Goal: Task Accomplishment & Management: Manage account settings

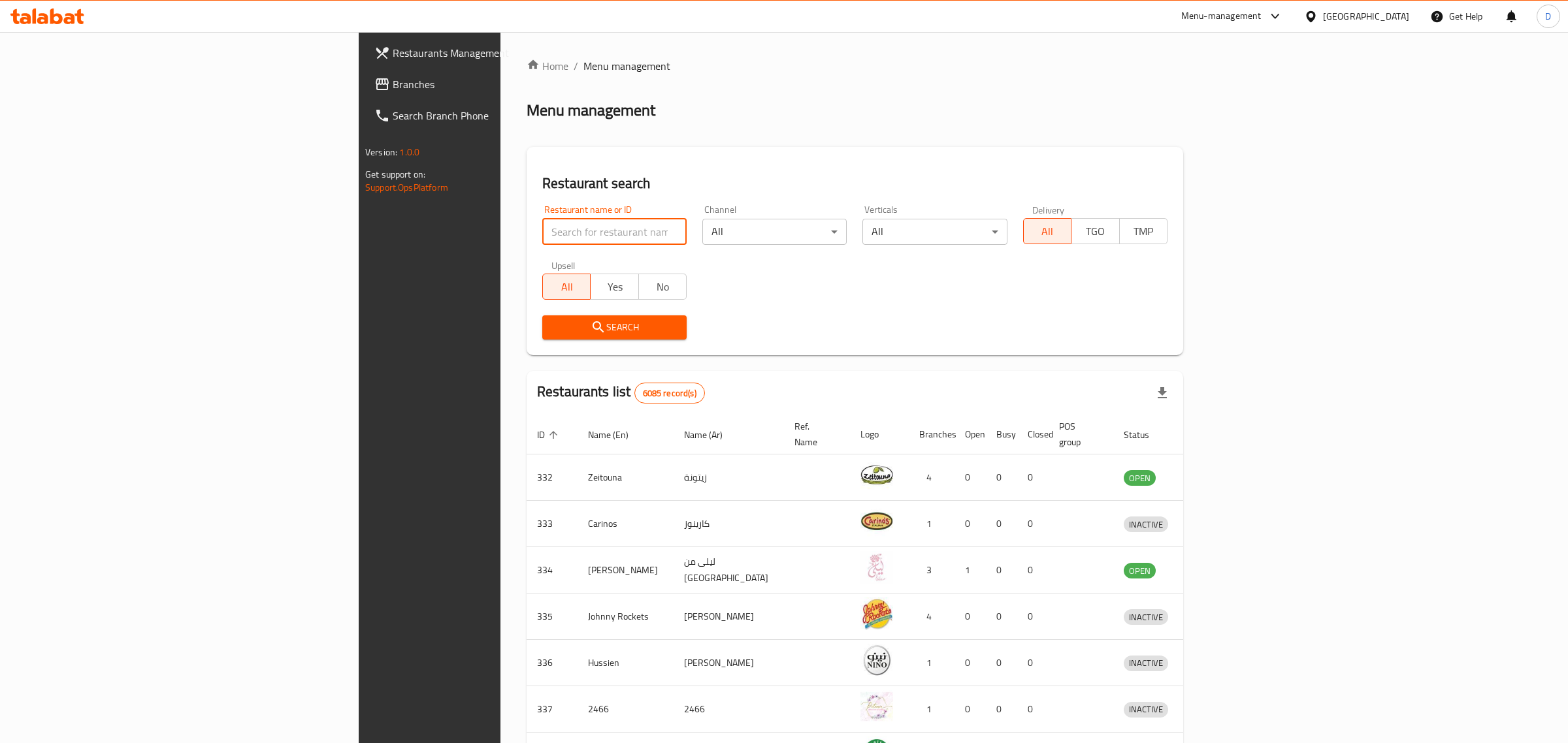
click at [543, 226] on input "search" at bounding box center [614, 231] width 145 height 26
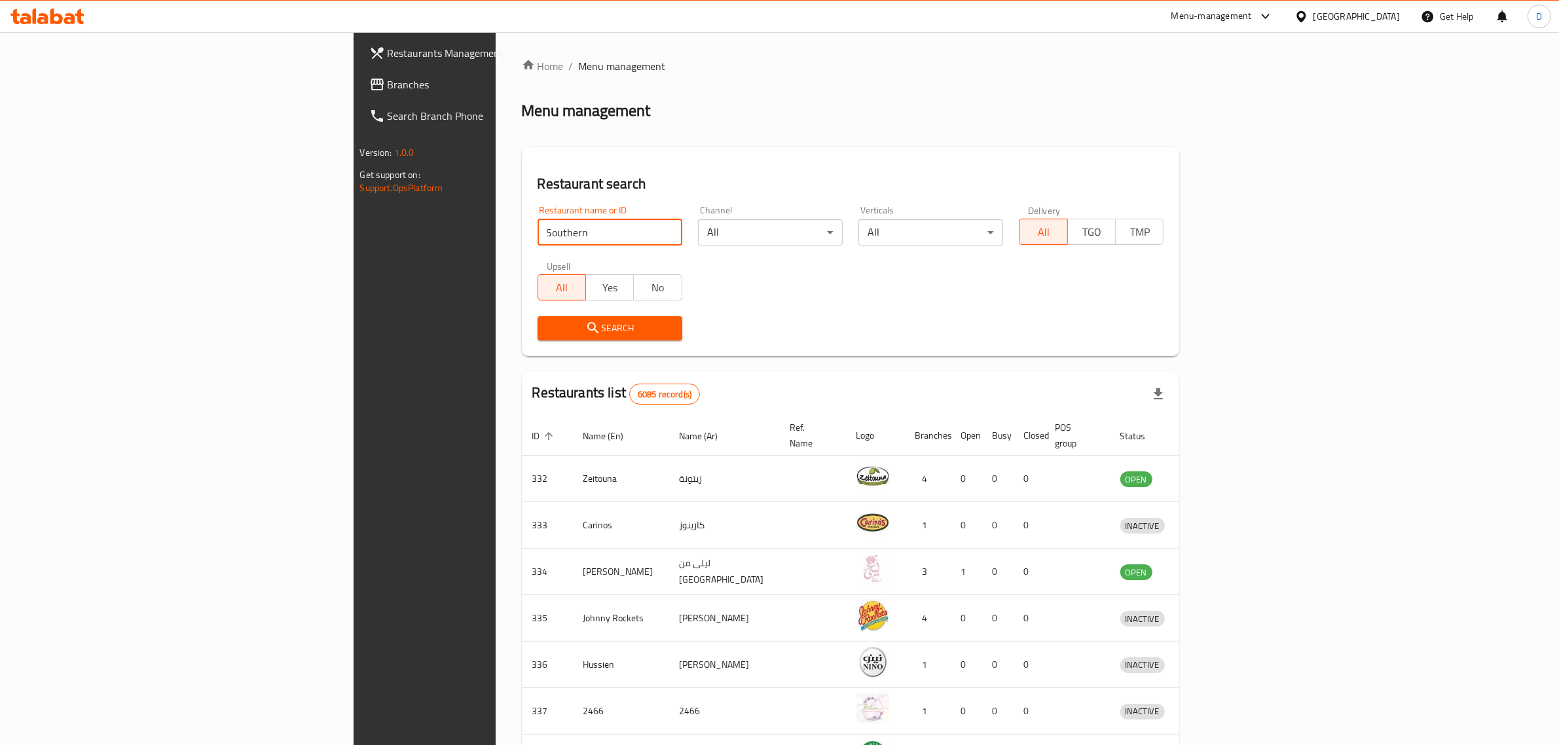
type input "Southern Spice Restaurant"
click at [548, 331] on span "Search" at bounding box center [610, 328] width 124 height 16
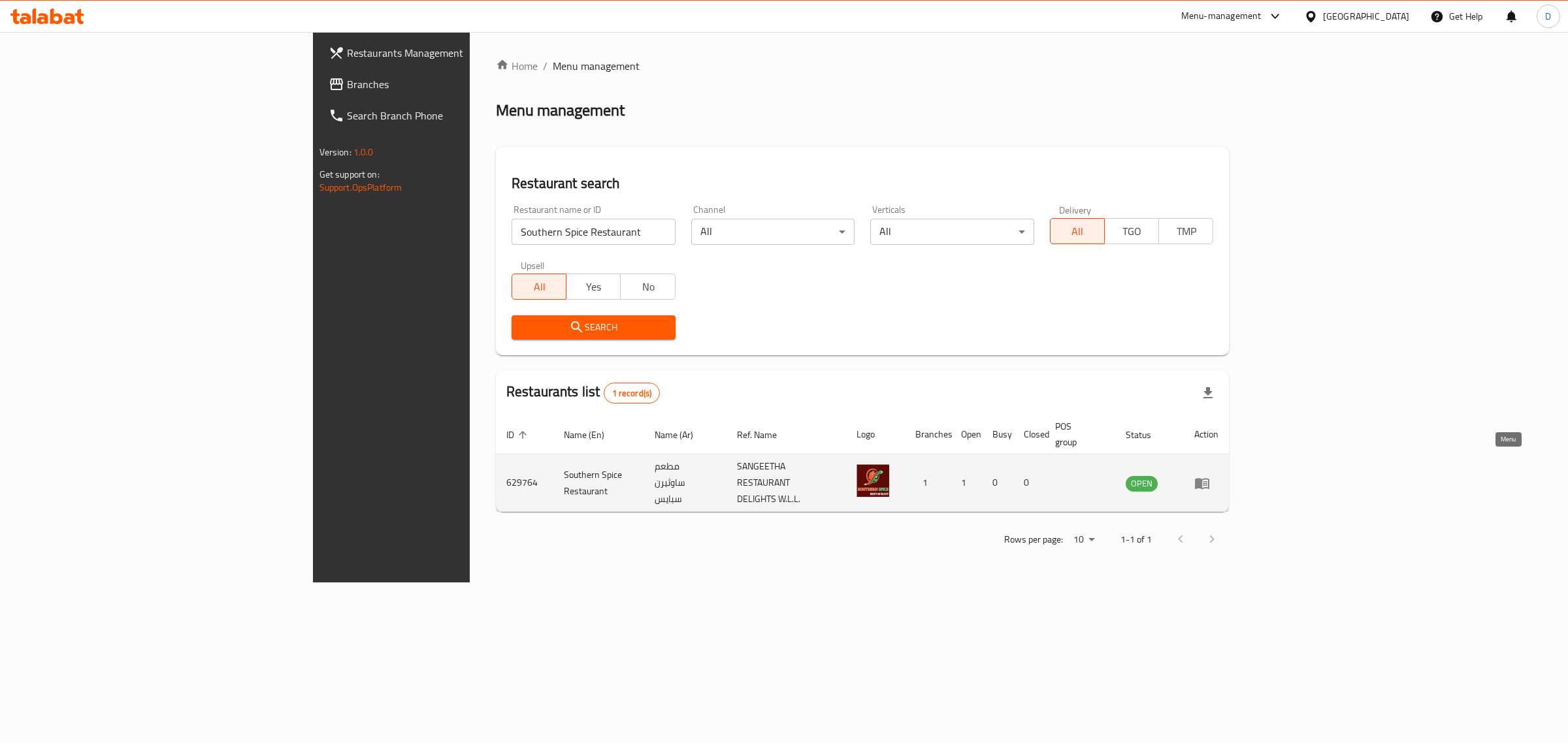
click at [1210, 476] on icon "enhanced table" at bounding box center [1202, 484] width 16 height 16
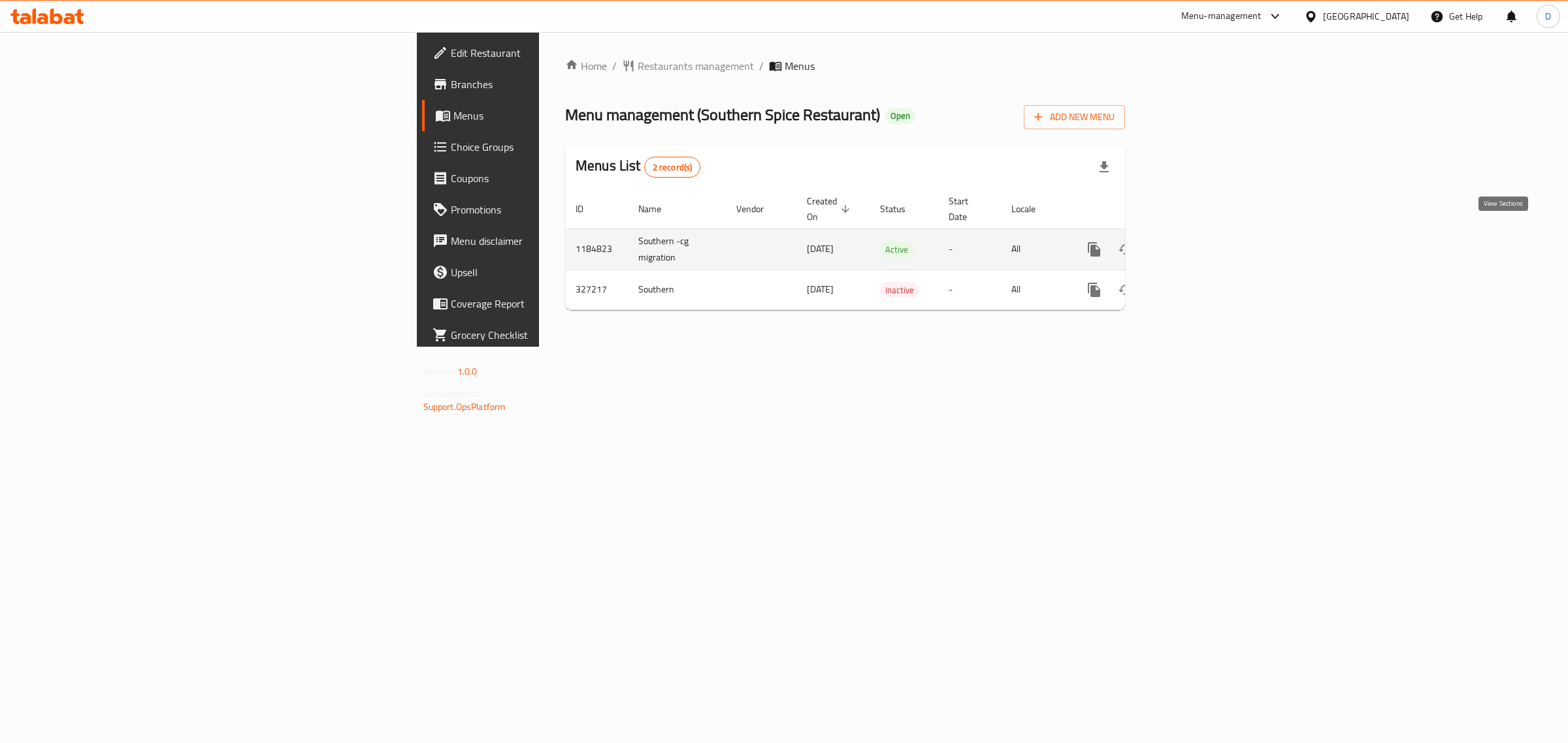
click at [1196, 241] on icon "enhanced table" at bounding box center [1188, 249] width 16 height 16
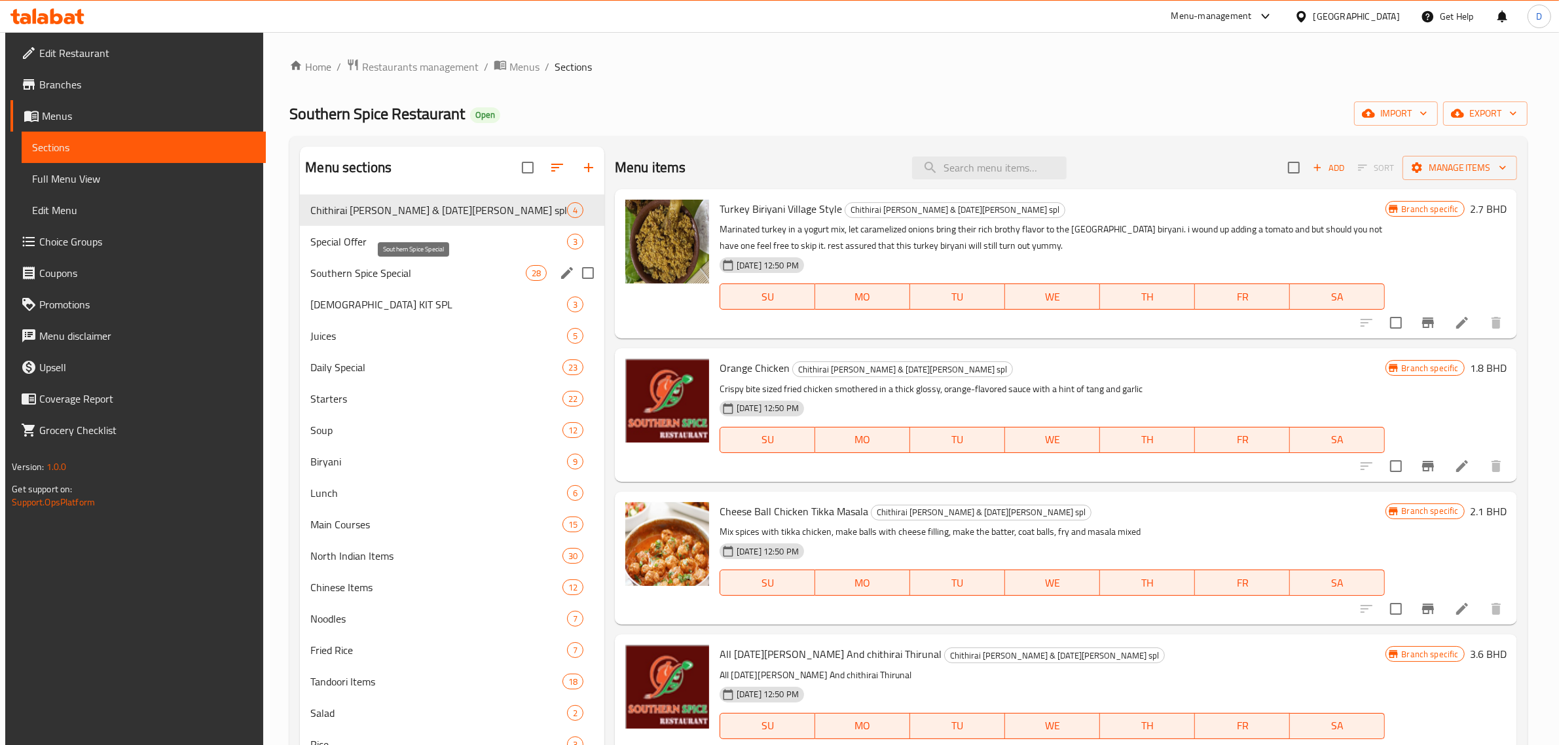
click at [415, 276] on span "Southern Spice Special" at bounding box center [417, 273] width 215 height 16
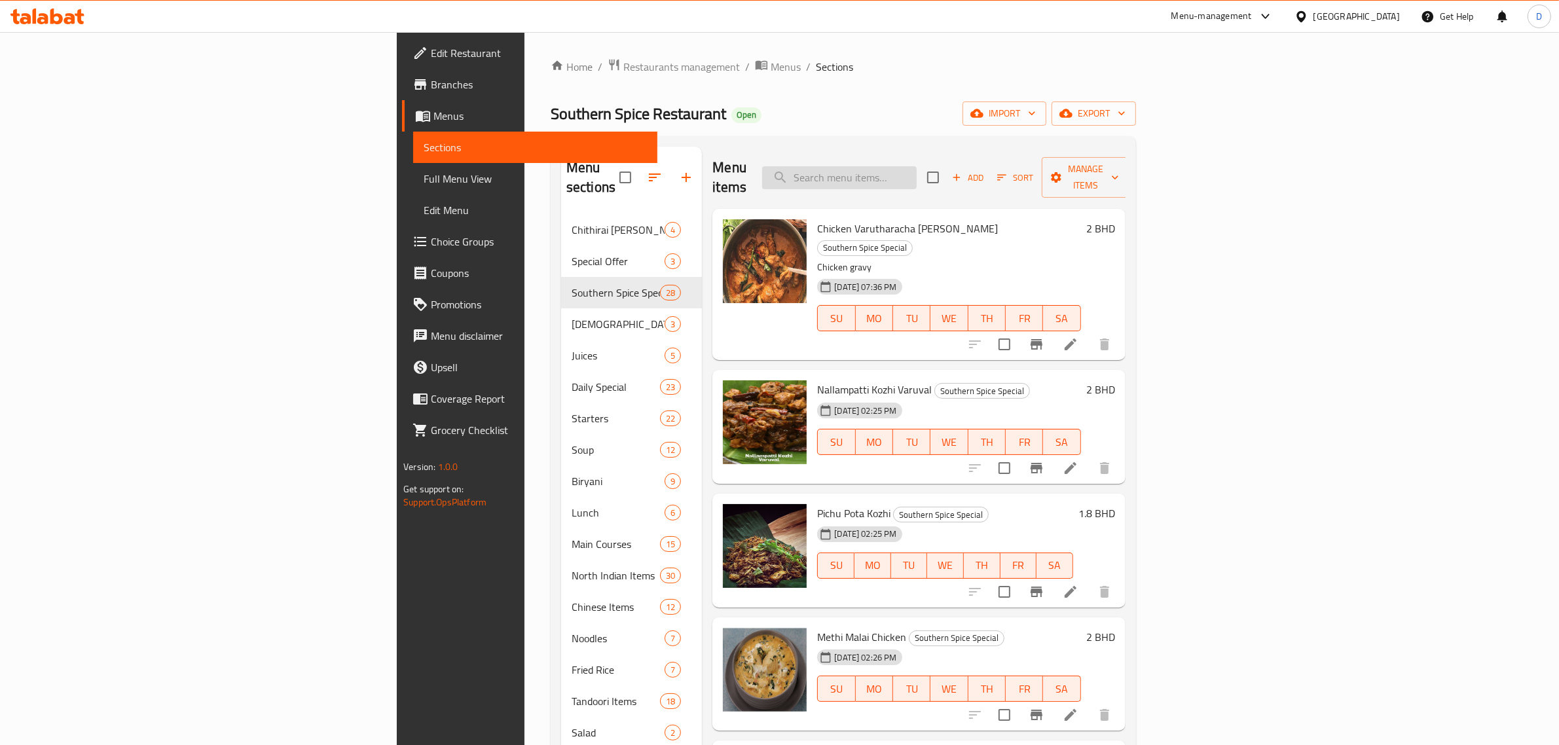
click at [917, 175] on input "search" at bounding box center [839, 177] width 155 height 23
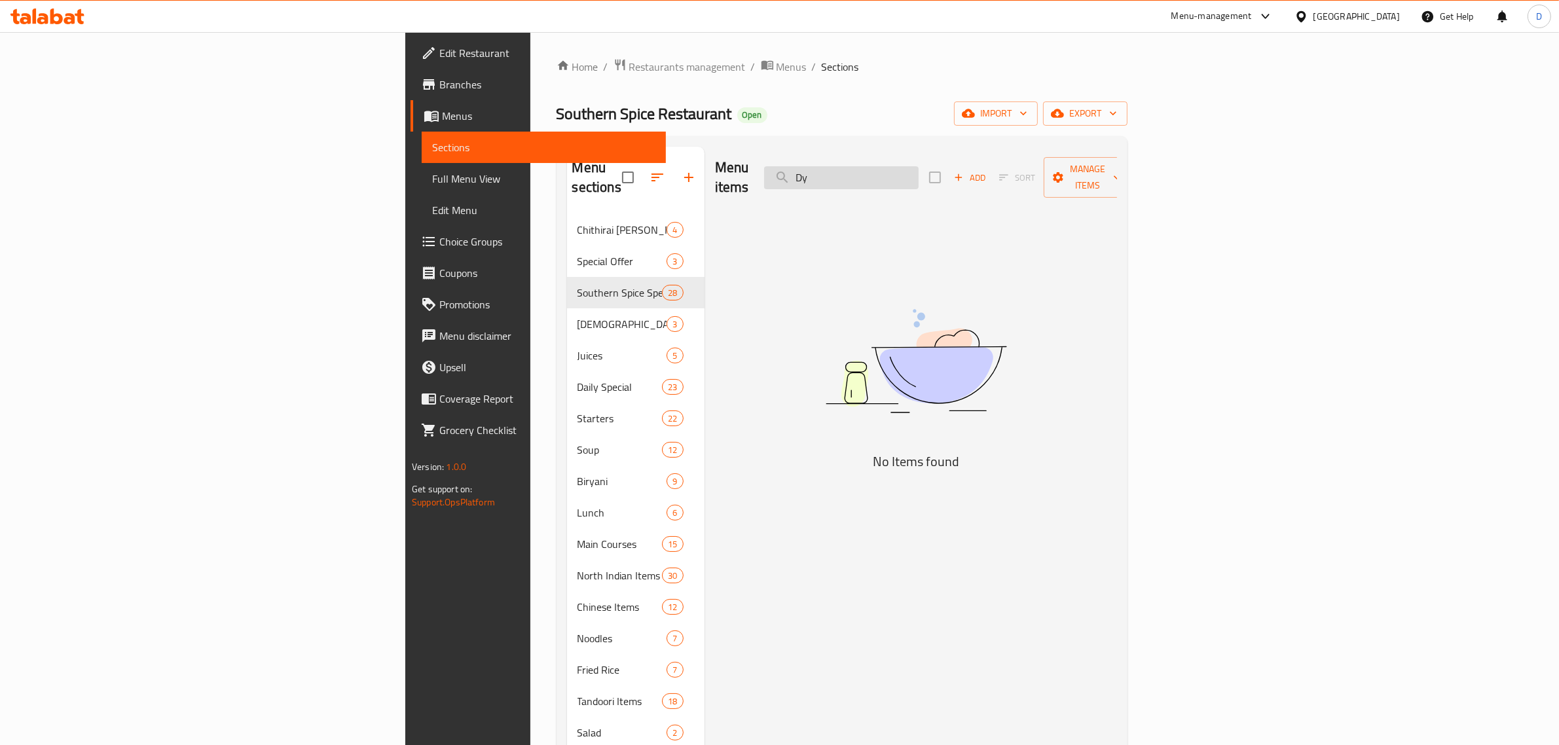
type input "D"
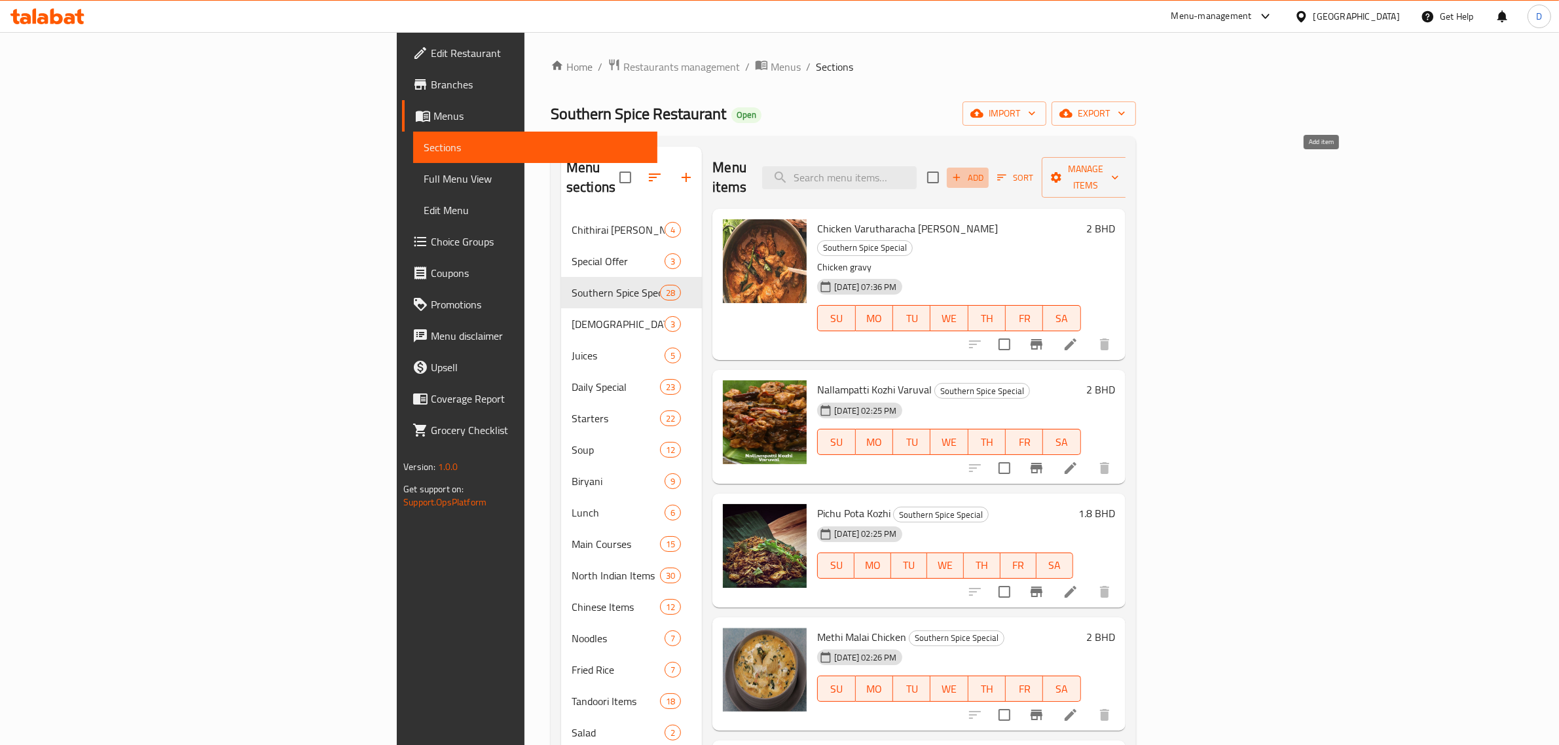
click at [986, 170] on span "Add" at bounding box center [967, 177] width 35 height 15
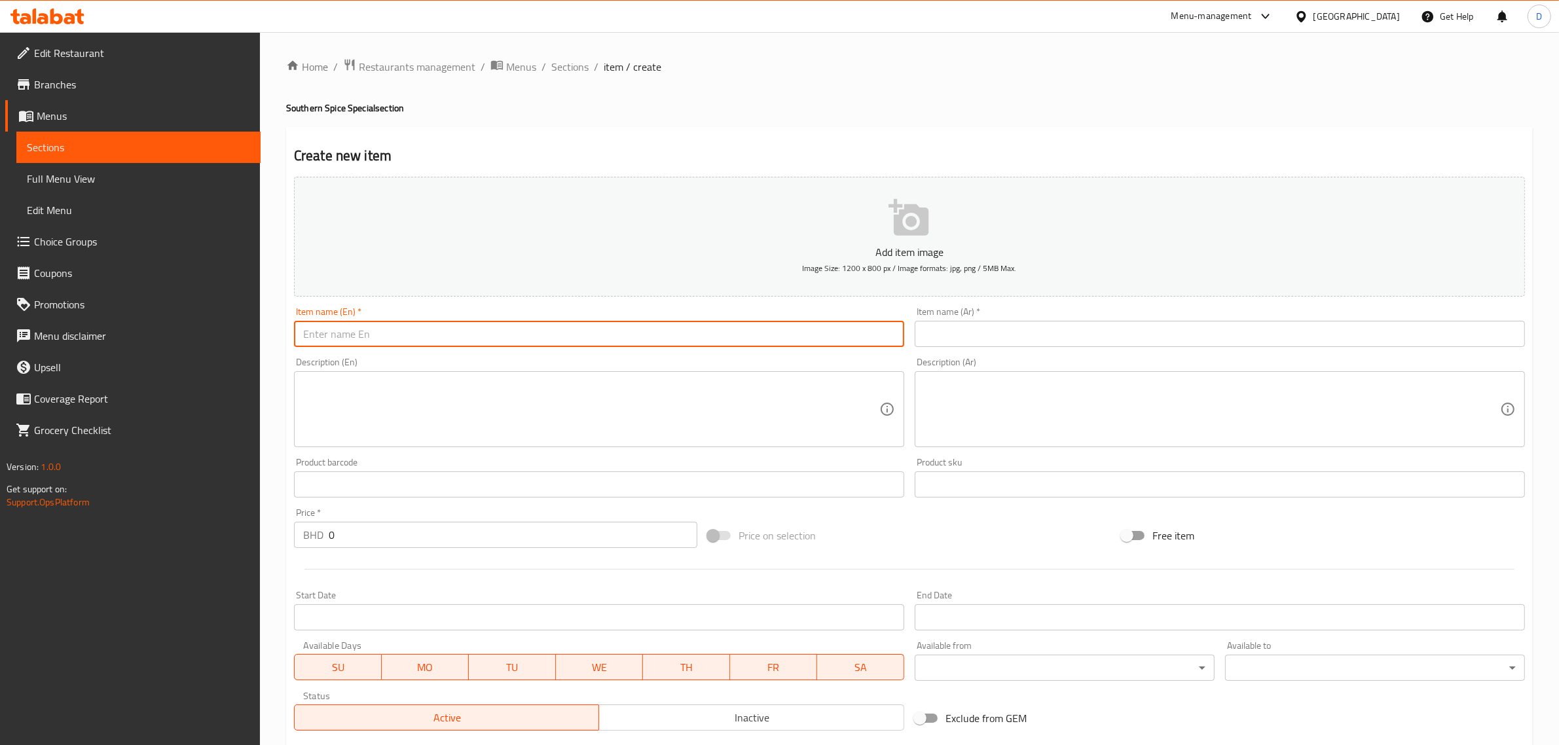
click at [323, 324] on input "text" at bounding box center [599, 334] width 610 height 26
paste input "Dynamite prawn"
drag, startPoint x: 414, startPoint y: 331, endPoint x: 175, endPoint y: 320, distance: 238.7
click at [175, 320] on div "Edit Restaurant Branches Menus Sections Full Menu View Edit Menu Choice Groups …" at bounding box center [779, 478] width 1559 height 893
type input "Dynamite prawns"
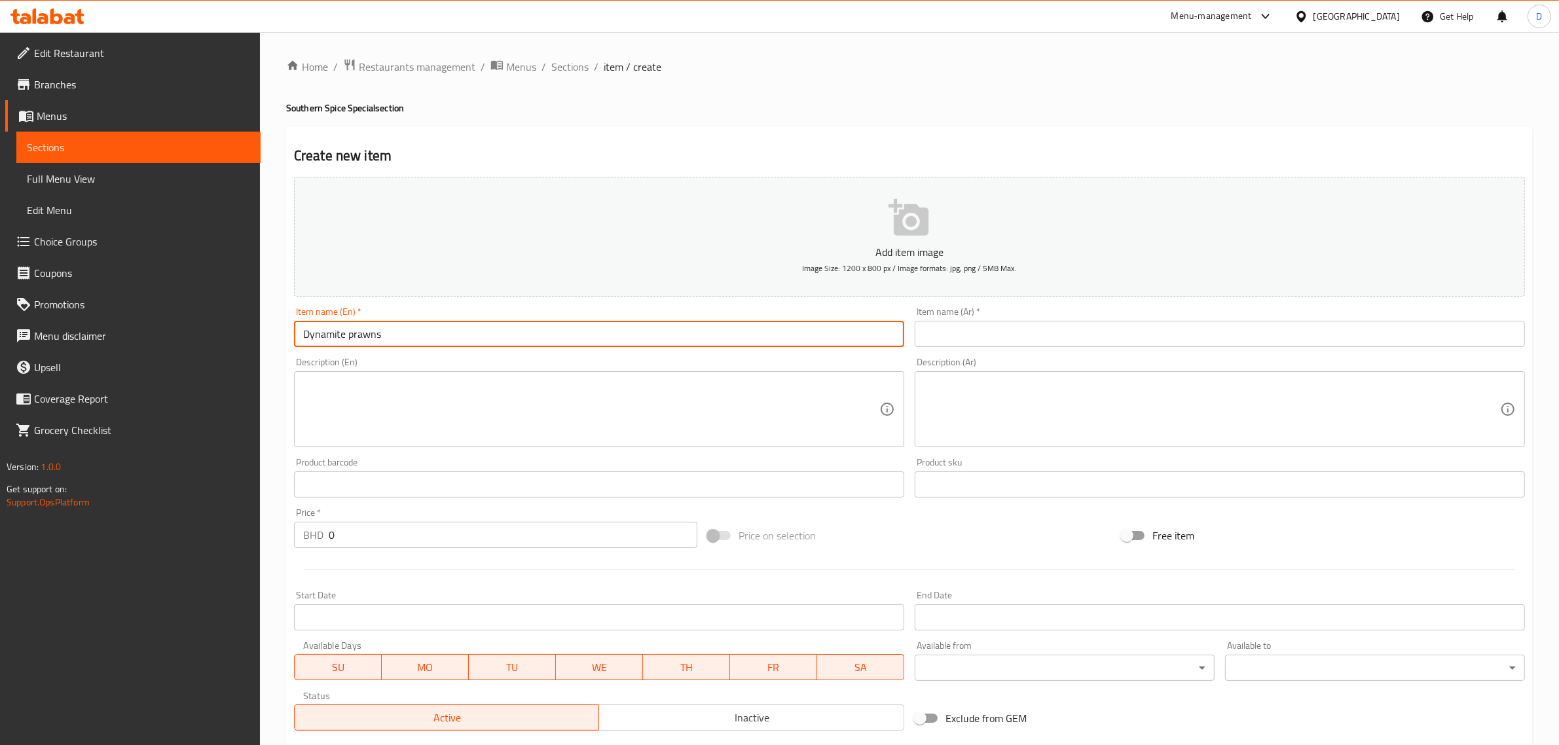
drag, startPoint x: 1012, startPoint y: 335, endPoint x: 996, endPoint y: 344, distance: 18.2
click at [1013, 335] on input "text" at bounding box center [1220, 334] width 610 height 26
paste input "روبيان ديناميت"
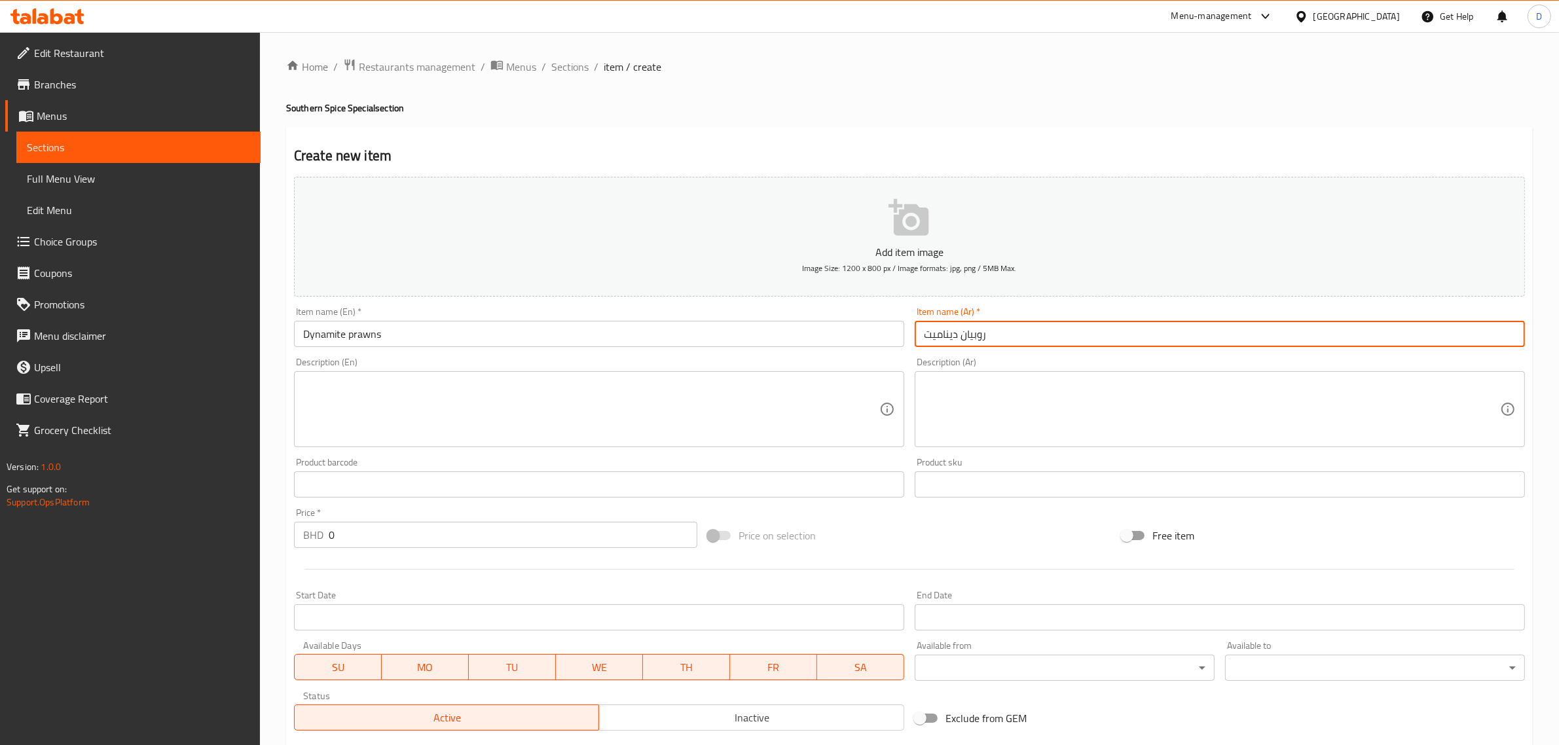
type input "روبيان ديناميت"
click at [752, 407] on textarea at bounding box center [591, 409] width 576 height 62
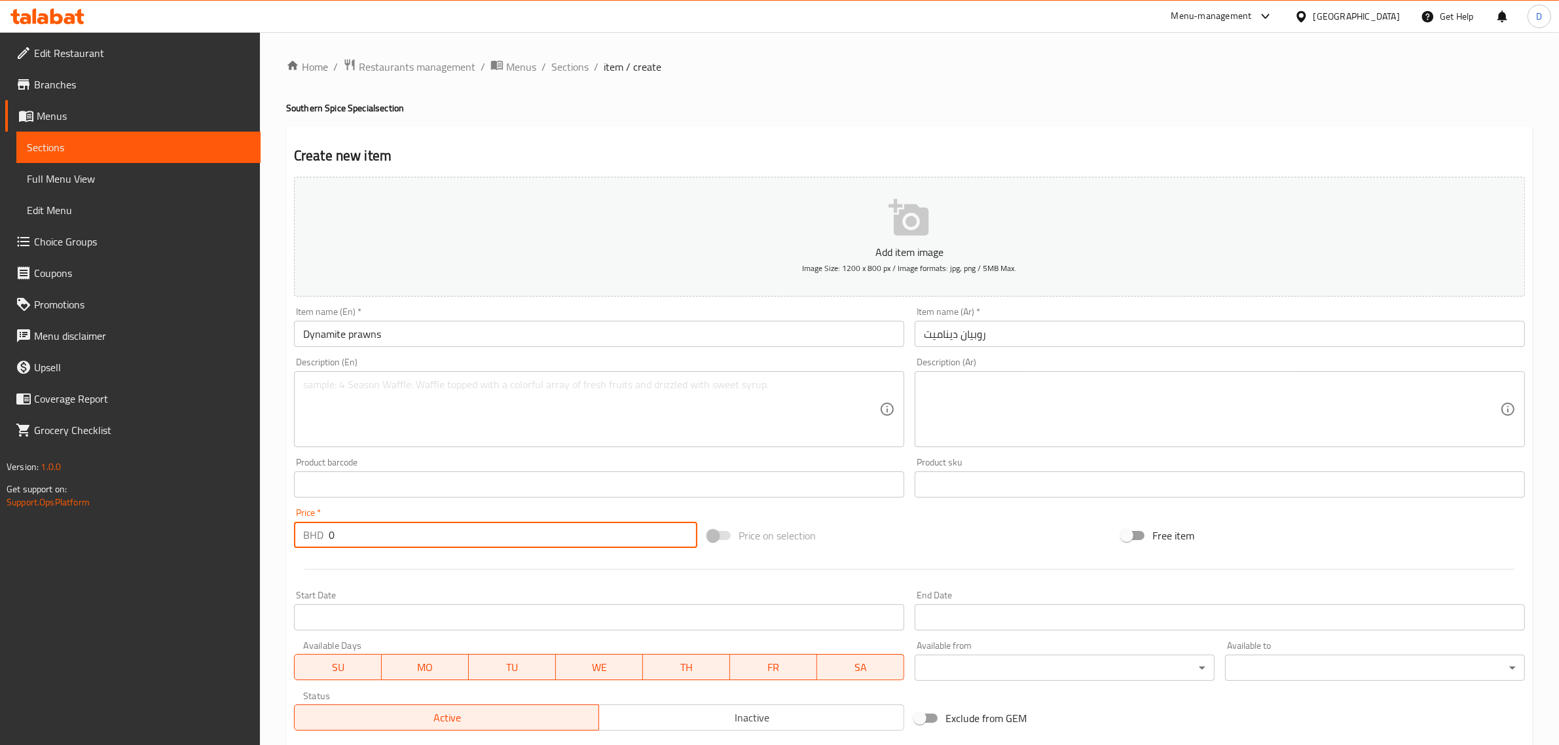
drag, startPoint x: 285, startPoint y: 530, endPoint x: 253, endPoint y: 521, distance: 33.4
click at [253, 521] on div "Edit Restaurant Branches Menus Sections Full Menu View Edit Menu Choice Groups …" at bounding box center [779, 478] width 1559 height 893
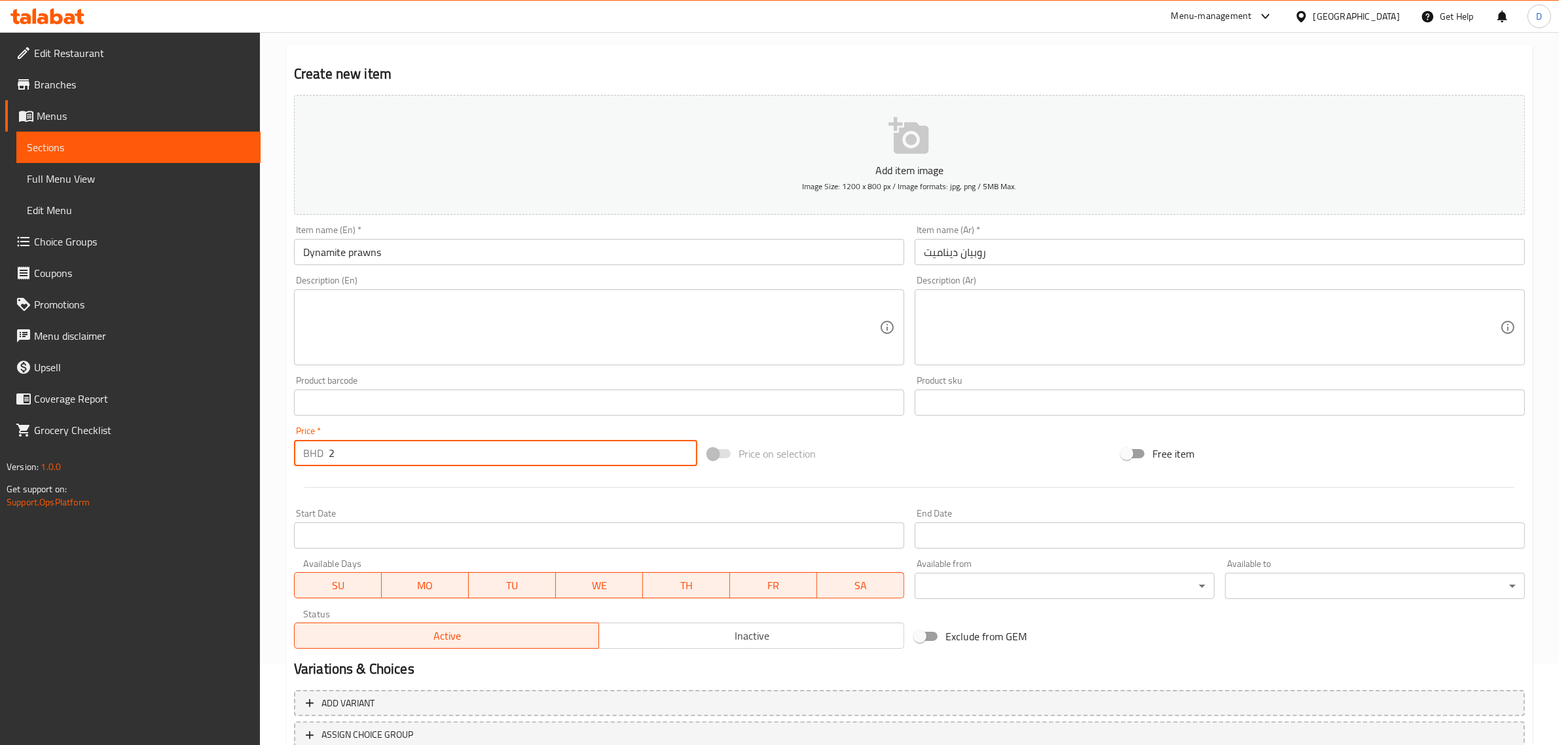
scroll to position [177, 0]
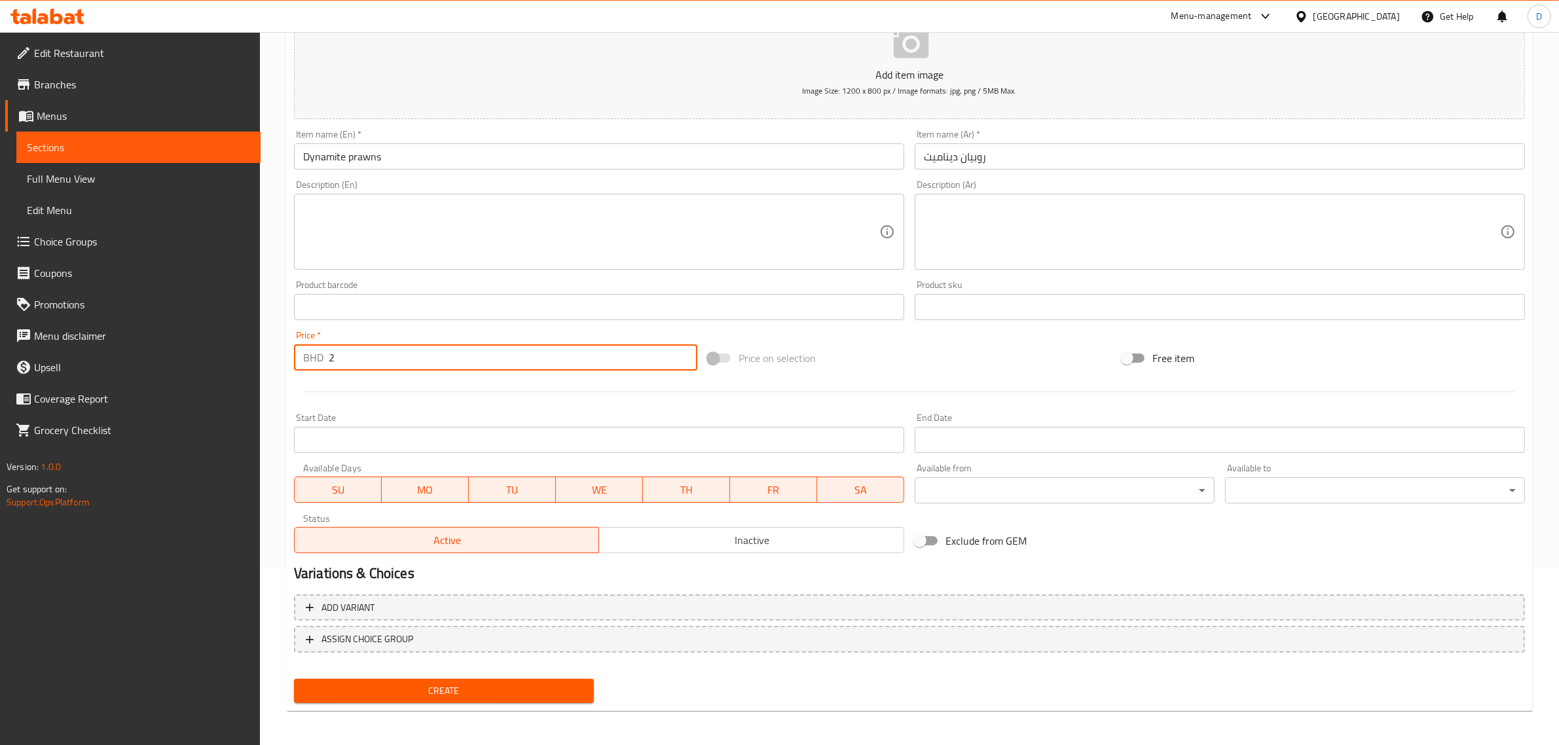
type input "2"
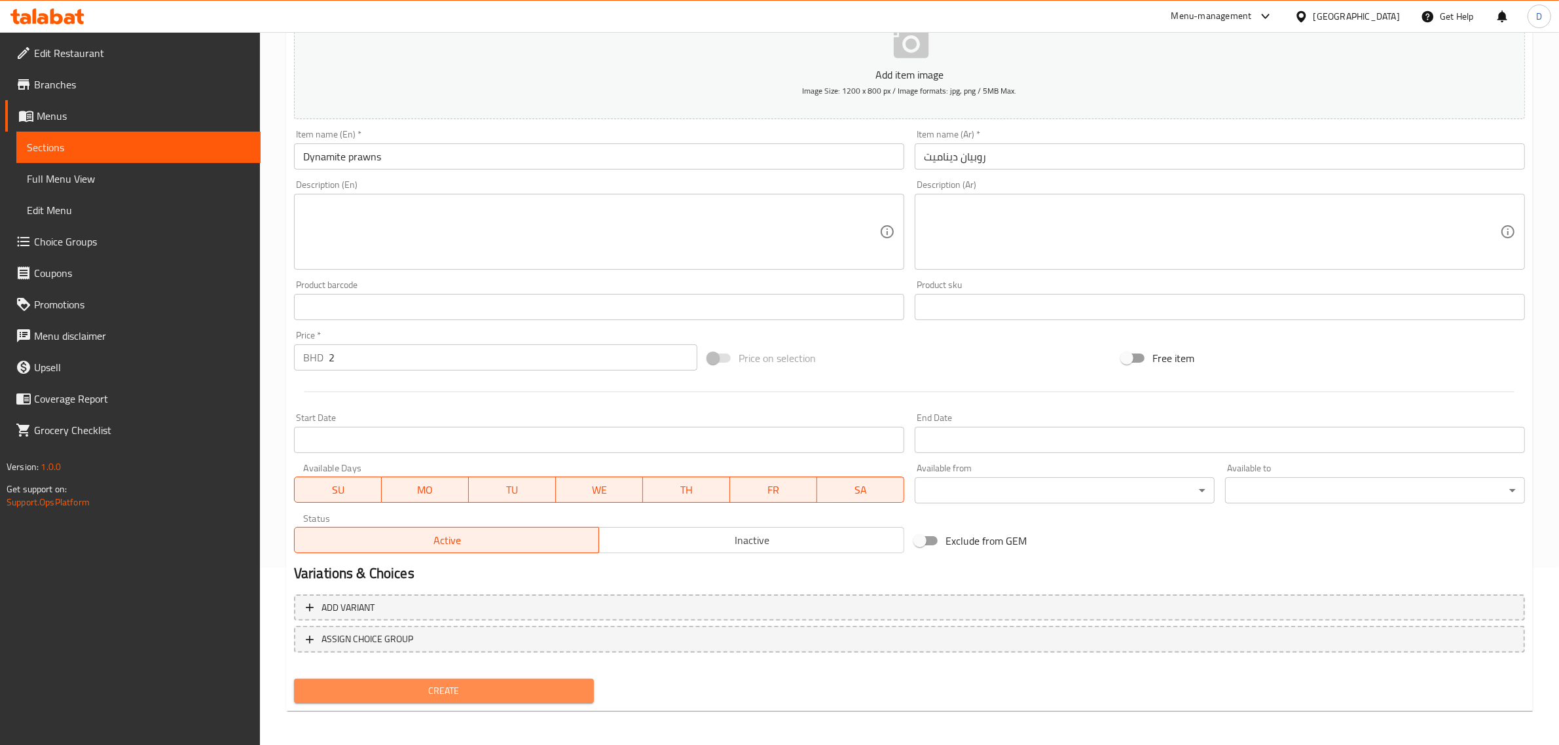
click at [506, 693] on span "Create" at bounding box center [443, 691] width 279 height 16
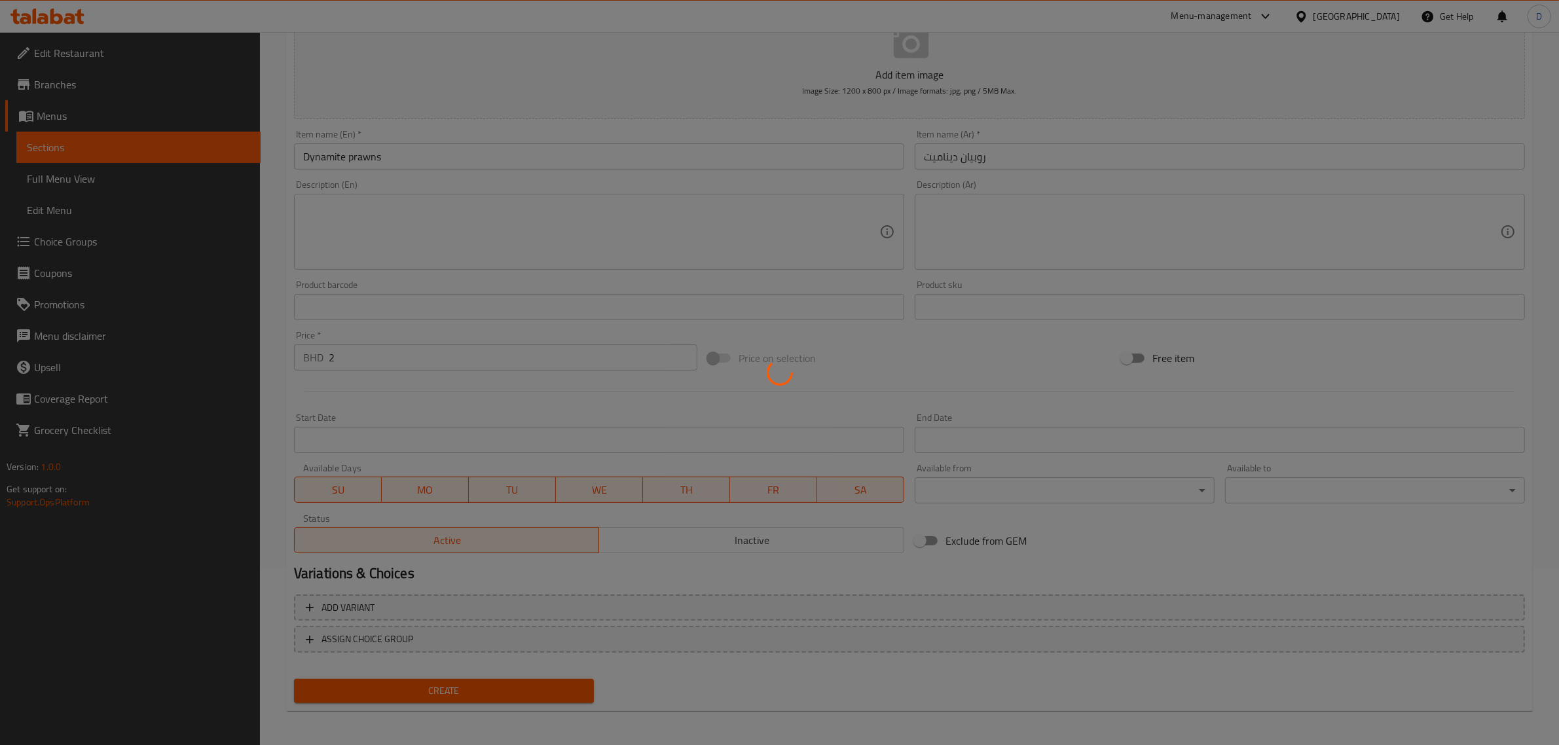
type input "0"
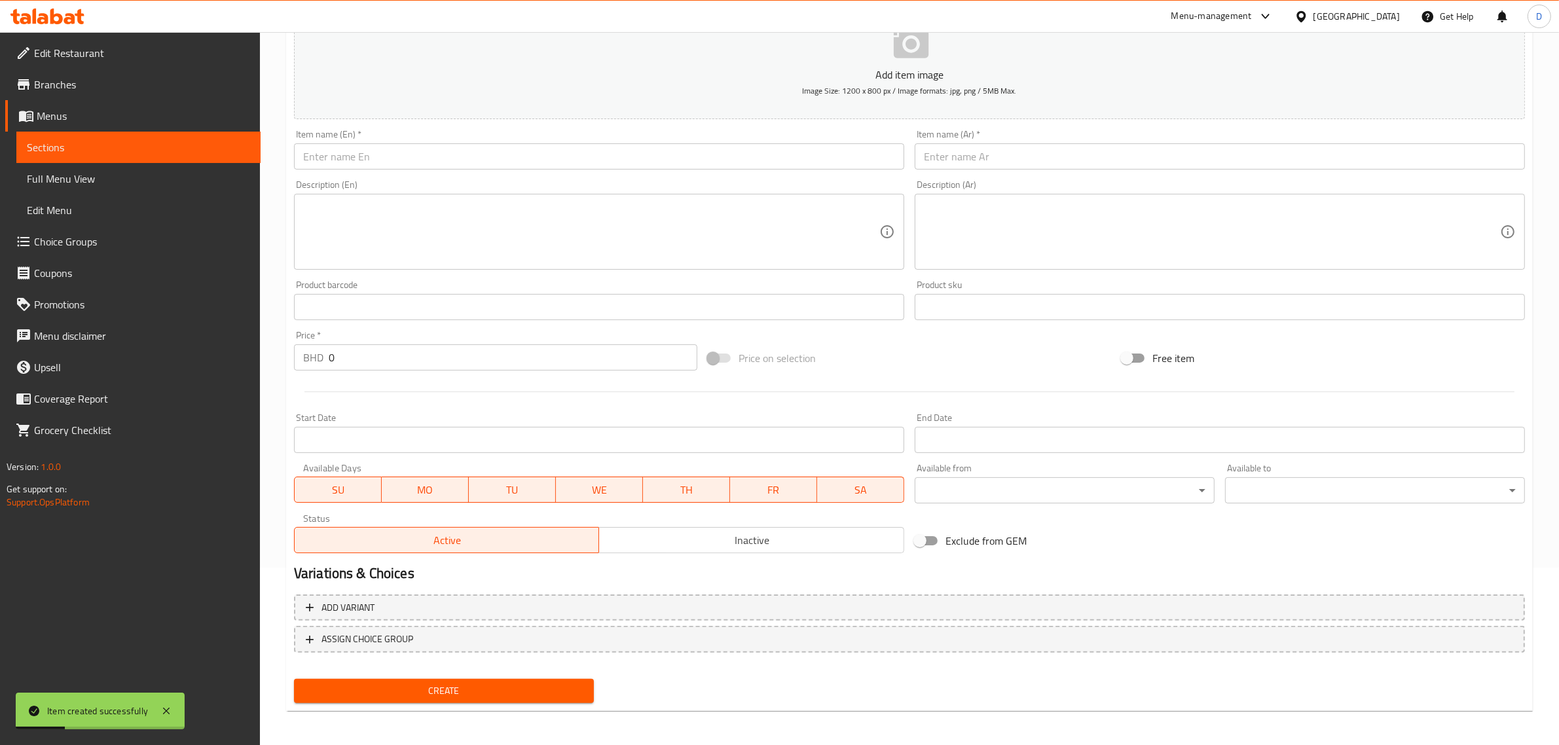
click at [396, 154] on input "text" at bounding box center [599, 156] width 610 height 26
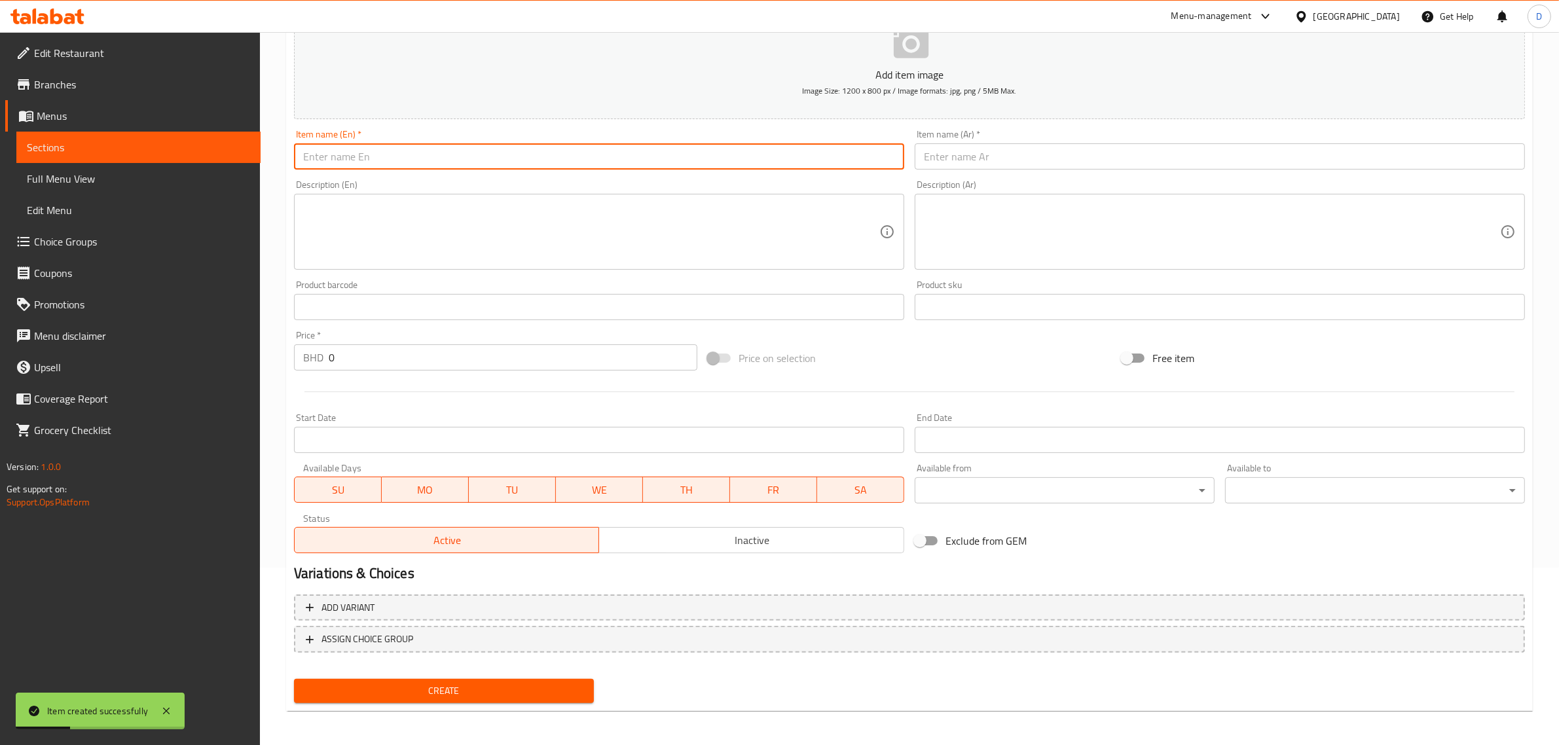
paste input "Chicken Amaravathi."
drag, startPoint x: 403, startPoint y: 157, endPoint x: 182, endPoint y: 162, distance: 221.4
click at [182, 162] on div "Edit Restaurant Branches Menus Sections Full Menu View Edit Menu Choice Groups …" at bounding box center [779, 301] width 1559 height 893
type input "Chicken Amaravathi."
click at [1025, 162] on input "text" at bounding box center [1220, 156] width 610 height 26
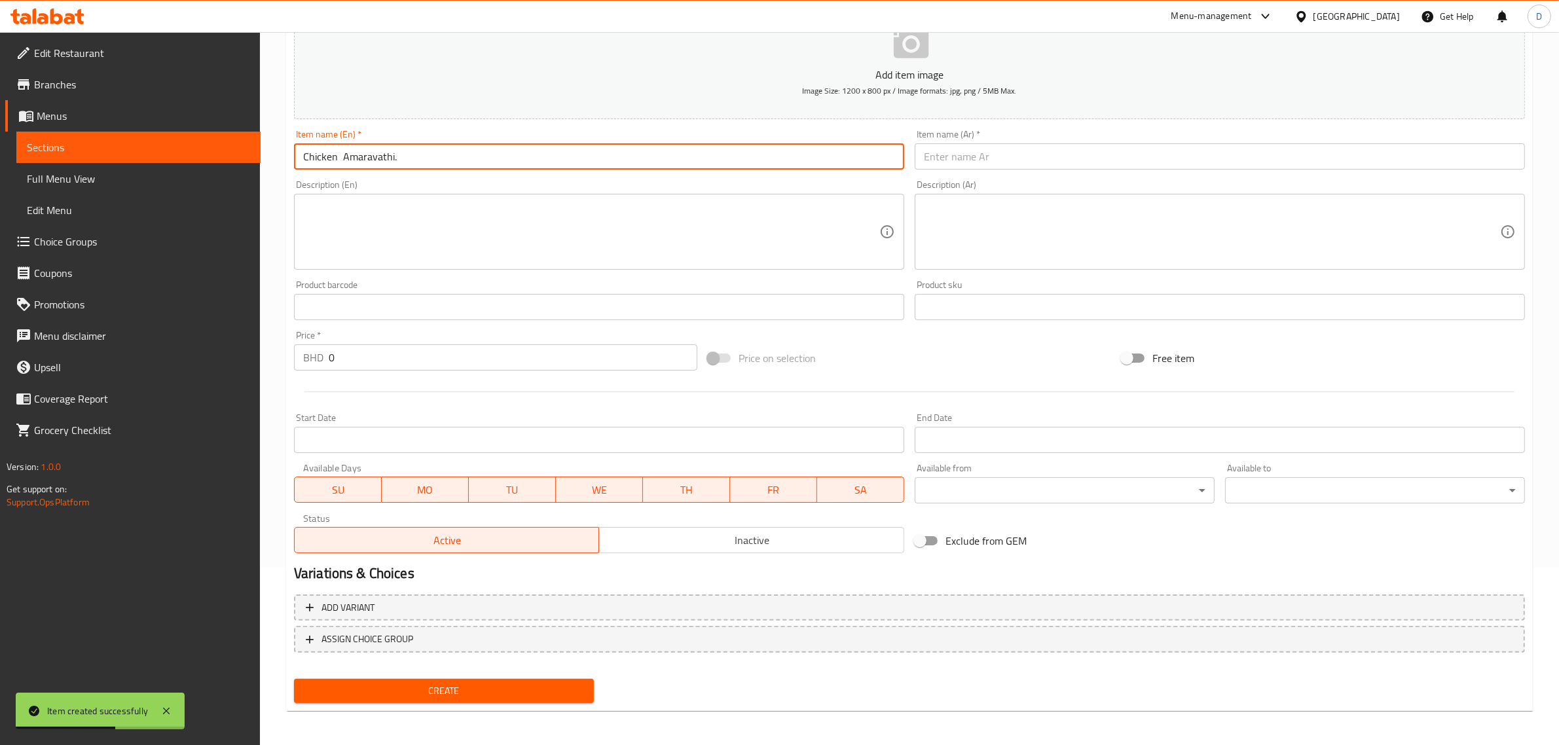
paste input "دجاج أمارافاتي."
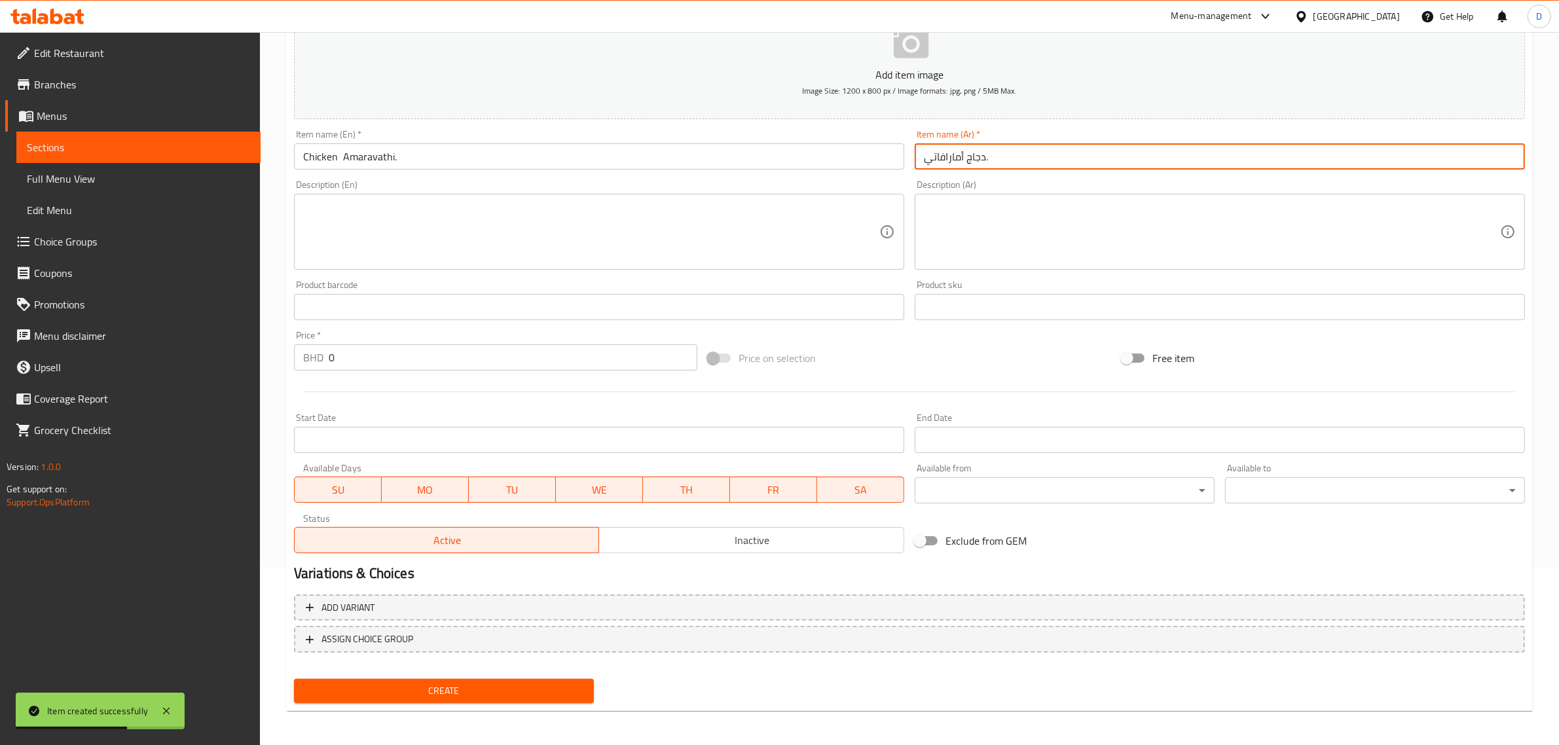
type input "دجاج أمارافاتي."
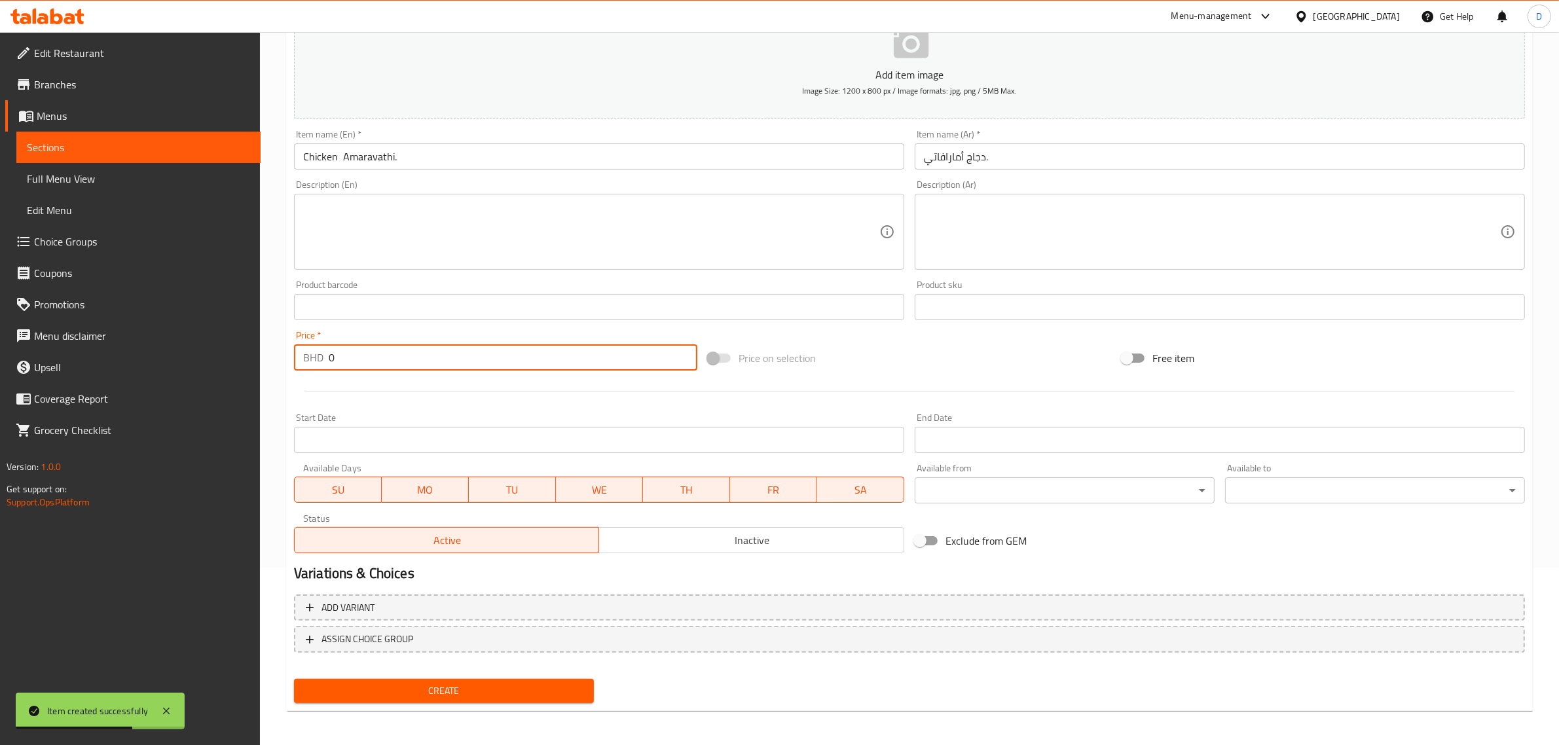
drag, startPoint x: 418, startPoint y: 368, endPoint x: 316, endPoint y: 361, distance: 102.4
click at [316, 361] on div "BHD 0 Price *" at bounding box center [495, 357] width 403 height 26
type input "1.9"
click at [426, 698] on button "Create" at bounding box center [444, 691] width 300 height 24
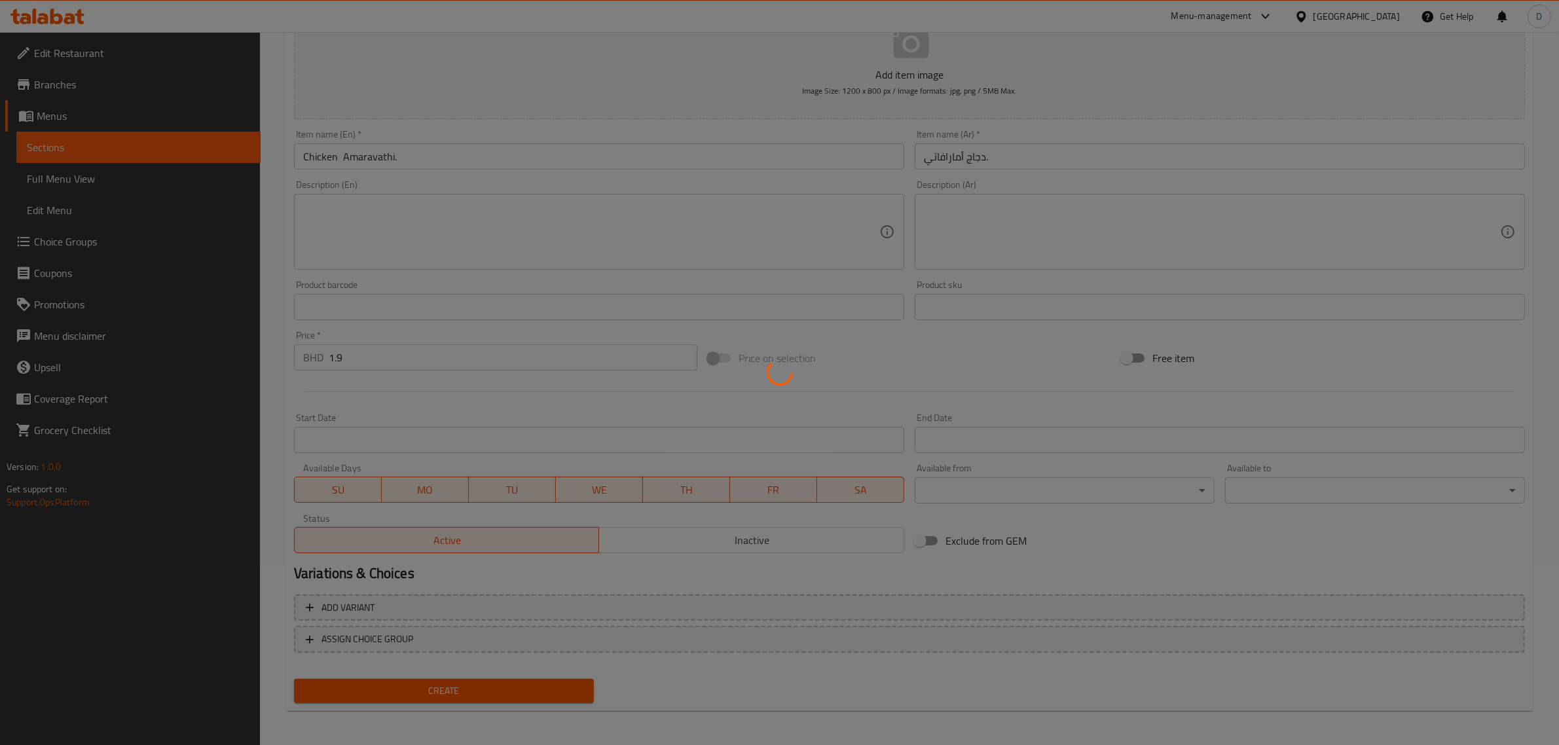
type input "0"
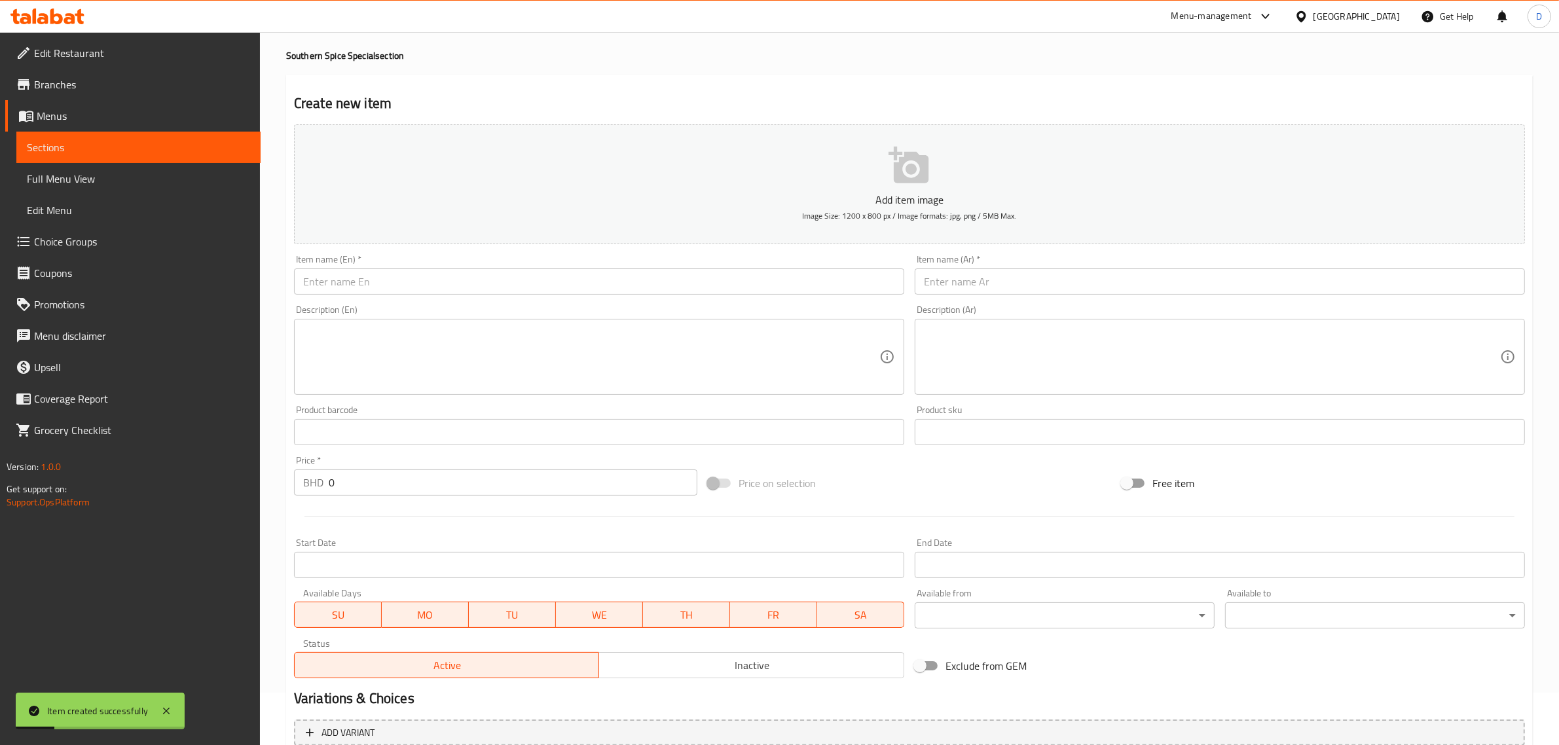
scroll to position [0, 0]
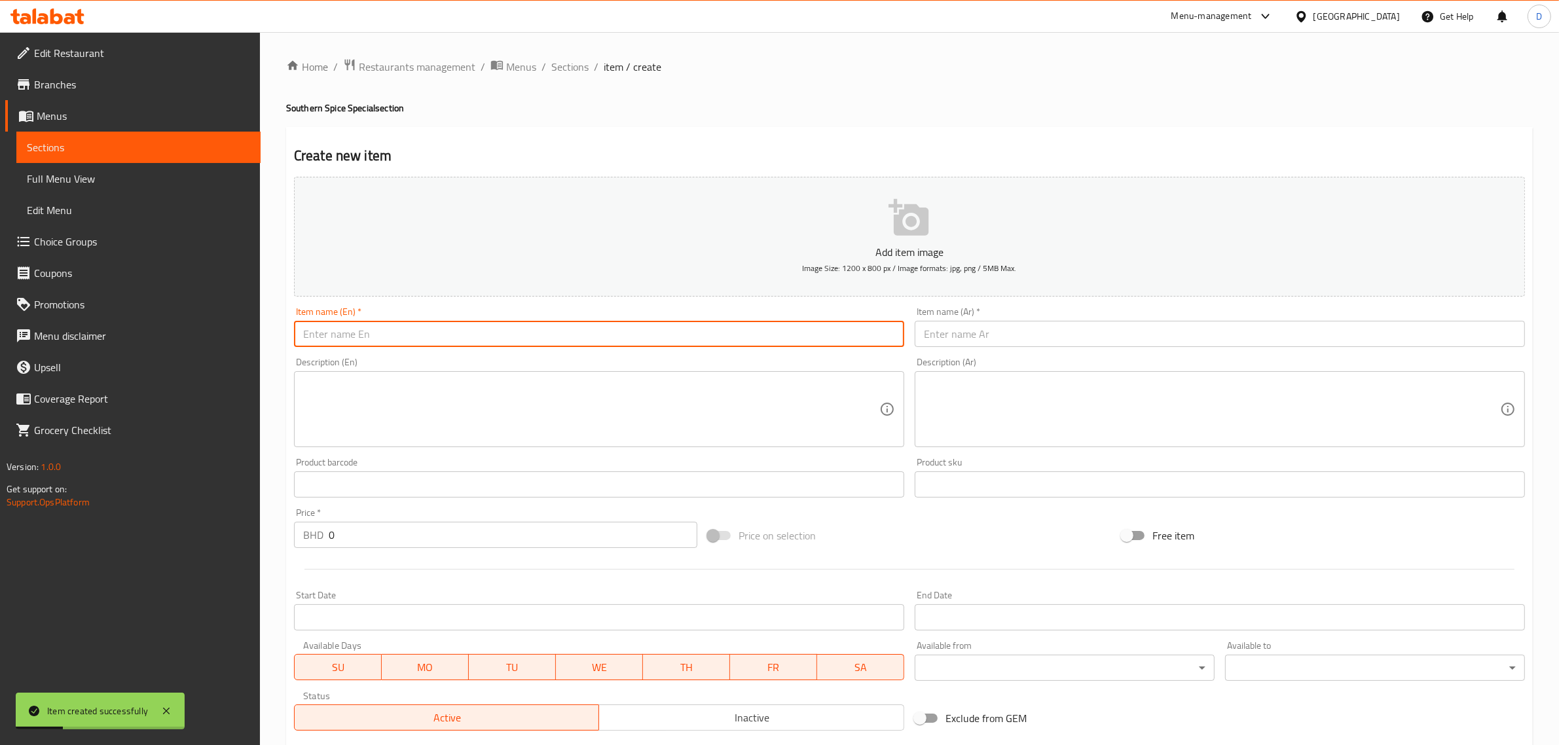
click at [459, 335] on input "text" at bounding box center [599, 334] width 610 height 26
paste input "Dragon Baby corn"
drag, startPoint x: 462, startPoint y: 337, endPoint x: 284, endPoint y: 352, distance: 178.7
click at [248, 344] on div "Edit Restaurant Branches Menus Sections Full Menu View Edit Menu Choice Groups …" at bounding box center [779, 478] width 1559 height 893
type input "Dragon Baby corn"
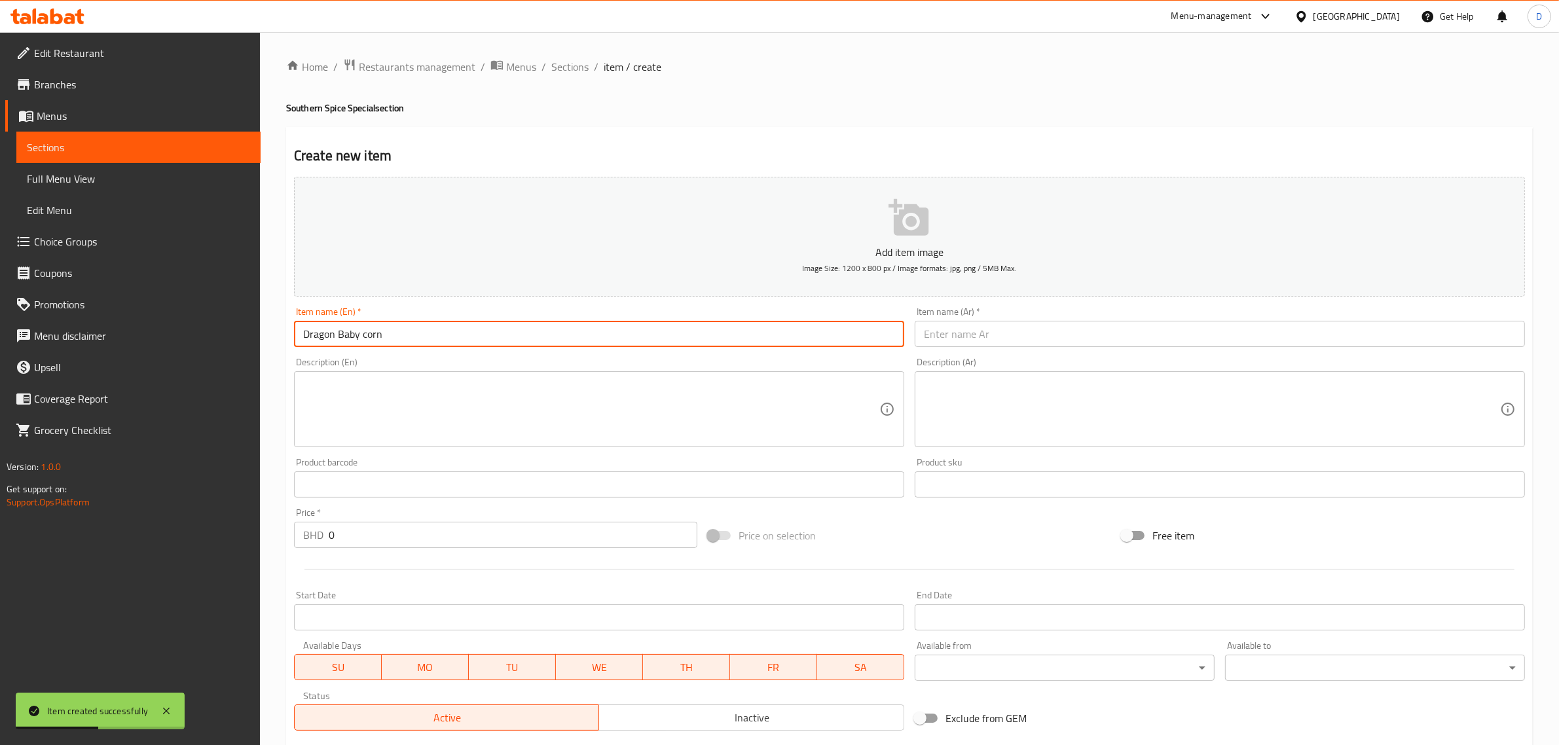
click at [940, 338] on input "text" at bounding box center [1220, 334] width 610 height 26
paste input "ذرة التنين الطفل"
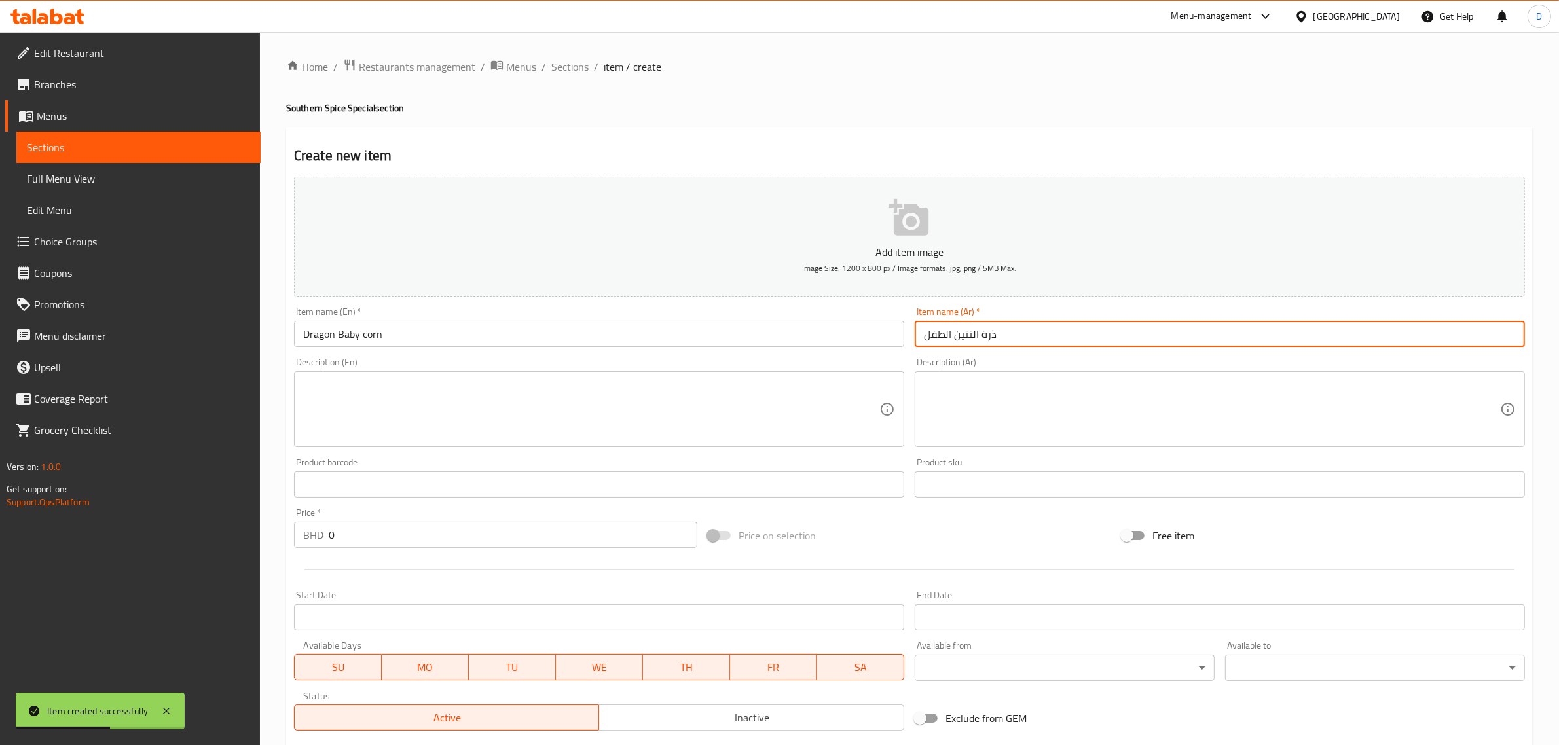
type input "ذرة التنين الطفل"
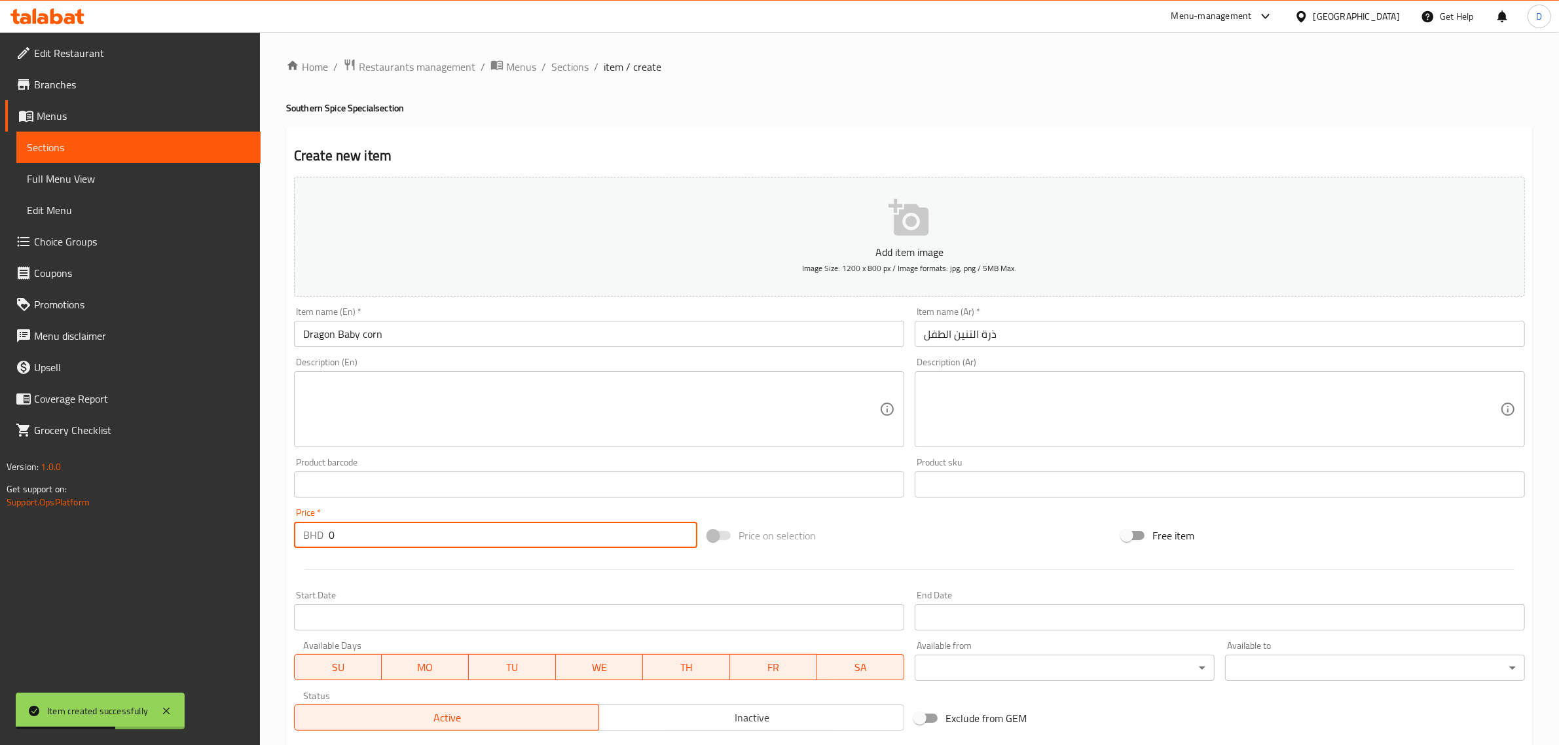
drag, startPoint x: 341, startPoint y: 534, endPoint x: 240, endPoint y: 535, distance: 100.9
click at [240, 535] on div "Edit Restaurant Branches Menus Sections Full Menu View Edit Menu Choice Groups …" at bounding box center [779, 478] width 1559 height 893
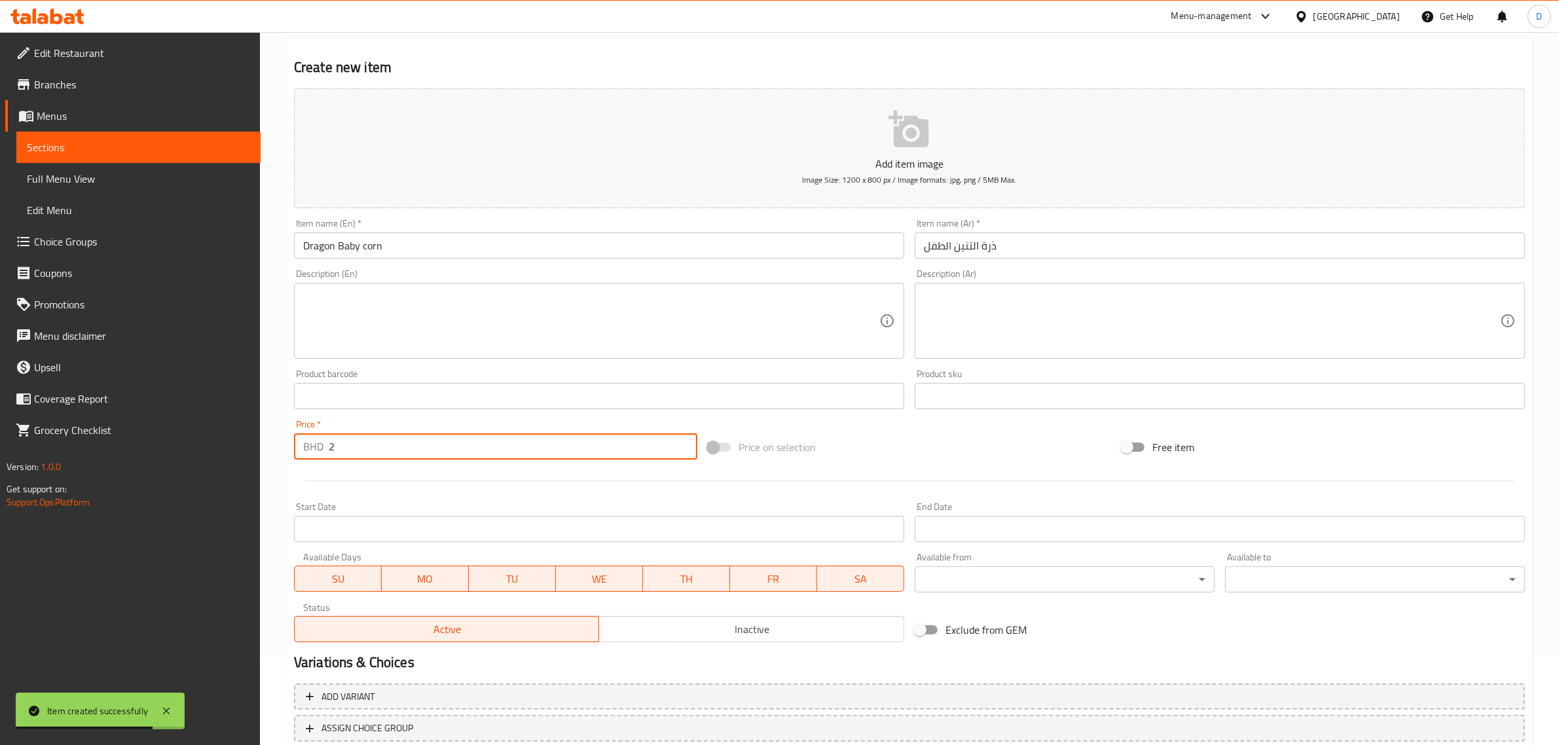
scroll to position [177, 0]
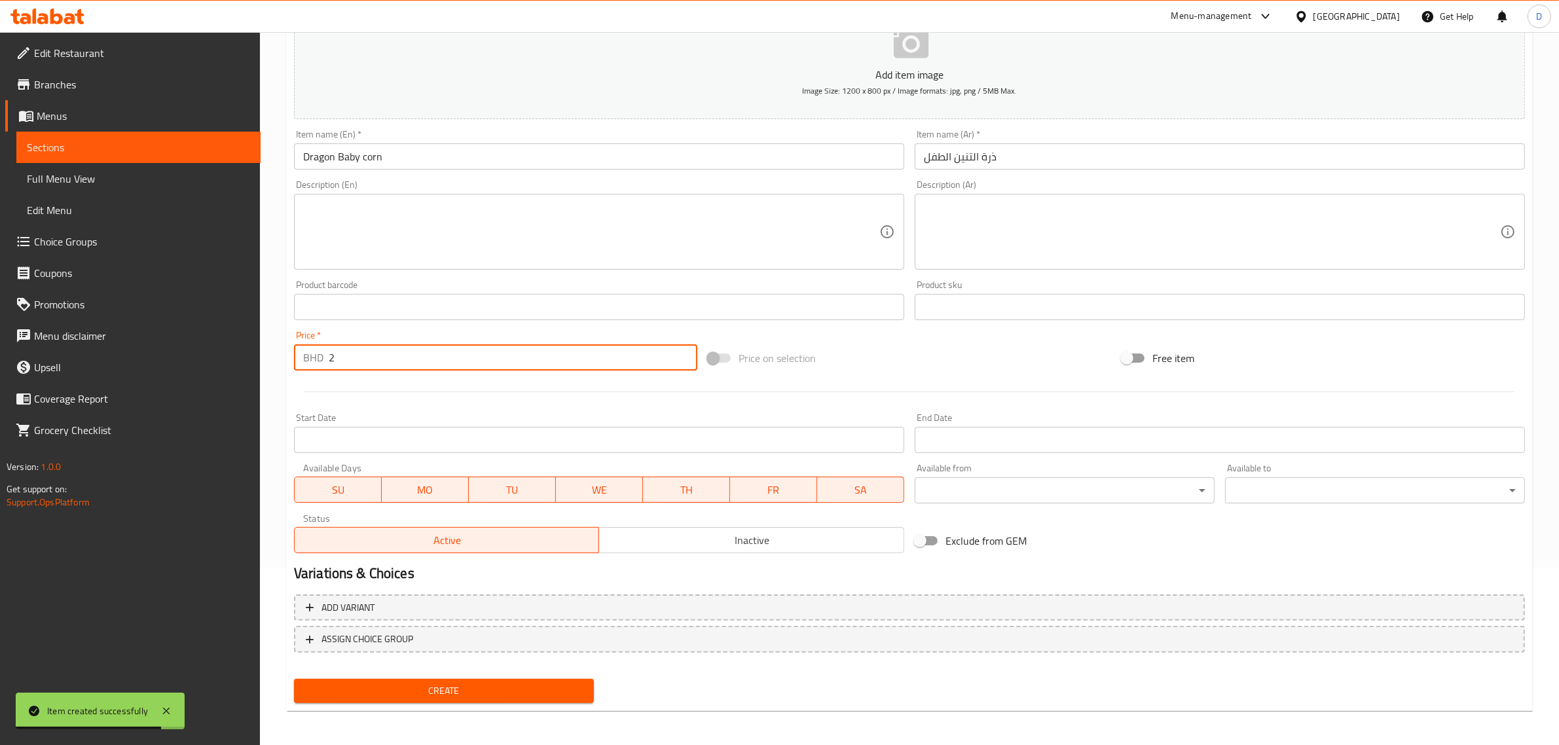
type input "2"
click at [440, 675] on div "Create" at bounding box center [444, 691] width 310 height 35
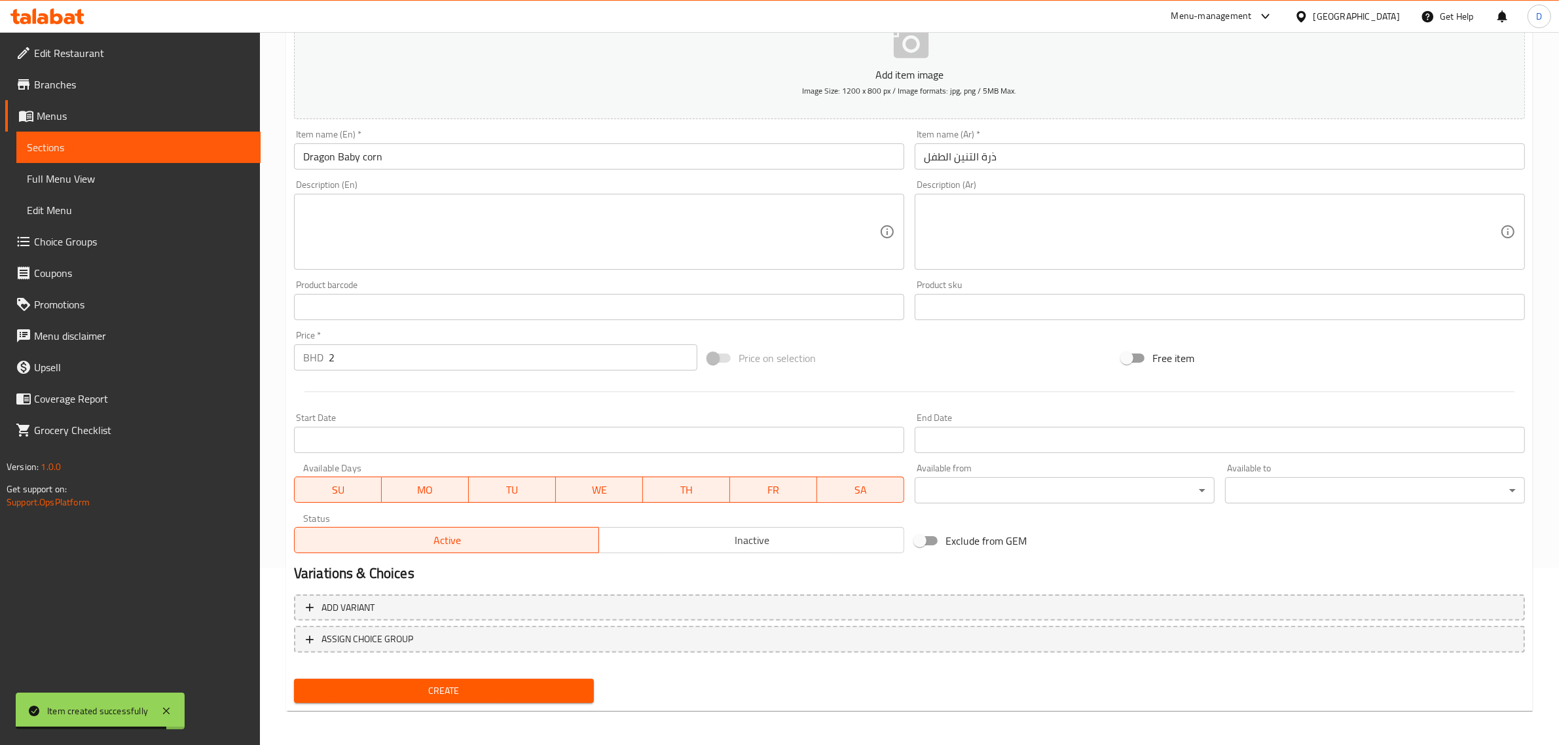
click at [443, 689] on span "Create" at bounding box center [443, 691] width 279 height 16
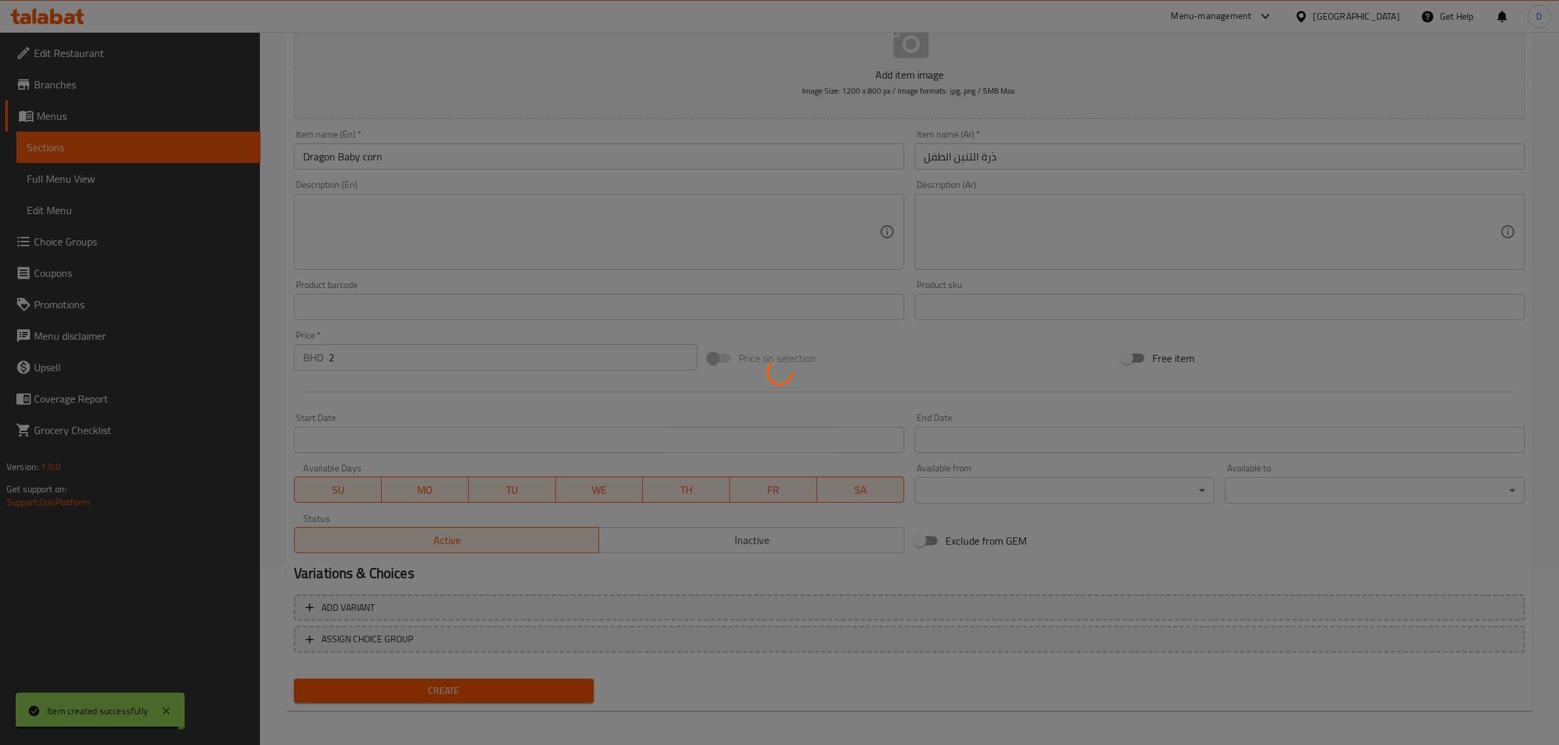
type input "0"
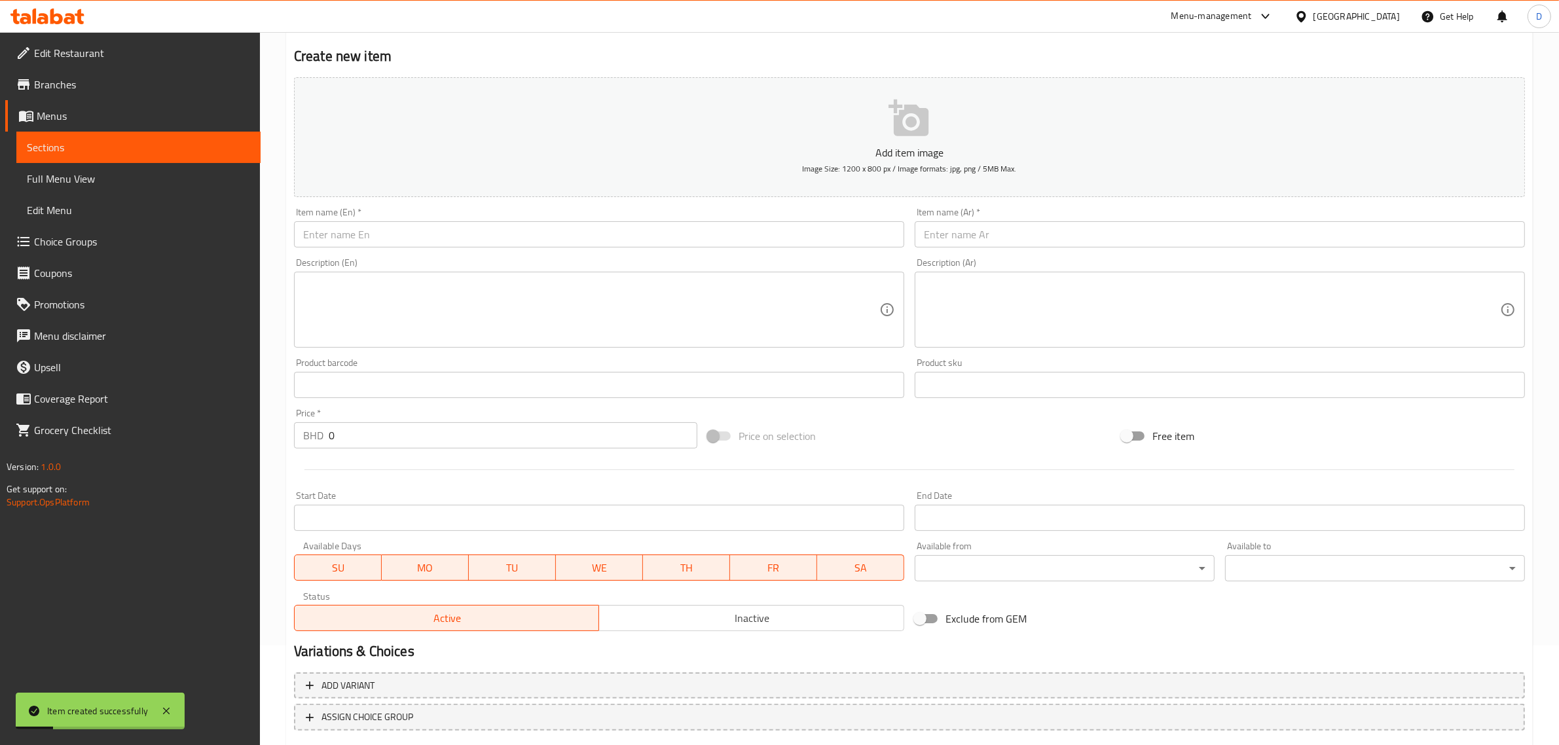
scroll to position [0, 0]
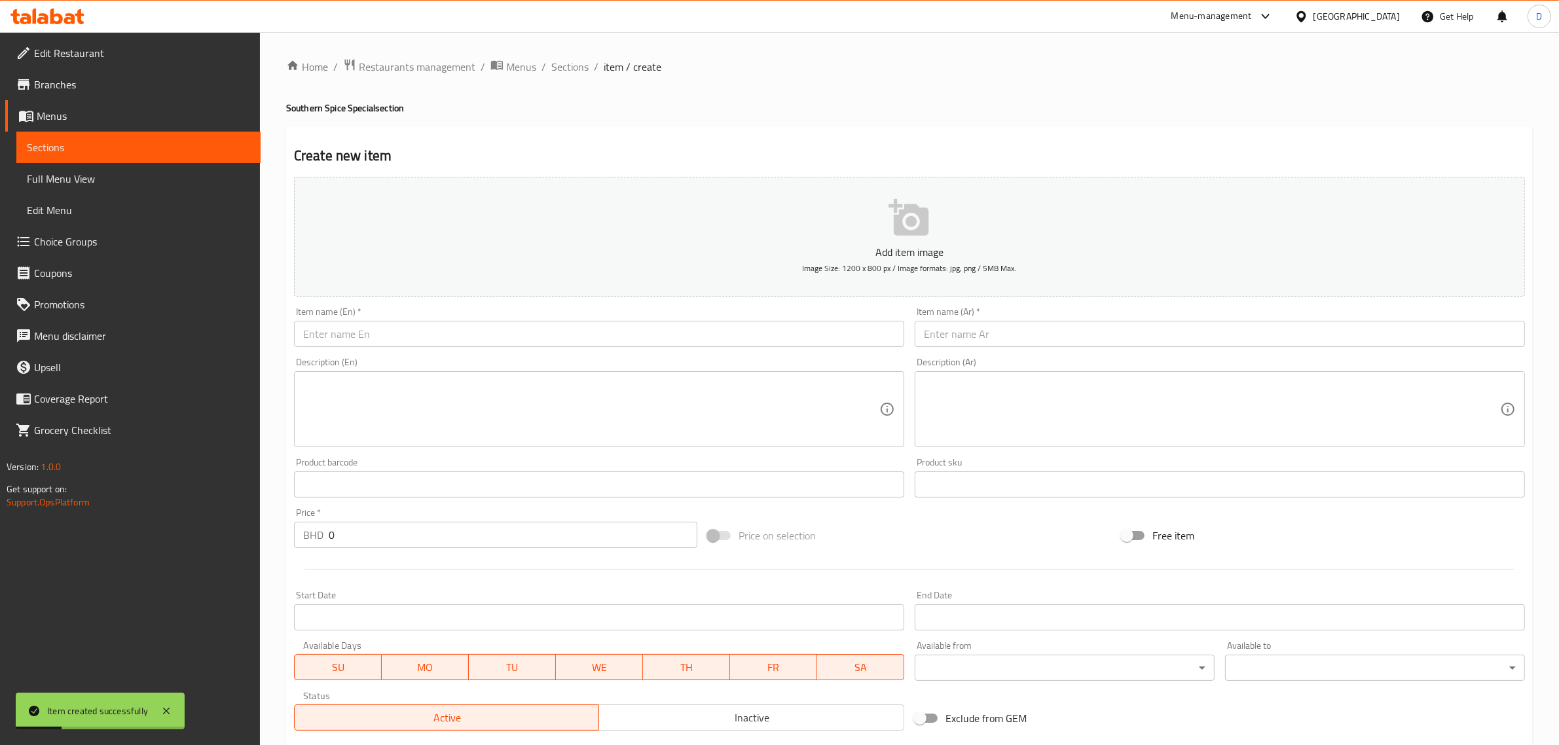
drag, startPoint x: 387, startPoint y: 308, endPoint x: 387, endPoint y: 325, distance: 17.0
click at [387, 308] on div "Item name (En)   * Item name (En) *" at bounding box center [599, 327] width 610 height 40
click at [387, 329] on input "text" at bounding box center [599, 334] width 610 height 26
paste input "Garlic ckn tikka"
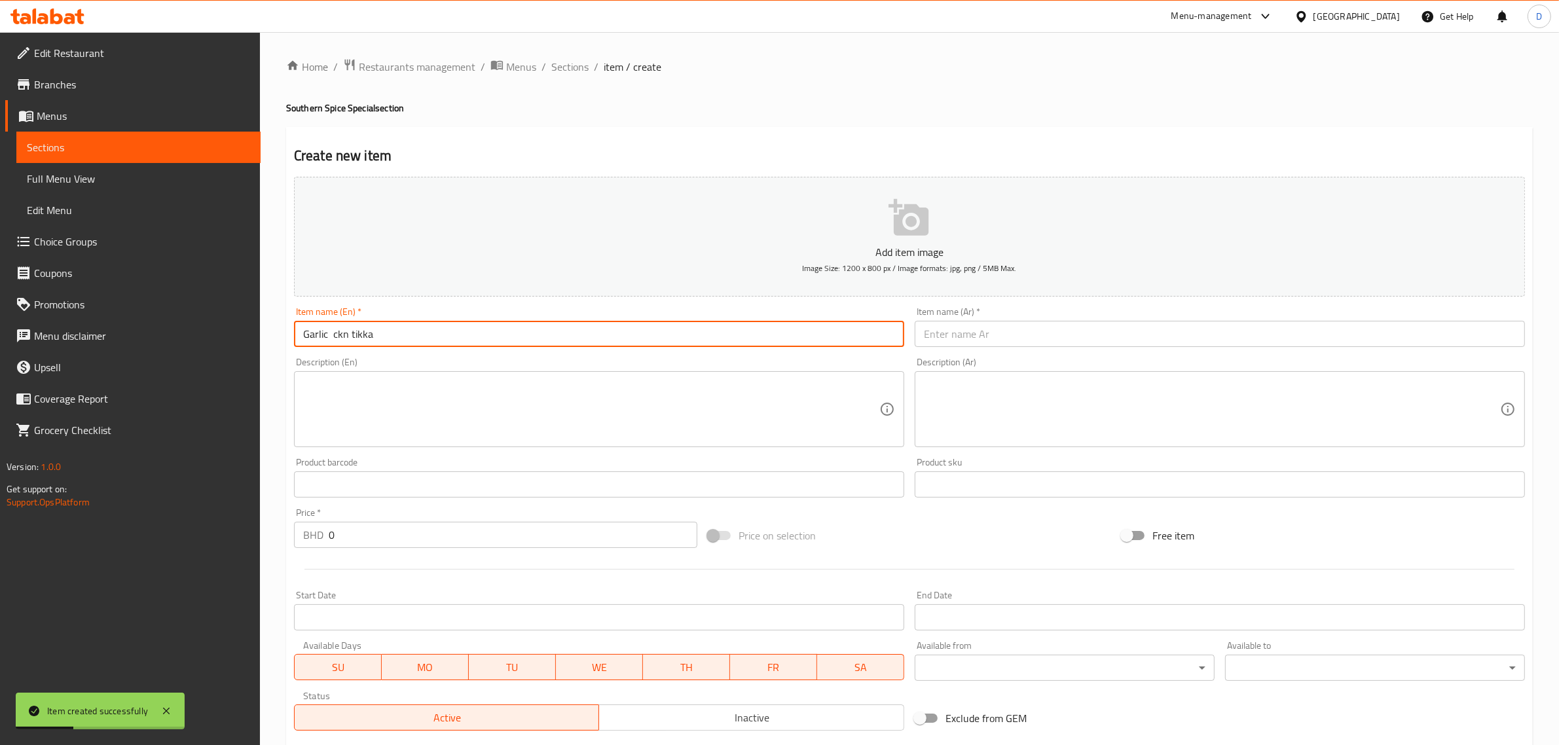
drag, startPoint x: 368, startPoint y: 332, endPoint x: 299, endPoint y: 322, distance: 70.1
click at [299, 322] on input "Garlic ckn tikka" at bounding box center [599, 334] width 610 height 26
click at [360, 334] on input "Garlic ckn tikka" at bounding box center [599, 334] width 610 height 26
click at [346, 335] on input "Garlic ckn tikka" at bounding box center [599, 334] width 610 height 26
click at [337, 334] on input "Garlic ckn tikka" at bounding box center [599, 334] width 610 height 26
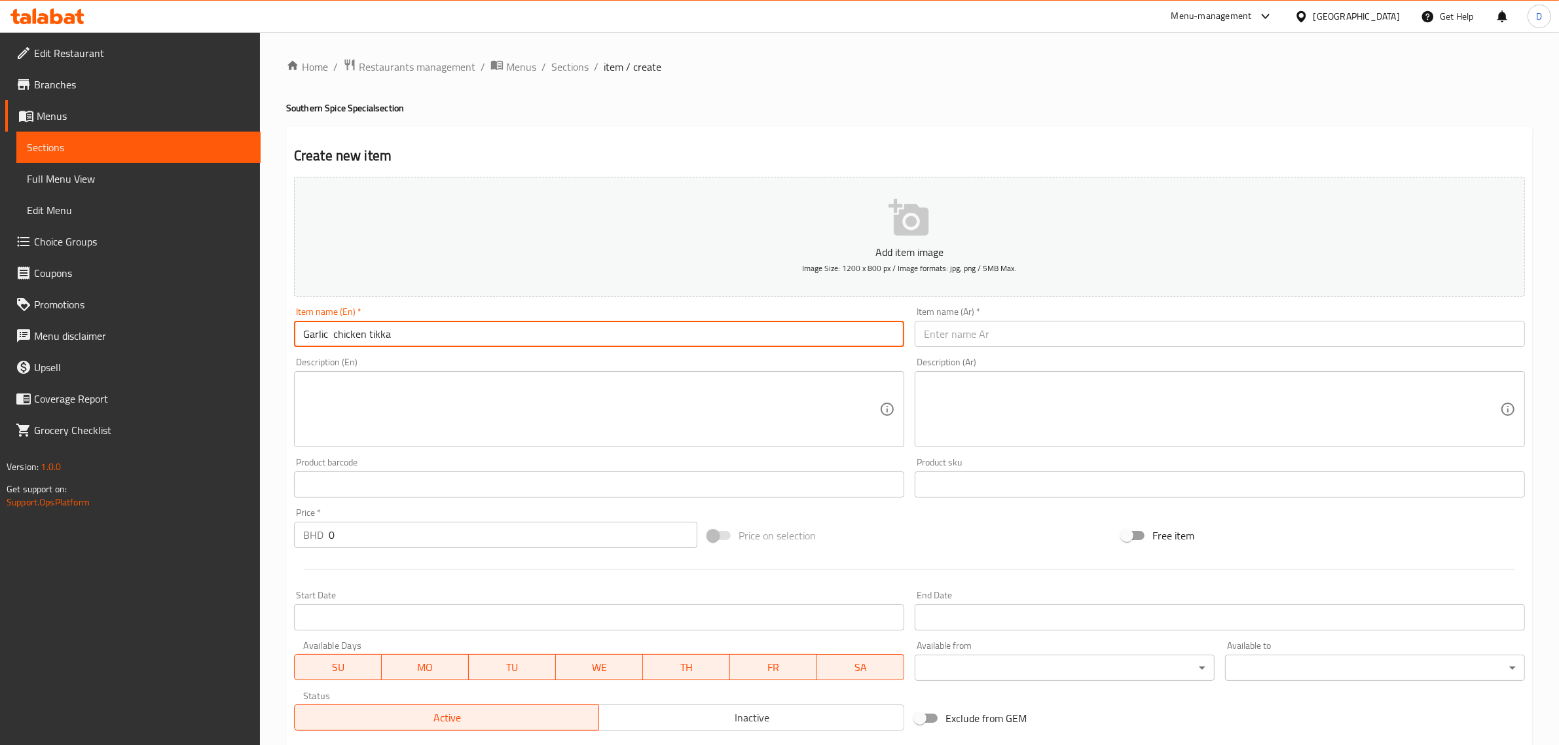
click at [335, 337] on input "Garlic chicken tikka" at bounding box center [599, 334] width 610 height 26
click at [331, 331] on input "Garlic chicken tikka" at bounding box center [599, 334] width 610 height 26
click at [444, 336] on input "Garlic chicken tikka" at bounding box center [599, 334] width 610 height 26
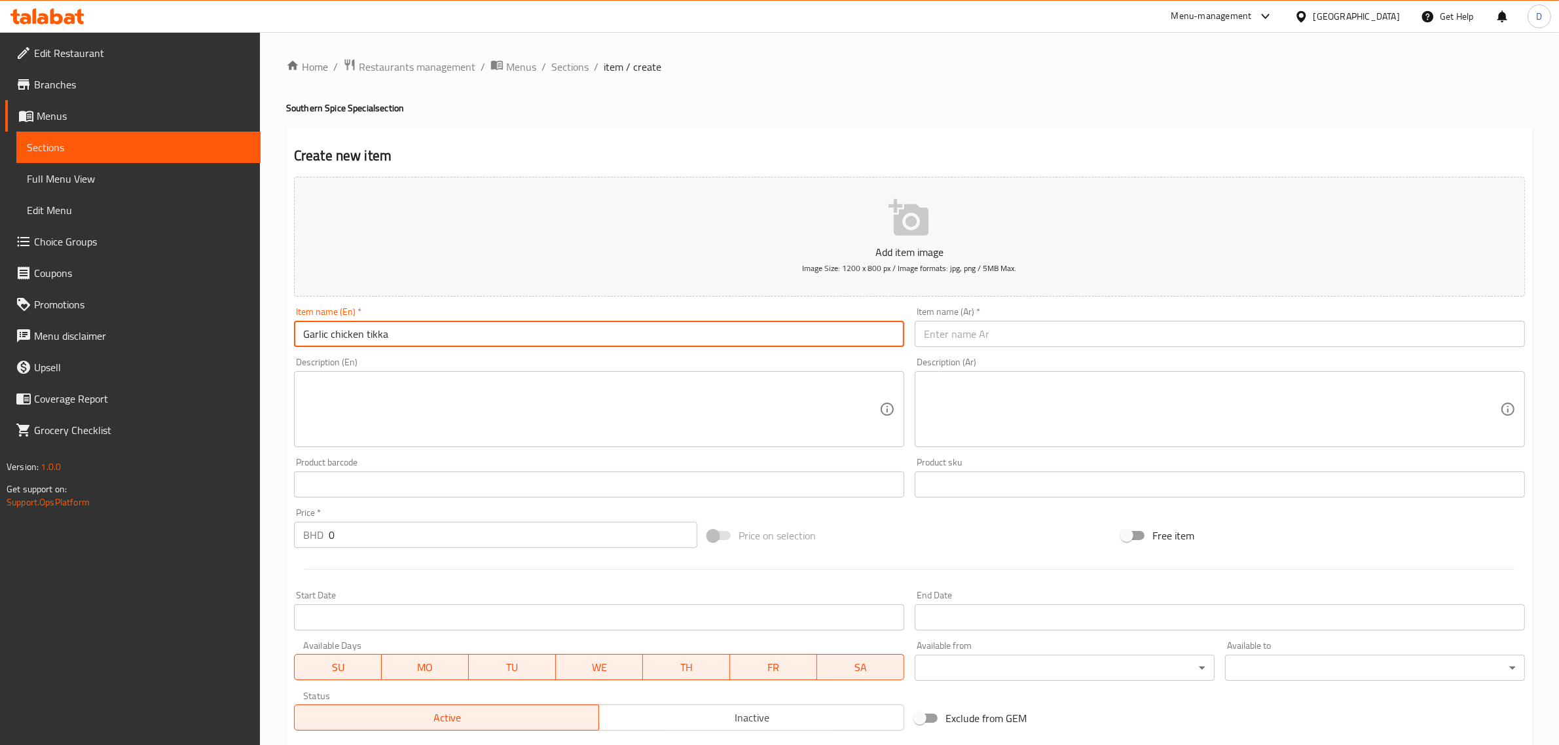
type input "Garlic chicken tikka"
click at [947, 331] on input "text" at bounding box center [1220, 334] width 610 height 26
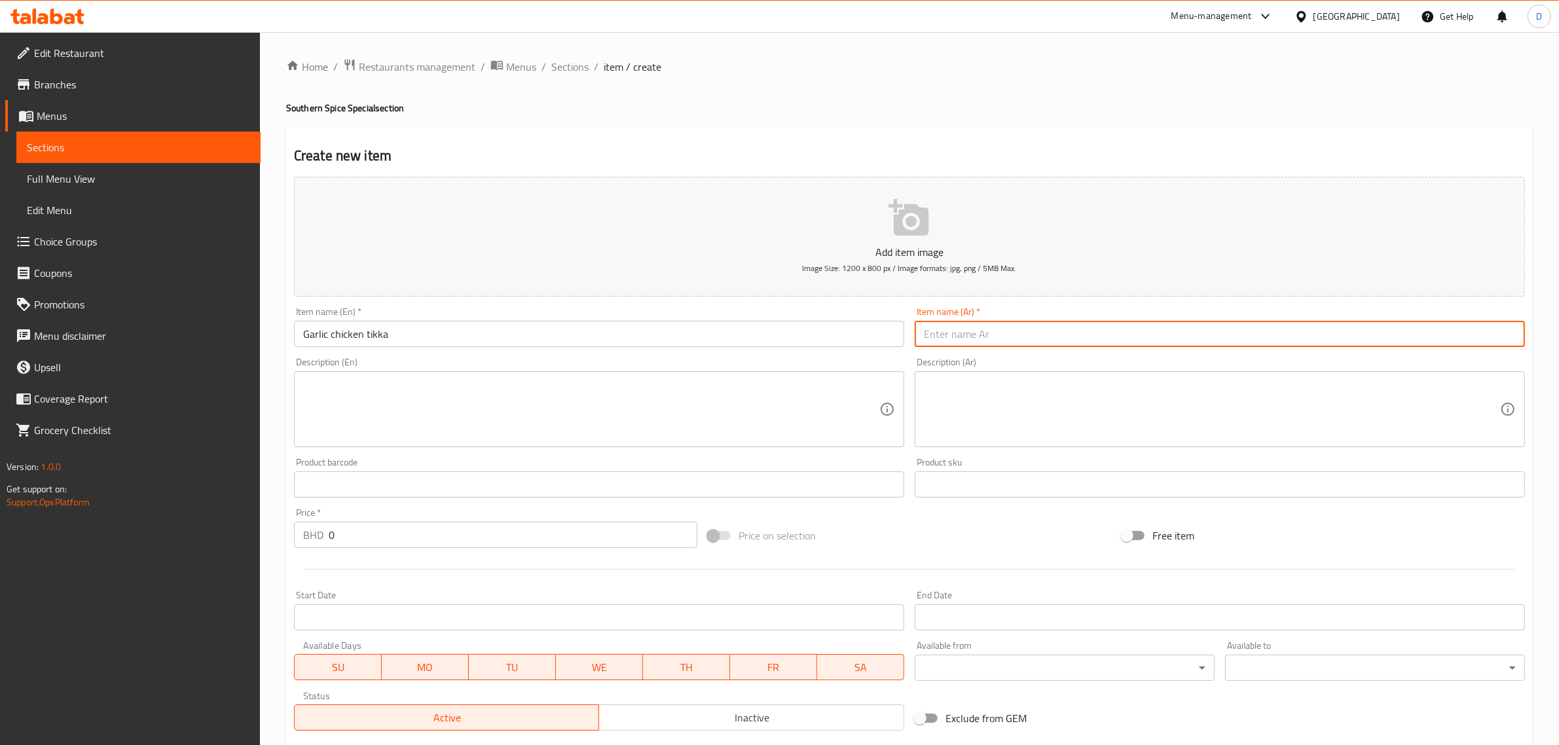
paste input "دجاج تيكا بالثوم"
type input "دجاج تيكا بالثوم"
drag, startPoint x: 380, startPoint y: 530, endPoint x: 300, endPoint y: 525, distance: 80.1
click at [305, 525] on div "BHD 0 Price *" at bounding box center [495, 535] width 403 height 26
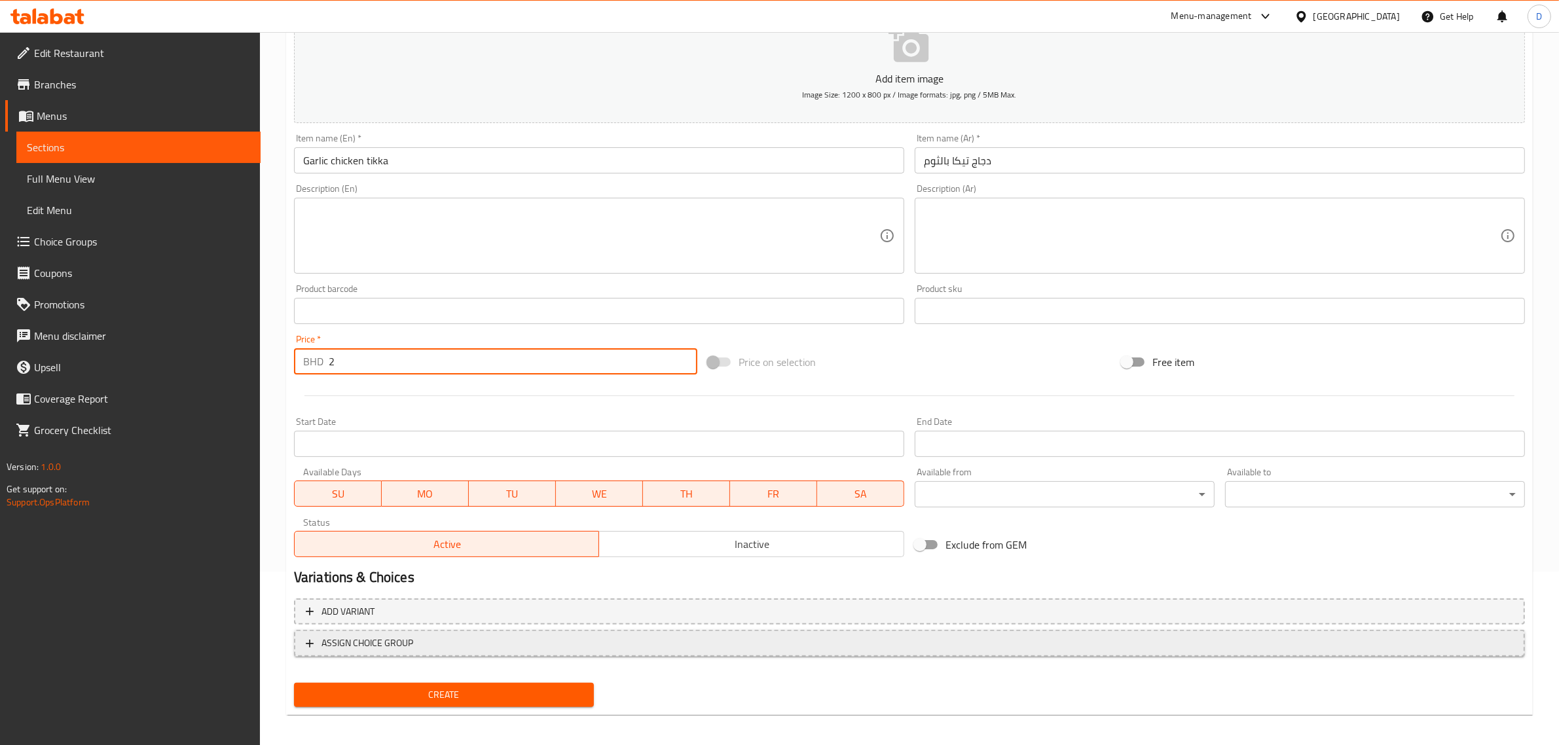
scroll to position [177, 0]
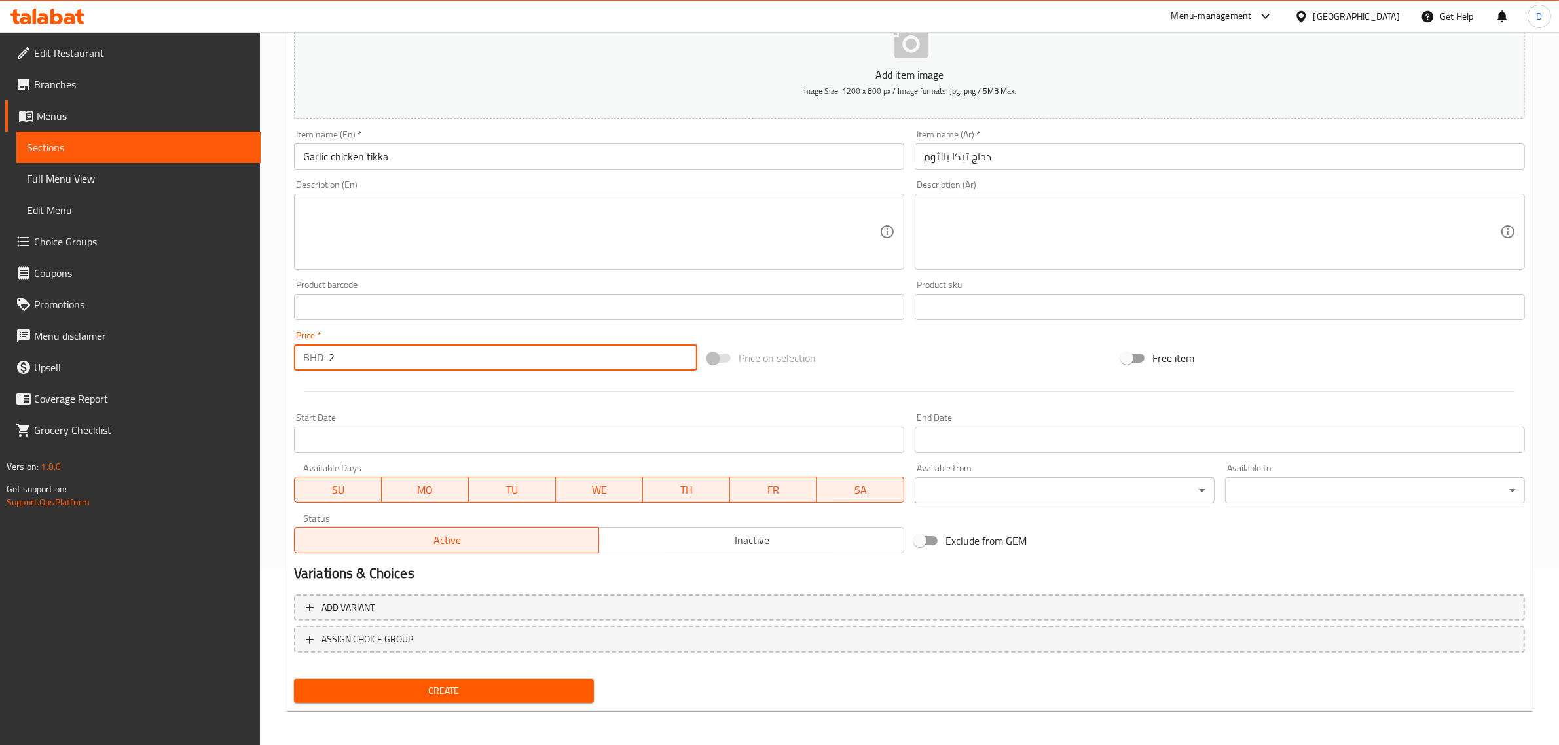
type input "2"
click at [464, 686] on span "Create" at bounding box center [443, 691] width 279 height 16
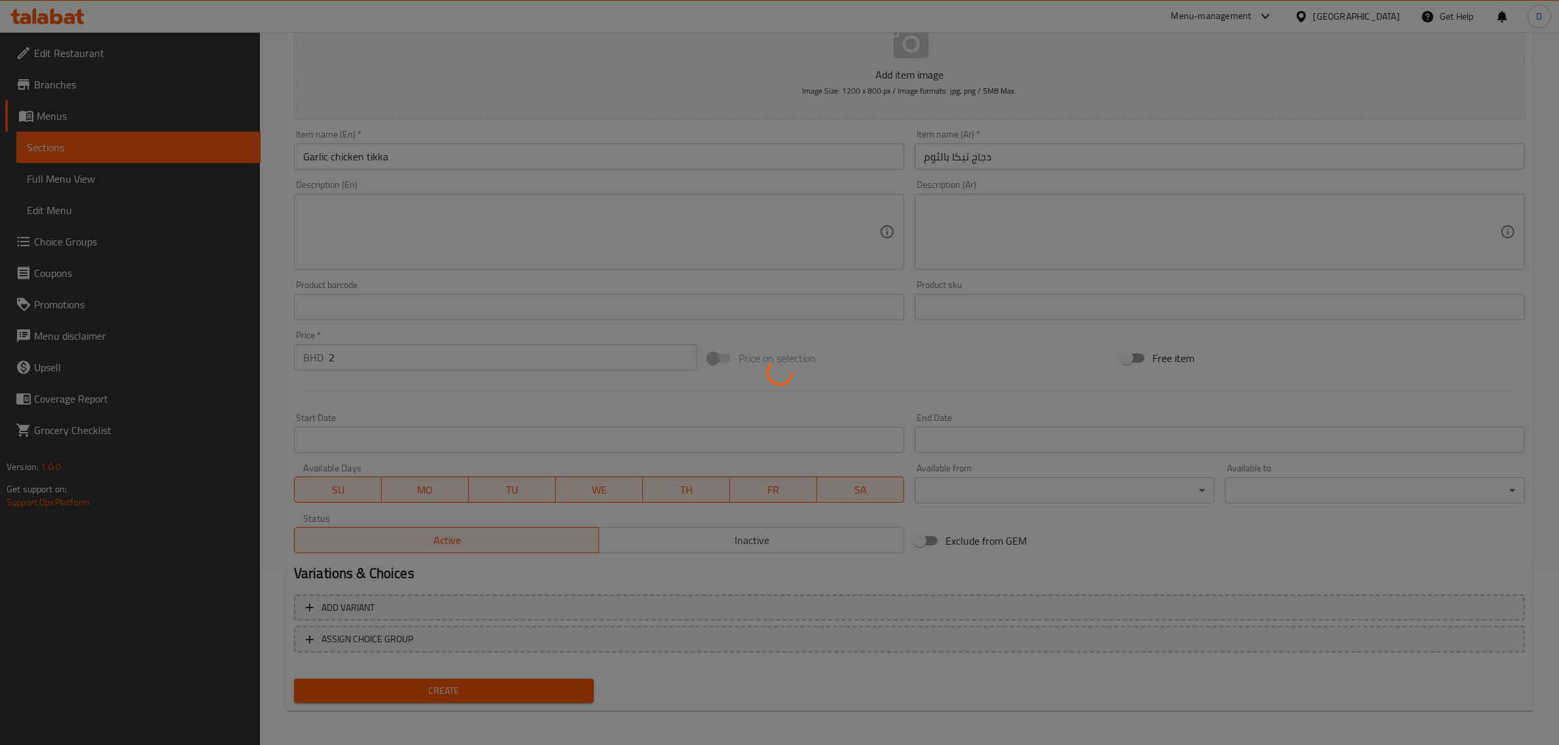
type input "0"
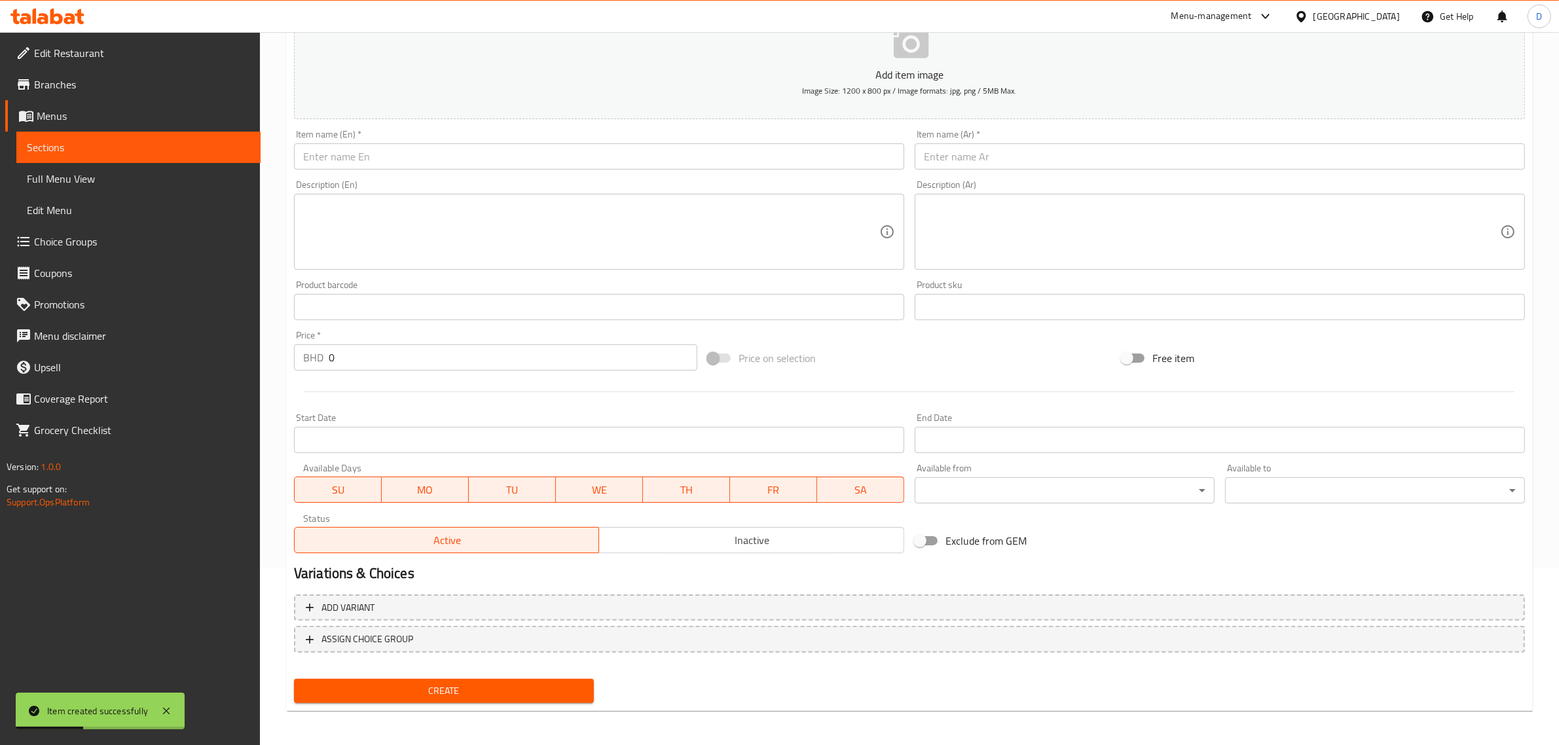
click at [1036, 164] on input "text" at bounding box center [1220, 156] width 610 height 26
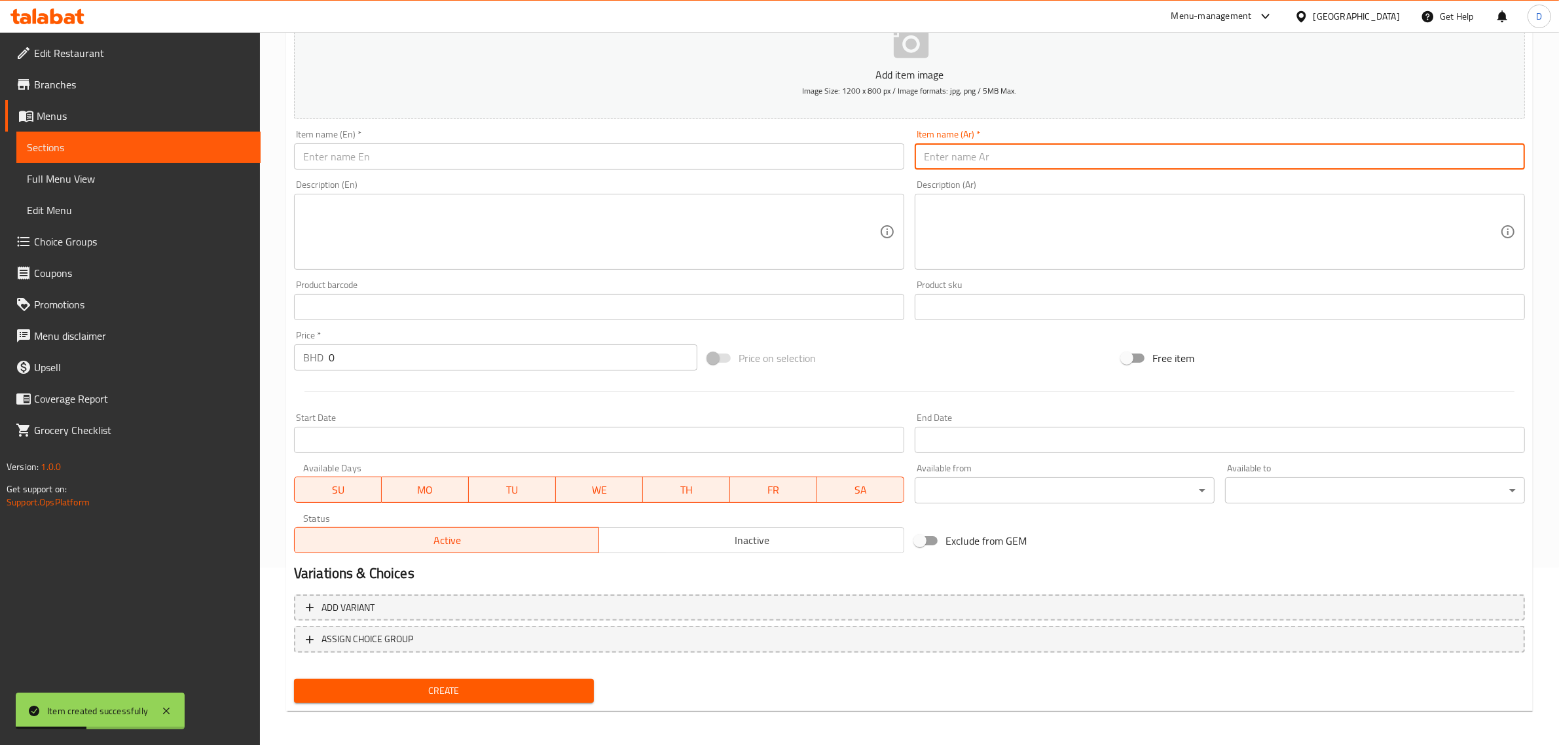
paste input "دجاج تاوا فراي"
type input "دجاج تاوا فراي"
click at [665, 155] on input "text" at bounding box center [599, 156] width 610 height 26
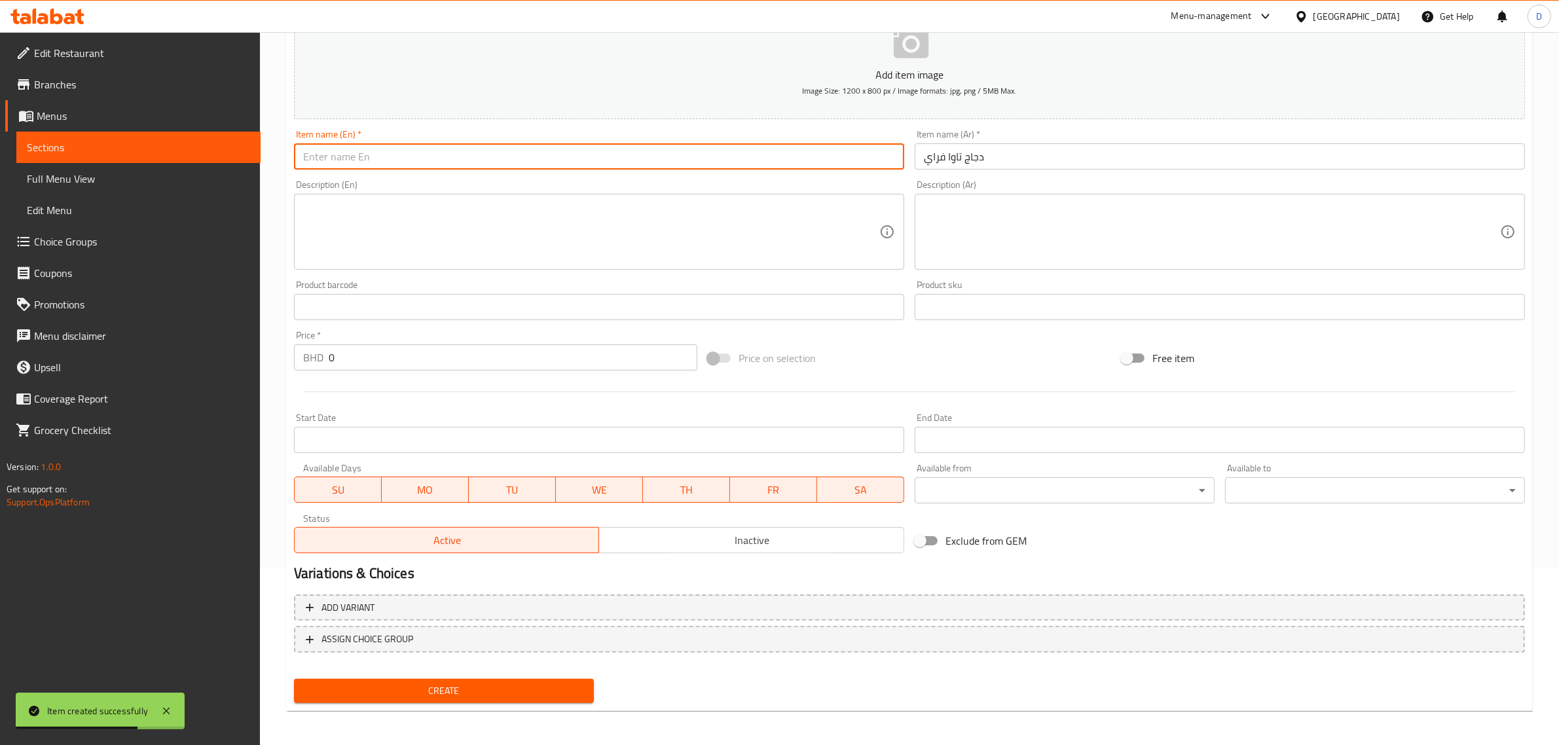
paste input "Chicken Tawa Fry"
type input "Chicken Tawa Fry"
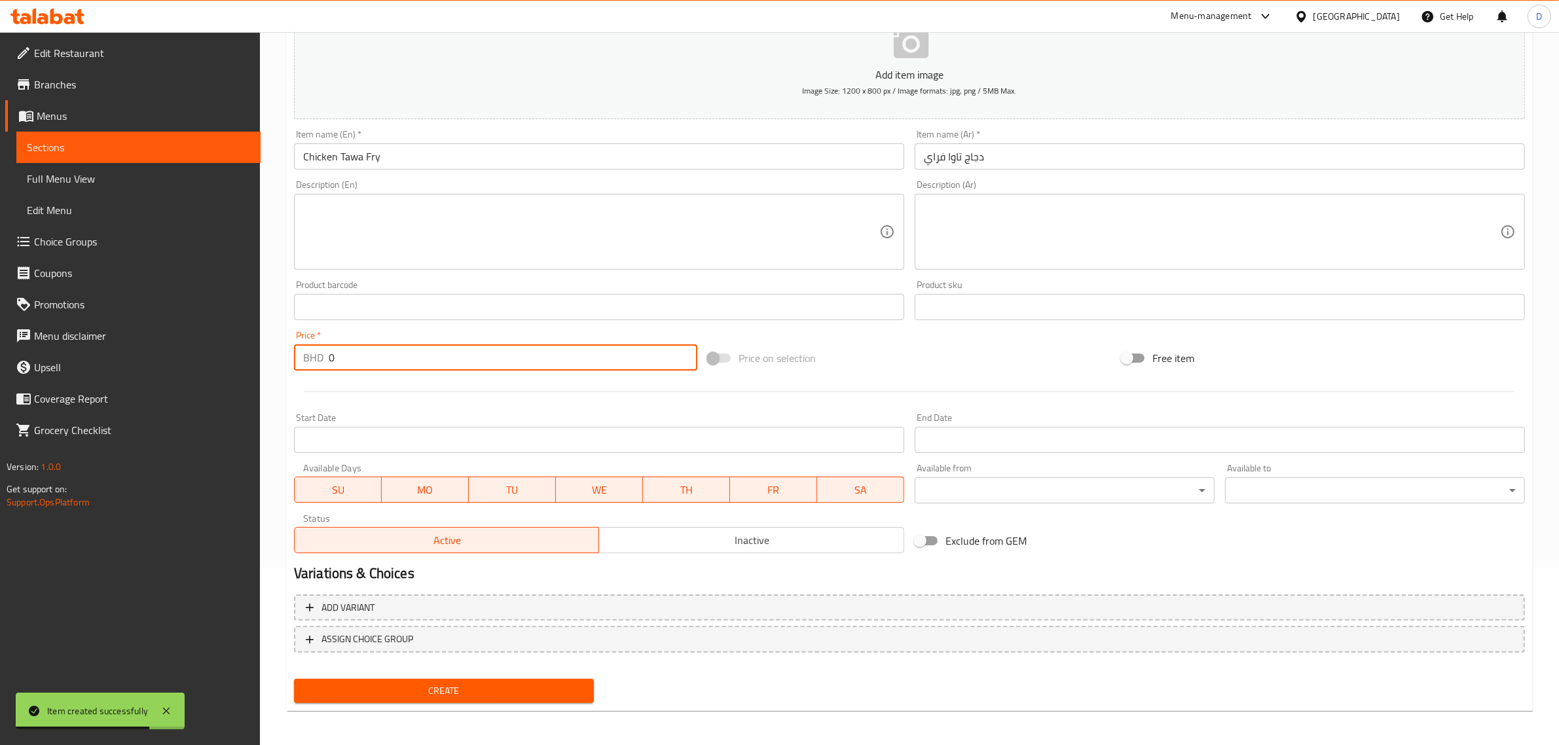
click at [418, 345] on input "0" at bounding box center [513, 357] width 369 height 26
drag, startPoint x: 416, startPoint y: 356, endPoint x: 303, endPoint y: 358, distance: 114.0
click at [291, 352] on div "Price   * BHD 0 Price *" at bounding box center [496, 350] width 414 height 50
type input "1.8"
click at [501, 693] on span "Create" at bounding box center [443, 691] width 279 height 16
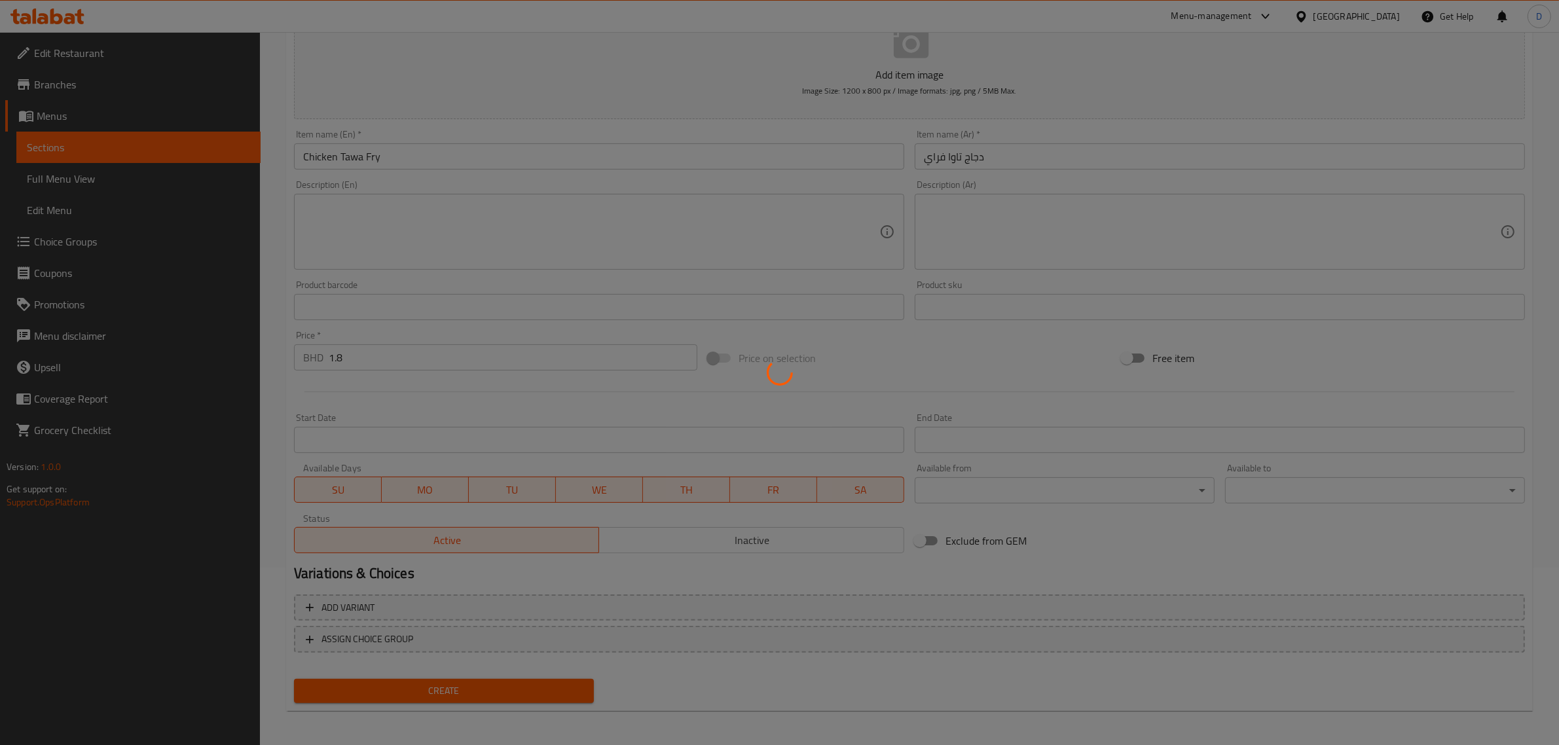
type input "0"
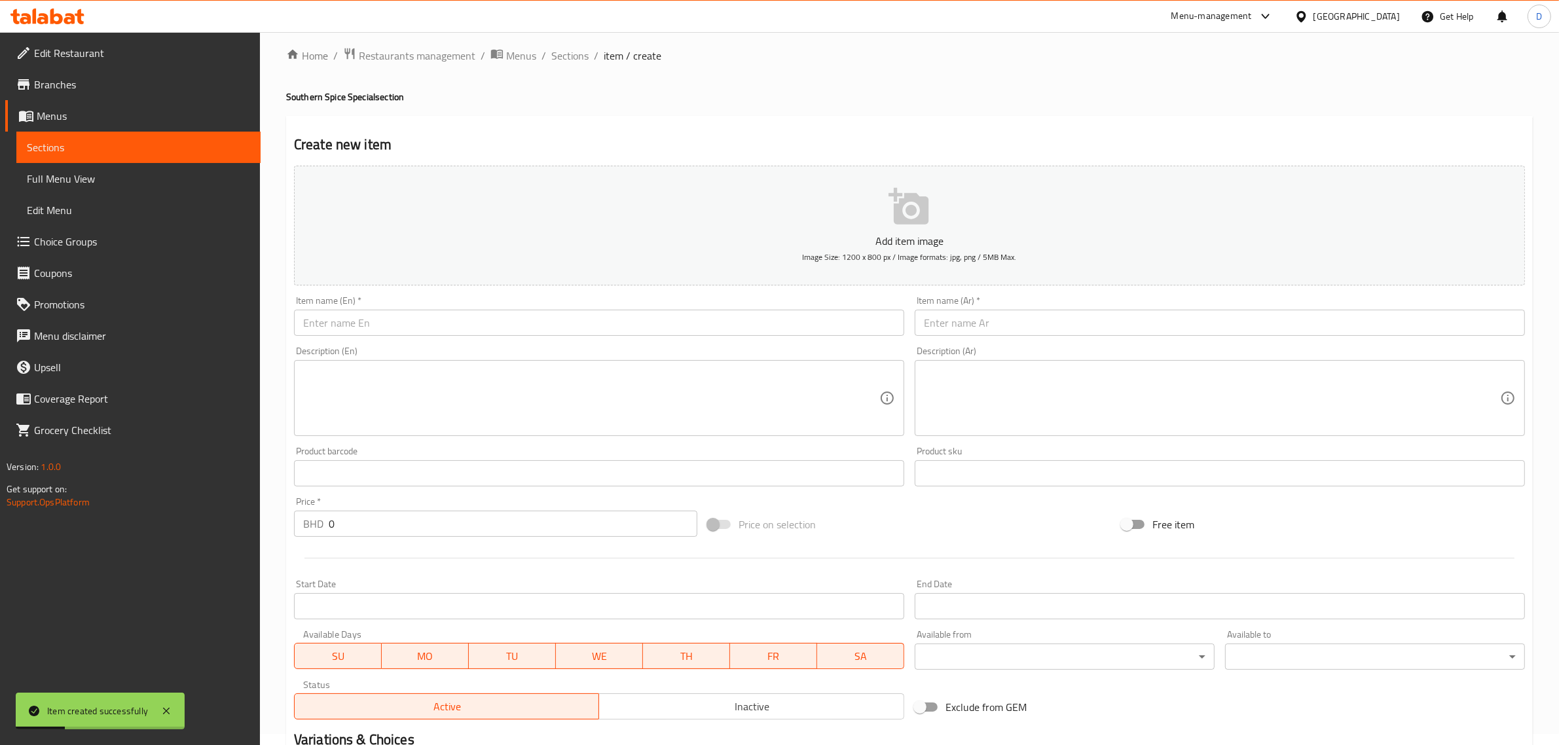
scroll to position [0, 0]
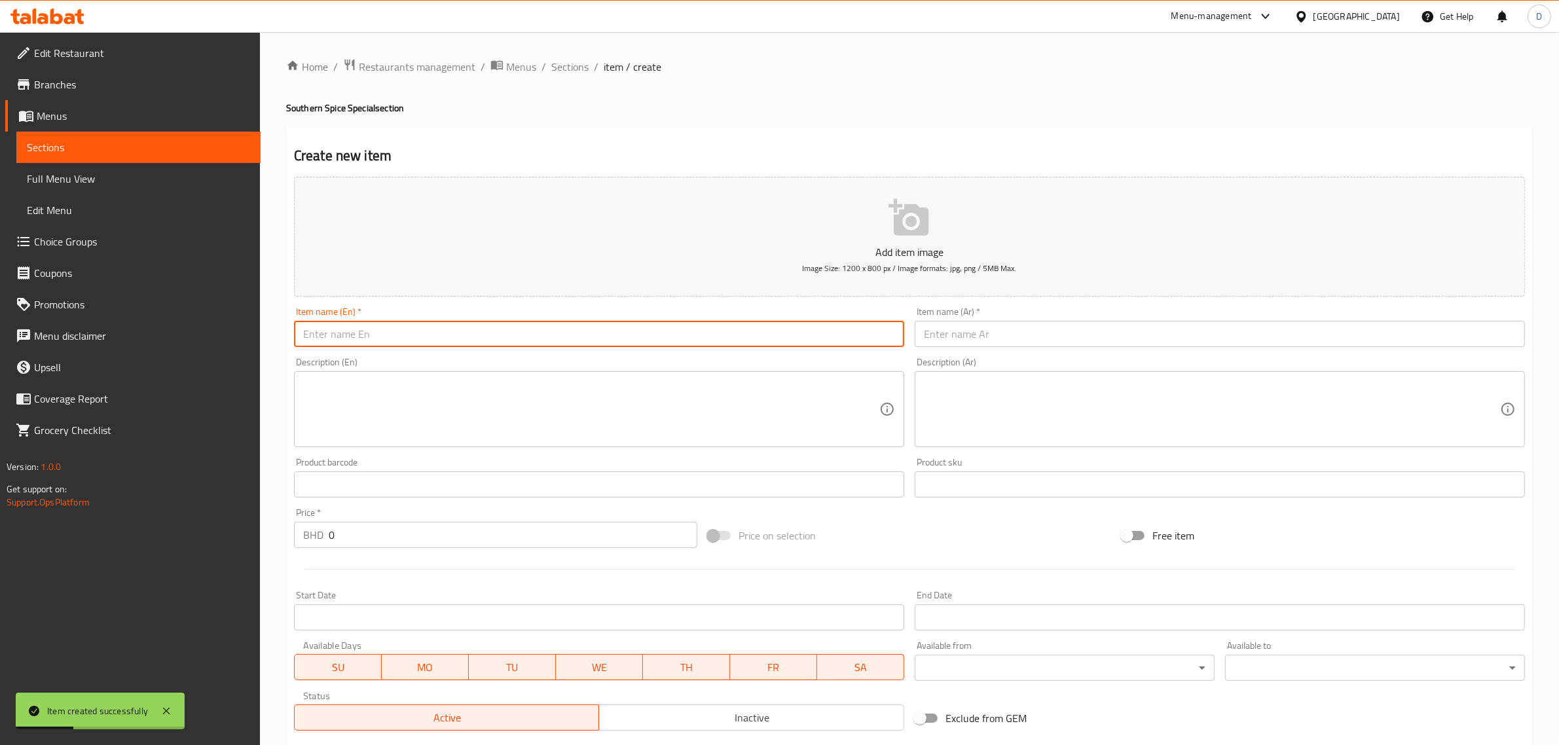
drag, startPoint x: 308, startPoint y: 335, endPoint x: 318, endPoint y: 335, distance: 9.2
click at [311, 335] on input "text" at bounding box center [599, 334] width 610 height 26
paste input "Uthukuli chicken"
drag, startPoint x: 393, startPoint y: 337, endPoint x: 244, endPoint y: 331, distance: 149.4
click at [244, 331] on div "Edit Restaurant Branches Menus Sections Full Menu View Edit Menu Choice Groups …" at bounding box center [779, 478] width 1559 height 893
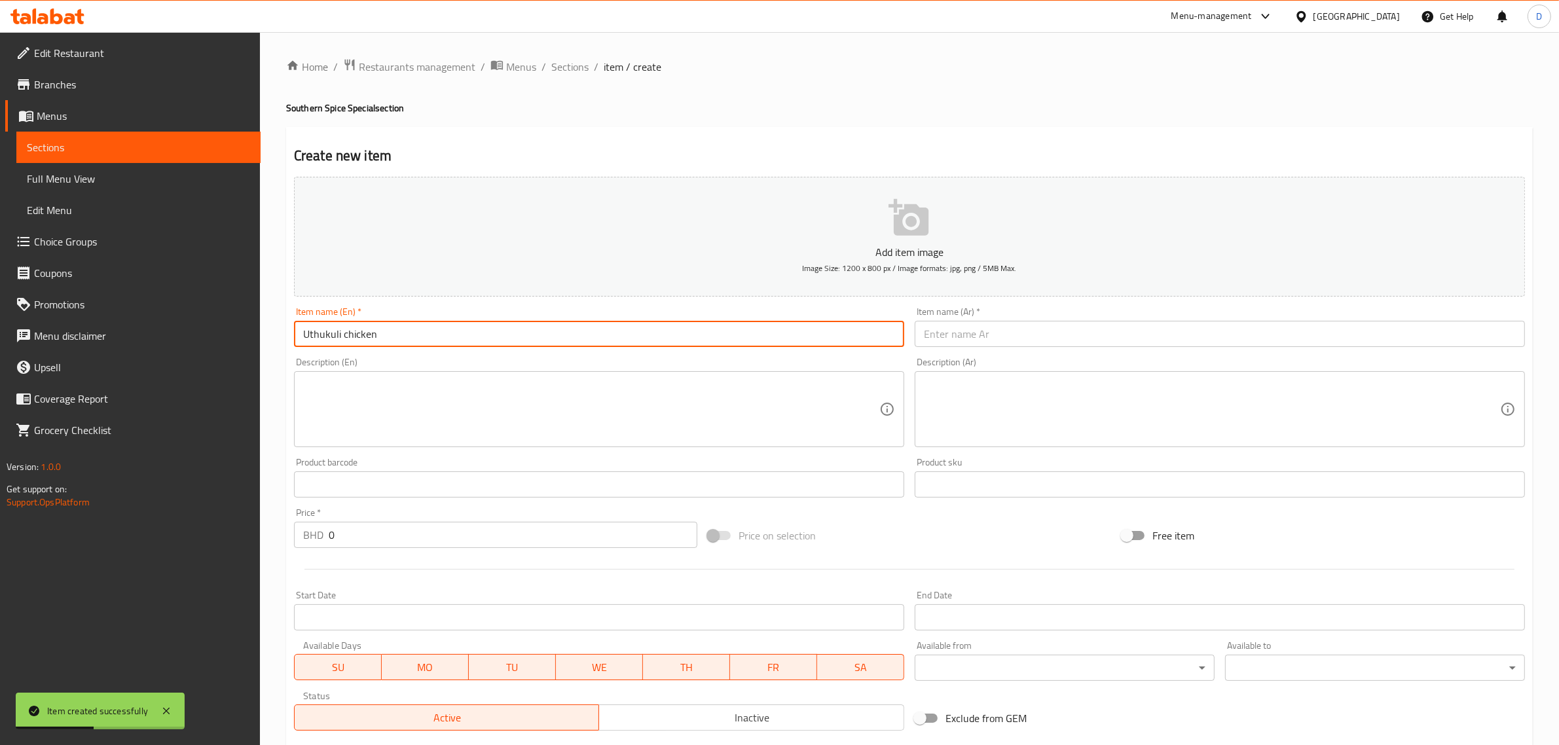
type input "Uthukuli chicken"
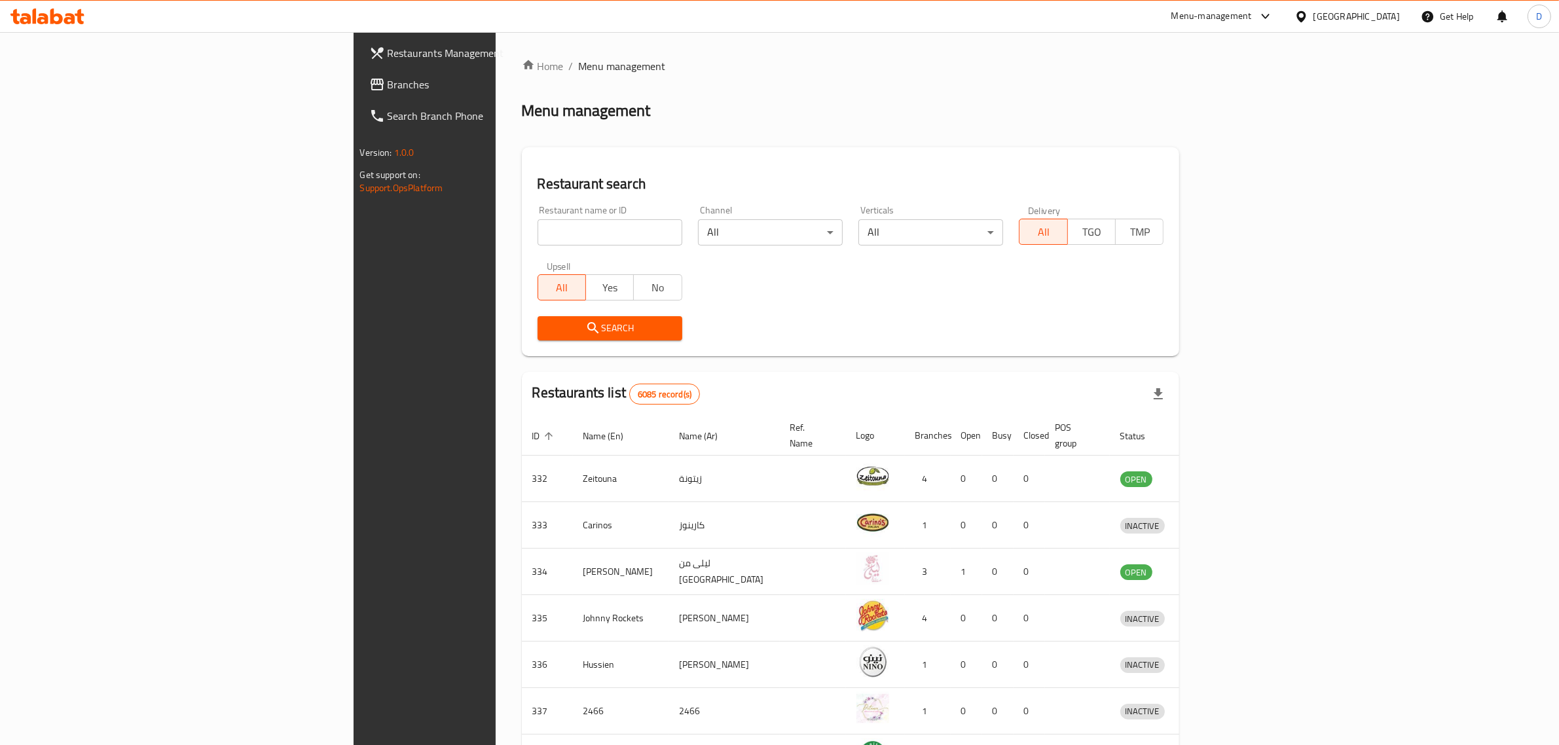
click at [538, 231] on input "search" at bounding box center [610, 232] width 145 height 26
type input "Southern Spice Restaurant"
click at [538, 318] on button "Search" at bounding box center [610, 328] width 145 height 24
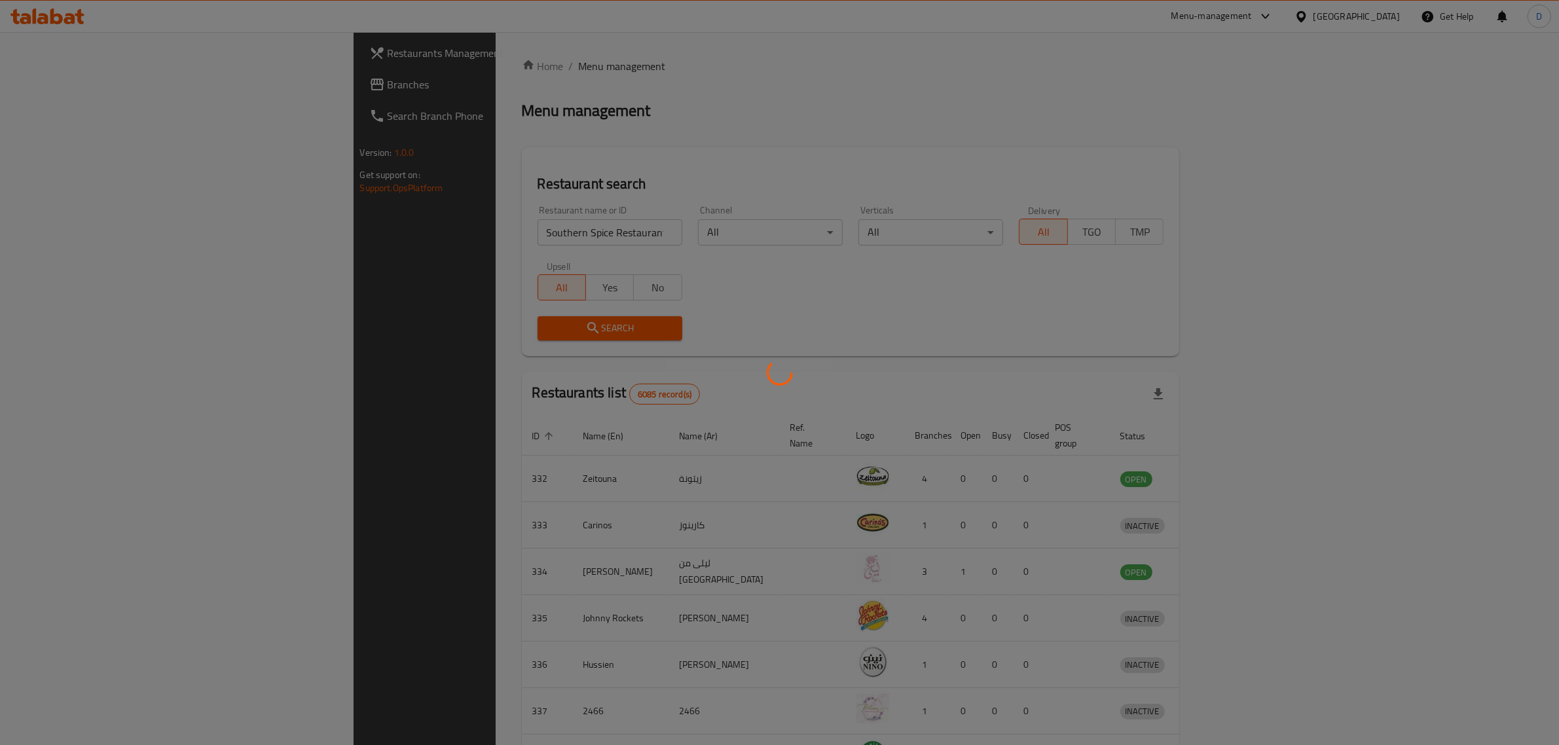
click at [471, 318] on div at bounding box center [779, 372] width 1559 height 745
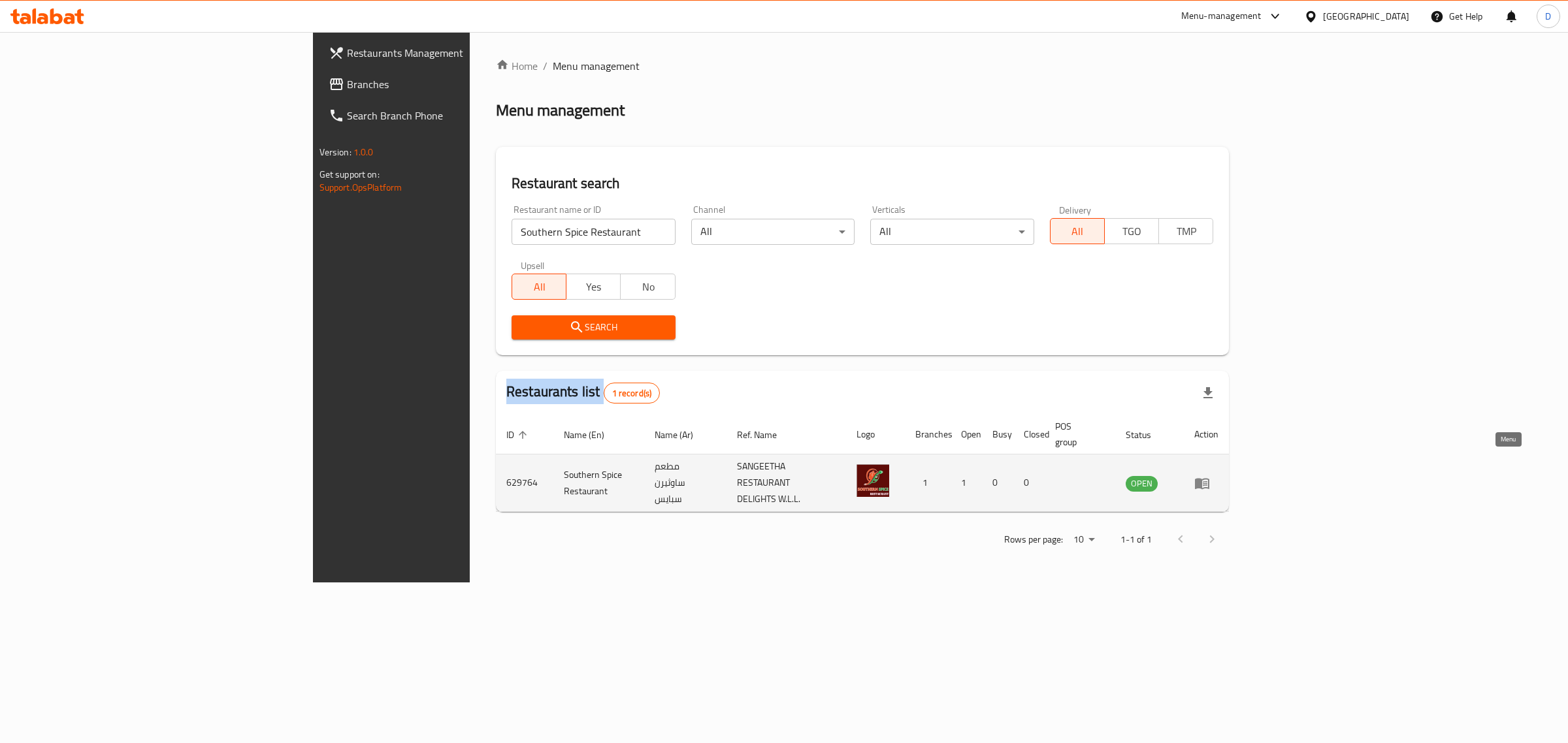
click at [1218, 476] on link "enhanced table" at bounding box center [1206, 484] width 24 height 16
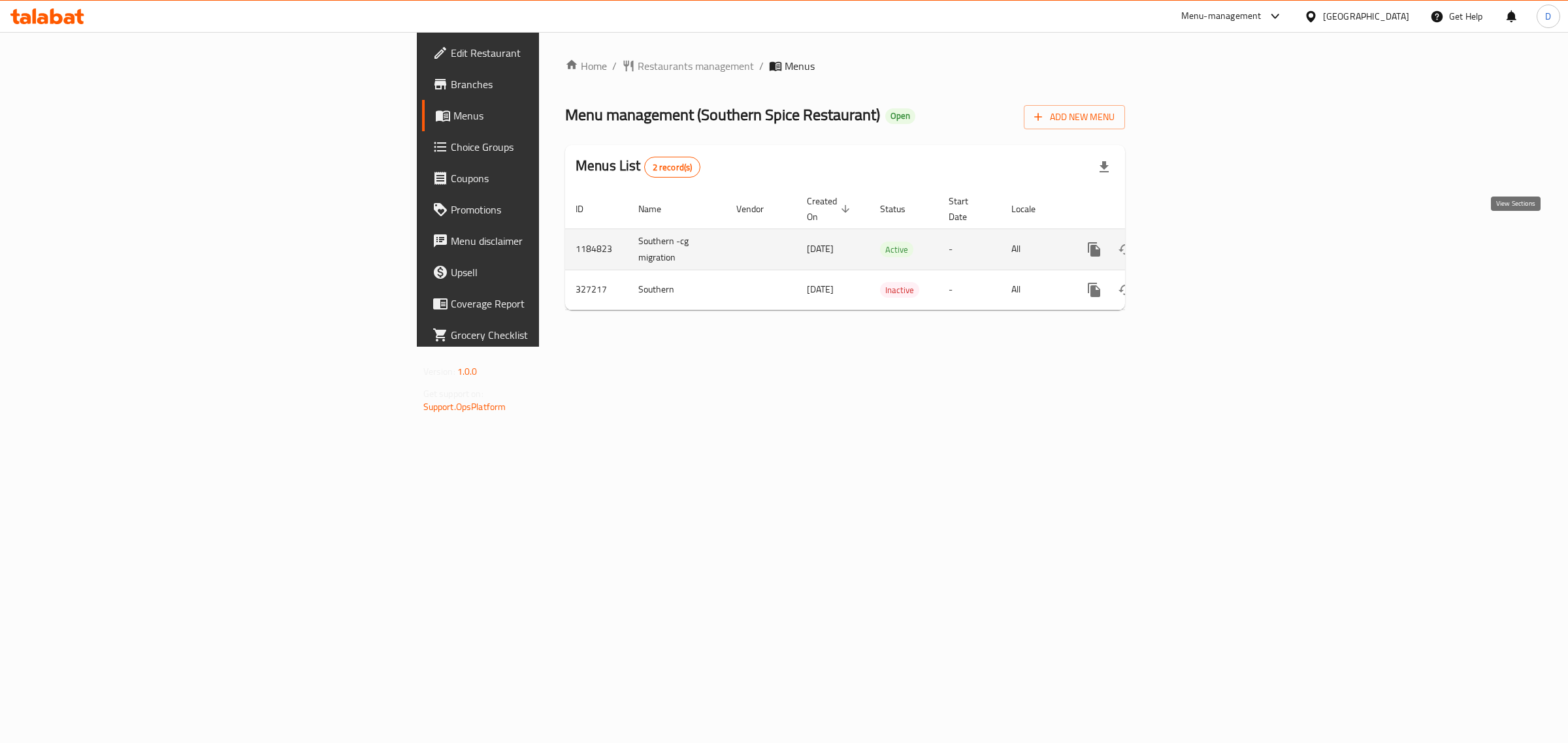
click at [1196, 241] on icon "enhanced table" at bounding box center [1188, 249] width 16 height 16
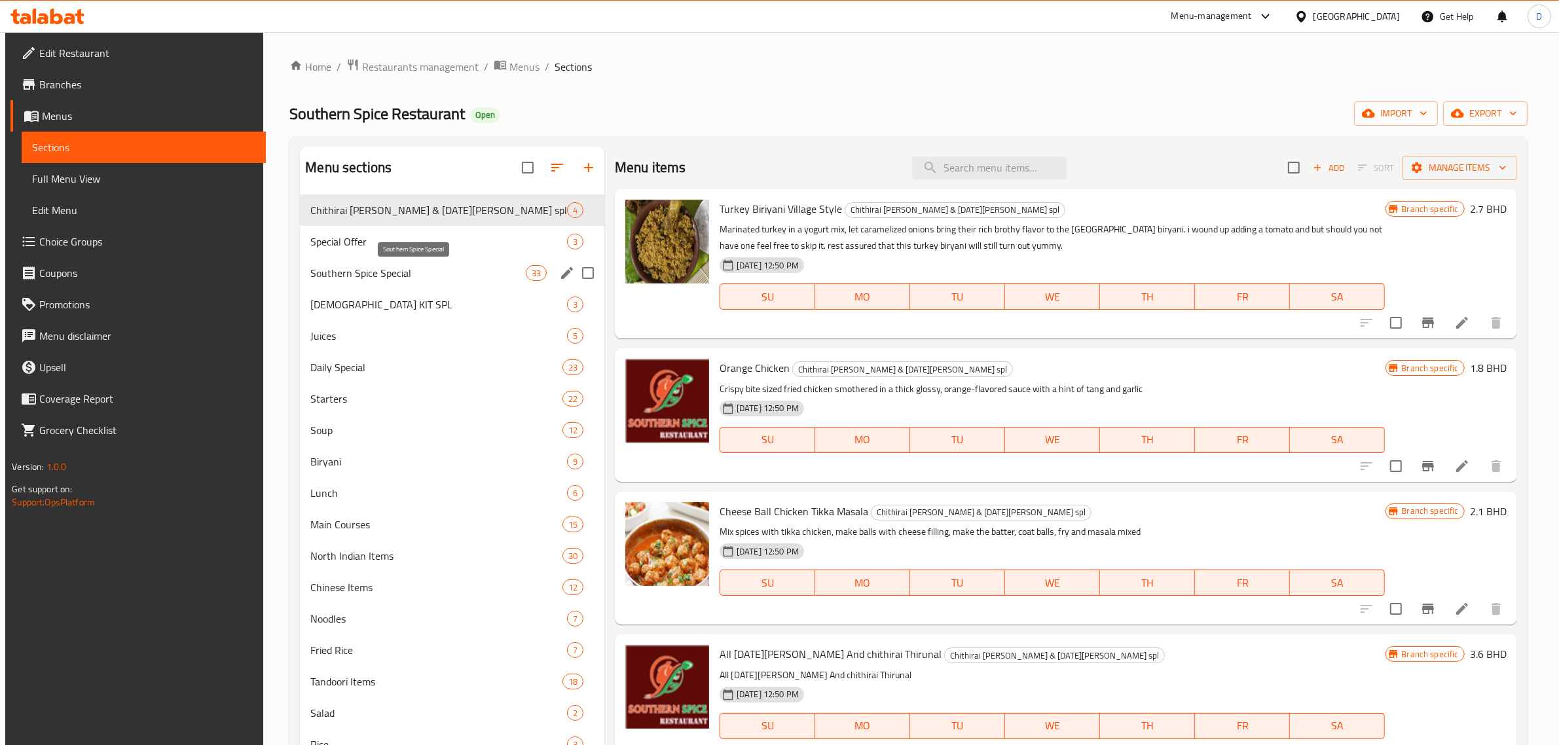
click at [378, 276] on span "Southern Spice Special" at bounding box center [417, 273] width 215 height 16
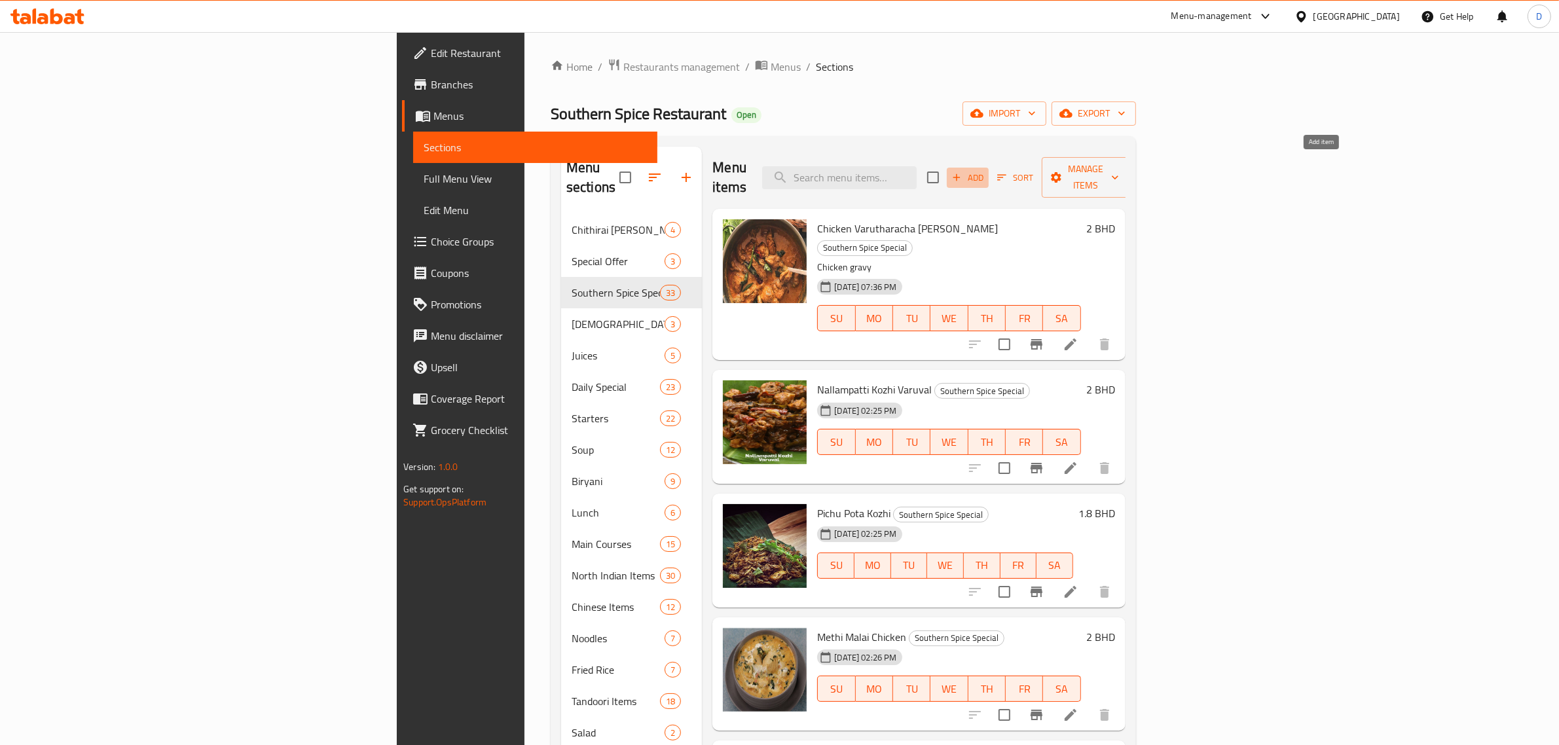
click at [986, 170] on span "Add" at bounding box center [967, 177] width 35 height 15
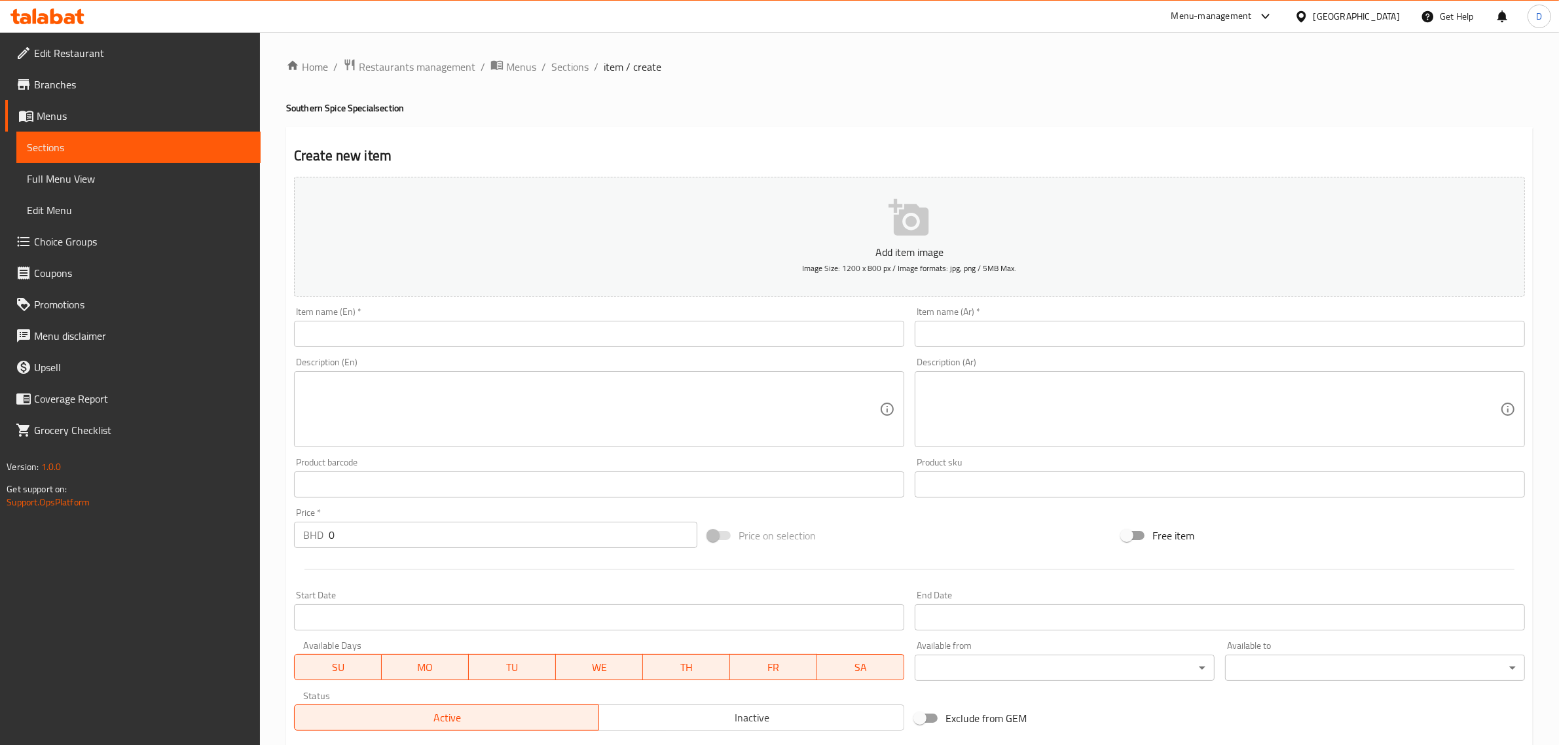
click at [429, 305] on div "Item name (En)   * Item name (En) *" at bounding box center [599, 327] width 621 height 50
click at [439, 326] on input "text" at bounding box center [599, 334] width 610 height 26
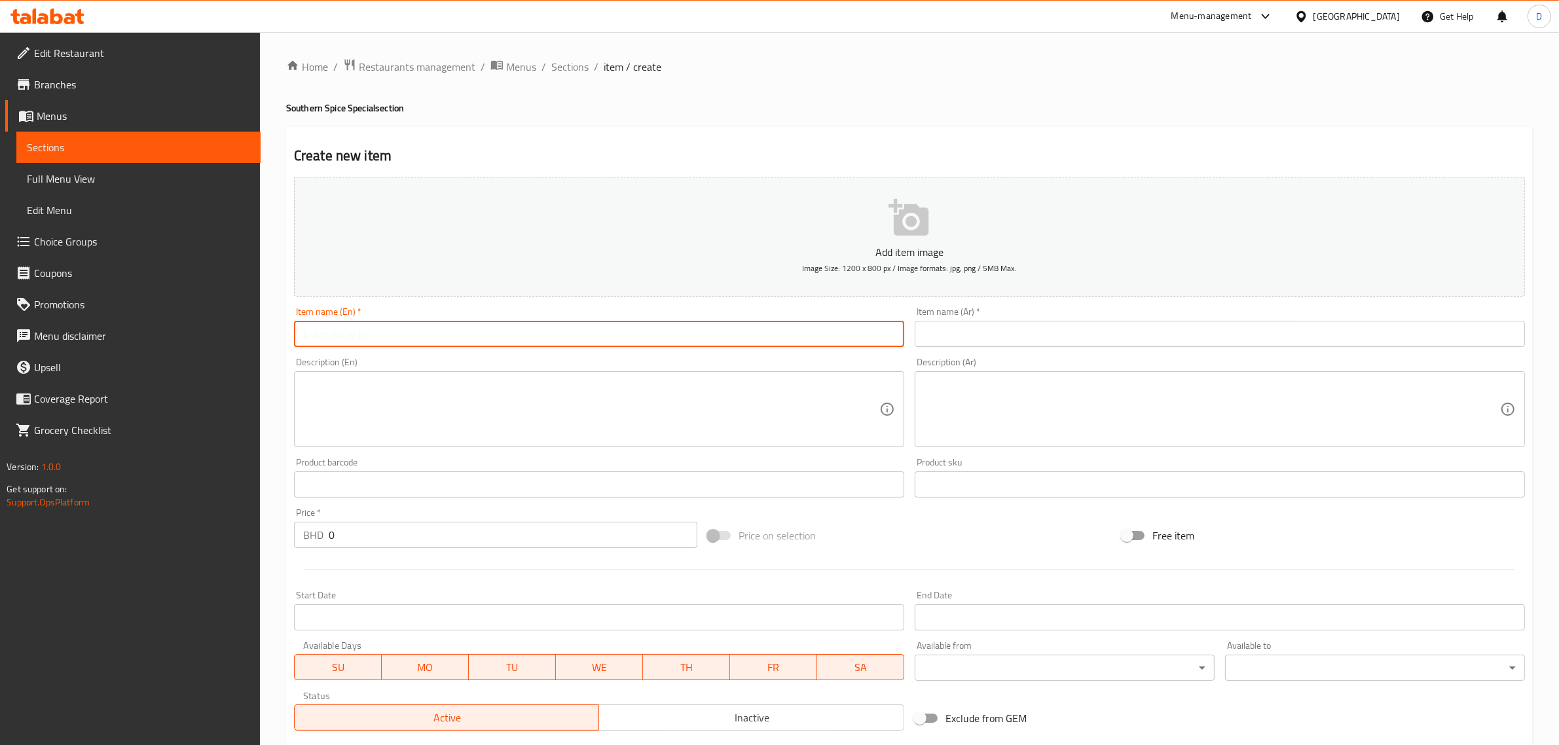
paste input "دجاج أوثوكولي"
type input "دجاج أوثوكولي"
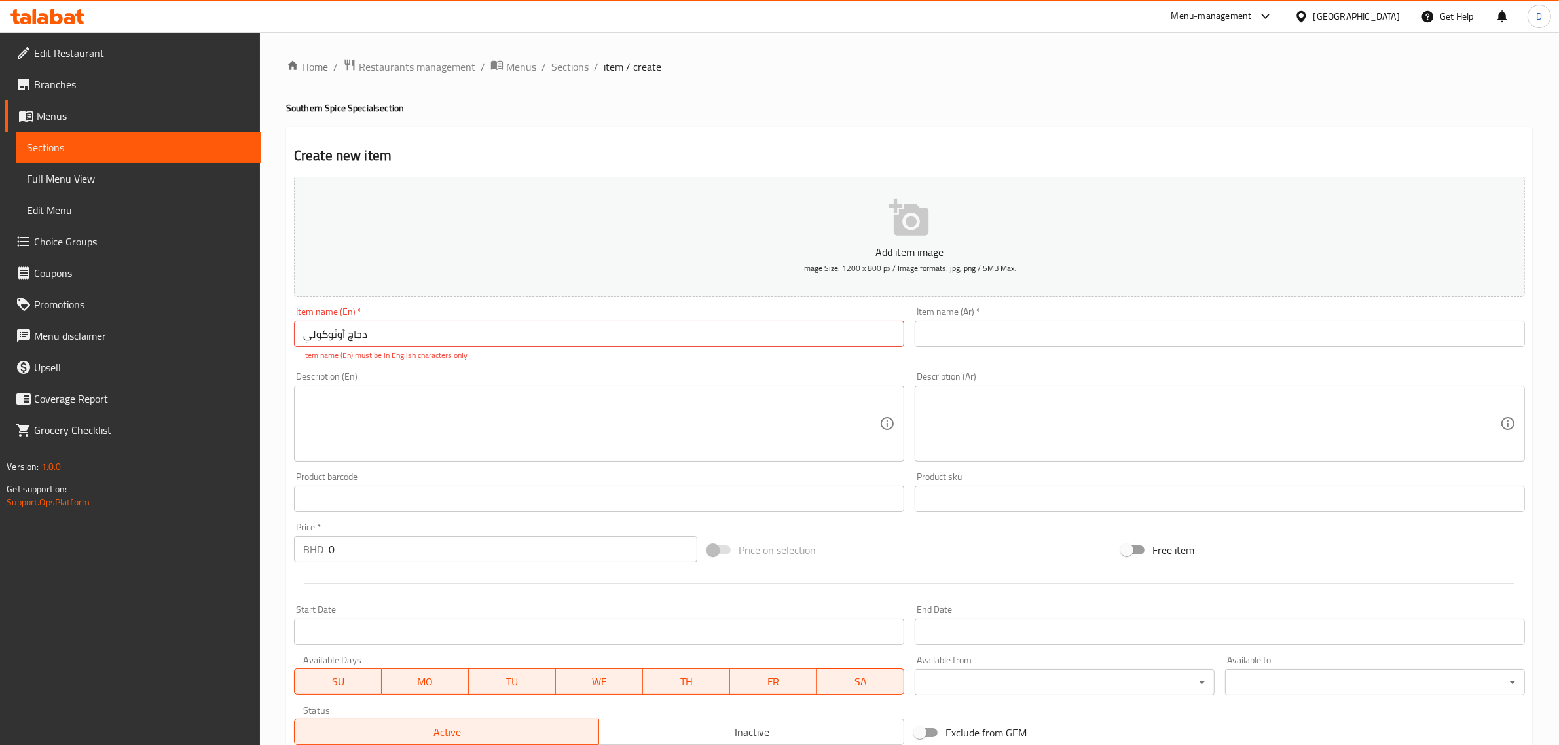
click at [1017, 315] on div "Item name (Ar)   * Item name (Ar) *" at bounding box center [1220, 327] width 610 height 40
click at [1016, 325] on input "text" at bounding box center [1220, 334] width 610 height 26
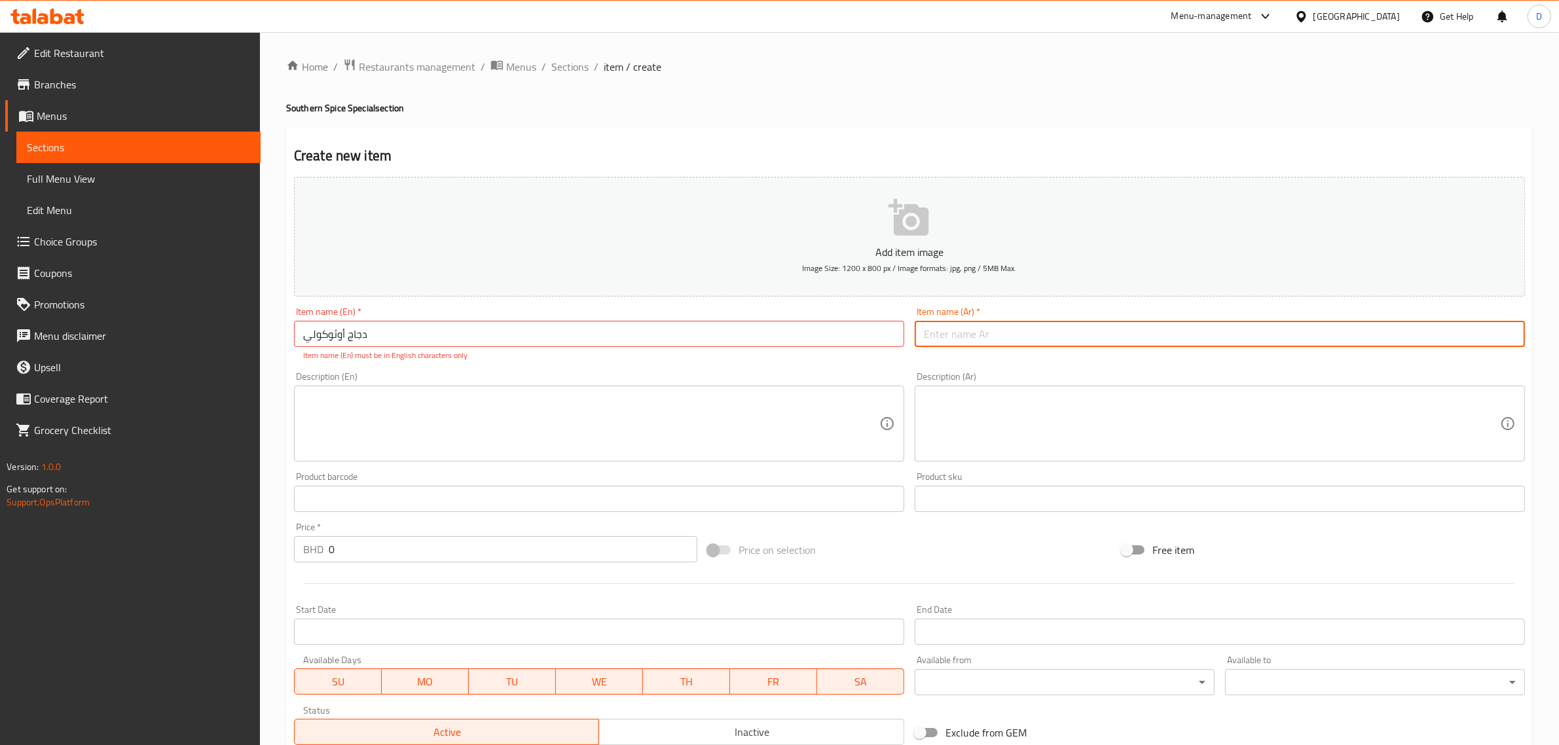
paste input "دجاج أوثوكولي"
type input "دجاج أوثوكولي"
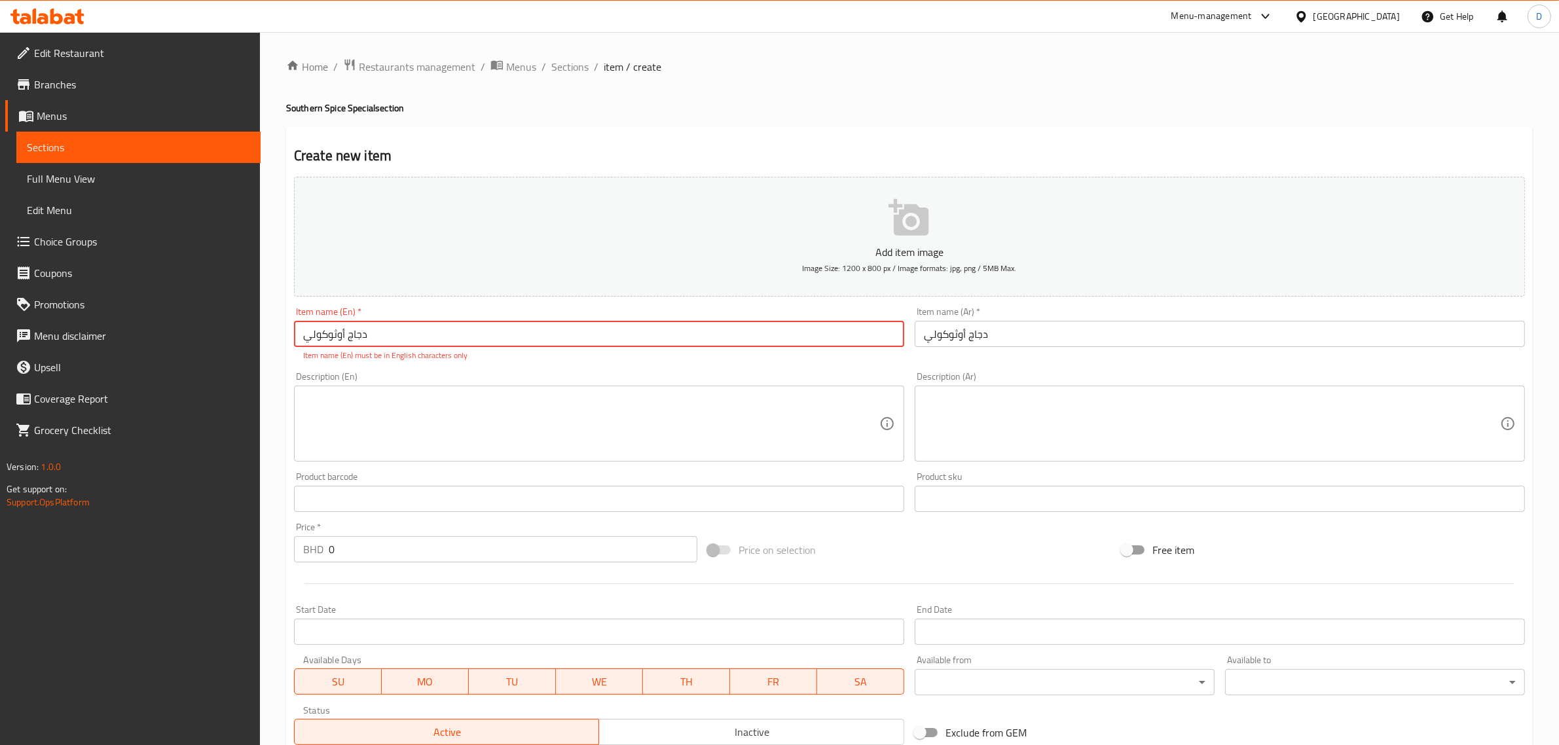
click at [527, 334] on input "دجاج أوثوكولي" at bounding box center [599, 334] width 610 height 26
click at [528, 334] on input "دجاج أوثوكولي" at bounding box center [599, 334] width 610 height 26
paste input "Uthukuli chicken"
type input "Uthukuli chicken"
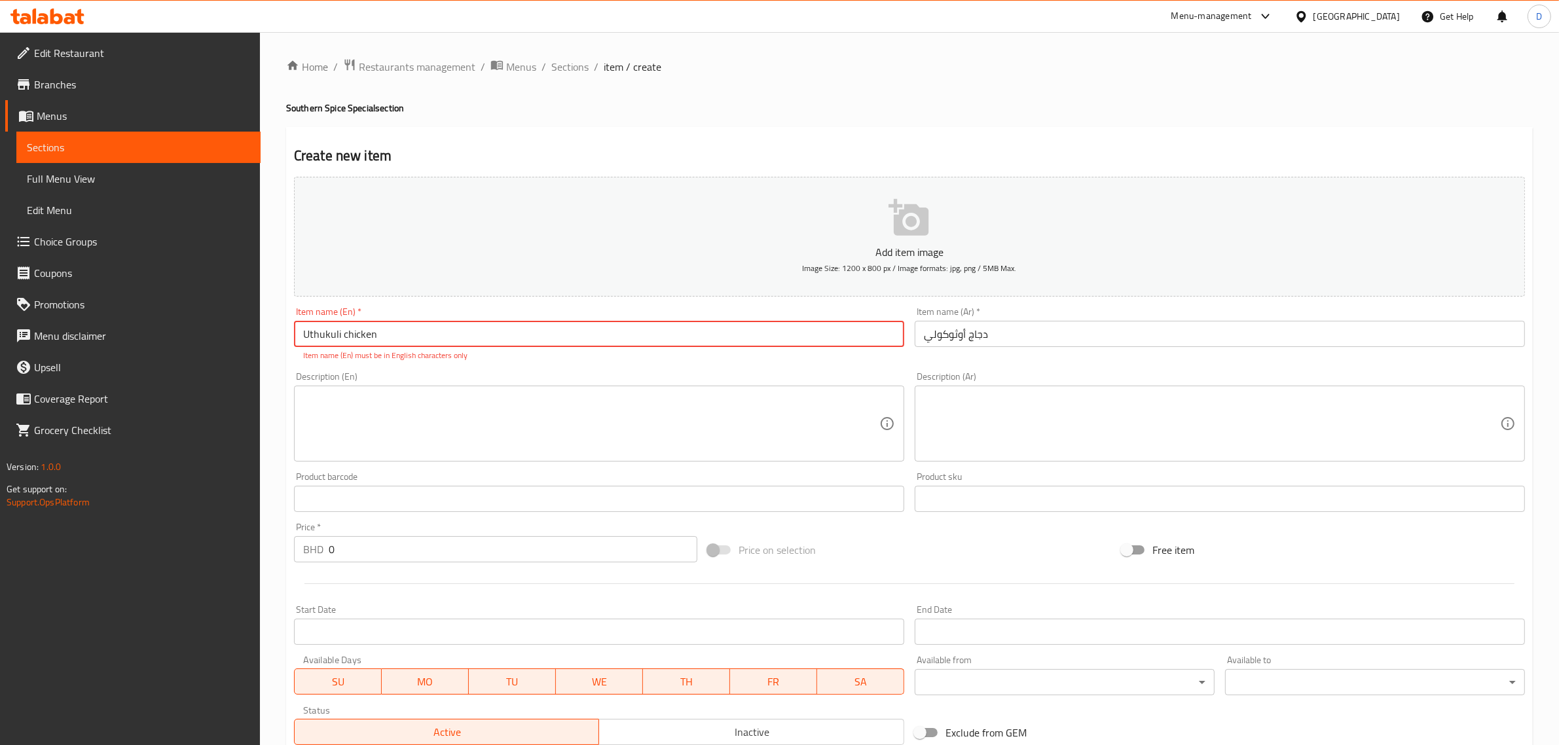
click at [482, 433] on textarea at bounding box center [591, 424] width 576 height 62
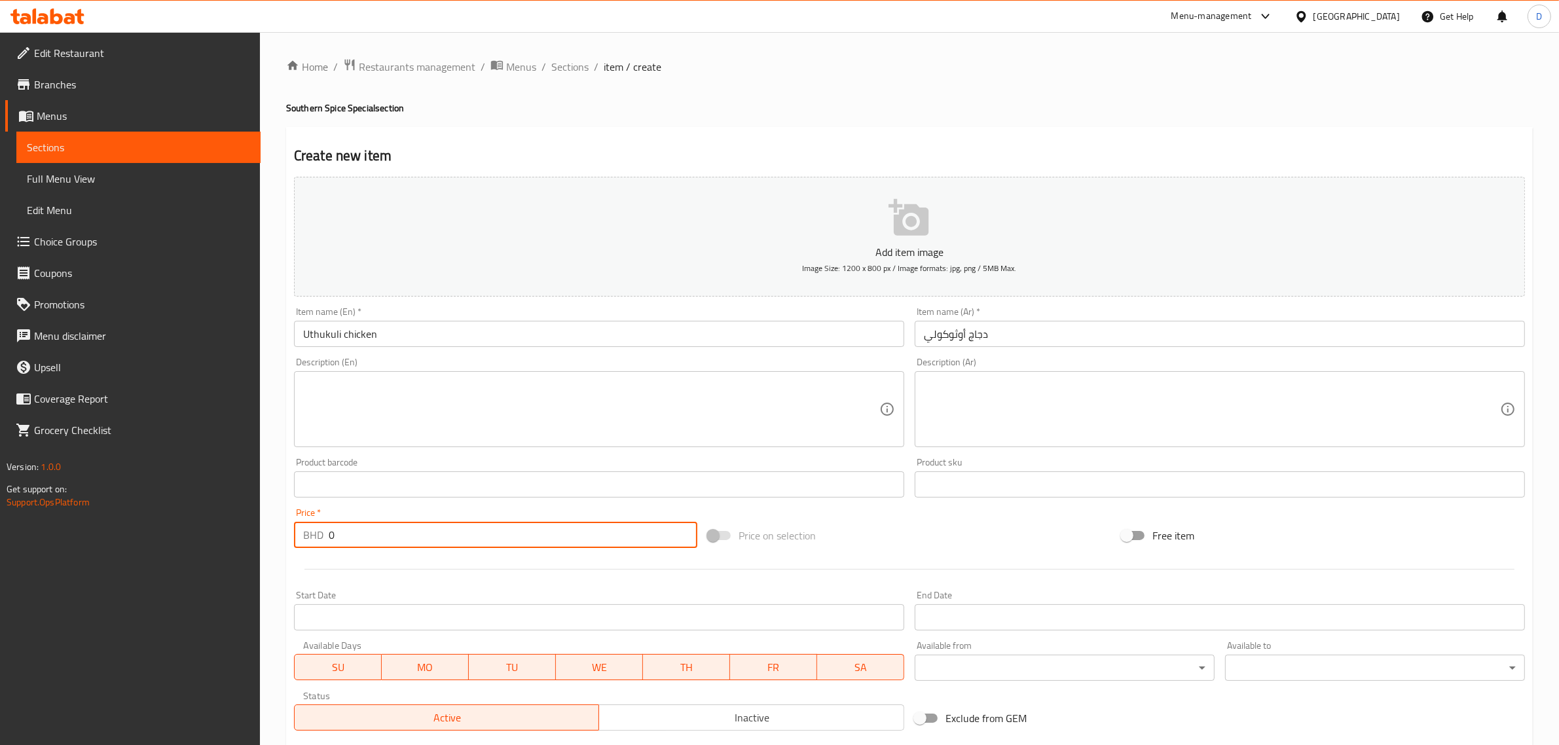
click at [365, 534] on input "0" at bounding box center [513, 535] width 369 height 26
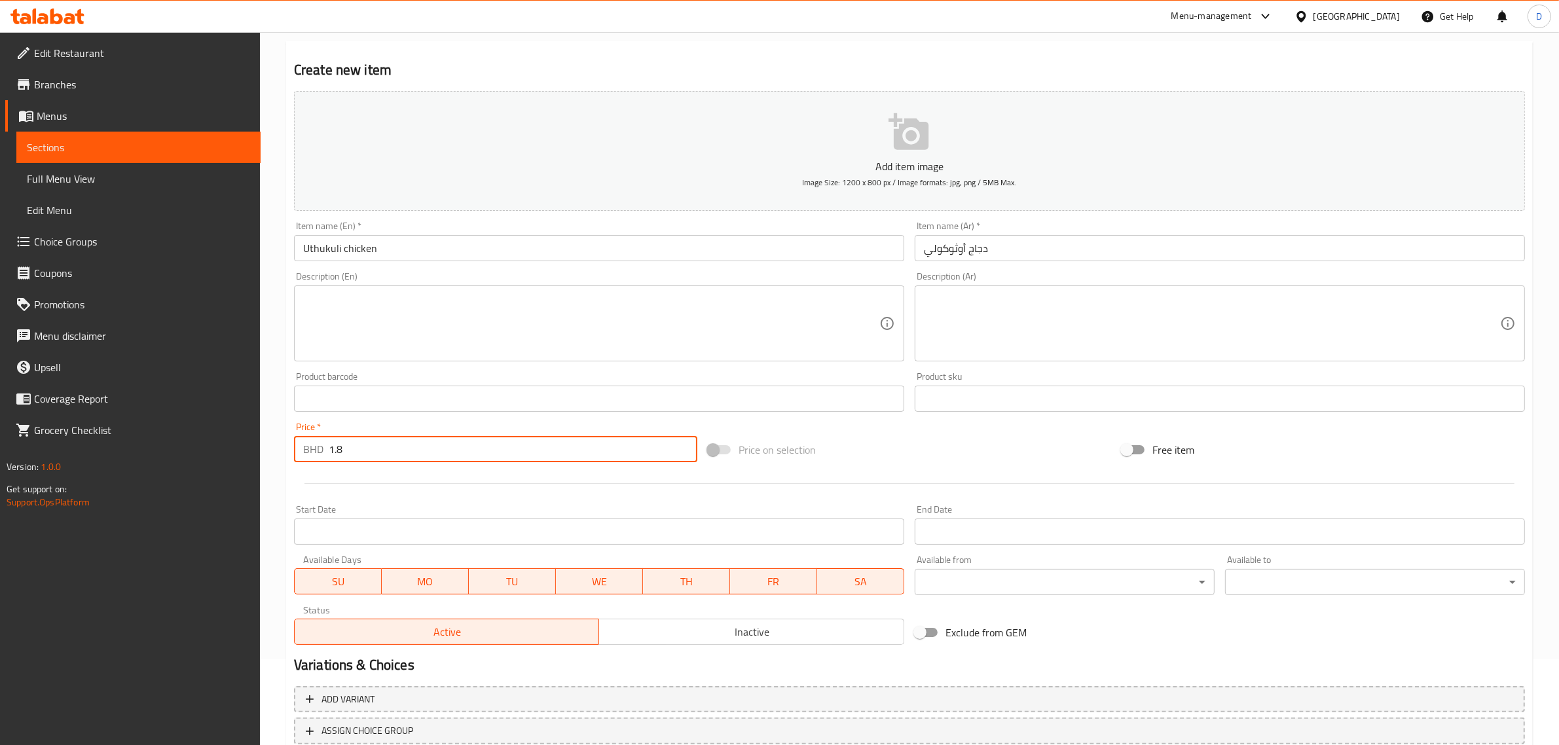
scroll to position [177, 0]
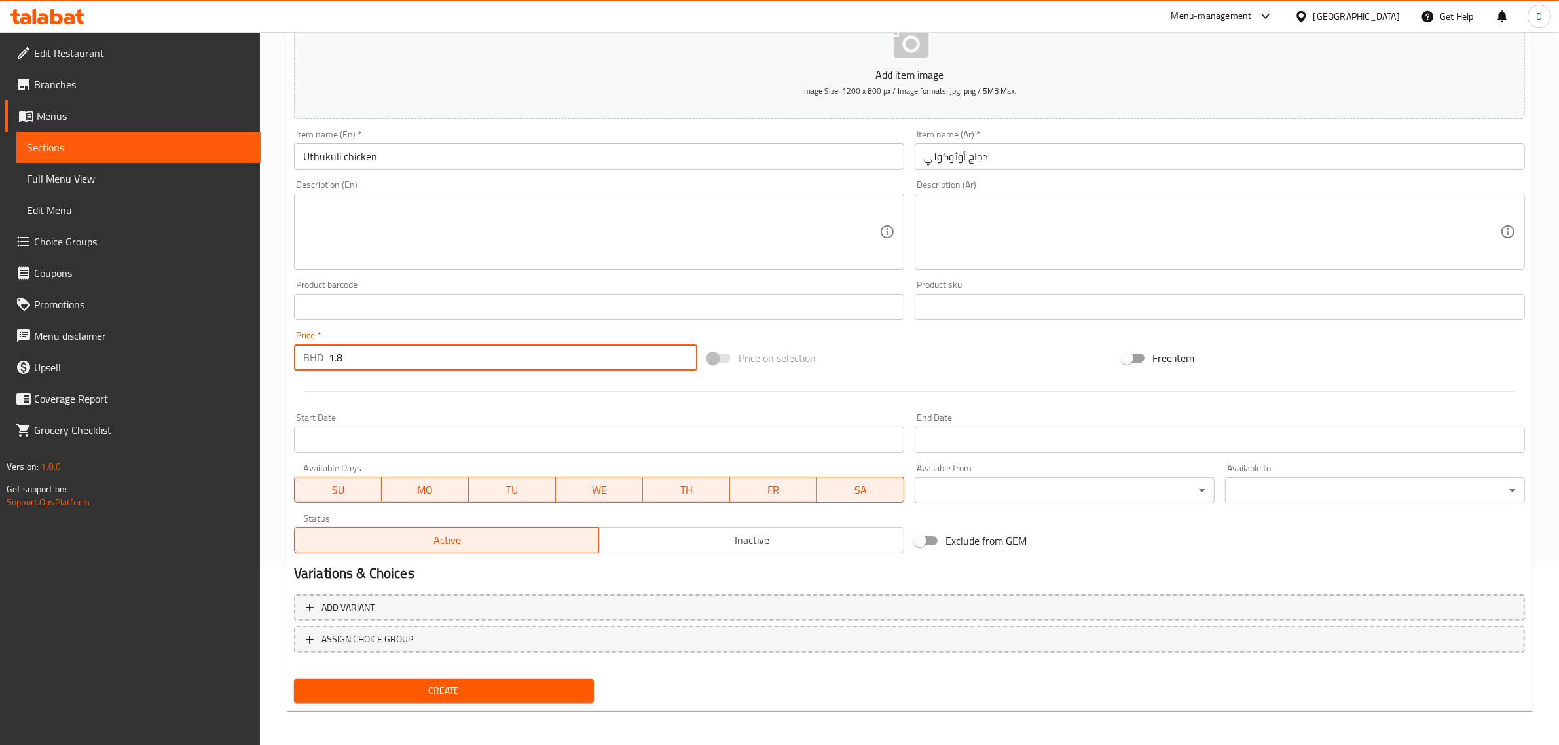
type input "1.8"
click at [483, 683] on span "Create" at bounding box center [443, 691] width 279 height 16
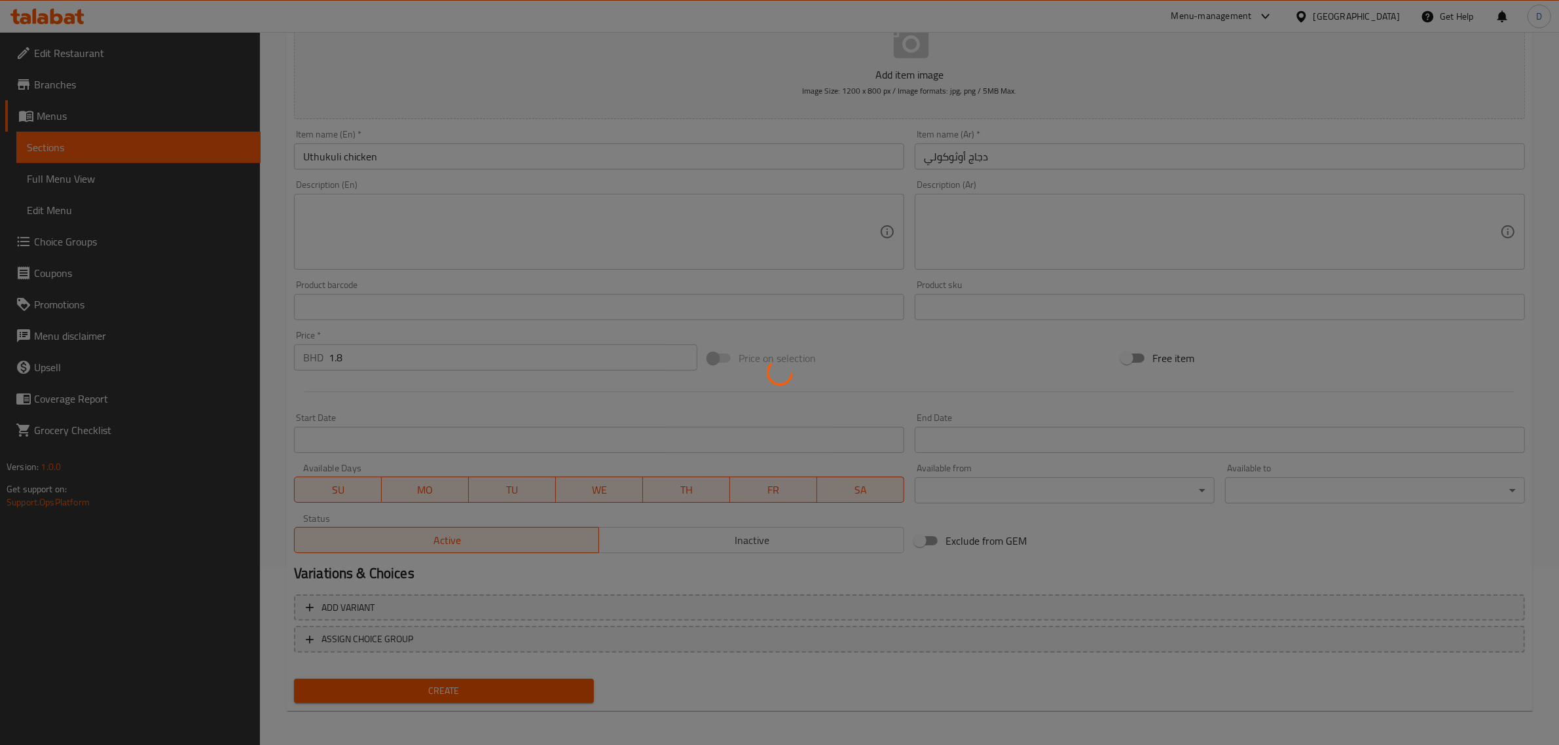
type input "0"
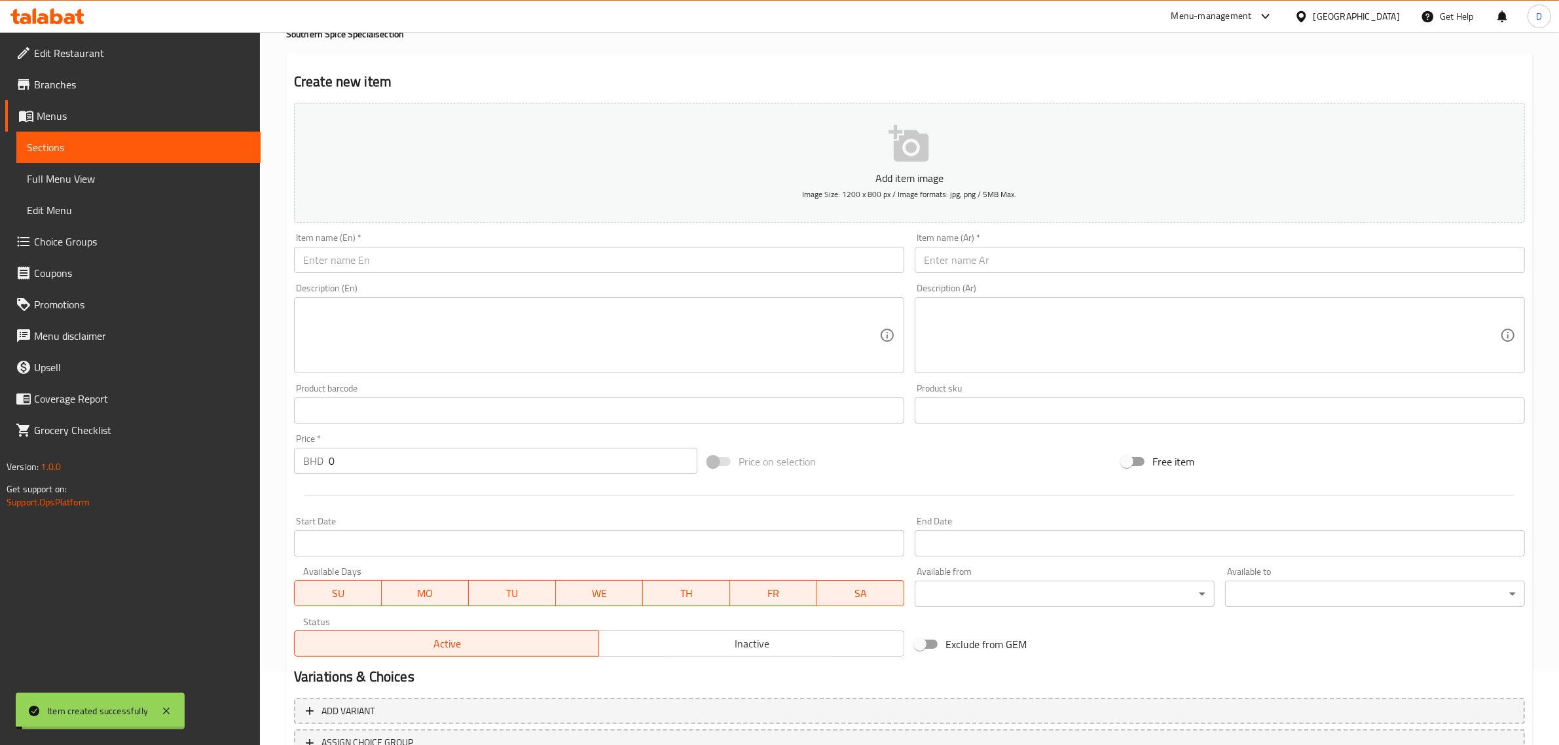
scroll to position [0, 0]
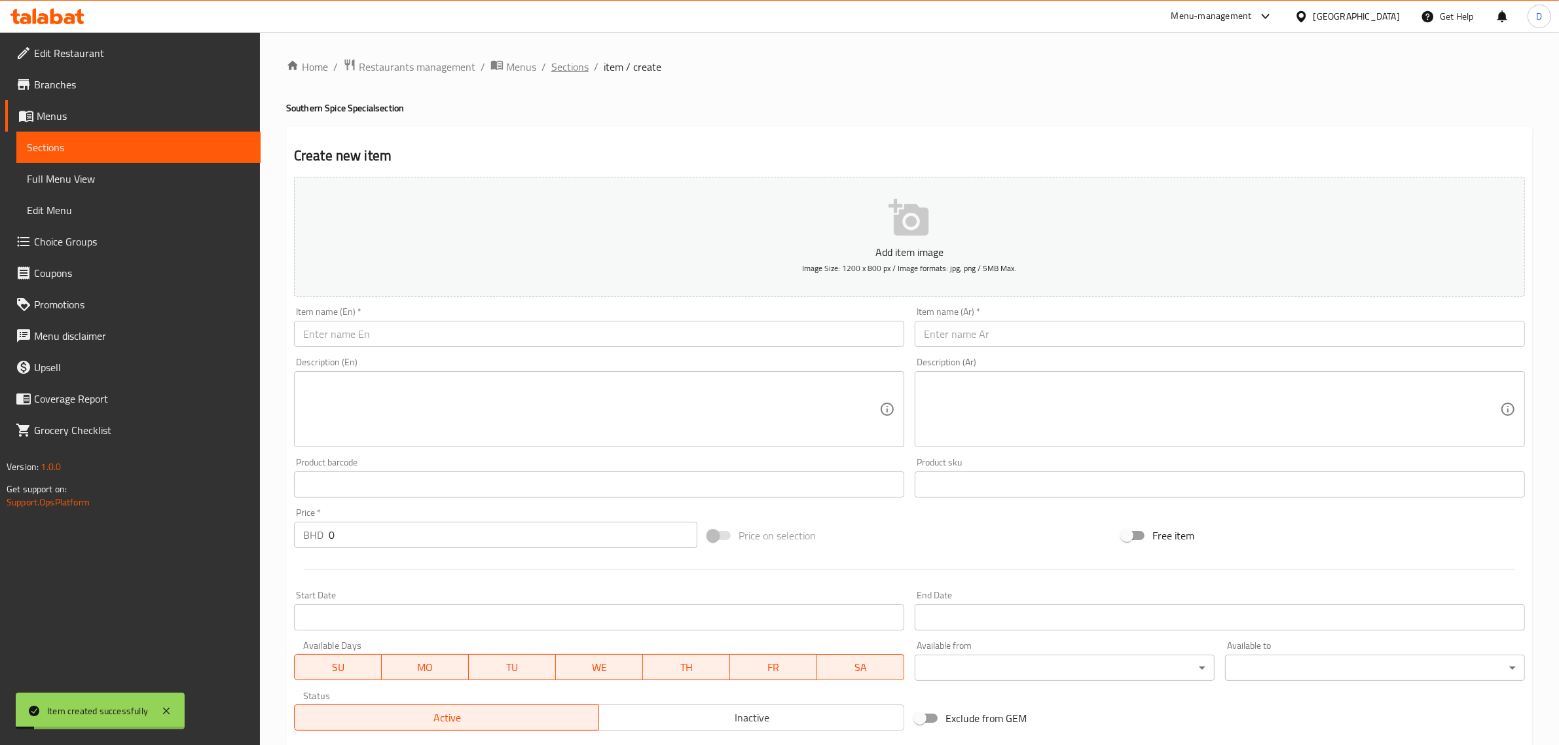
click at [578, 62] on span "Sections" at bounding box center [569, 67] width 37 height 16
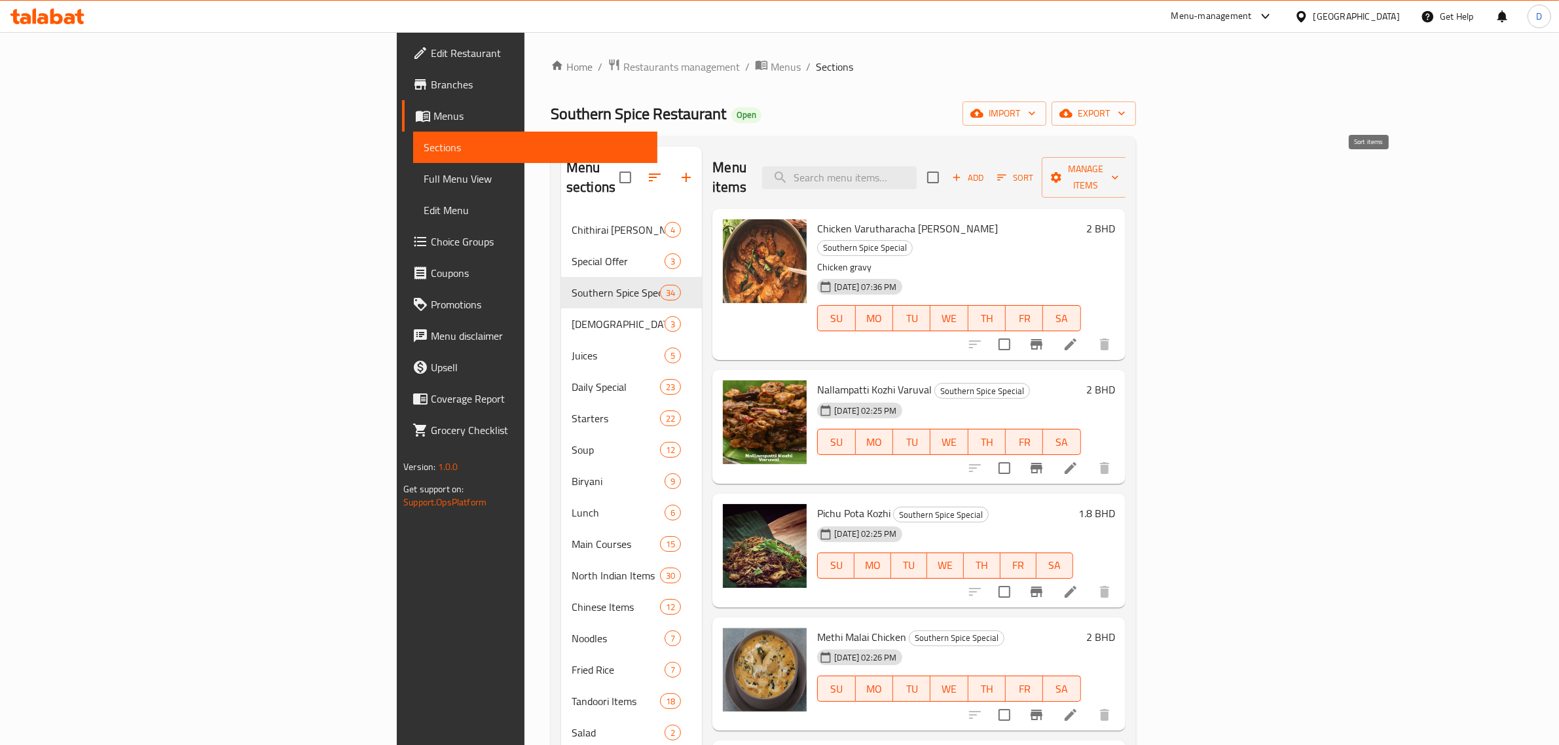
click at [1033, 170] on span "Sort" at bounding box center [1015, 177] width 36 height 15
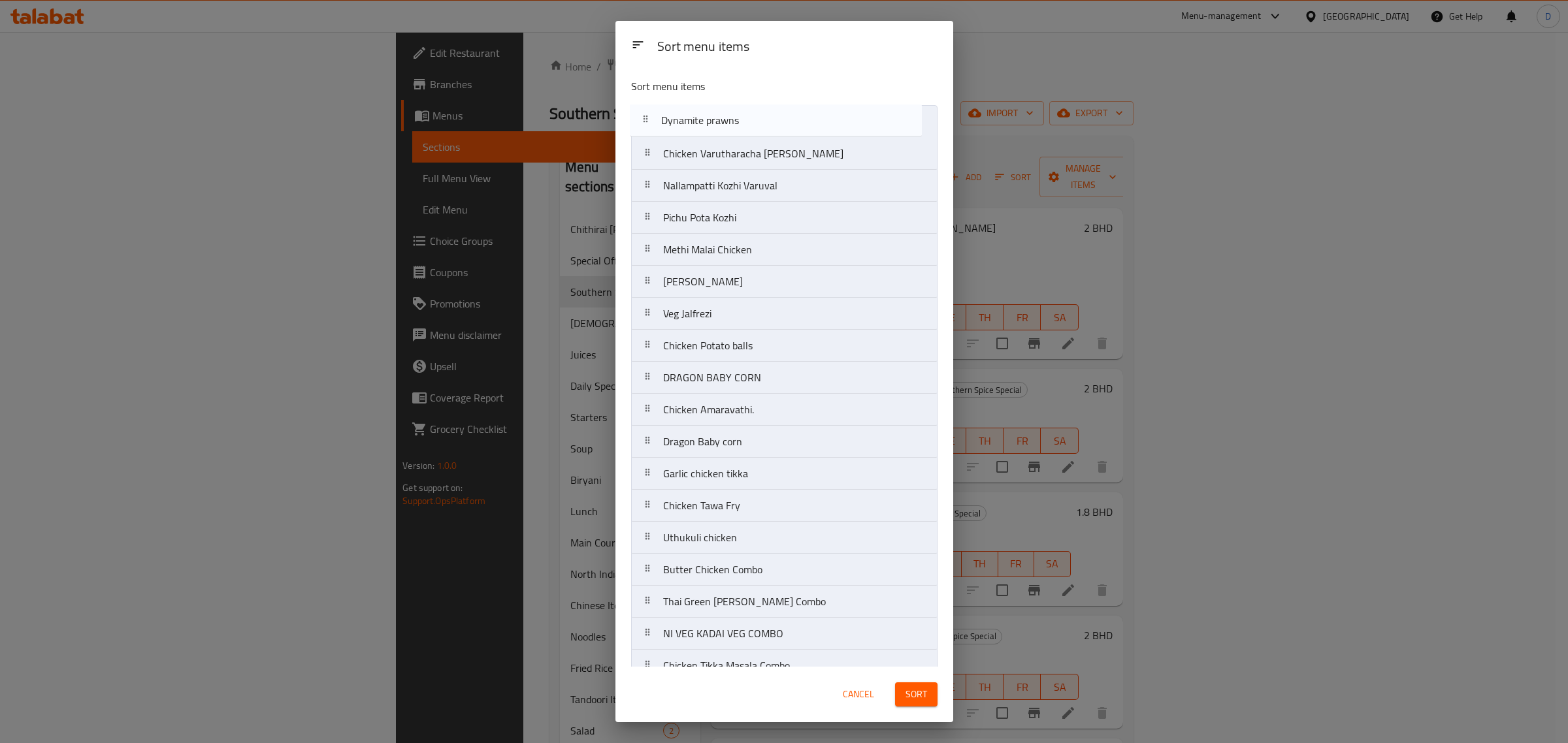
drag, startPoint x: 748, startPoint y: 377, endPoint x: 733, endPoint y: 243, distance: 134.8
click at [745, 119] on nav "Chicken Varutharacha Curry Nallampatti Kozhi Varuval Pichu Pota Kozhi Methi Mal…" at bounding box center [784, 649] width 306 height 1089
drag, startPoint x: 696, startPoint y: 420, endPoint x: 705, endPoint y: 134, distance: 286.1
click at [705, 134] on nav "Dynamite prawns Chicken Varutharacha Curry Nallampatti Kozhi Varuval Pichu Pota…" at bounding box center [784, 649] width 306 height 1089
drag, startPoint x: 723, startPoint y: 453, endPoint x: 729, endPoint y: 119, distance: 334.1
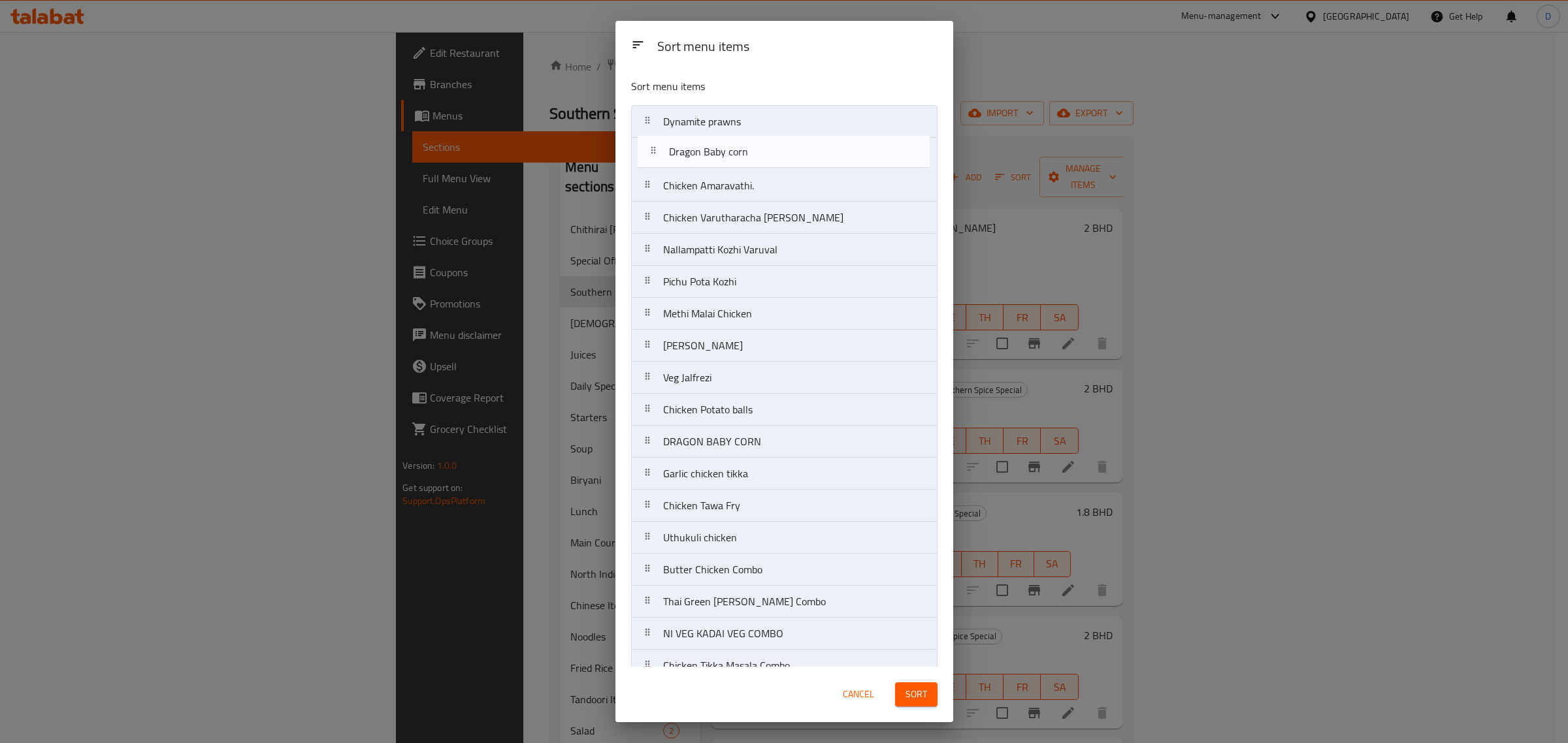
click at [729, 119] on nav "Dynamite prawns Chicken Amaravathi. Chicken Varutharacha Curry Nallampatti Kozh…" at bounding box center [784, 649] width 306 height 1089
drag, startPoint x: 727, startPoint y: 478, endPoint x: 730, endPoint y: 197, distance: 281.0
click at [729, 199] on nav "Dynamite prawns Dragon Baby corn Chicken Amaravathi. Chicken Varutharacha Curry…" at bounding box center [784, 649] width 306 height 1089
drag, startPoint x: 724, startPoint y: 505, endPoint x: 727, endPoint y: 240, distance: 265.0
click at [727, 240] on nav "Dynamite prawns Dragon Baby corn Chicken Amaravathi. Garlic chicken tikka Chick…" at bounding box center [784, 649] width 306 height 1089
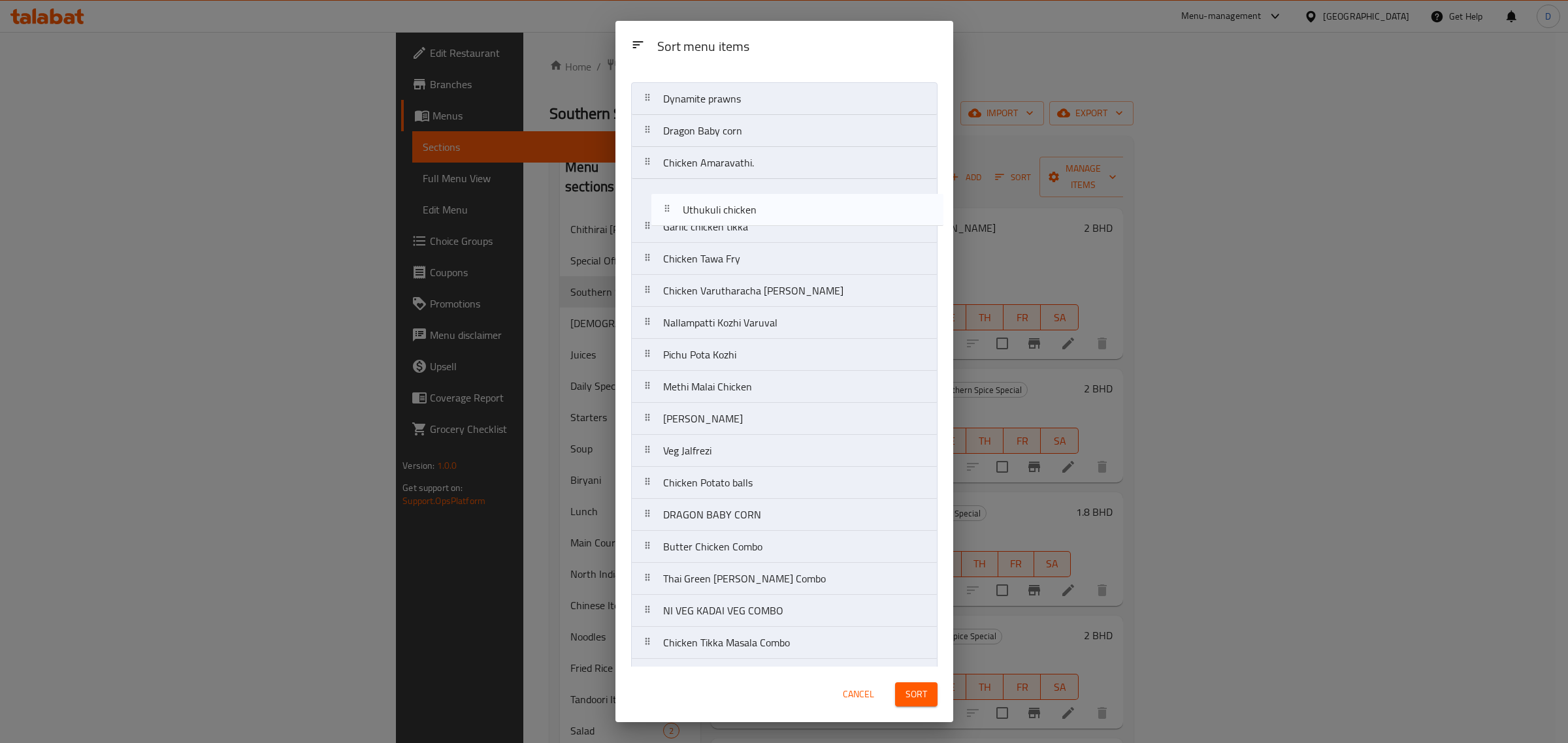
scroll to position [20, 0]
drag, startPoint x: 723, startPoint y: 455, endPoint x: 743, endPoint y: 209, distance: 246.8
click at [743, 209] on nav "Dynamite prawns Dragon Baby corn Chicken Amaravathi. Garlic chicken tikka Chick…" at bounding box center [784, 630] width 306 height 1089
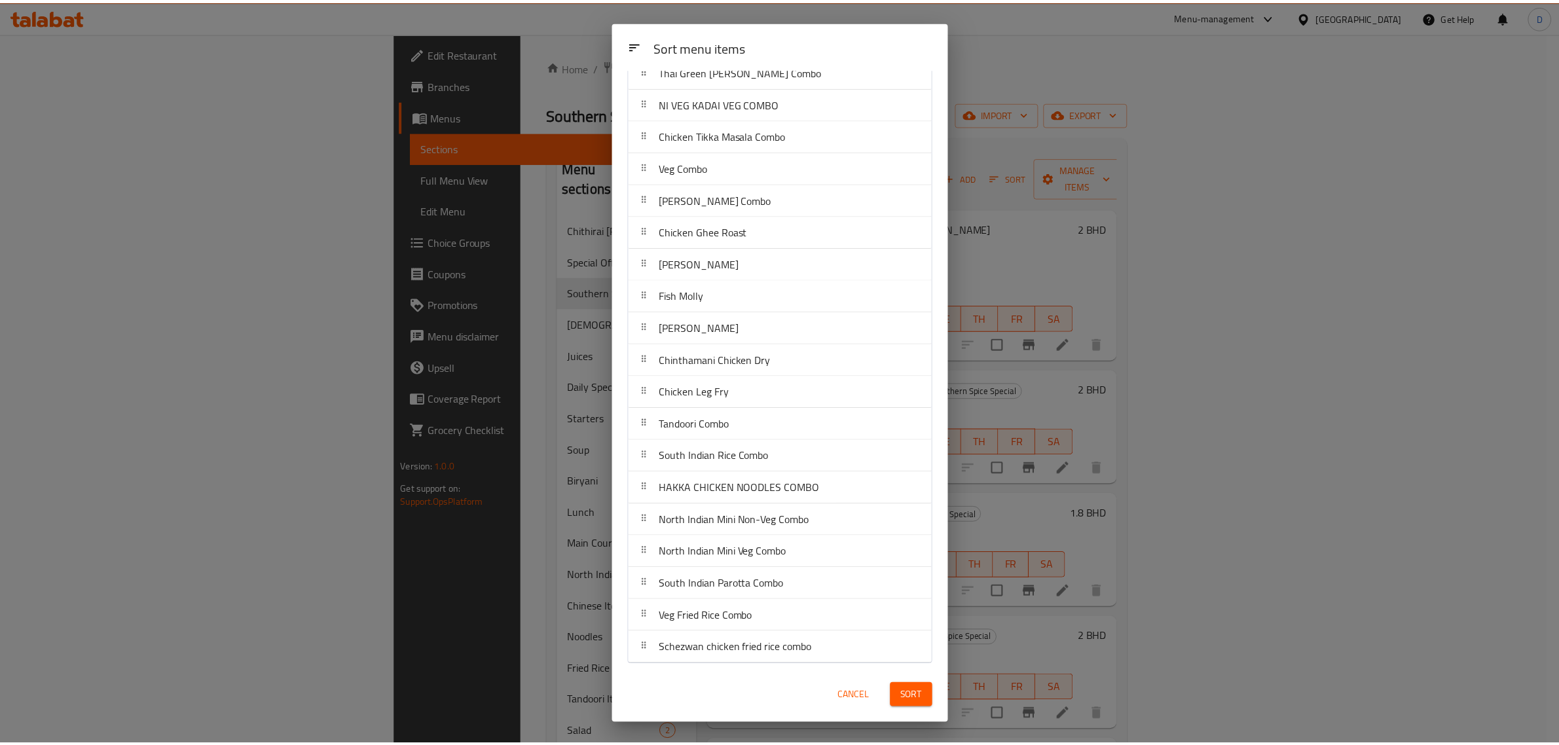
scroll to position [538, 0]
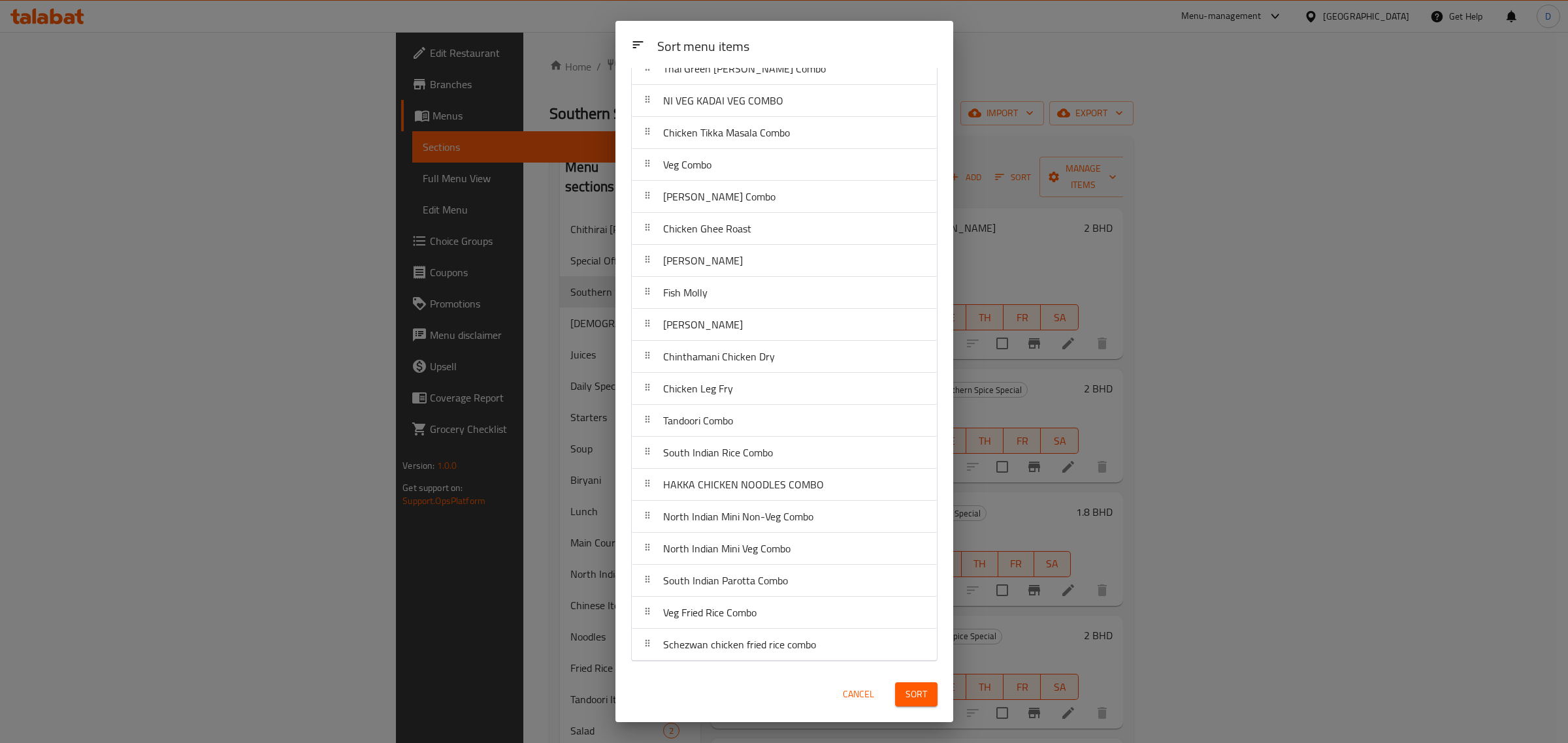
click at [909, 686] on span "Sort" at bounding box center [917, 694] width 22 height 16
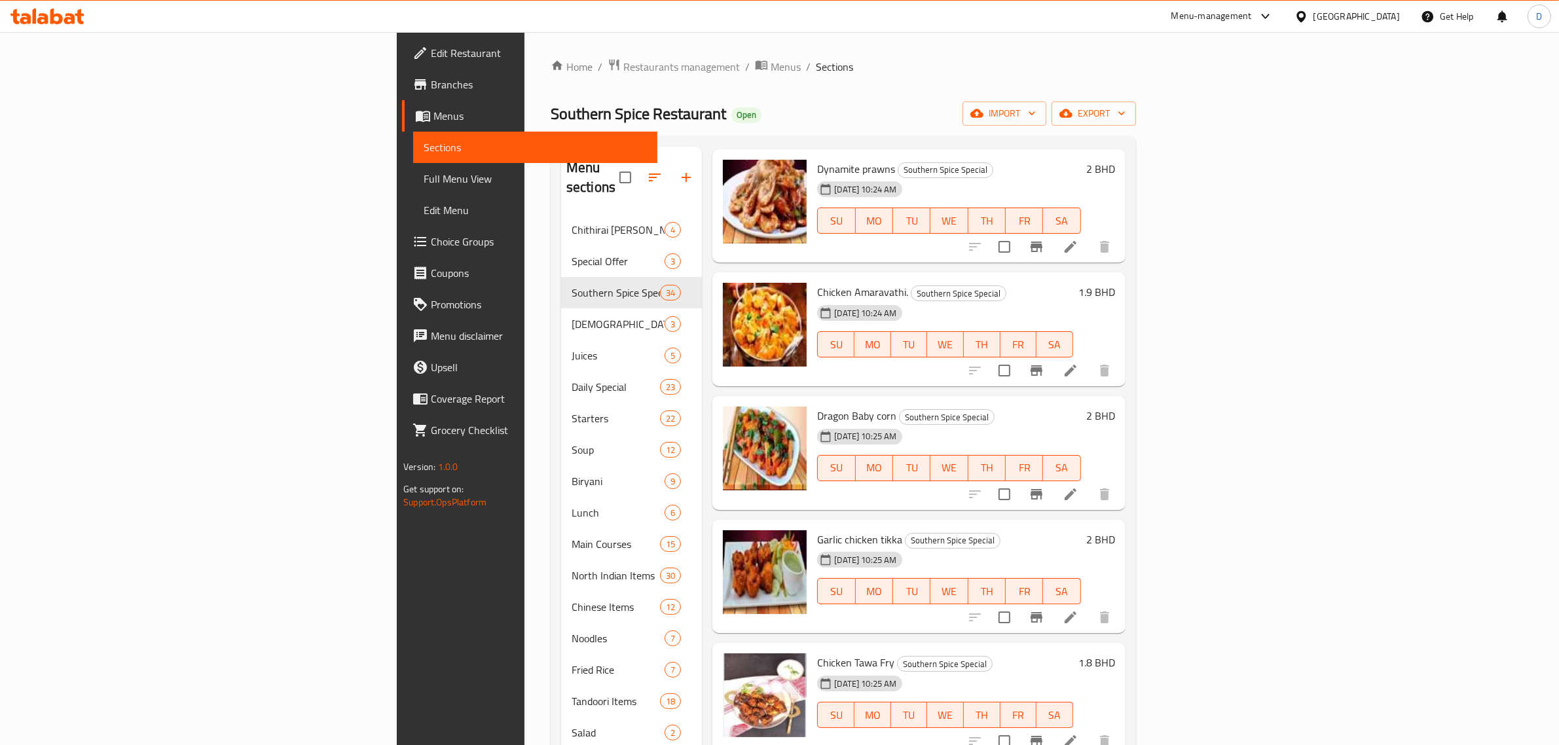
scroll to position [0, 0]
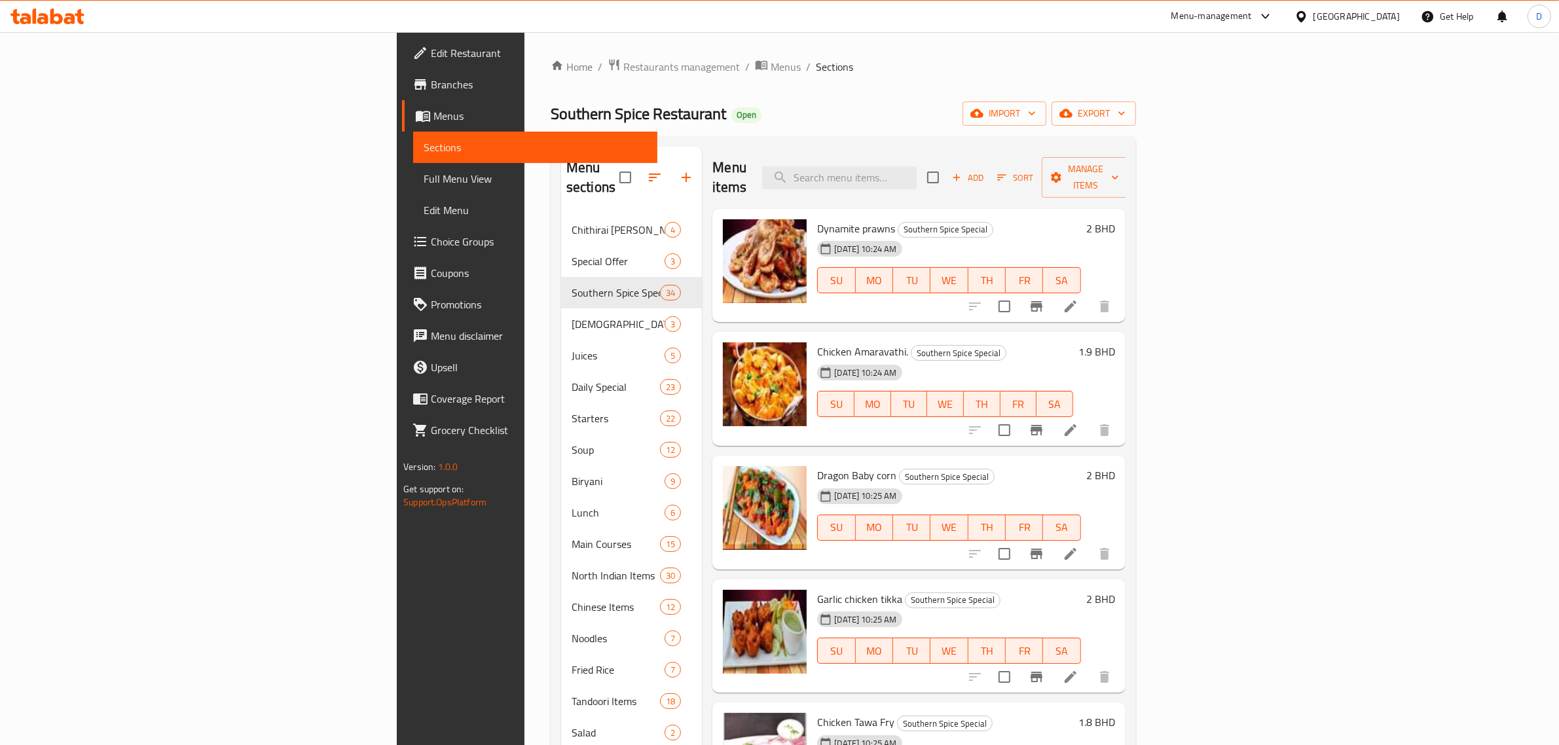
click at [1252, 16] on div "Menu-management" at bounding box center [1212, 17] width 81 height 16
click at [935, 46] on div "Home / Restaurants management / Menus / Sections Southern Spice Restaurant Open…" at bounding box center [844, 480] width 638 height 896
click at [1251, 17] on div "Menu-management" at bounding box center [1212, 17] width 81 height 16
click at [1210, 148] on div "Restaurant-Management" at bounding box center [1196, 145] width 103 height 14
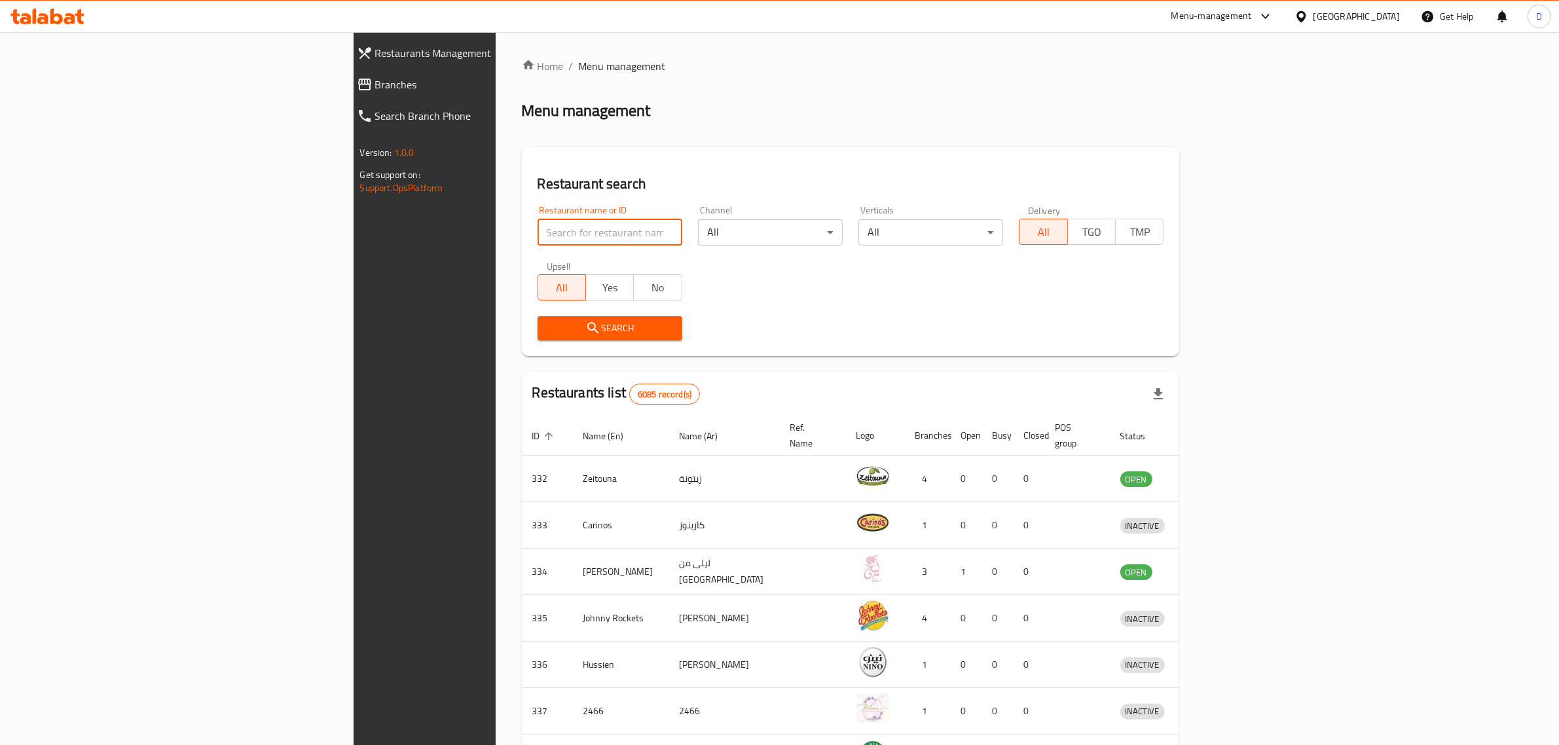
click at [538, 243] on input "search" at bounding box center [610, 232] width 145 height 26
click button "Search" at bounding box center [610, 328] width 145 height 24
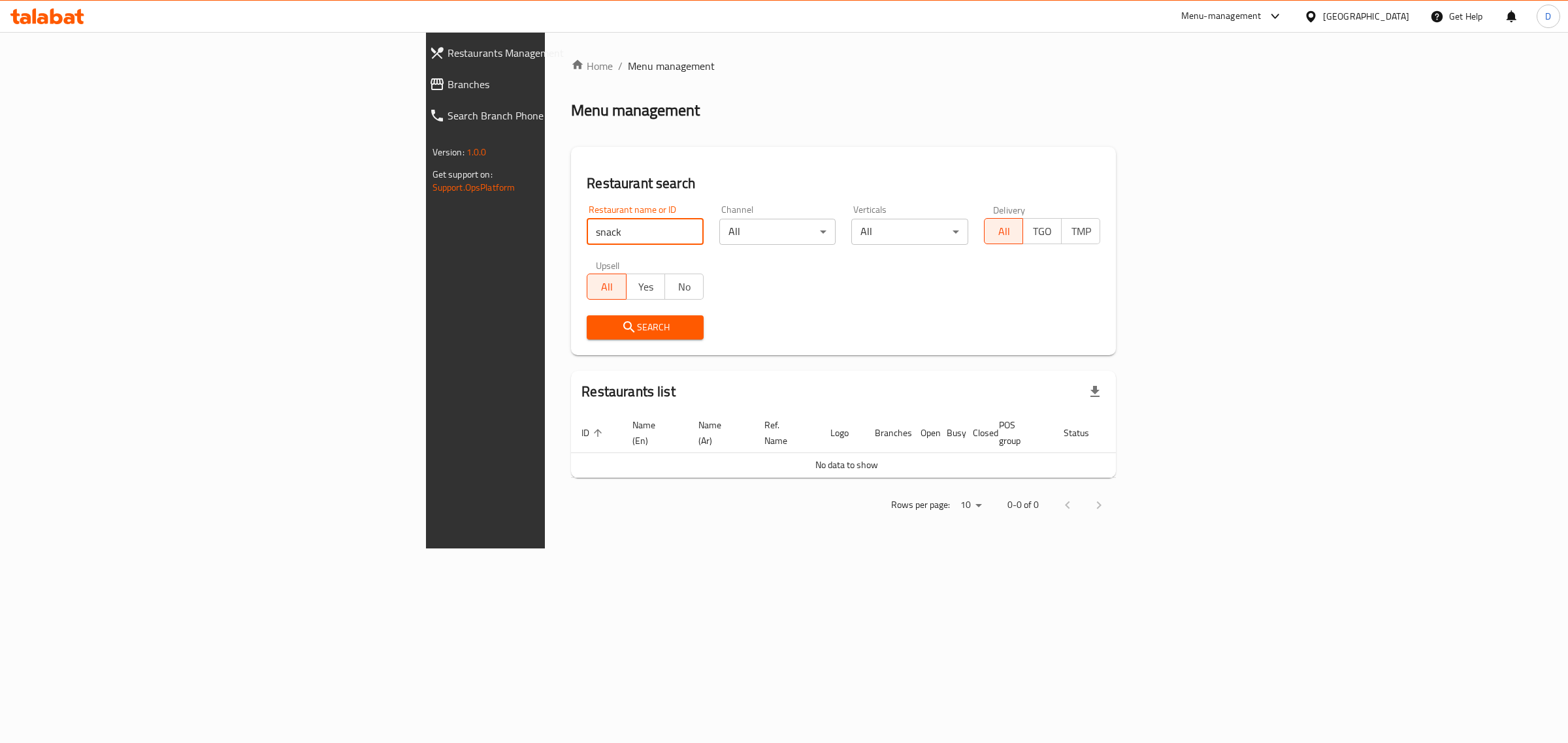
click button "Search" at bounding box center [644, 327] width 117 height 24
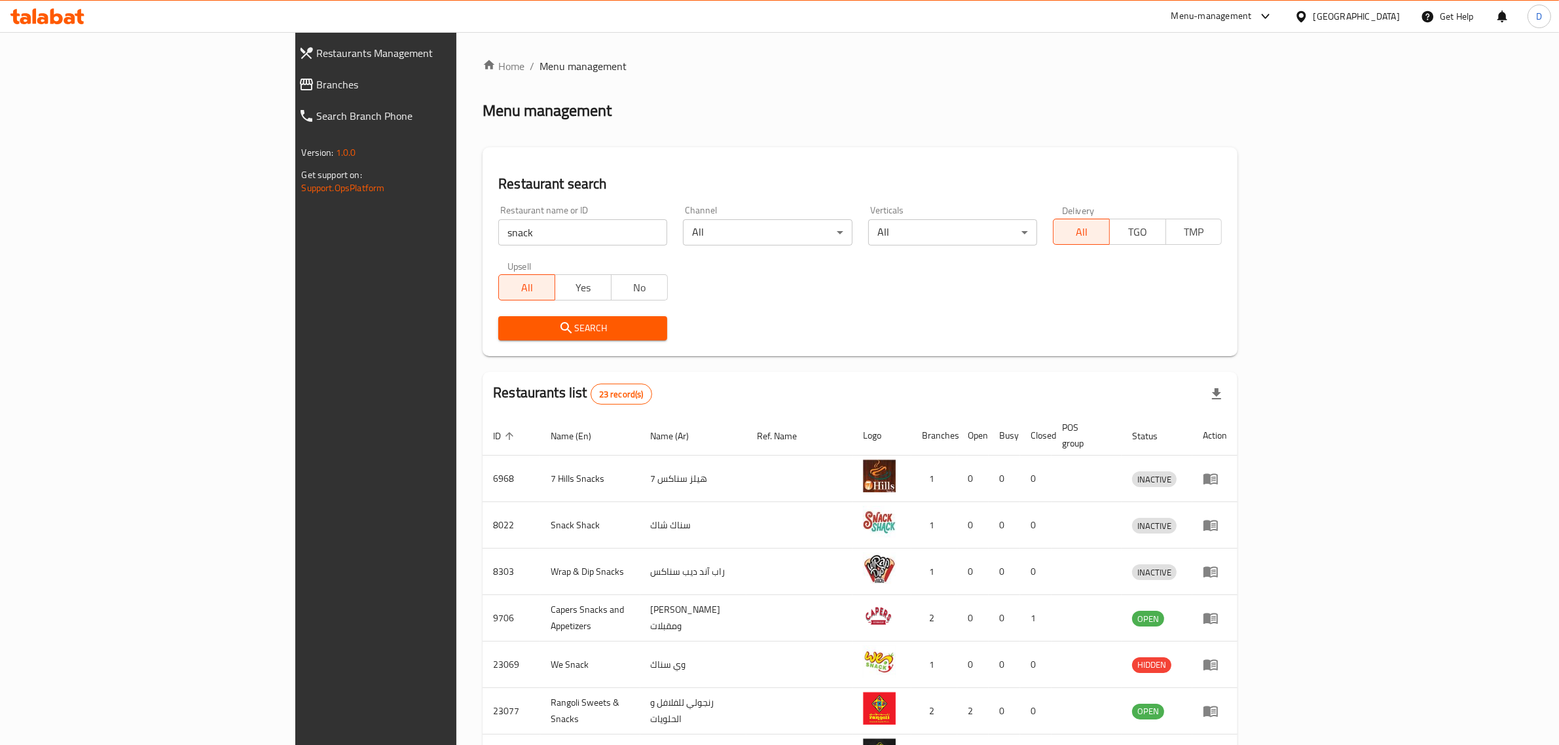
click at [498, 231] on input "snack" at bounding box center [582, 232] width 169 height 26
type input "snacks bh"
click button "Search" at bounding box center [582, 328] width 169 height 24
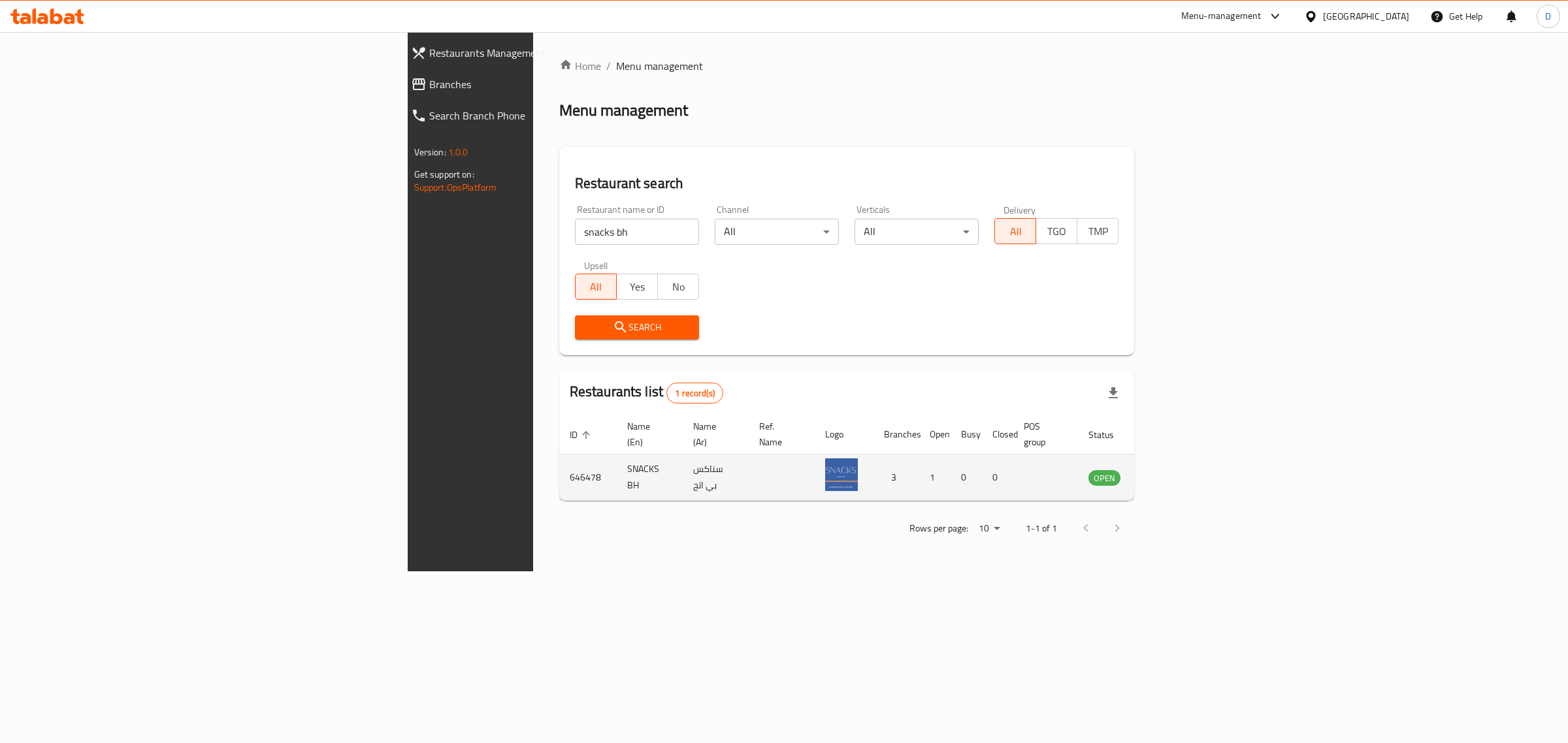
click at [1172, 470] on icon "enhanced table" at bounding box center [1165, 478] width 16 height 16
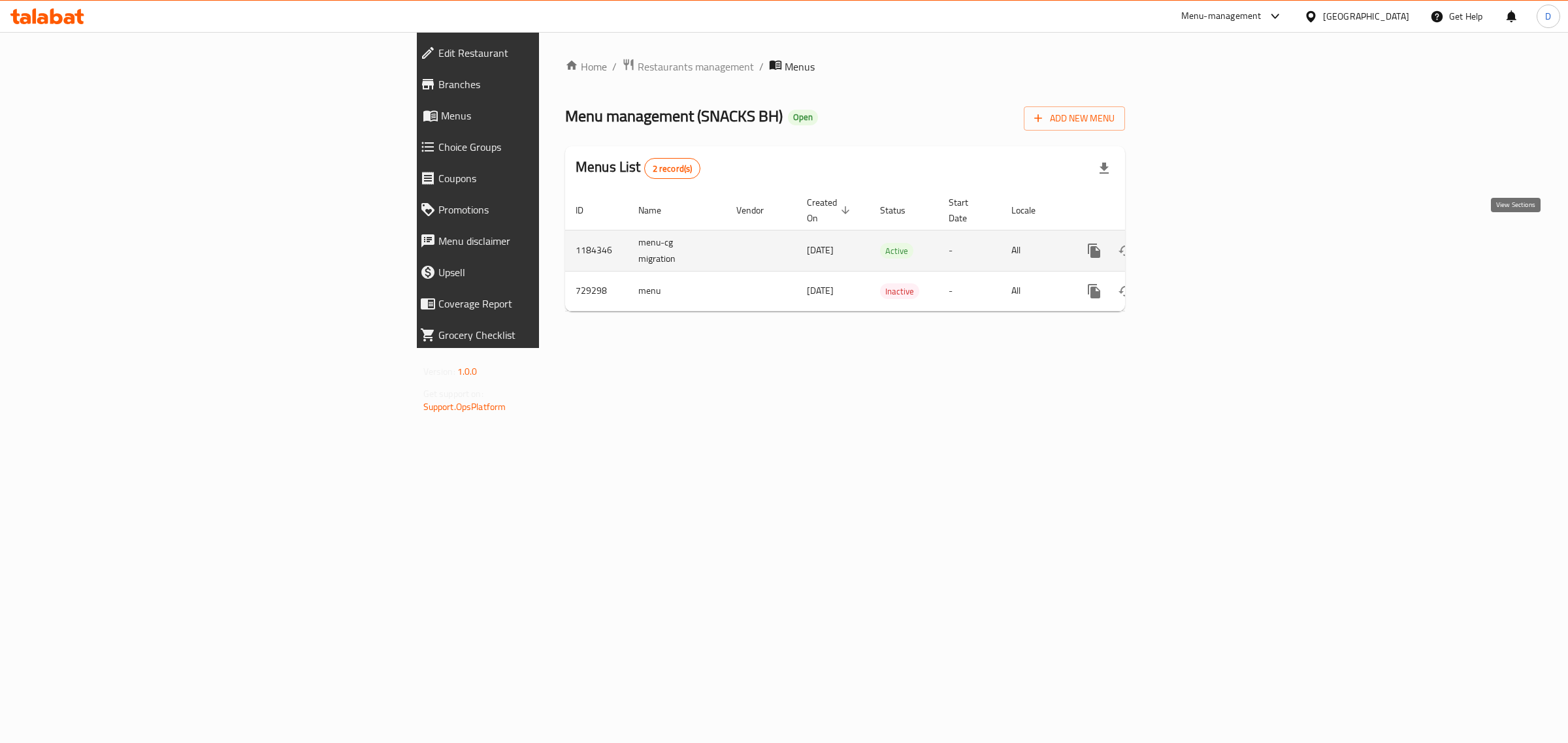
click at [1196, 243] on icon "enhanced table" at bounding box center [1188, 251] width 16 height 16
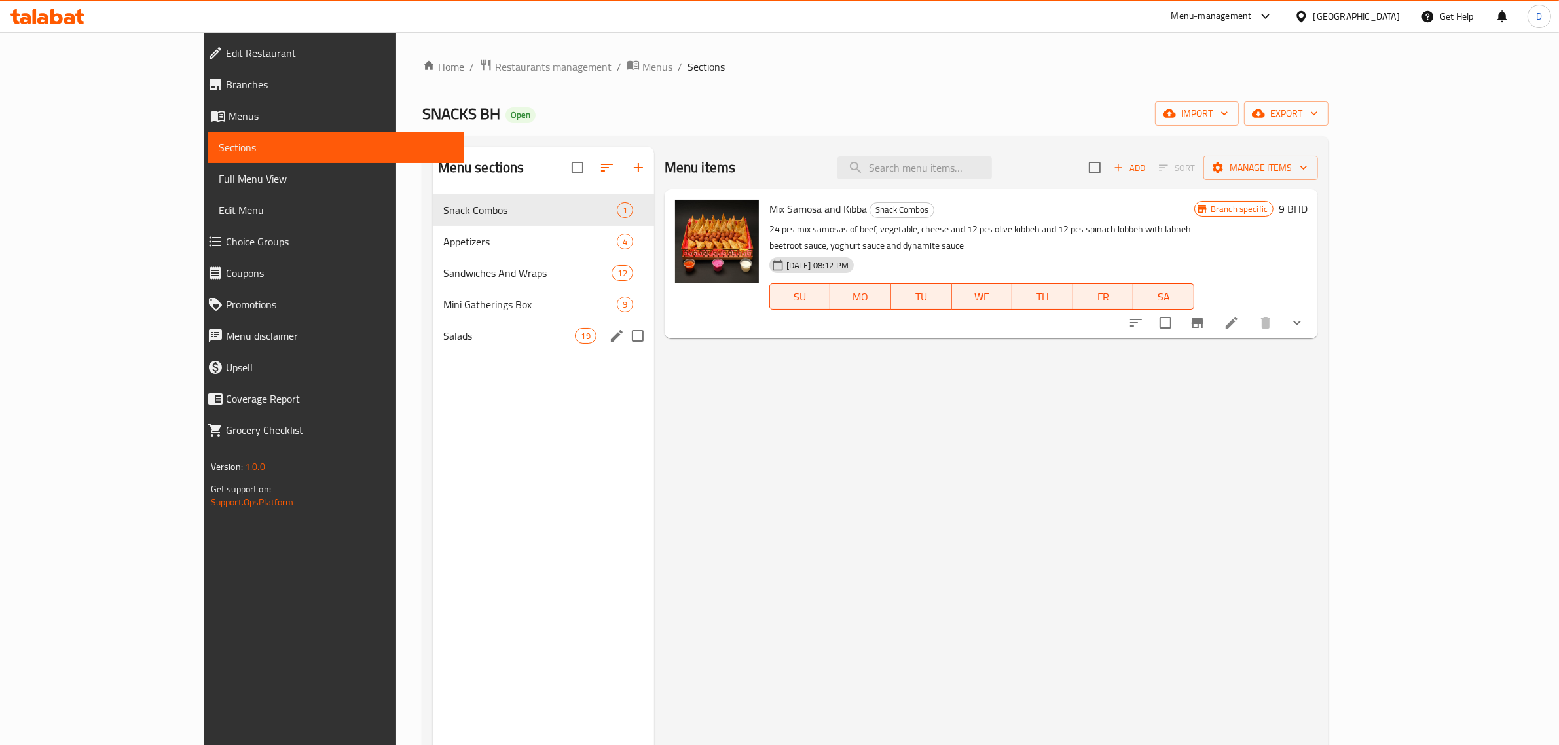
click at [433, 327] on div "Salads 19" at bounding box center [543, 335] width 221 height 31
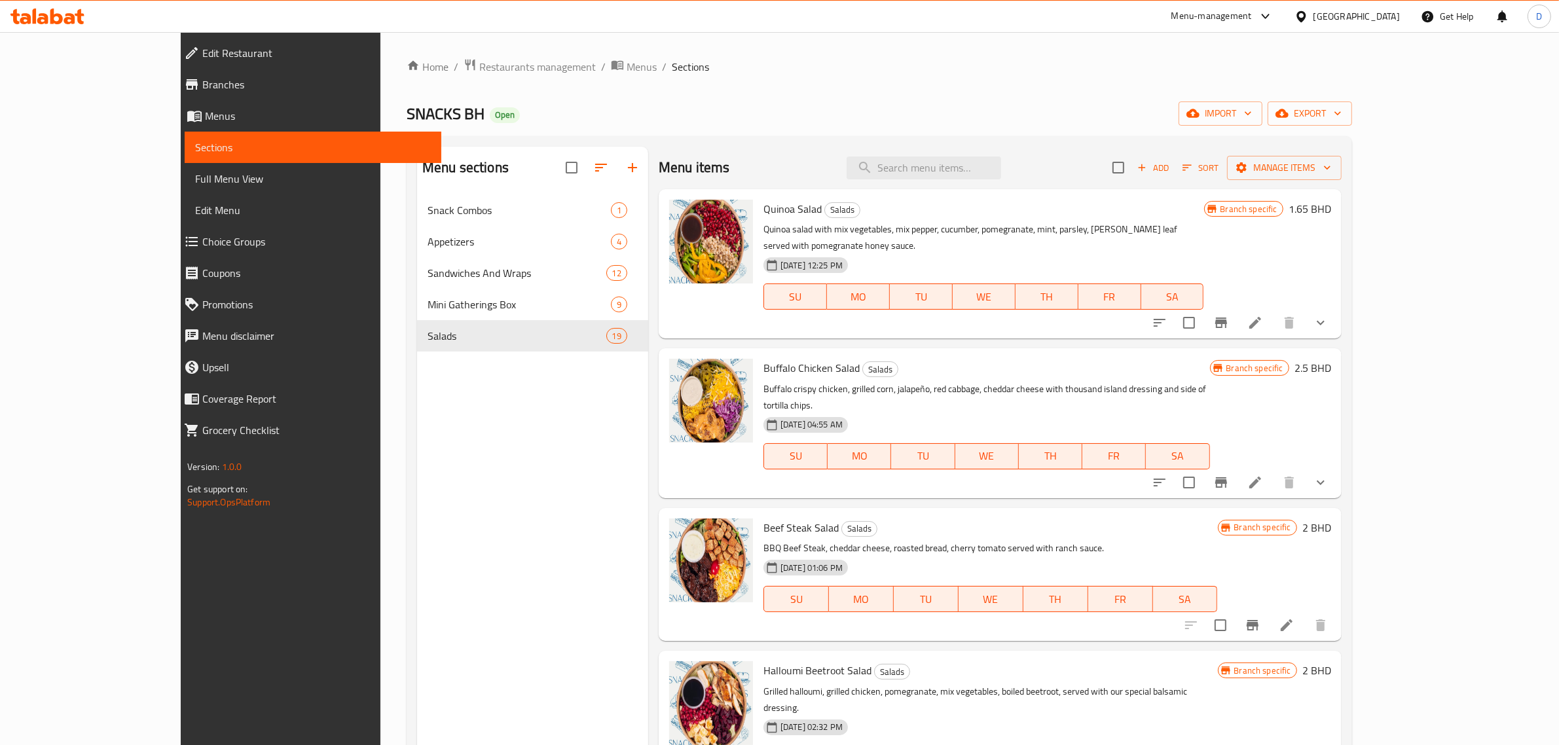
click at [202, 239] on span "Choice Groups" at bounding box center [316, 242] width 229 height 16
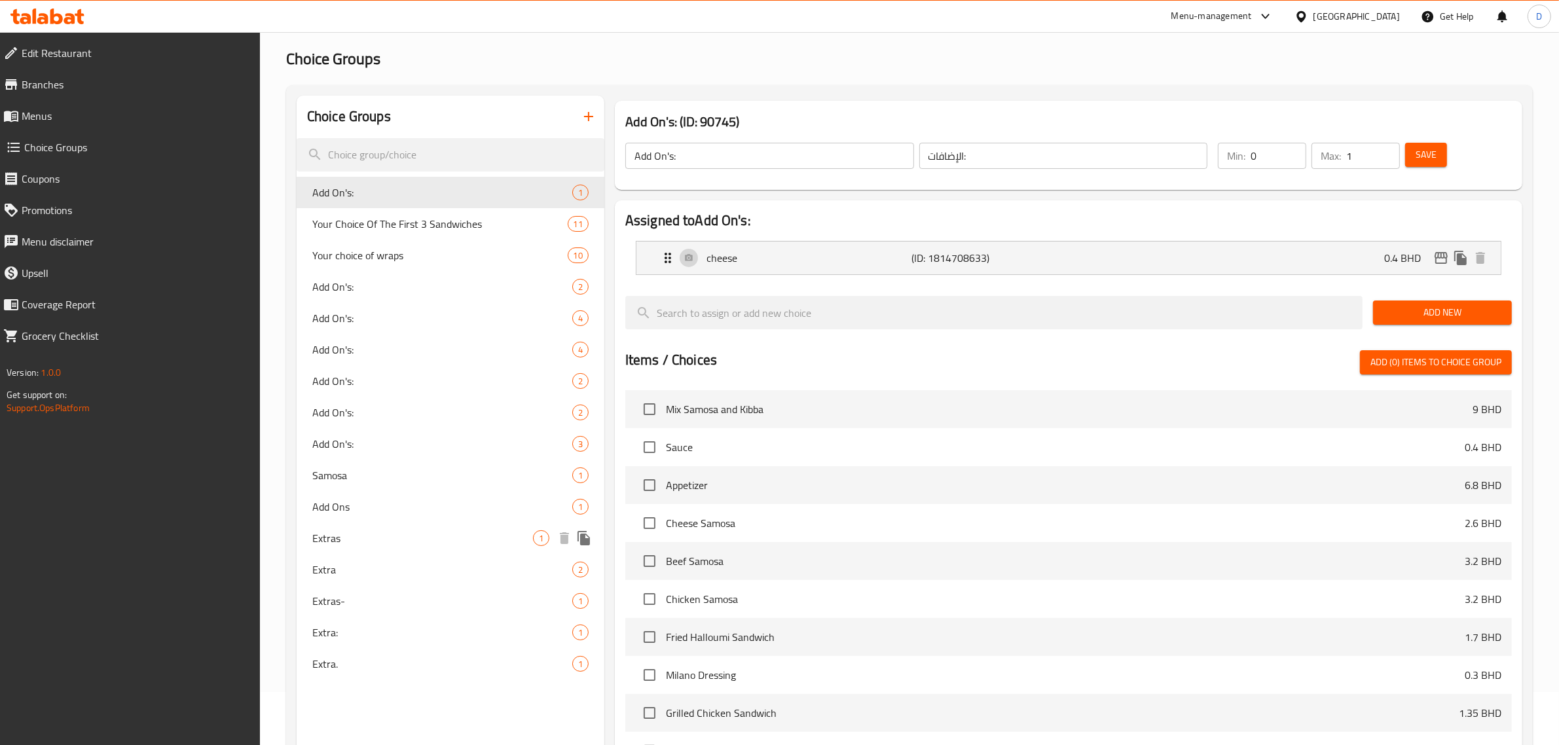
scroll to position [82, 0]
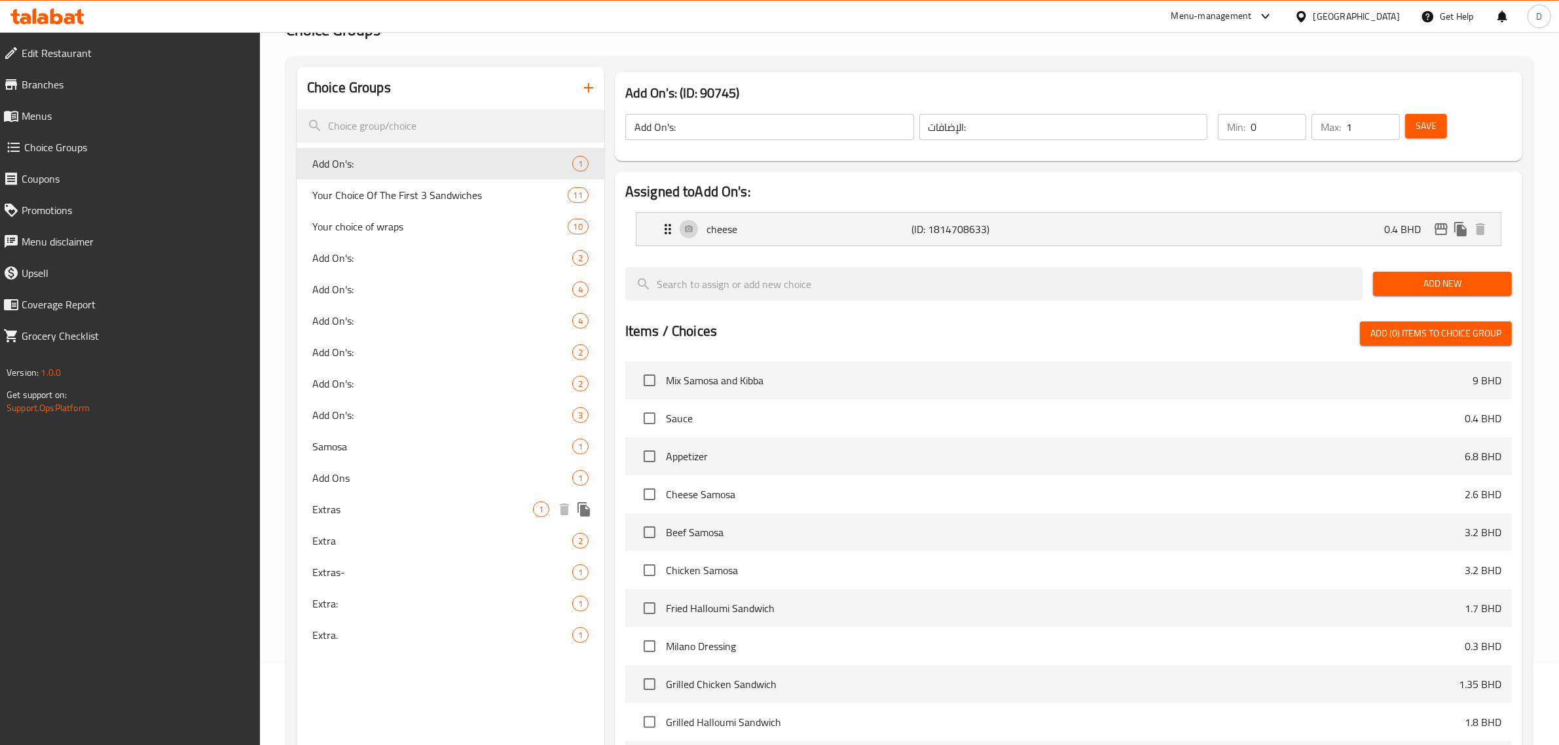
click at [397, 499] on div "Extras 1" at bounding box center [451, 509] width 308 height 31
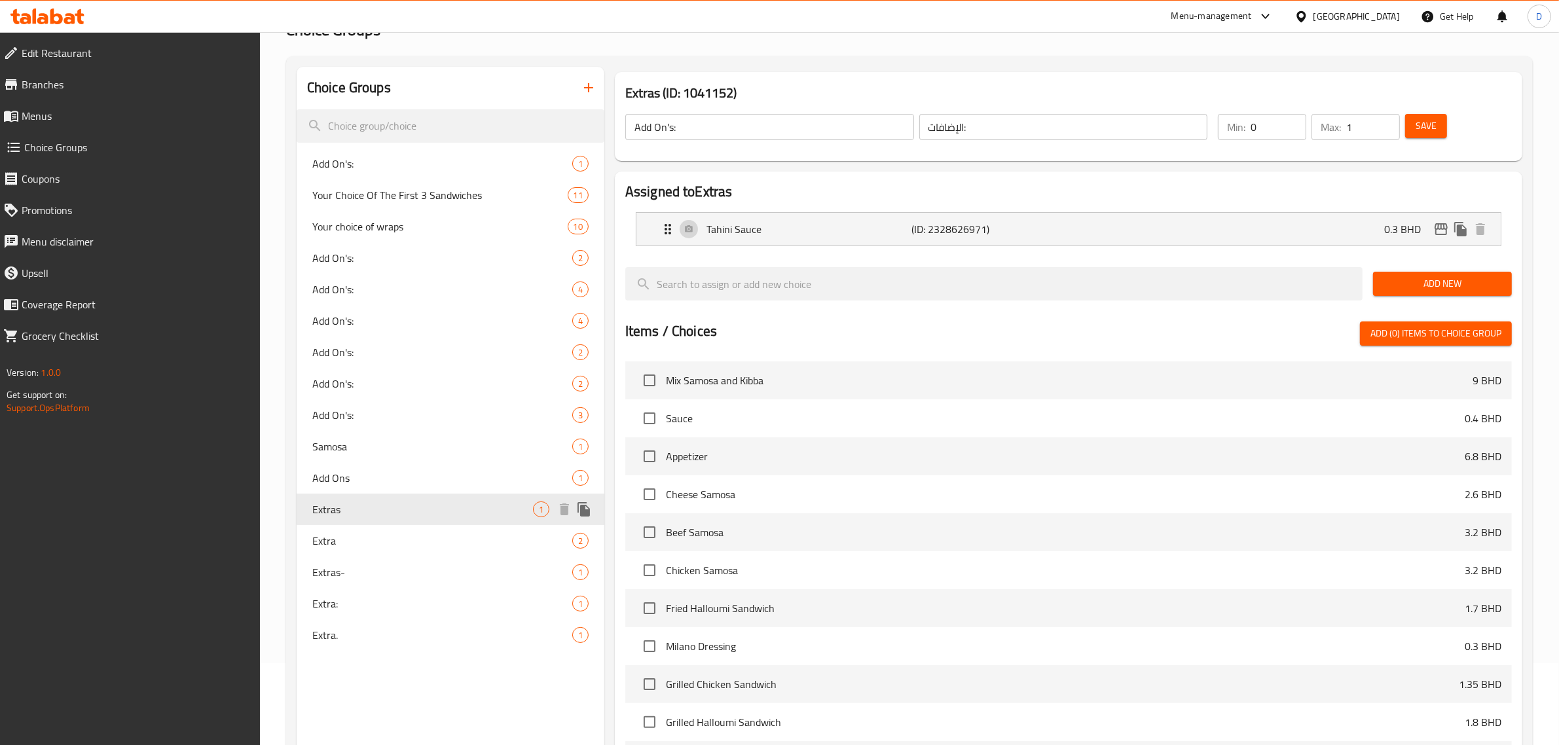
type input "Extras"
type input "إضافات"
type input "0"
click at [361, 540] on span "Extra" at bounding box center [422, 541] width 221 height 16
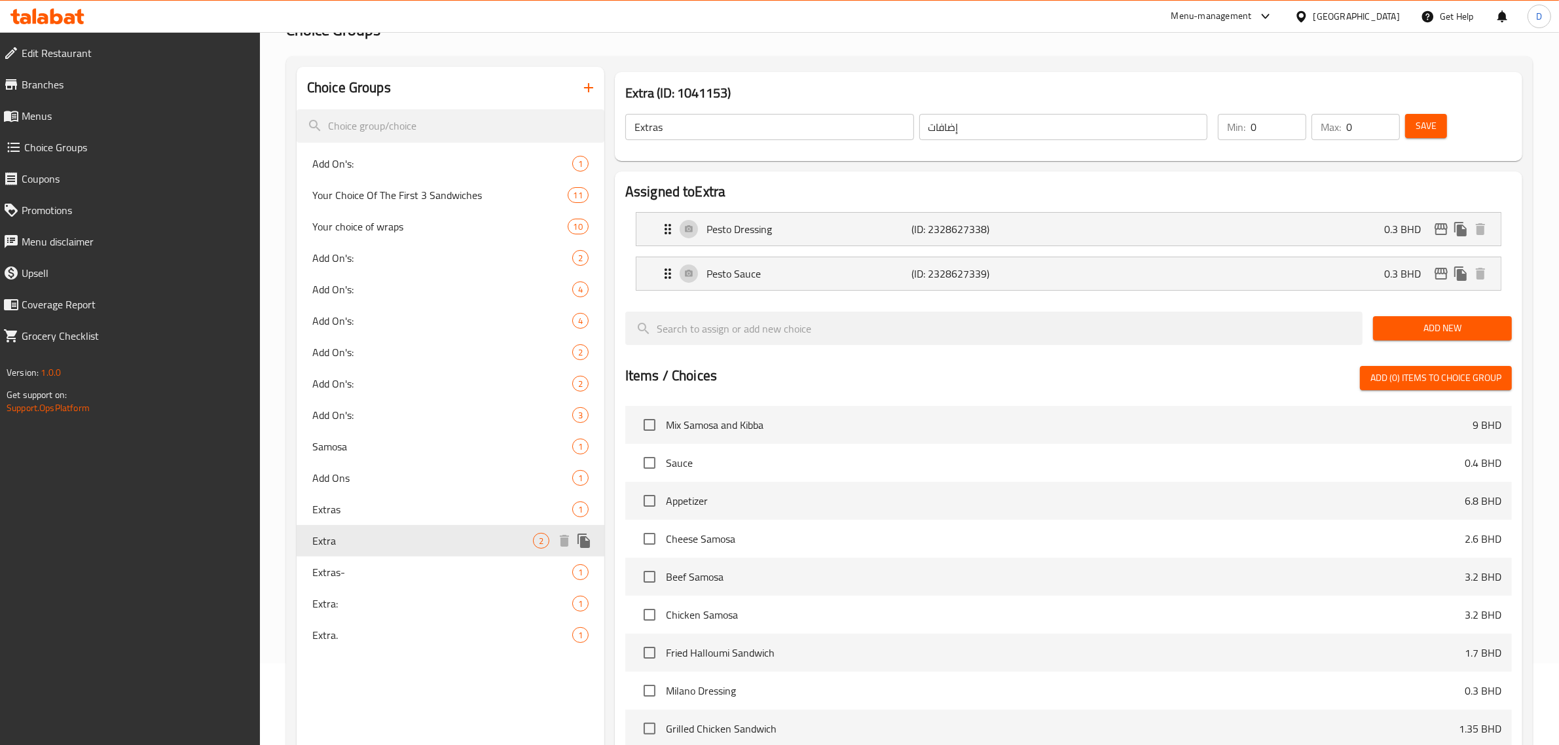
type input "Extra"
type input "إضافي"
click at [363, 564] on span "Extras-" at bounding box center [422, 572] width 221 height 16
type input "Extras-"
type input "[DEMOGRAPHIC_DATA]-"
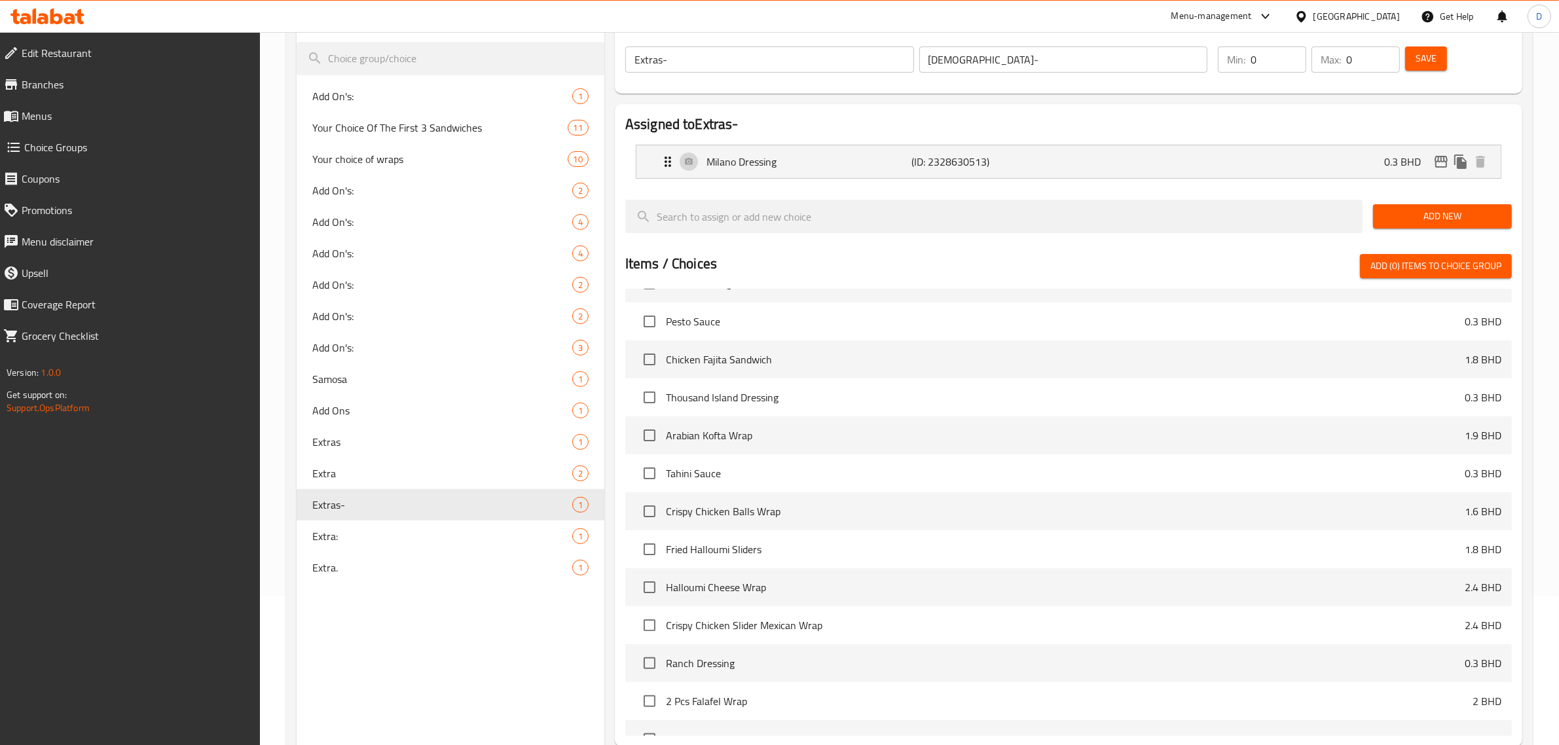
scroll to position [284, 0]
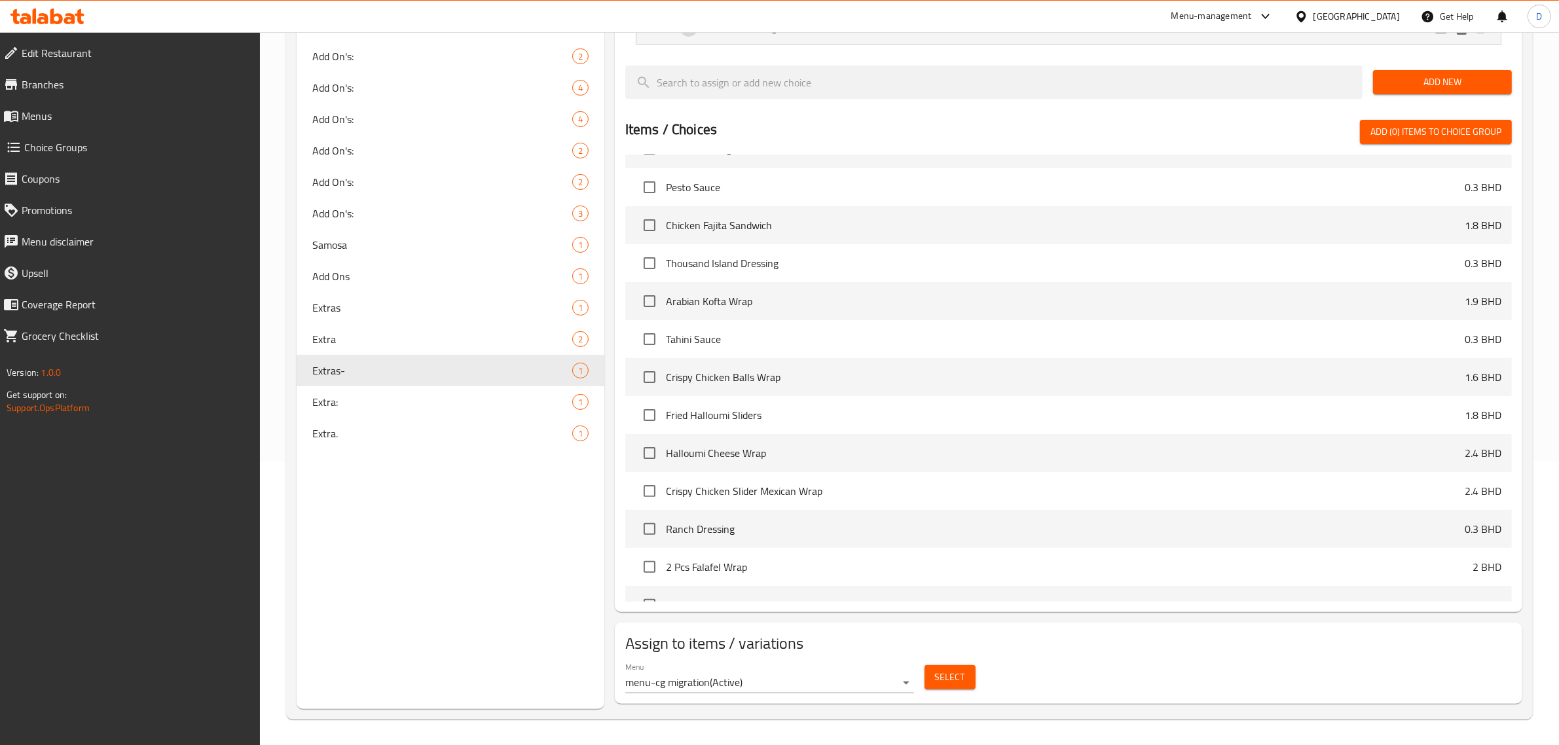
click at [942, 678] on span "Select" at bounding box center [950, 677] width 30 height 16
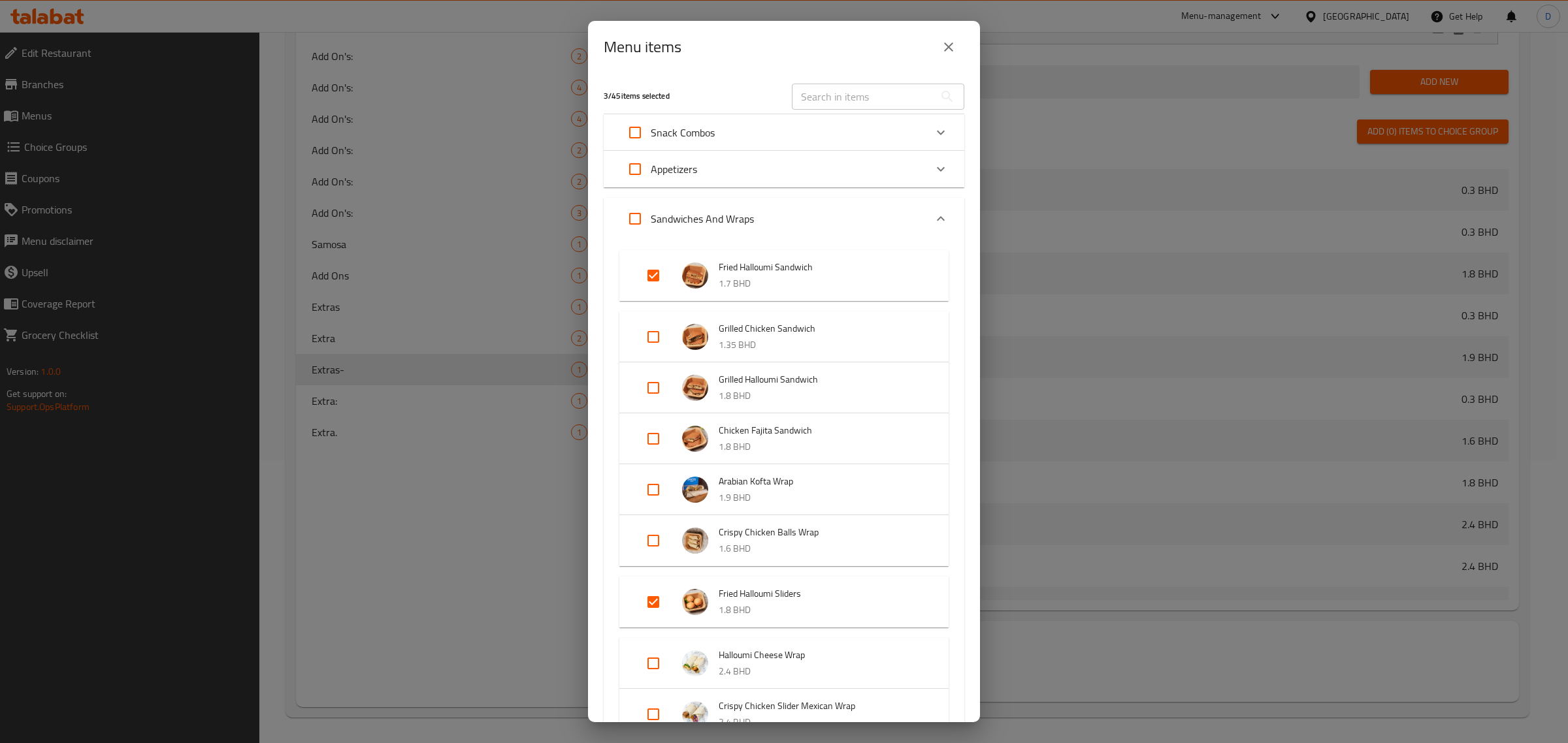
click at [833, 105] on input "text" at bounding box center [863, 97] width 143 height 26
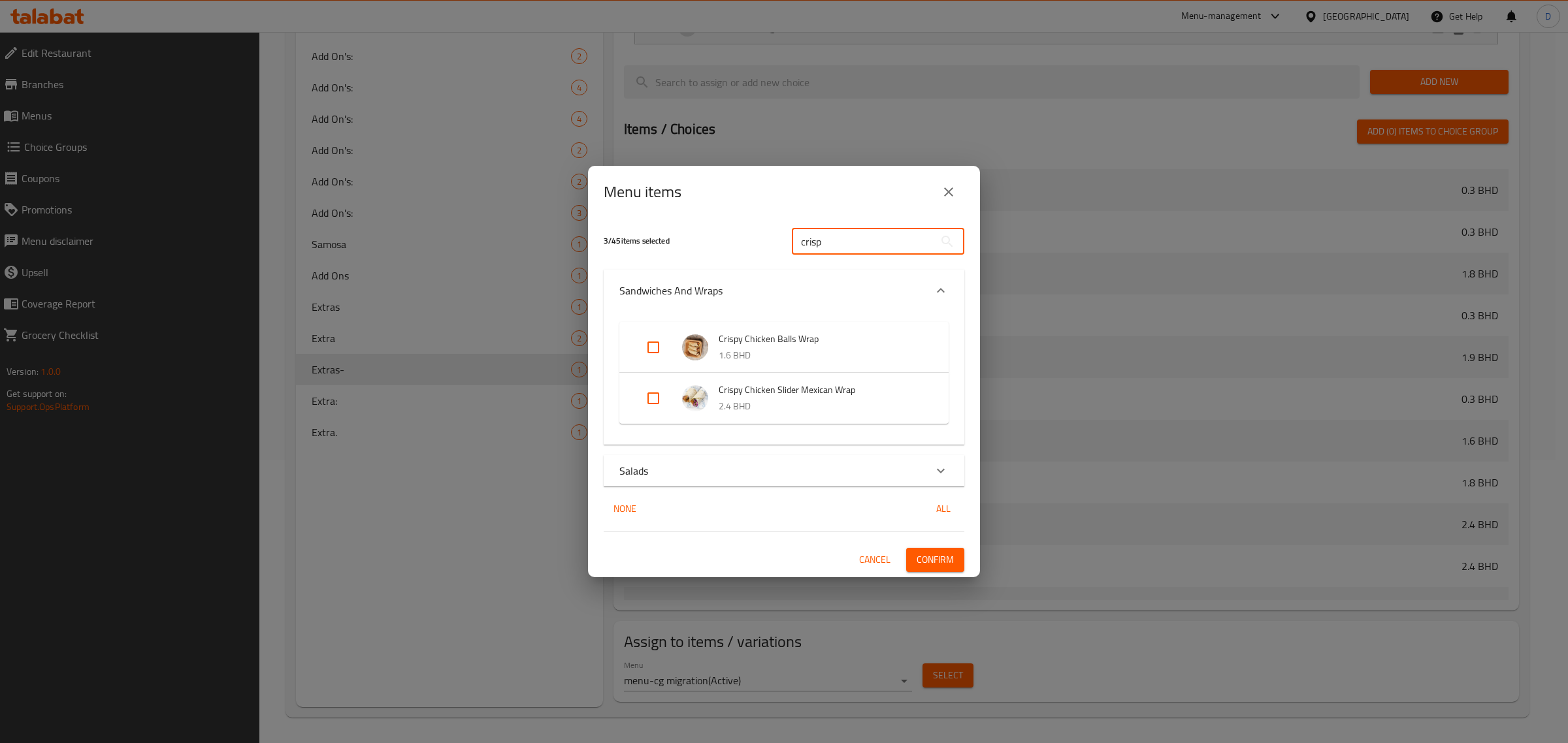
type input "crisp"
click at [746, 461] on div "Salads" at bounding box center [783, 470] width 360 height 31
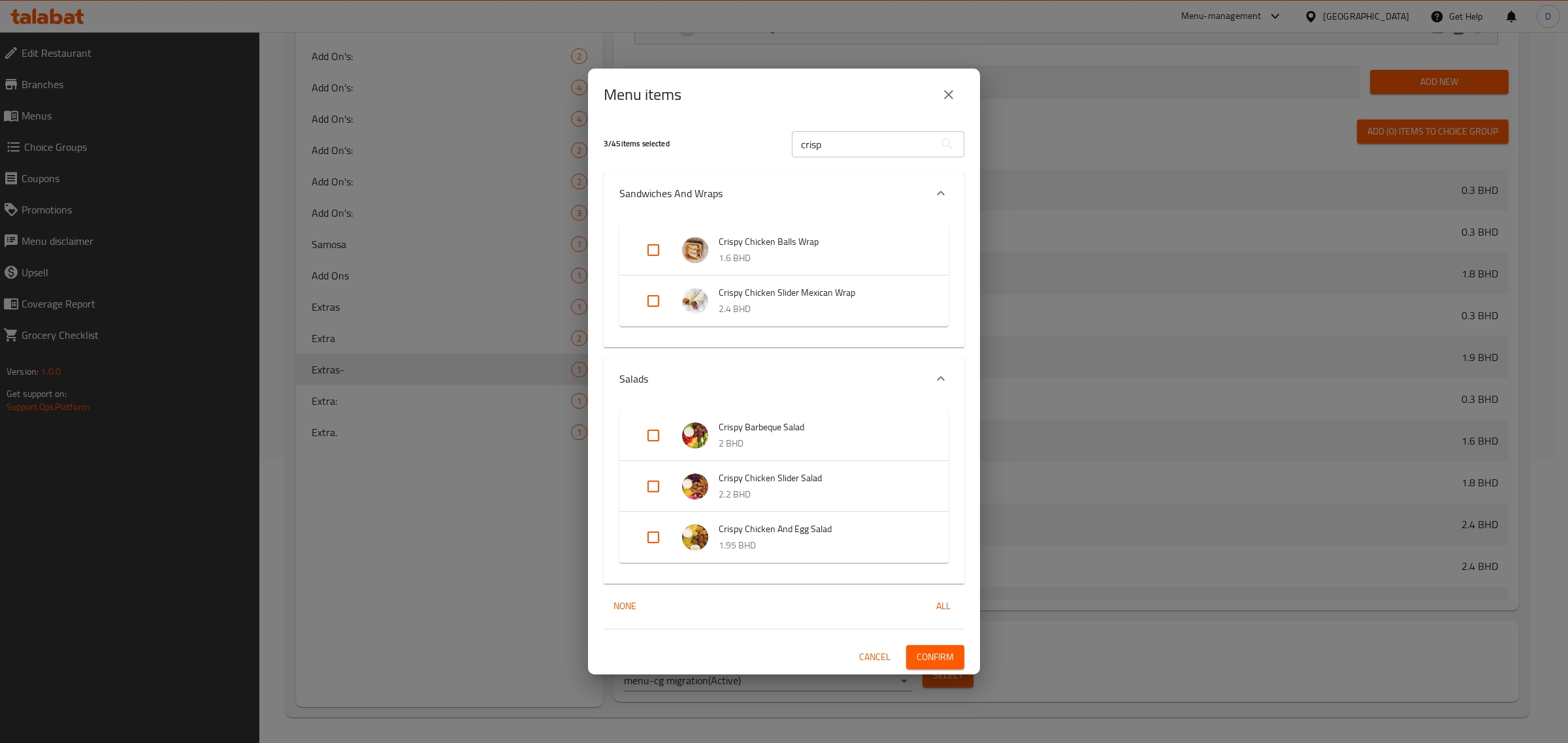
click at [653, 438] on input "Expand" at bounding box center [652, 435] width 31 height 31
checkbox input "true"
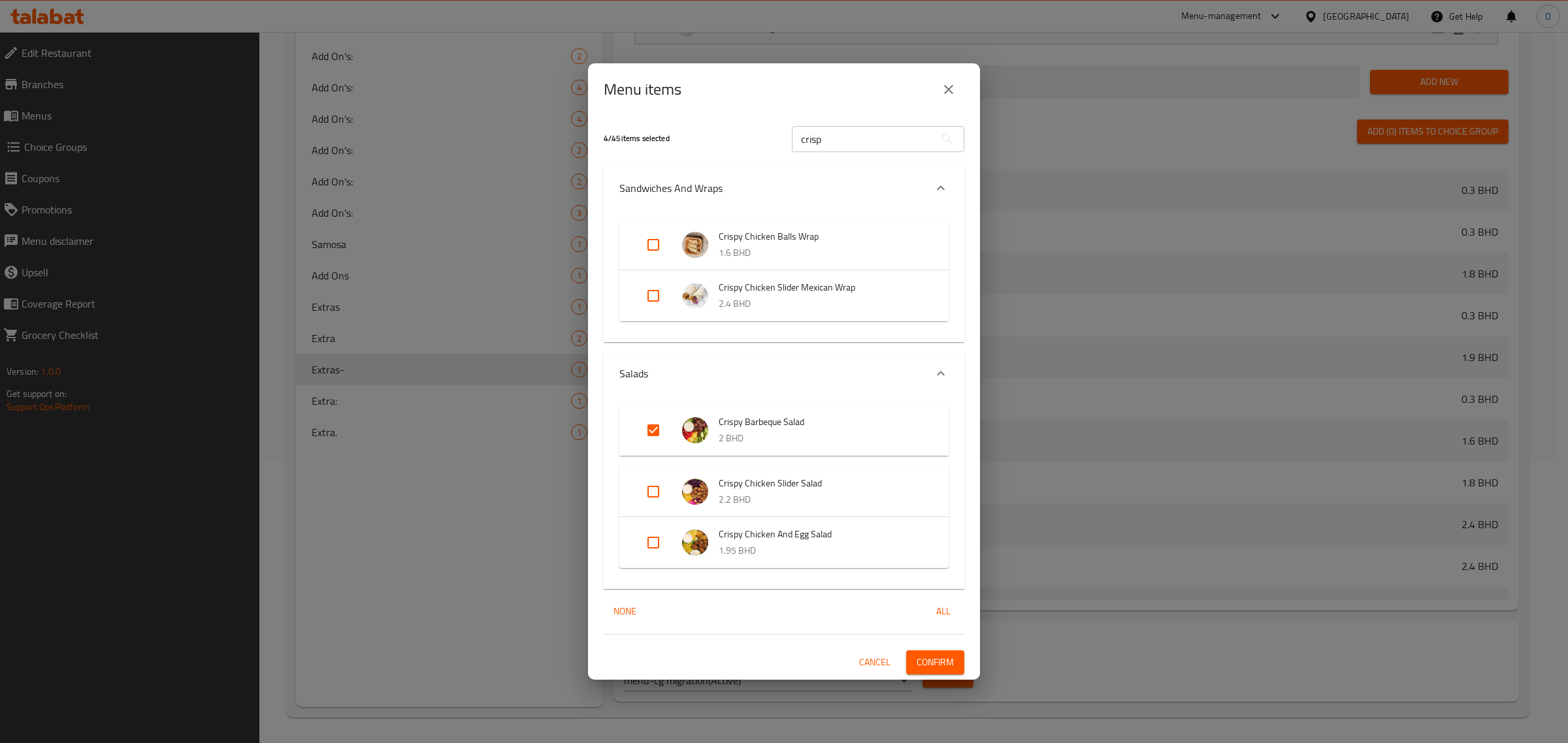
click at [929, 652] on button "Confirm" at bounding box center [935, 662] width 58 height 24
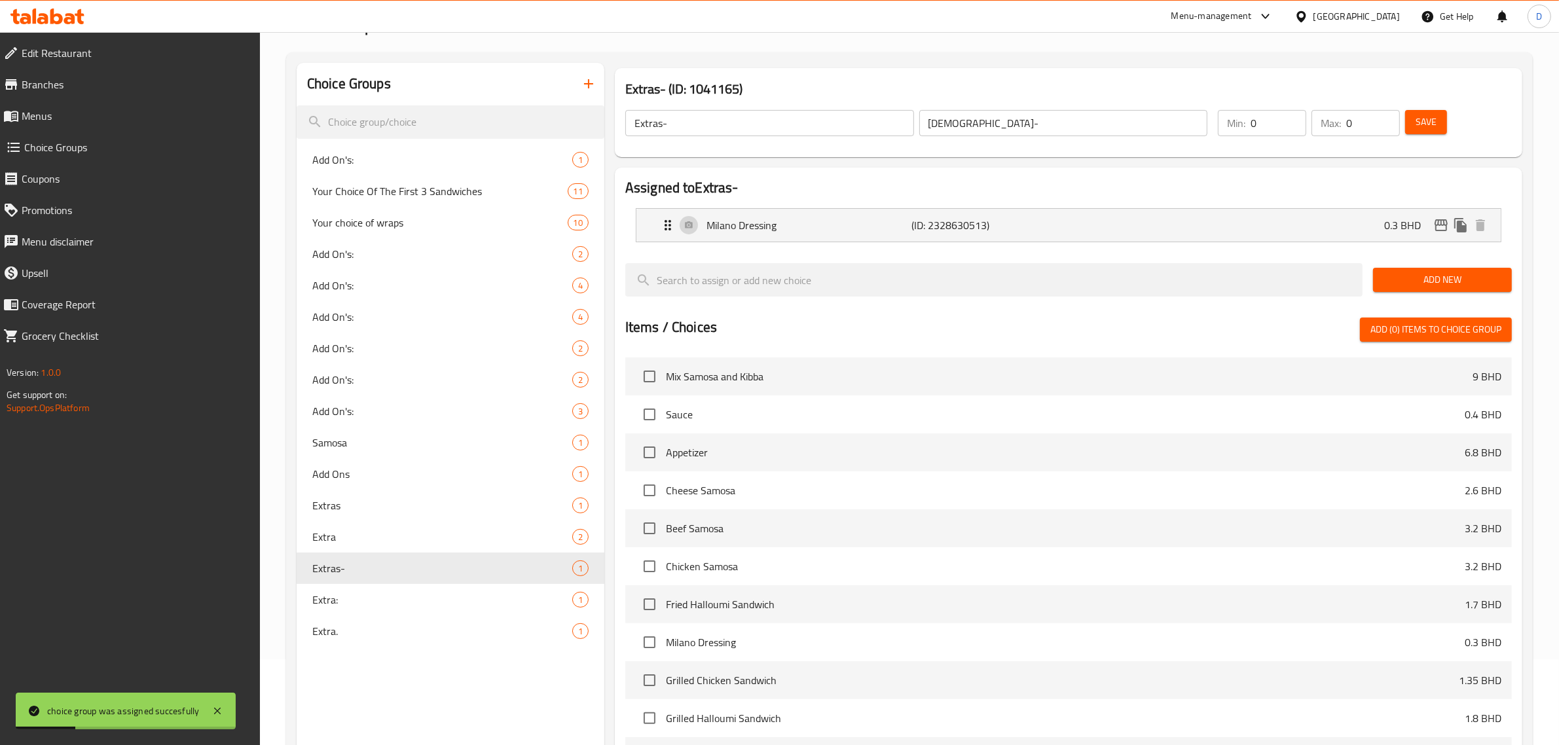
scroll to position [0, 0]
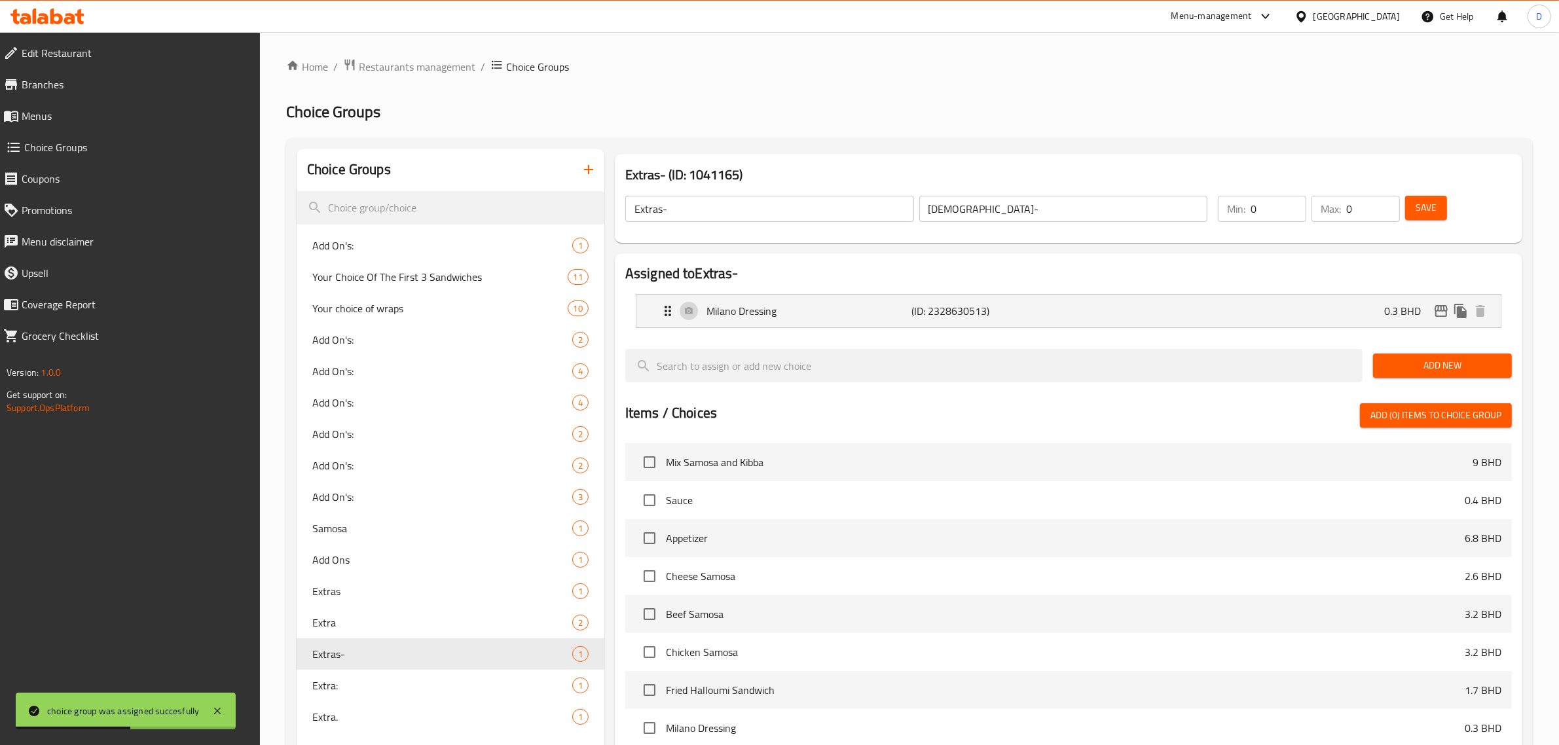
click at [1414, 213] on button "Save" at bounding box center [1426, 208] width 42 height 24
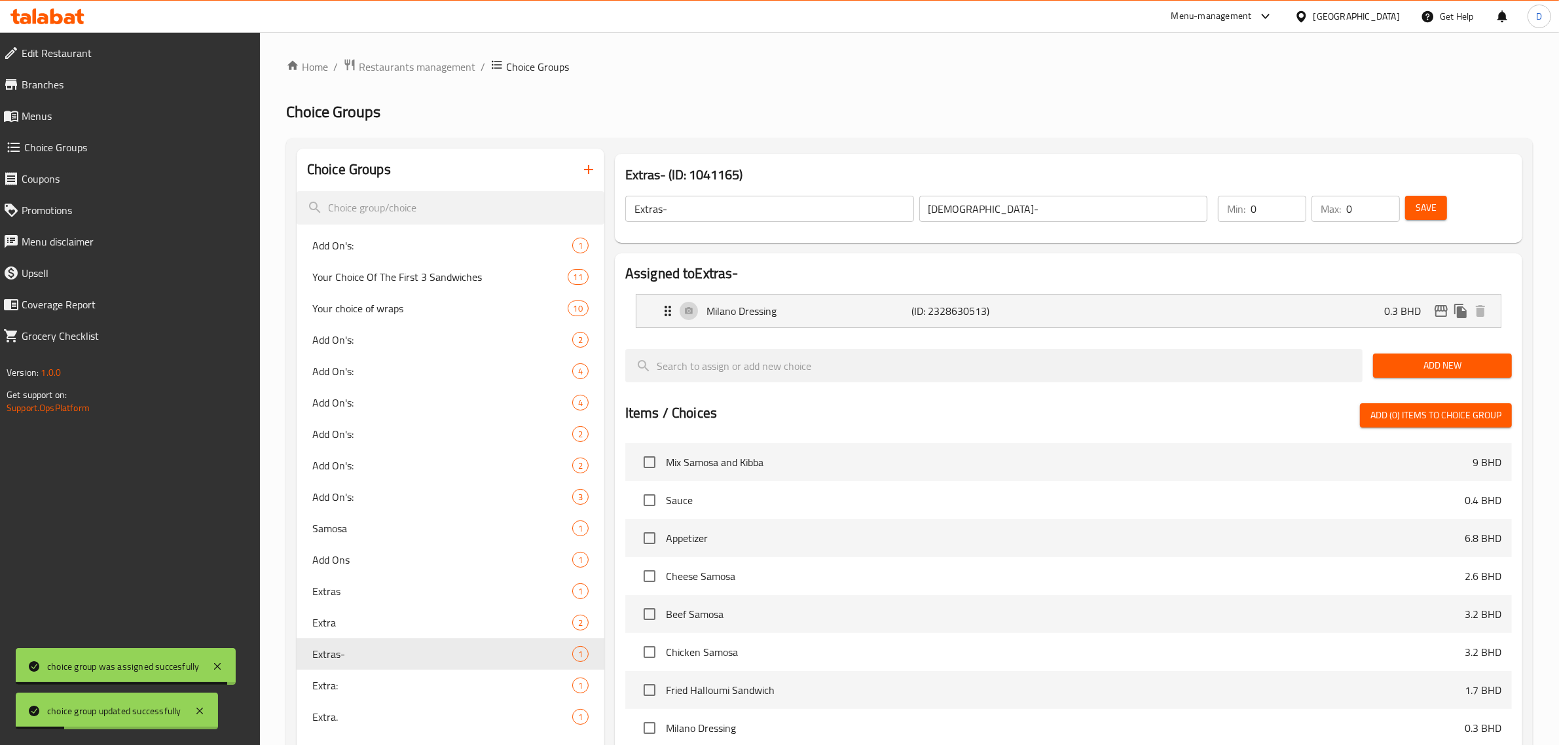
click at [1414, 213] on button "Save" at bounding box center [1426, 208] width 42 height 24
click at [589, 172] on icon "button" at bounding box center [589, 170] width 16 height 16
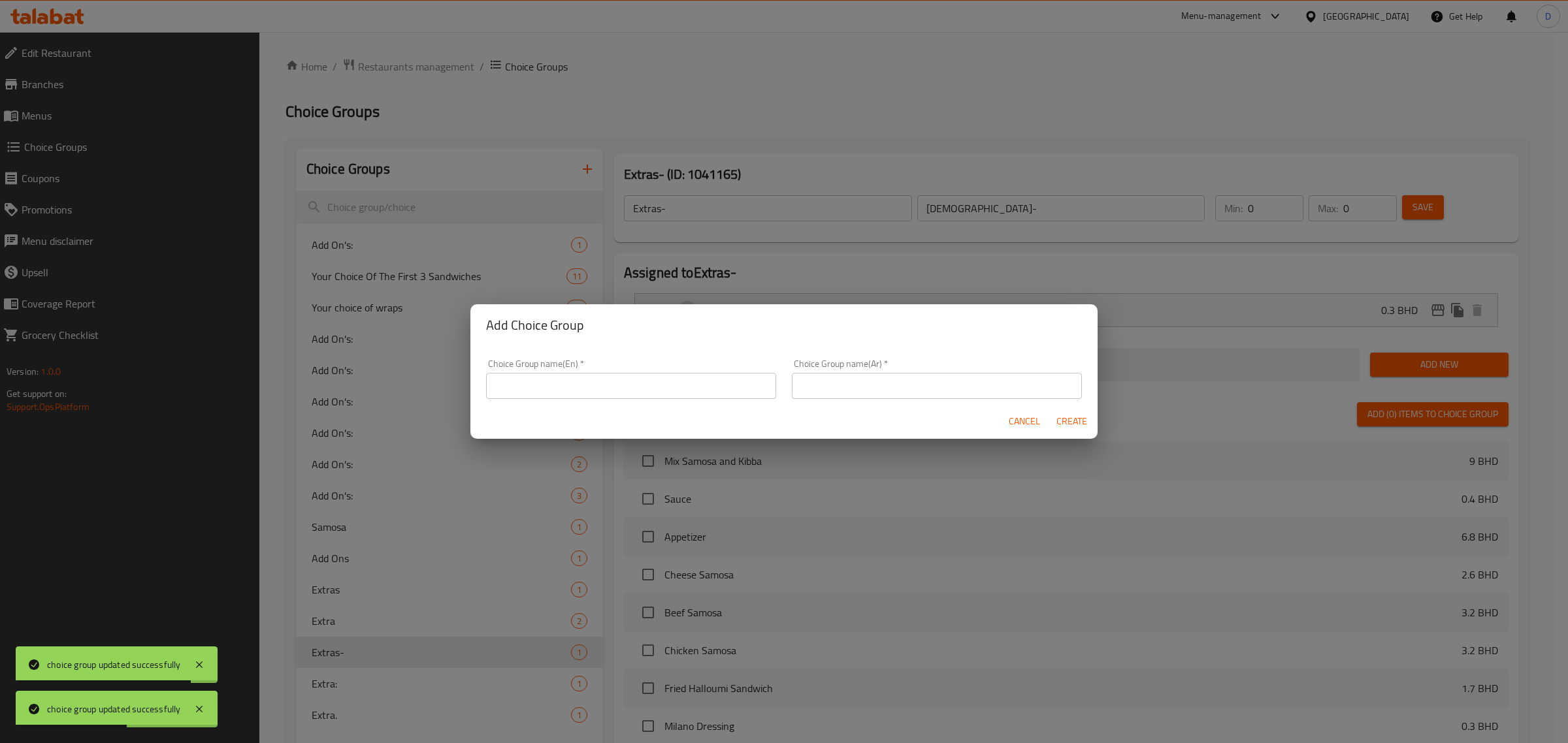
click at [625, 381] on input "text" at bounding box center [630, 386] width 290 height 26
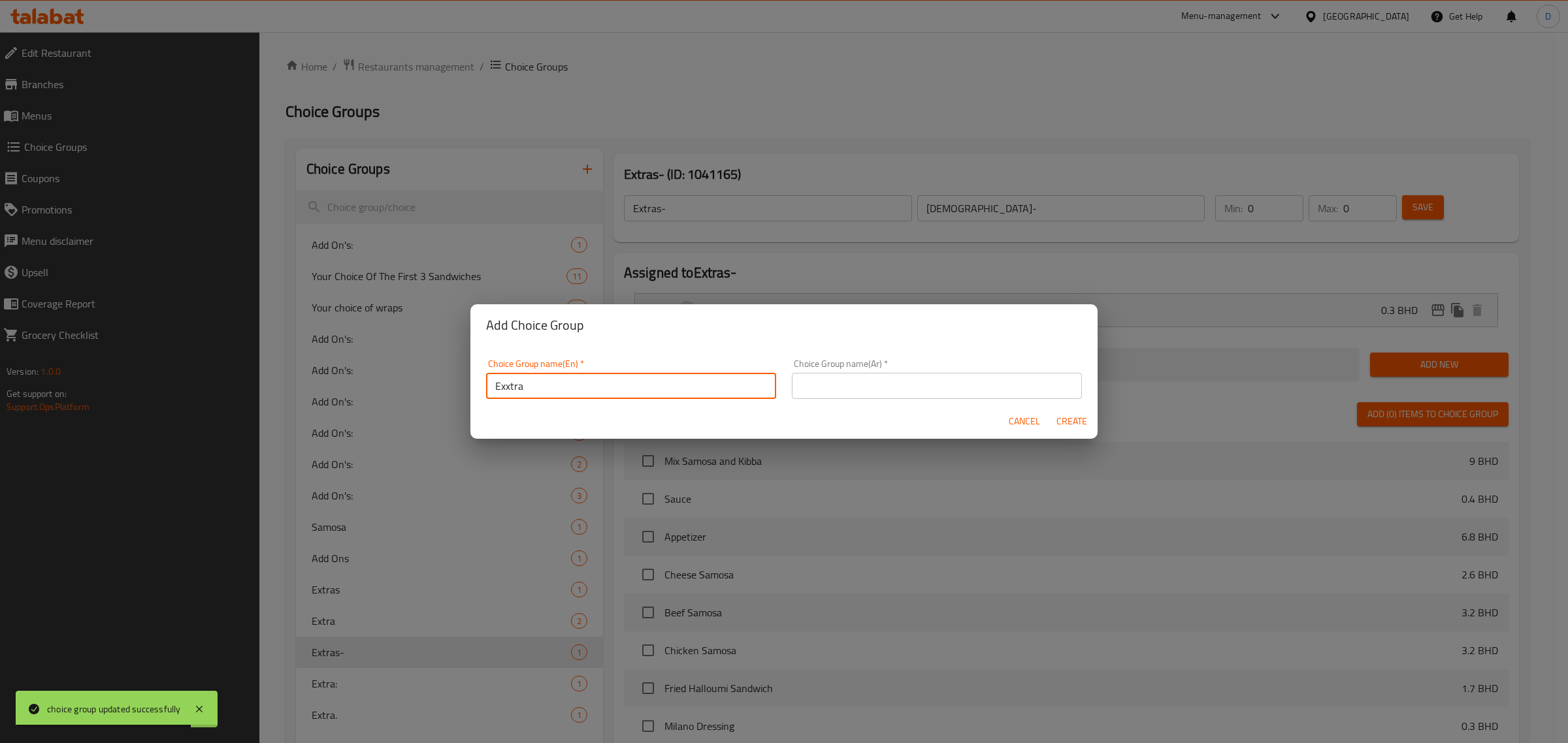
click at [627, 380] on input "Exxtra" at bounding box center [630, 386] width 290 height 26
click at [627, 380] on input "Extra'" at bounding box center [630, 386] width 290 height 26
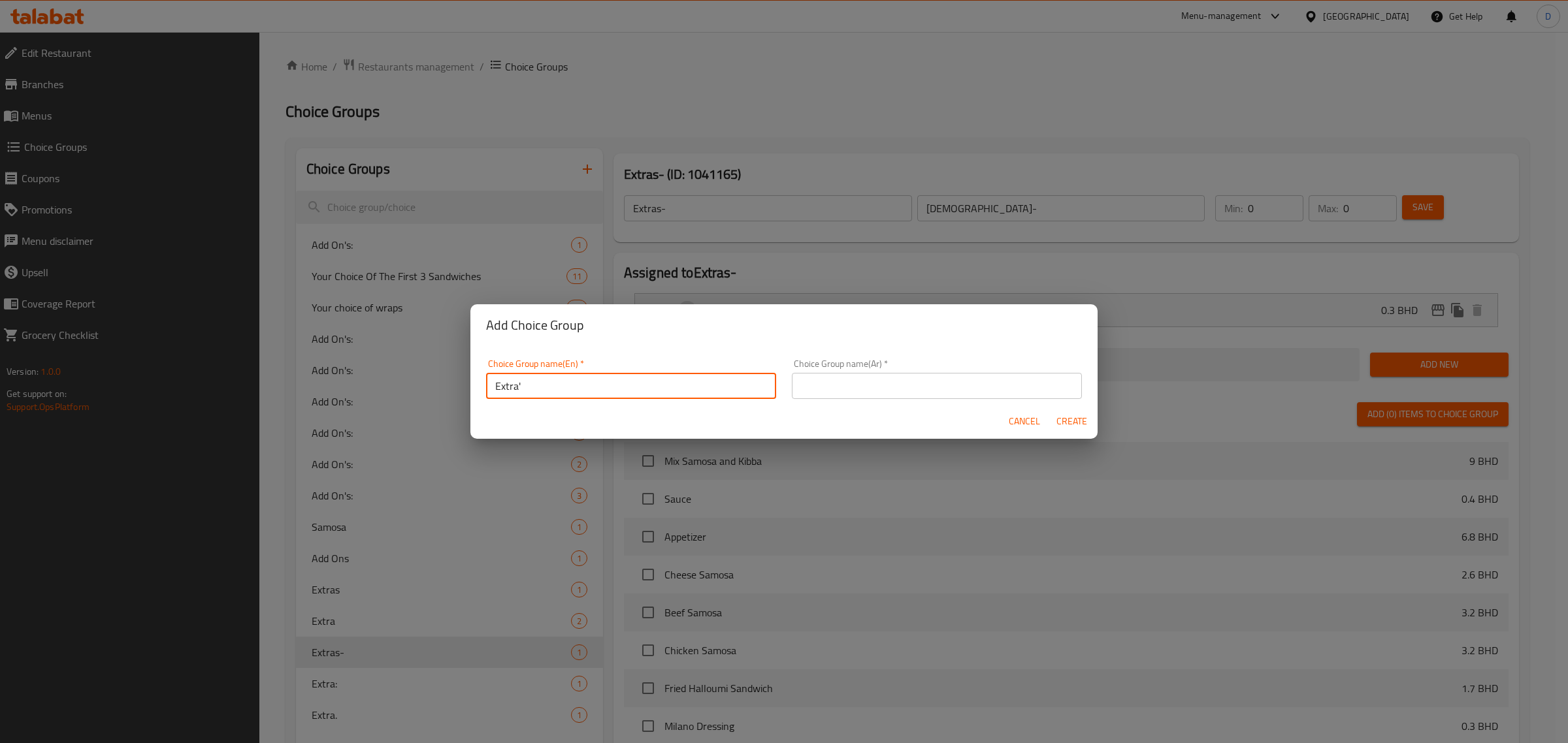
click at [627, 380] on input "Extra'" at bounding box center [630, 386] width 290 height 26
type input "Extra'"
click at [838, 386] on input "text" at bounding box center [937, 386] width 290 height 26
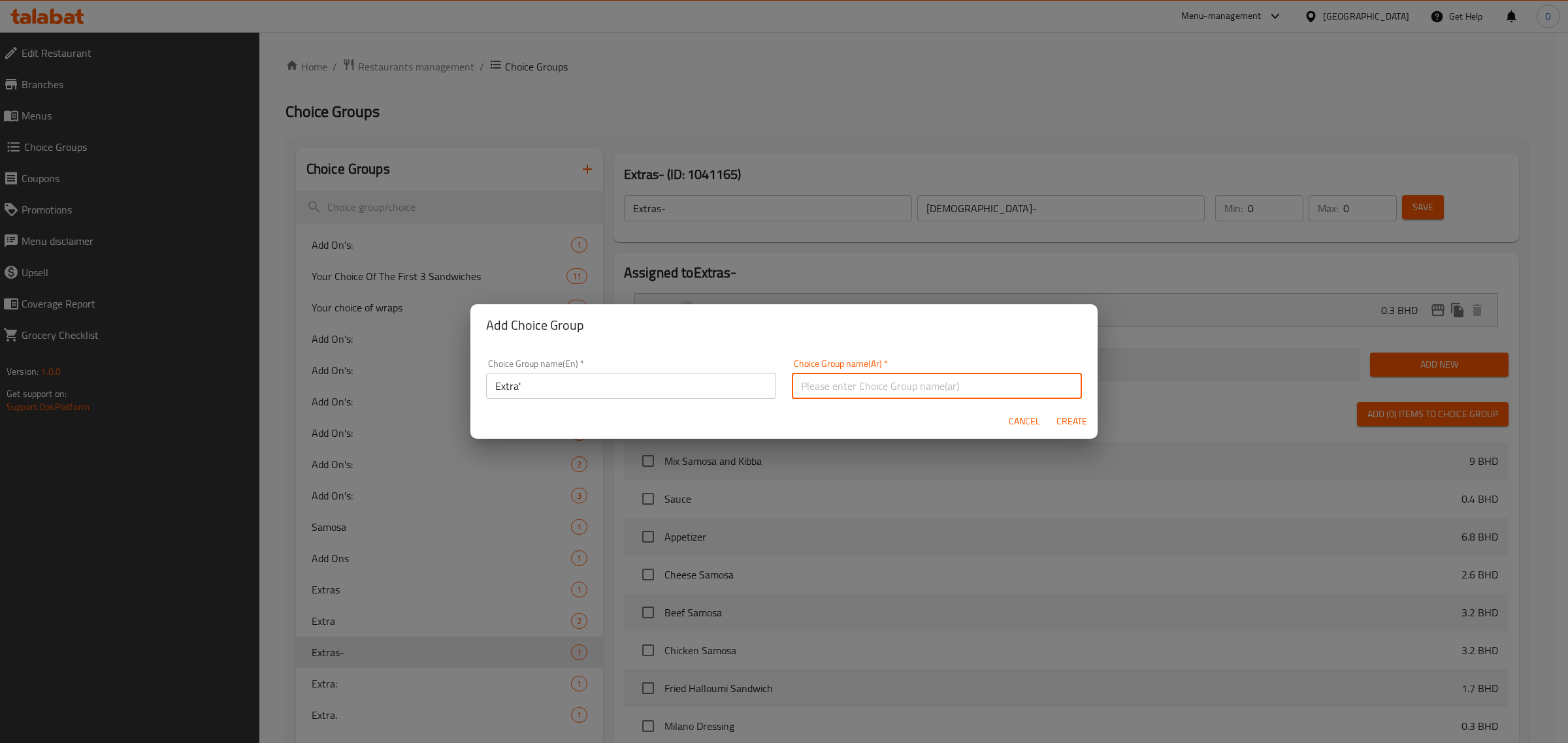
paste input "إضافي'"
type input "إضافي'"
click at [1072, 426] on span "Create" at bounding box center [1070, 422] width 31 height 16
type input "Extra'"
type input "إضافي'"
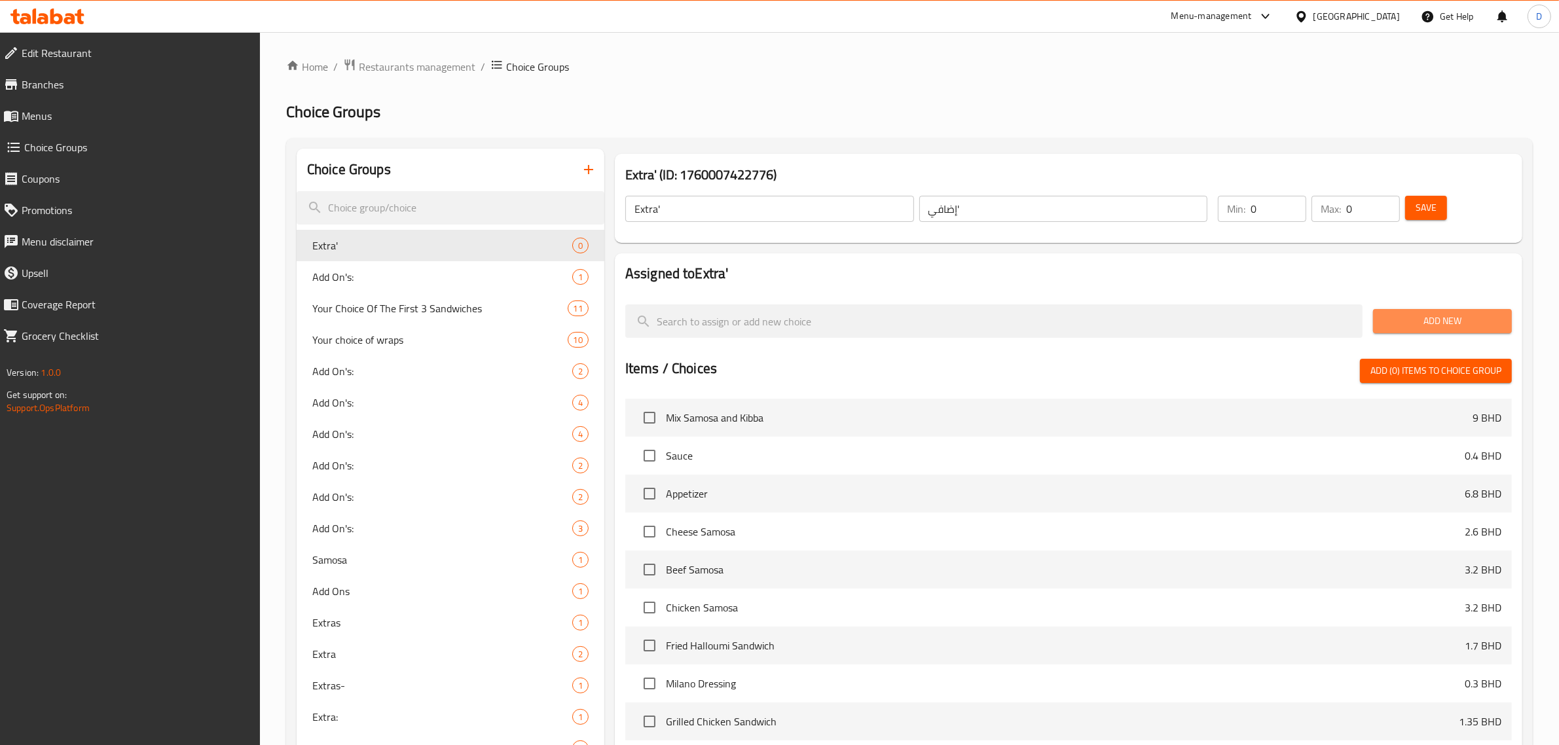
click at [1416, 327] on span "Add New" at bounding box center [1443, 321] width 118 height 16
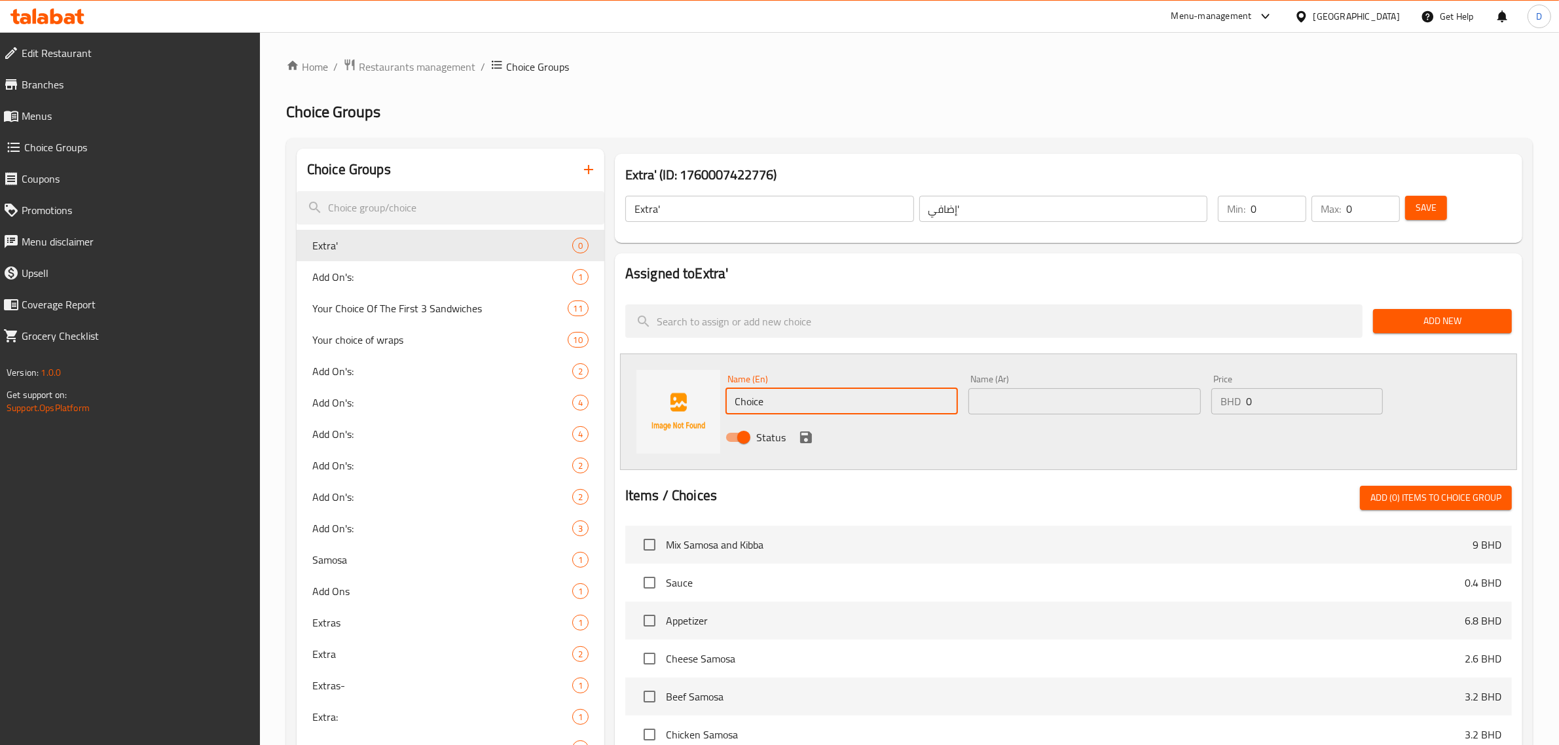
click at [840, 396] on input "Choice" at bounding box center [842, 401] width 232 height 26
click at [816, 400] on input "Extra Chickrn" at bounding box center [842, 401] width 232 height 26
click at [817, 399] on input "Extra Chicken" at bounding box center [842, 401] width 232 height 26
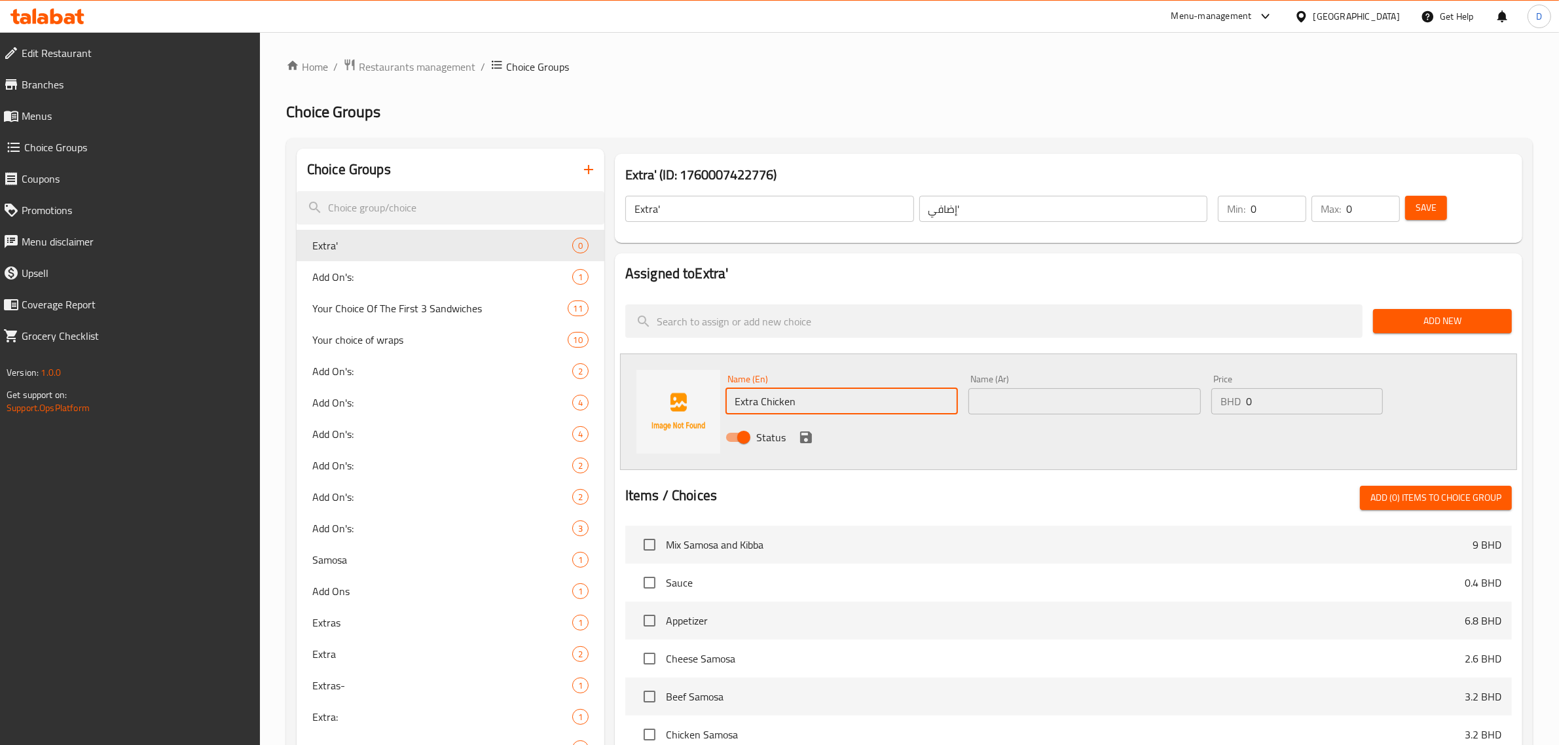
click at [819, 399] on input "Extra Chicken" at bounding box center [842, 401] width 232 height 26
type input "Extra Chicken"
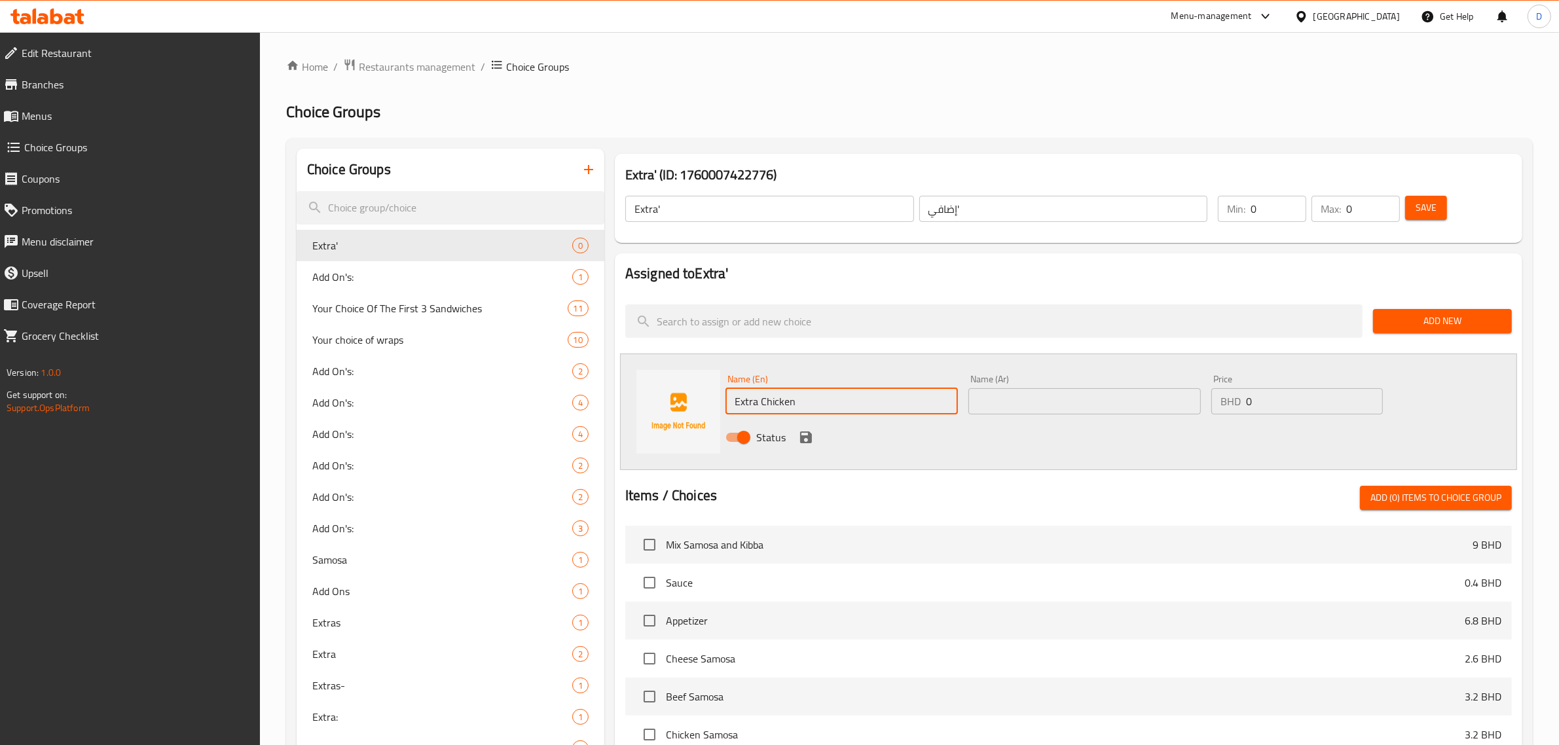
click at [983, 393] on input "text" at bounding box center [1085, 401] width 232 height 26
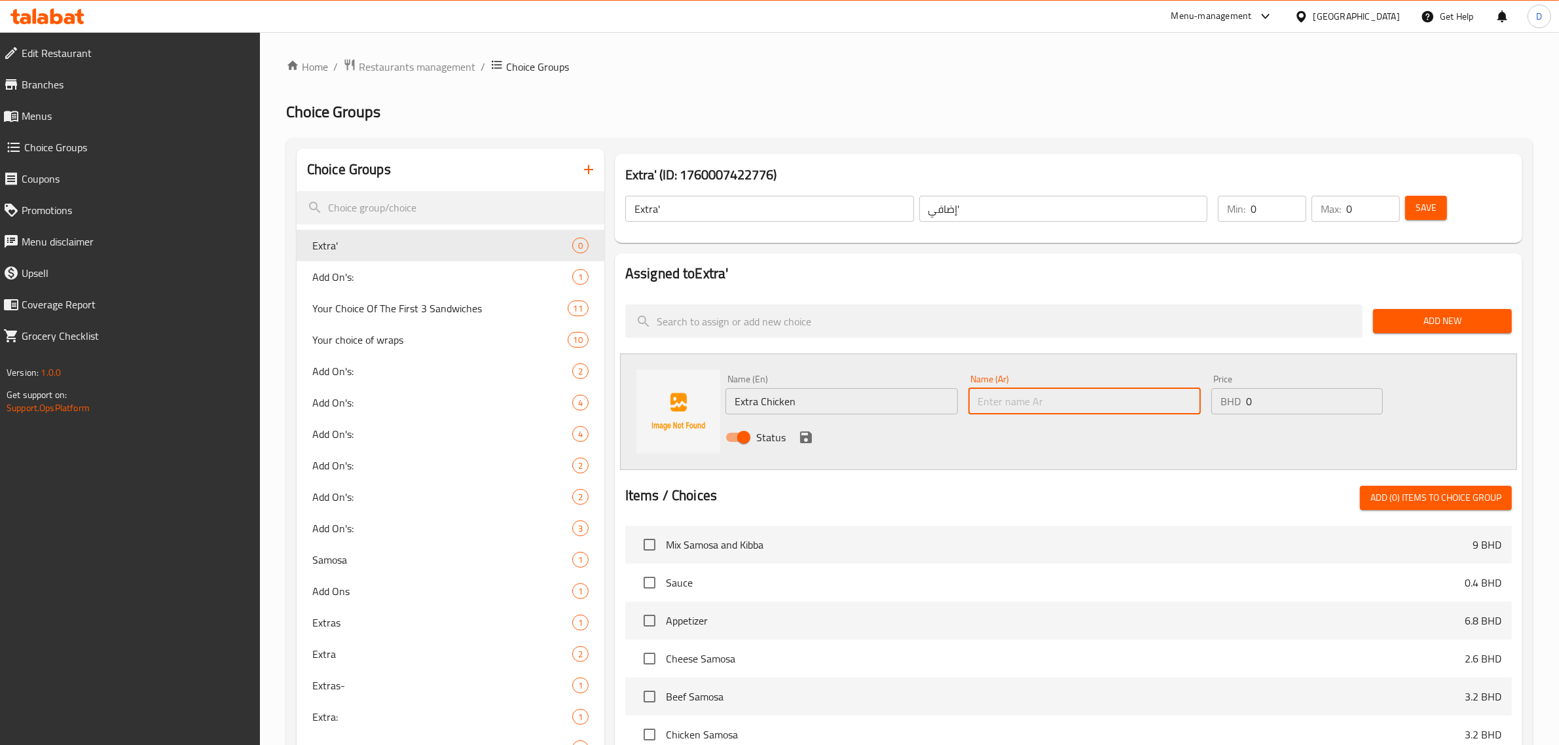
paste input "دجاج إضافي"
type input "دجاج إضافي"
click at [1253, 392] on input "0" at bounding box center [1314, 401] width 137 height 26
type input "0.75"
click at [803, 436] on icon "save" at bounding box center [806, 438] width 12 height 12
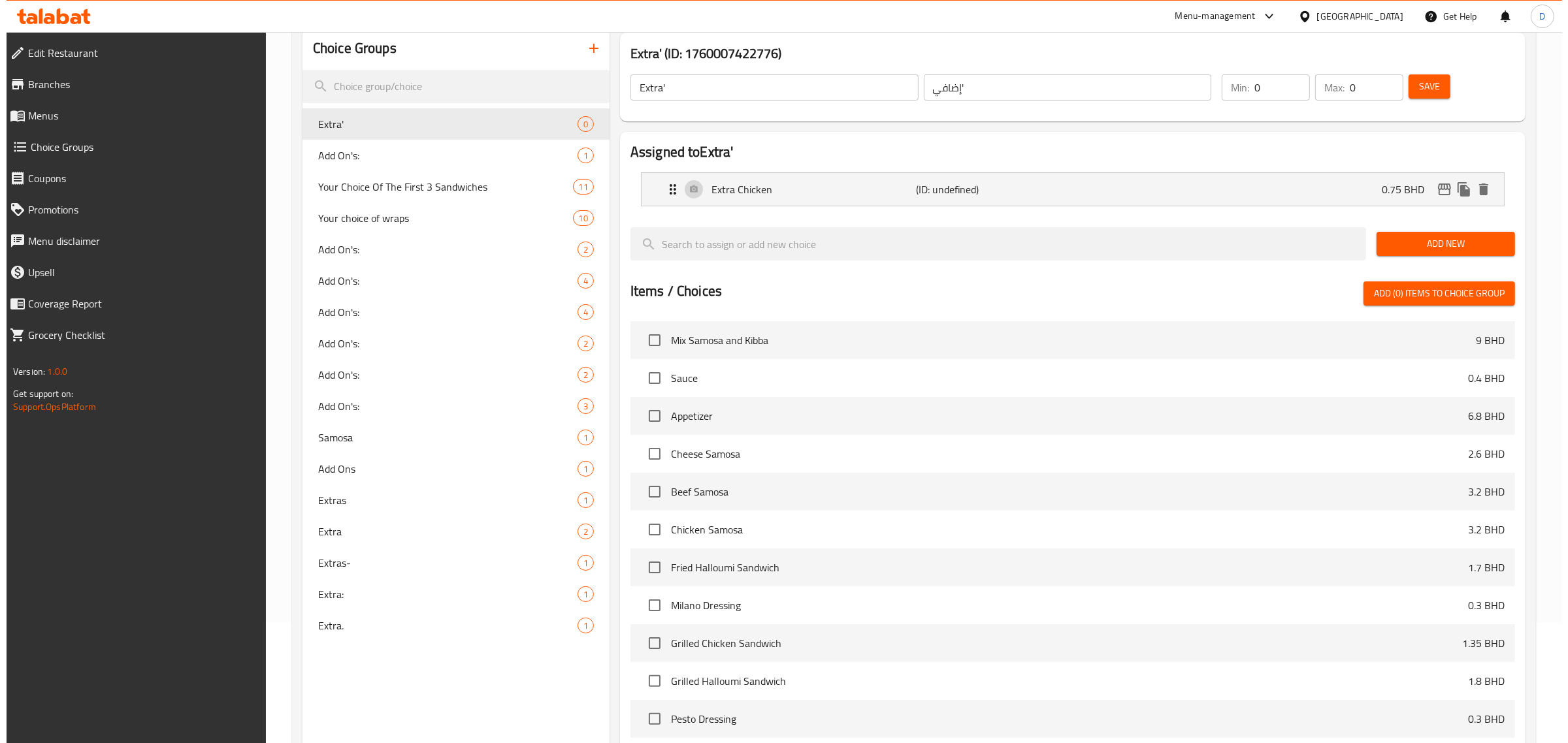
scroll to position [283, 0]
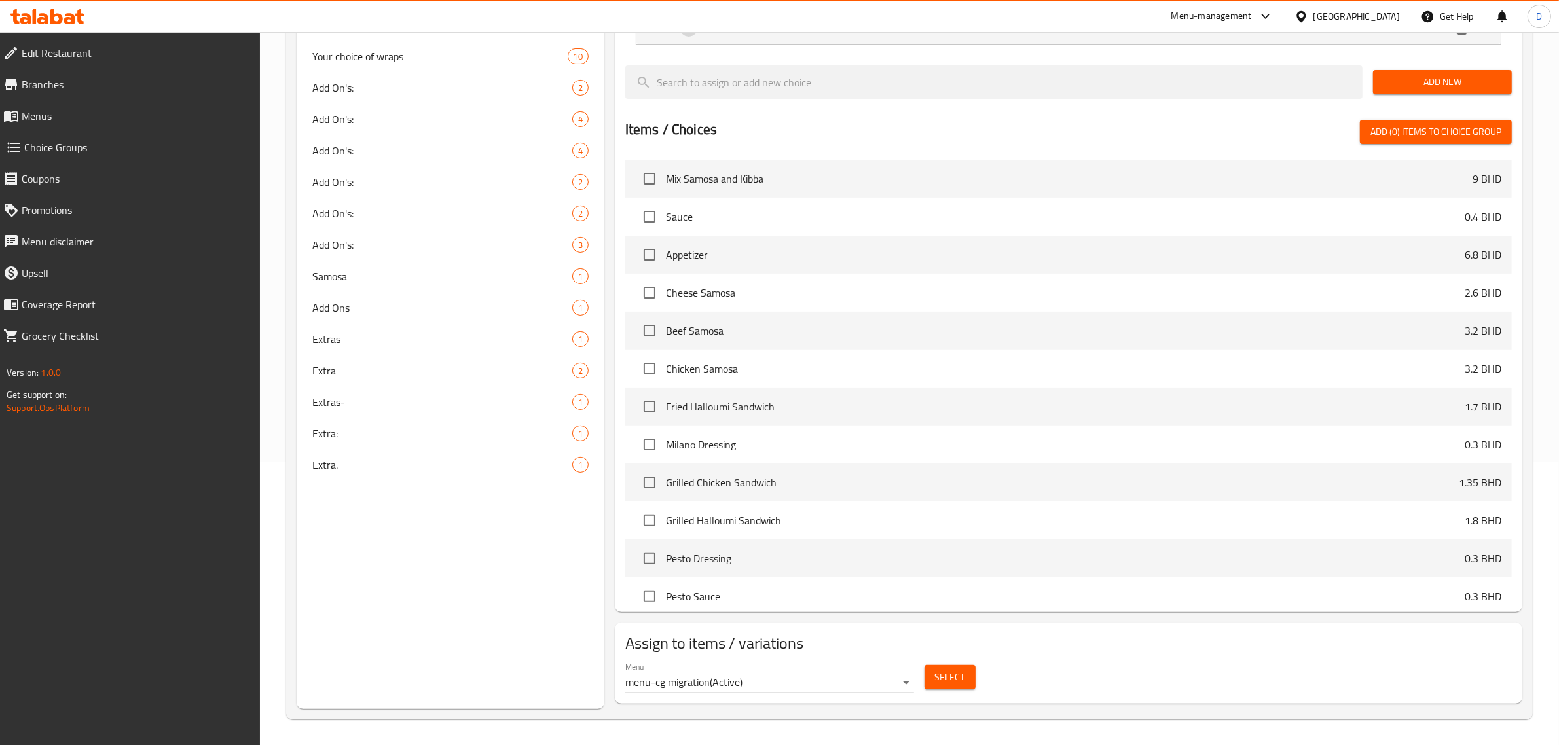
click at [936, 678] on span "Select" at bounding box center [950, 677] width 30 height 16
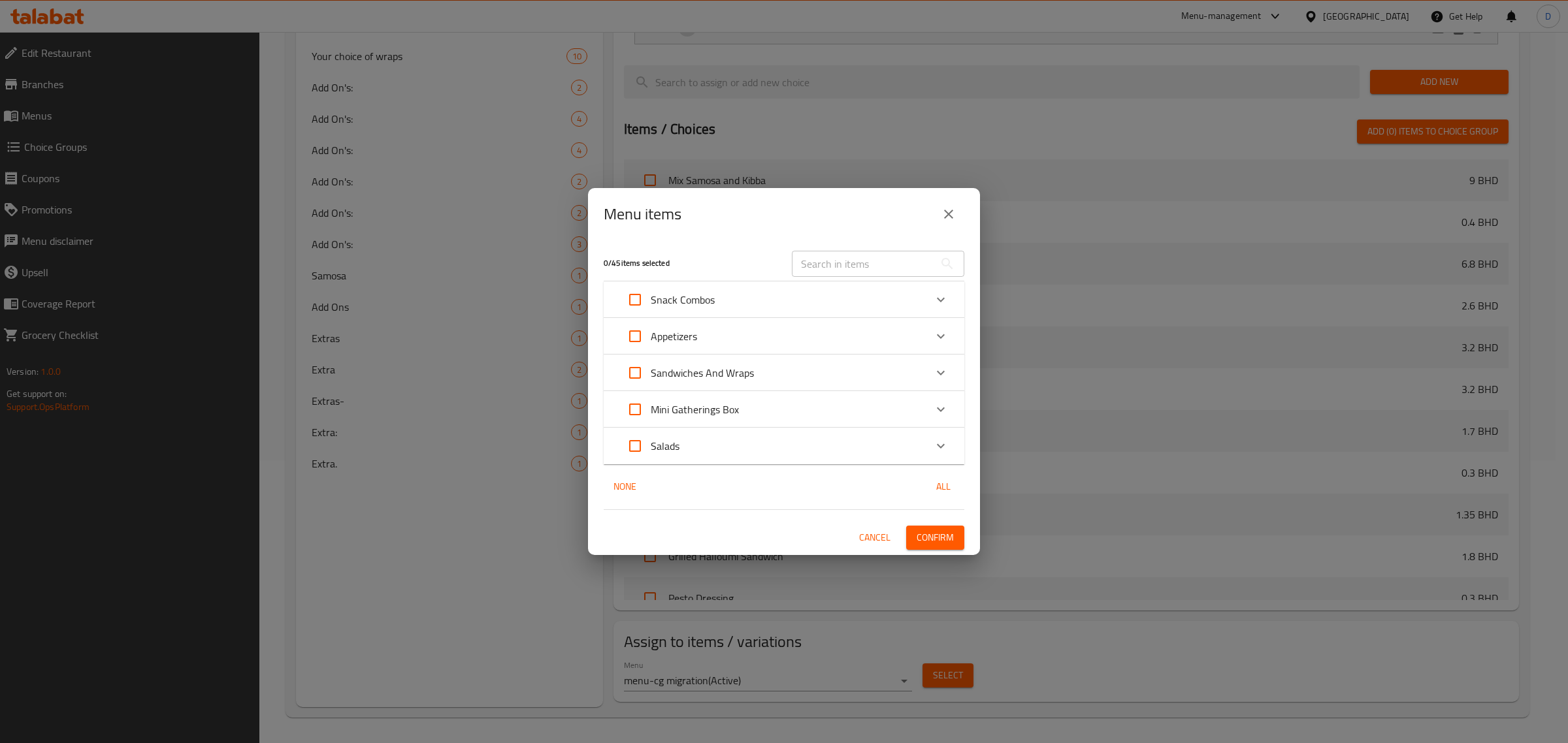
click at [778, 442] on div "Salads" at bounding box center [772, 446] width 305 height 31
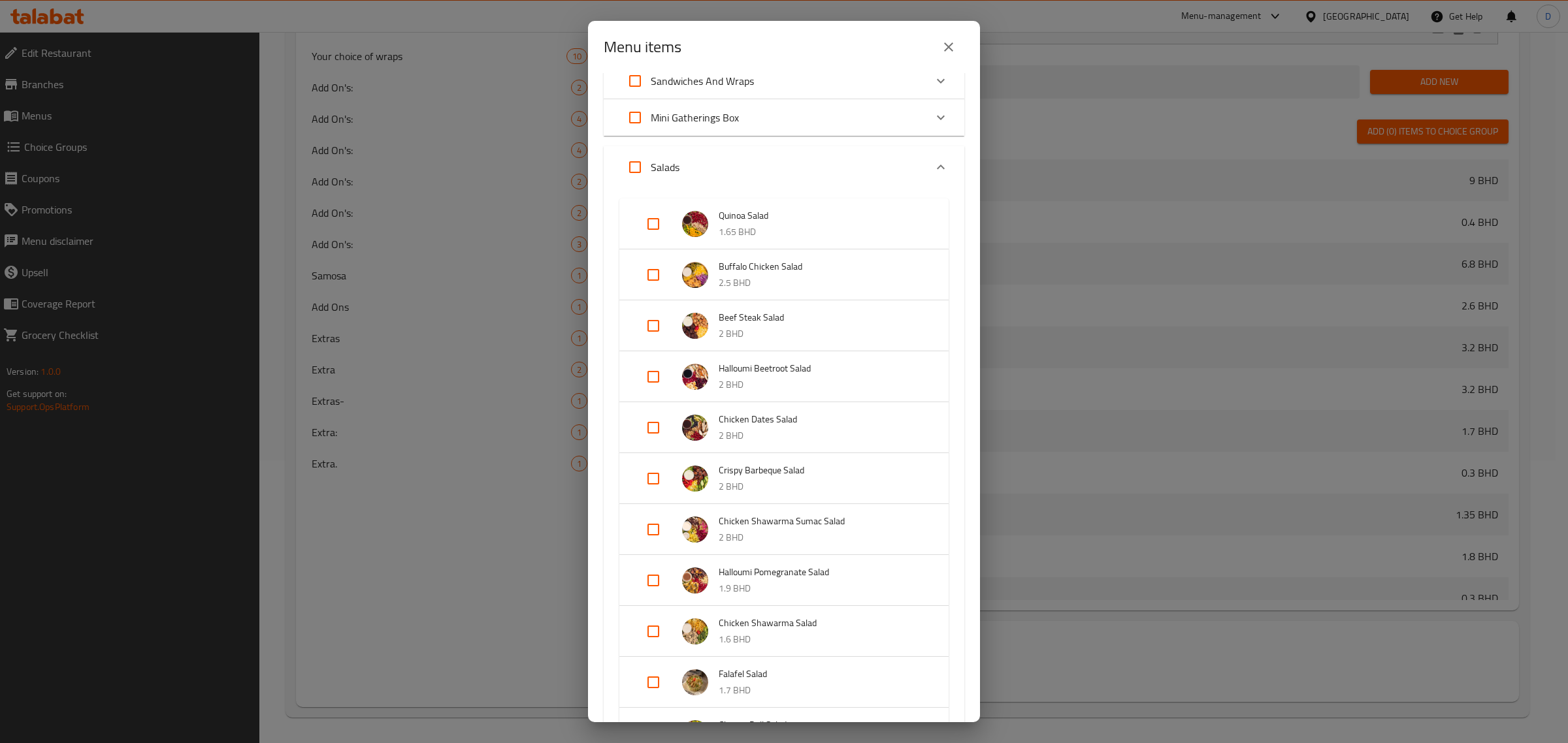
scroll to position [164, 0]
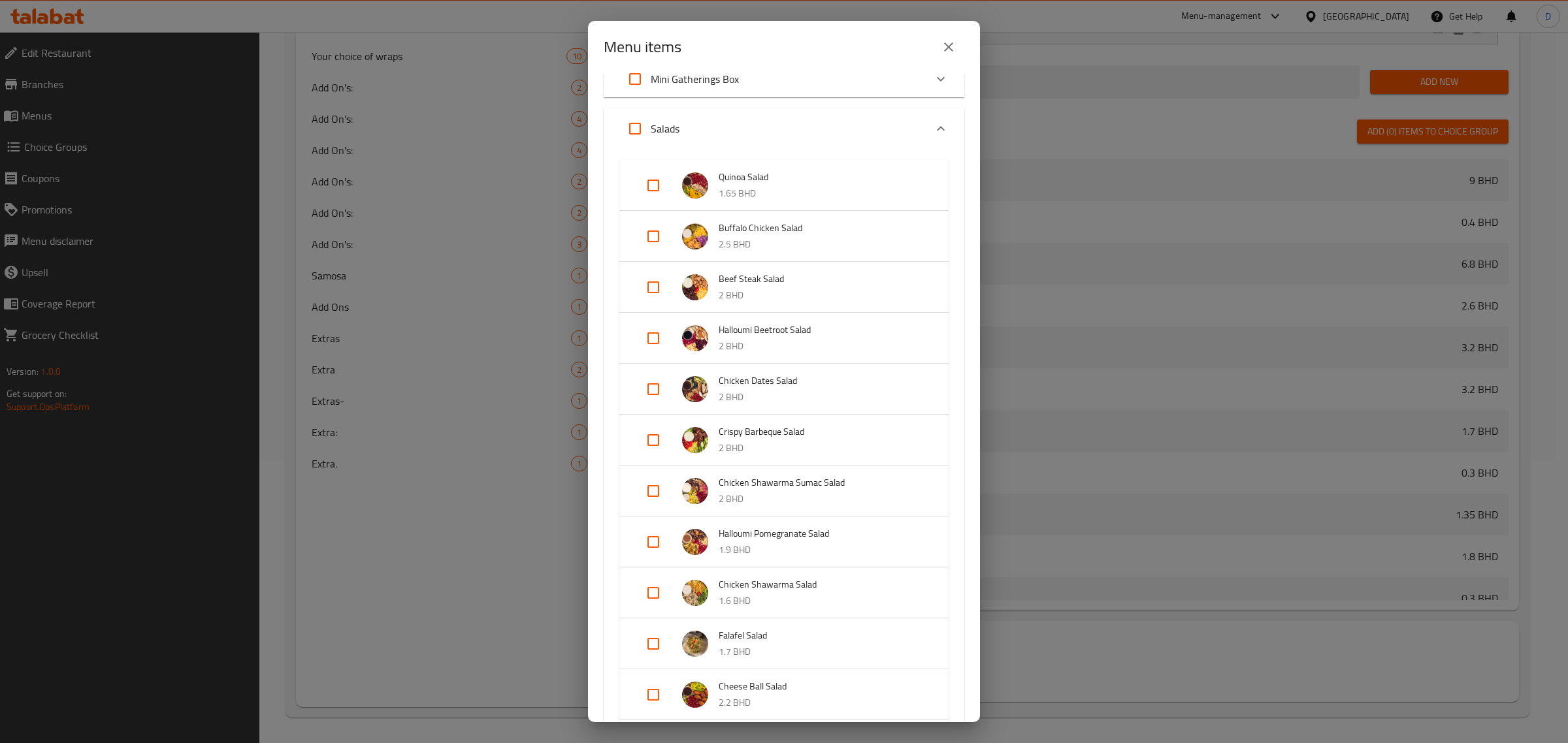
click at [661, 383] on input "Expand" at bounding box center [652, 389] width 31 height 31
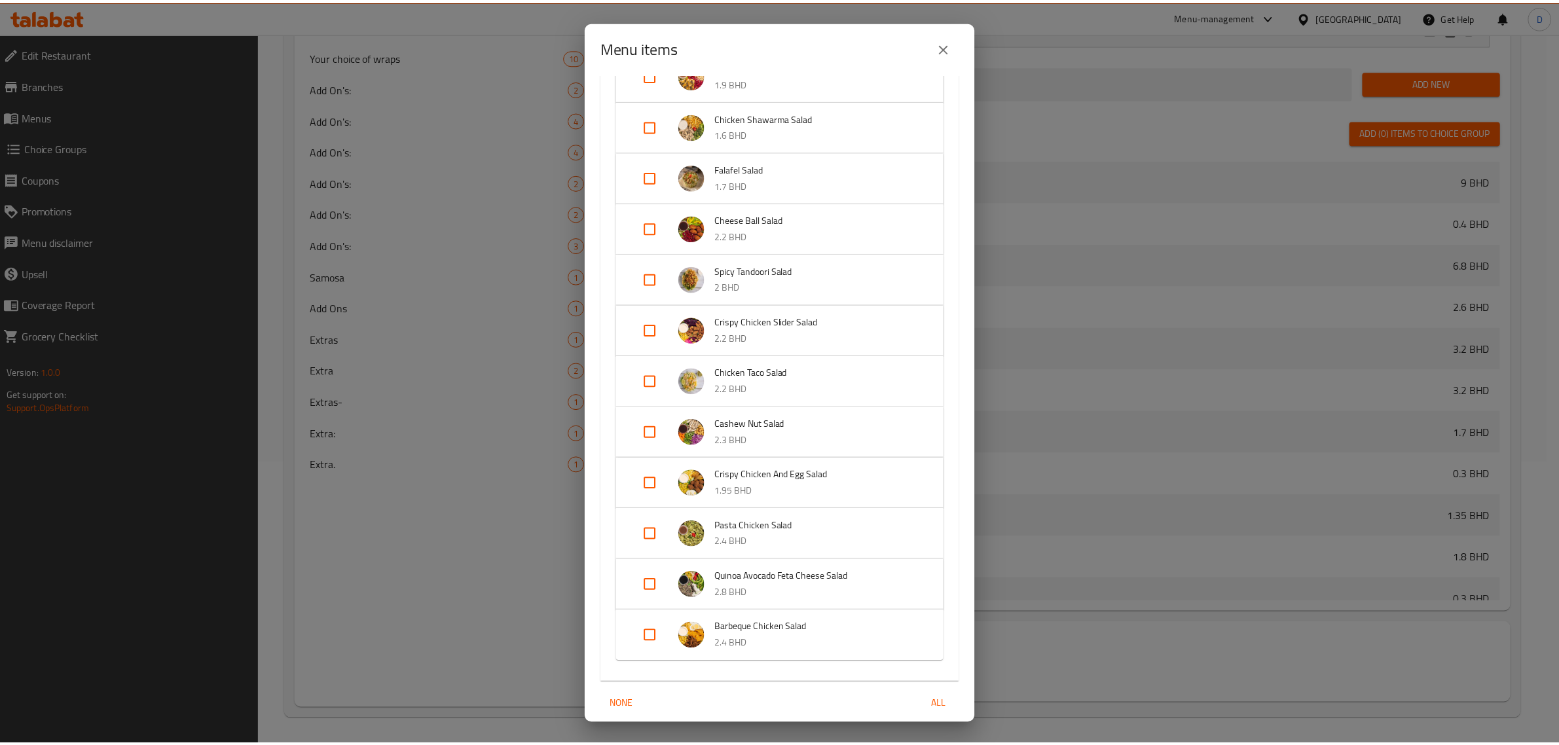
scroll to position [655, 0]
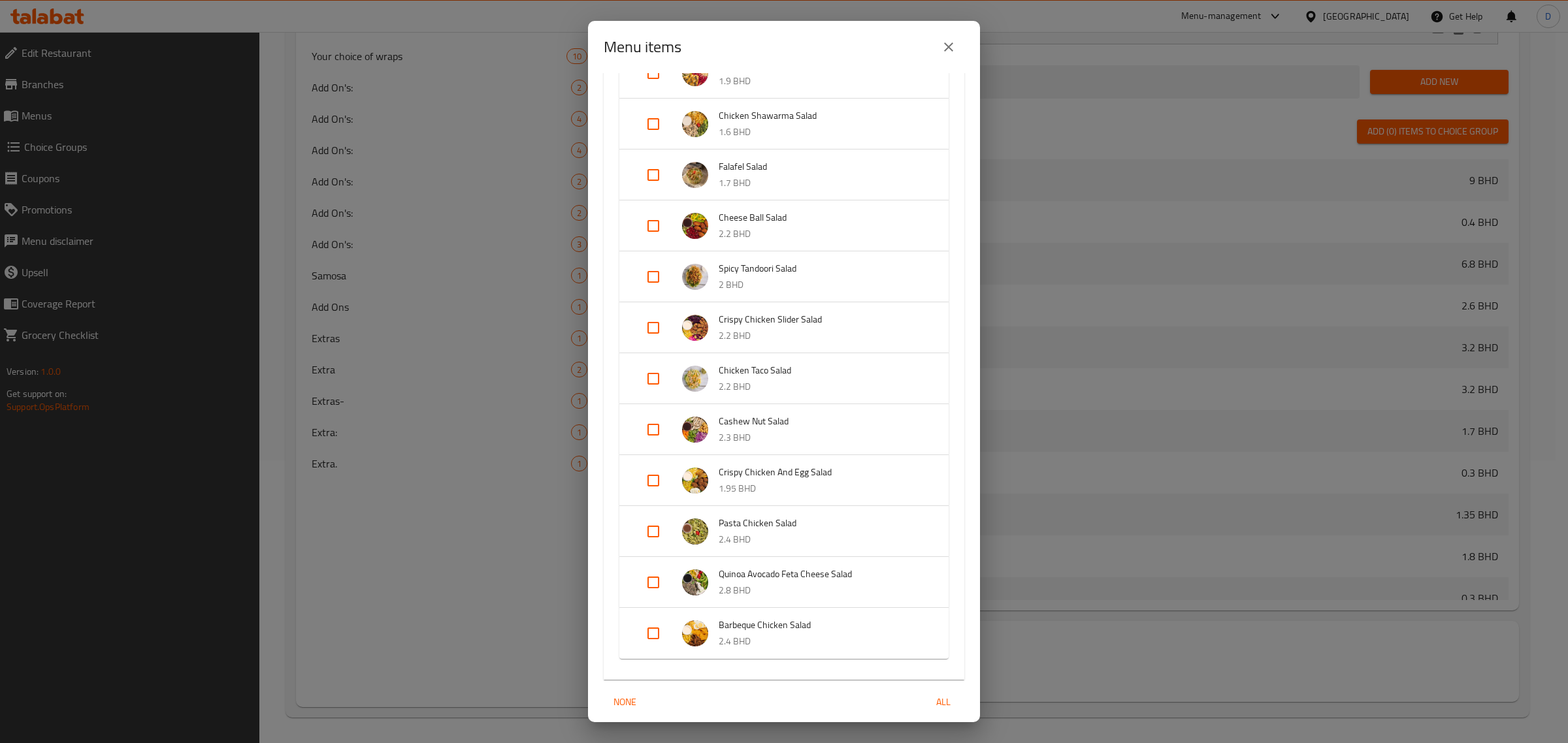
click at [1127, 669] on div "Menu items 1 / 45 items selected ​ Snack Combos Mix Samosa and Kibba 9 BHD Appe…" at bounding box center [784, 371] width 1568 height 743
click at [614, 704] on span "None" at bounding box center [623, 702] width 31 height 16
checkbox input "false"
click at [955, 46] on icon "close" at bounding box center [949, 47] width 16 height 16
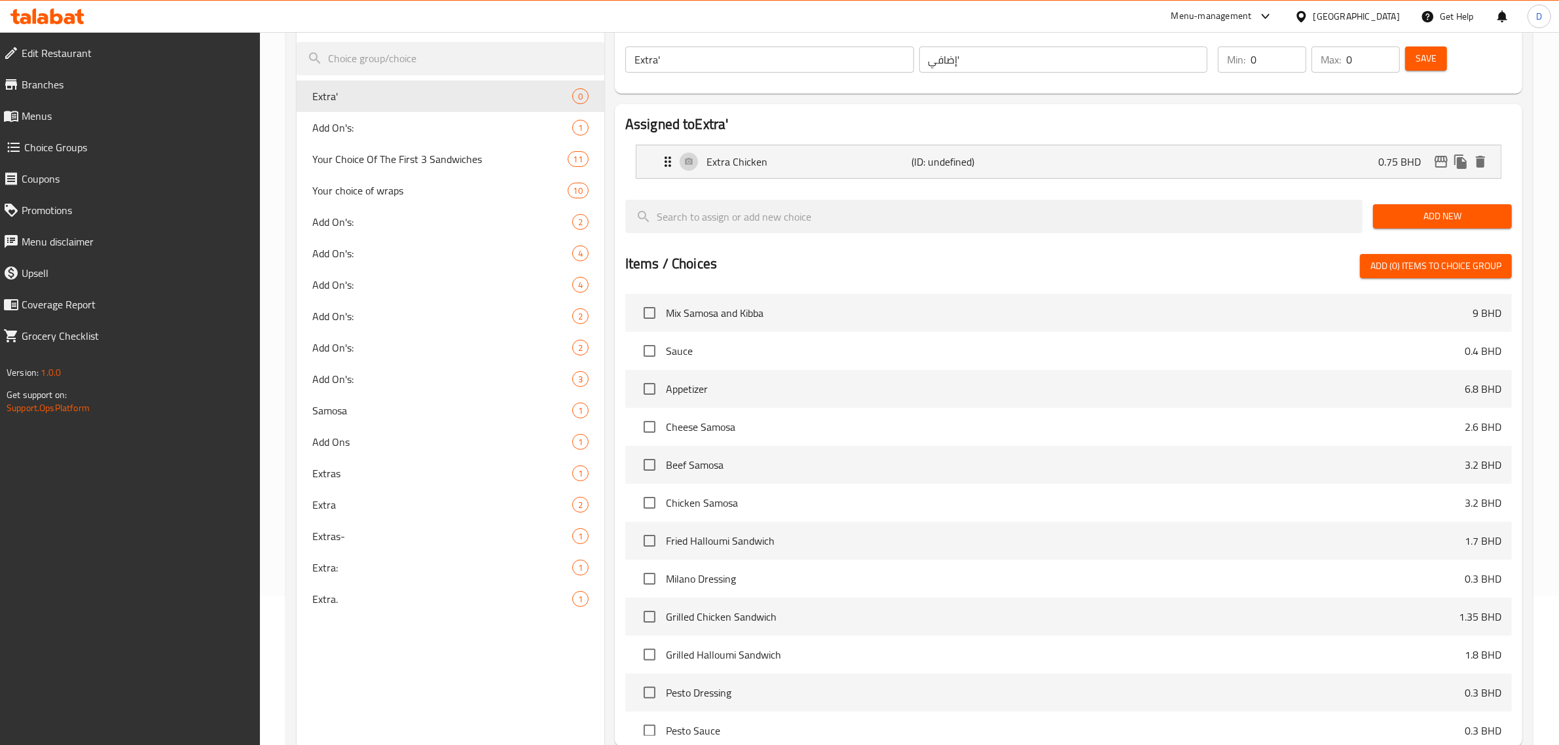
scroll to position [0, 0]
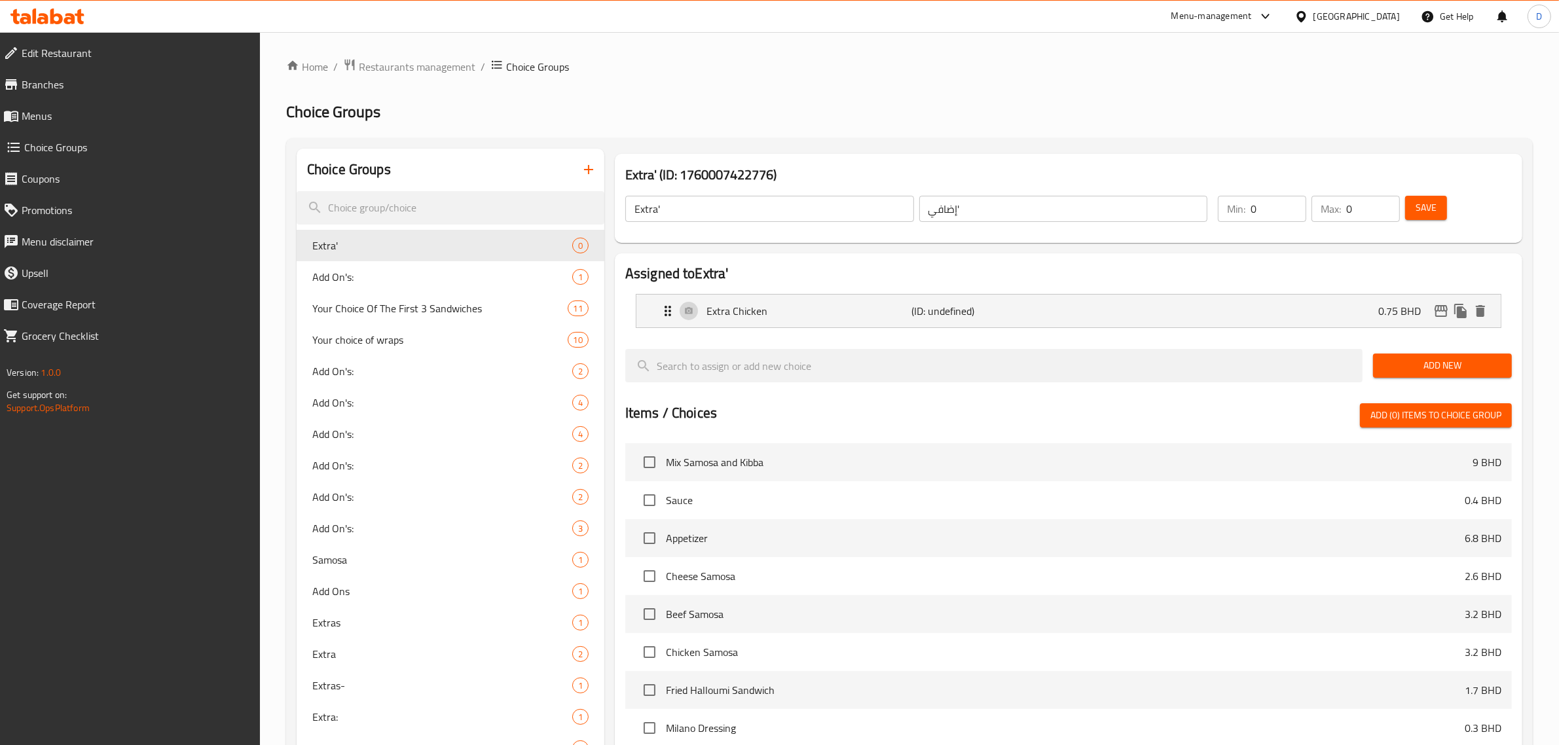
click at [1431, 210] on span "Save" at bounding box center [1426, 208] width 21 height 16
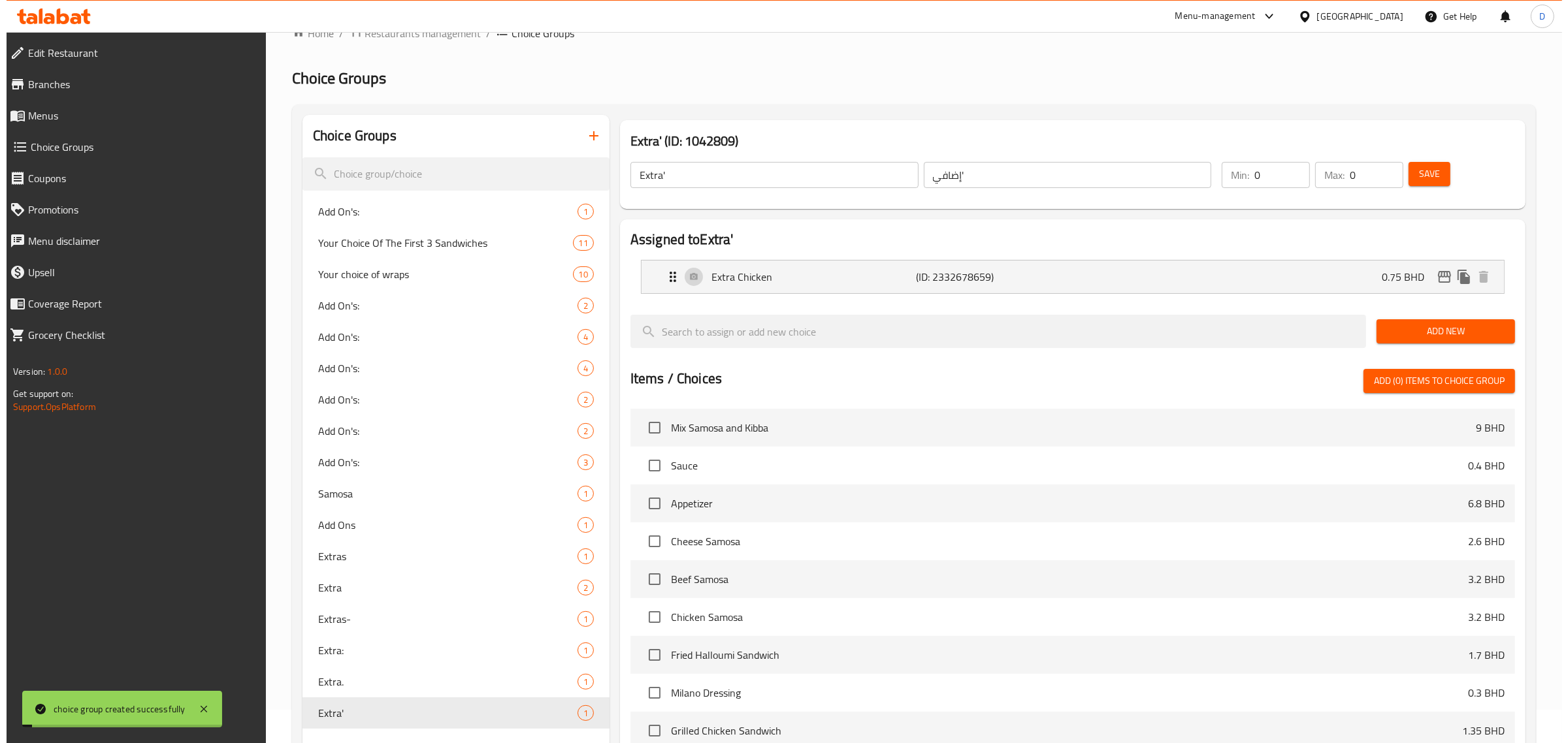
scroll to position [283, 0]
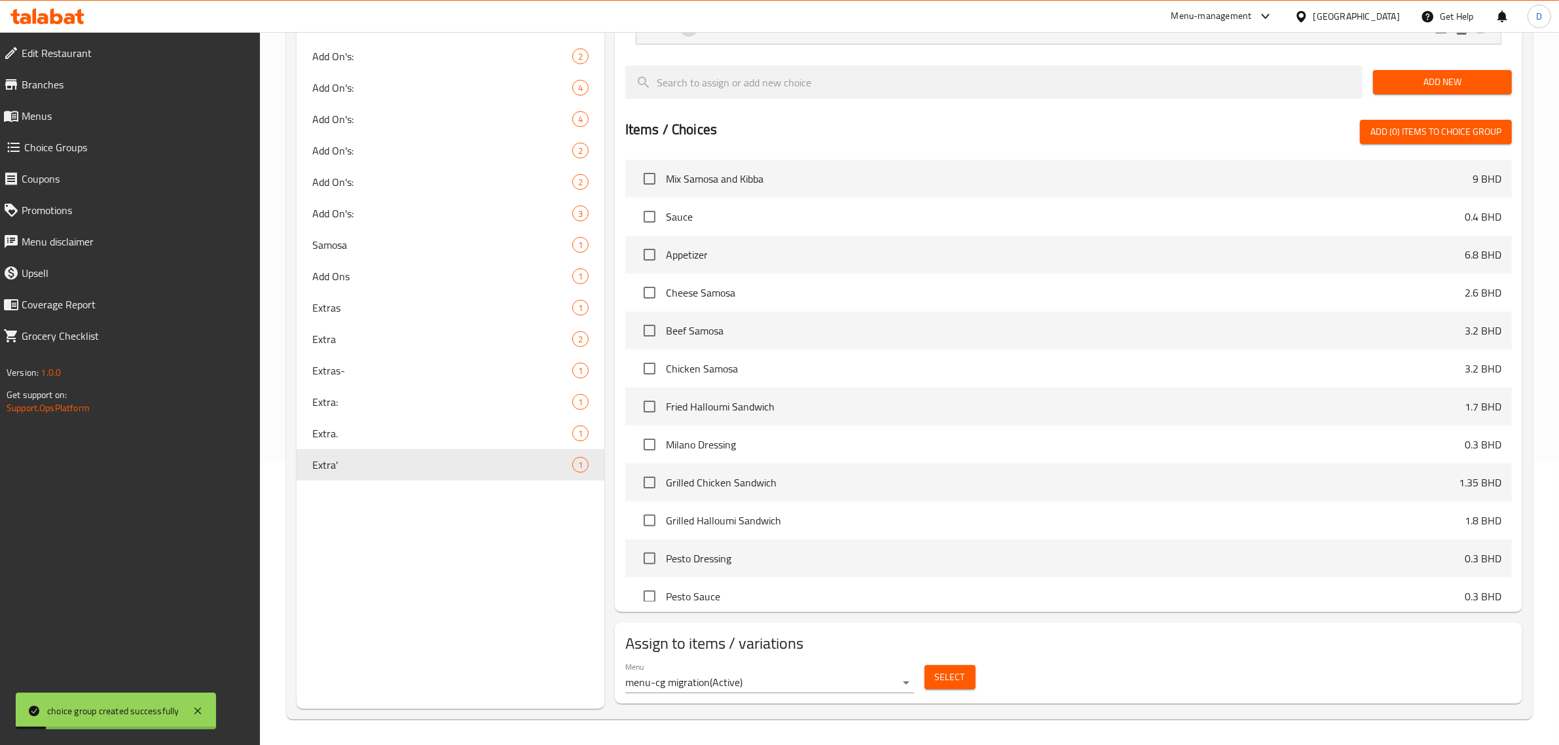
click at [941, 681] on span "Select" at bounding box center [950, 677] width 30 height 16
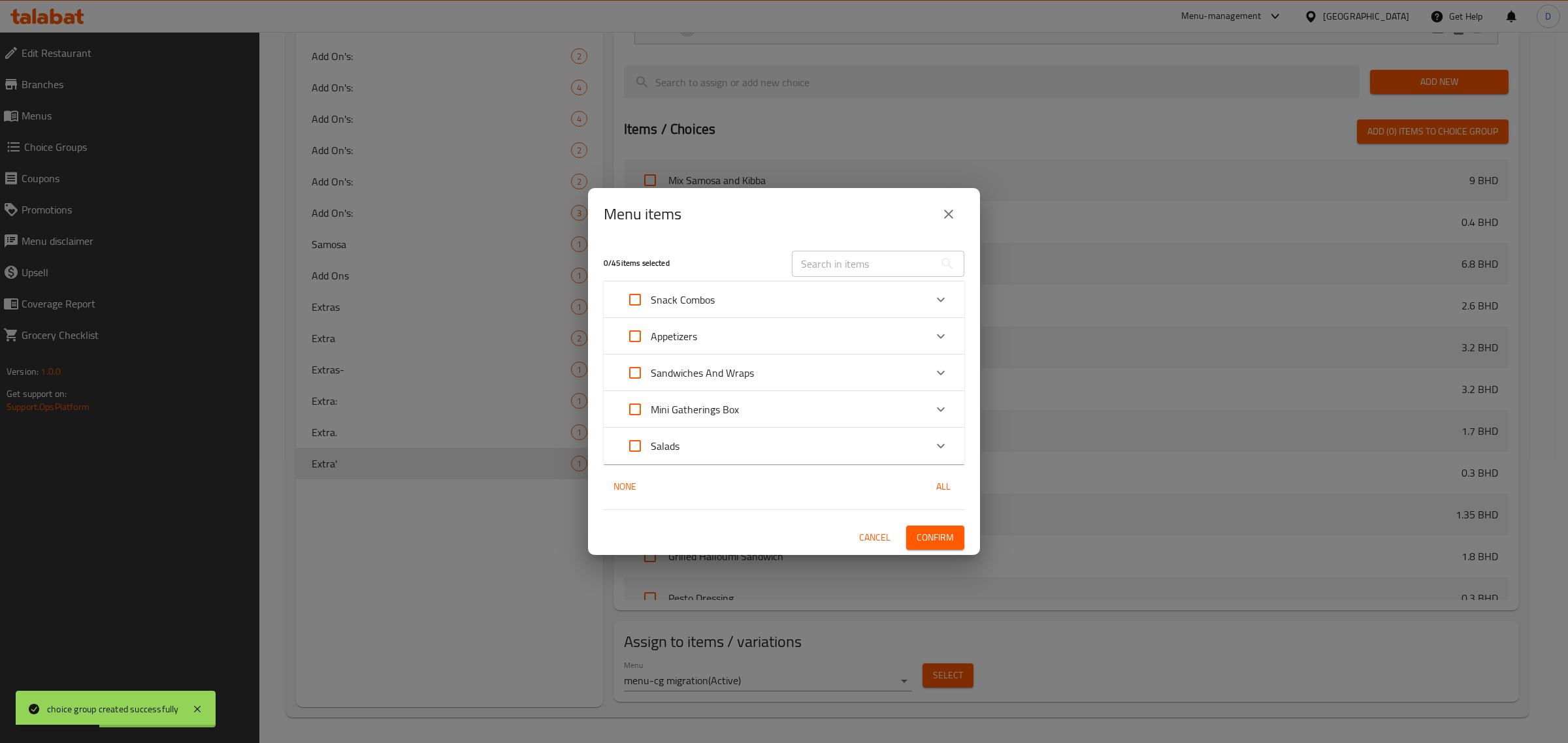
click at [710, 448] on div "Salads" at bounding box center [772, 446] width 305 height 31
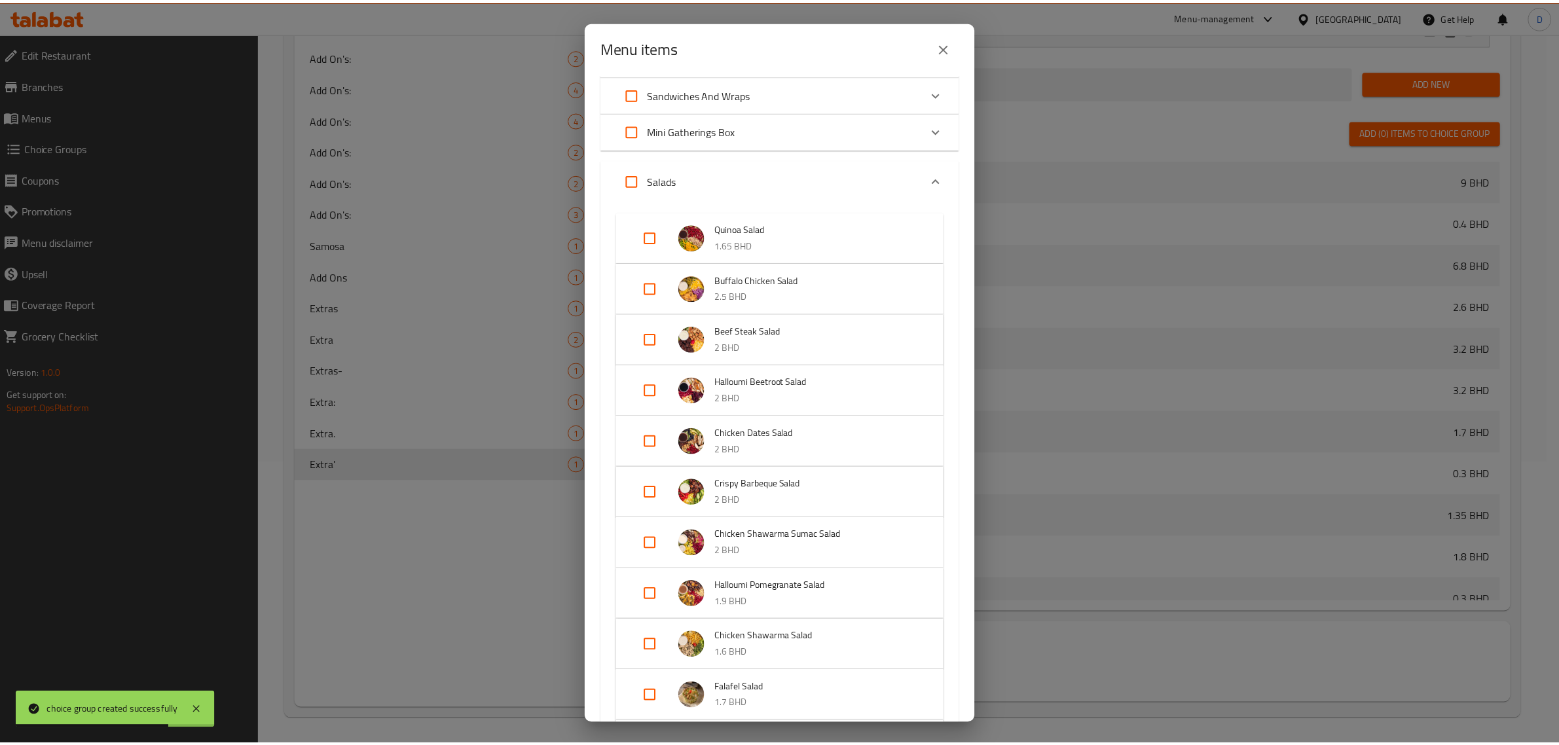
scroll to position [0, 0]
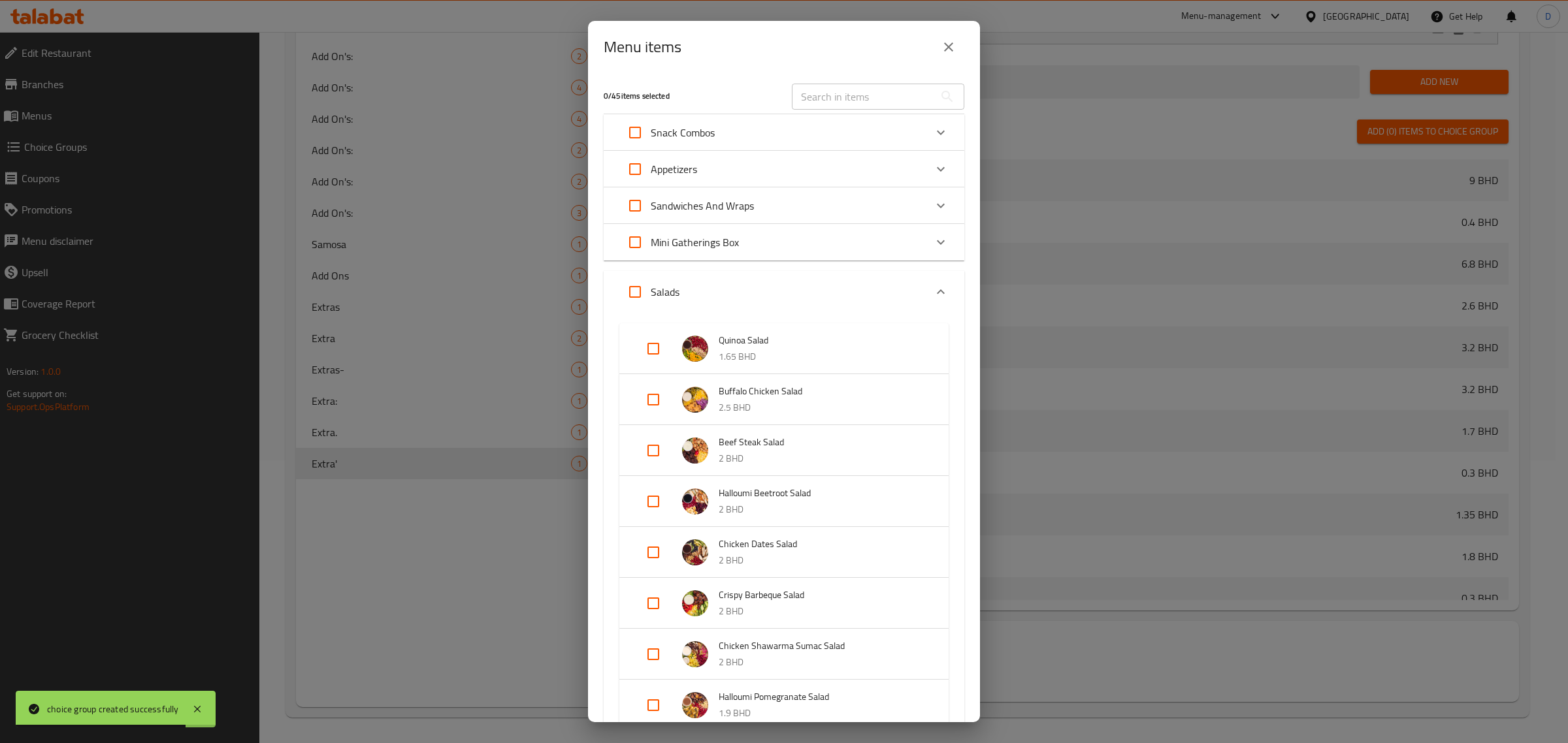
click at [840, 95] on input "text" at bounding box center [863, 97] width 143 height 26
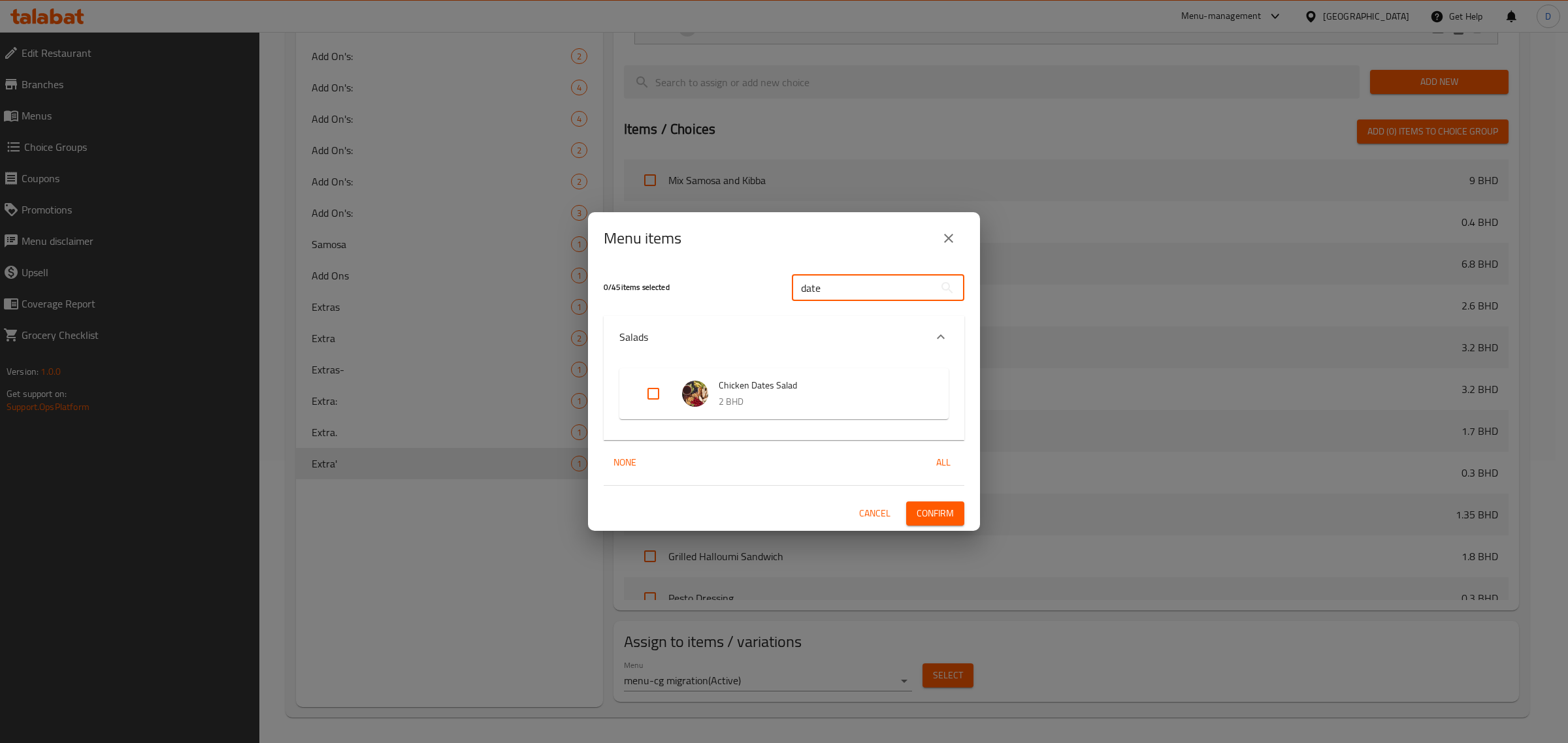
type input "date"
click at [646, 396] on input "Expand" at bounding box center [652, 393] width 31 height 31
checkbox input "true"
click at [839, 279] on input "date" at bounding box center [863, 288] width 143 height 26
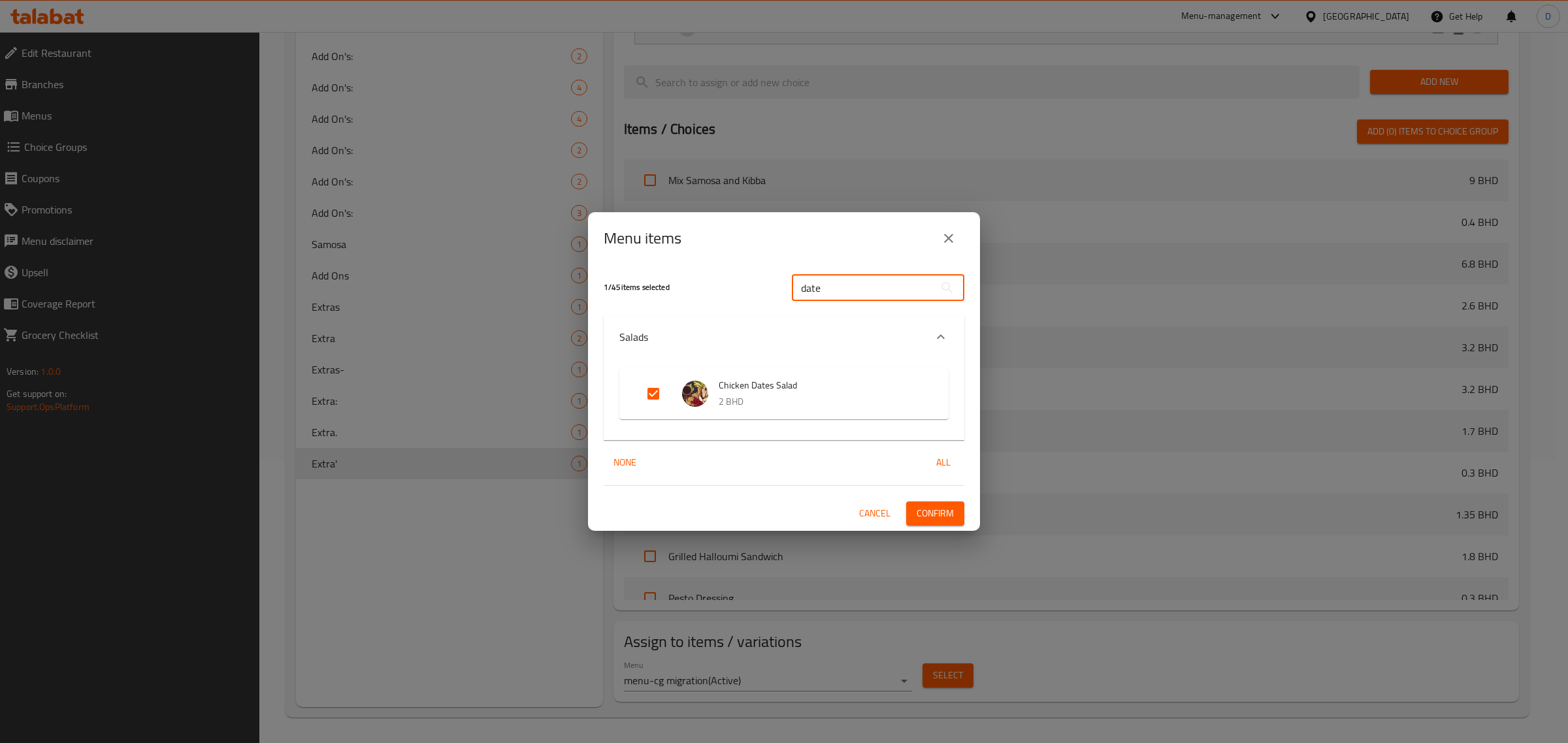
click at [839, 279] on input "date" at bounding box center [863, 288] width 143 height 26
type input "pasta"
click at [650, 395] on input "Expand" at bounding box center [652, 393] width 31 height 31
checkbox input "true"
click at [952, 514] on span "Confirm" at bounding box center [935, 514] width 37 height 16
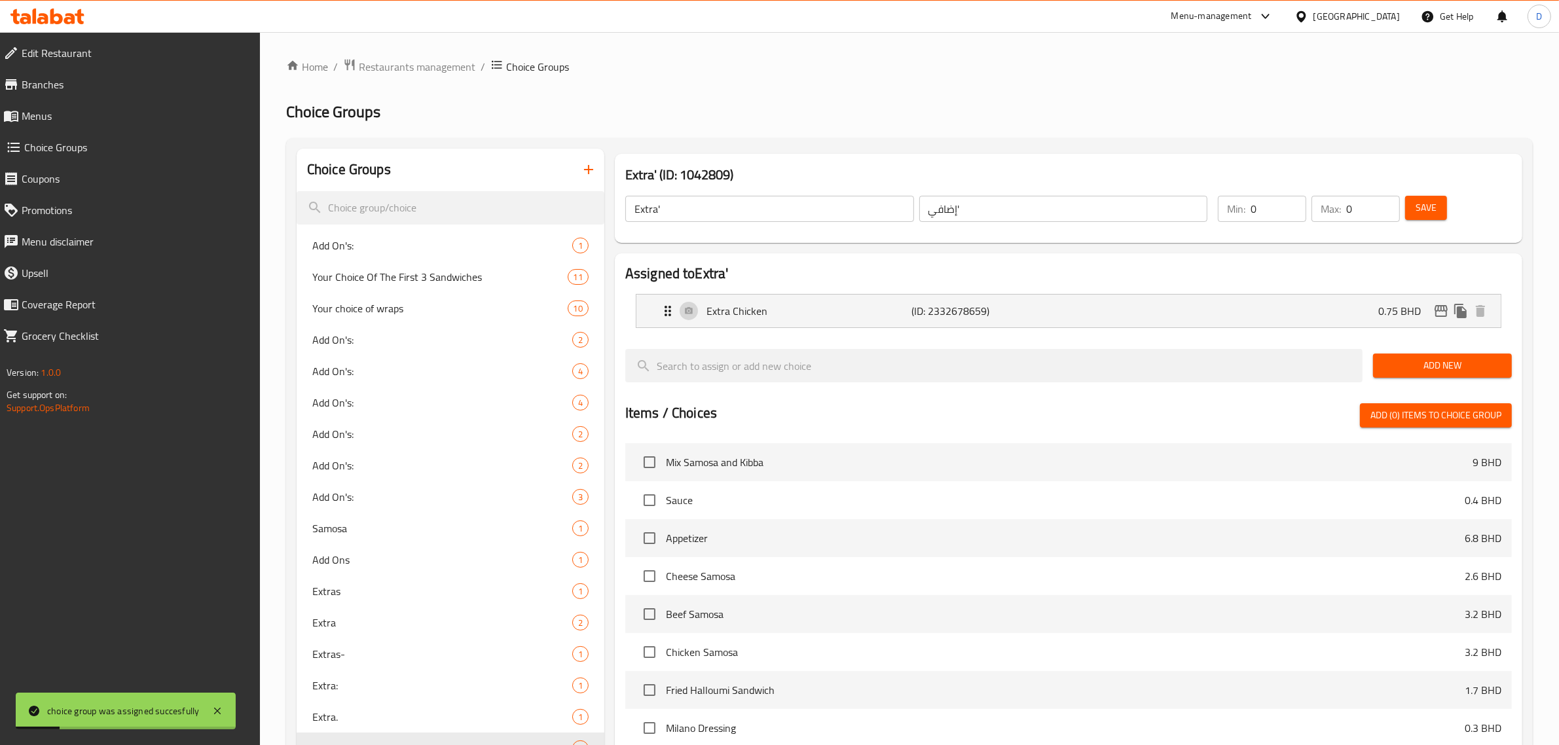
click at [1416, 211] on span "Save" at bounding box center [1426, 208] width 21 height 16
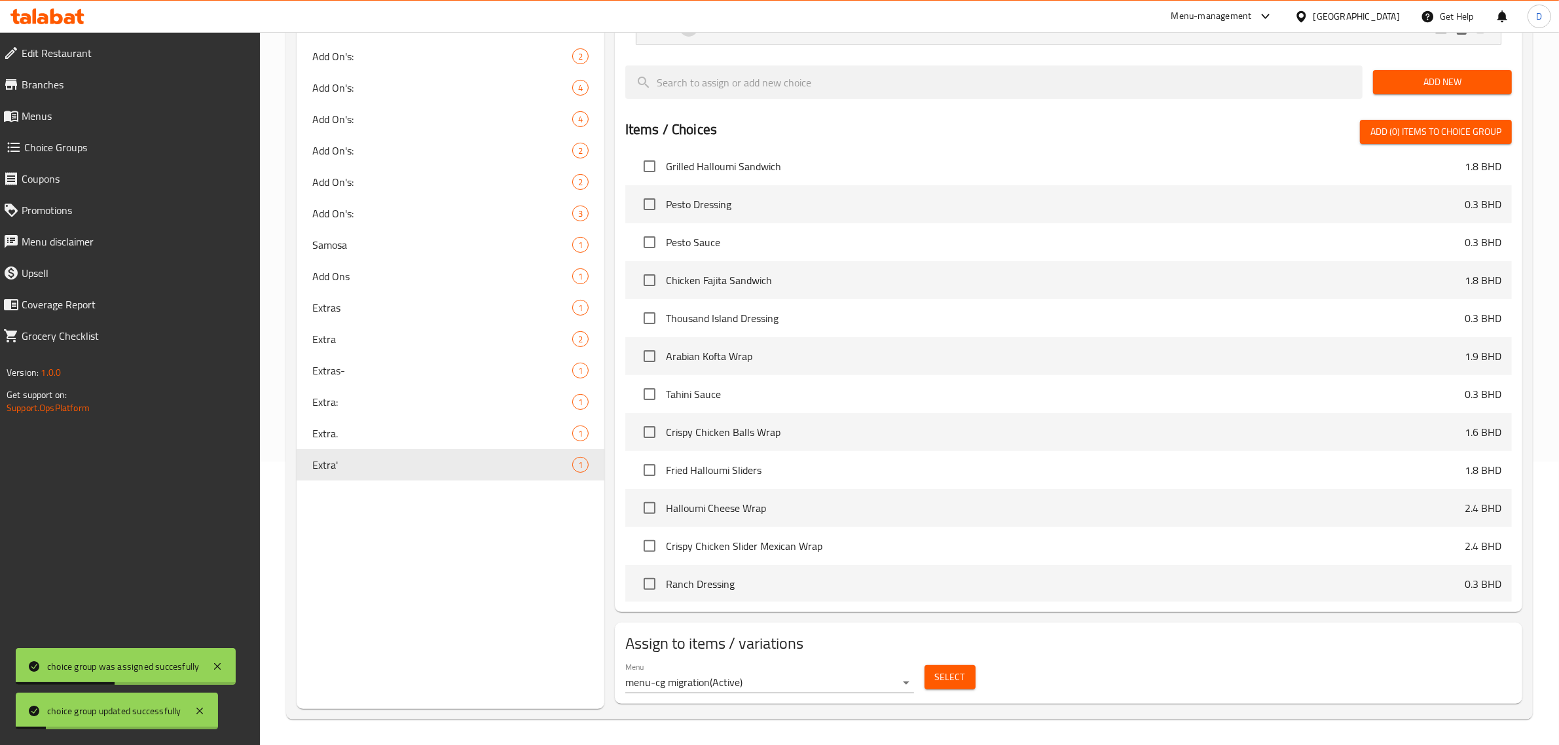
scroll to position [409, 0]
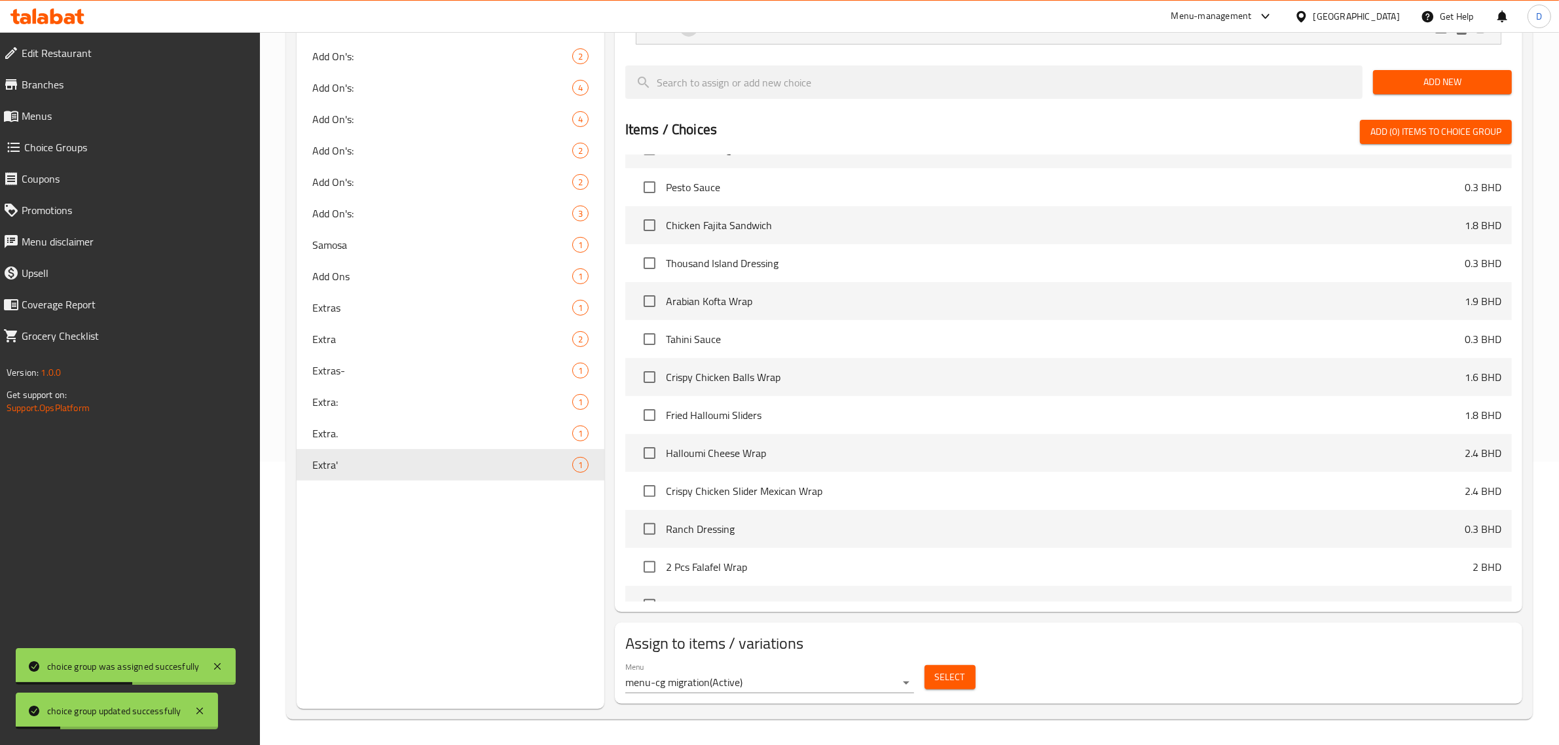
click at [938, 685] on span "Select" at bounding box center [950, 677] width 30 height 16
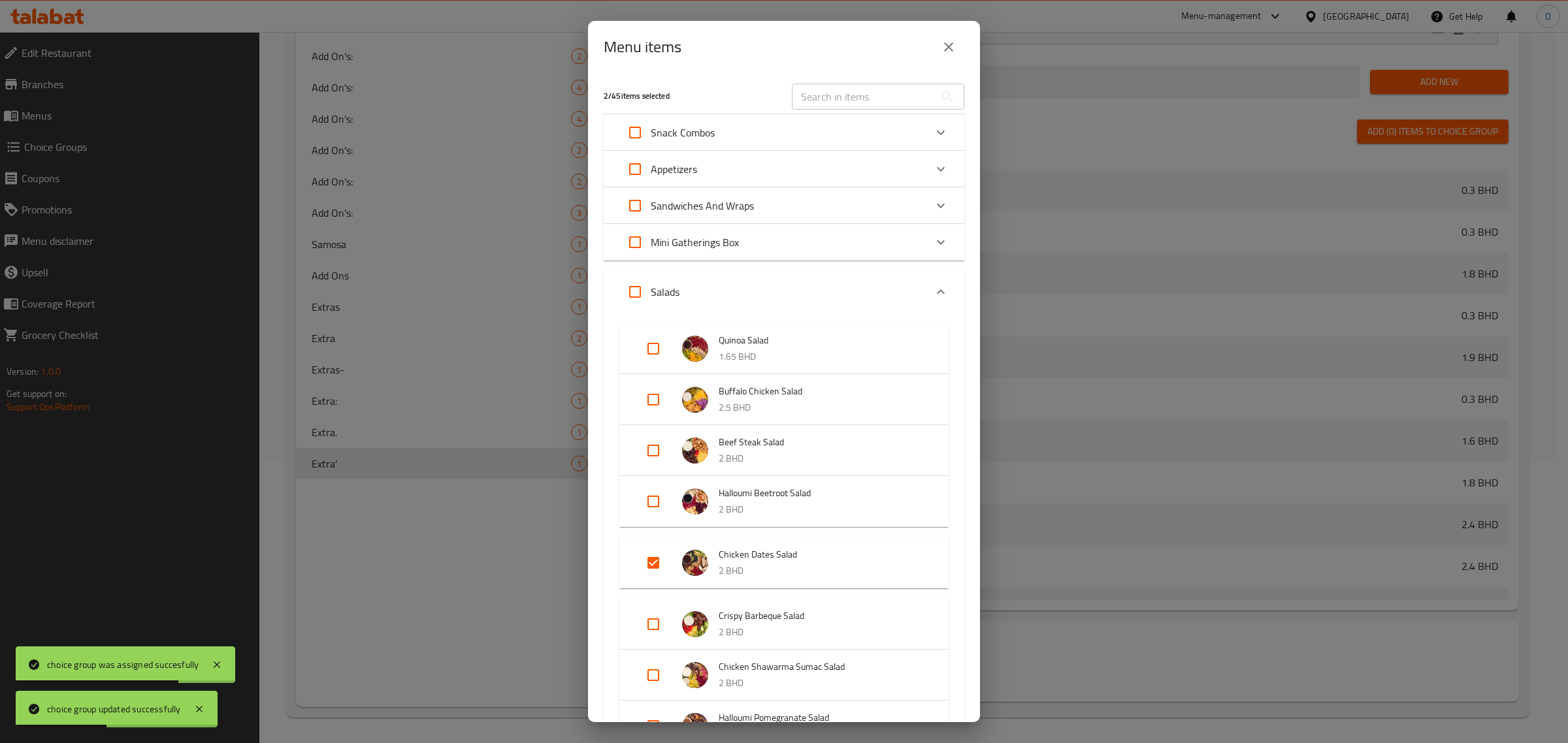
click at [1294, 684] on div "Menu items 2 / 45 items selected ​ Snack Combos Mix Samosa and Kibba 9 BHD Appe…" at bounding box center [784, 371] width 1568 height 743
click at [1077, 658] on div "Menu items 2 / 45 items selected ​ Snack Combos Mix Samosa and Kibba 9 BHD Appe…" at bounding box center [784, 371] width 1568 height 743
click at [946, 54] on icon "close" at bounding box center [949, 47] width 16 height 16
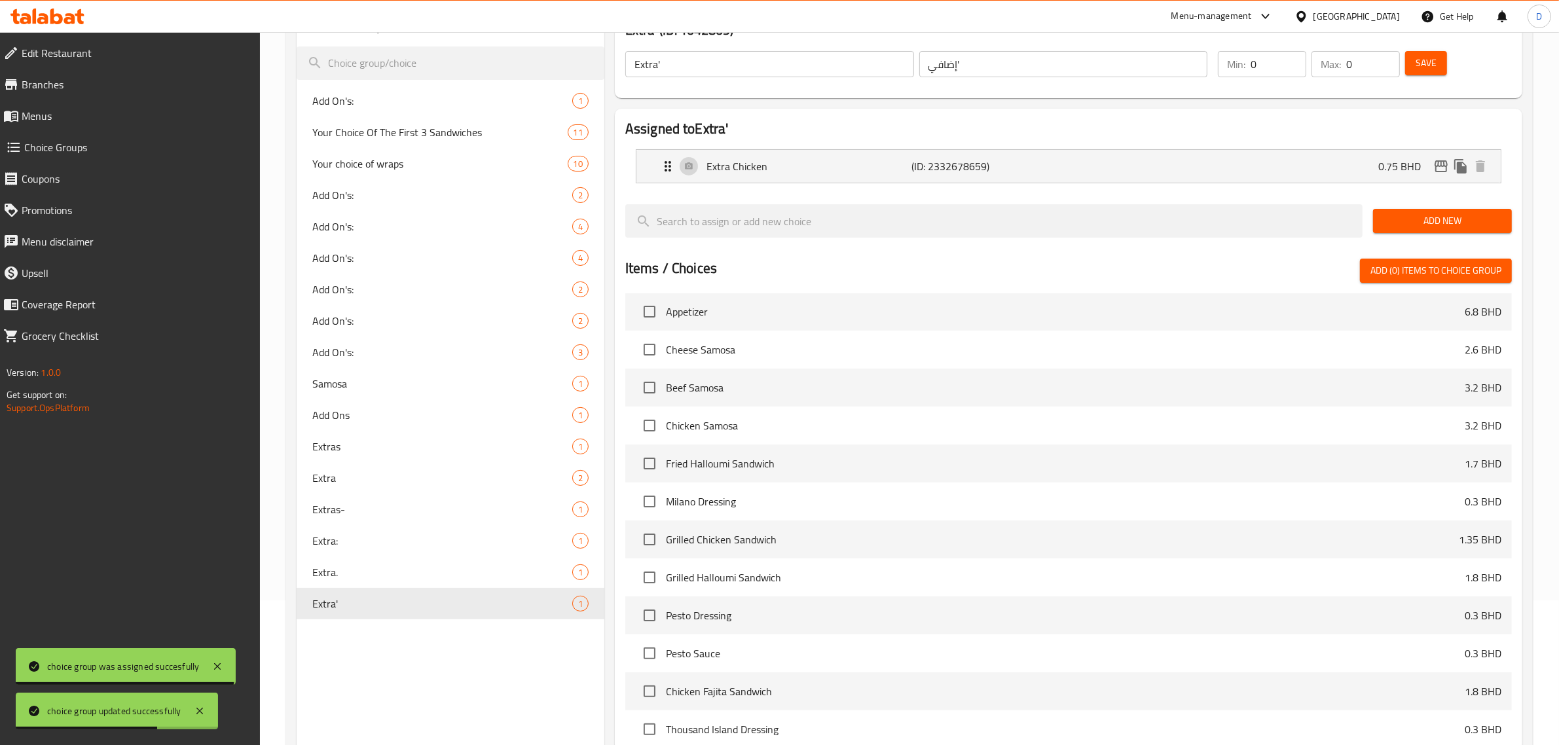
scroll to position [0, 0]
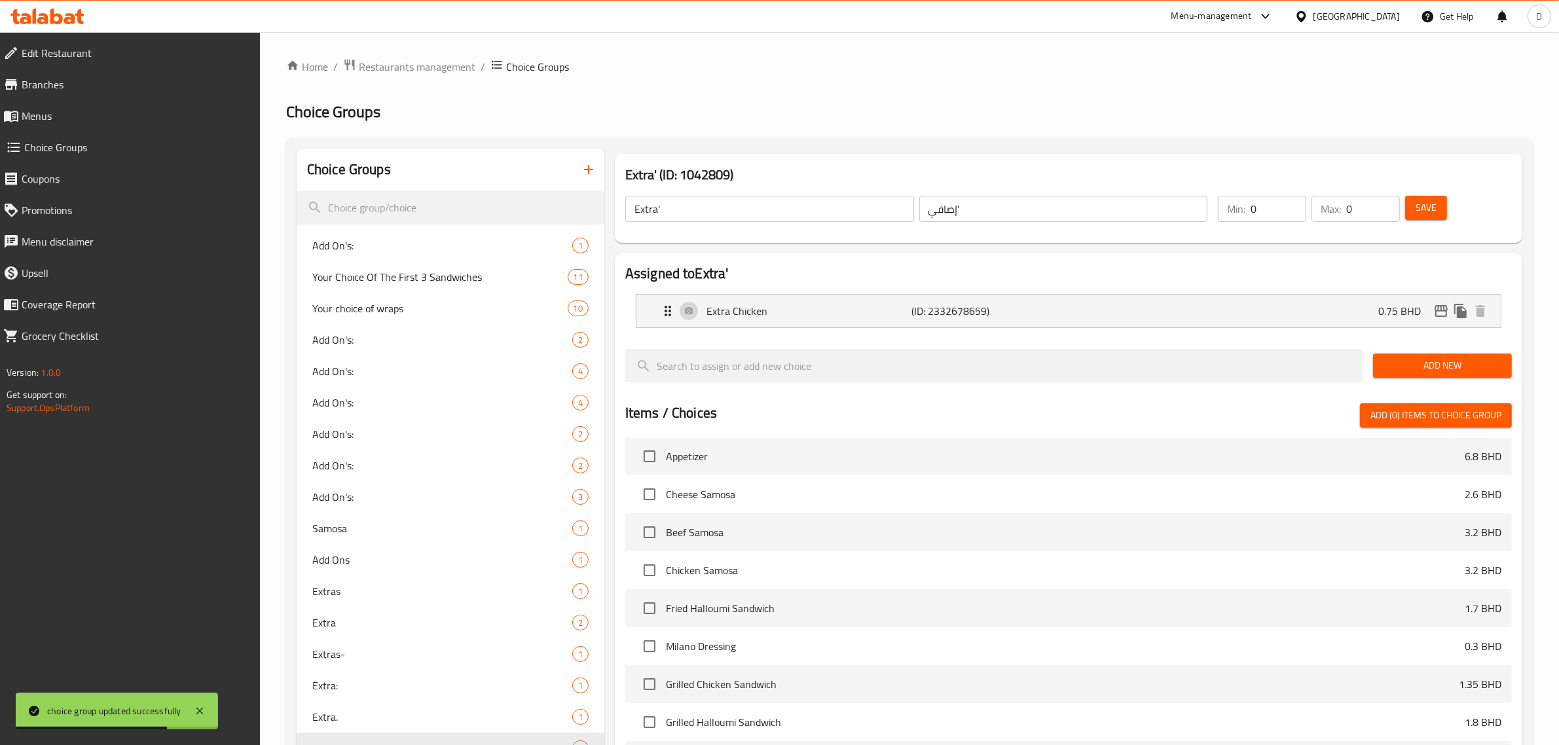
click at [1441, 202] on button "Save" at bounding box center [1426, 208] width 42 height 24
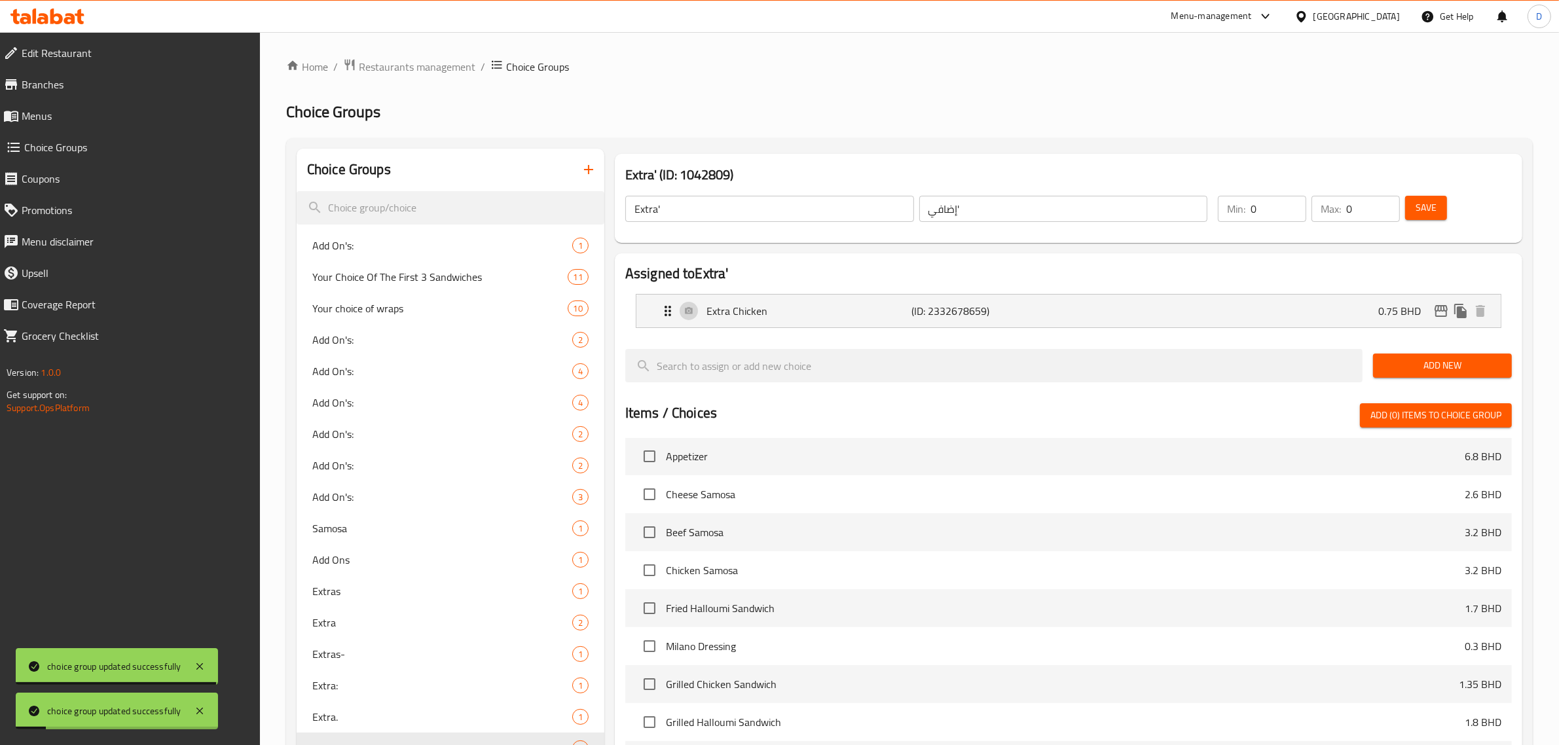
click at [594, 177] on icon "button" at bounding box center [589, 170] width 16 height 16
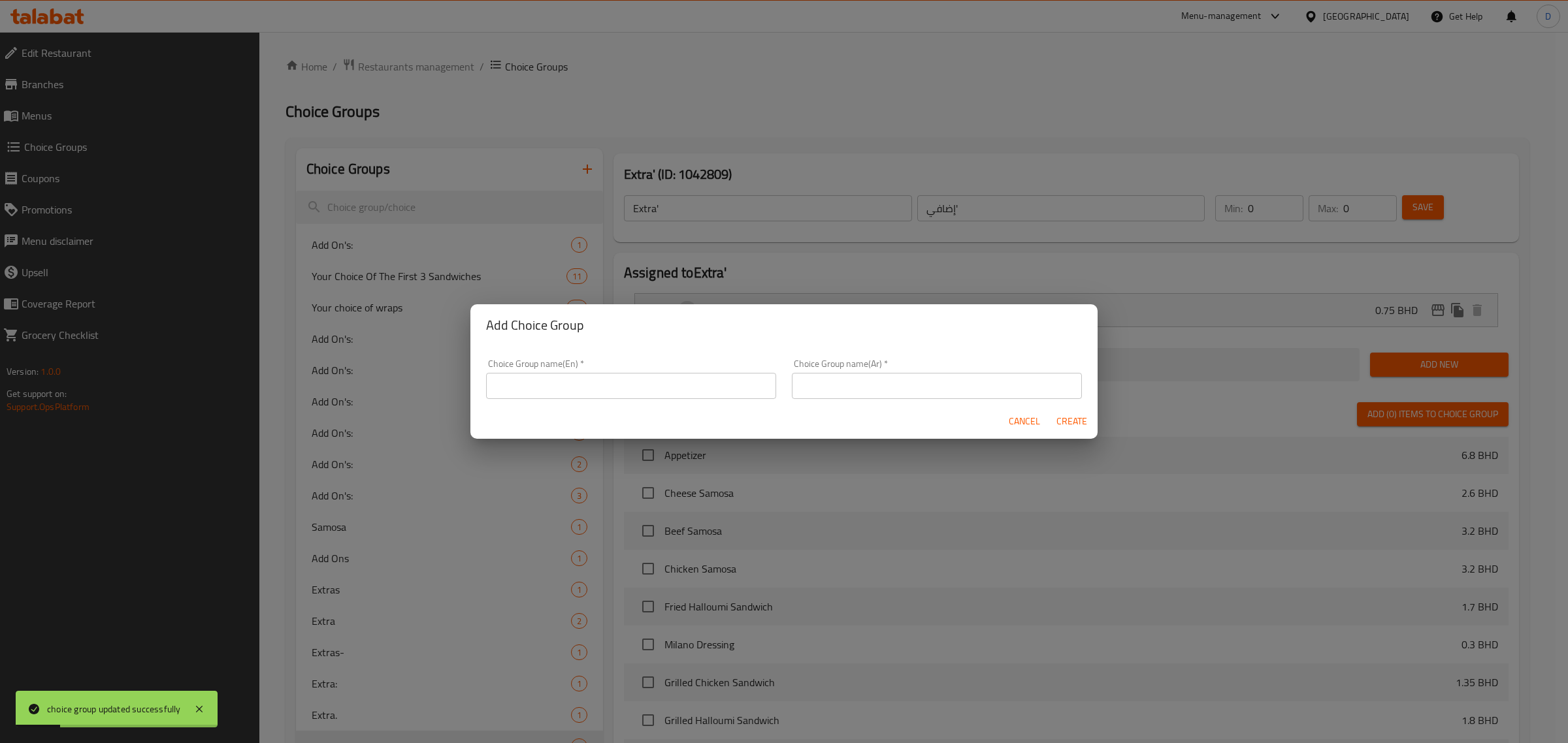
click at [591, 399] on input "text" at bounding box center [630, 386] width 290 height 26
click at [591, 399] on input "Extras'" at bounding box center [630, 386] width 290 height 26
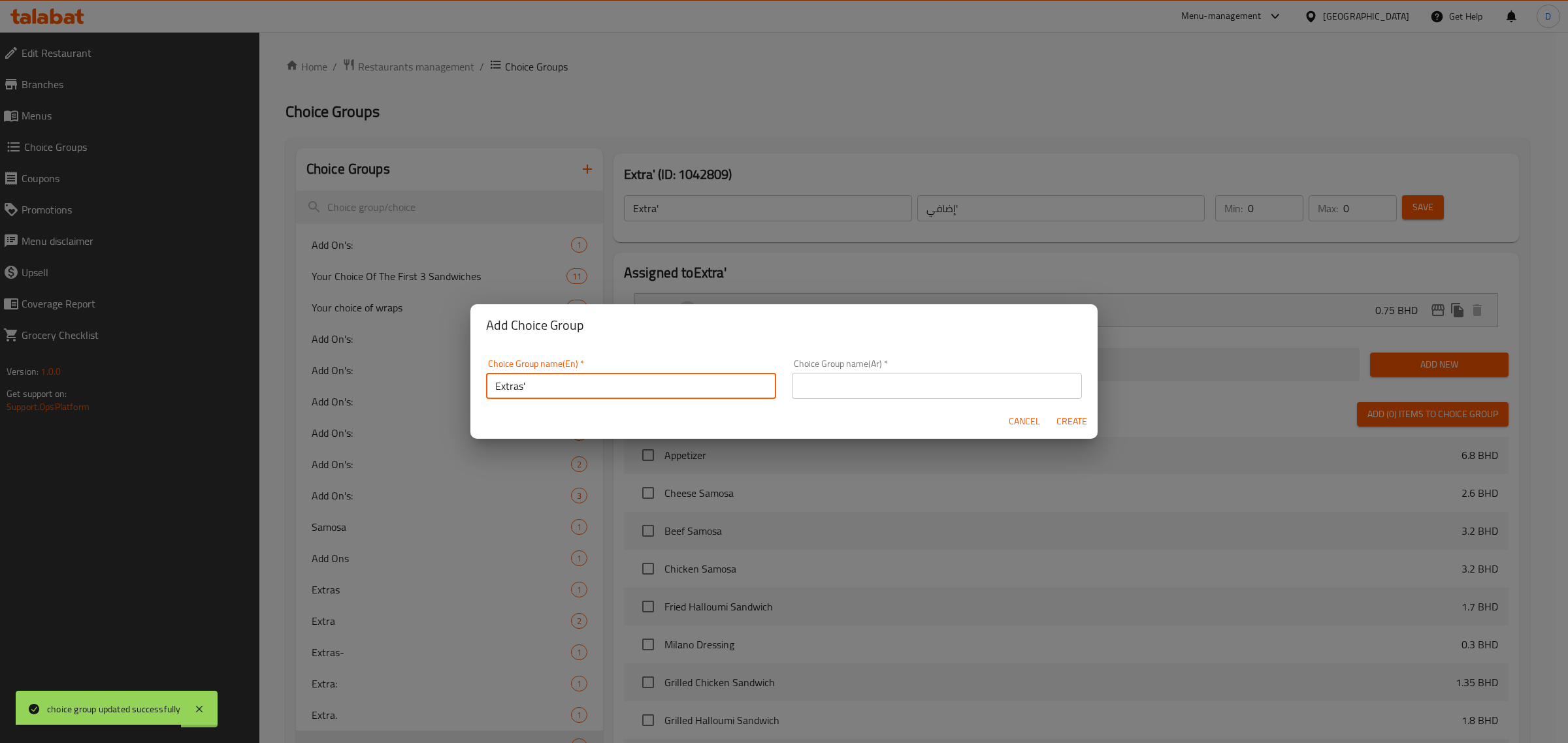
type input "Extras'"
click at [821, 376] on input "text" at bounding box center [937, 386] width 290 height 26
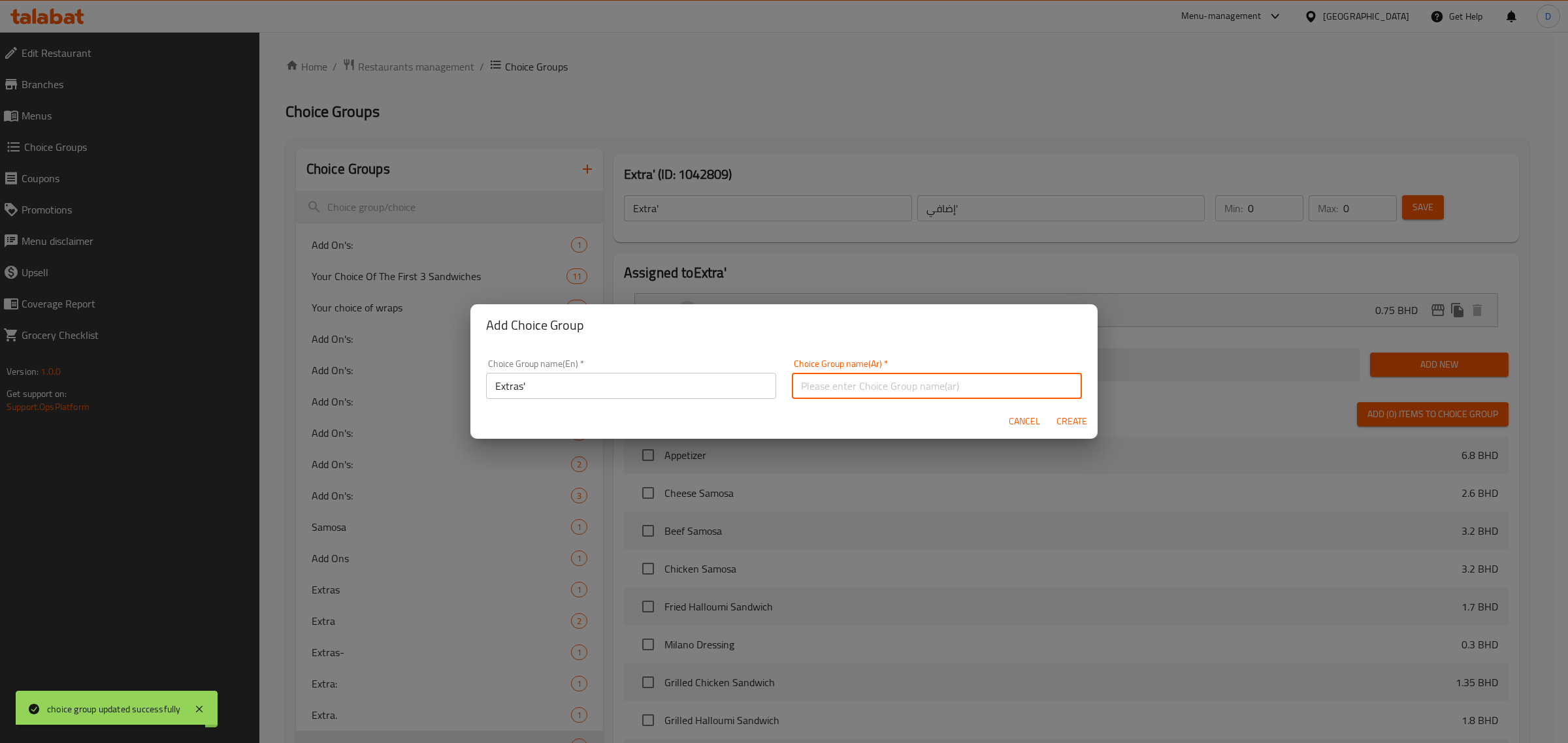
paste input "الإضافات"
type input "الإضافات"
click at [1068, 422] on span "Create" at bounding box center [1070, 422] width 31 height 16
type input "Extras'"
type input "الإضافات"
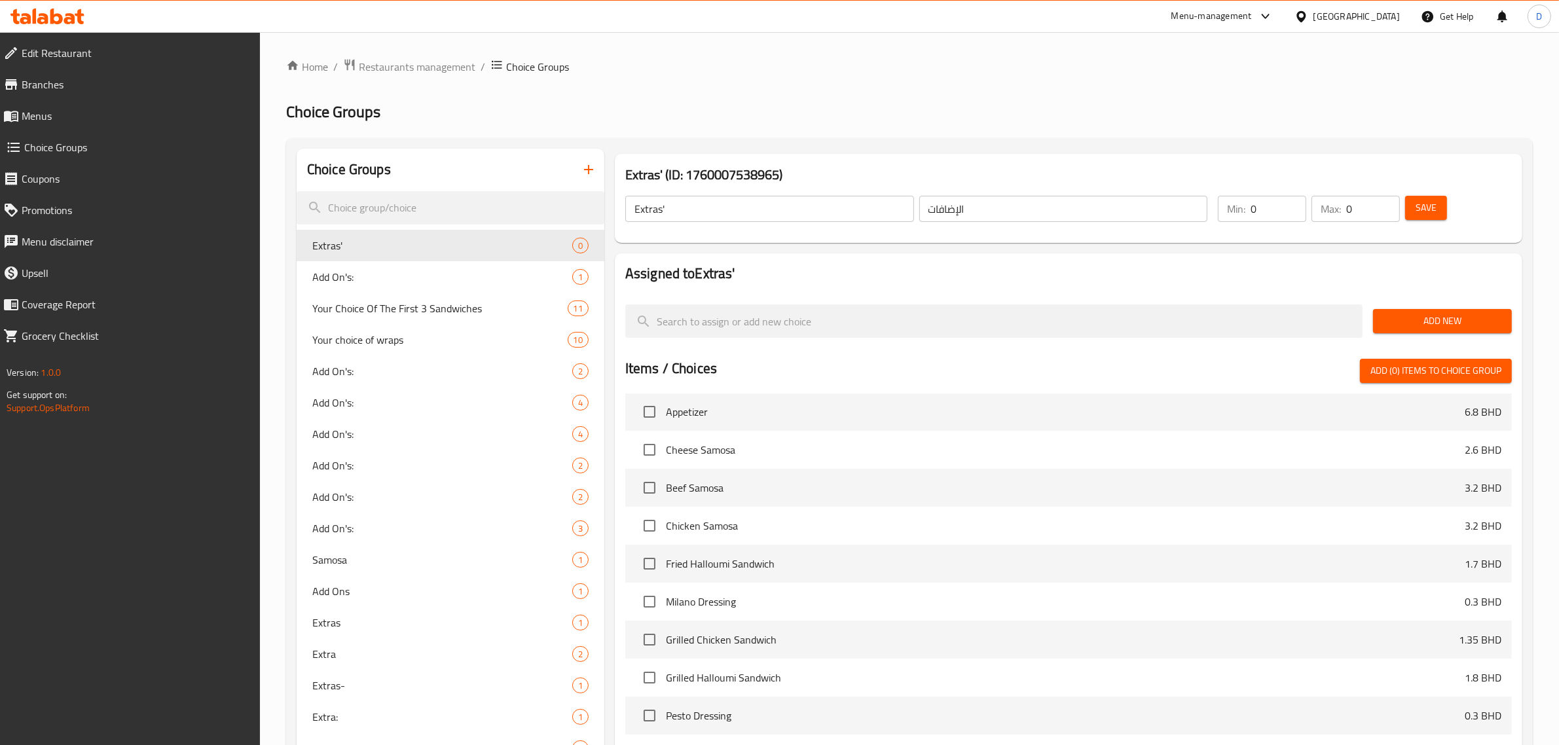
click at [1407, 316] on span "Add New" at bounding box center [1443, 321] width 118 height 16
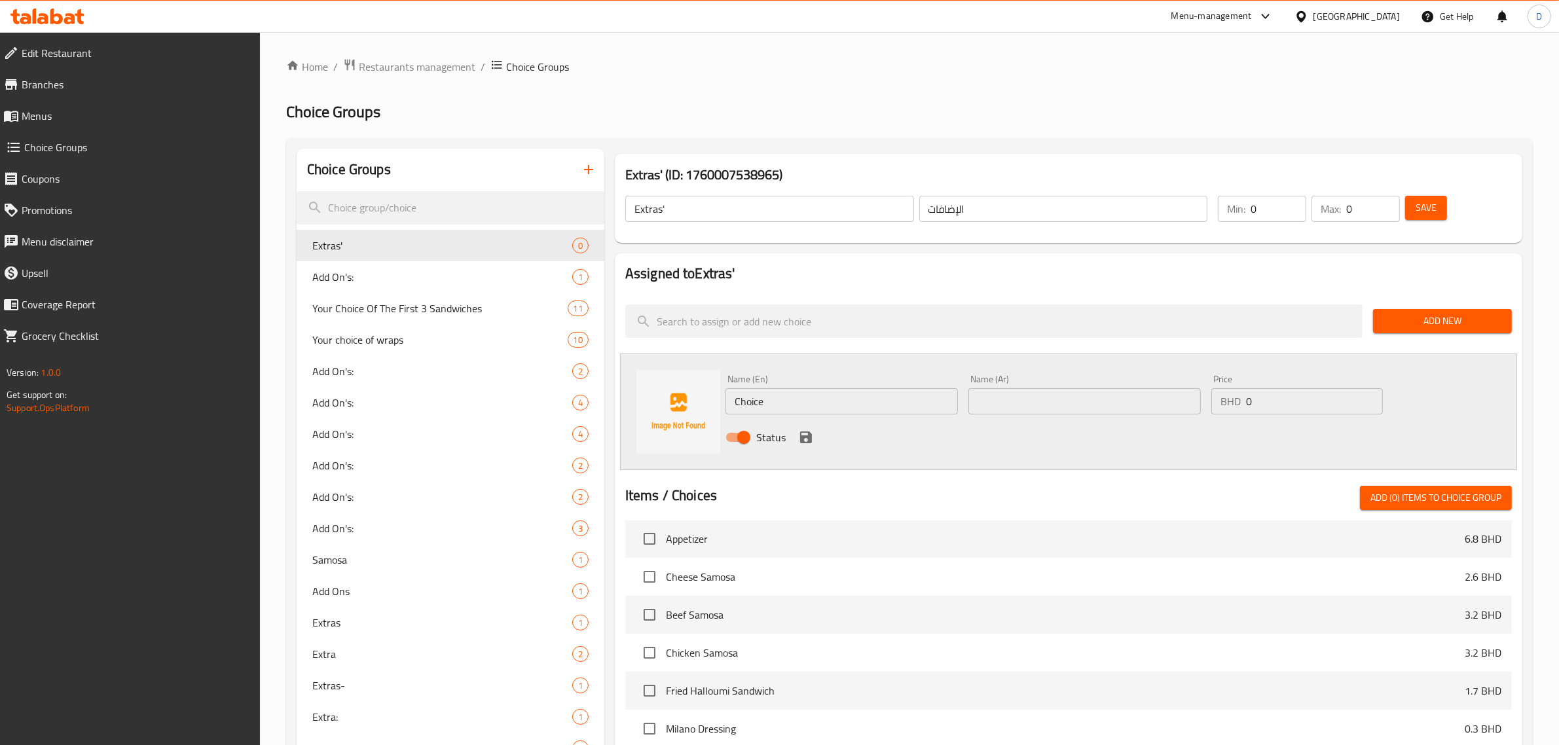
click at [792, 407] on input "Choice" at bounding box center [842, 401] width 232 height 26
click at [771, 391] on input "Choice" at bounding box center [842, 401] width 232 height 26
paste input "balsamic pomegranate dressing"
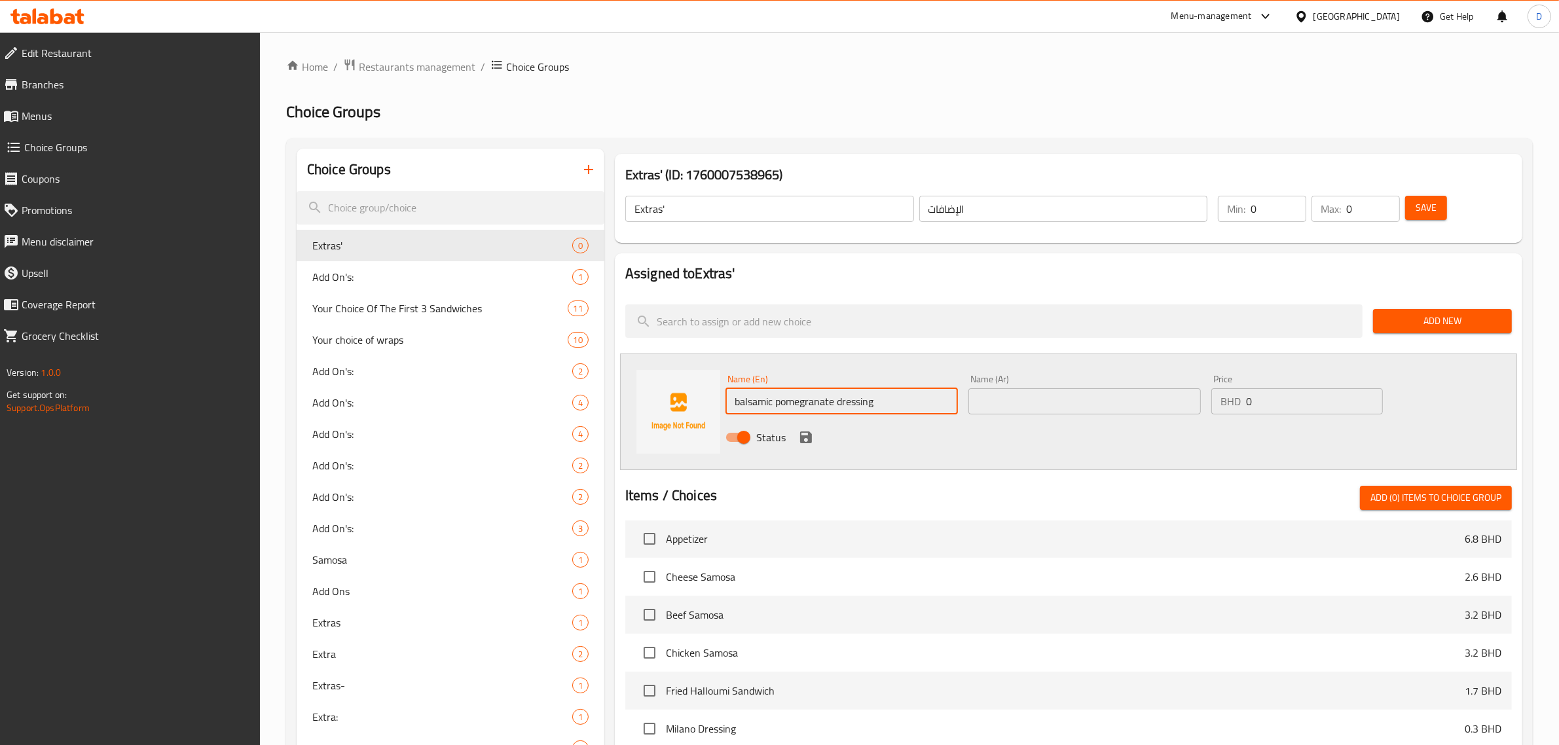
click at [908, 396] on input "balsamic pomegranate dressing" at bounding box center [842, 401] width 232 height 26
click at [905, 398] on input "balsamic pomegranate dressing" at bounding box center [842, 401] width 232 height 26
click at [906, 398] on input "balsamic pomegranate dressing" at bounding box center [842, 401] width 232 height 26
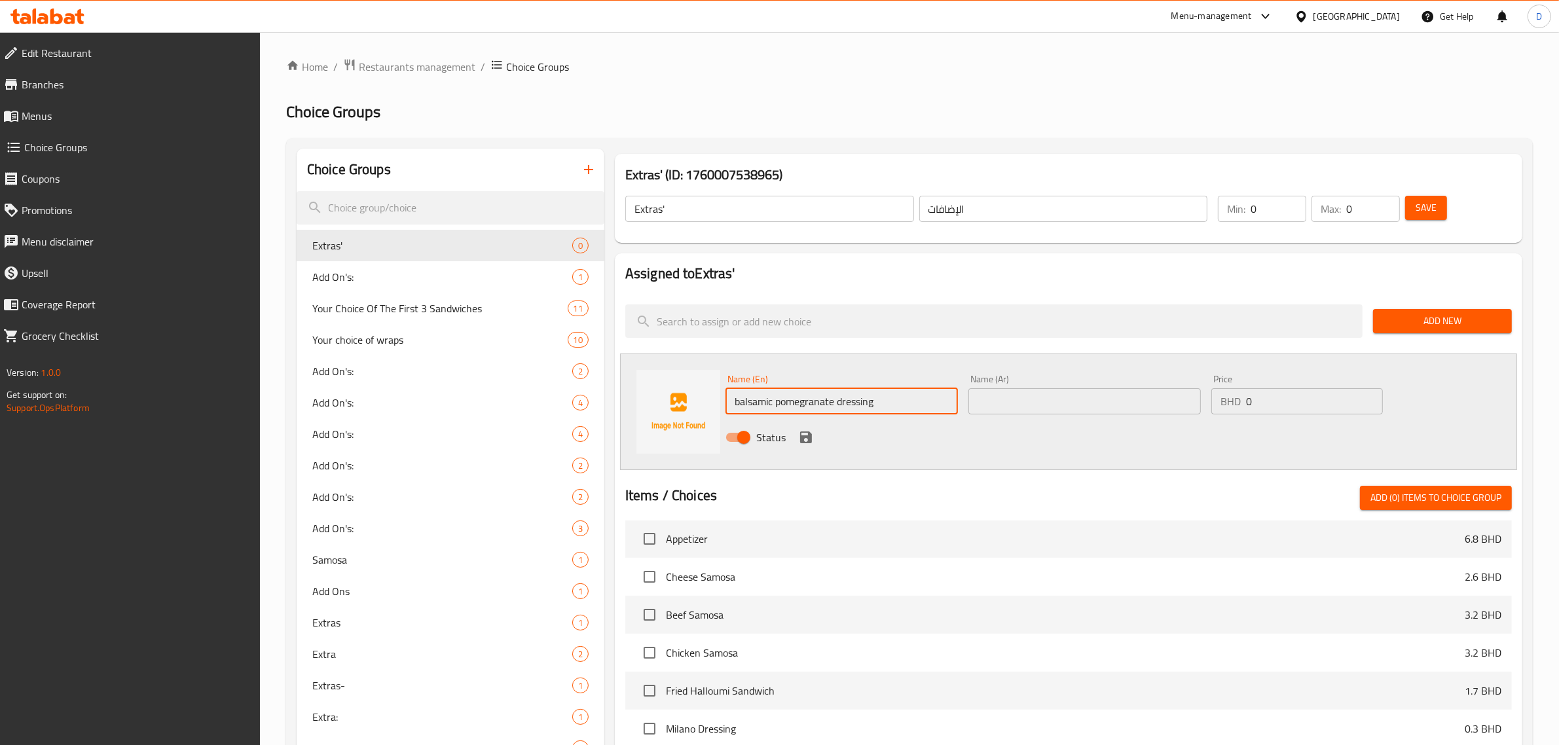
click at [906, 398] on input "balsamic pomegranate dressing" at bounding box center [842, 401] width 232 height 26
type input "balsamic pomegranate dressing"
click at [1020, 392] on input "text" at bounding box center [1085, 401] width 232 height 26
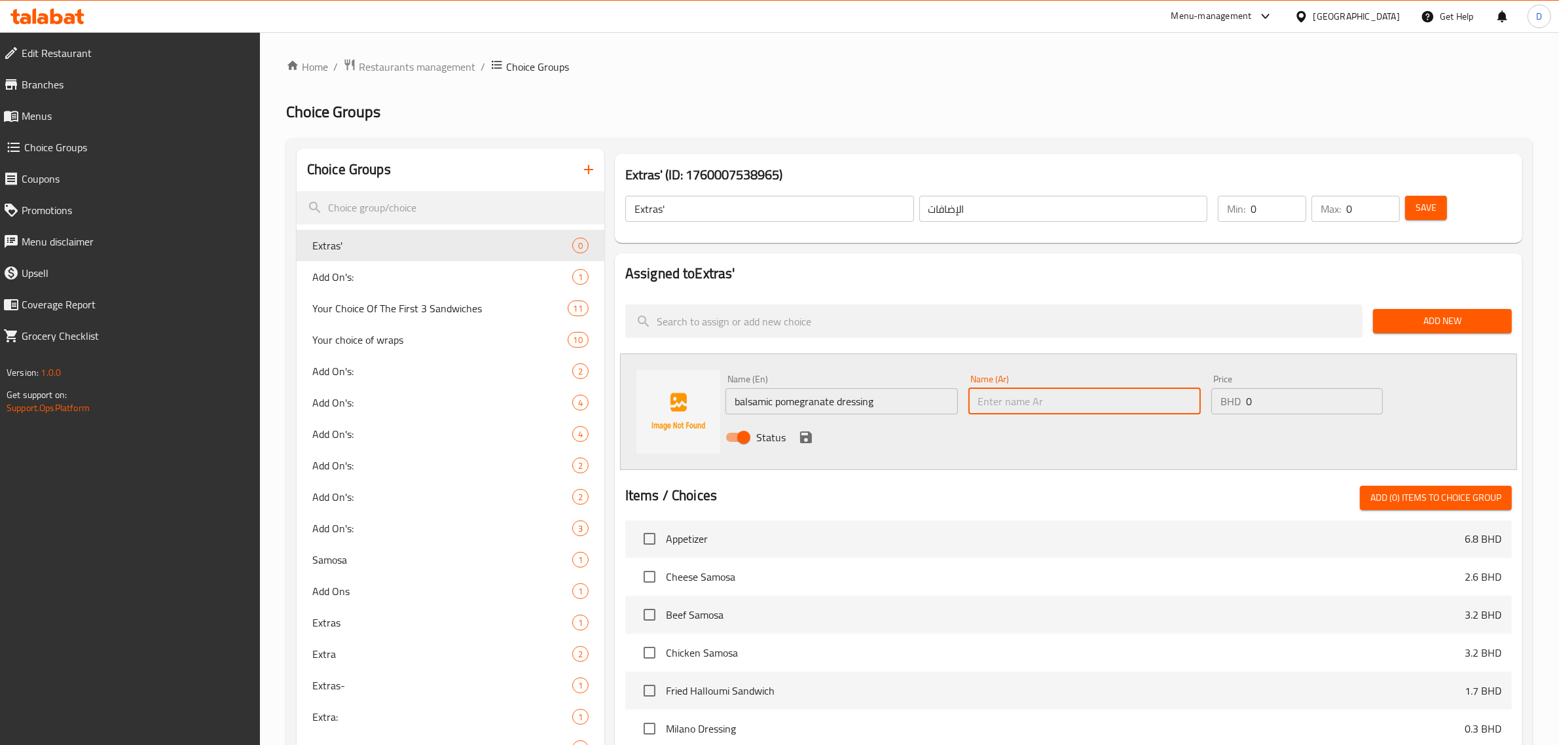
paste input "صلصة الرمان البلسمي"
type input "صلصة الرمان البلسمي"
click at [1255, 401] on input "0" at bounding box center [1314, 401] width 137 height 26
type input "0.3"
click at [814, 434] on button "save" at bounding box center [806, 438] width 20 height 20
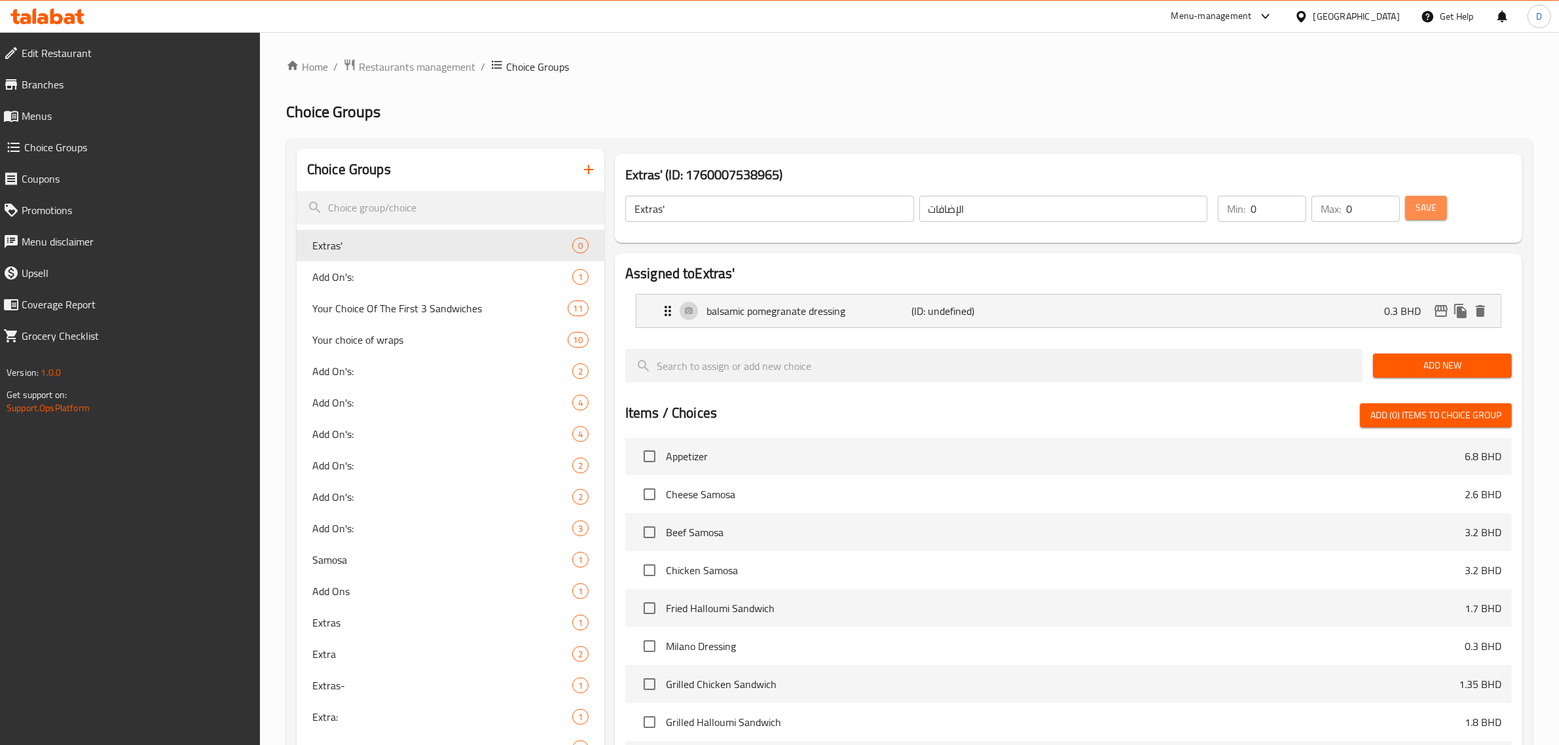
click at [1416, 211] on button "Save" at bounding box center [1426, 208] width 42 height 24
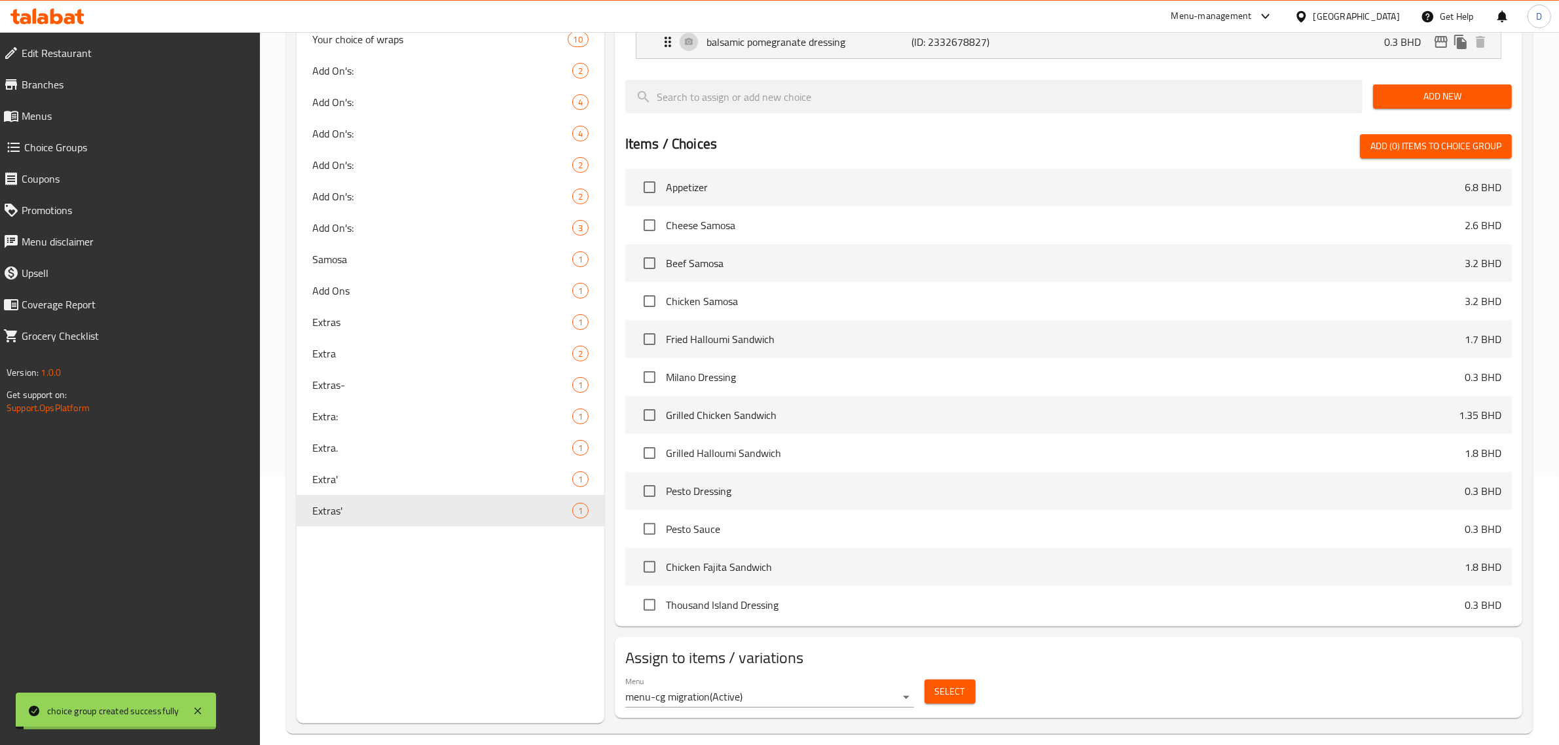
scroll to position [284, 0]
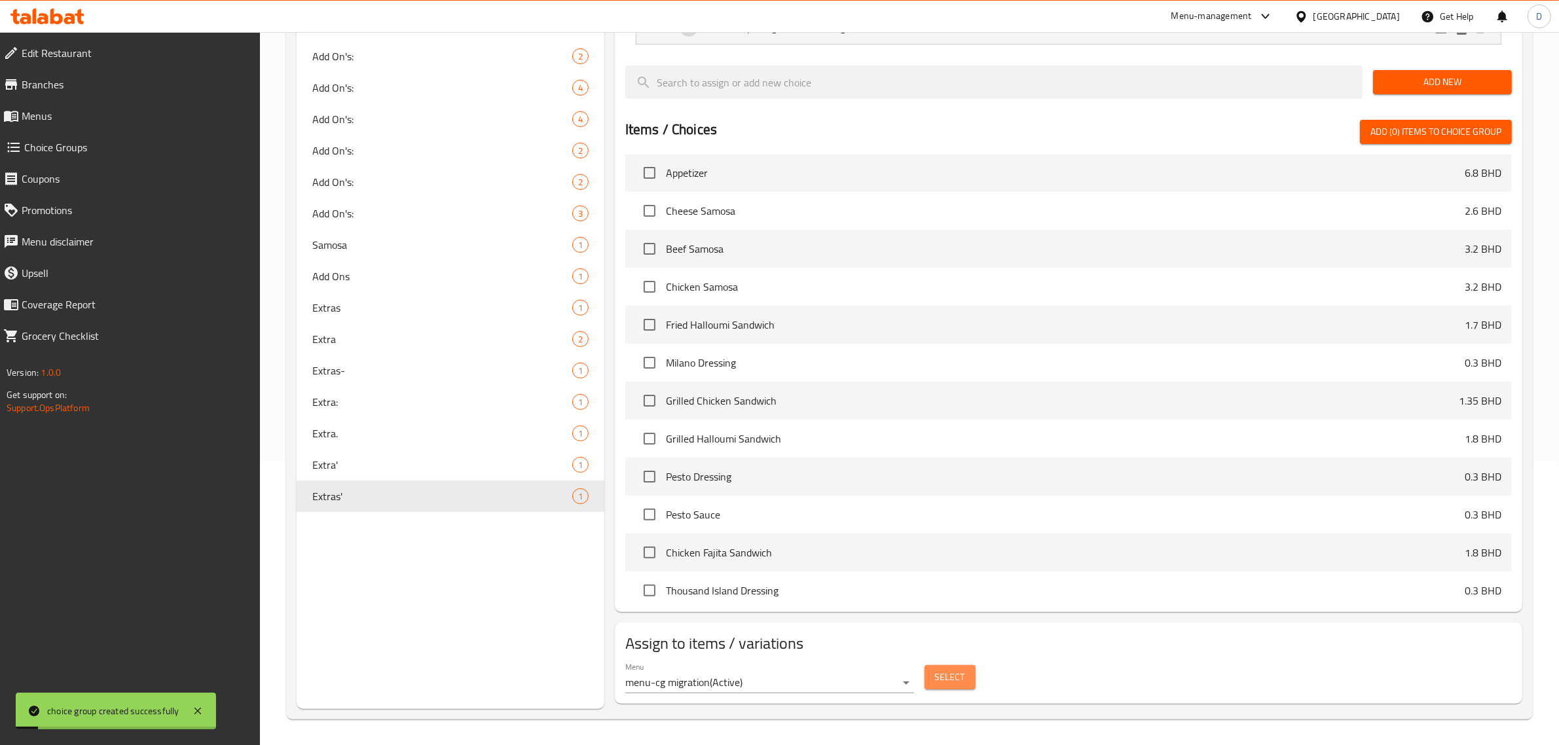
click at [951, 669] on span "Select" at bounding box center [950, 677] width 30 height 16
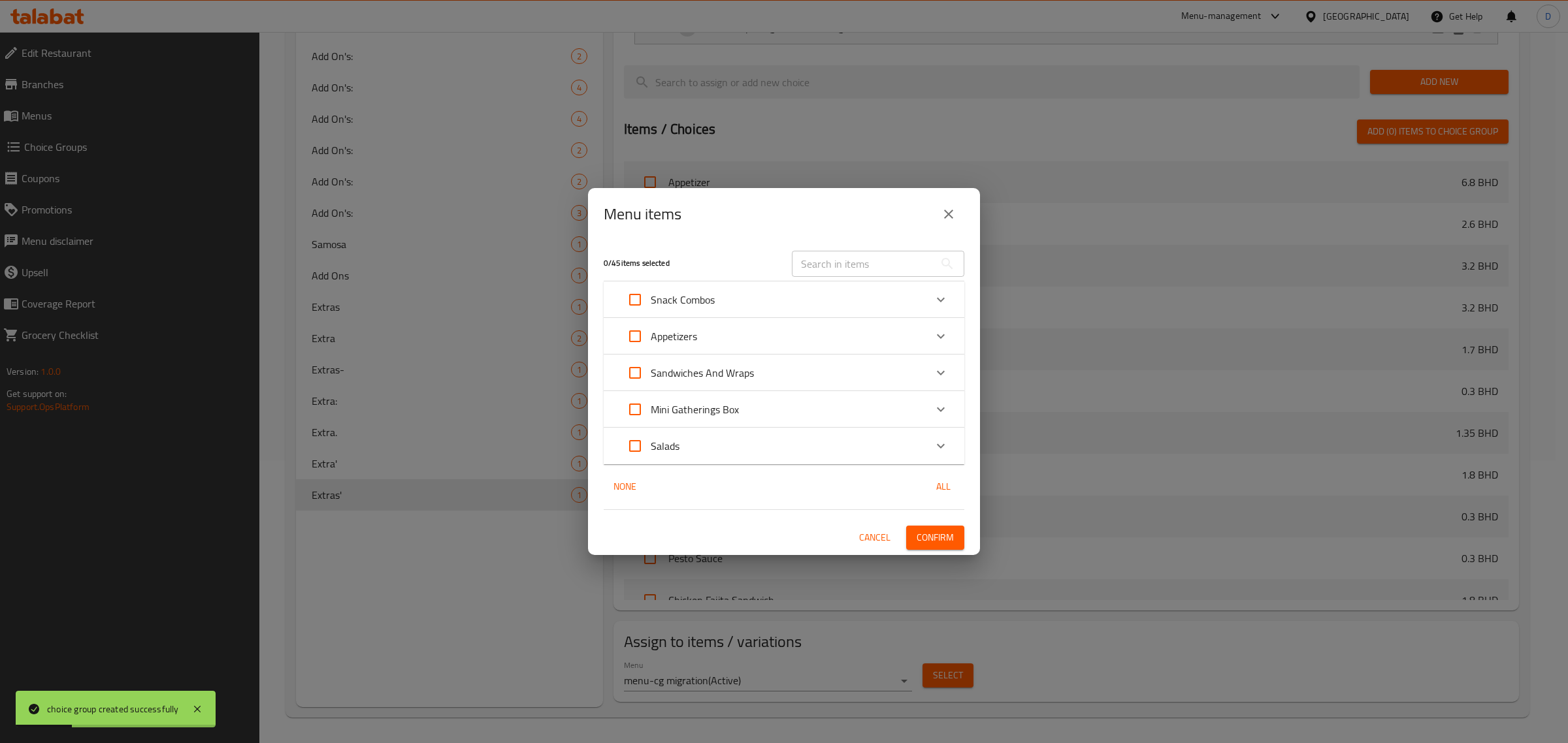
click at [854, 258] on input "text" at bounding box center [863, 263] width 143 height 26
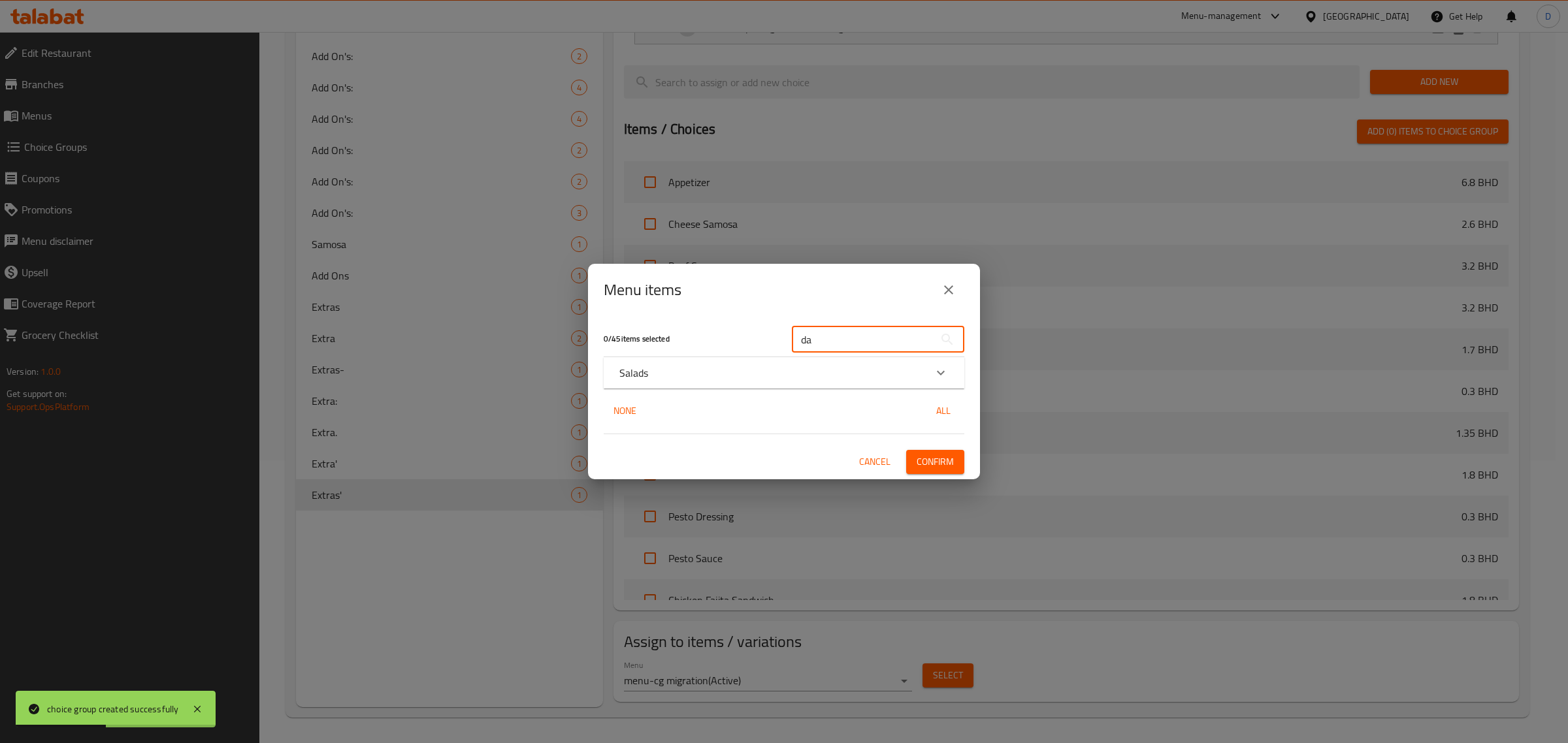
type input "da"
click at [836, 363] on div "Salads" at bounding box center [783, 372] width 360 height 31
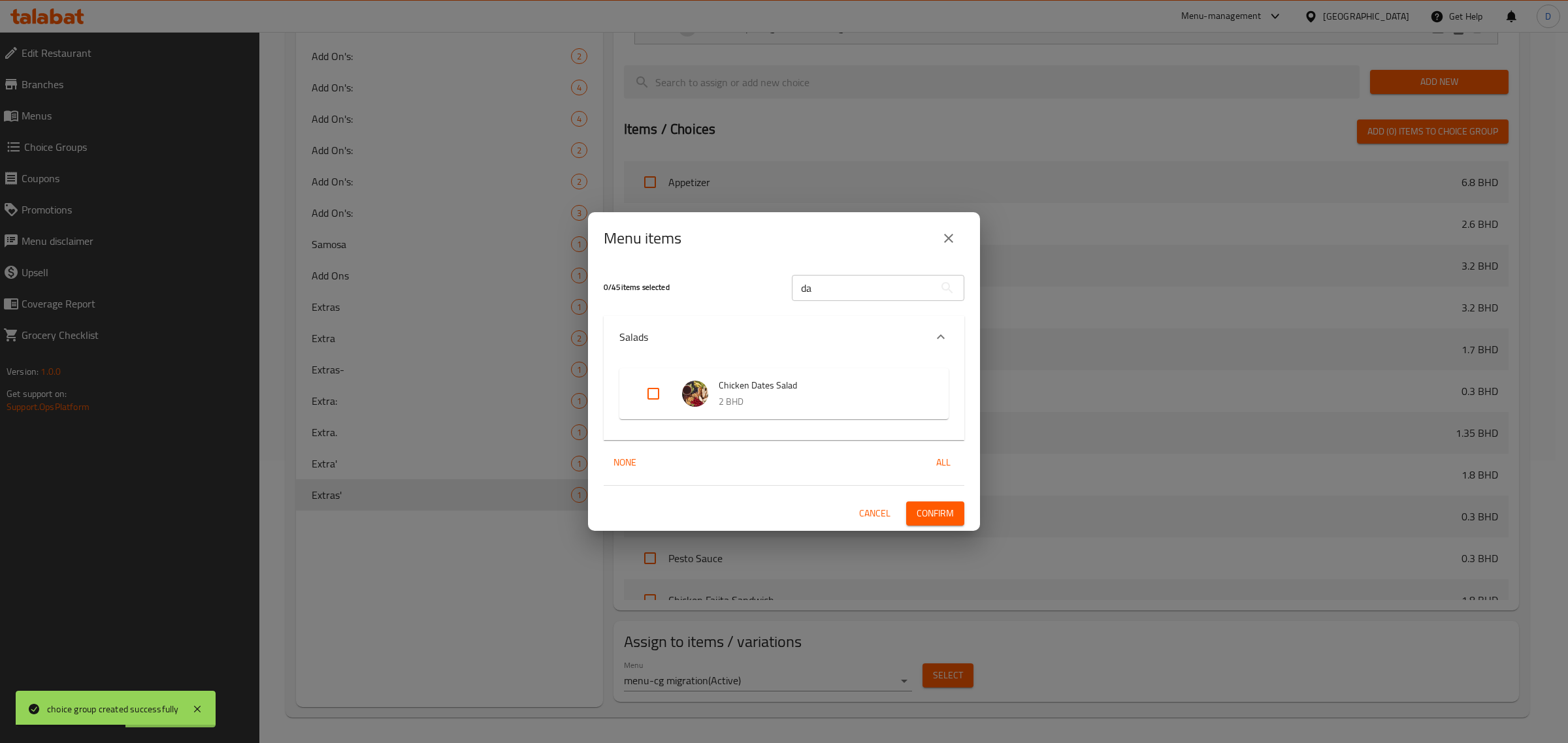
click at [645, 393] on input "Expand" at bounding box center [652, 393] width 31 height 31
checkbox input "true"
click at [883, 290] on input "da" at bounding box center [863, 288] width 143 height 26
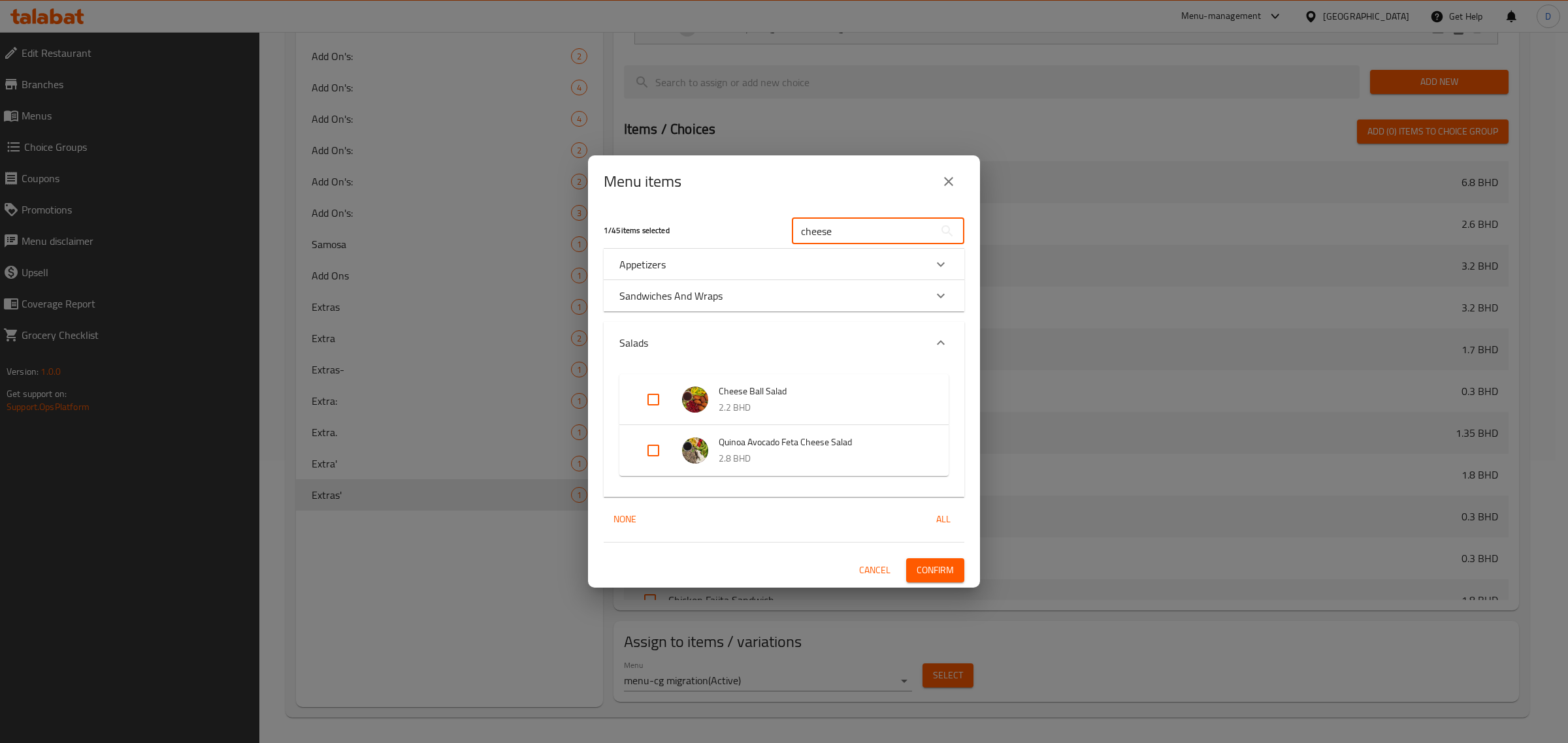
type input "cheese"
click at [651, 410] on input "Expand" at bounding box center [652, 399] width 31 height 31
checkbox input "true"
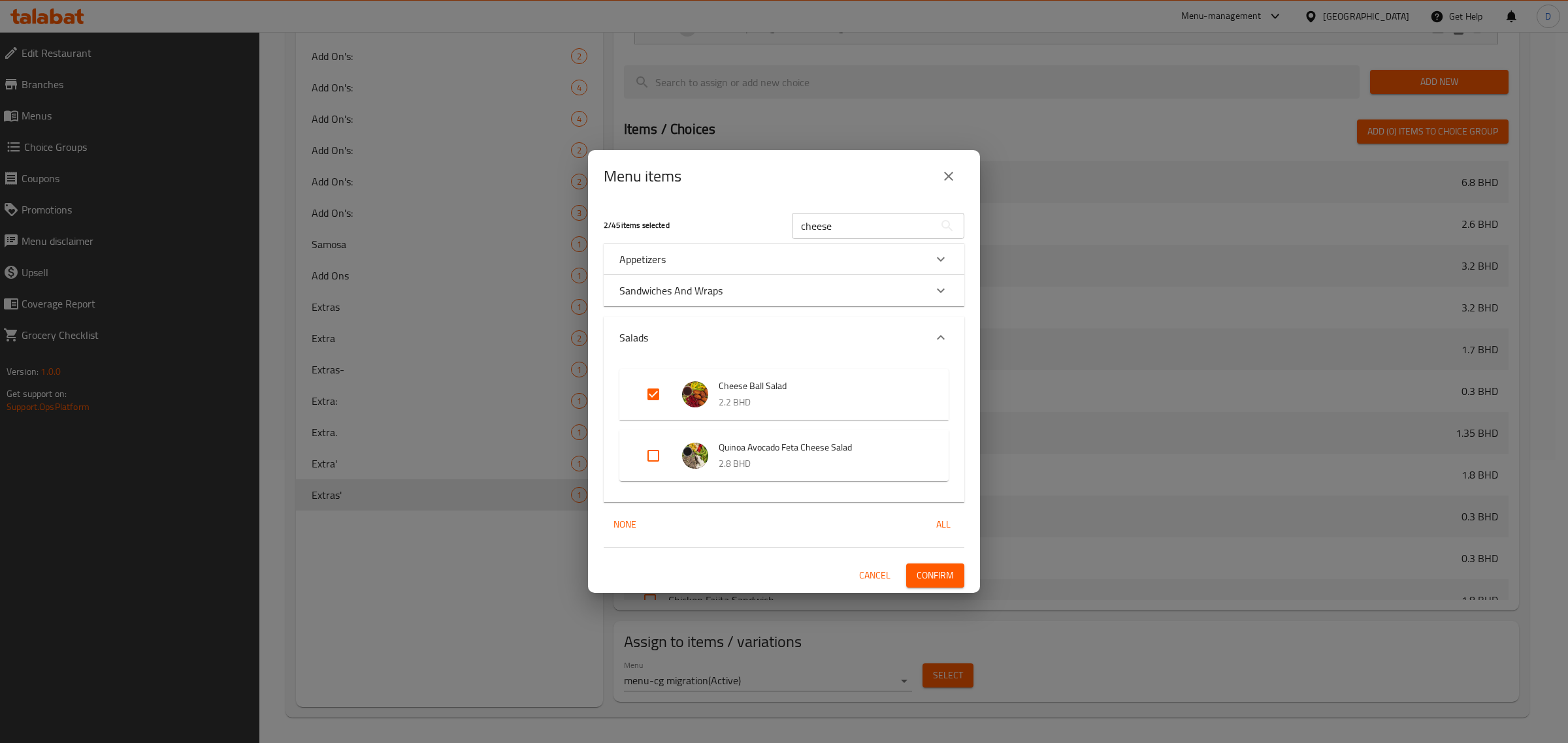
click at [938, 570] on span "Confirm" at bounding box center [935, 575] width 37 height 16
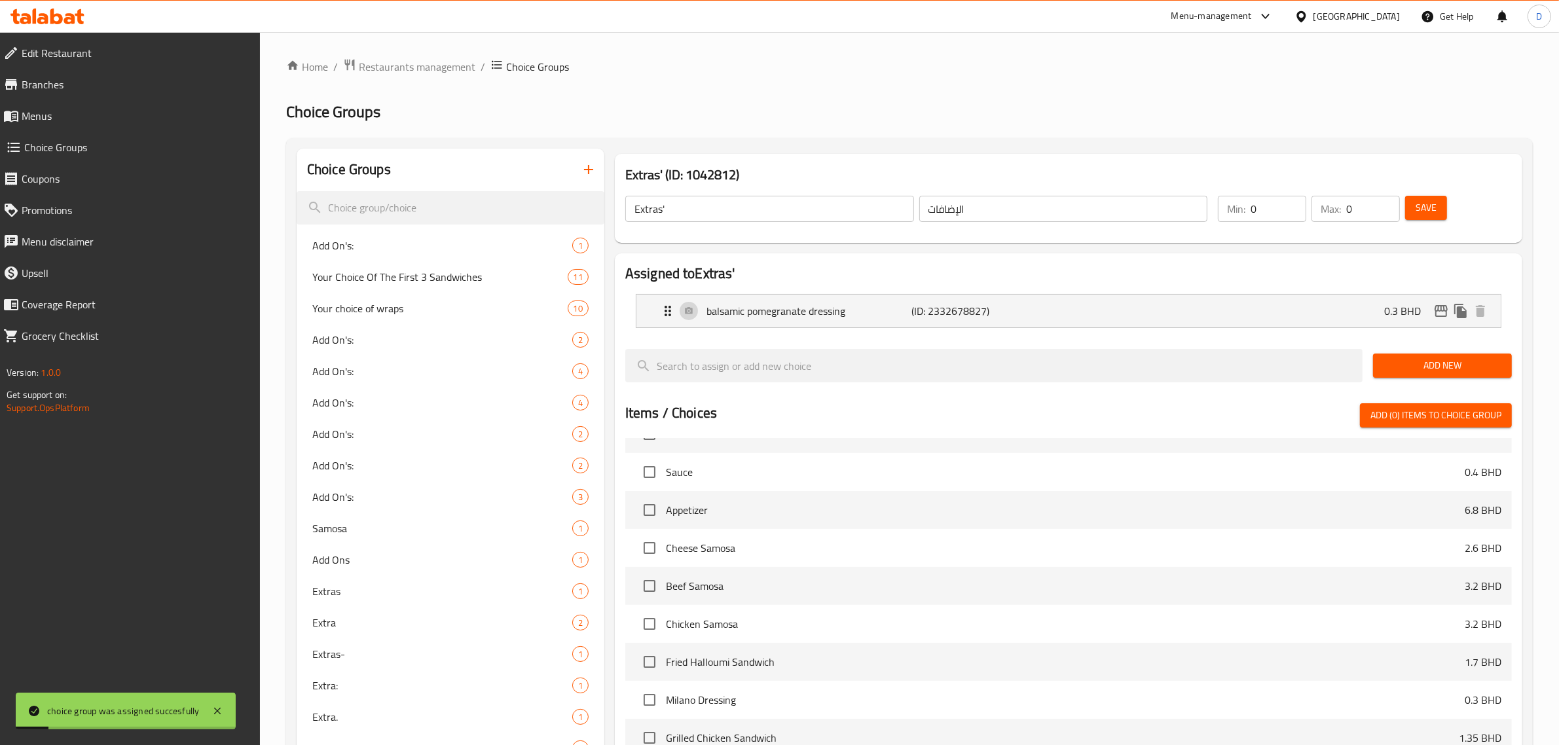
scroll to position [0, 0]
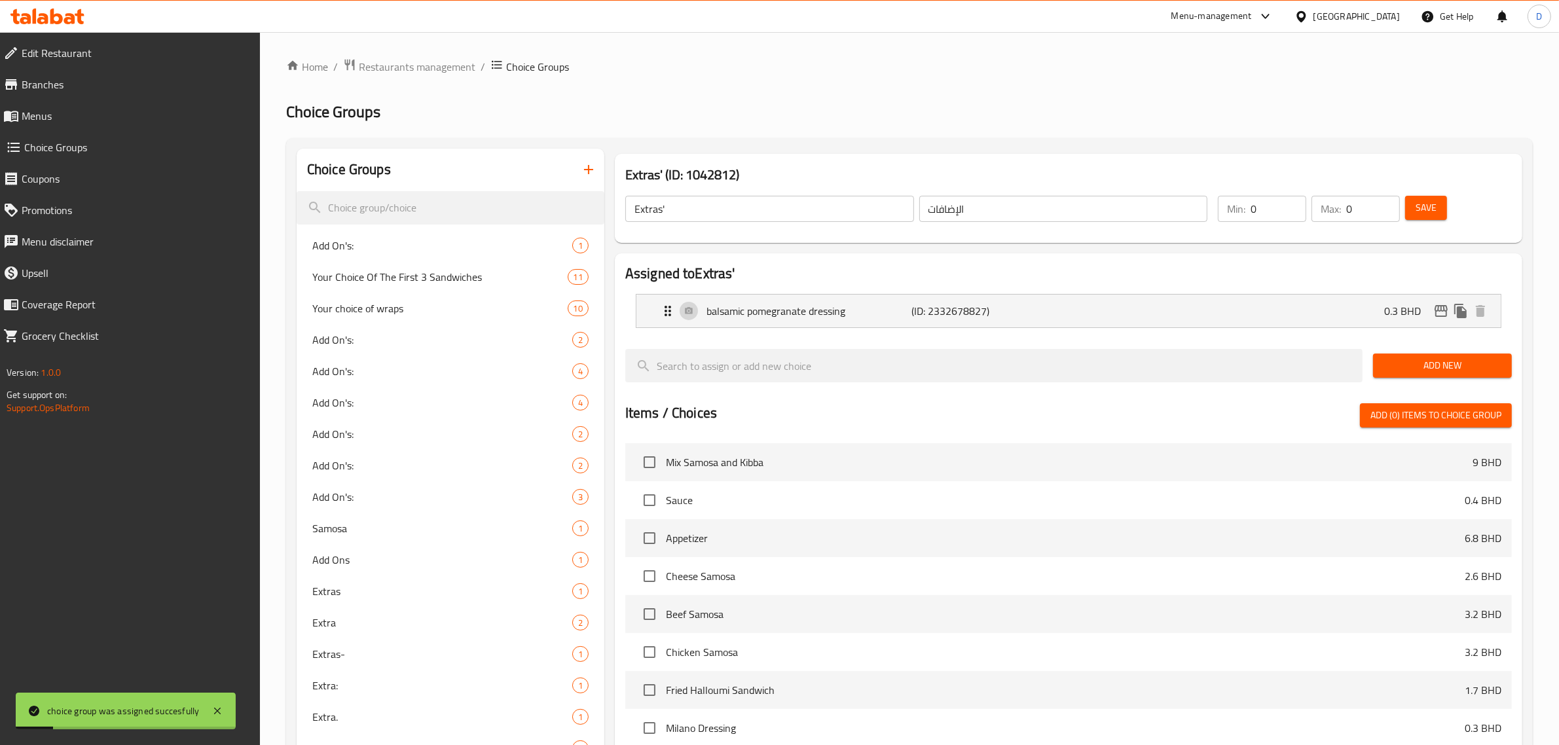
click at [1437, 216] on button "Save" at bounding box center [1426, 208] width 42 height 24
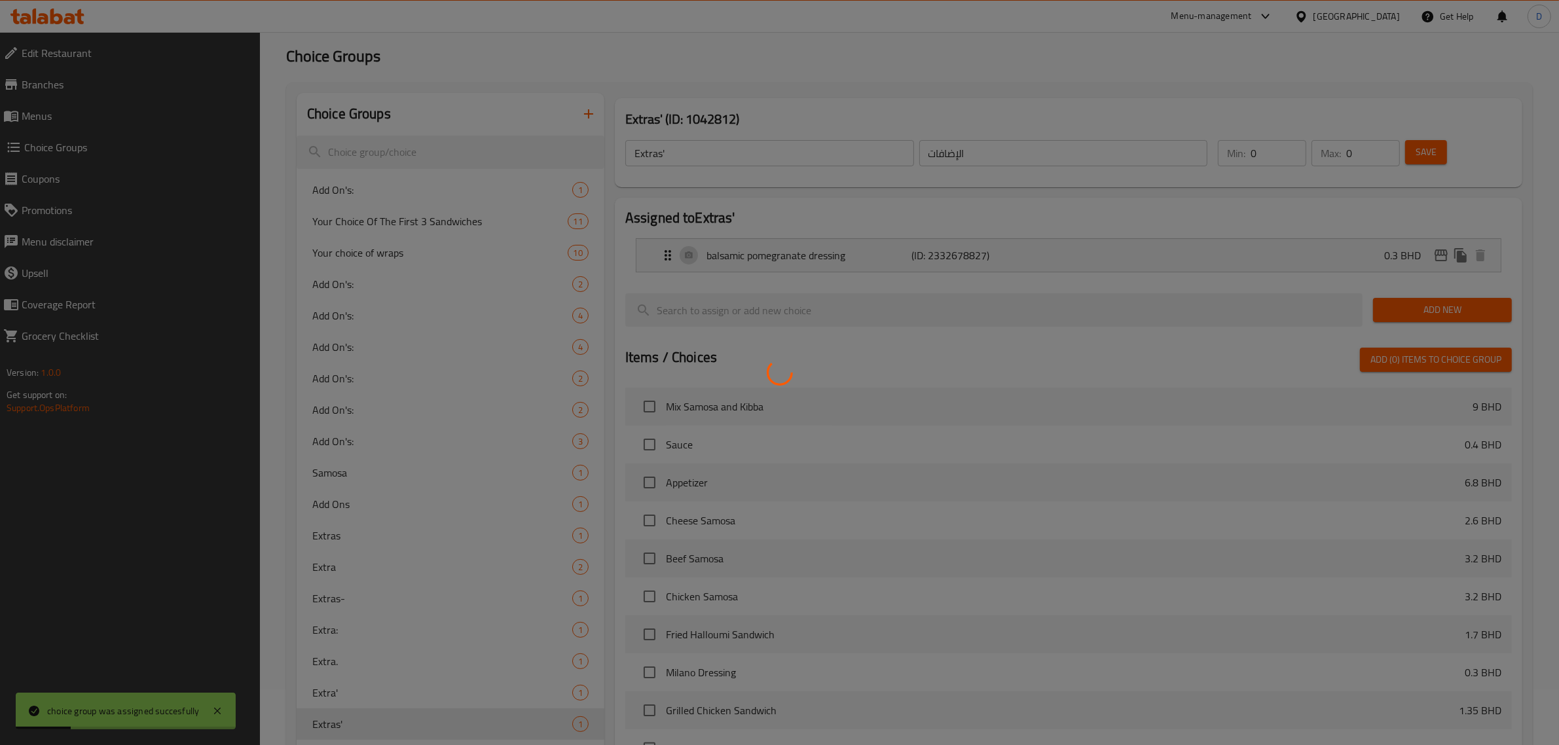
scroll to position [284, 0]
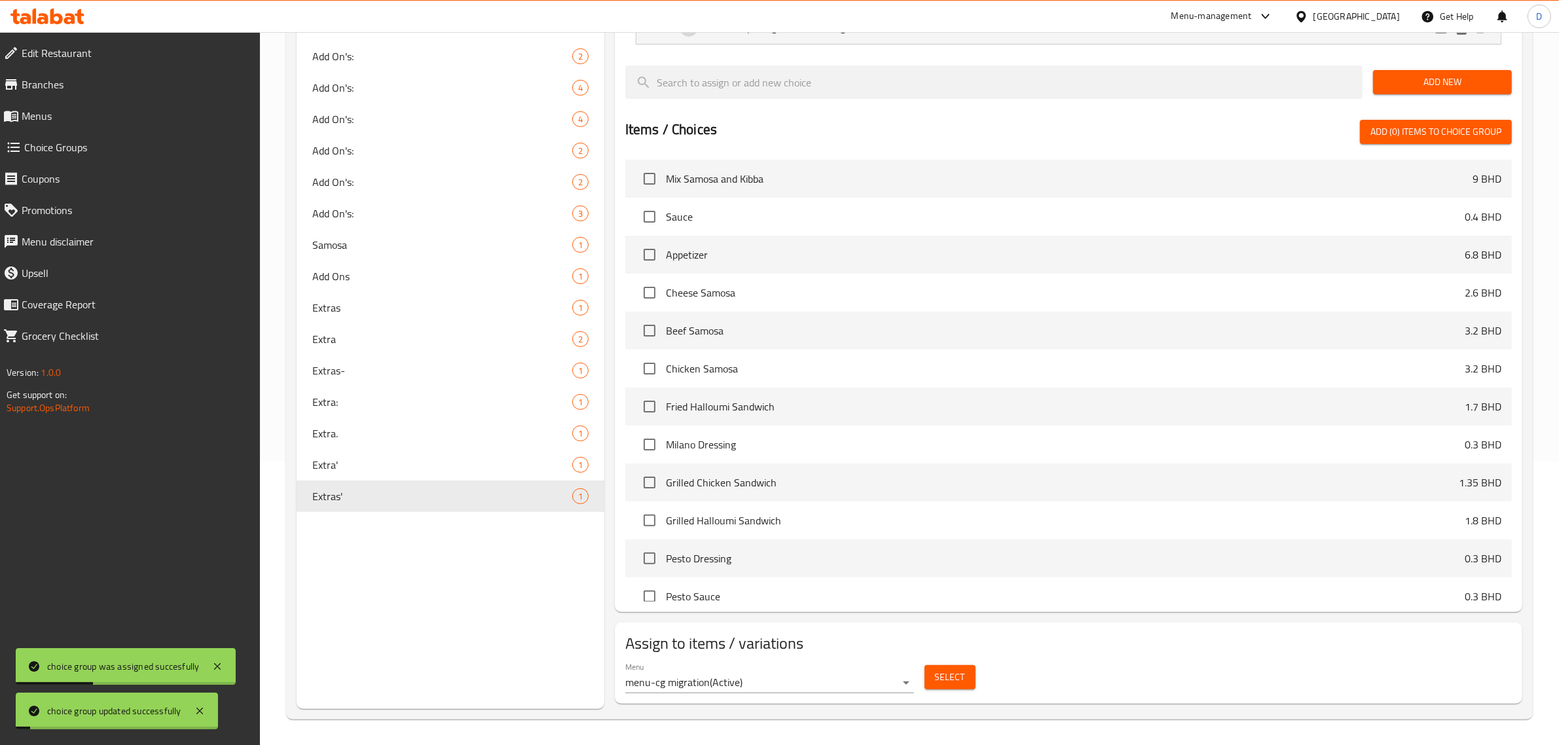
click at [940, 695] on div "Select" at bounding box center [950, 677] width 62 height 35
click at [942, 686] on button "Select" at bounding box center [950, 677] width 51 height 24
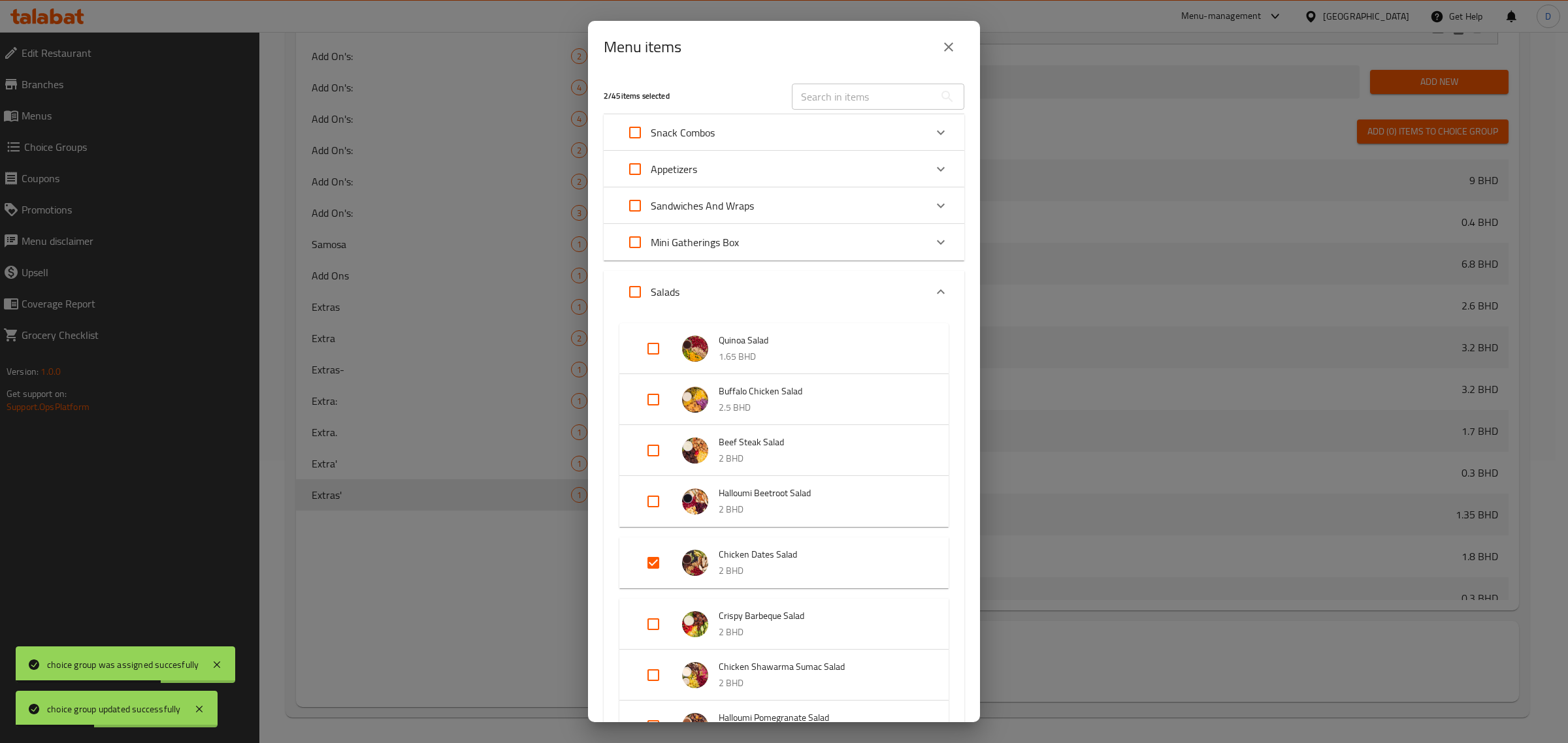
click at [951, 56] on button "close" at bounding box center [948, 46] width 31 height 31
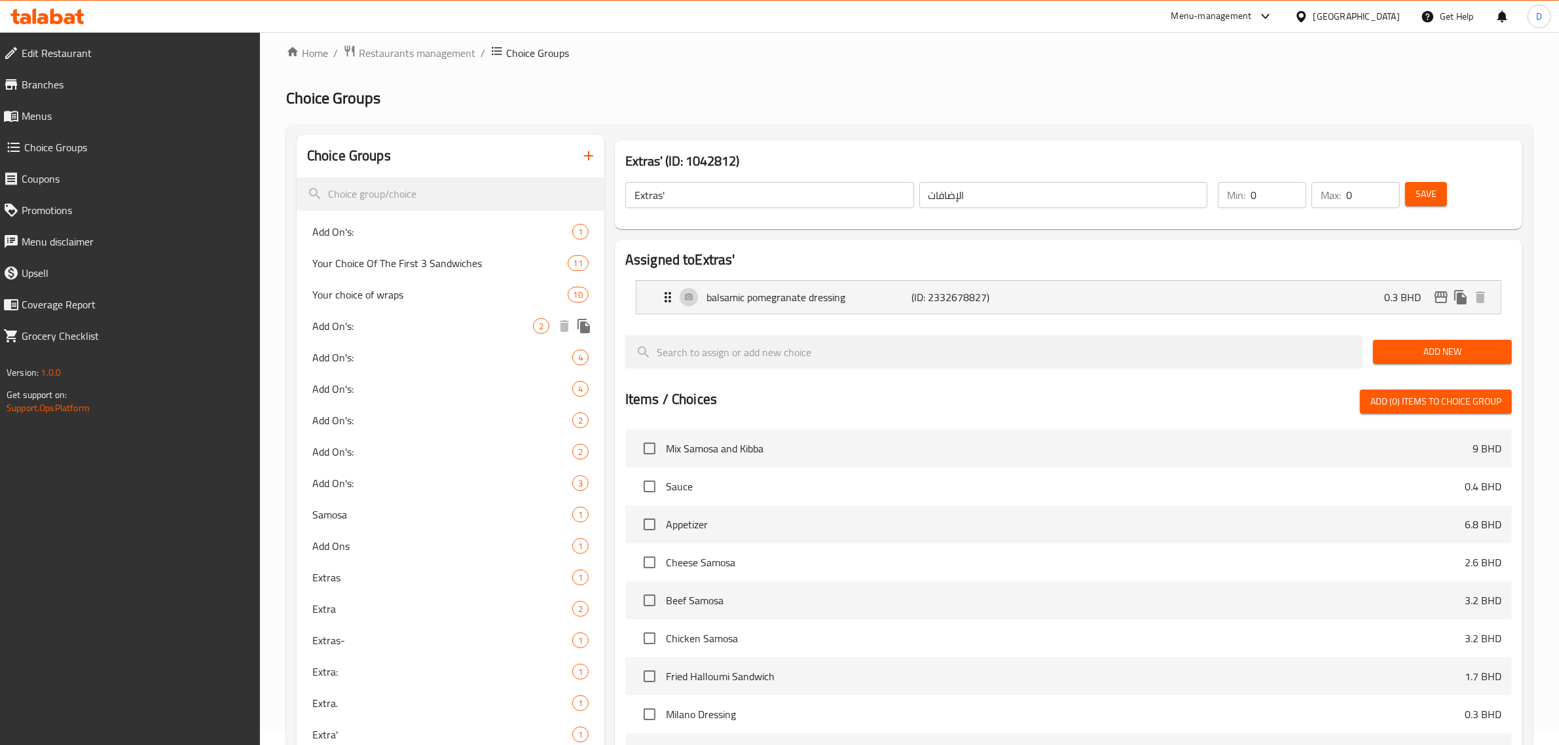
scroll to position [0, 0]
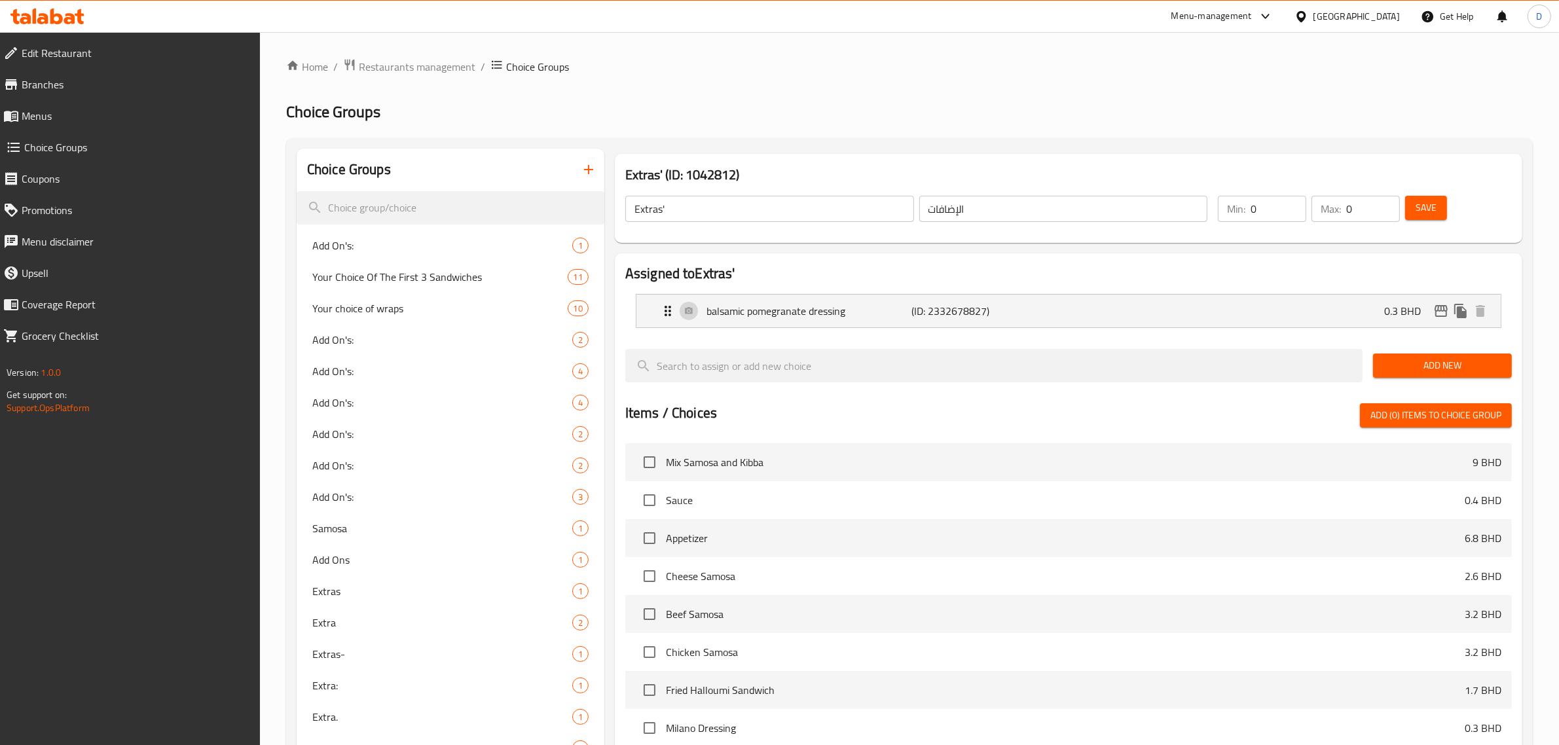
click at [584, 174] on icon "button" at bounding box center [589, 170] width 16 height 16
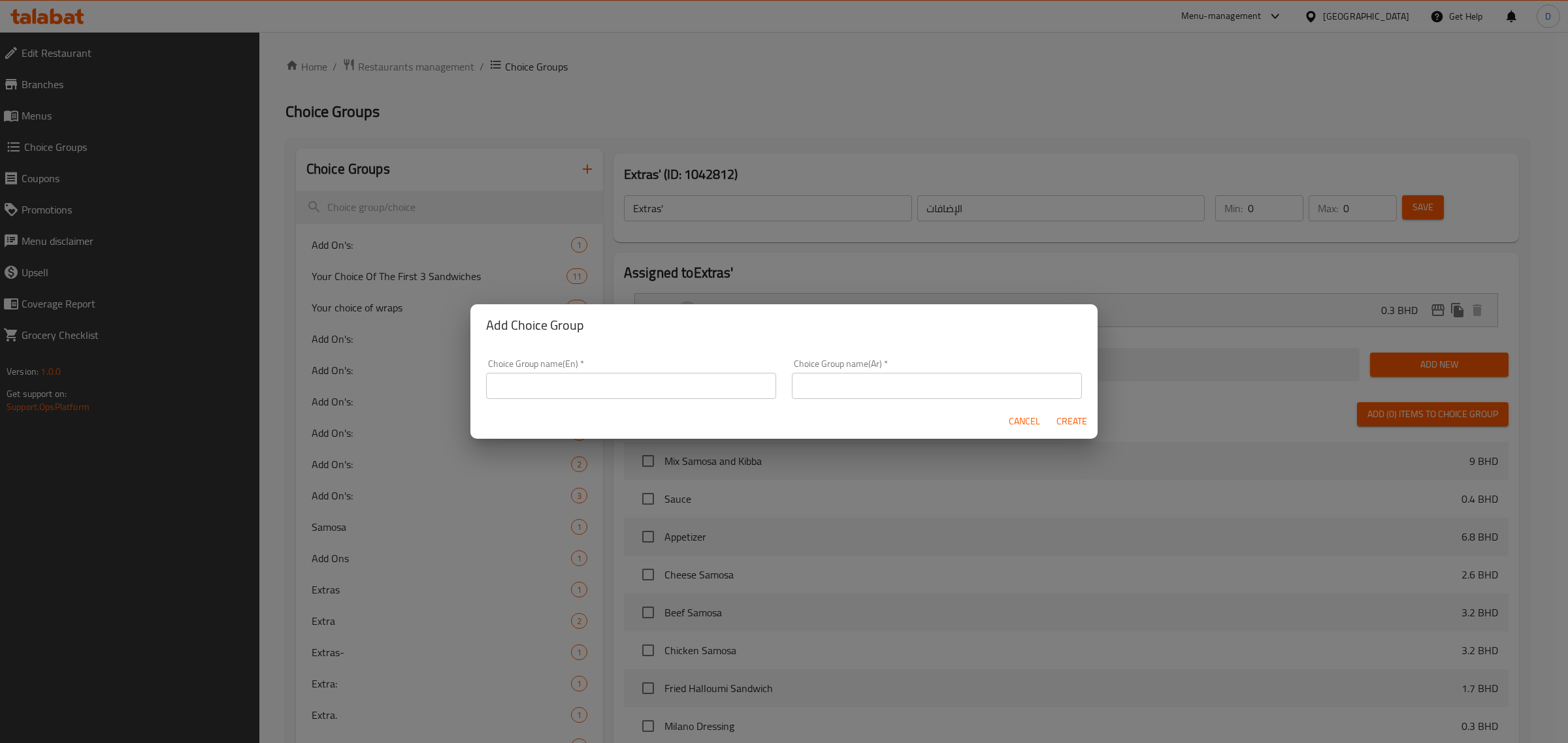
click at [524, 383] on input "text" at bounding box center [630, 386] width 290 height 26
click at [524, 383] on input "Add" at bounding box center [630, 386] width 290 height 26
type input "Add"
click at [801, 379] on input "text" at bounding box center [937, 386] width 290 height 26
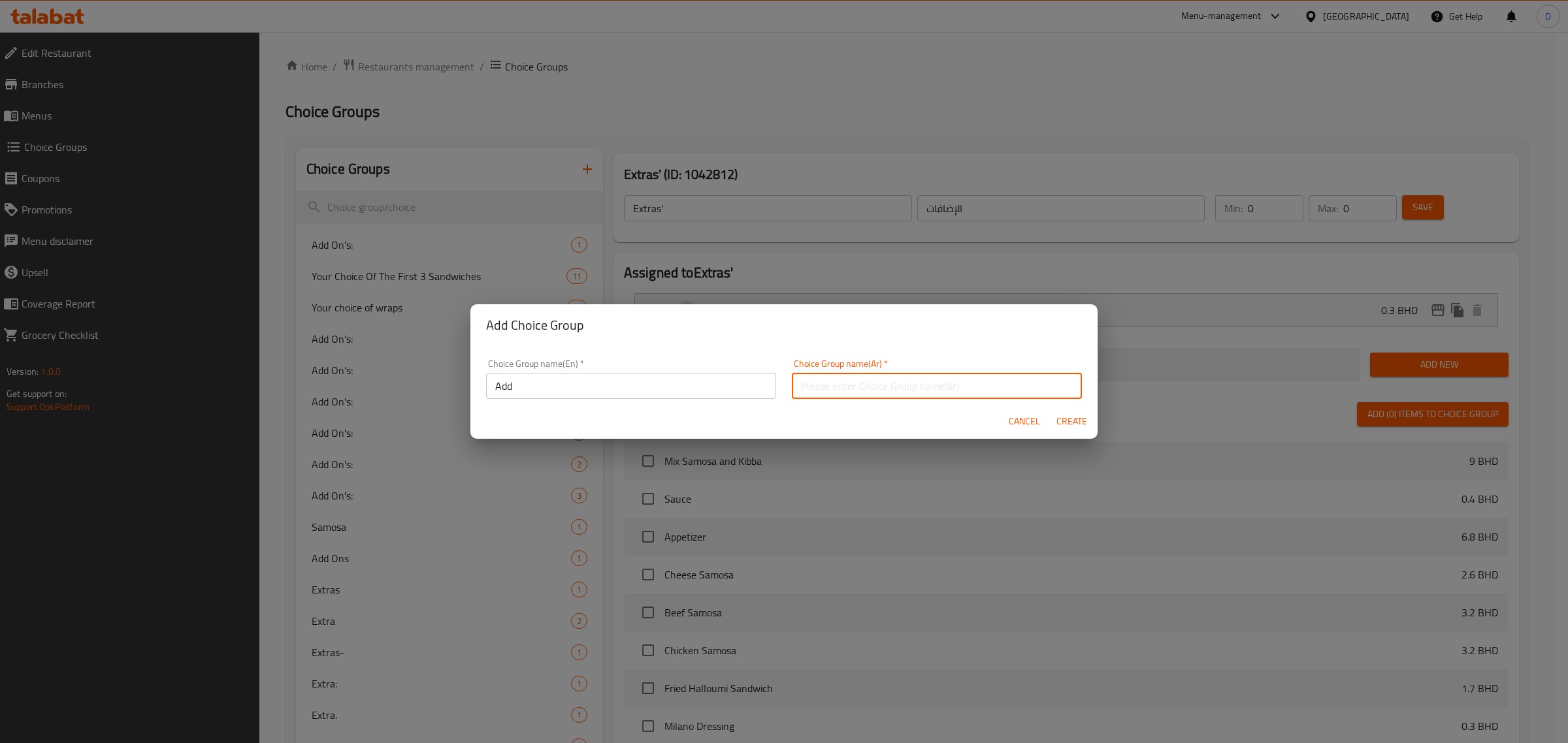
paste input "أضف"
type input "أضف"
click at [1068, 418] on span "Create" at bounding box center [1070, 422] width 31 height 16
type input "Add"
type input "أضف"
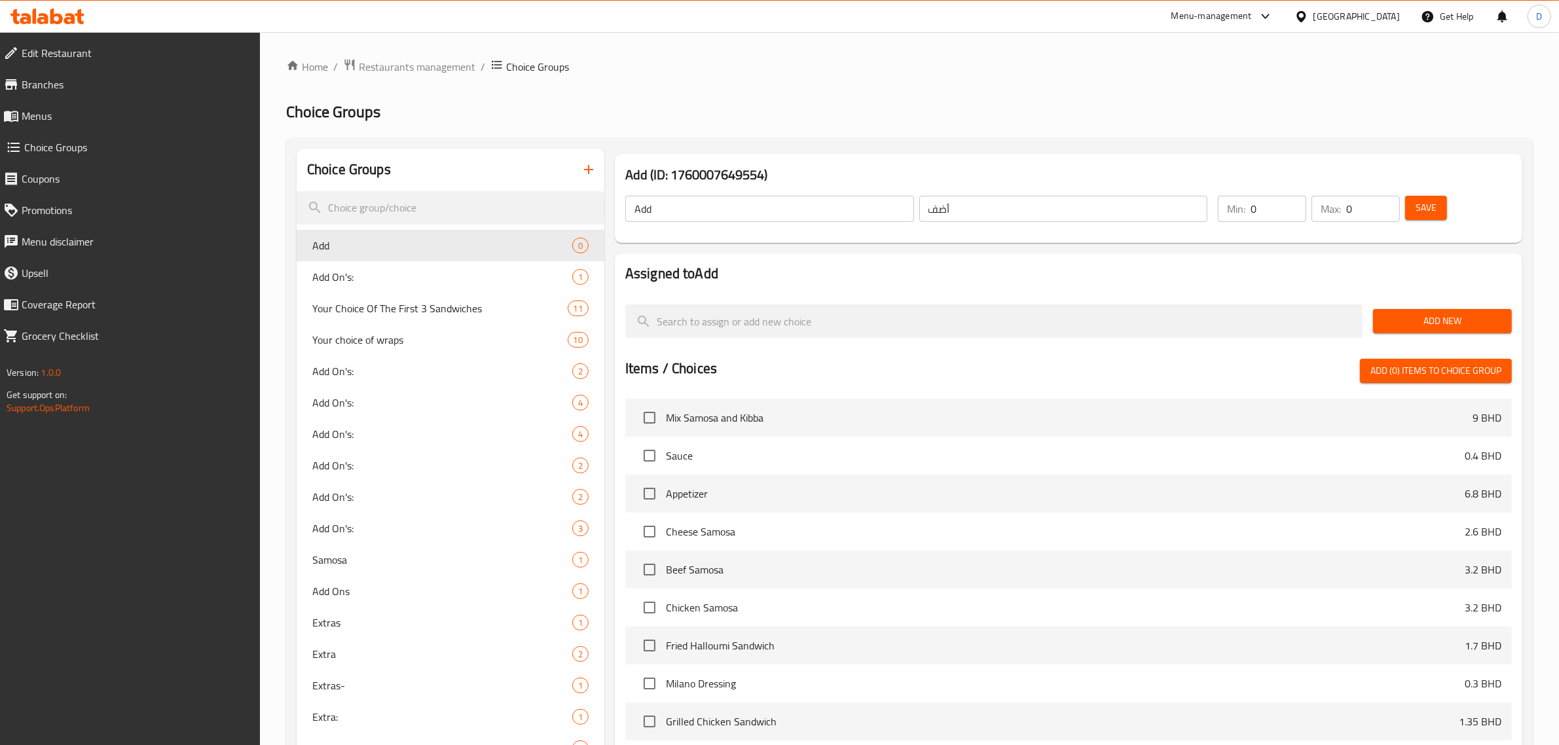
click at [1390, 323] on span "Add New" at bounding box center [1443, 321] width 118 height 16
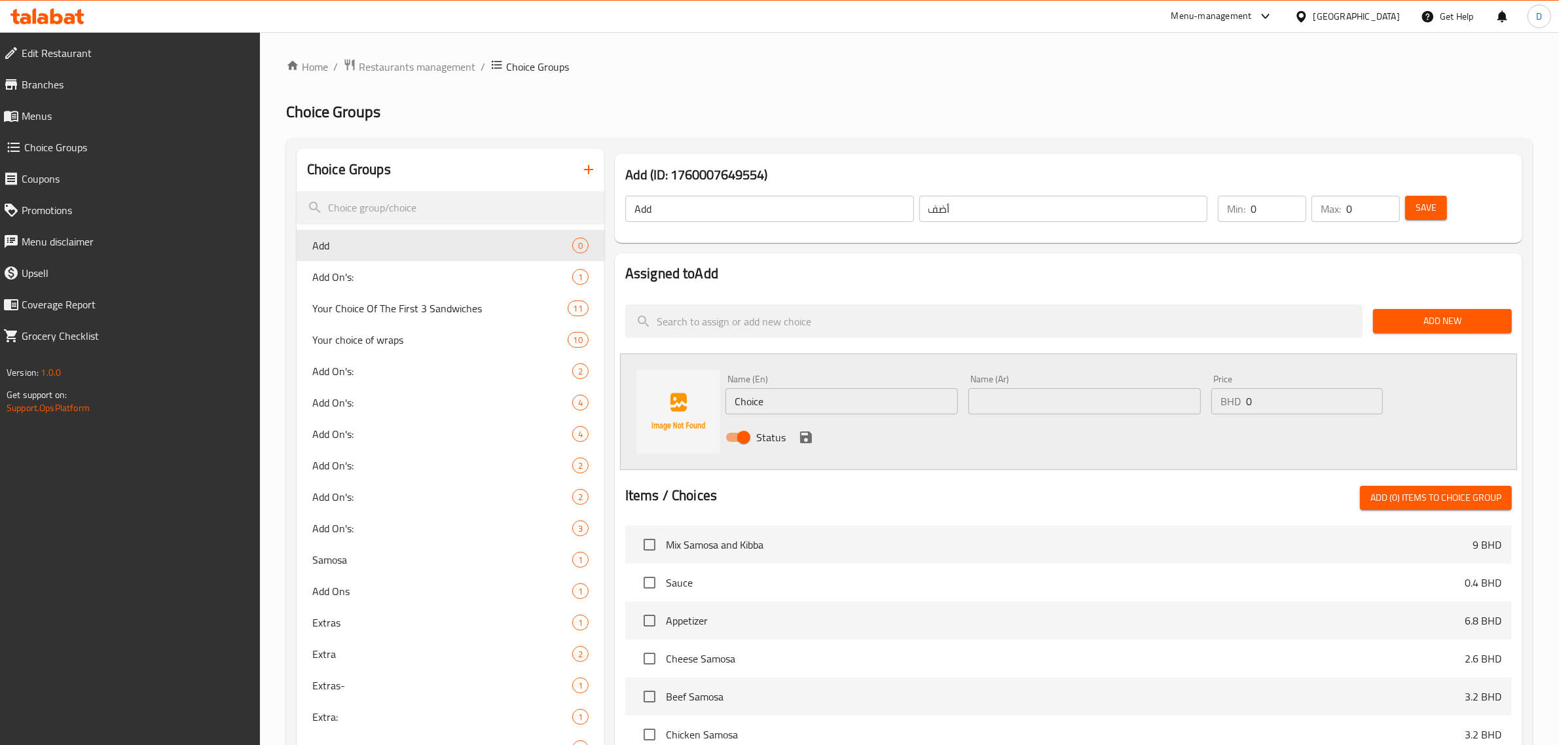
click at [860, 394] on input "Choice" at bounding box center [842, 401] width 232 height 26
click at [860, 394] on input "Extra Balsamic Dressing" at bounding box center [842, 401] width 232 height 26
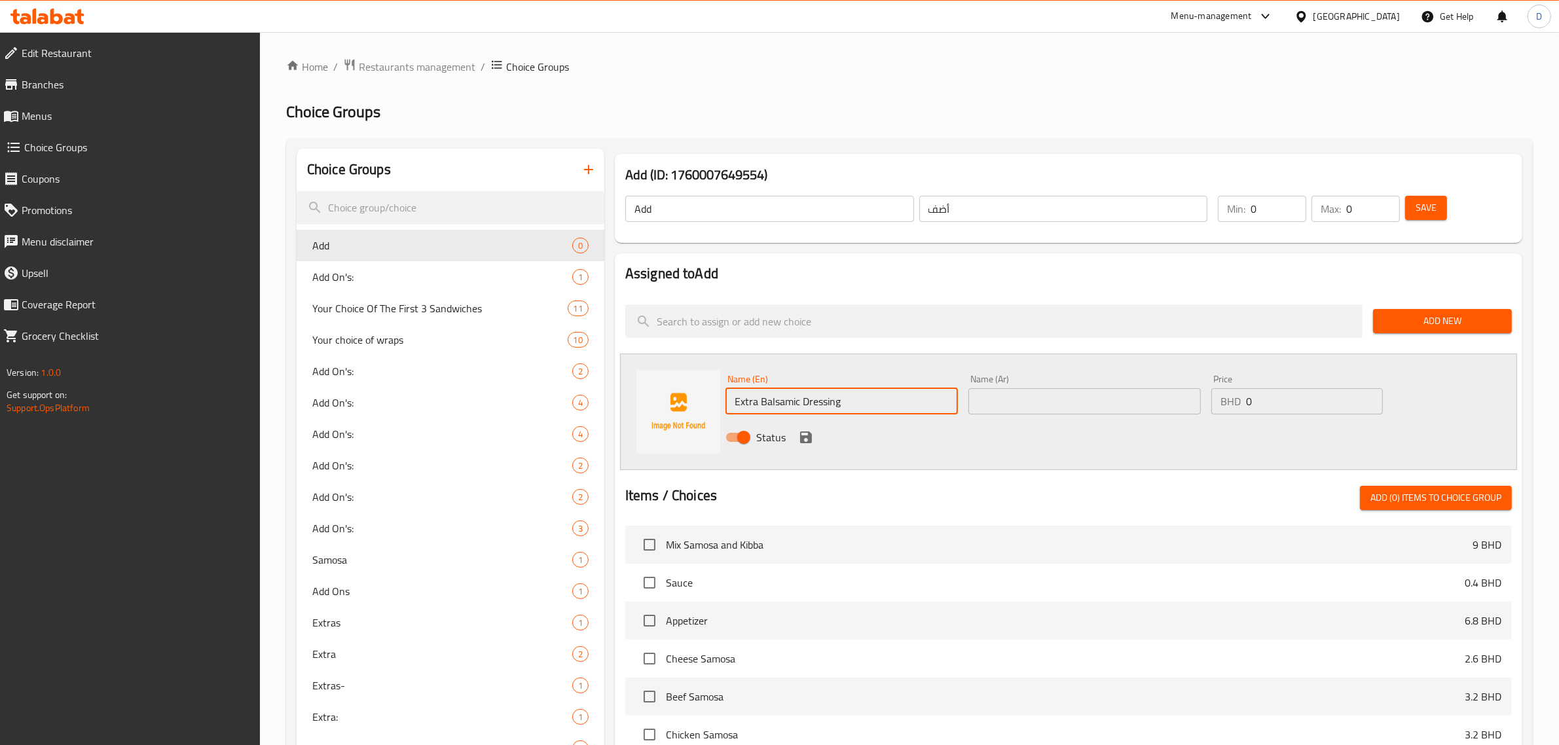
type input "Extra Balsamic Dressing"
click at [1025, 399] on input "text" at bounding box center [1085, 401] width 232 height 26
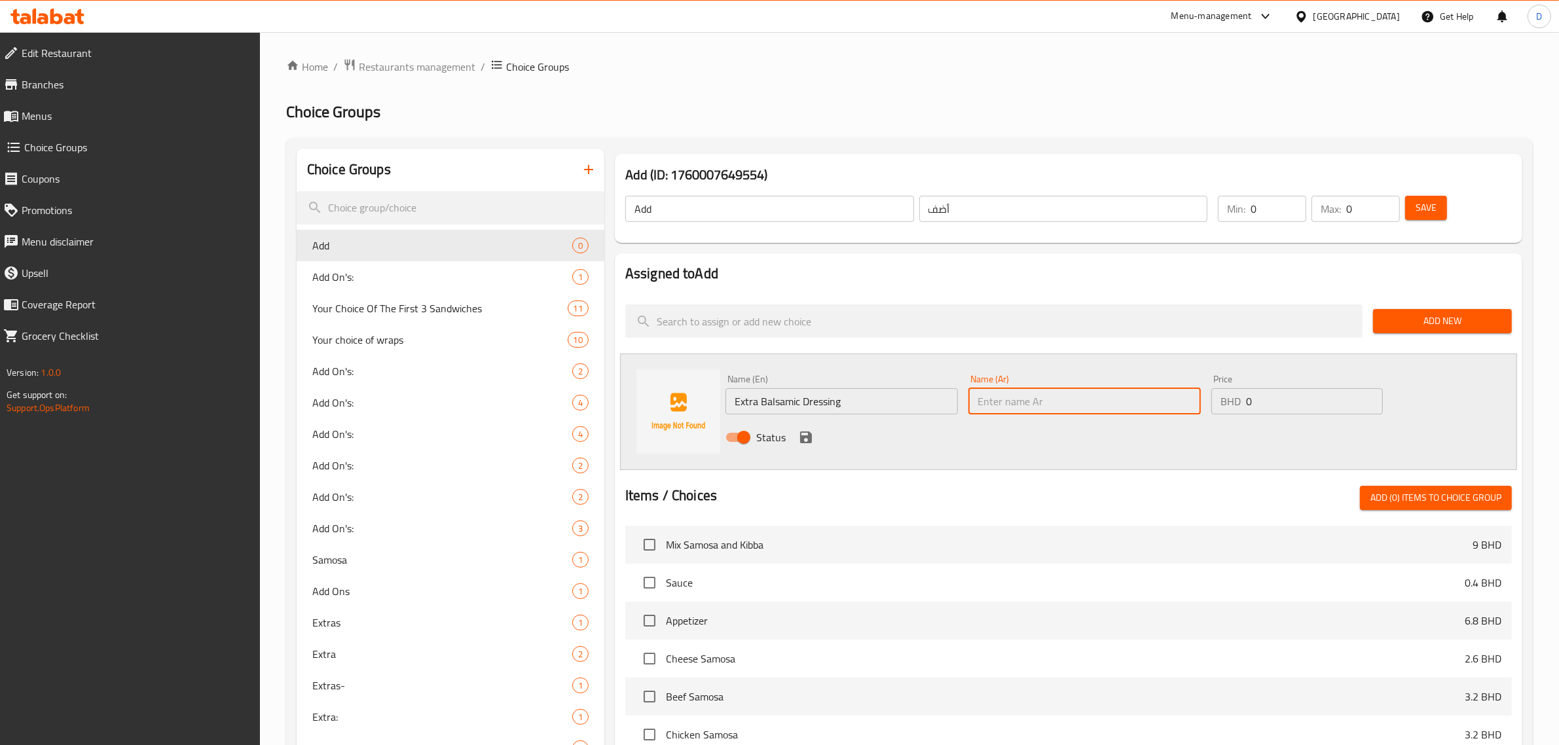
paste input "صلصة بلسميك إضافية"
type input "صلصة بلسميك إضافية"
click at [1255, 399] on input "0" at bounding box center [1314, 401] width 137 height 26
type input "0.3"
click at [802, 445] on button "save" at bounding box center [806, 438] width 20 height 20
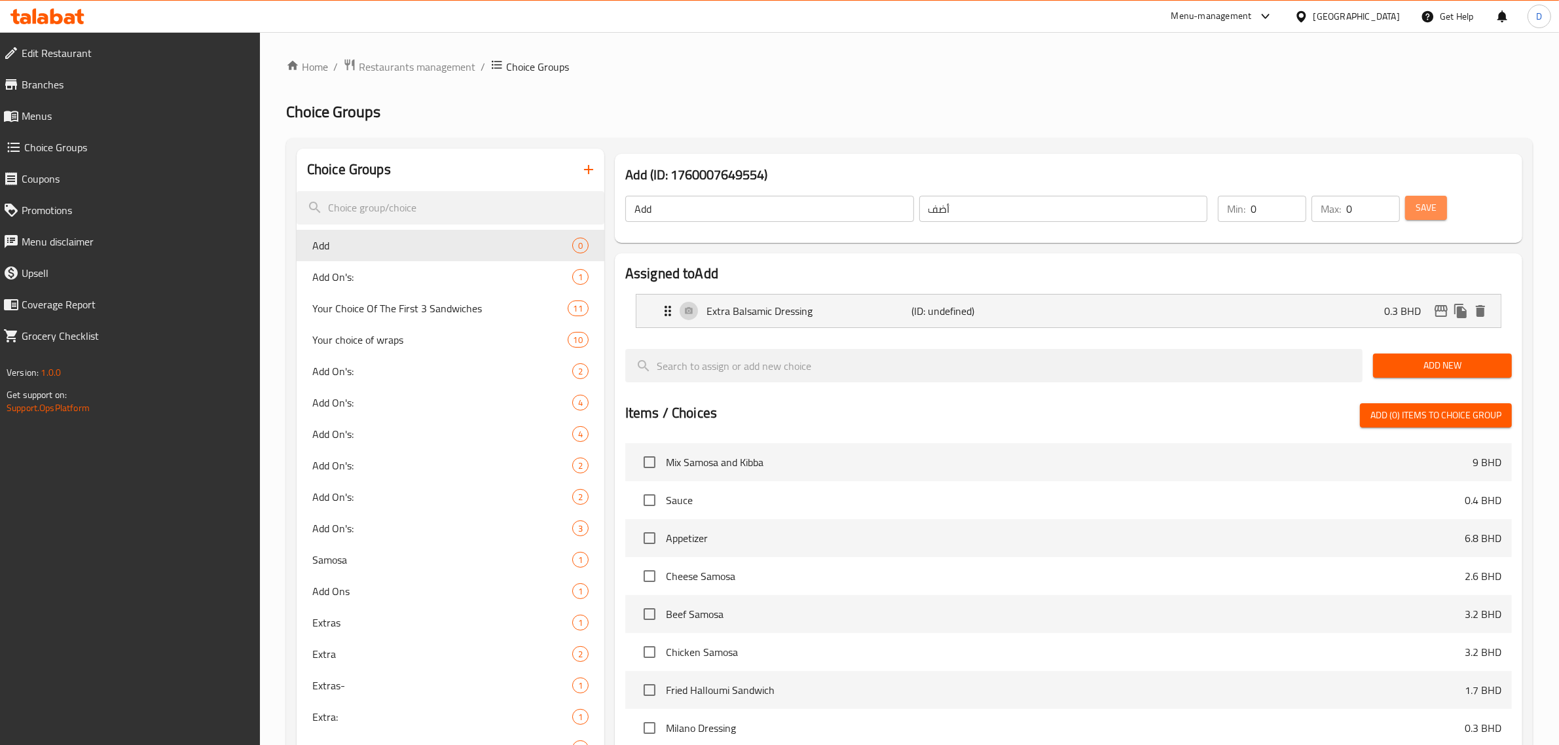
click at [1416, 207] on span "Save" at bounding box center [1426, 208] width 21 height 16
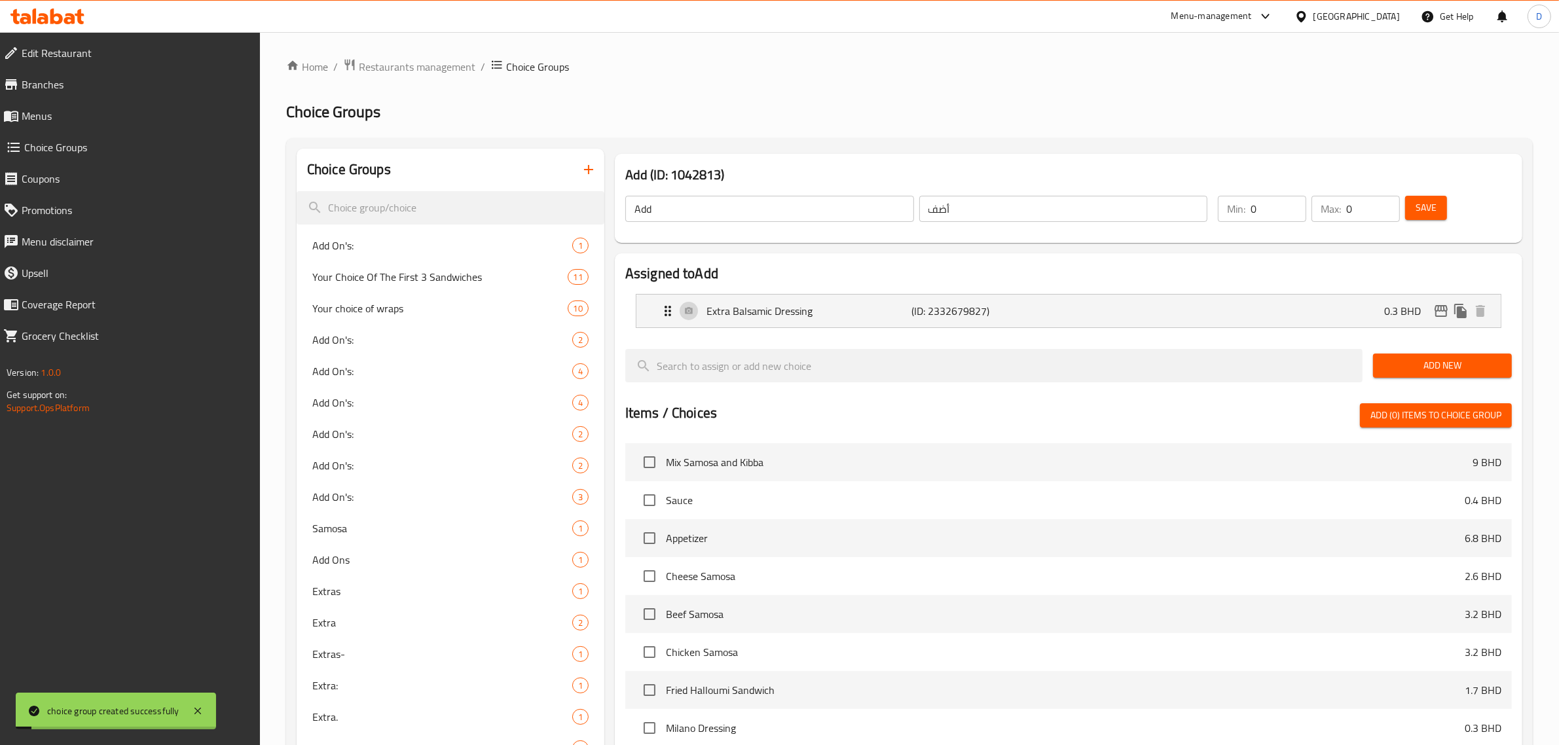
scroll to position [284, 0]
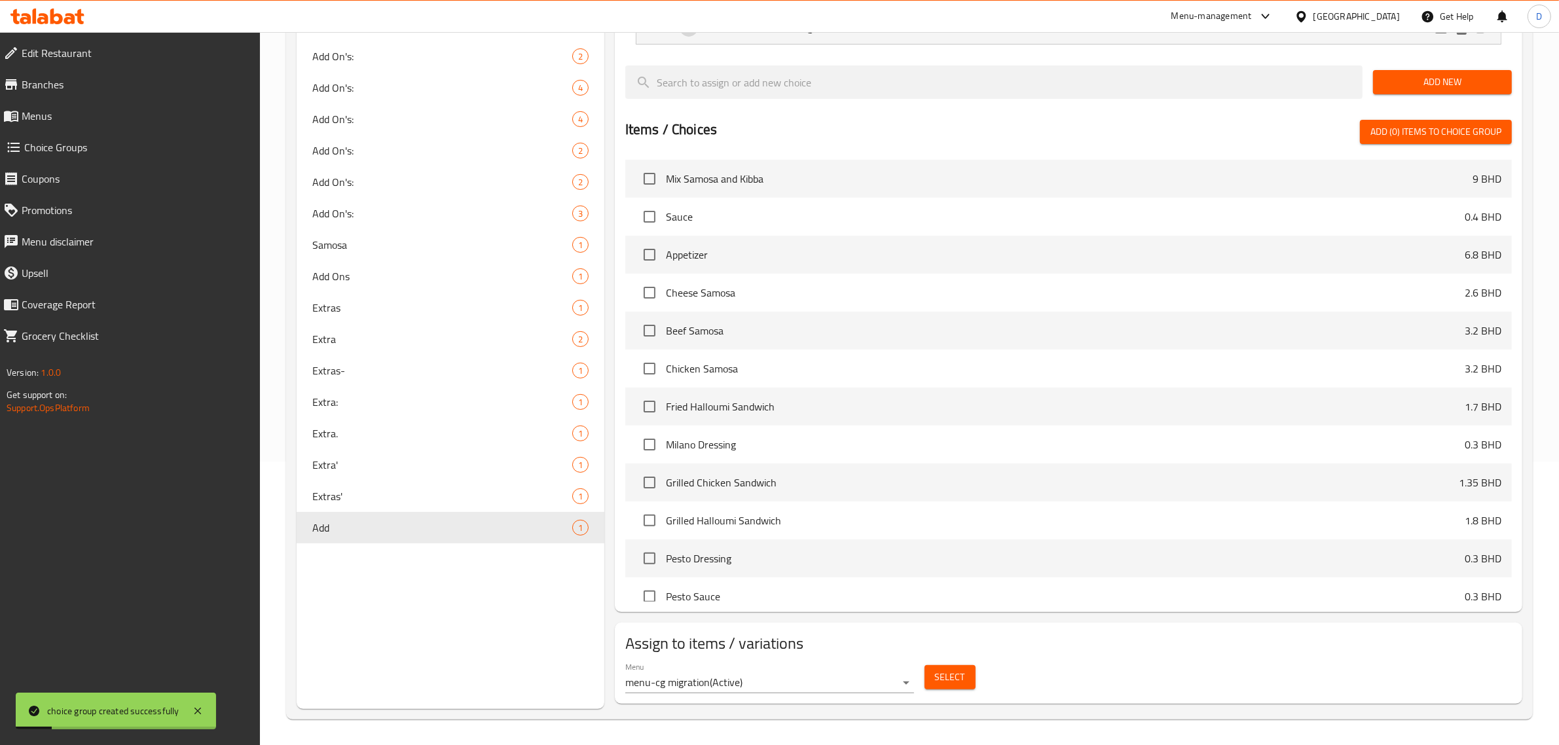
click at [961, 673] on span "Select" at bounding box center [950, 677] width 30 height 16
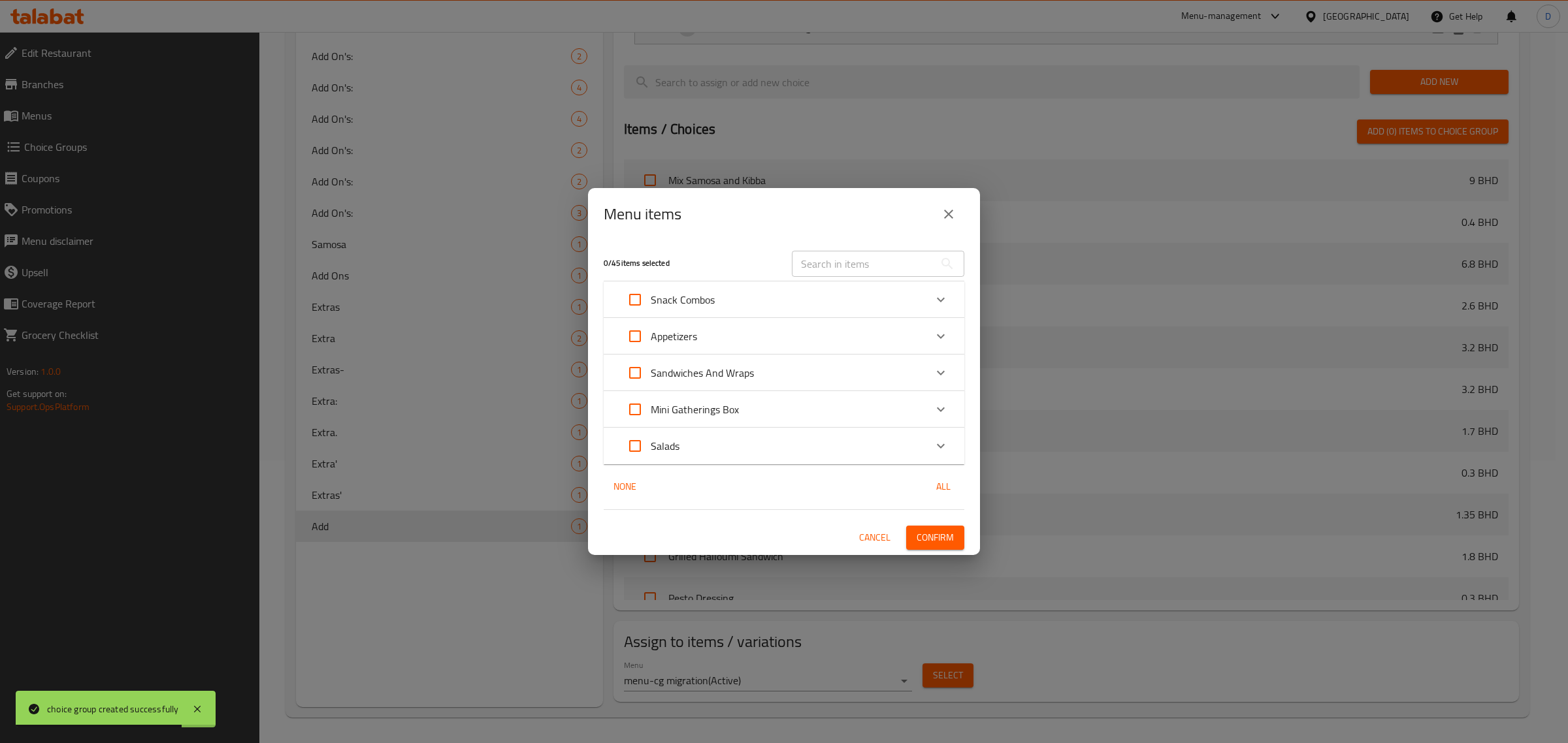
click at [838, 268] on input "text" at bounding box center [863, 263] width 143 height 26
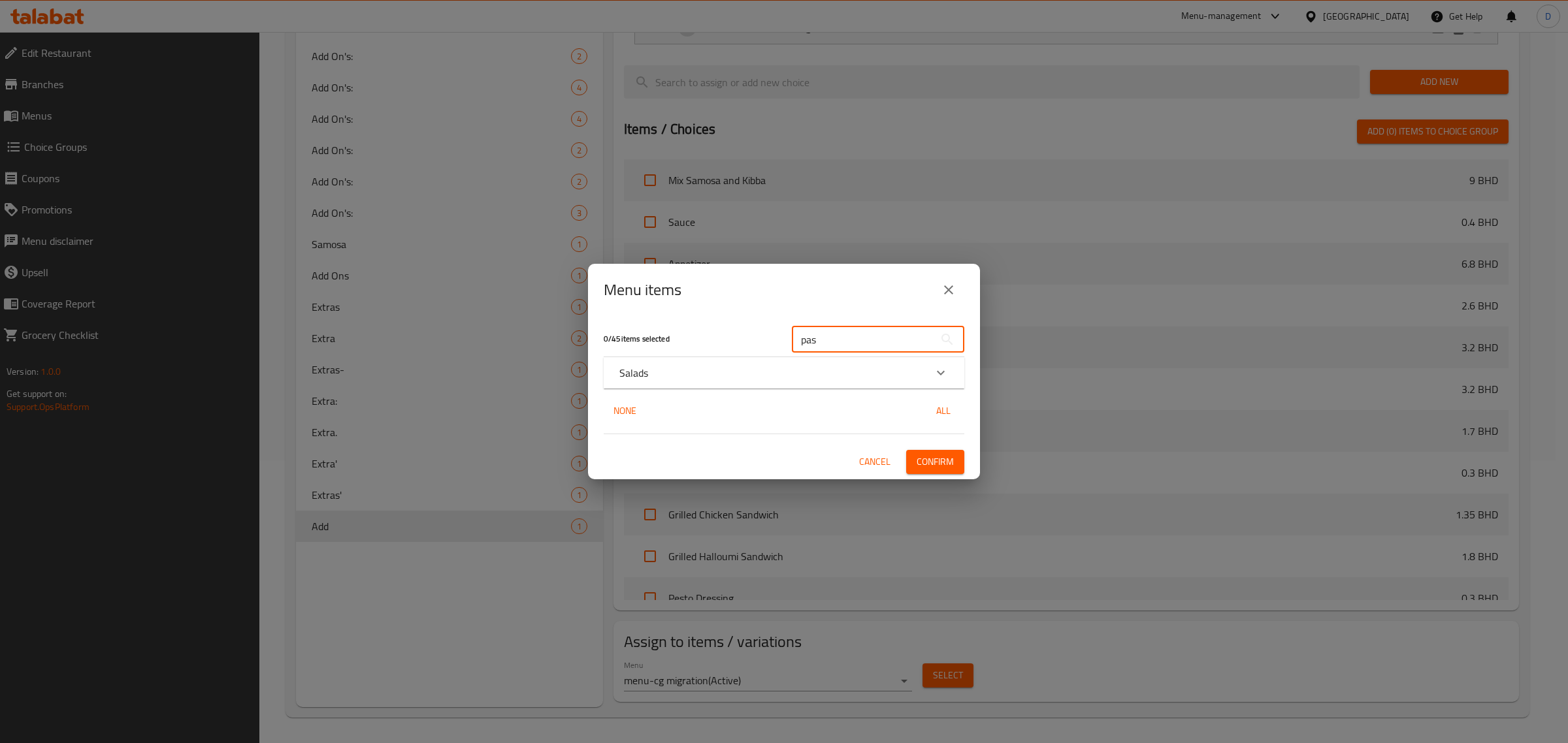
type input "pas"
click at [753, 351] on div "0 / 45 items selected" at bounding box center [689, 339] width 189 height 52
click at [756, 369] on div "Salads" at bounding box center [772, 373] width 305 height 16
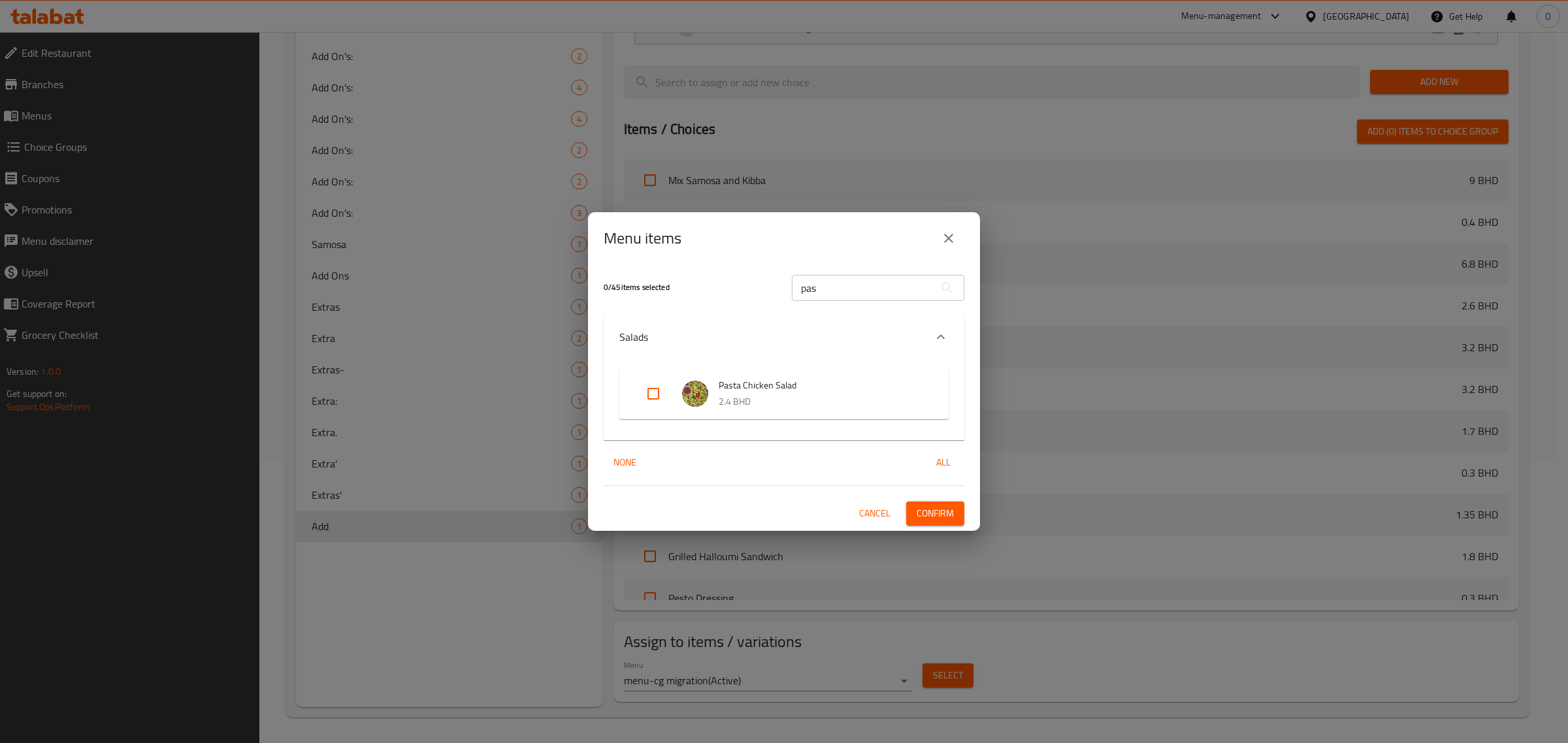
click at [654, 387] on input "Expand" at bounding box center [652, 393] width 31 height 31
checkbox input "true"
click at [856, 297] on input "pas" at bounding box center [863, 288] width 143 height 26
click at [858, 290] on input "pas" at bounding box center [863, 288] width 143 height 26
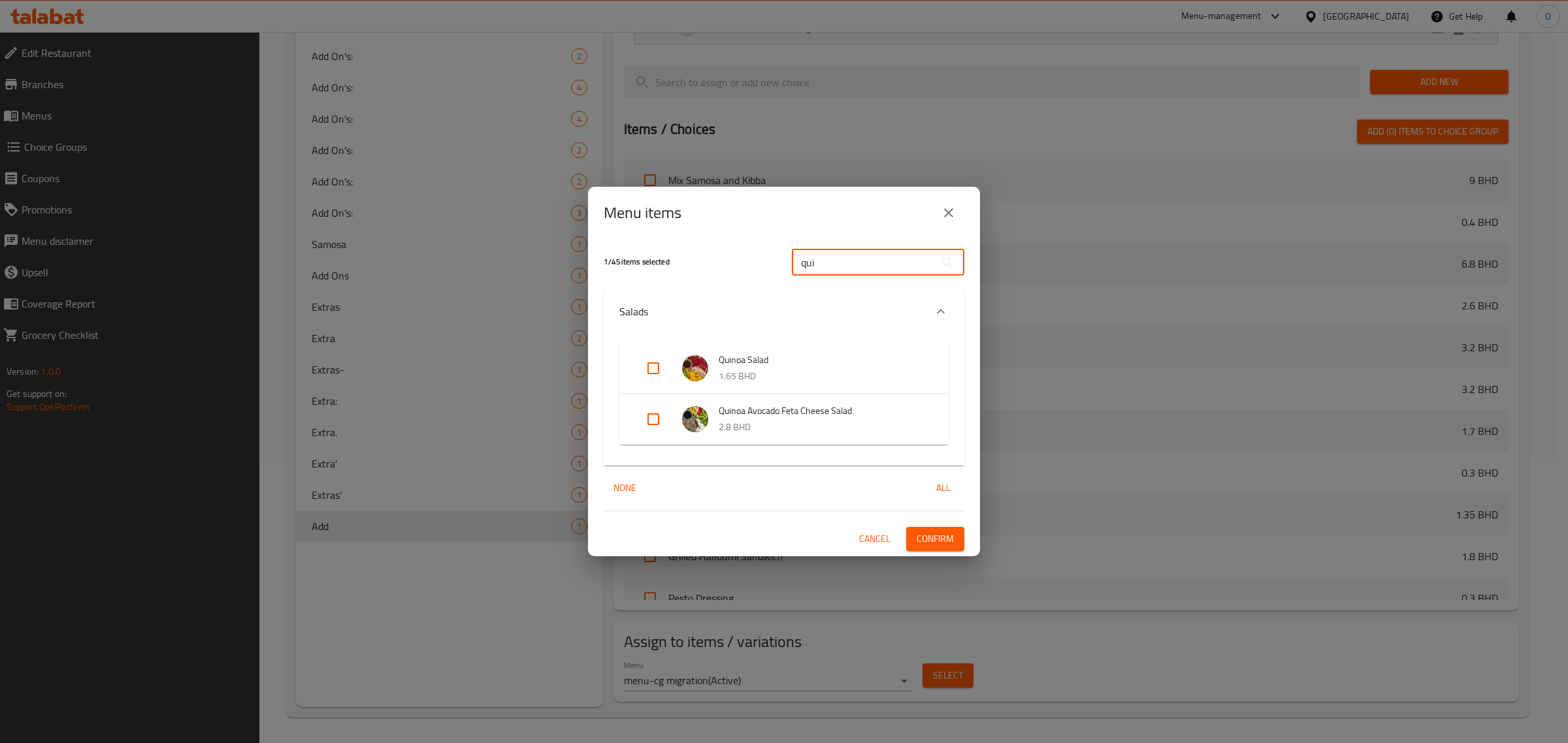
type input "qui"
click at [658, 366] on input "Expand" at bounding box center [652, 368] width 31 height 31
checkbox input "true"
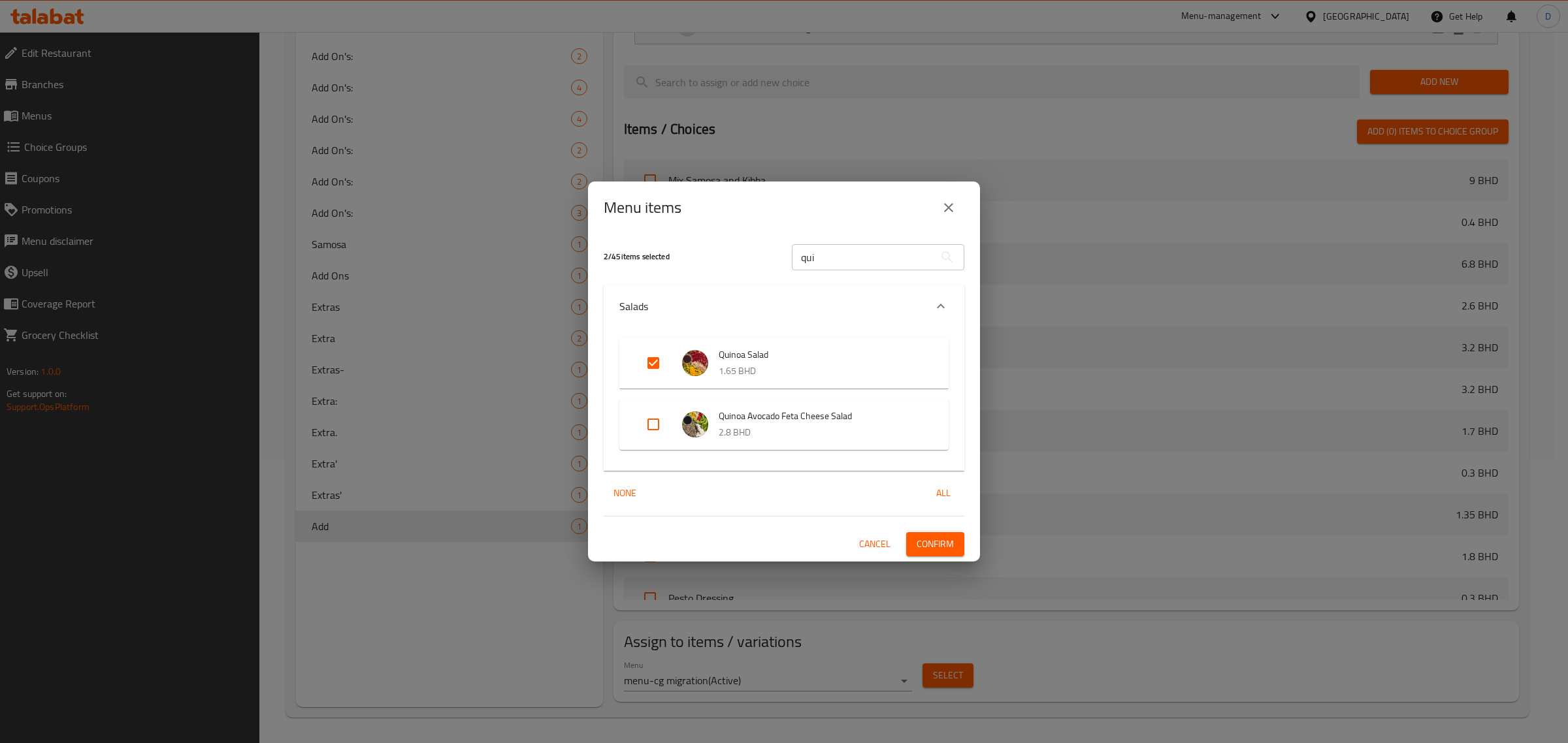
click at [663, 419] on input "Expand" at bounding box center [652, 424] width 31 height 31
checkbox input "true"
click at [657, 363] on input "Expand" at bounding box center [652, 362] width 31 height 31
checkbox input "false"
click at [942, 543] on span "Confirm" at bounding box center [935, 545] width 37 height 16
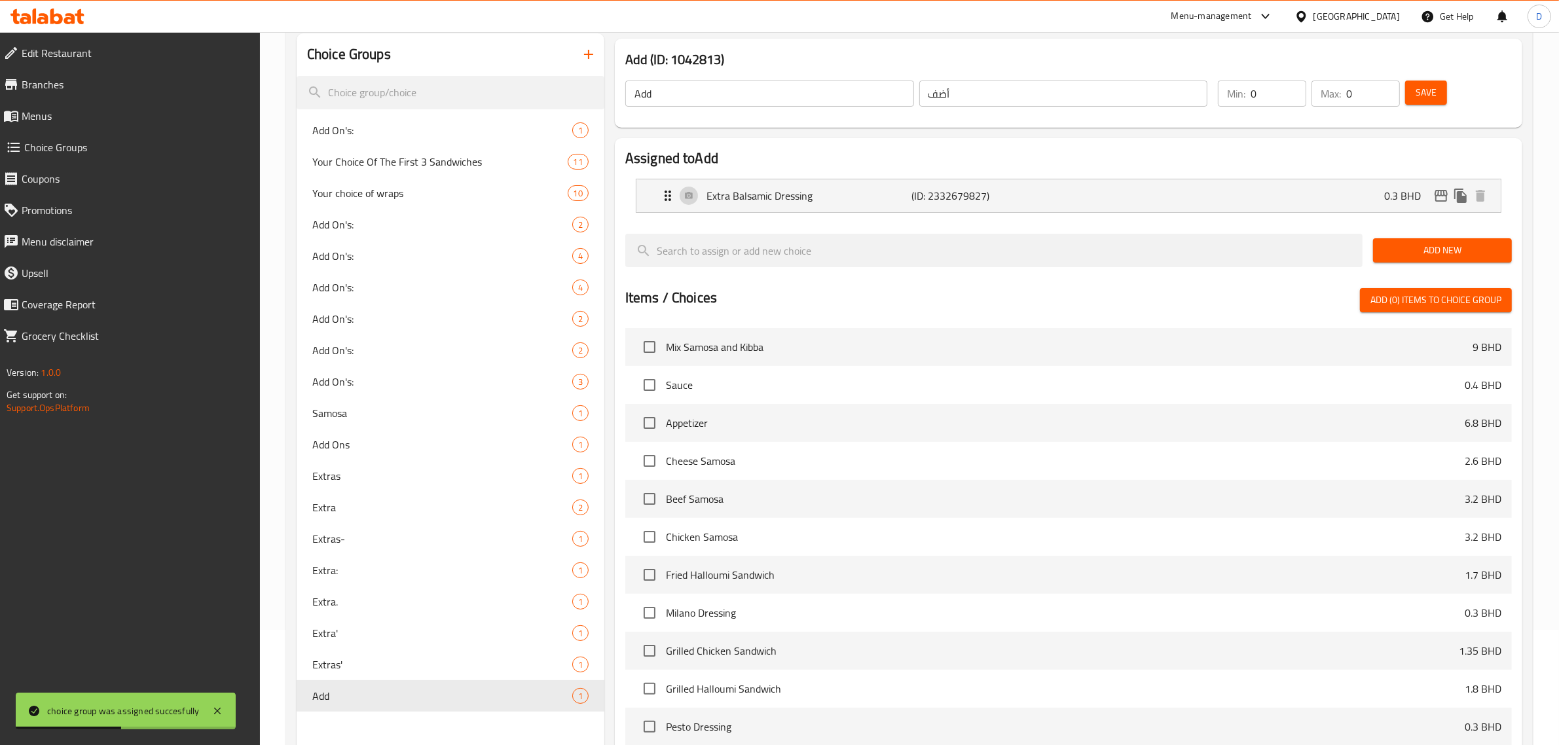
scroll to position [0, 0]
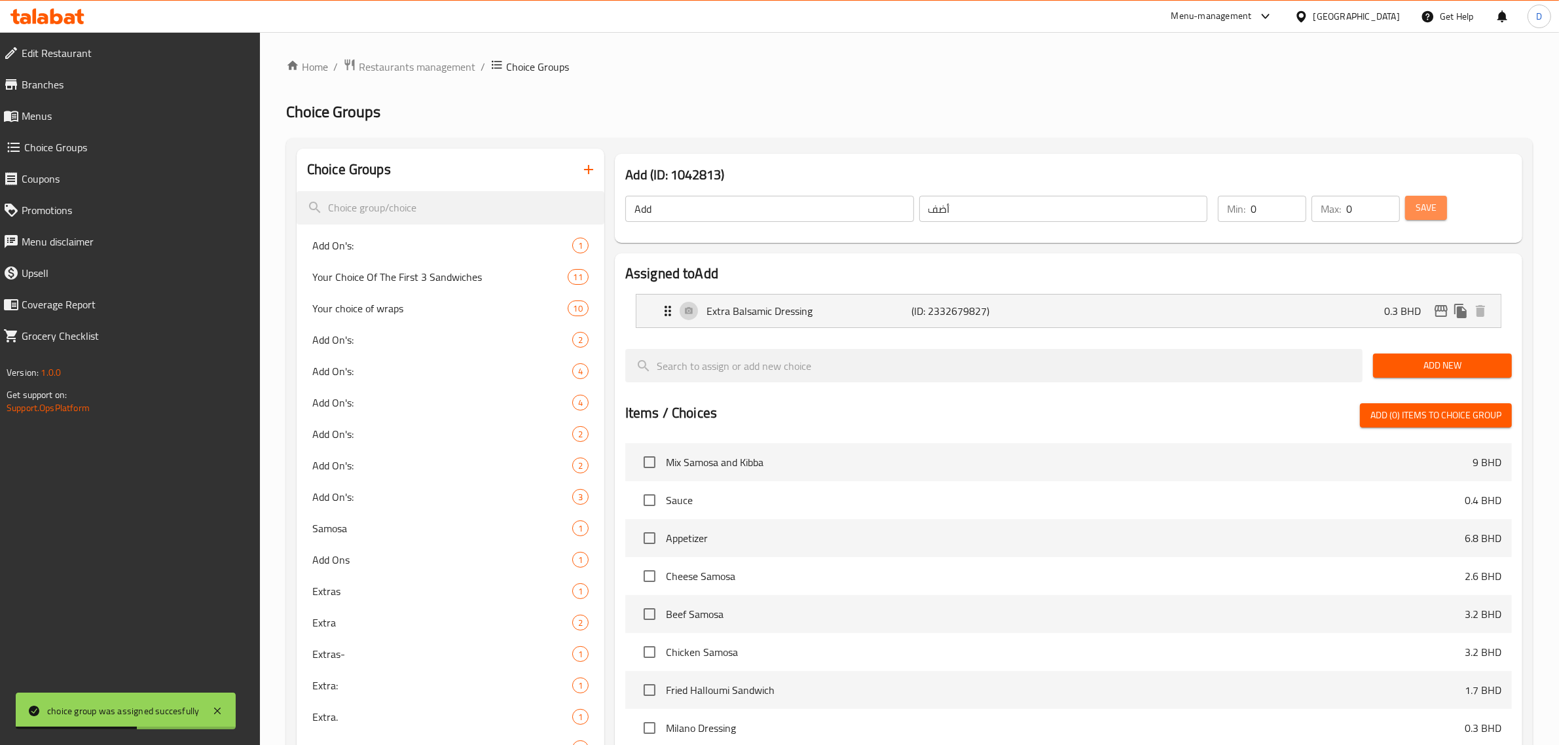
click at [1435, 212] on span "Save" at bounding box center [1426, 208] width 21 height 16
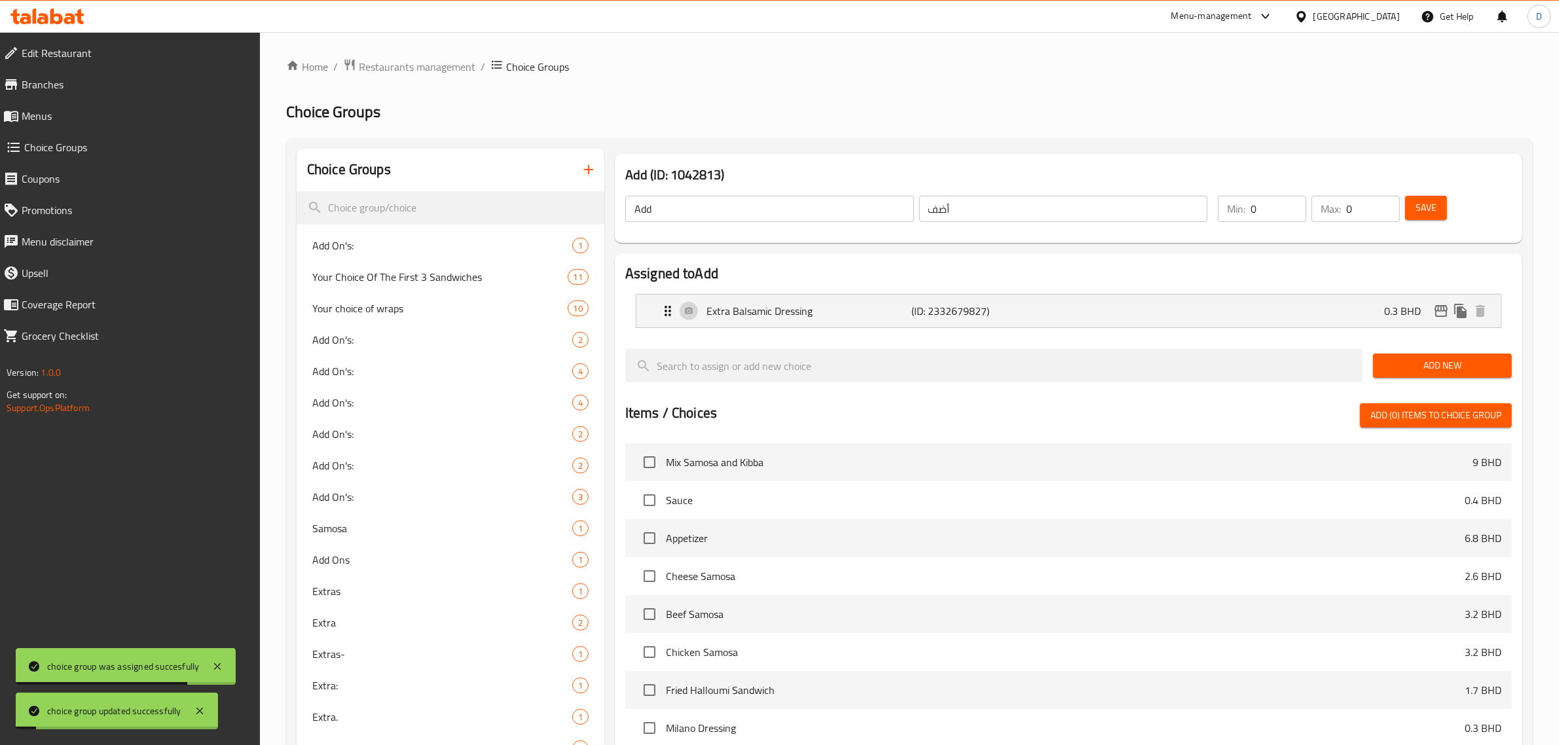
click at [573, 168] on button "button" at bounding box center [588, 169] width 31 height 31
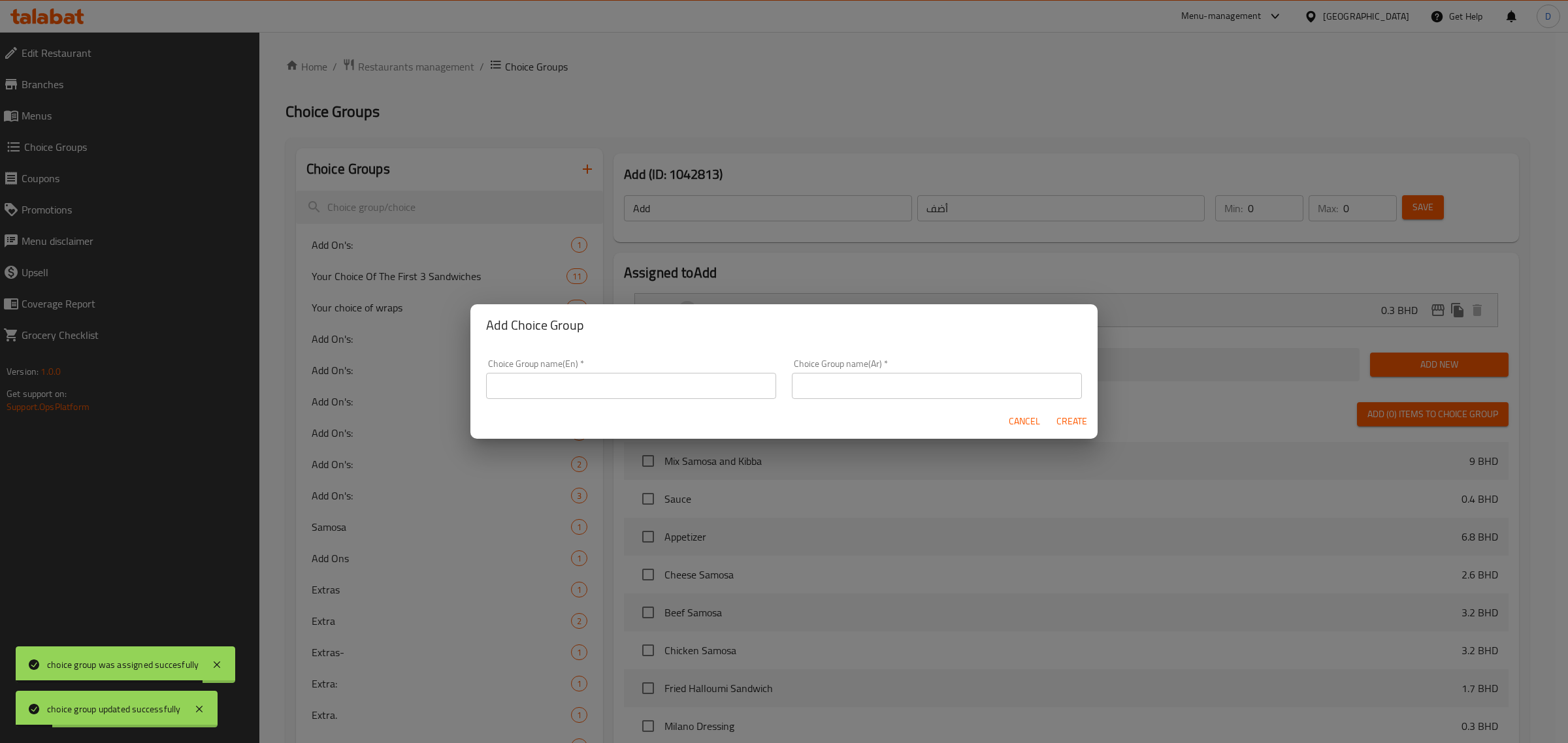
click at [529, 399] on input "text" at bounding box center [630, 386] width 290 height 26
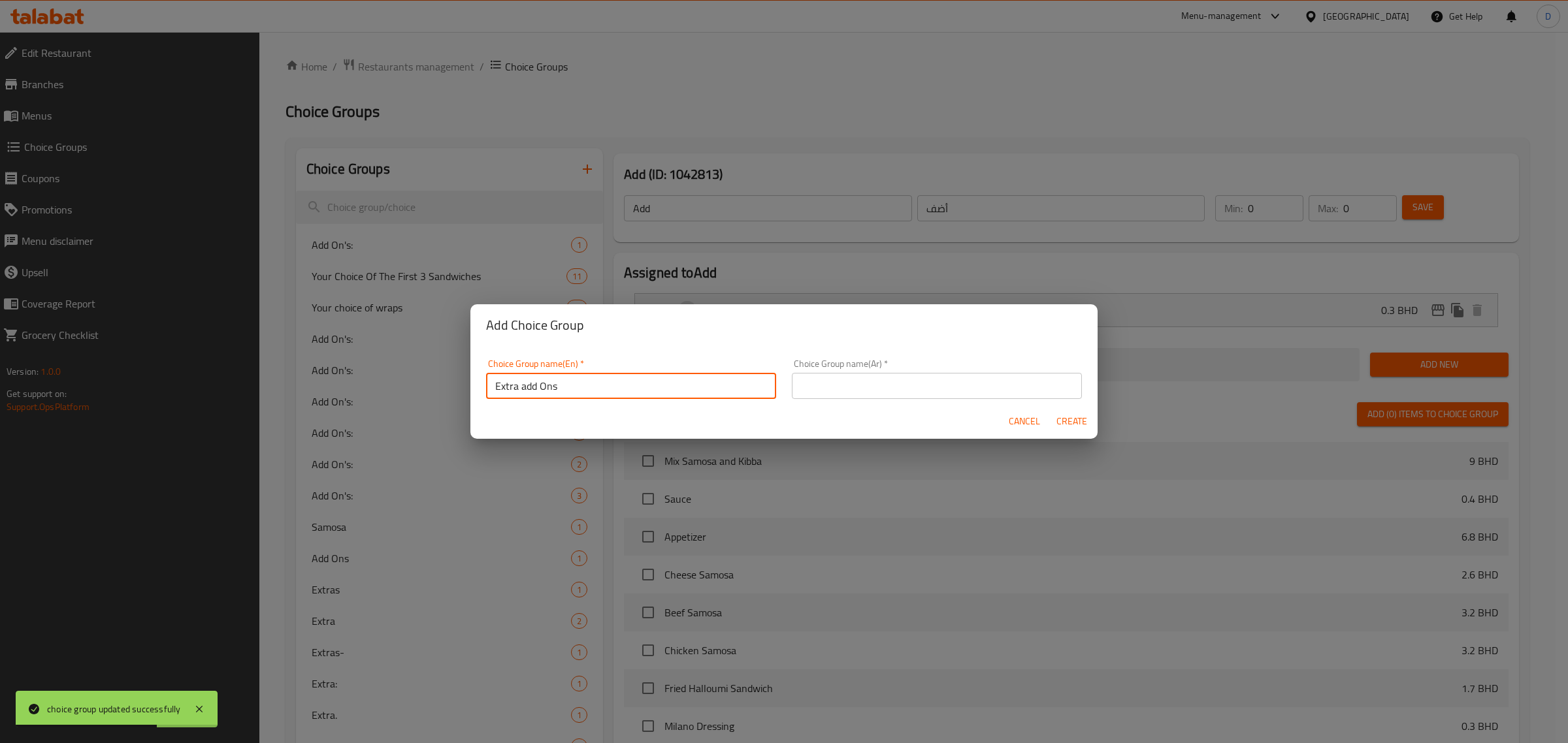
click at [526, 396] on input "Extra add Ons" at bounding box center [630, 386] width 290 height 26
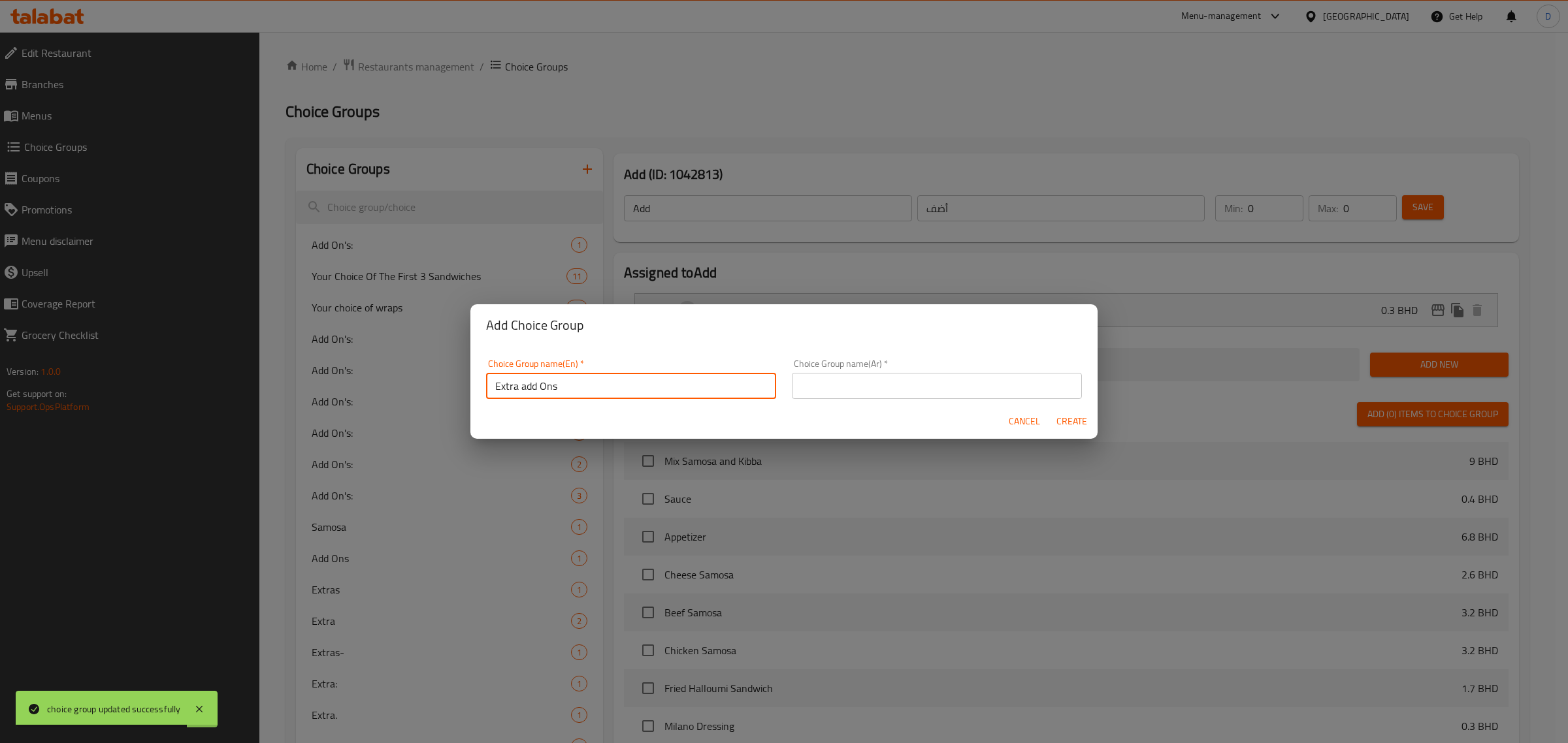
click at [526, 396] on input "Extra add Ons" at bounding box center [630, 386] width 290 height 26
type input "Extra add Ons"
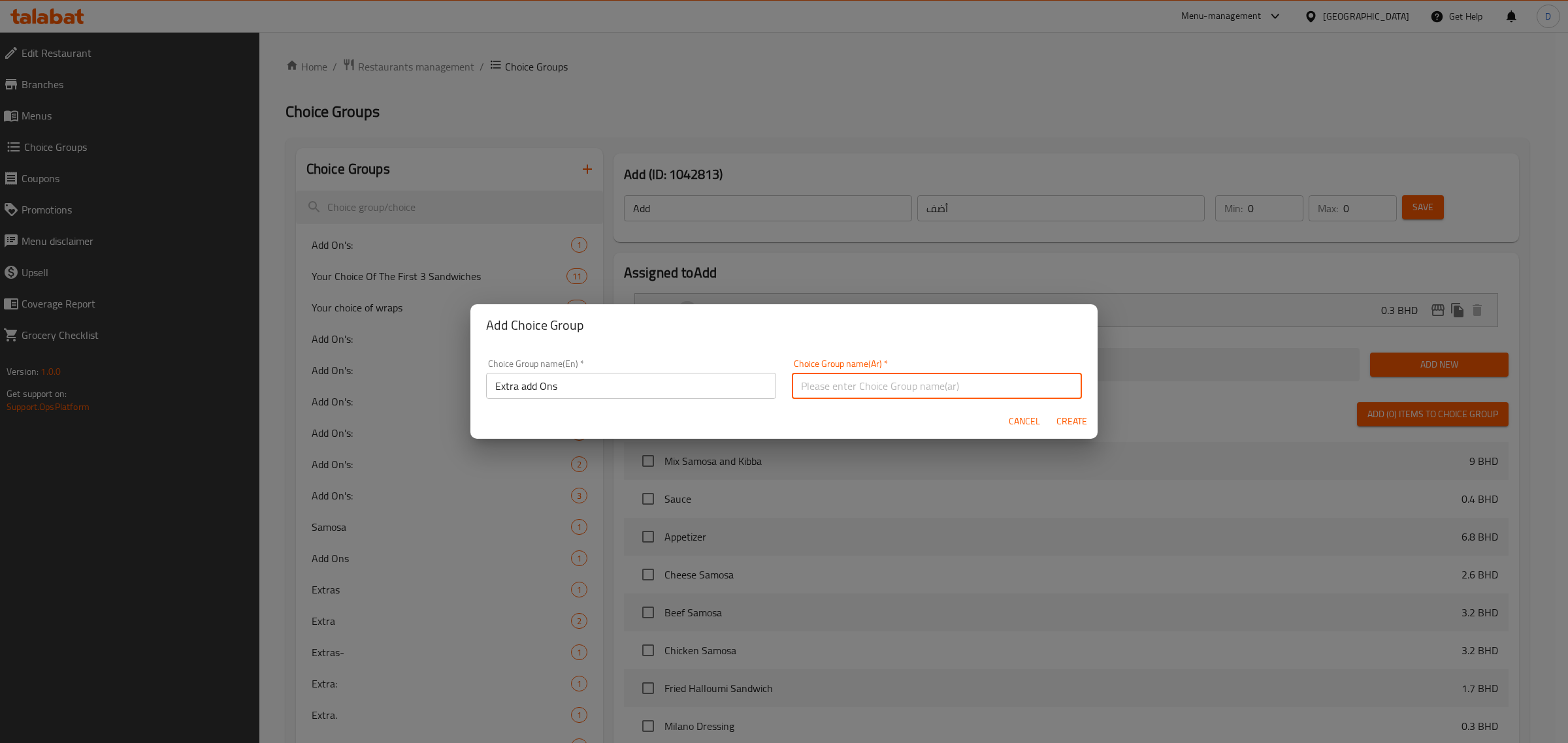
drag, startPoint x: 838, startPoint y: 381, endPoint x: 856, endPoint y: 381, distance: 18.0
click at [838, 381] on input "text" at bounding box center [937, 386] width 290 height 26
paste input "إضافات إضافية"
type input "إضافات إضافية"
click at [1089, 414] on button "Create" at bounding box center [1071, 422] width 42 height 24
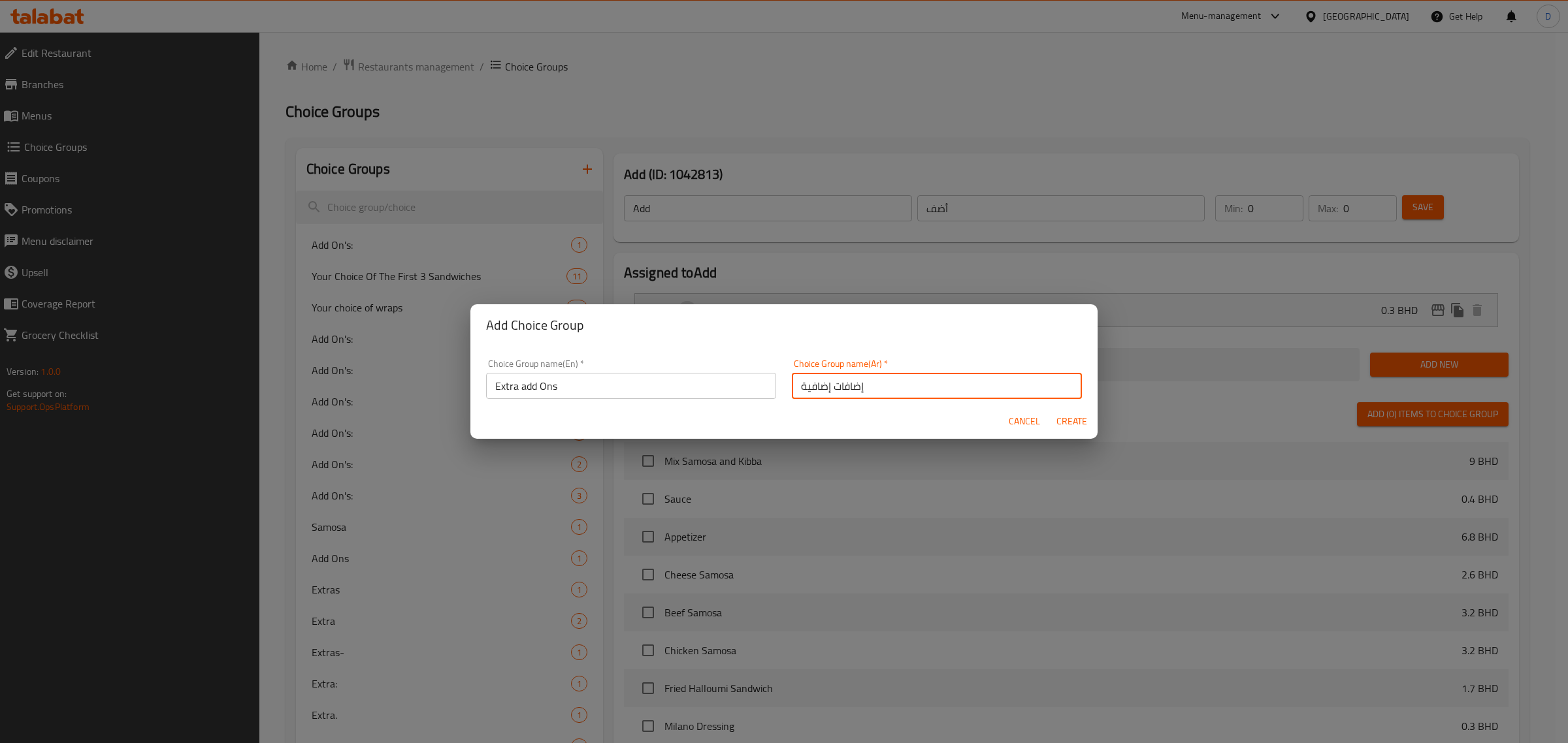
type input "Extra add Ons"
type input "إضافات إضافية"
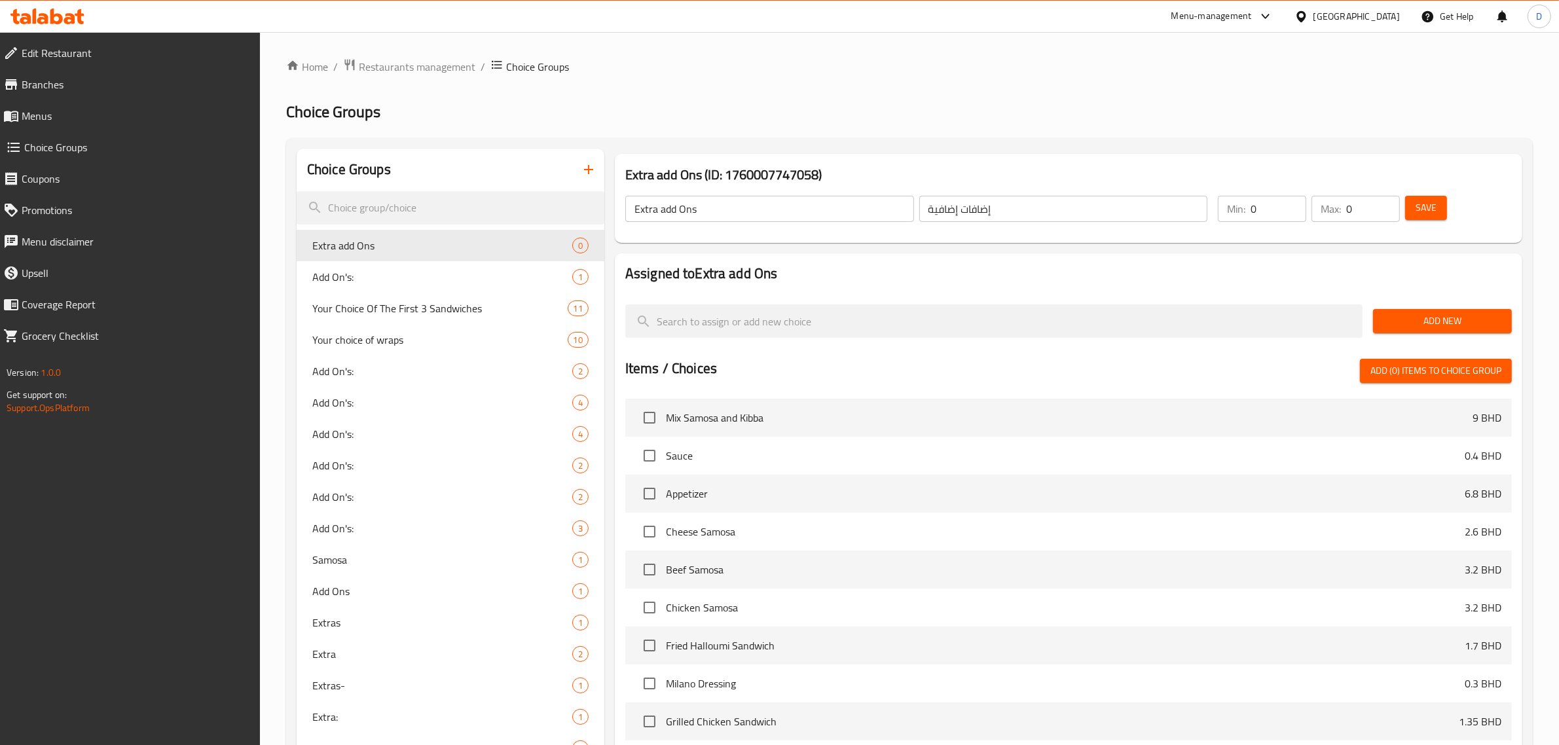
click at [1411, 318] on span "Add New" at bounding box center [1443, 321] width 118 height 16
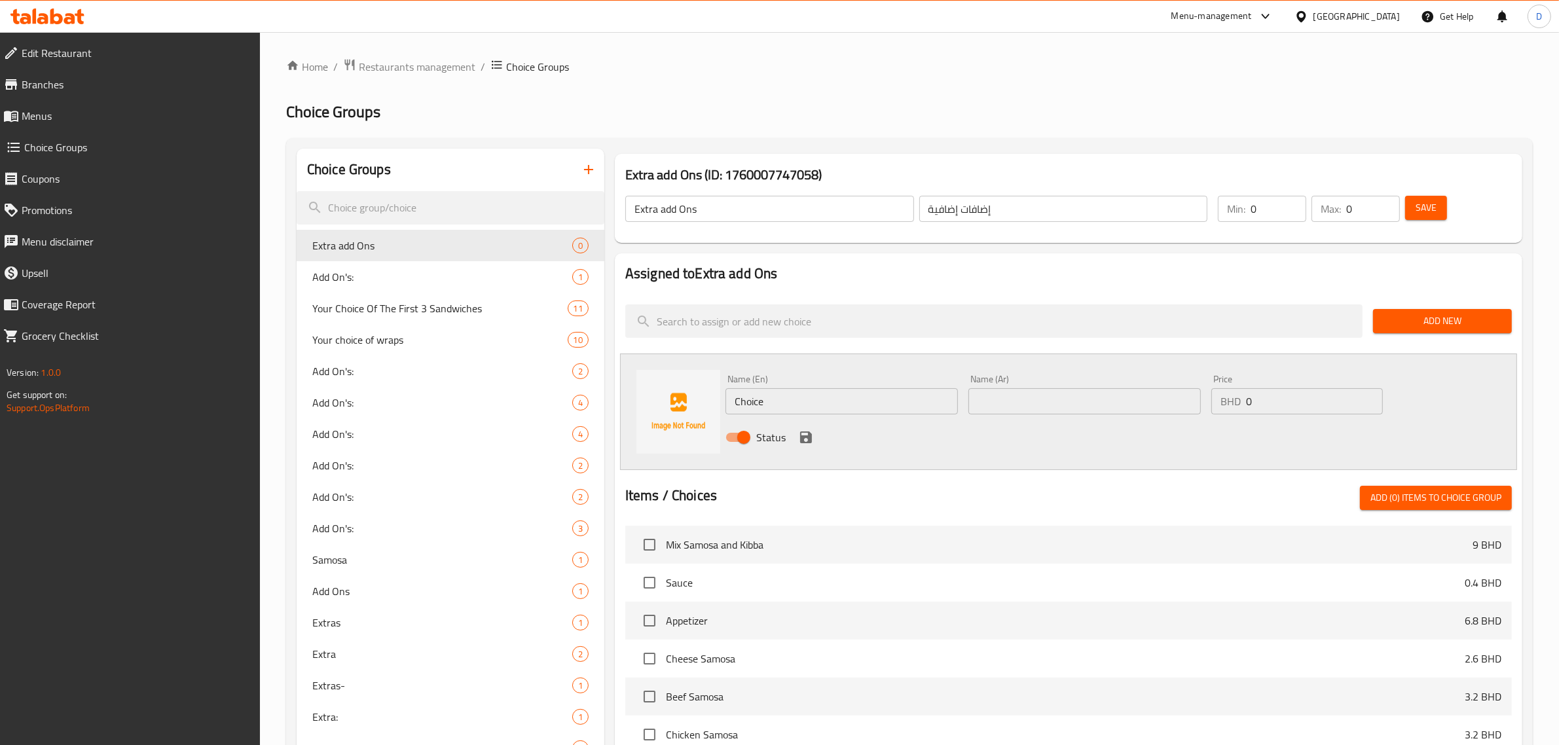
click at [833, 407] on input "Choice" at bounding box center [842, 401] width 232 height 26
type input "Extra Avacado"
click at [767, 341] on div at bounding box center [994, 321] width 748 height 44
click at [800, 408] on input "Extra Avacado" at bounding box center [842, 401] width 232 height 26
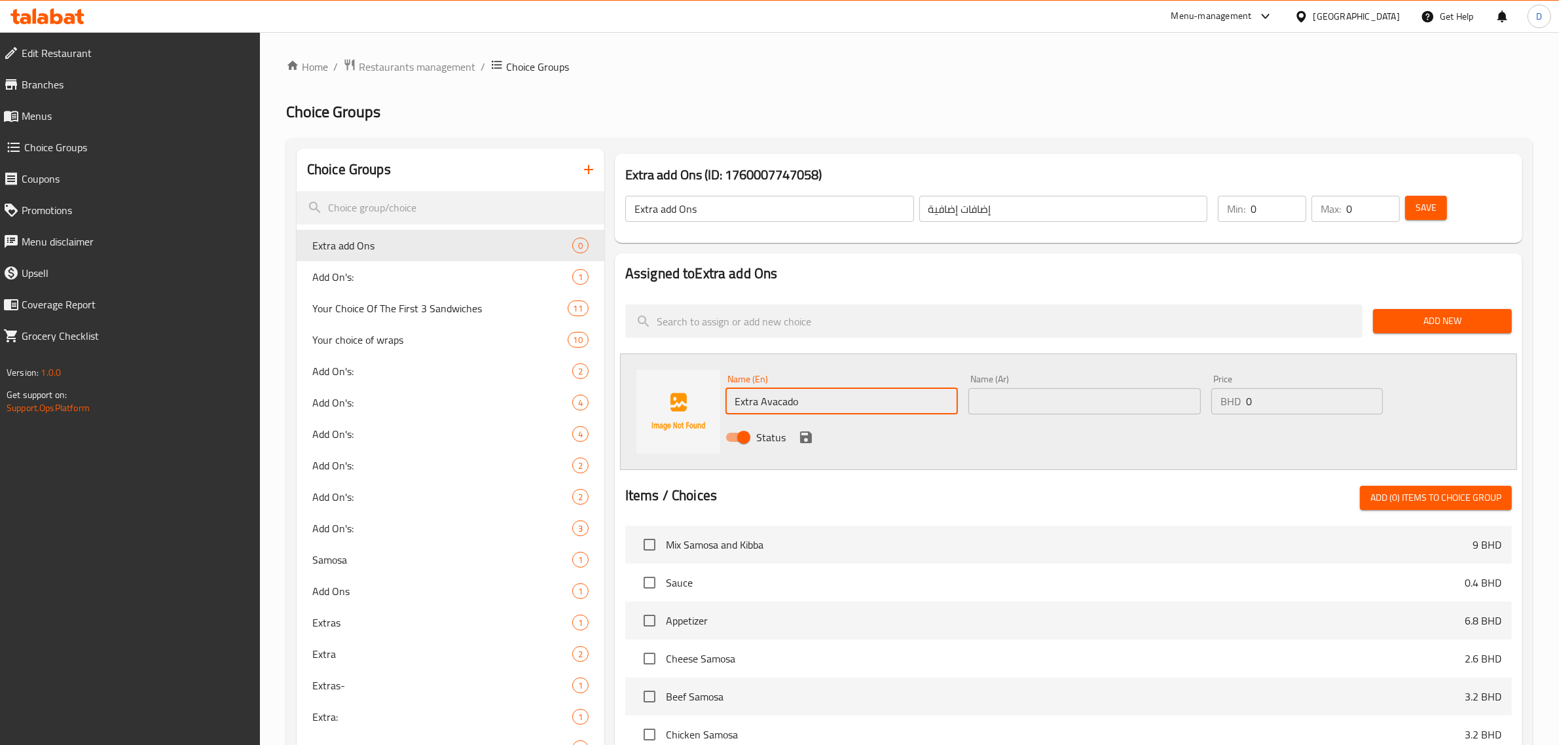
click at [800, 408] on input "Extra Avacado" at bounding box center [842, 401] width 232 height 26
click at [999, 387] on div "Name (Ar) Name (Ar)" at bounding box center [1085, 395] width 232 height 40
click at [1003, 390] on input "text" at bounding box center [1085, 401] width 232 height 26
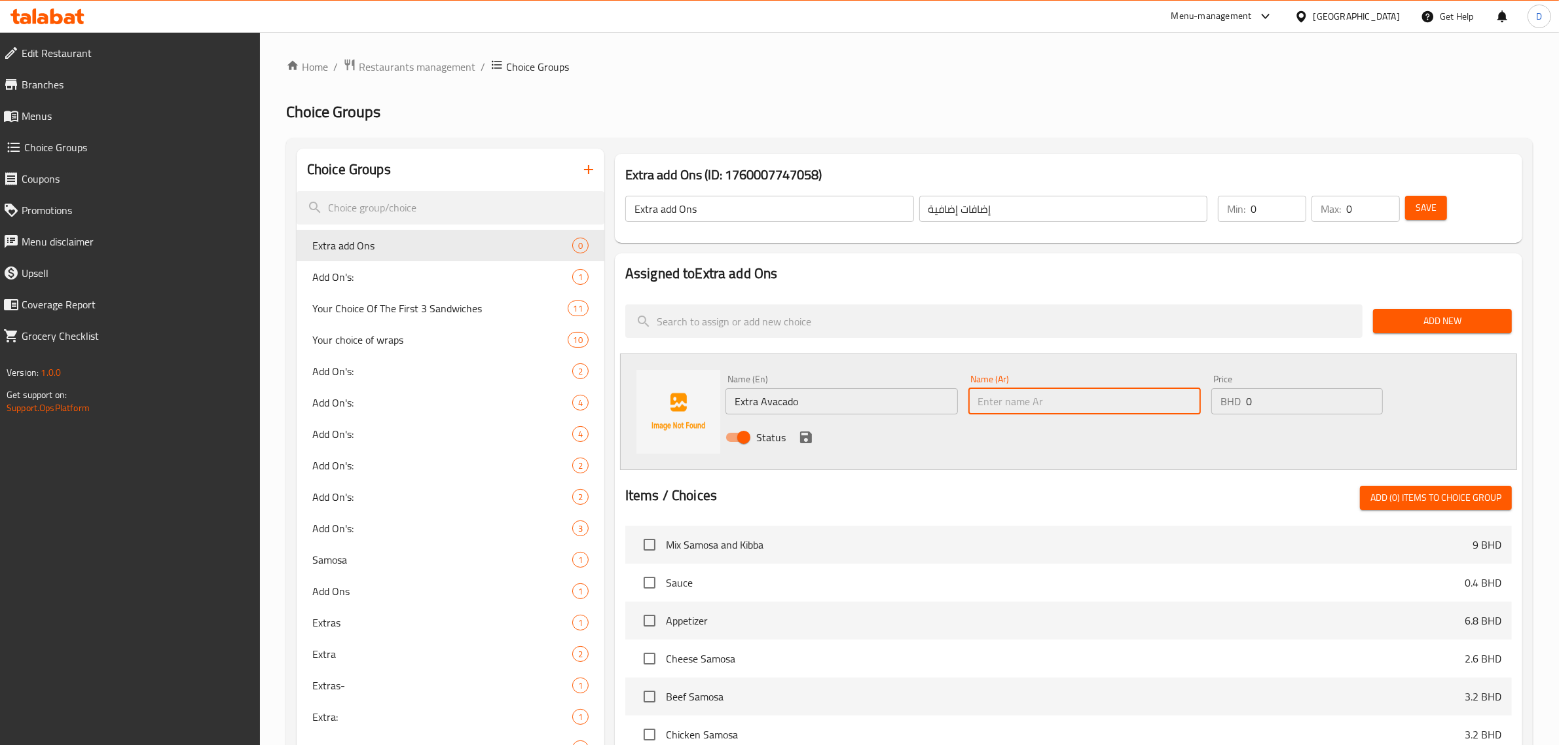
paste input "كمية اضافية من الأفوكادو"
type input "كمية اضافية من الأفوكادو"
click at [1335, 401] on input "0" at bounding box center [1314, 401] width 137 height 26
type input "0.7"
click at [800, 439] on icon "save" at bounding box center [806, 438] width 12 height 12
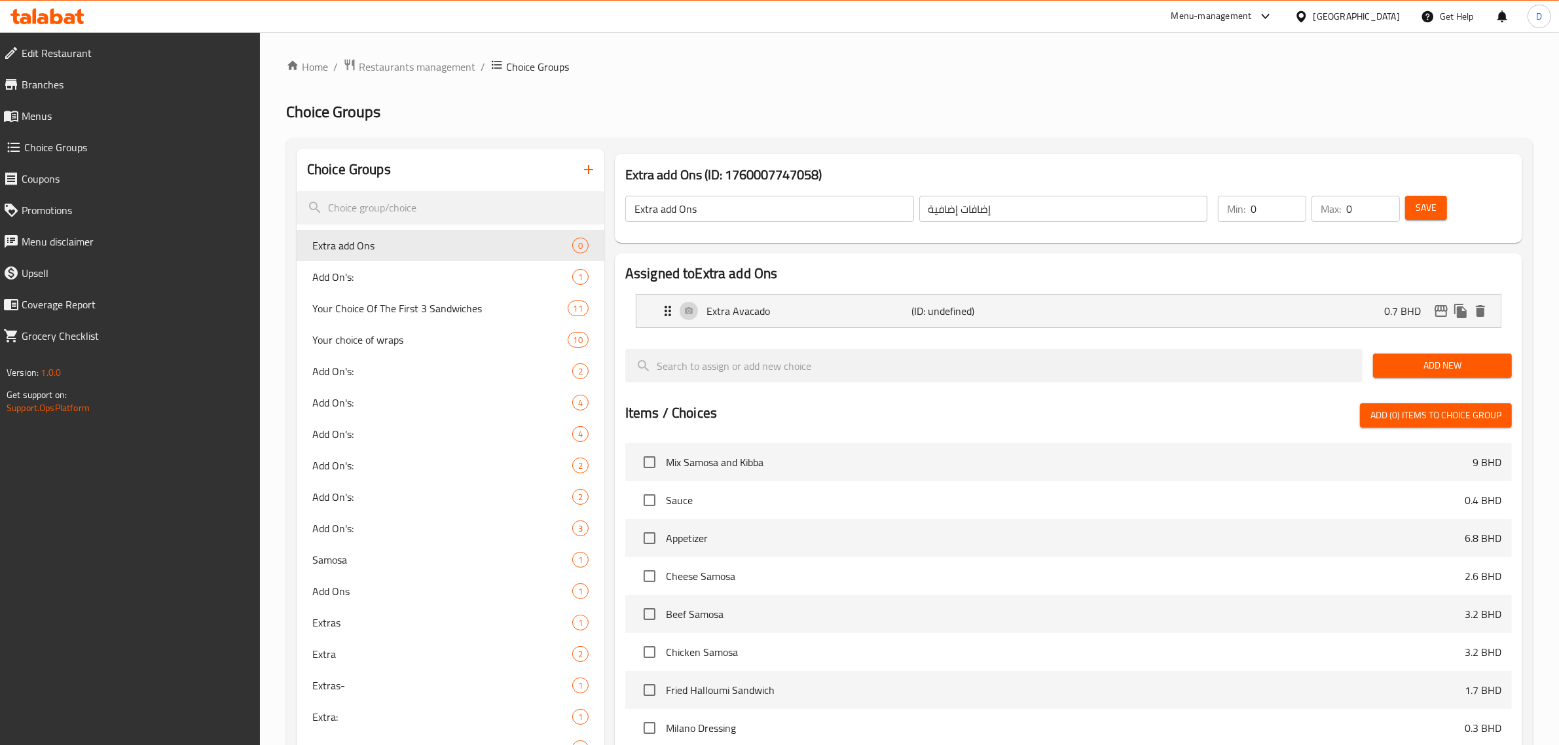
click at [1407, 211] on button "Save" at bounding box center [1426, 208] width 42 height 24
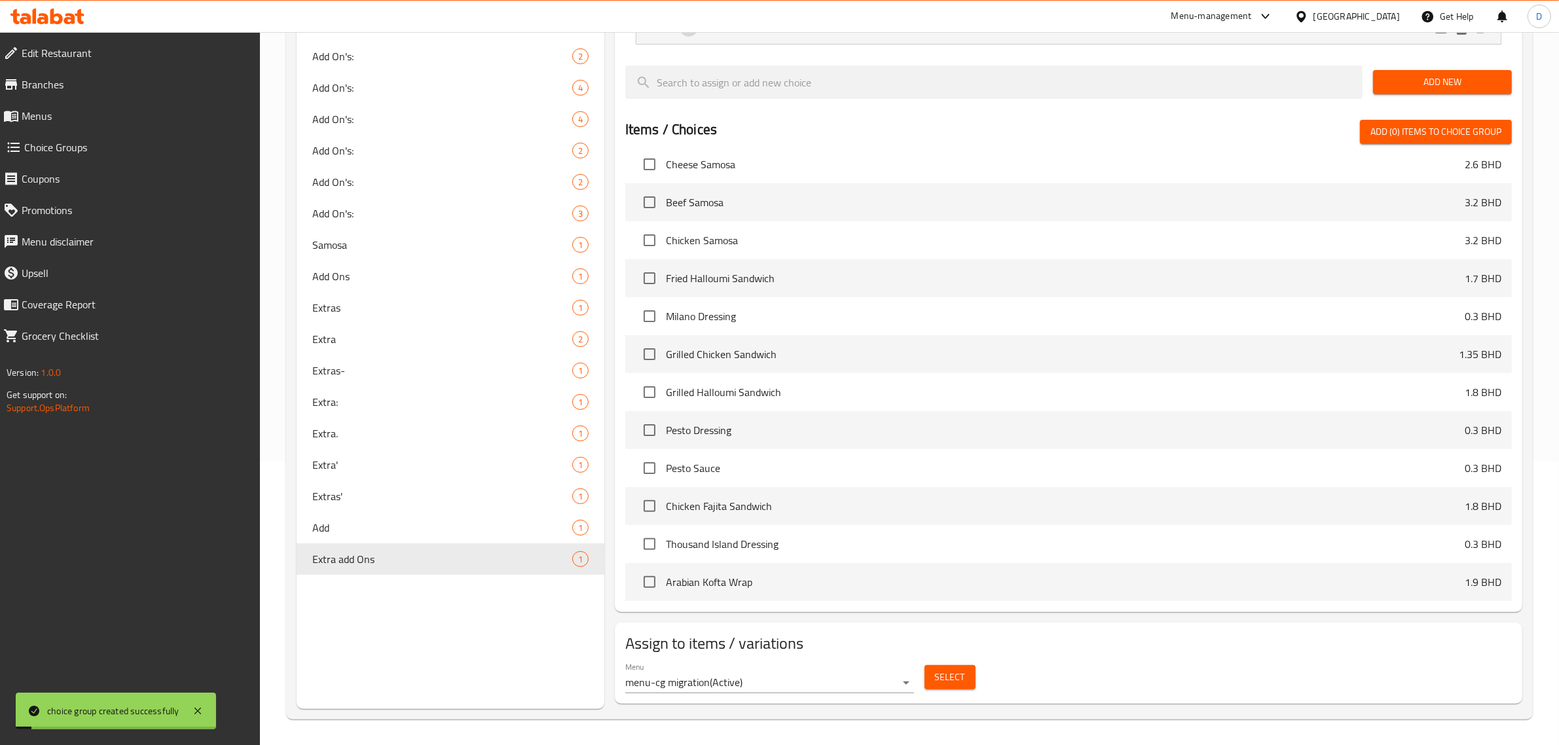
scroll to position [246, 0]
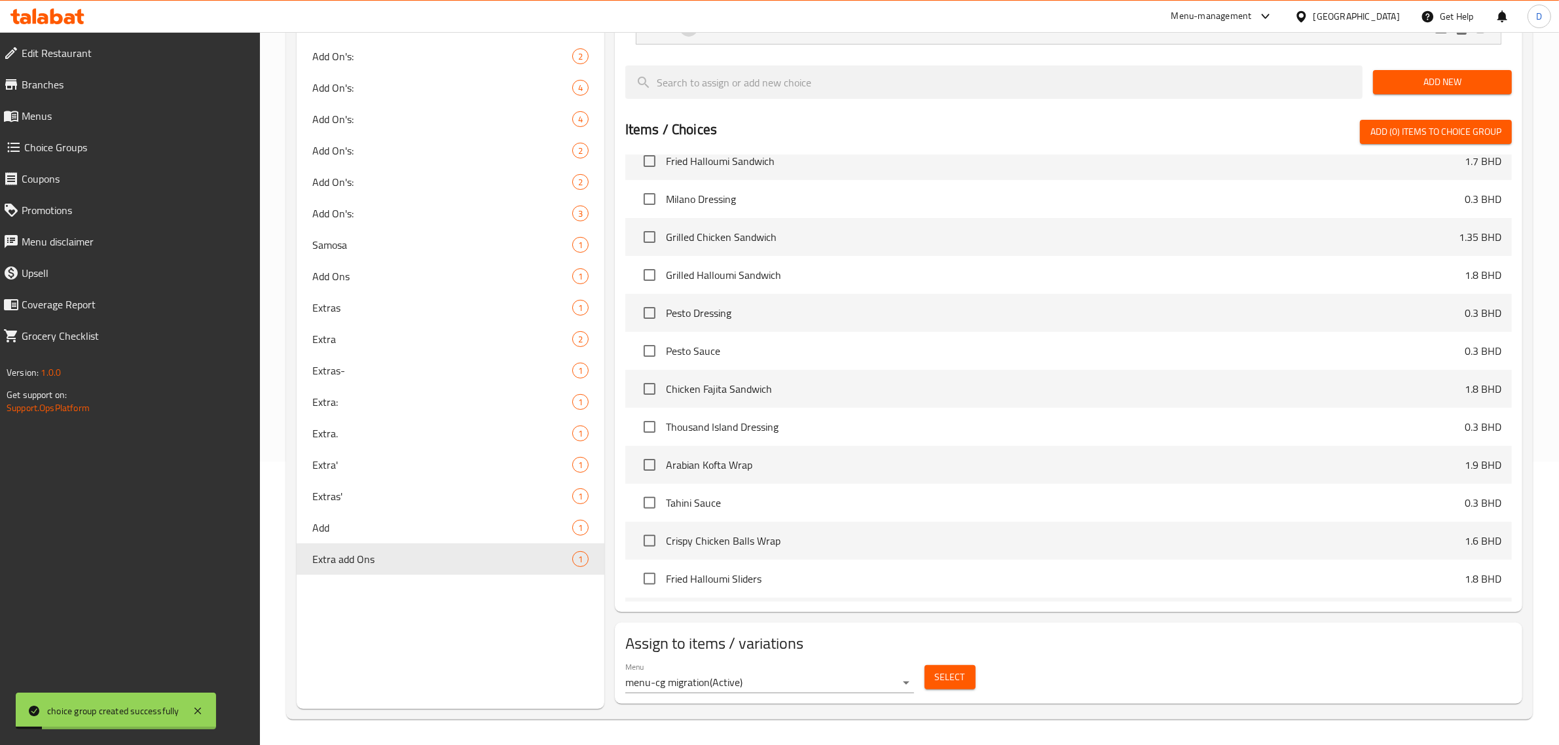
click at [955, 688] on button "Select" at bounding box center [950, 677] width 51 height 24
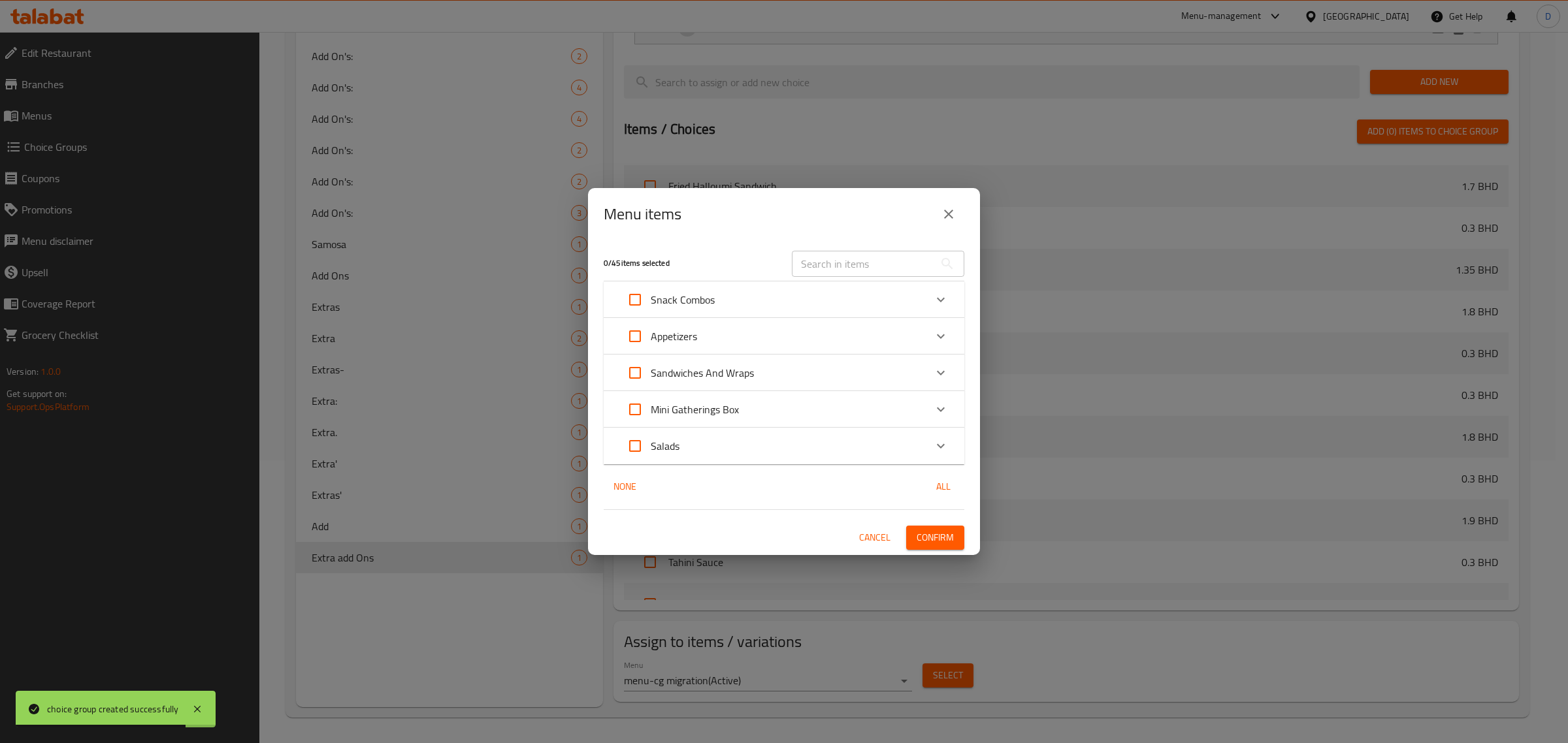
click at [832, 247] on div "​" at bounding box center [878, 264] width 189 height 42
click at [832, 264] on input "text" at bounding box center [863, 263] width 143 height 26
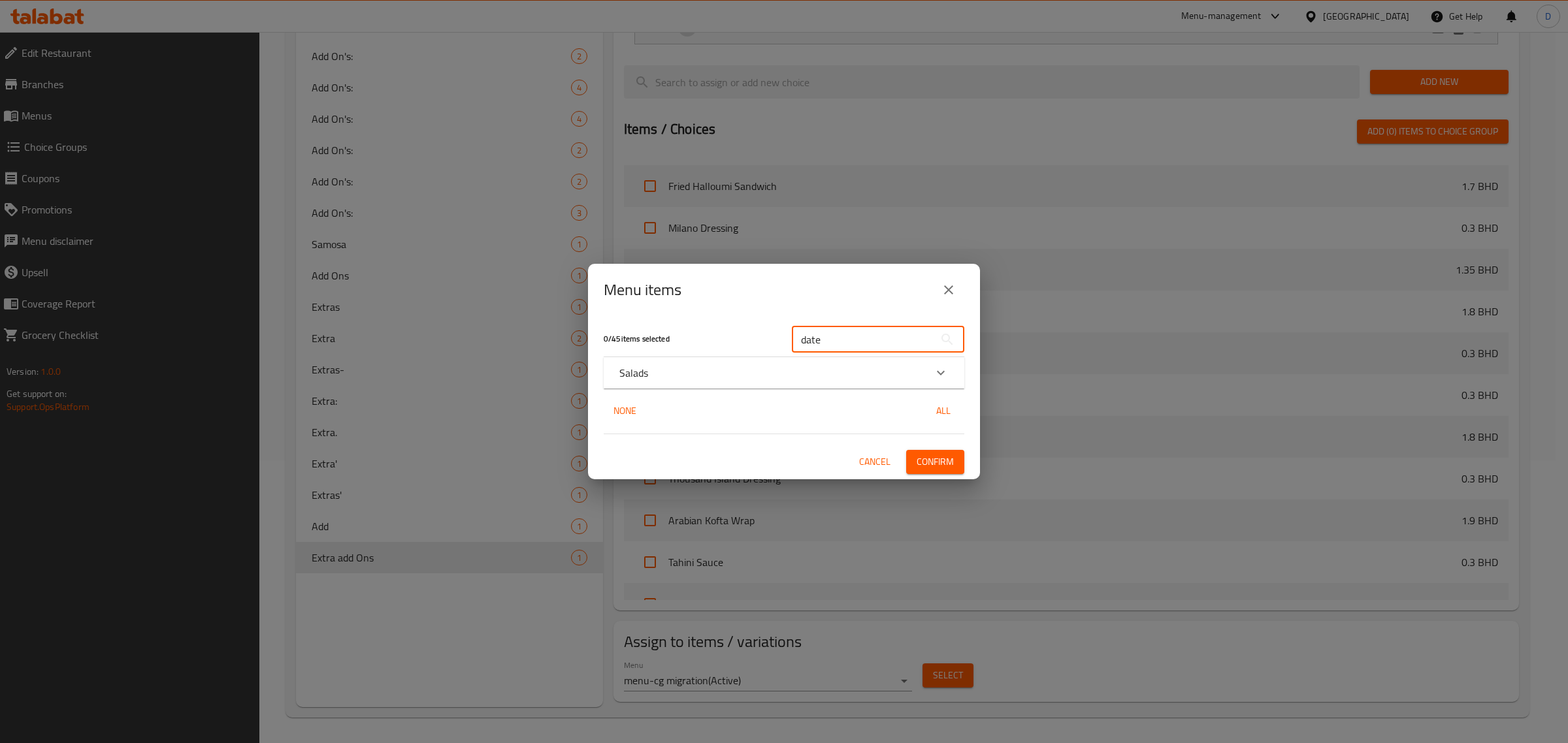
type input "date"
click at [699, 377] on div "Salads" at bounding box center [772, 373] width 305 height 16
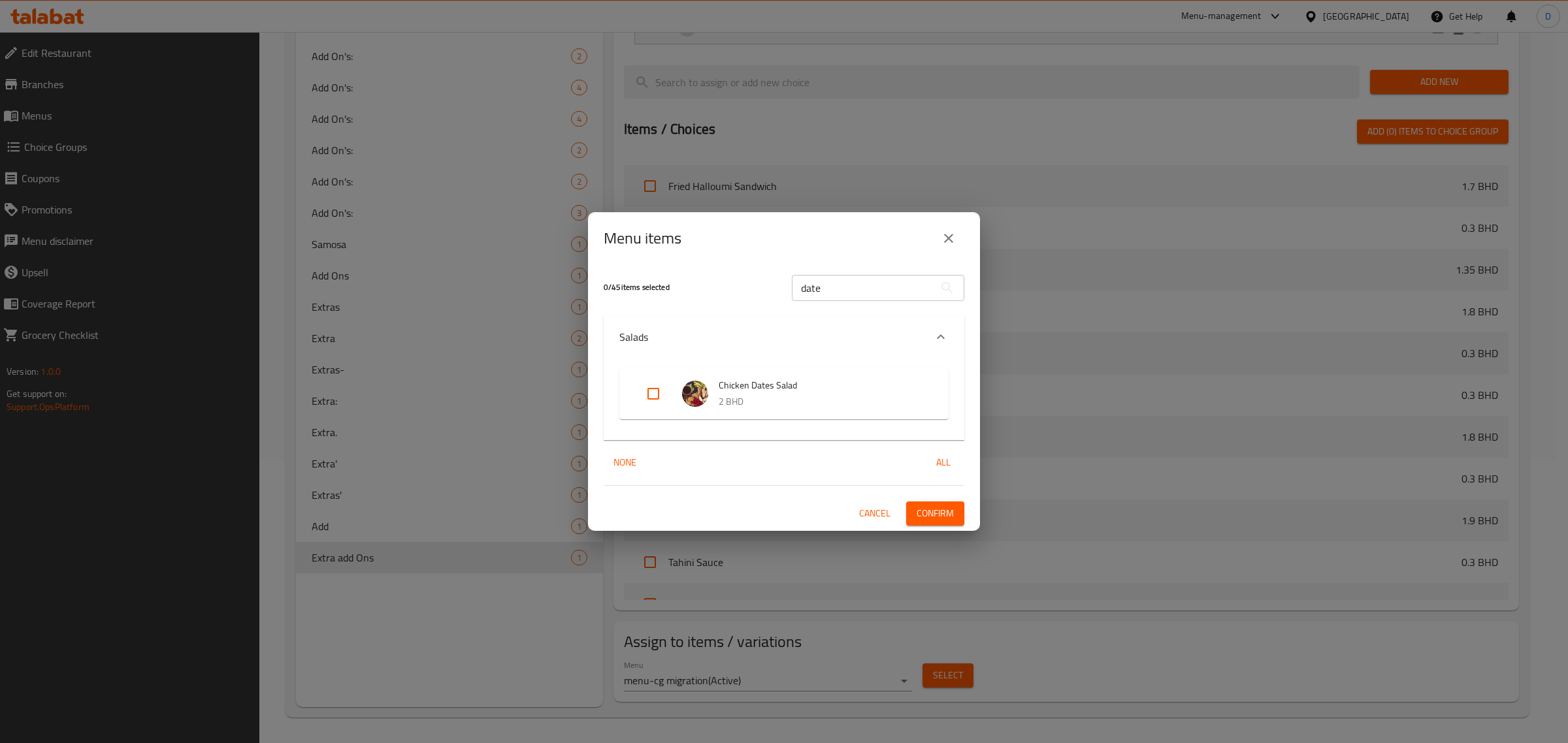
click at [661, 395] on input "Expand" at bounding box center [652, 393] width 31 height 31
checkbox input "true"
click at [877, 277] on input "date" at bounding box center [863, 288] width 143 height 26
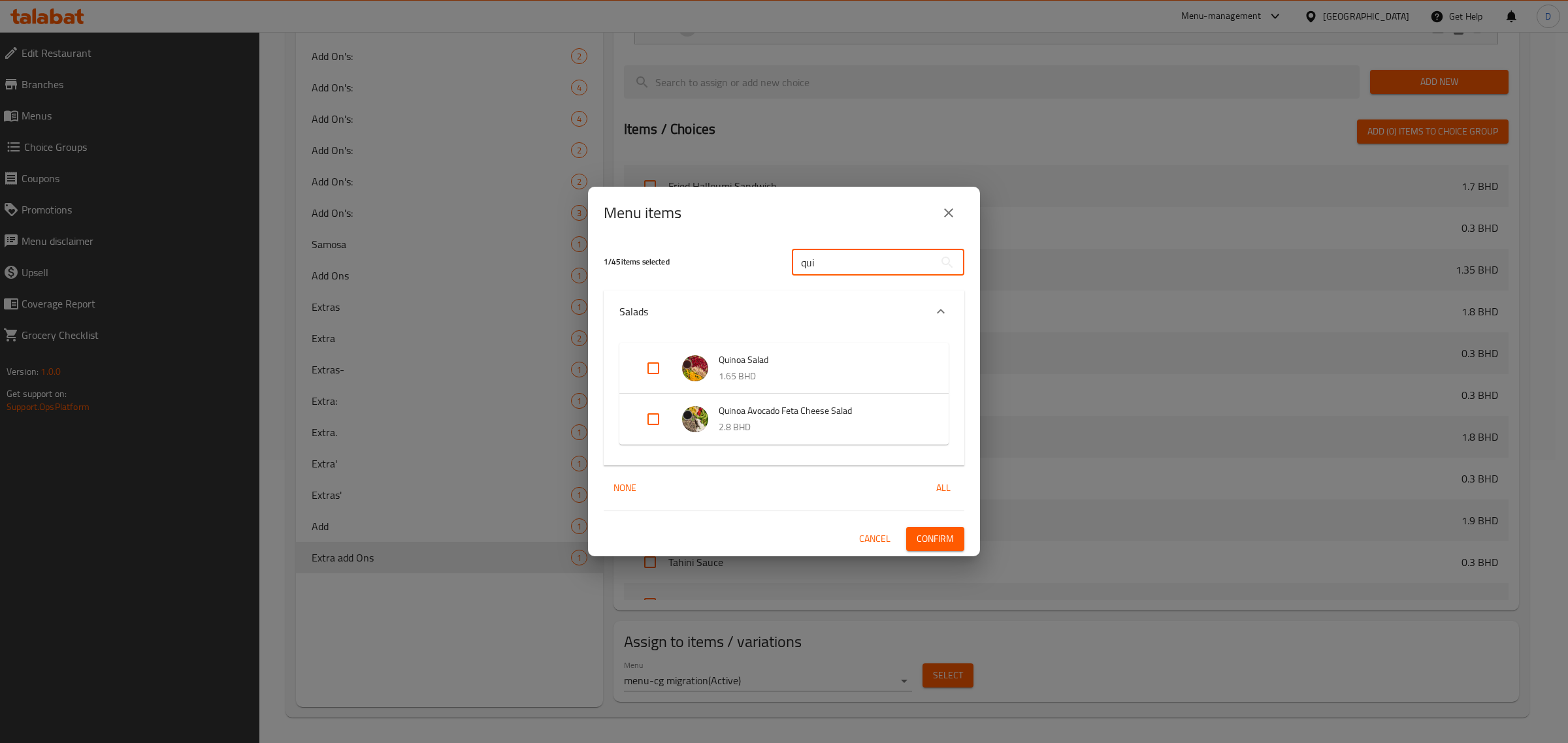
type input "qui"
click at [694, 415] on img "Expand" at bounding box center [695, 419] width 26 height 26
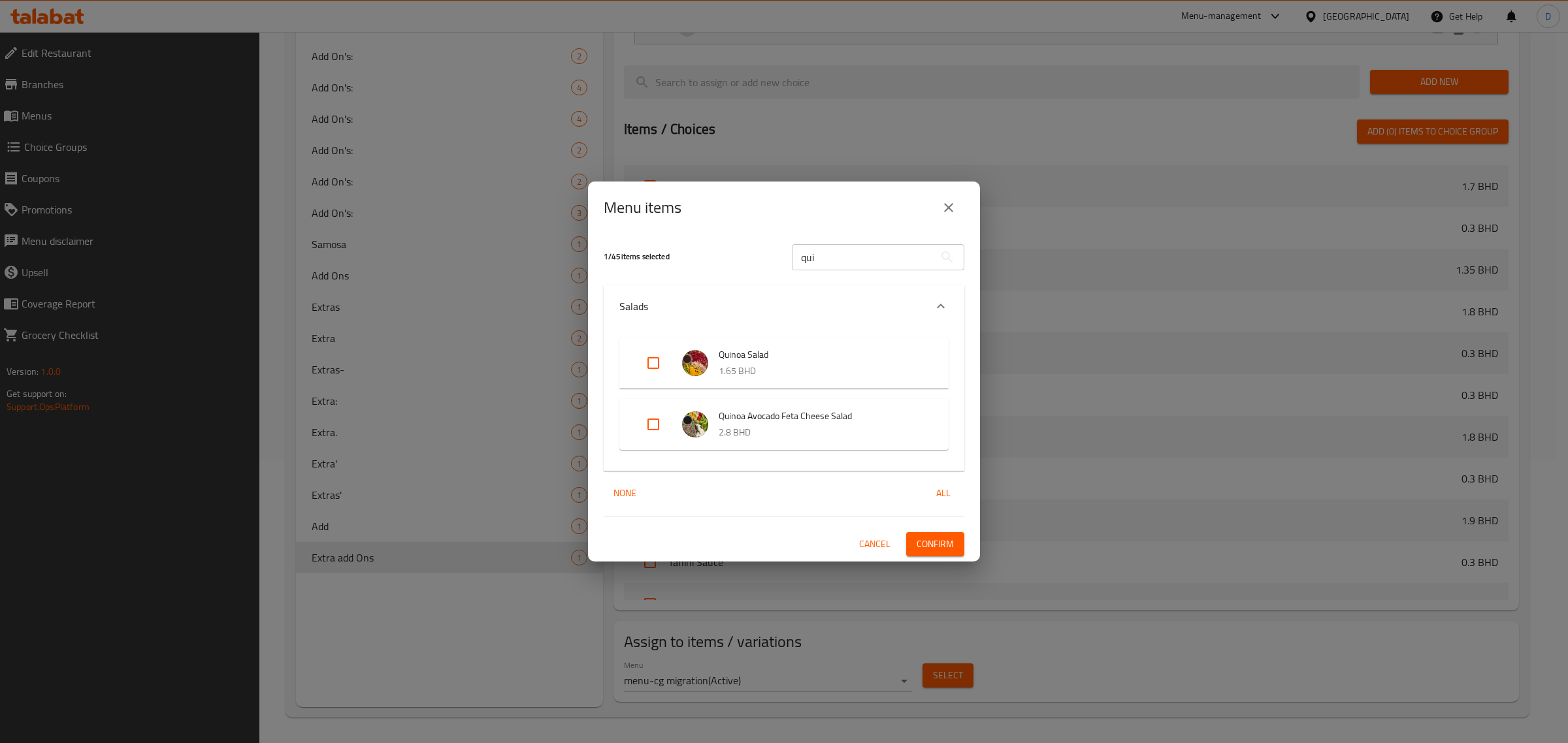
click at [651, 419] on input "Expand" at bounding box center [652, 424] width 31 height 31
checkbox input "true"
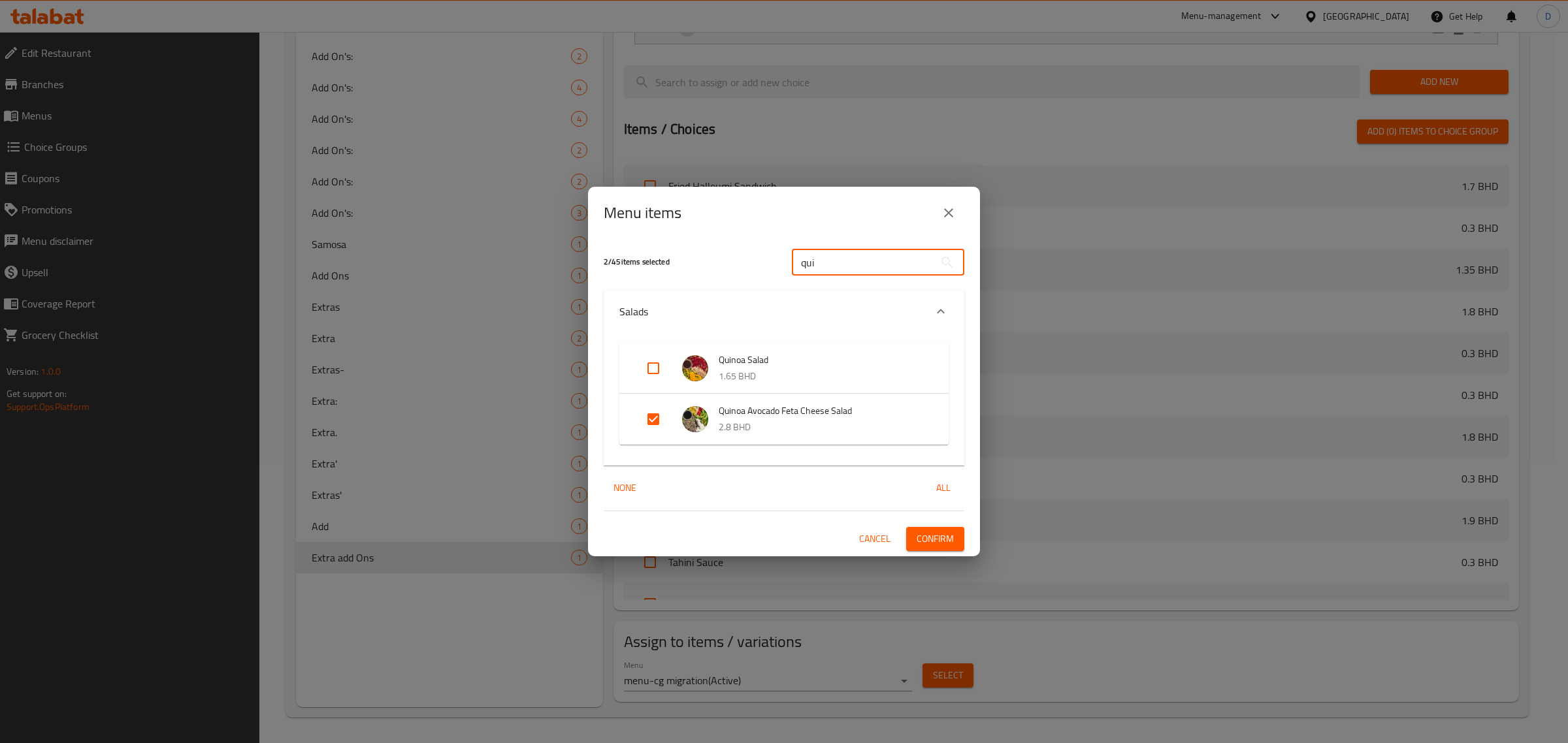
click at [840, 254] on input "qui" at bounding box center [863, 262] width 143 height 26
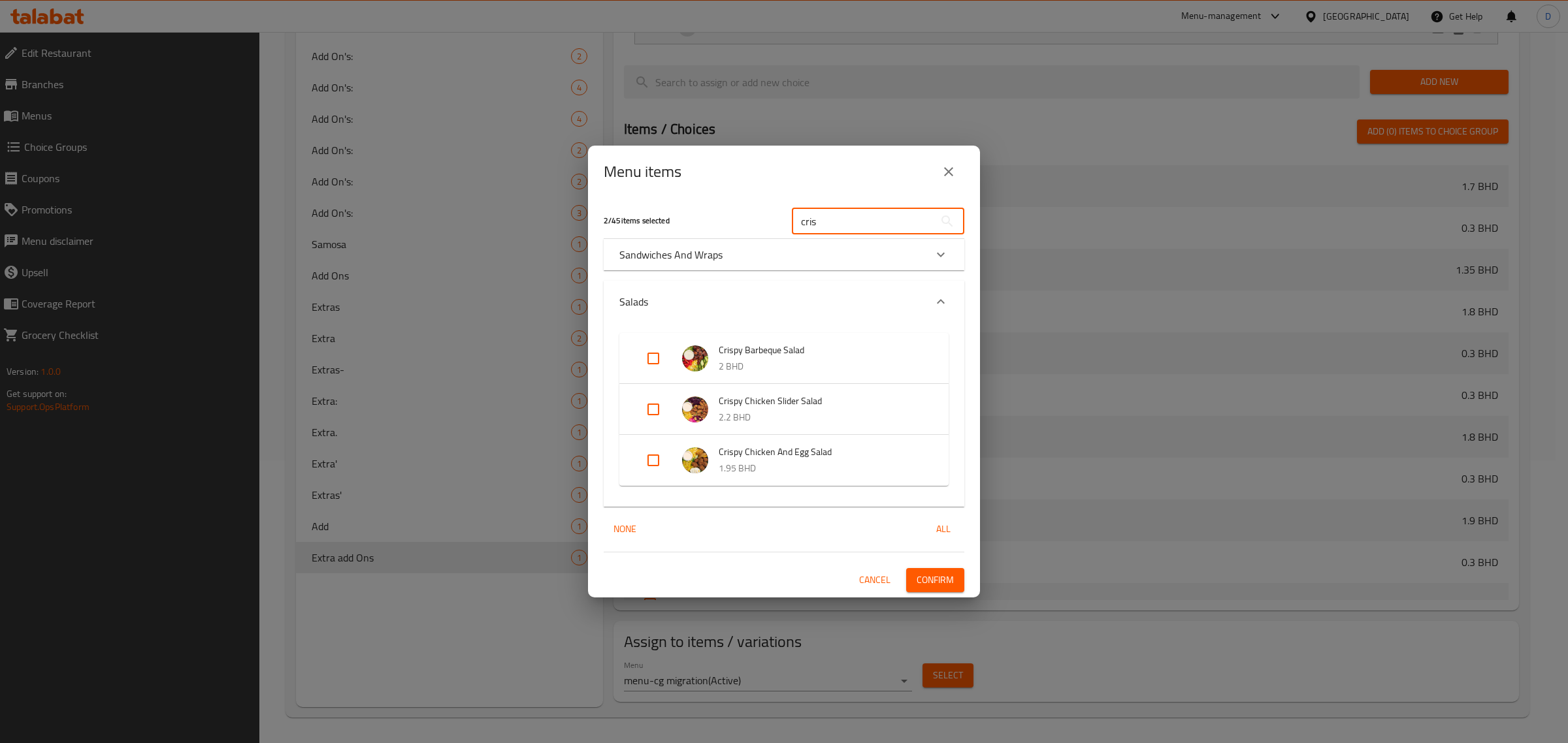
type input "cris"
click at [704, 367] on img "Expand" at bounding box center [695, 358] width 26 height 26
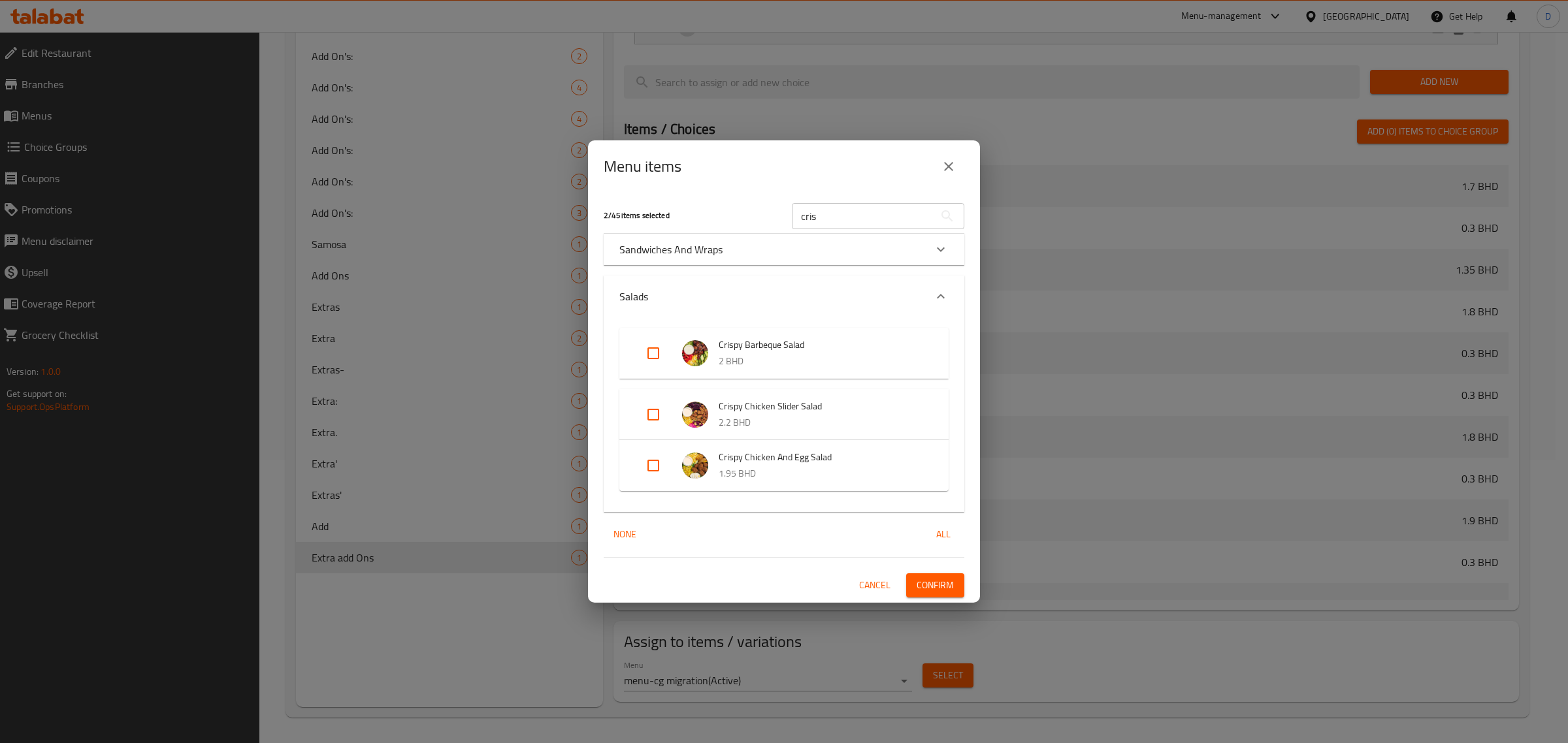
click at [660, 359] on input "Expand" at bounding box center [652, 353] width 31 height 31
checkbox input "true"
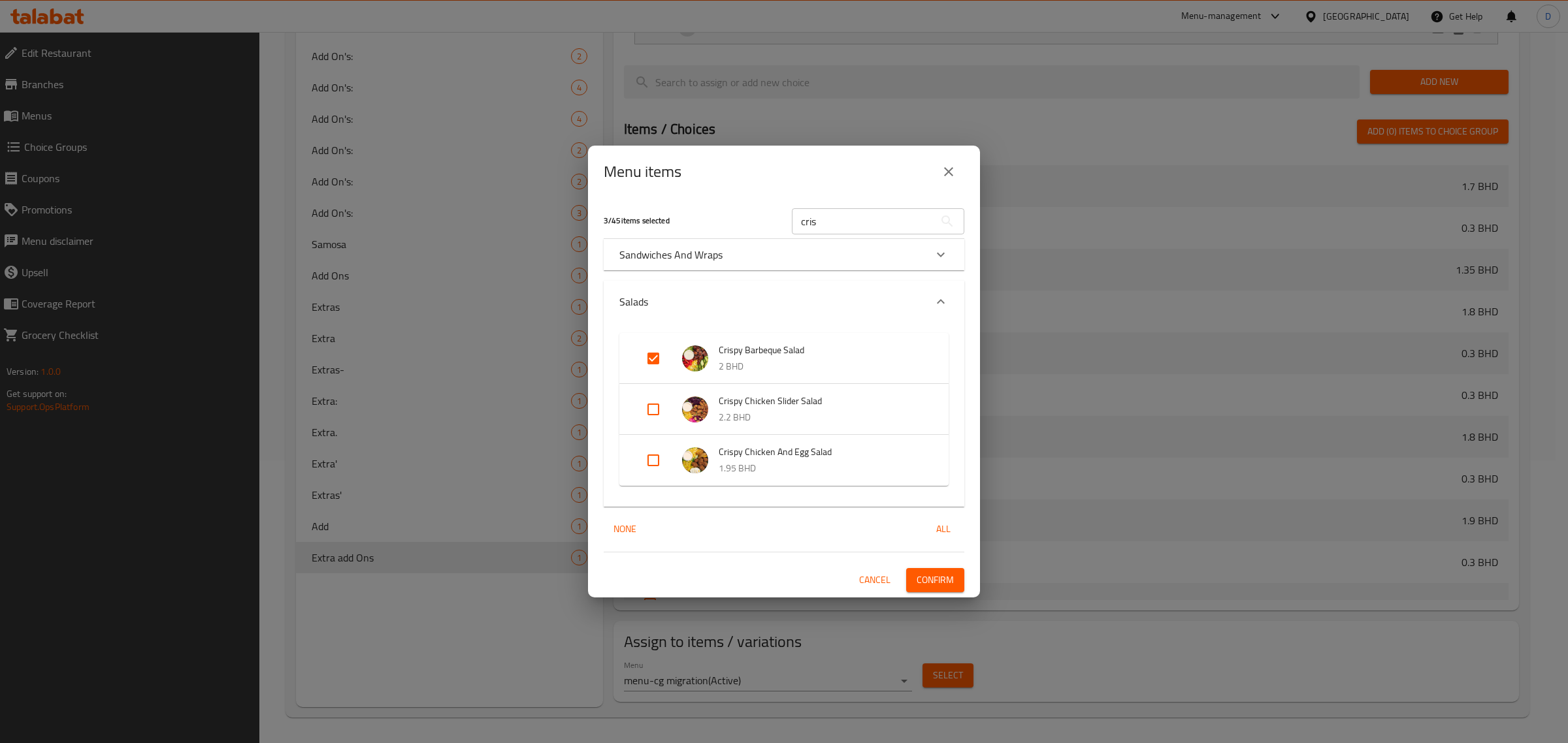
click at [921, 576] on span "Confirm" at bounding box center [935, 580] width 37 height 16
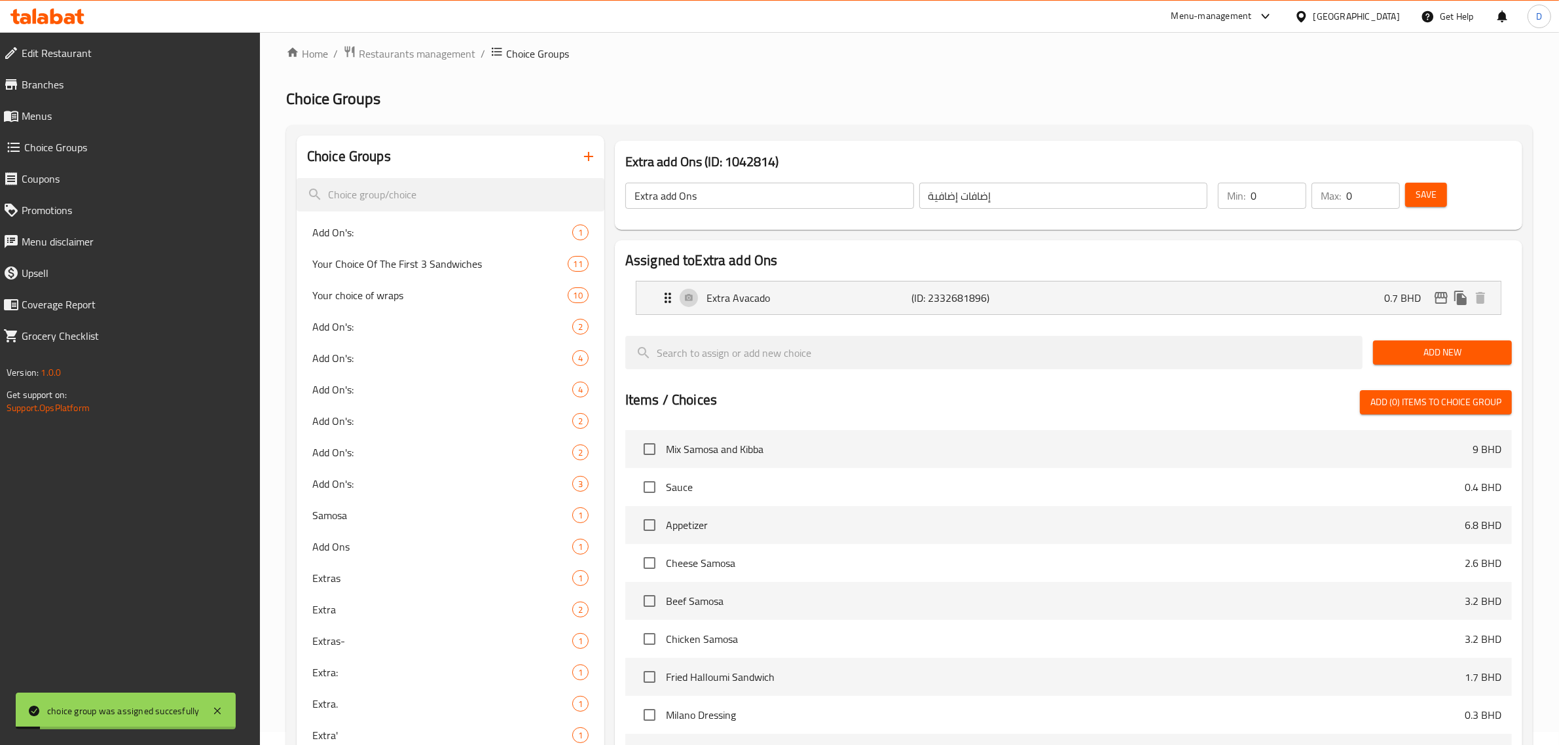
scroll to position [0, 0]
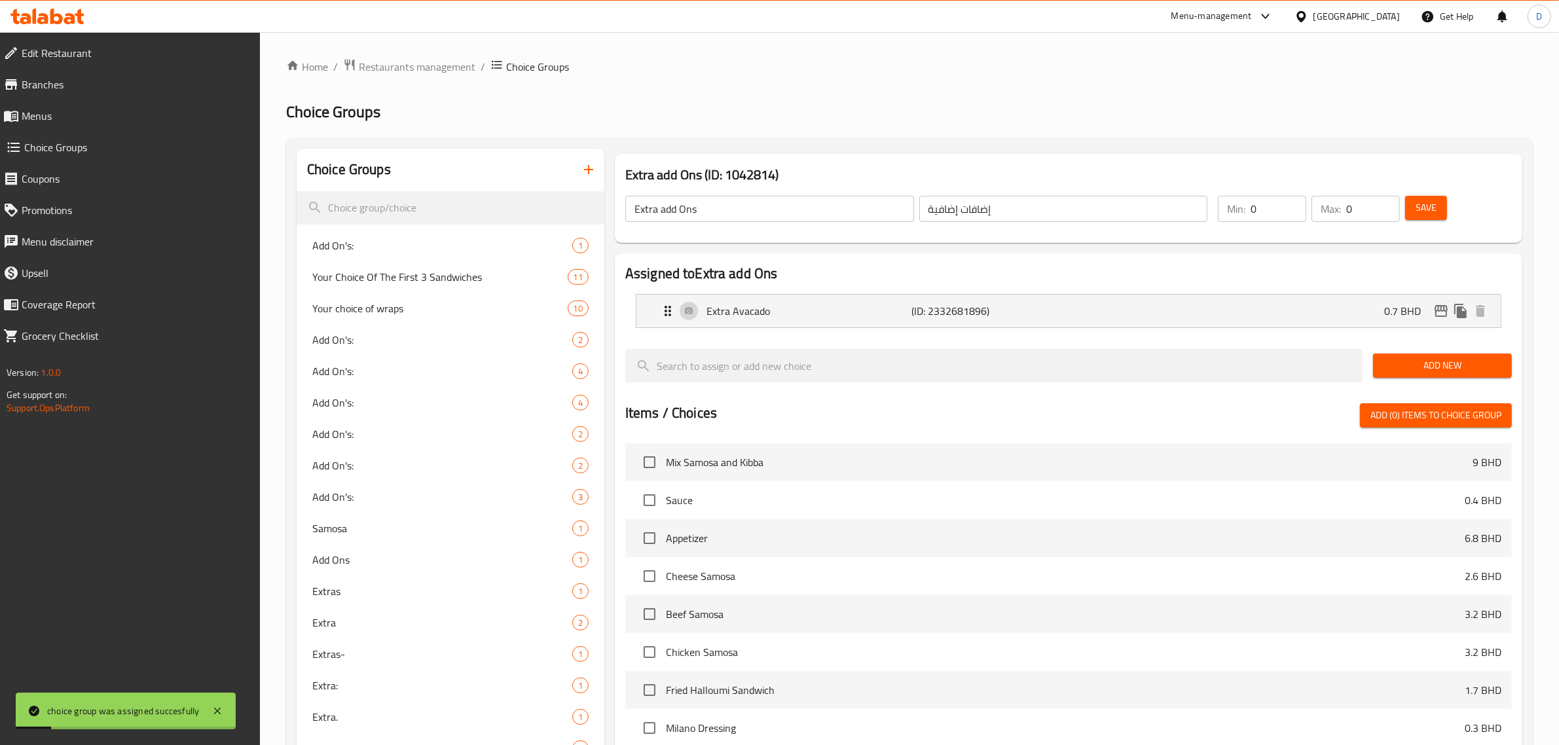
click at [1443, 204] on button "Save" at bounding box center [1426, 208] width 42 height 24
click at [585, 169] on icon "button" at bounding box center [589, 170] width 16 height 16
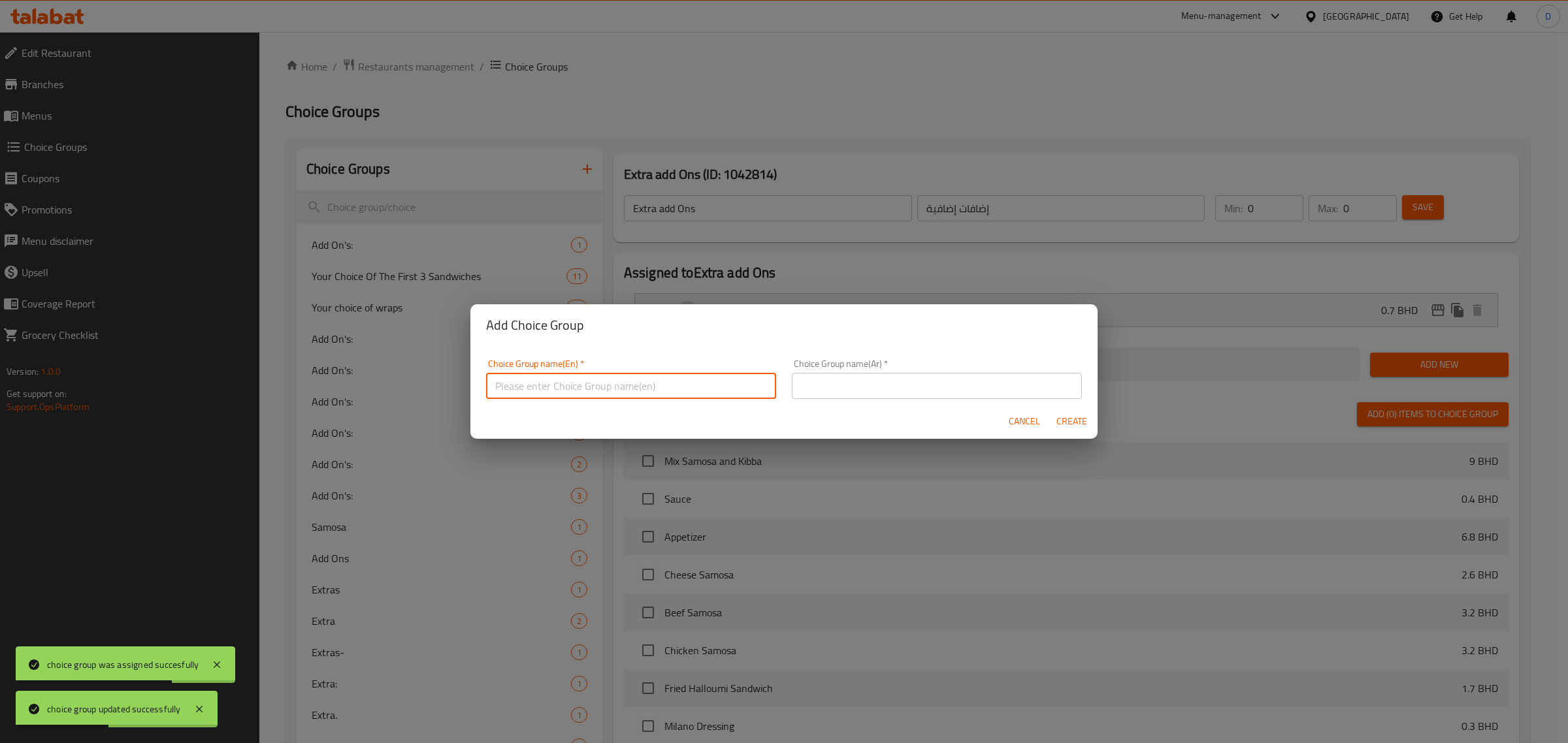
click at [515, 379] on input "text" at bounding box center [630, 386] width 290 height 26
click at [533, 389] on input "Extrssd" at bounding box center [630, 386] width 290 height 26
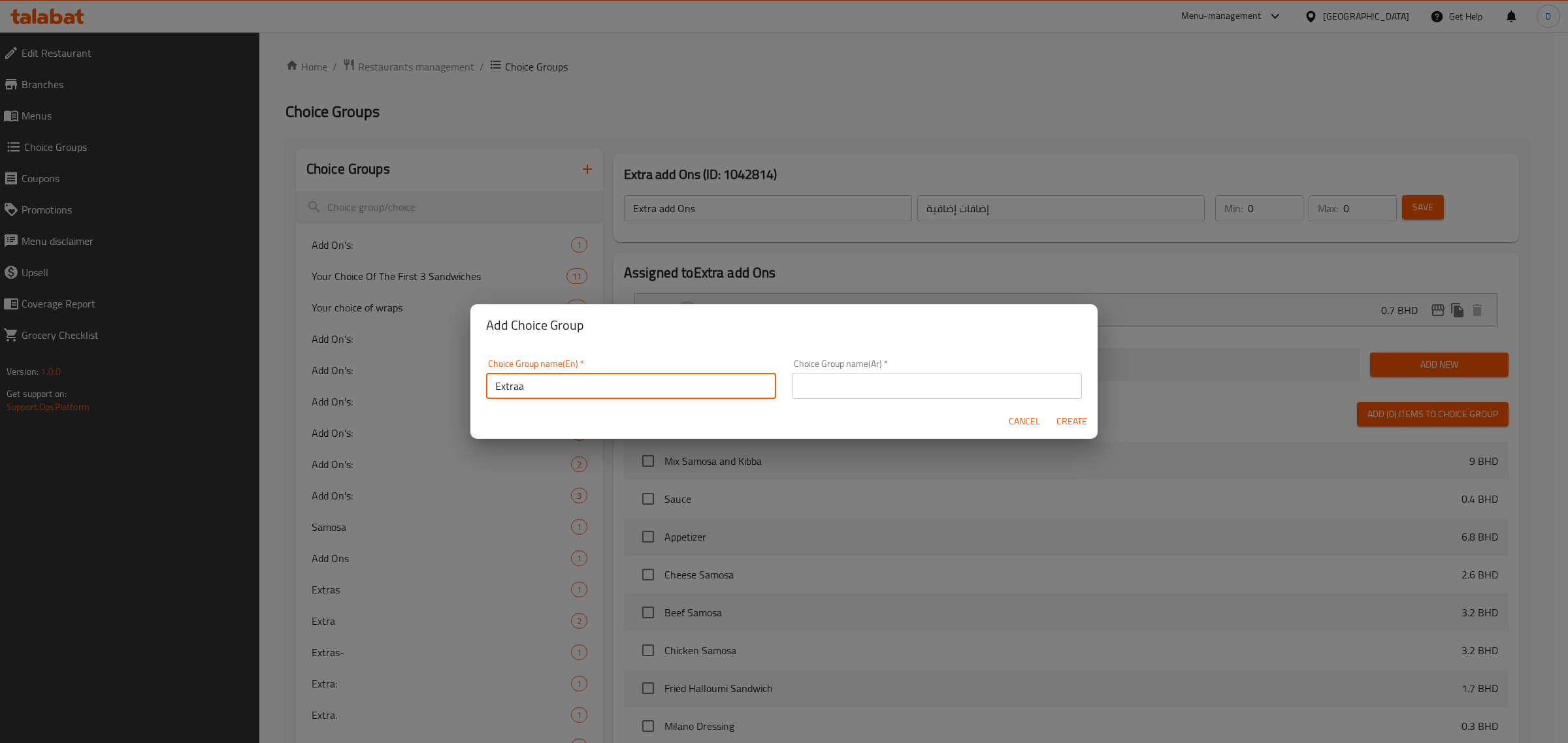
click at [533, 389] on input "Extraa" at bounding box center [630, 386] width 290 height 26
type input "Extraa"
drag, startPoint x: 889, startPoint y: 387, endPoint x: 911, endPoint y: 387, distance: 22.0
click at [889, 387] on input "text" at bounding box center [937, 386] width 290 height 26
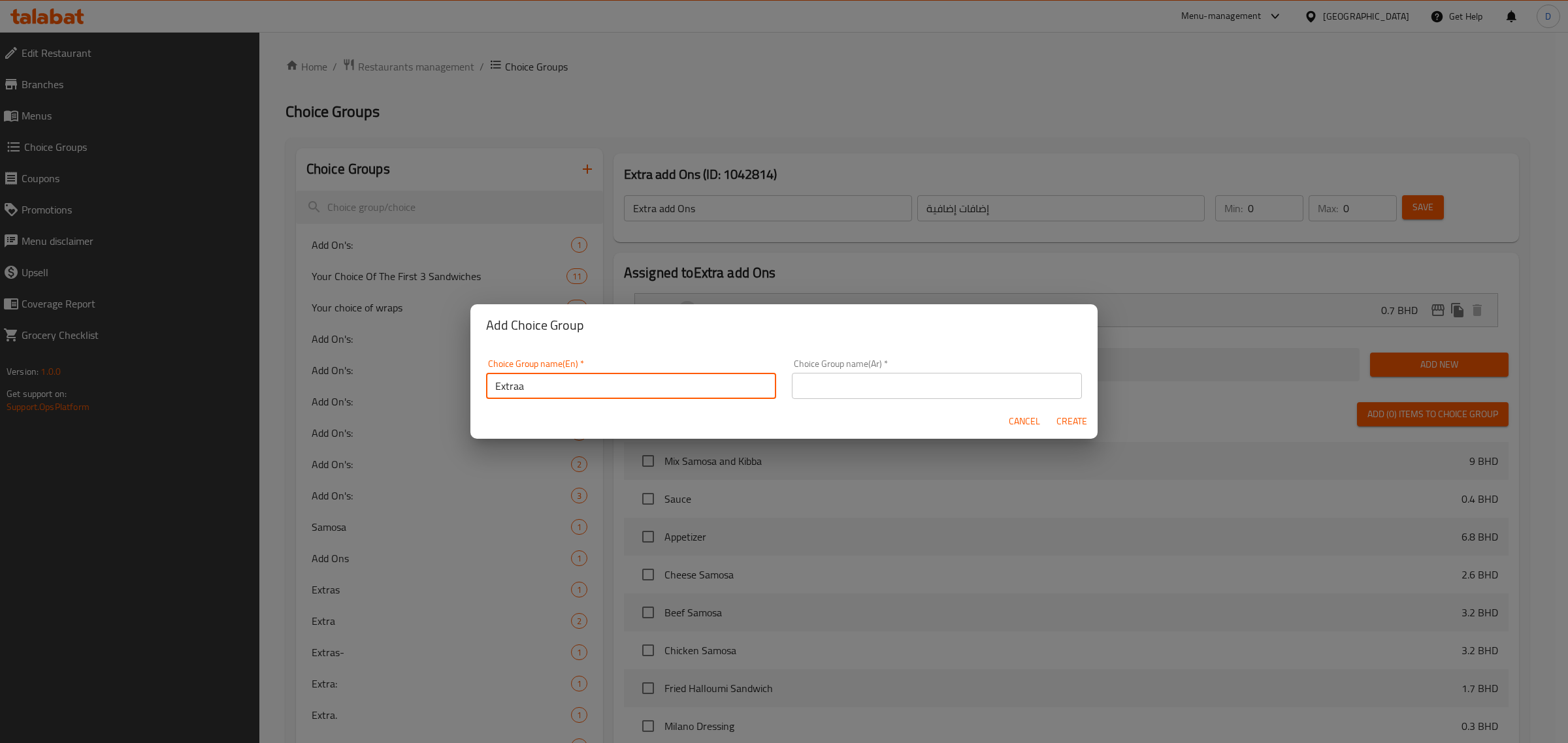
paste input "اضافية"
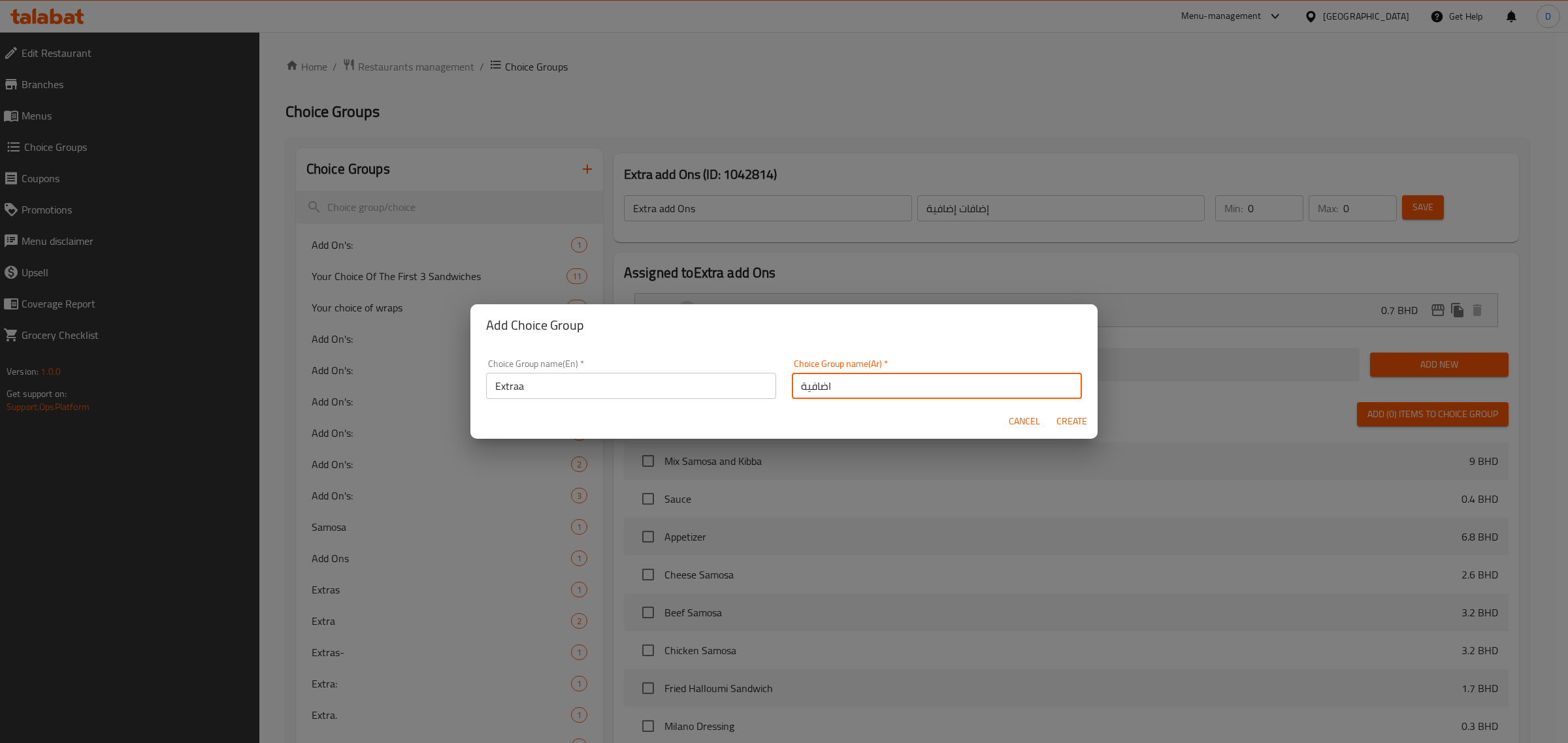
type input "اضافية"
click at [1081, 412] on button "Create" at bounding box center [1071, 422] width 42 height 24
type input "Extraa"
type input "اضافية"
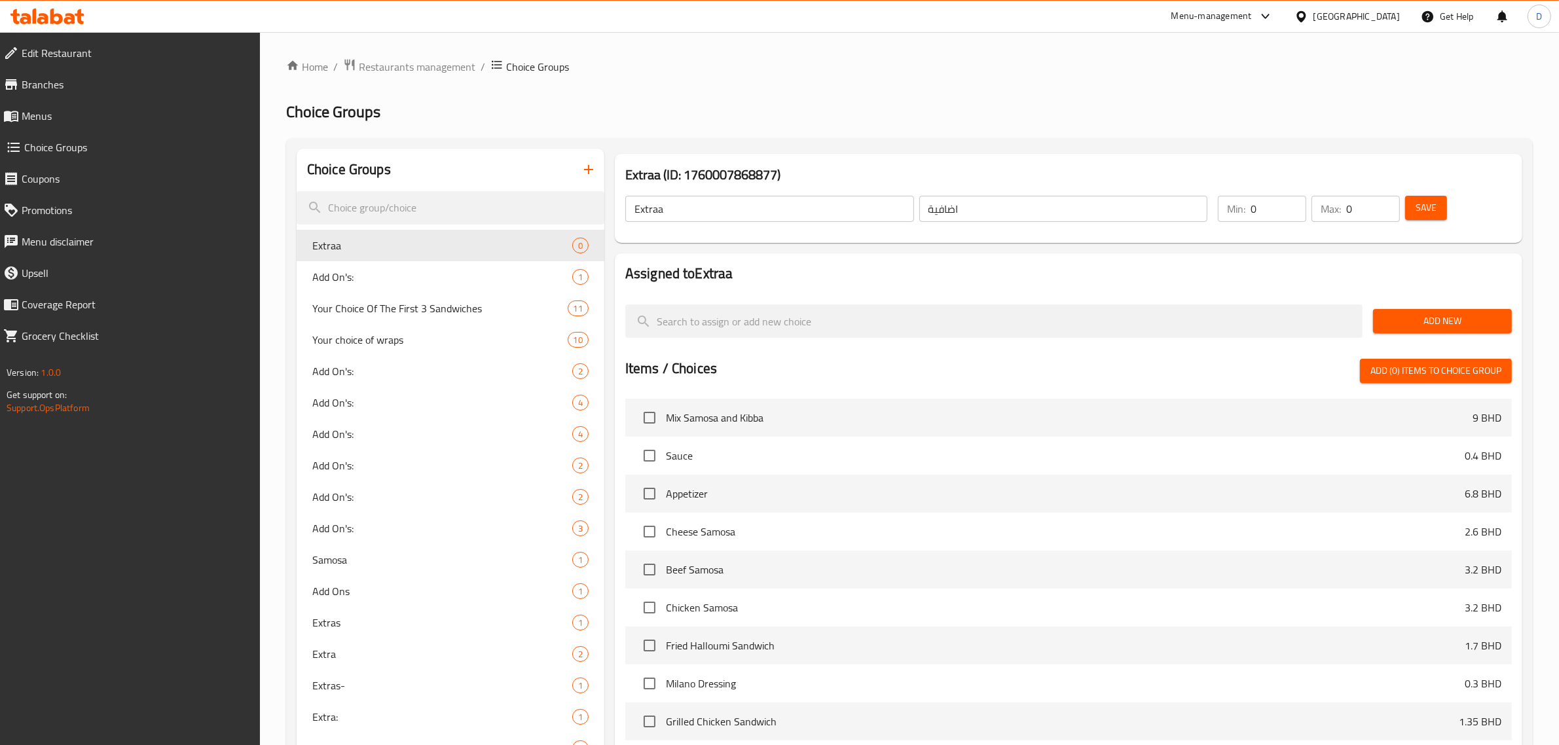
click at [1434, 320] on span "Add New" at bounding box center [1443, 321] width 118 height 16
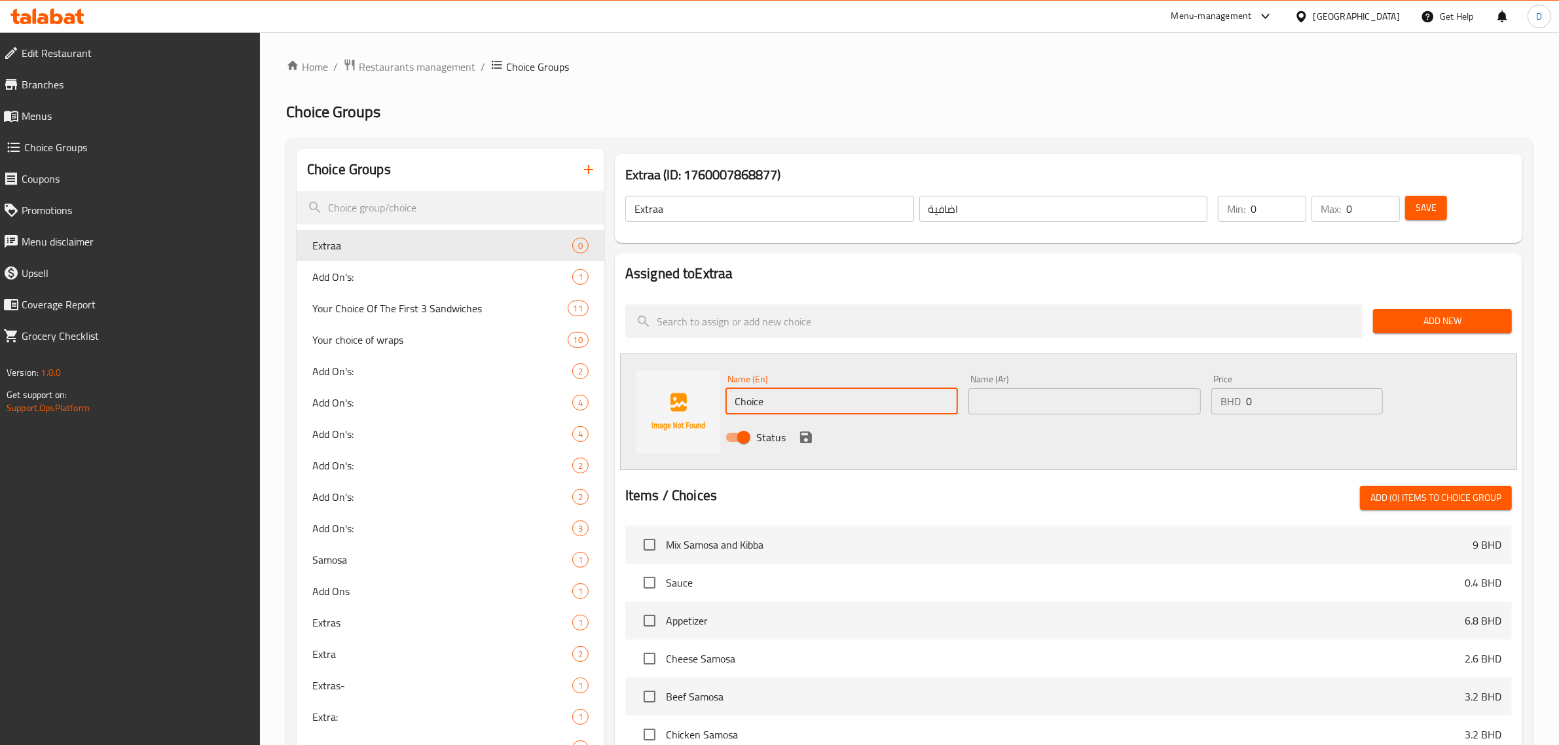
click at [836, 406] on input "Choice" at bounding box center [842, 401] width 232 height 26
click at [836, 406] on input "Extra Beef" at bounding box center [842, 401] width 232 height 26
click at [836, 405] on input "Extra Beef" at bounding box center [842, 401] width 232 height 26
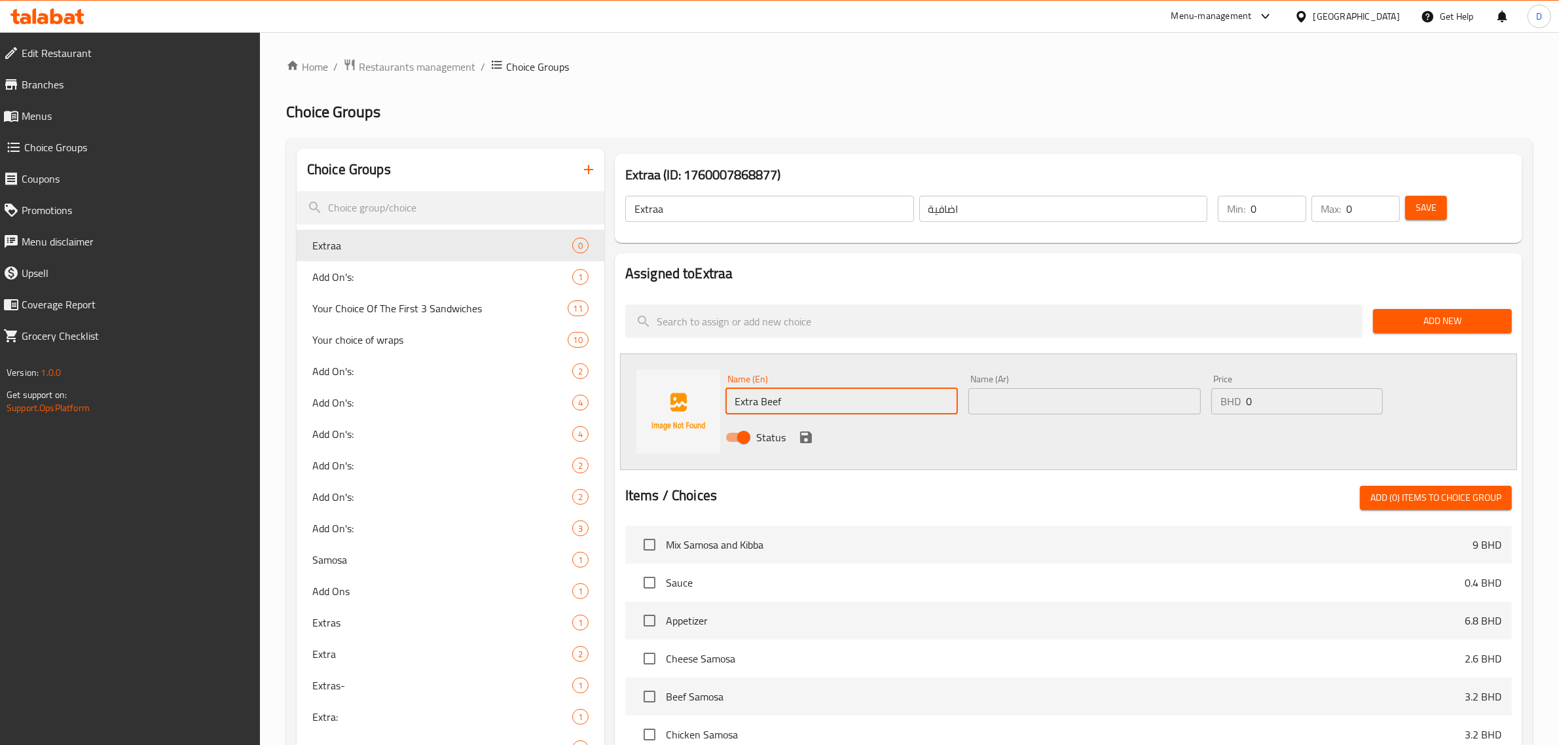
type input "Extra Beef"
click at [1052, 401] on input "text" at bounding box center [1085, 401] width 232 height 26
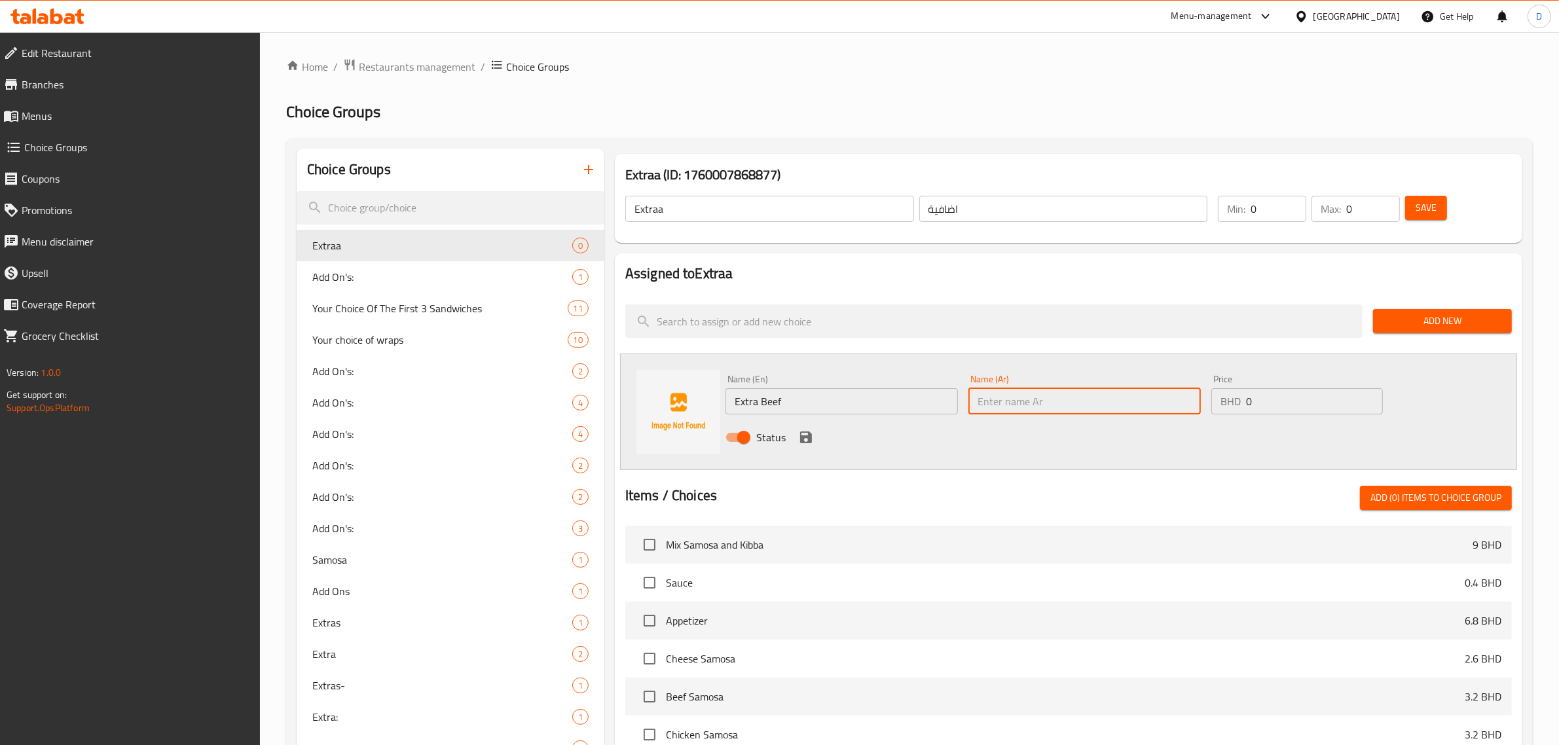
paste input "لحم بقري إضافي"
type input "لحم بقري إضافي"
click at [1374, 399] on input "0" at bounding box center [1314, 401] width 137 height 26
type input "0.9"
click at [813, 441] on icon "save" at bounding box center [806, 438] width 16 height 16
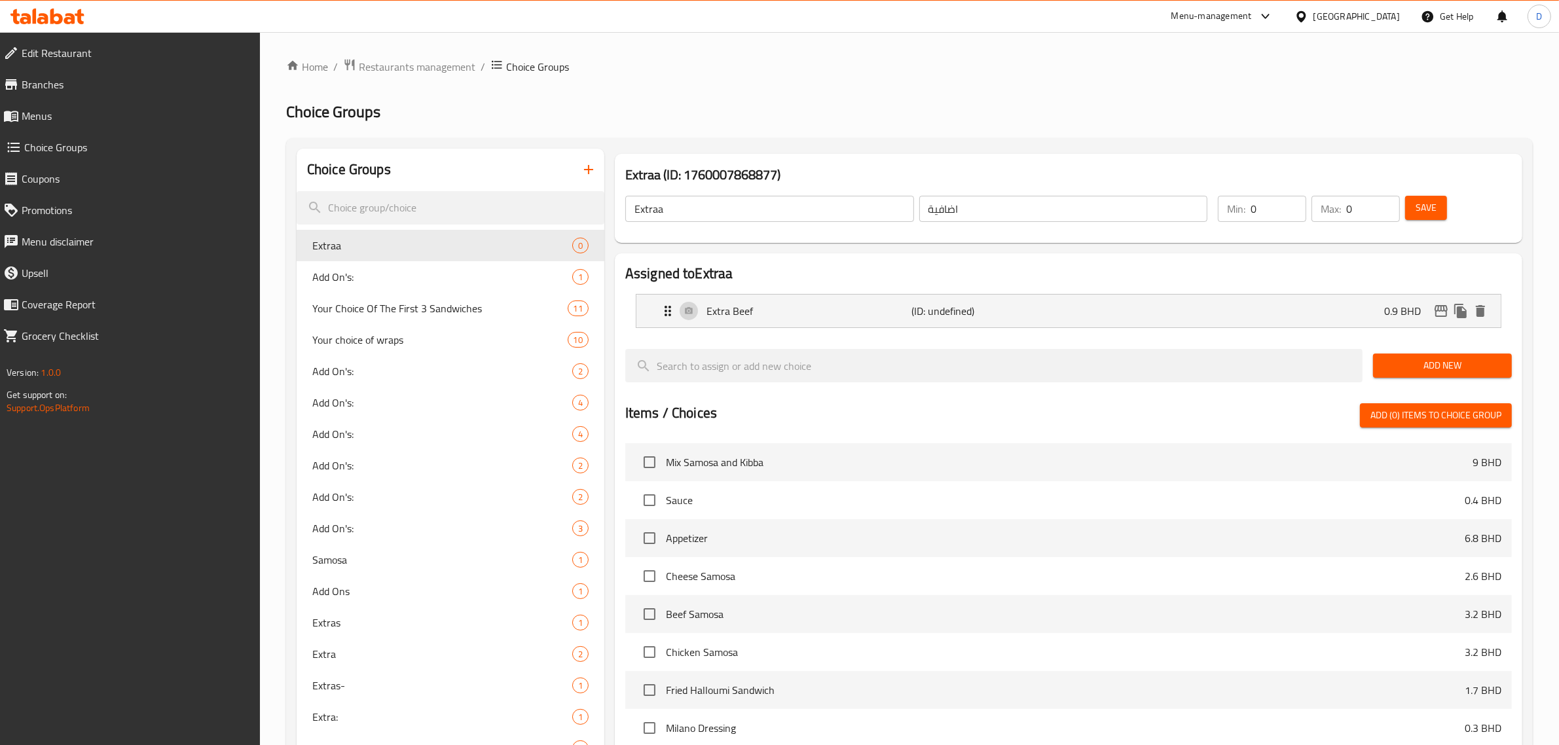
click at [1426, 218] on button "Save" at bounding box center [1426, 208] width 42 height 24
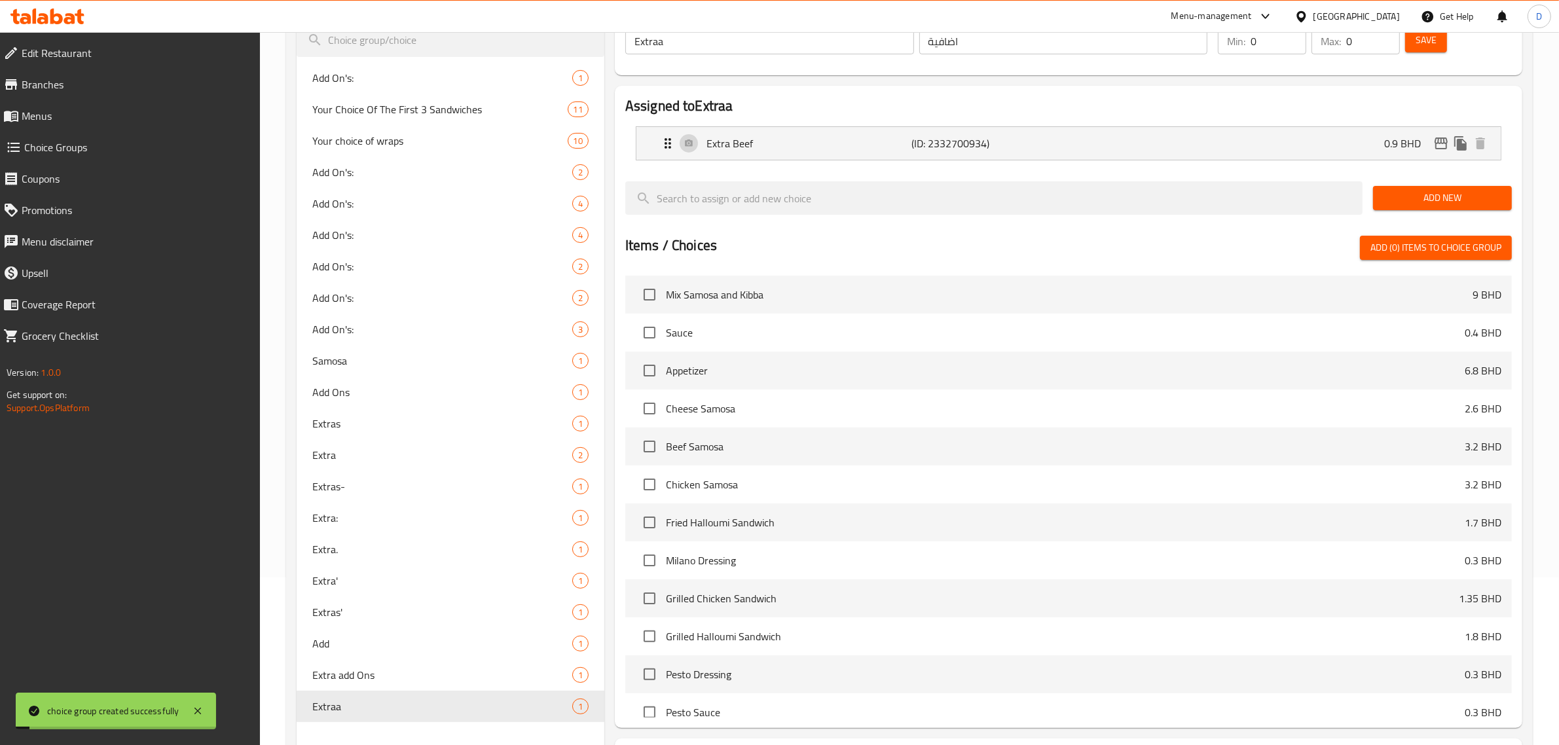
scroll to position [284, 0]
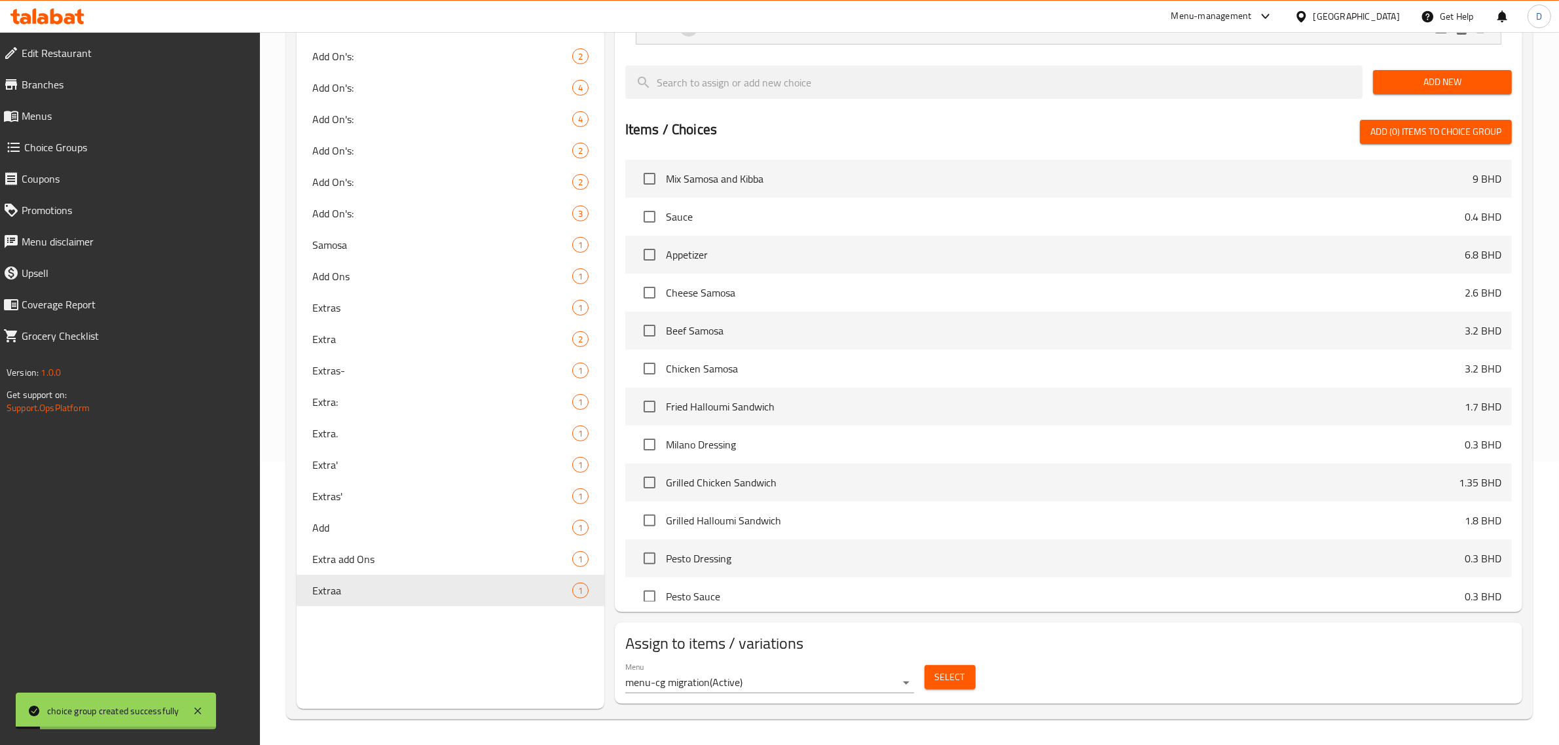
click at [948, 686] on button "Select" at bounding box center [950, 677] width 51 height 24
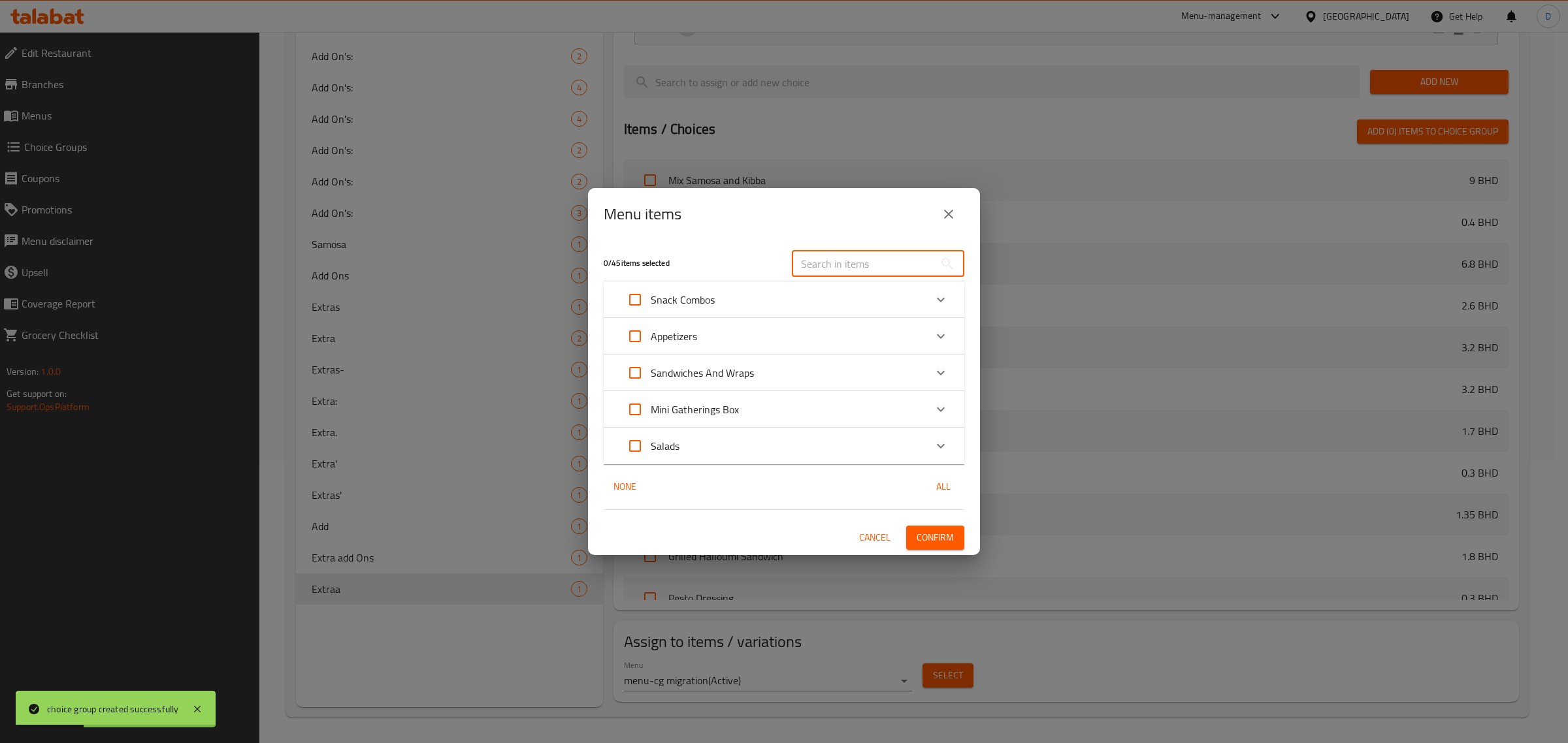
click at [861, 258] on input "text" at bounding box center [863, 263] width 143 height 26
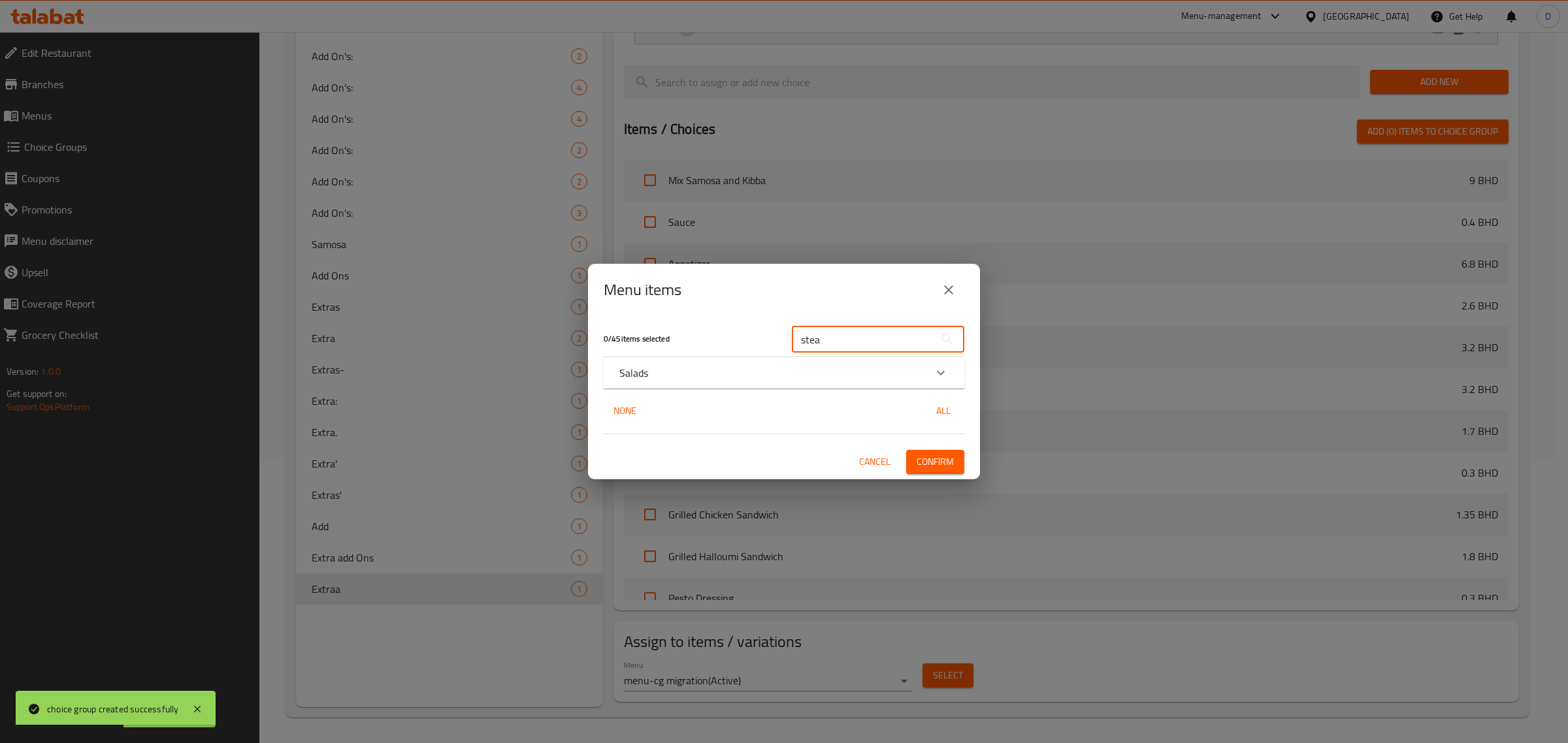
type input "stea"
click at [824, 370] on div "Salads" at bounding box center [772, 373] width 305 height 16
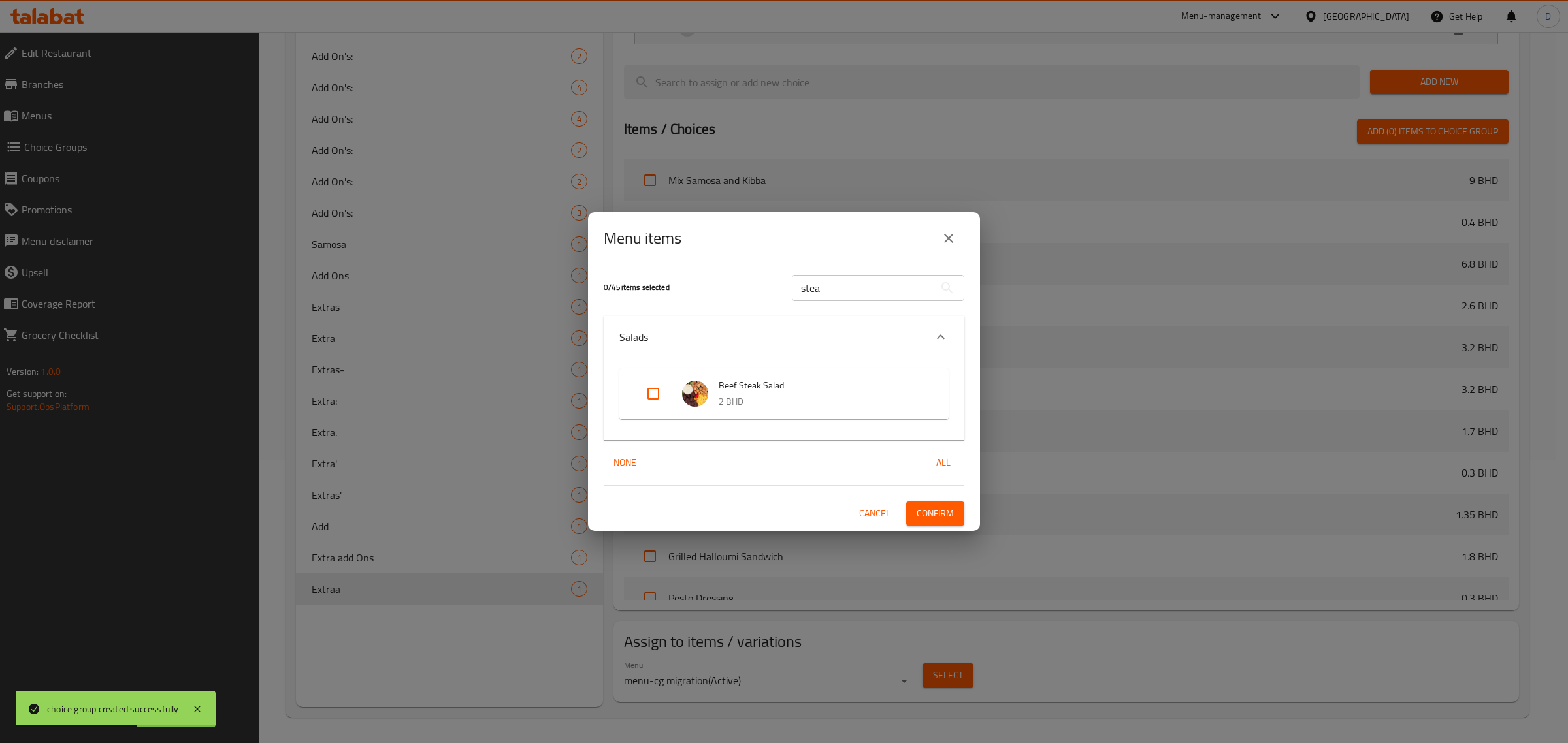
click at [686, 395] on img "Expand" at bounding box center [695, 394] width 26 height 26
click at [647, 390] on input "Expand" at bounding box center [652, 393] width 31 height 31
checkbox input "true"
click at [923, 510] on span "Confirm" at bounding box center [935, 514] width 37 height 16
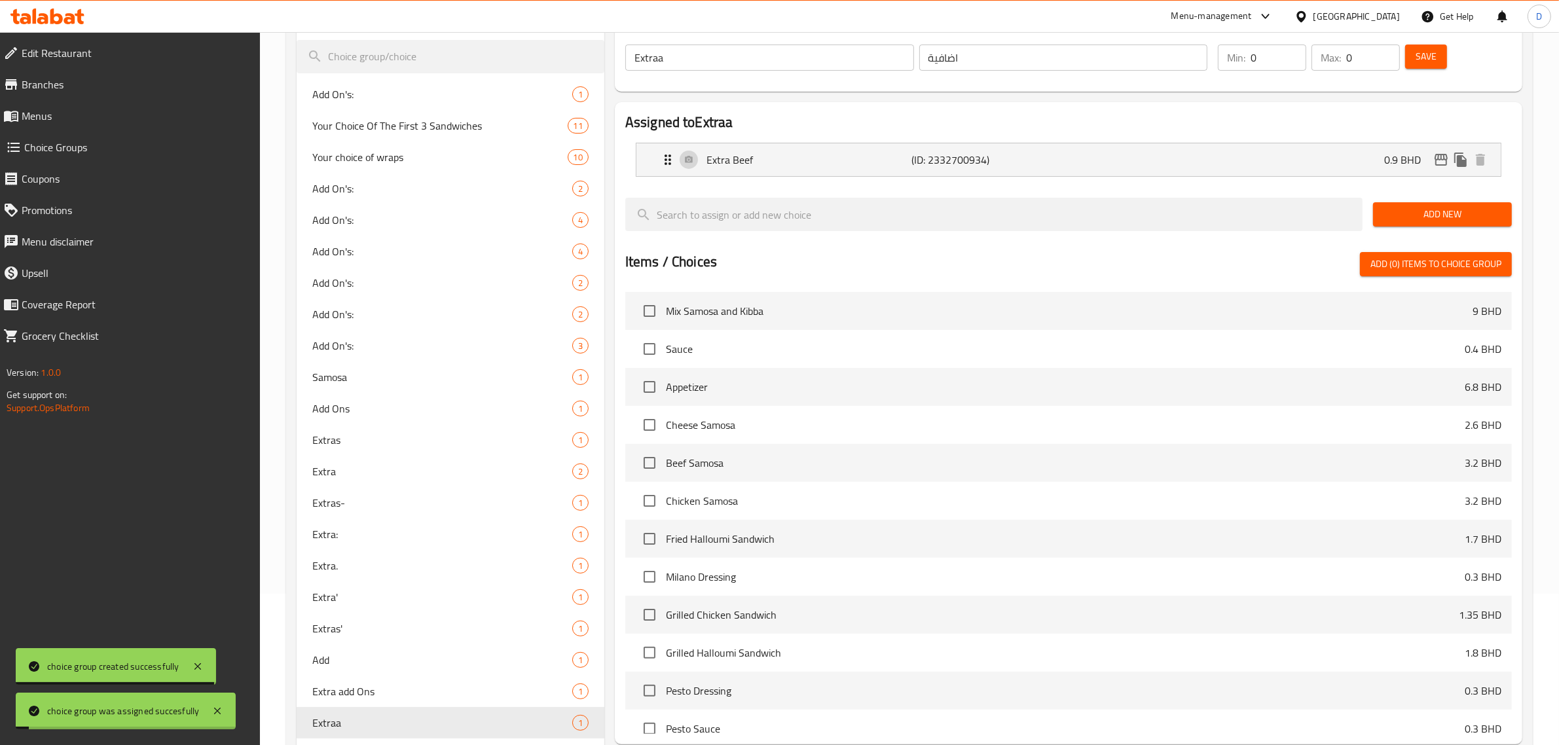
scroll to position [0, 0]
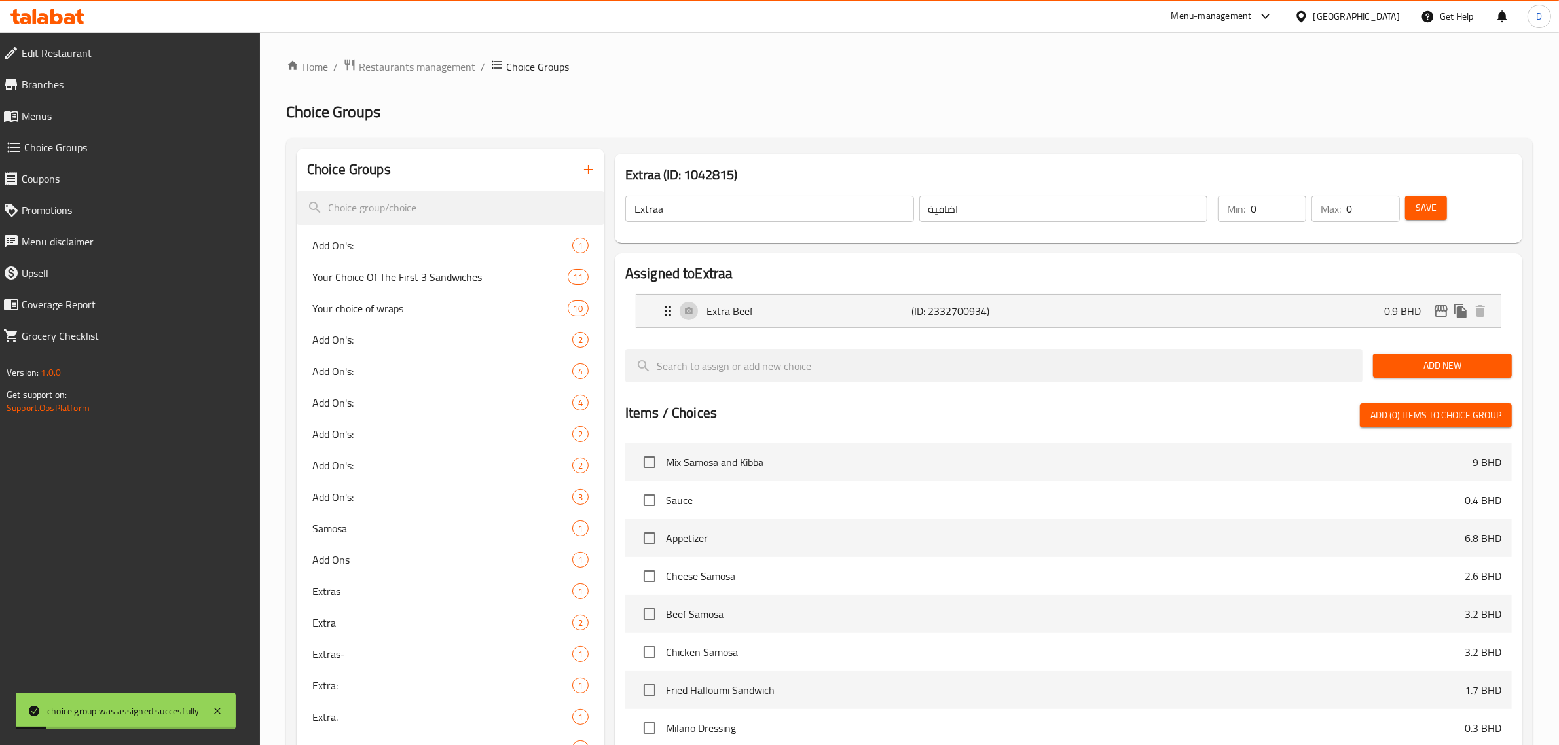
click at [1428, 191] on div "Min: 0 ​ Max: 0 ​ Save" at bounding box center [1359, 209] width 299 height 42
click at [1428, 197] on button "Save" at bounding box center [1426, 208] width 42 height 24
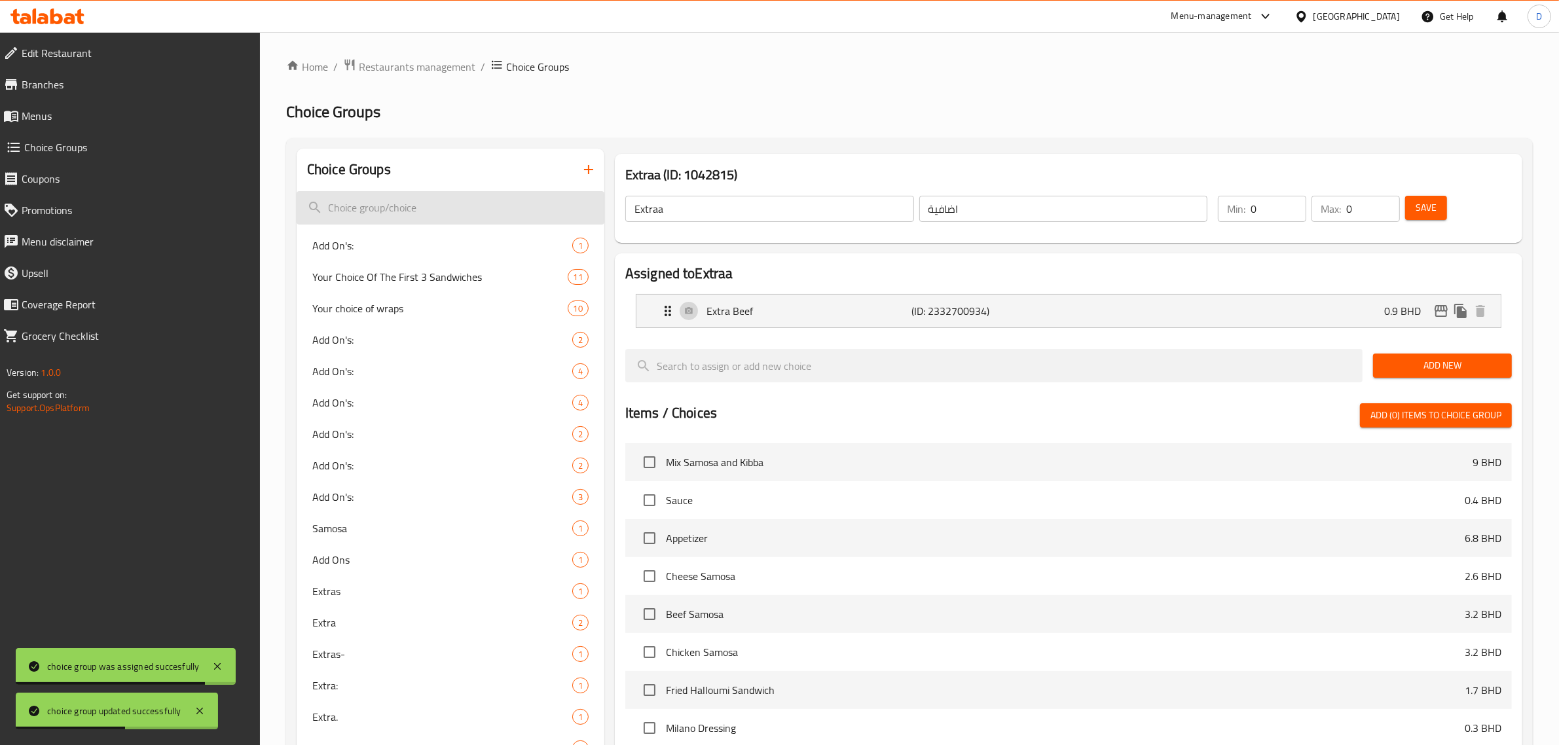
click at [394, 208] on input "search" at bounding box center [451, 207] width 308 height 33
click at [587, 168] on icon "button" at bounding box center [589, 170] width 16 height 16
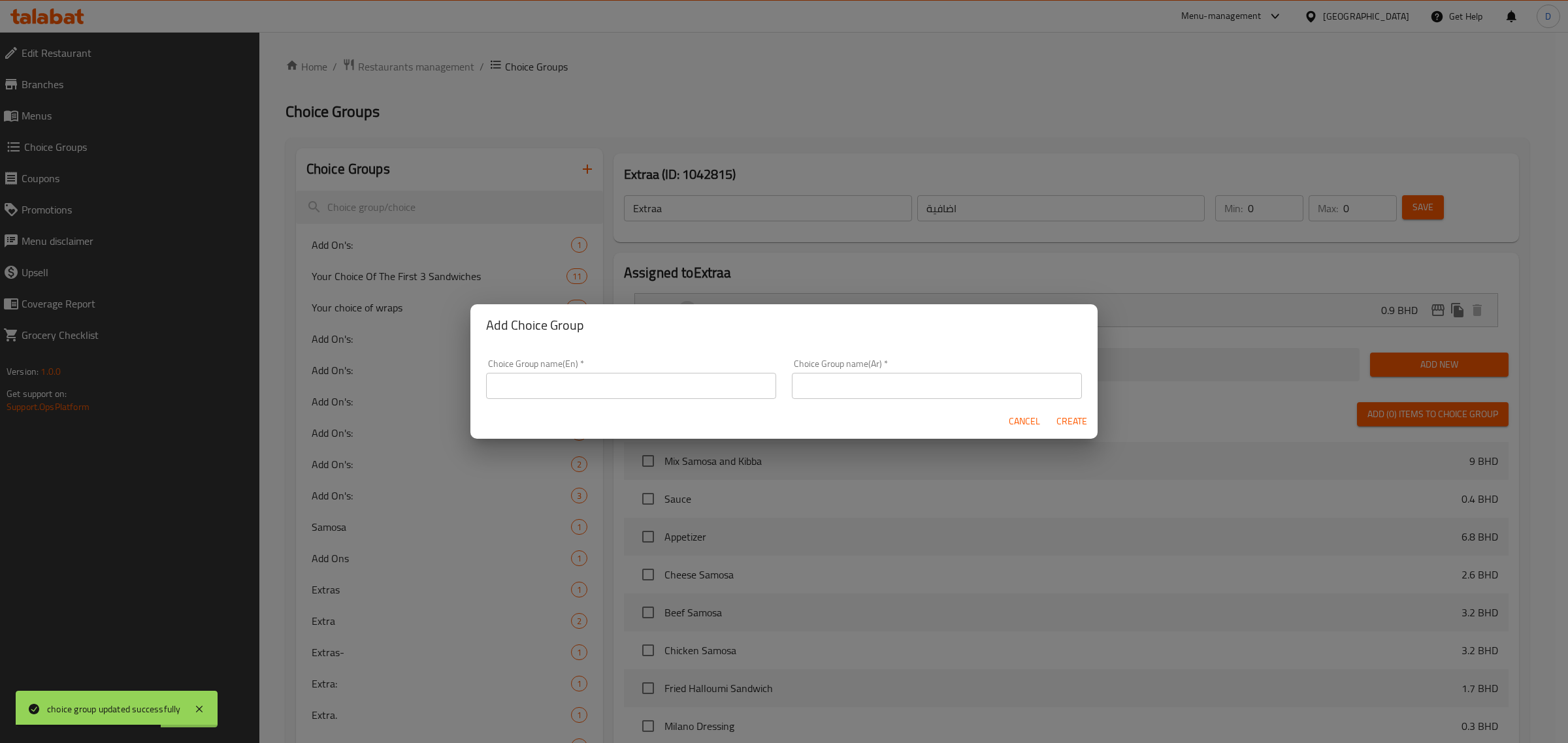
click at [544, 383] on input "text" at bounding box center [630, 386] width 290 height 26
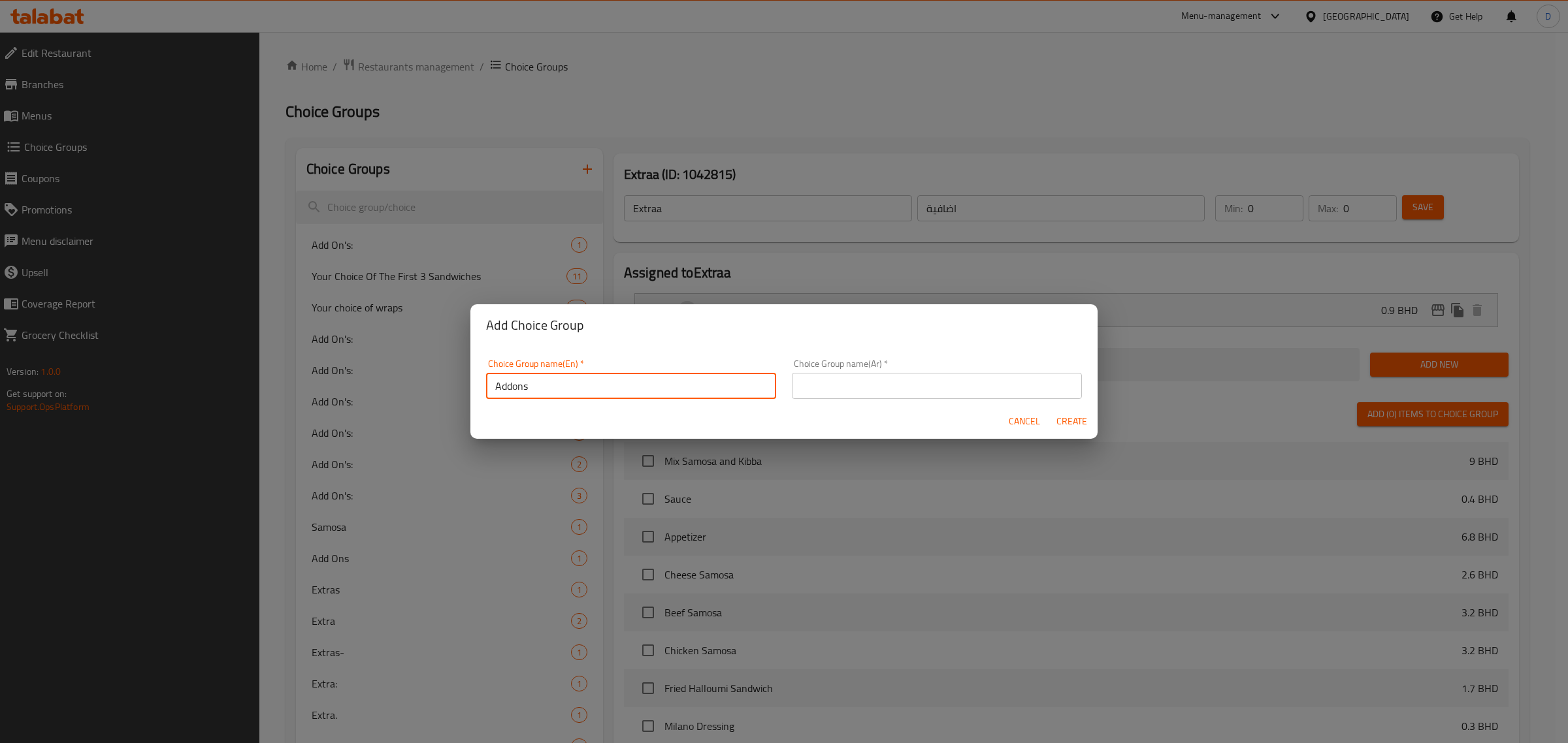
click at [543, 384] on input "Addons" at bounding box center [630, 386] width 290 height 26
type input "Addons"
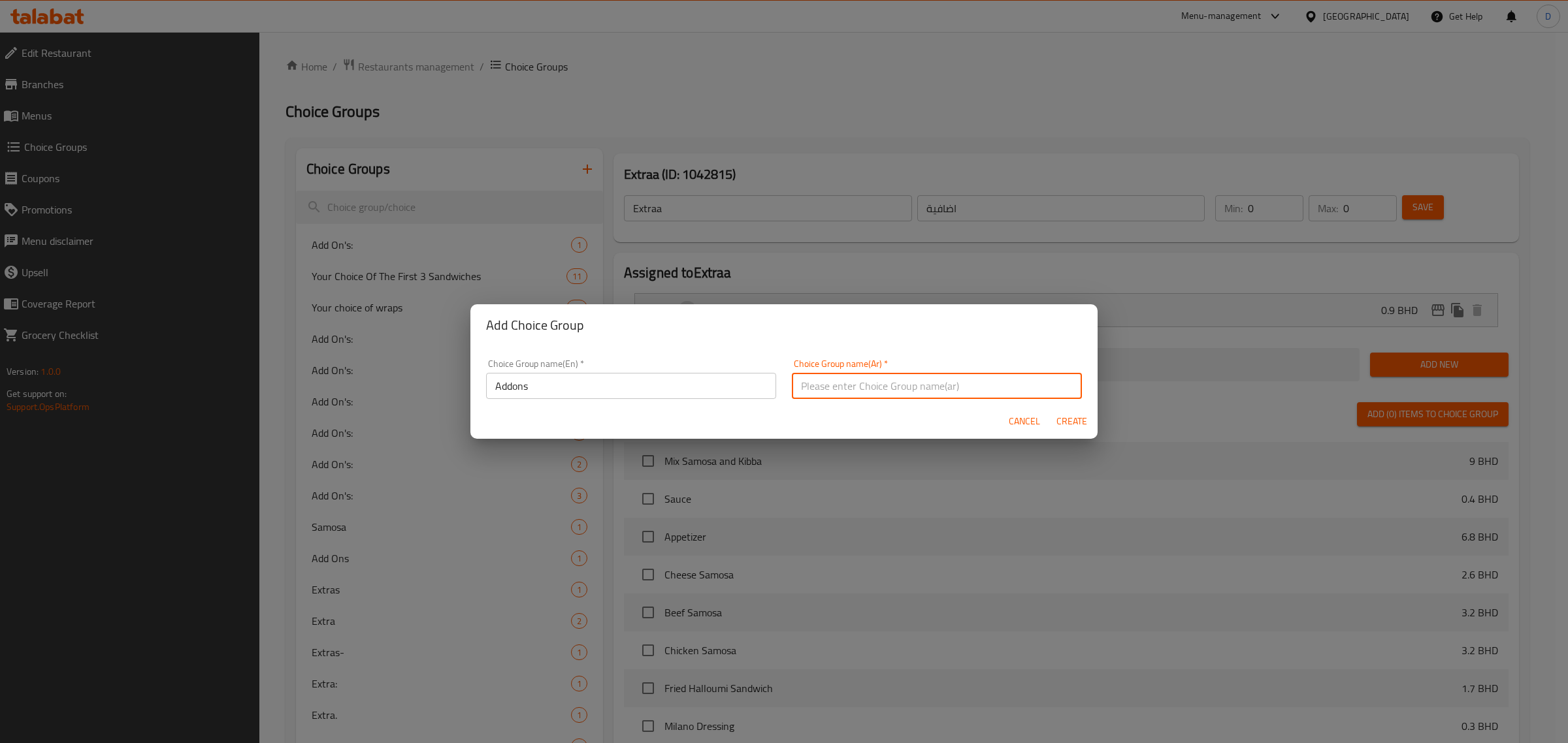
drag, startPoint x: 824, startPoint y: 384, endPoint x: 889, endPoint y: 400, distance: 66.9
click at [824, 384] on input "text" at bounding box center [937, 386] width 290 height 26
paste input "إضافات"
type input "إضافات"
click at [1072, 416] on span "Create" at bounding box center [1070, 422] width 31 height 16
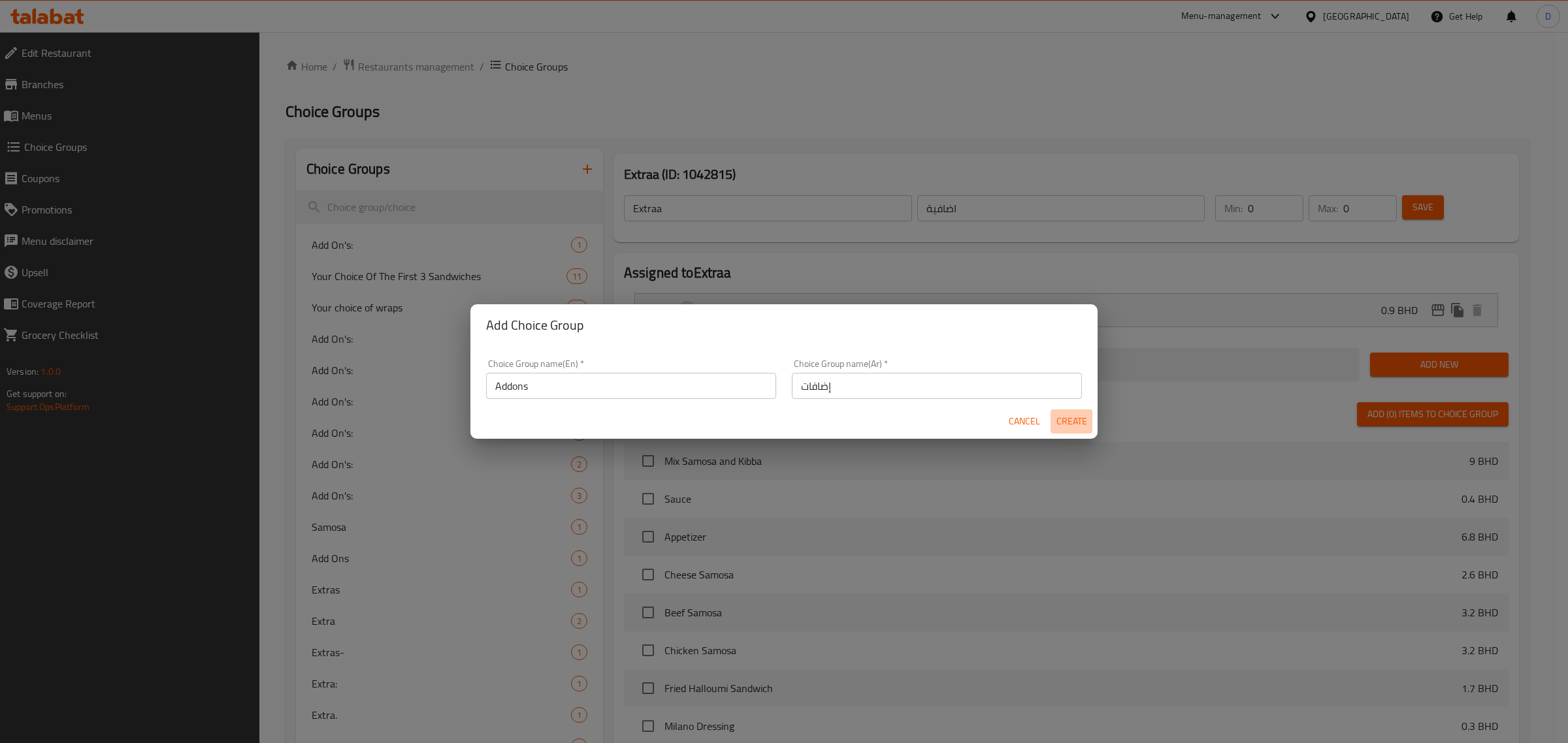
type input "Addons"
type input "إضافات"
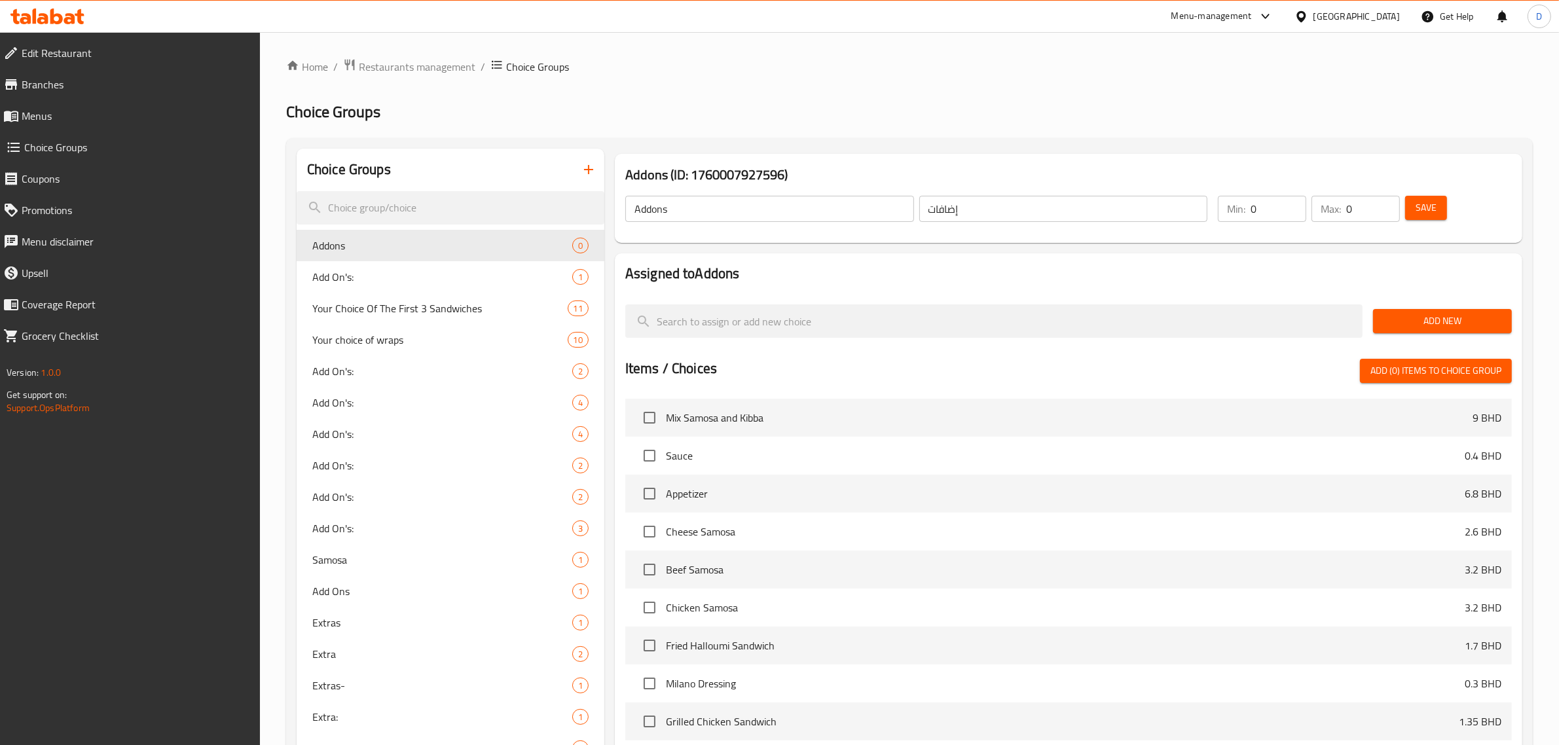
click at [1428, 316] on span "Add New" at bounding box center [1443, 321] width 118 height 16
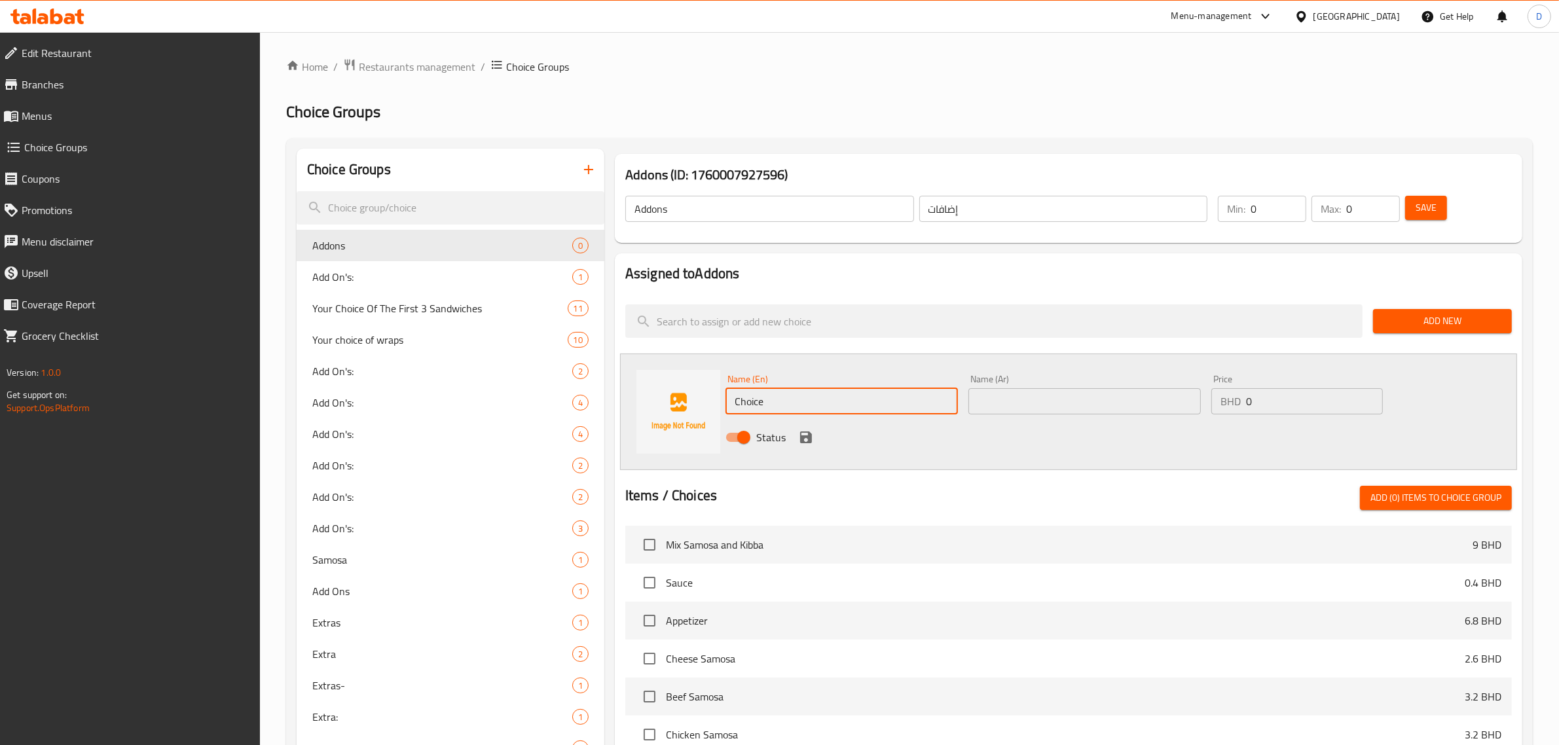
click at [813, 407] on input "Choice" at bounding box center [842, 401] width 232 height 26
click at [813, 405] on input "Choice" at bounding box center [842, 401] width 232 height 26
click at [805, 403] on input "Extra Crispy Chicken" at bounding box center [842, 401] width 232 height 26
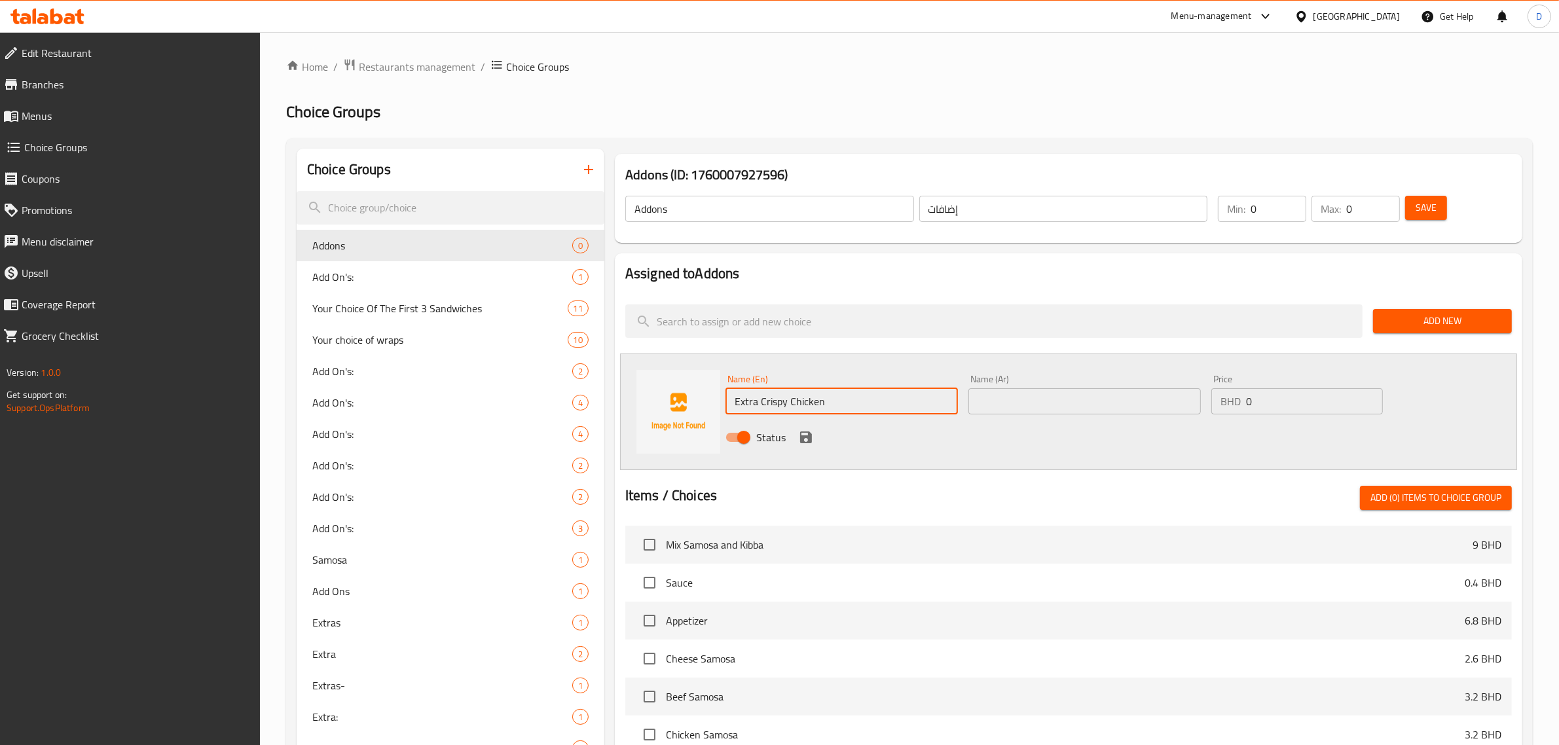
click at [805, 403] on input "Extra Crispy Chicken" at bounding box center [842, 401] width 232 height 26
type input "Extra Crispy Chicken"
drag, startPoint x: 995, startPoint y: 420, endPoint x: 1000, endPoint y: 415, distance: 7.0
click at [997, 418] on div "Name (En) Extra Crispy Chicken Name (En) Name (Ar) Name (Ar) Price BHD 0 Price …" at bounding box center [1084, 412] width 729 height 86
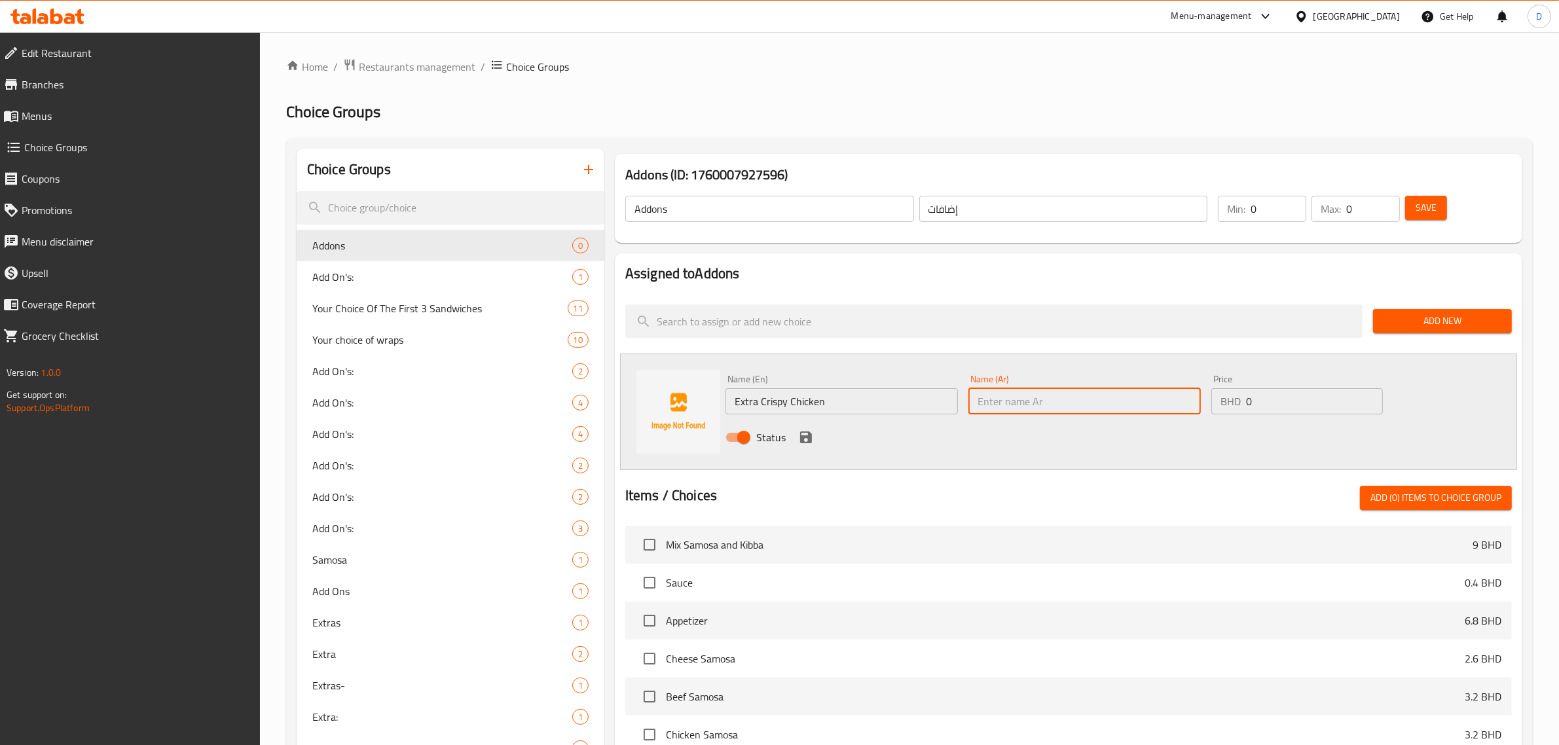
drag, startPoint x: 1005, startPoint y: 408, endPoint x: 1017, endPoint y: 407, distance: 11.9
click at [1006, 408] on input "text" at bounding box center [1085, 401] width 232 height 26
paste input "دجاج مقرمش إضافي"
type input "دجاج مقرمش إضافي"
click at [1290, 390] on input "0" at bounding box center [1314, 401] width 137 height 26
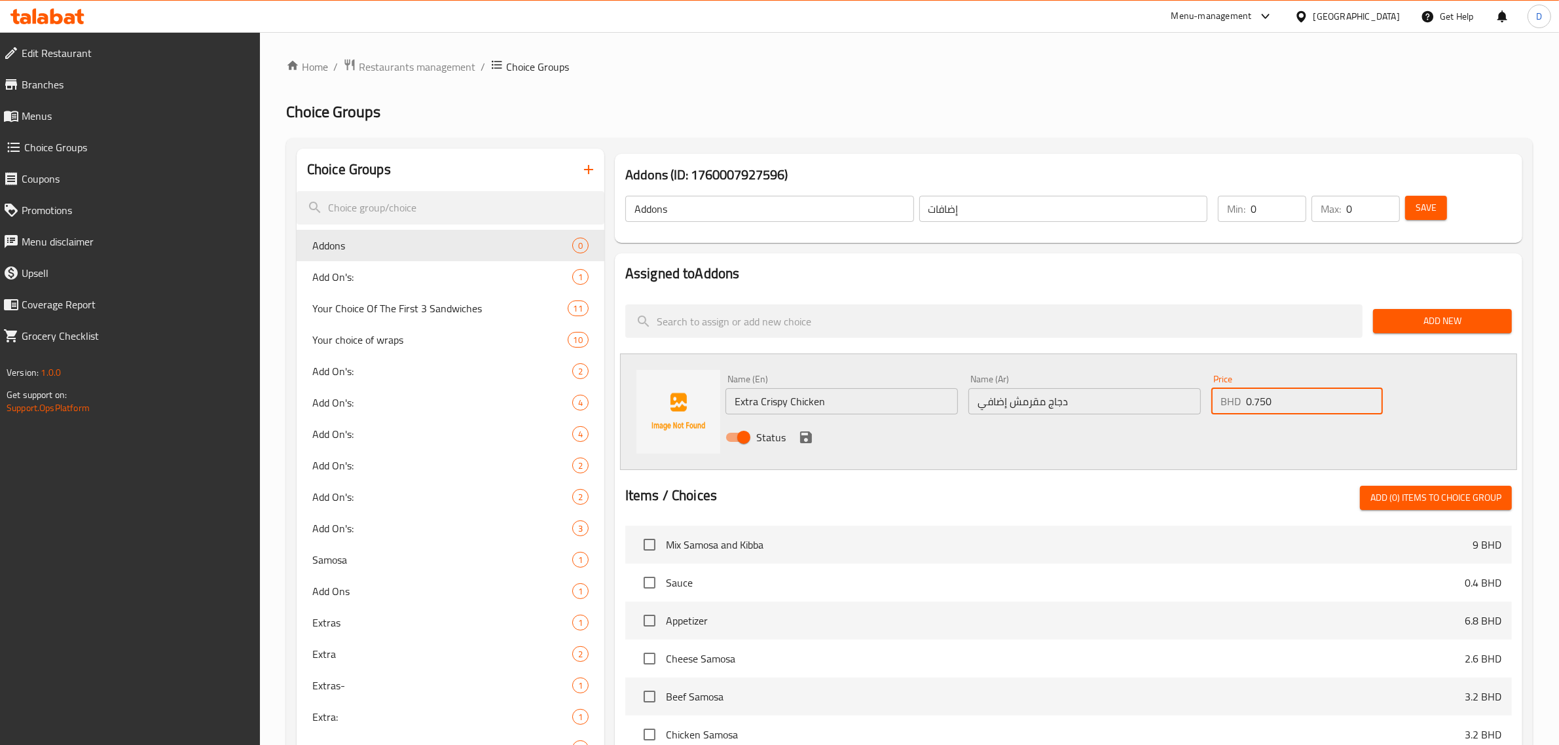
type input "0.750"
click at [807, 437] on icon "save" at bounding box center [806, 438] width 12 height 12
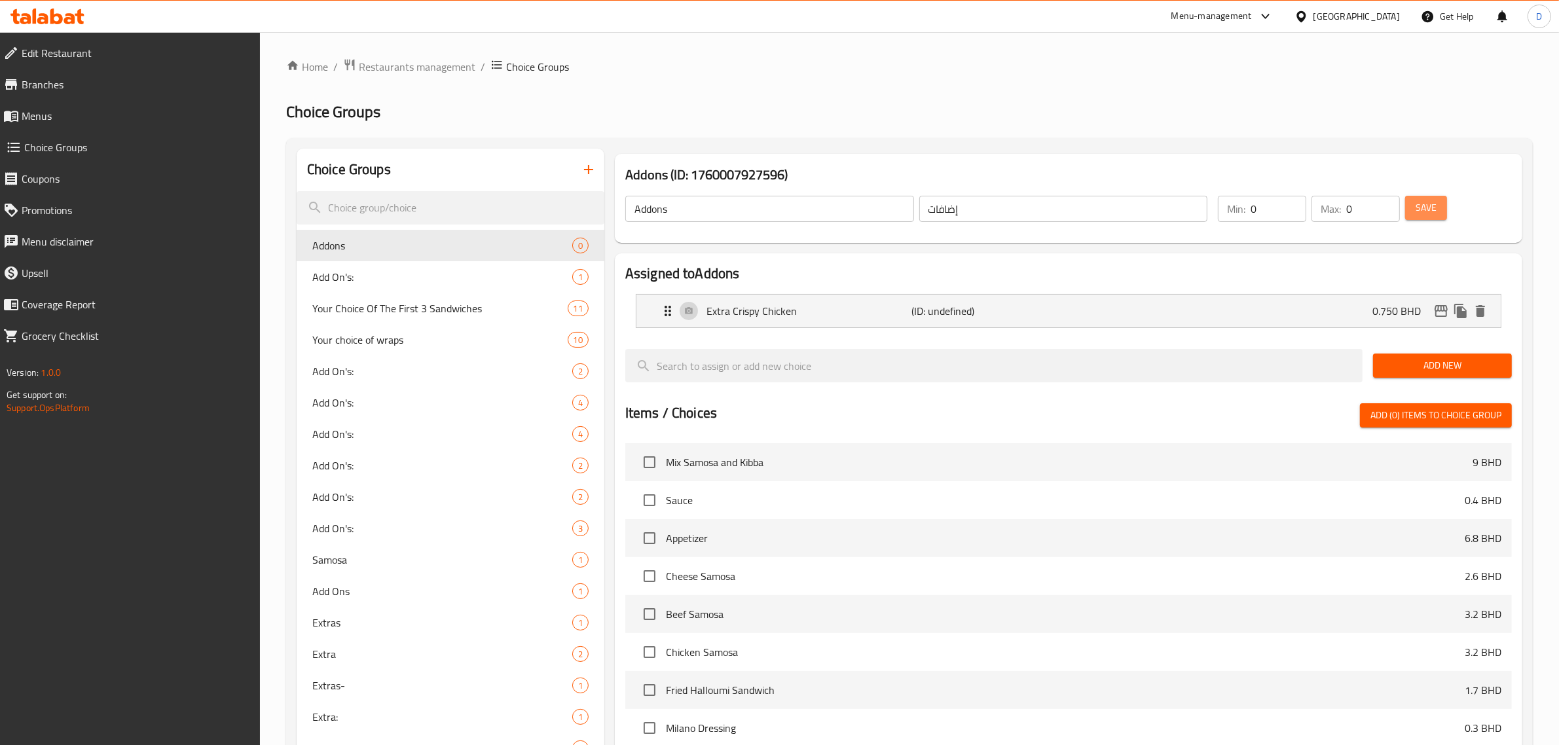
click at [1431, 208] on span "Save" at bounding box center [1426, 208] width 21 height 16
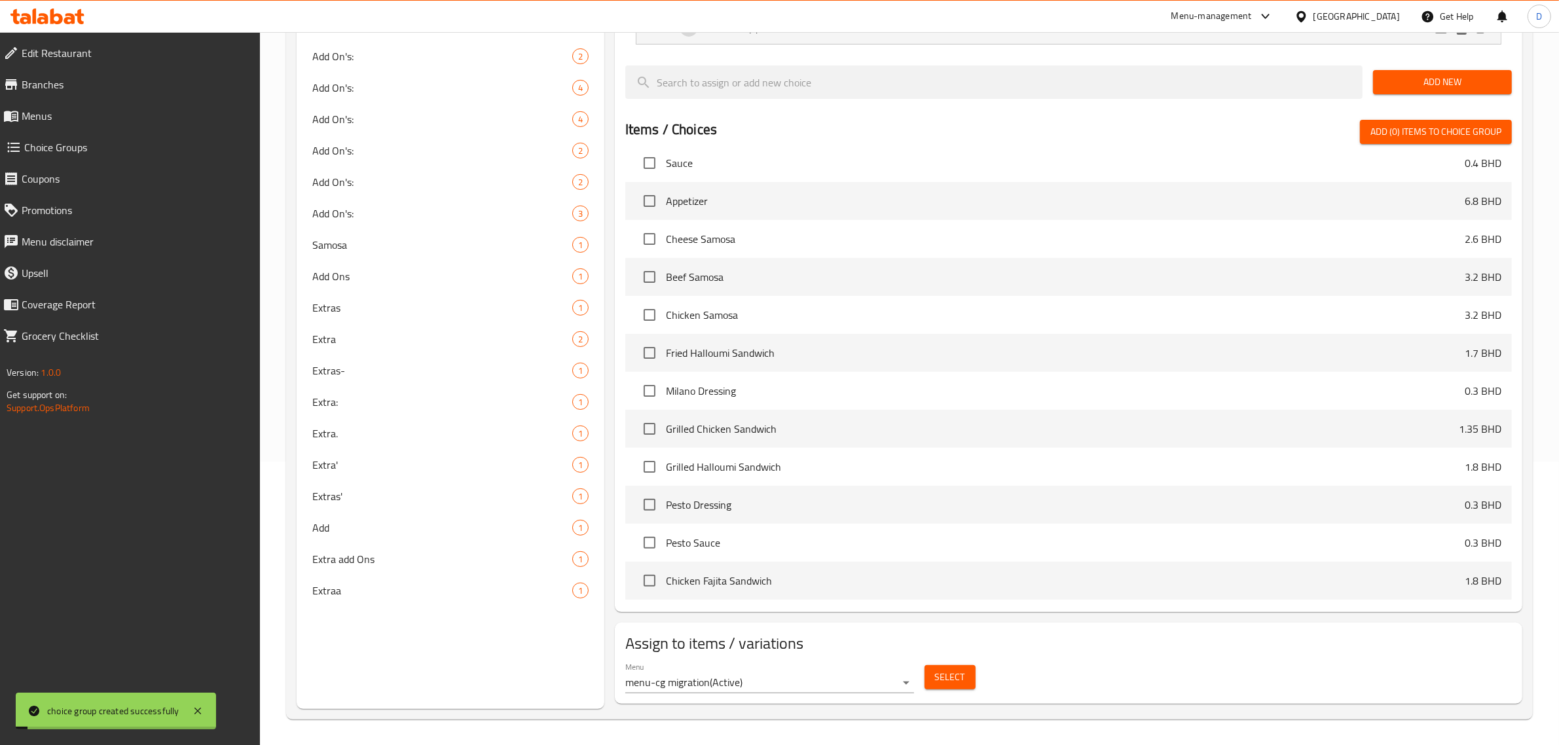
scroll to position [327, 0]
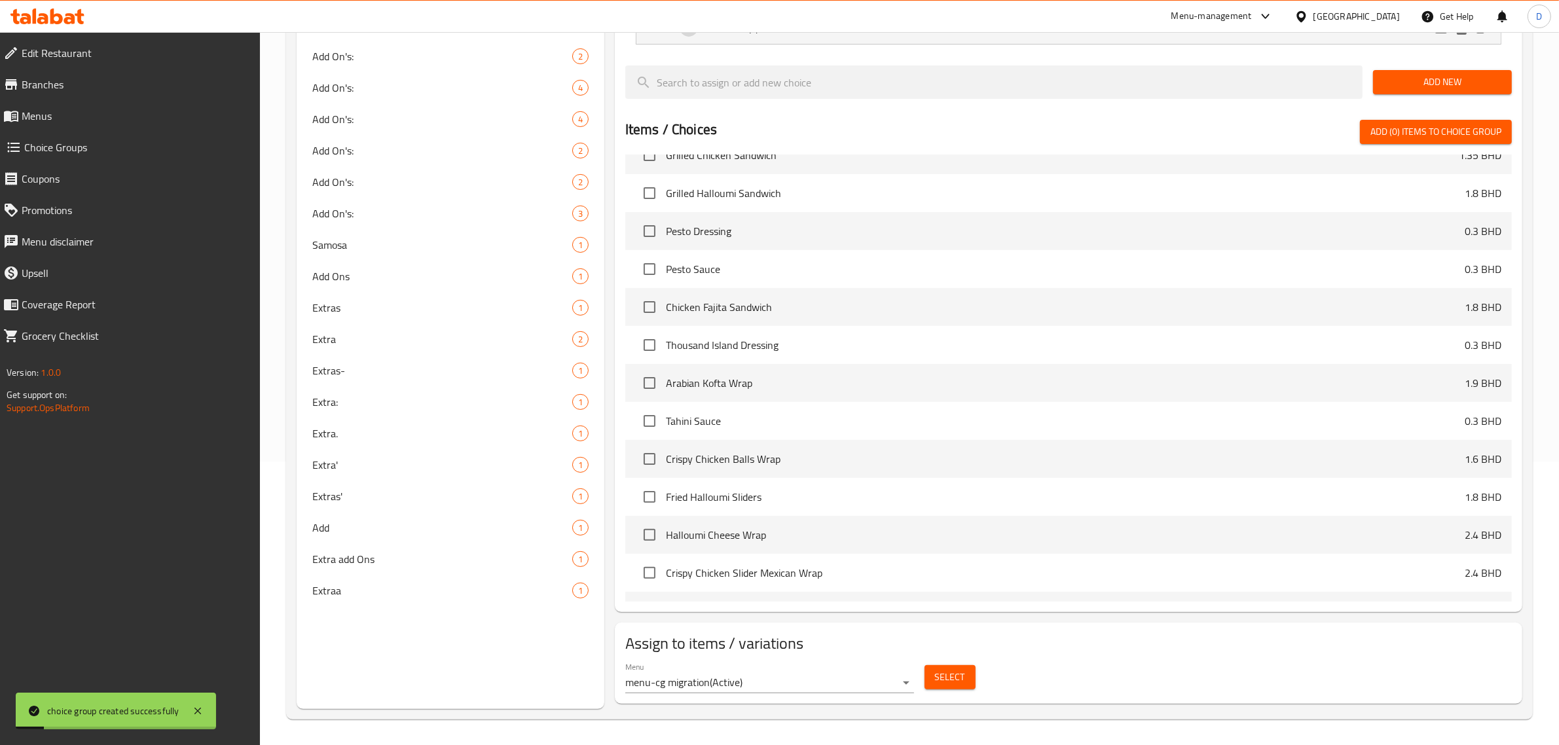
click at [945, 686] on span "Select" at bounding box center [950, 677] width 30 height 16
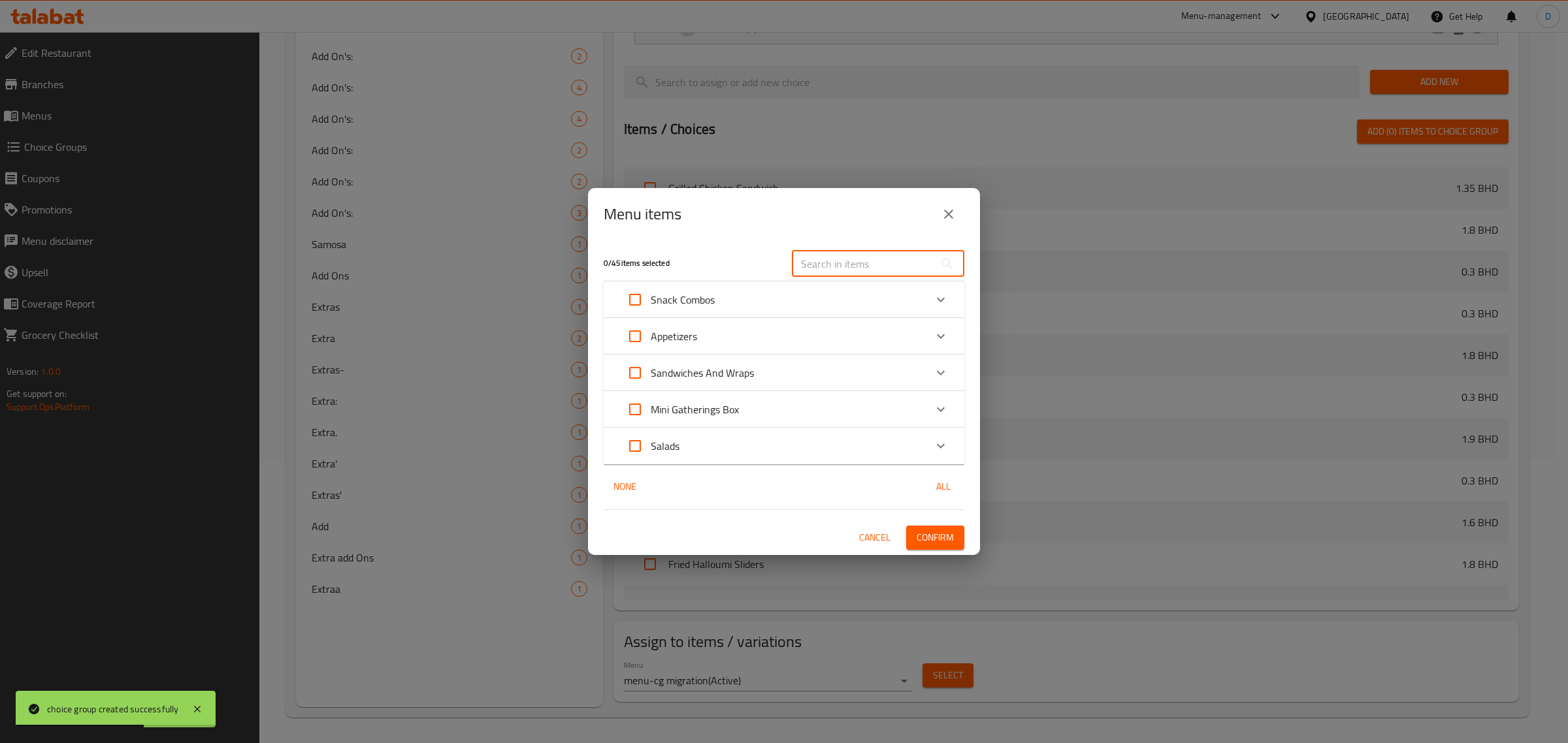
click at [853, 255] on input "text" at bounding box center [863, 263] width 143 height 26
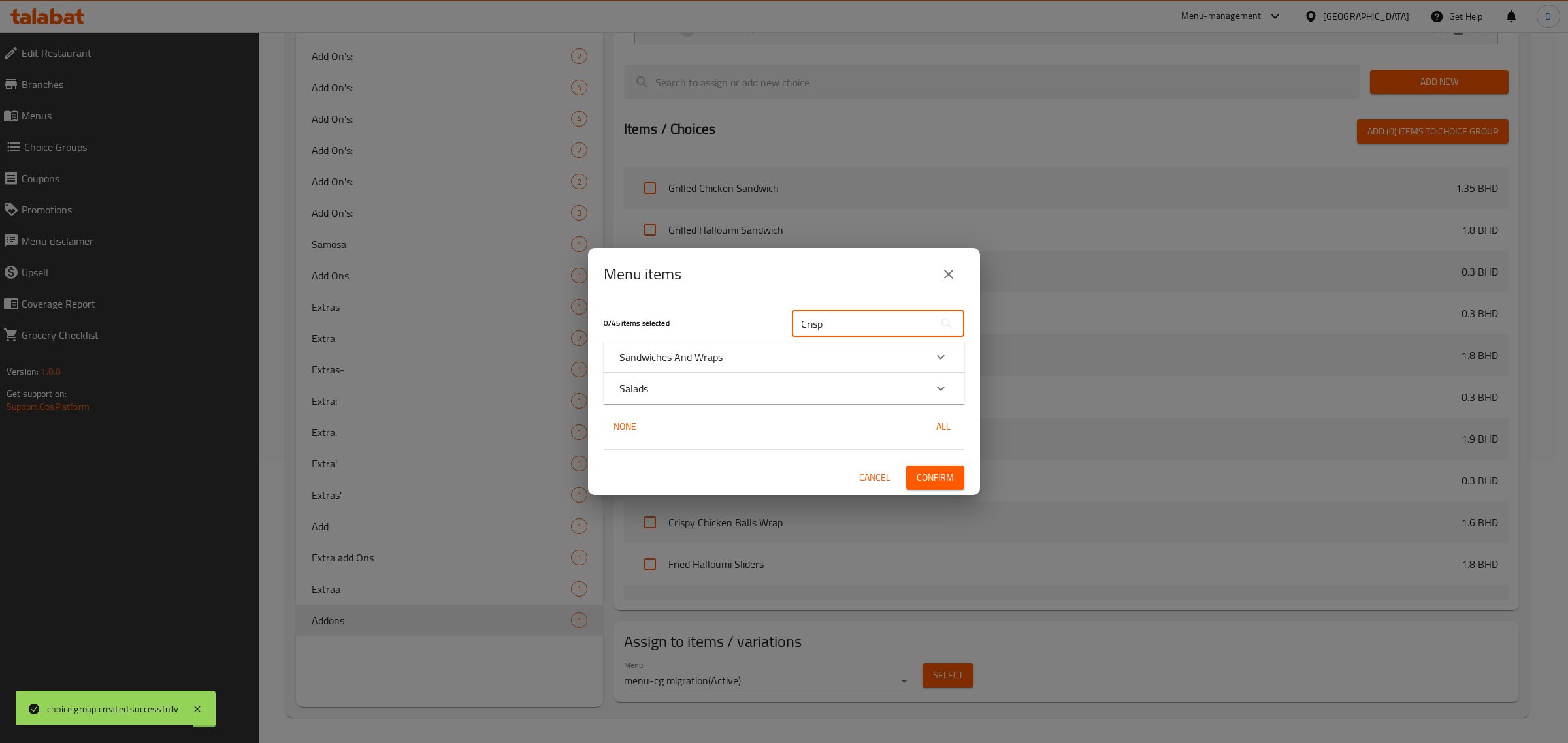
type input "Crisp"
click at [760, 397] on div "Salads" at bounding box center [783, 388] width 360 height 31
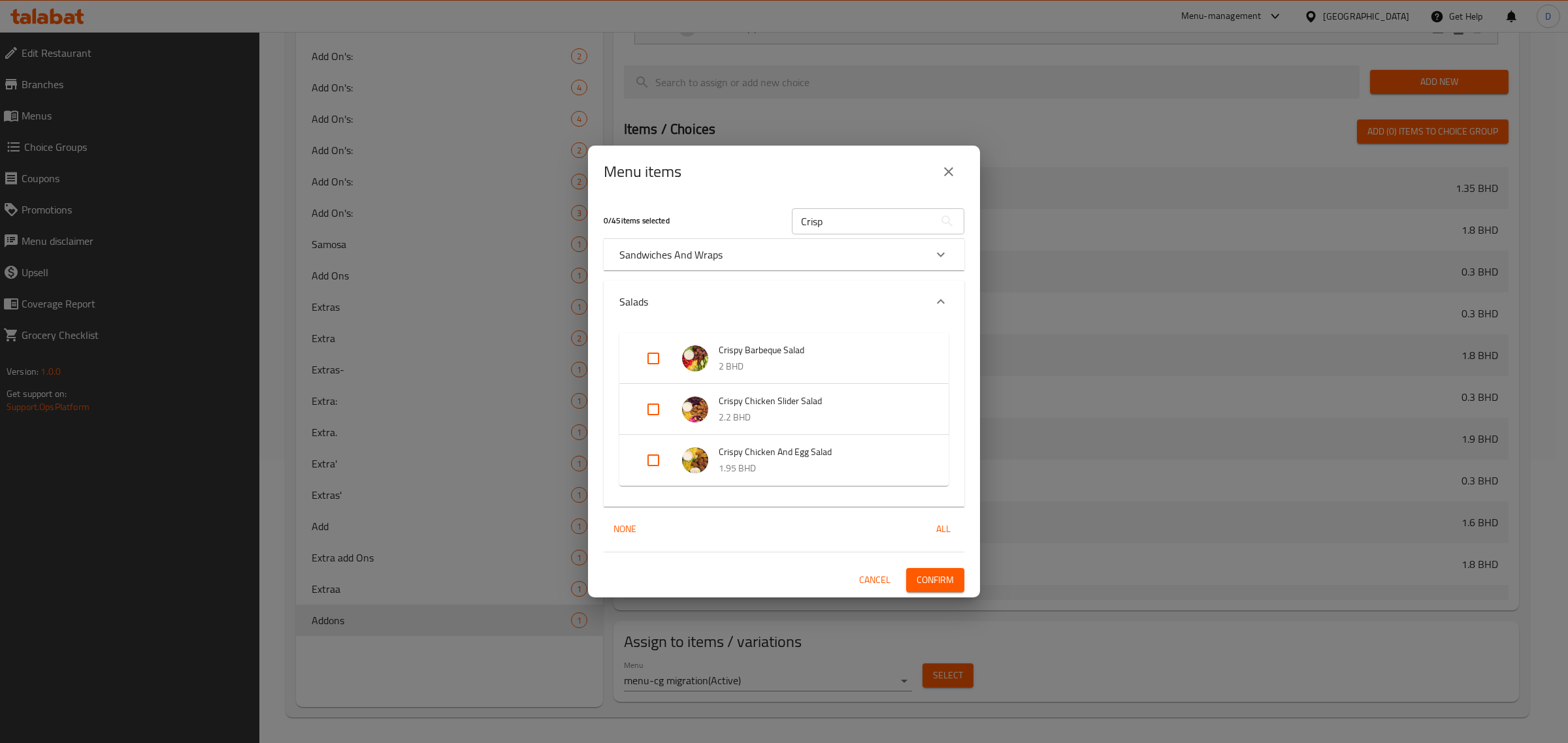
click at [654, 358] on input "Expand" at bounding box center [652, 358] width 31 height 31
checkbox input "true"
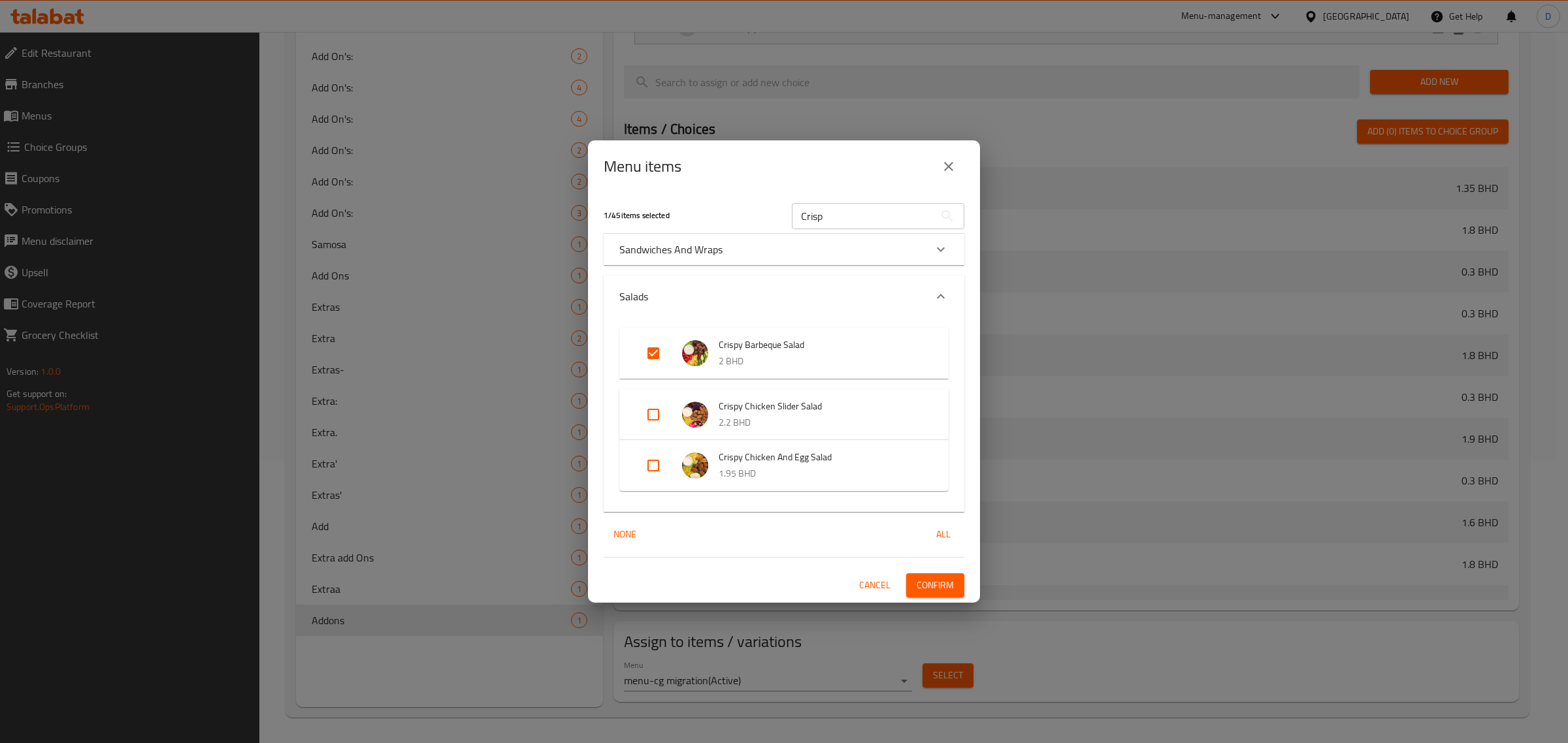
click at [959, 588] on button "Confirm" at bounding box center [935, 585] width 58 height 24
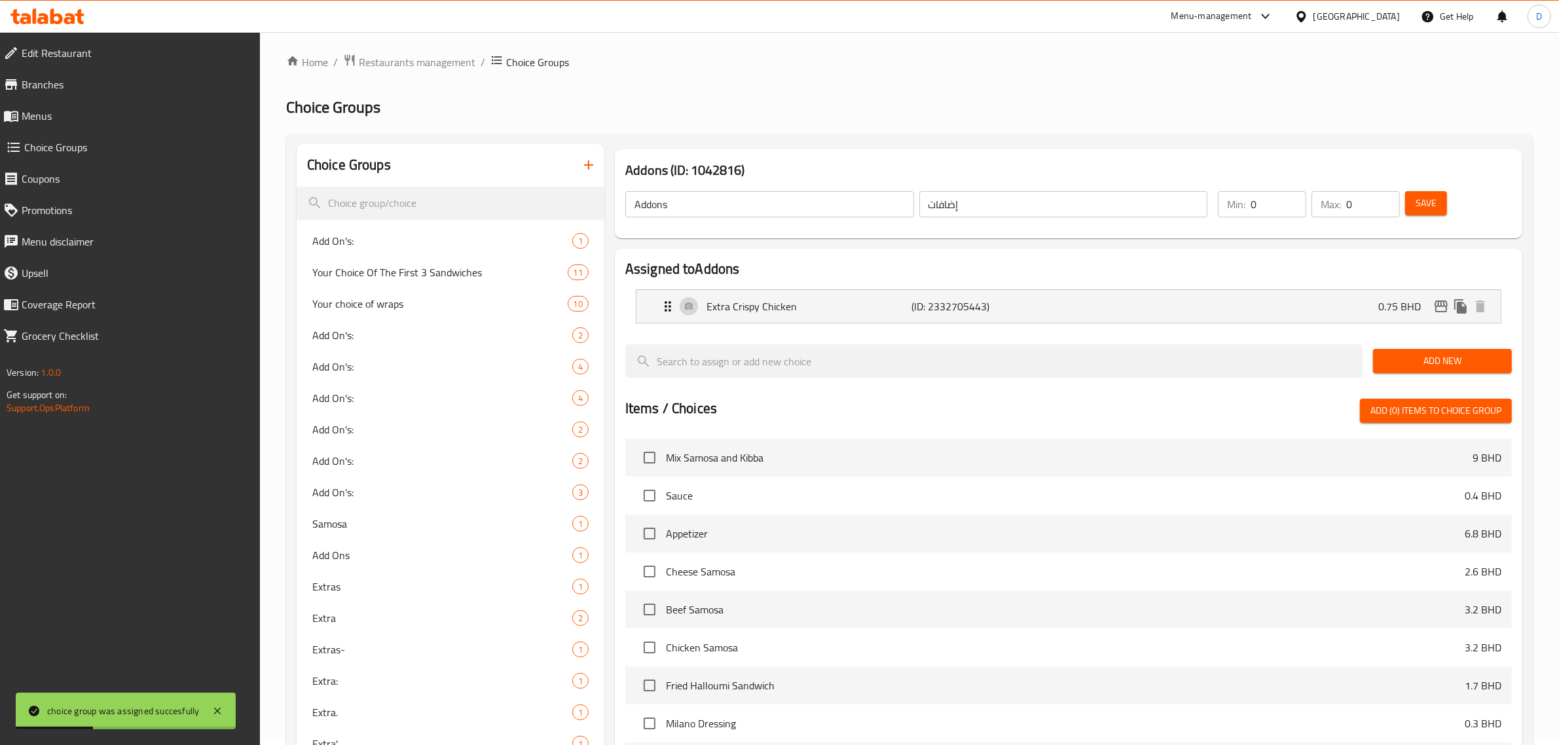
scroll to position [0, 0]
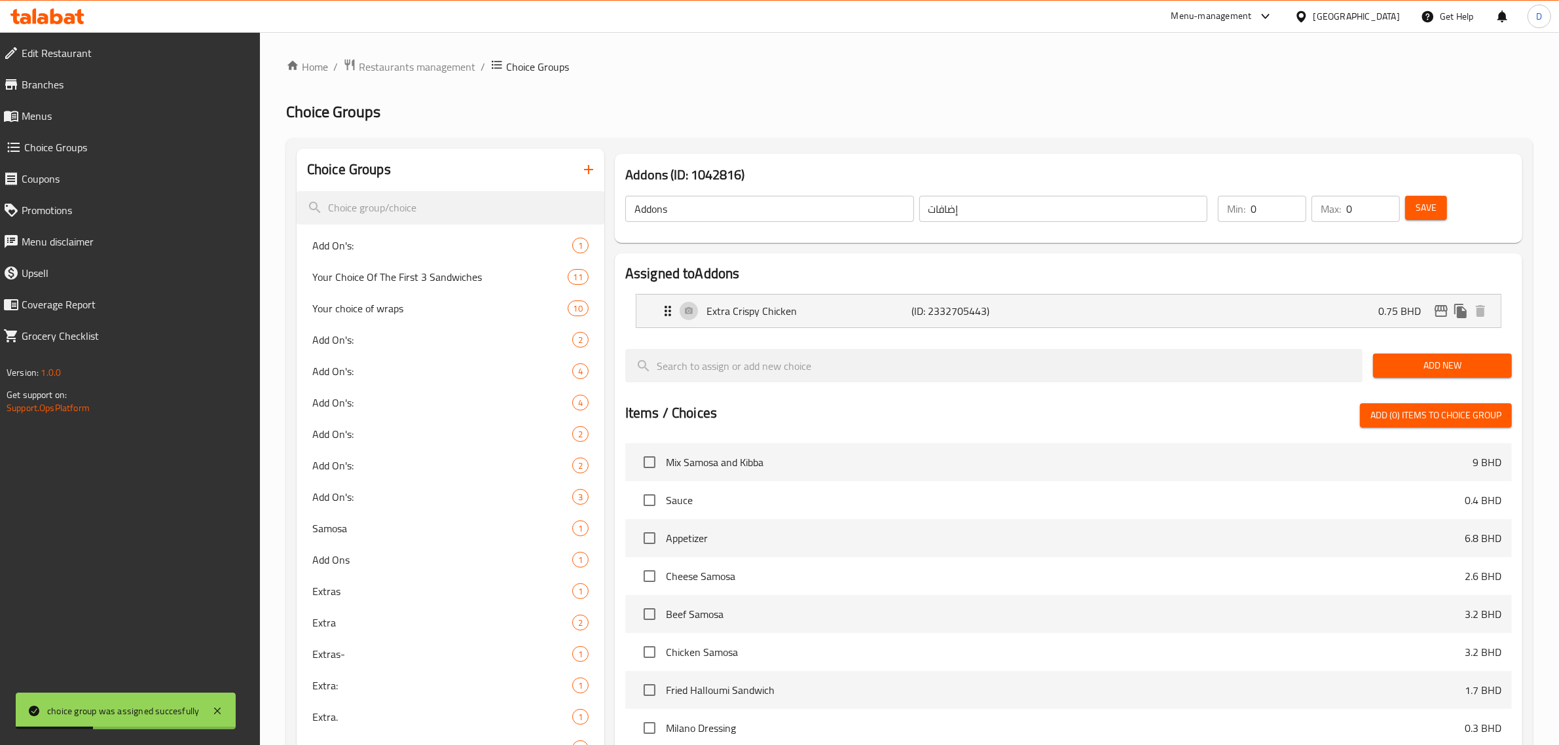
click at [1428, 205] on span "Save" at bounding box center [1426, 208] width 21 height 16
click at [586, 175] on icon "button" at bounding box center [589, 170] width 16 height 16
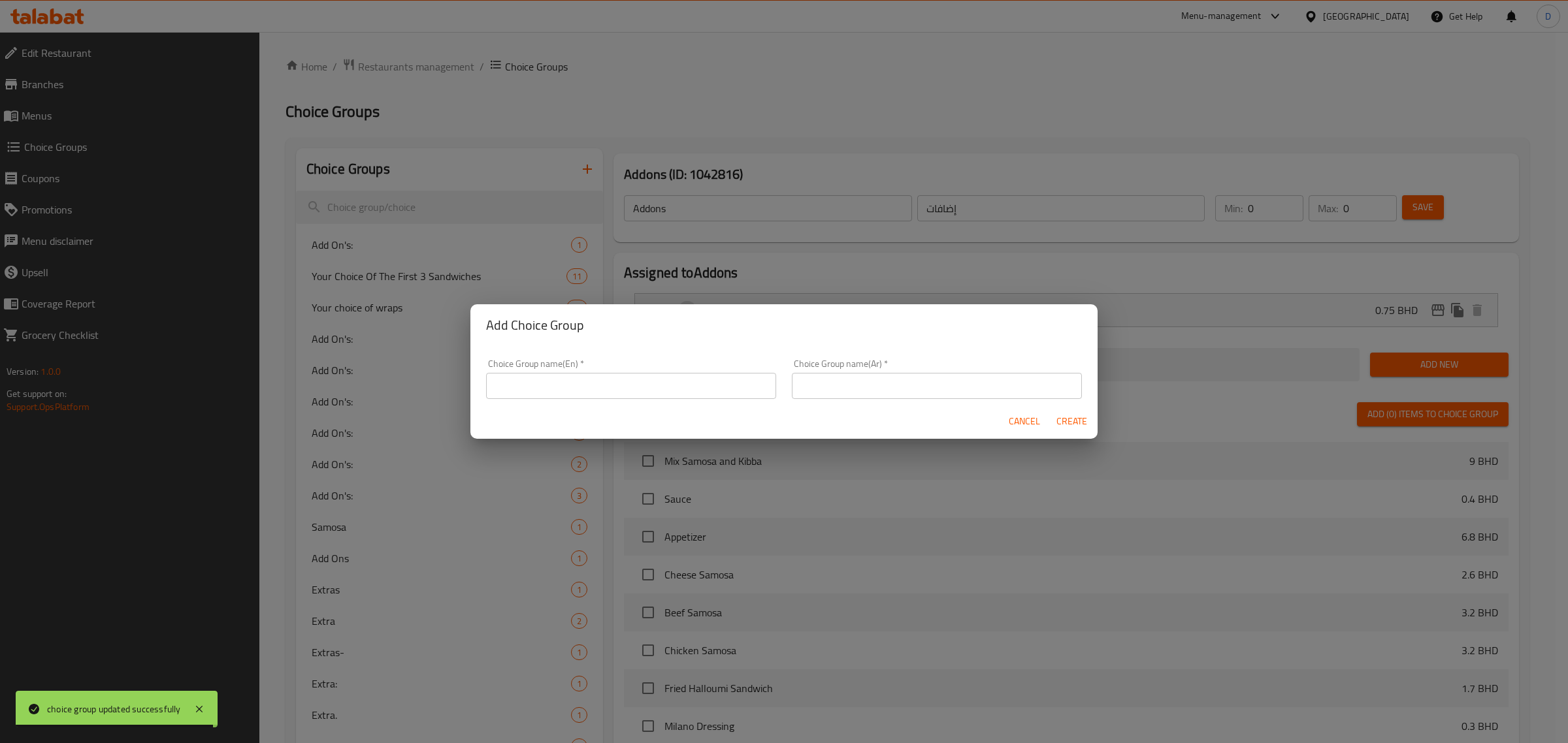
click at [548, 381] on input "text" at bounding box center [630, 386] width 290 height 26
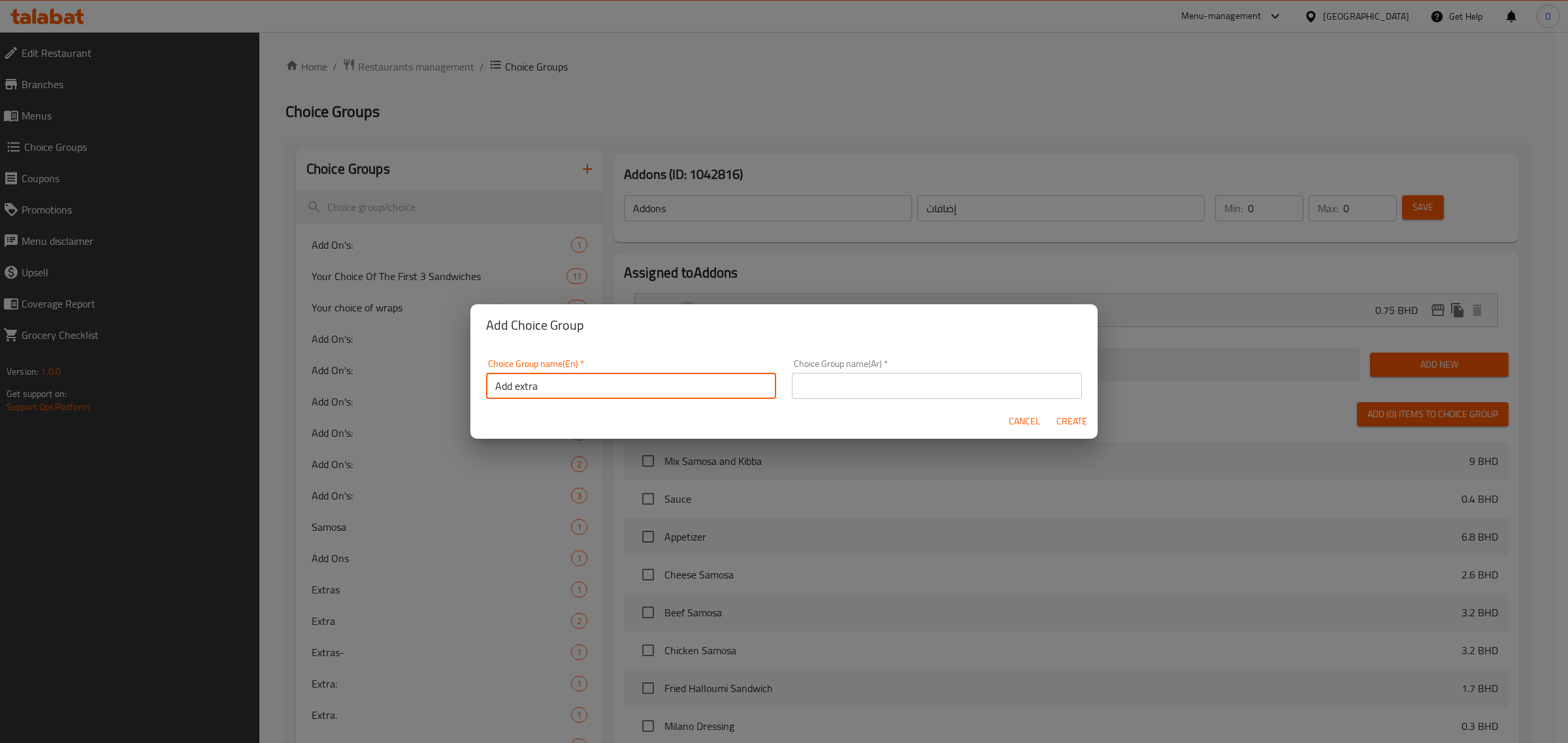
click at [548, 383] on input "Add extra" at bounding box center [630, 386] width 290 height 26
type input "Add extra"
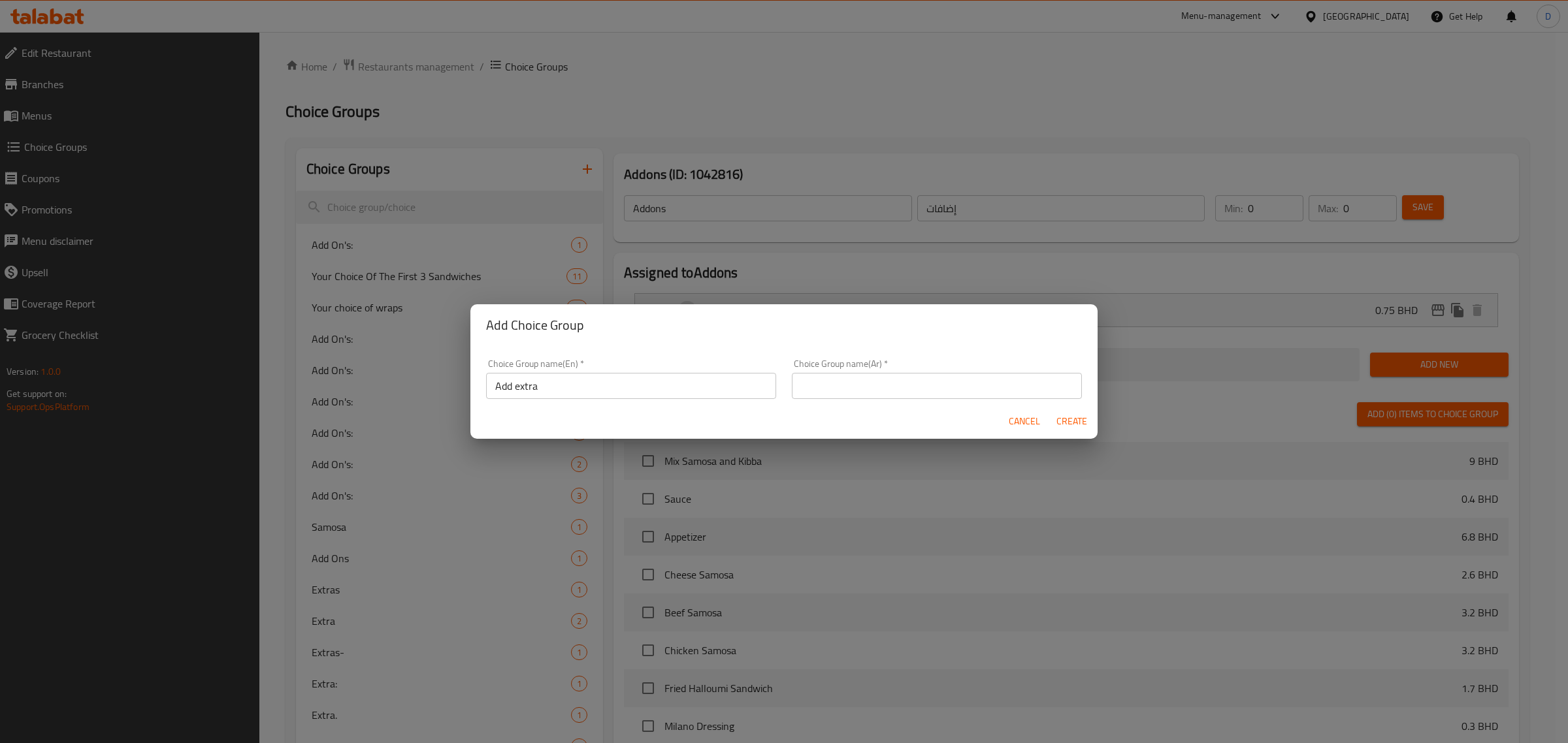
click at [809, 372] on div "Choice Group name(Ar)   * Choice Group name(Ar) *" at bounding box center [937, 379] width 290 height 40
click at [811, 376] on input "text" at bounding box center [937, 386] width 290 height 26
paste input "أضف المزيد"
type input "أضف المزيد"
click at [1077, 423] on span "Create" at bounding box center [1070, 422] width 31 height 16
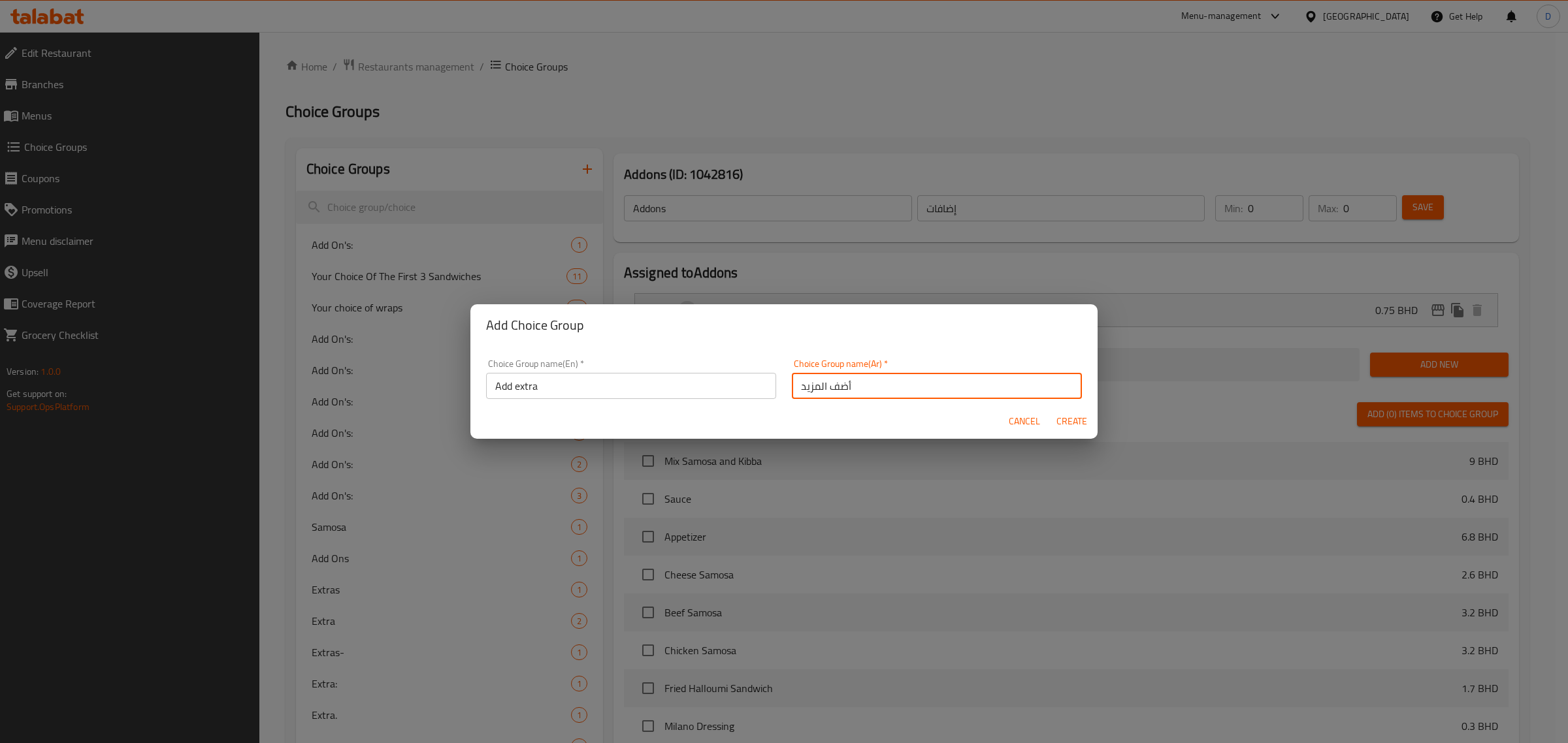
type input "Add extra"
type input "أضف المزيد"
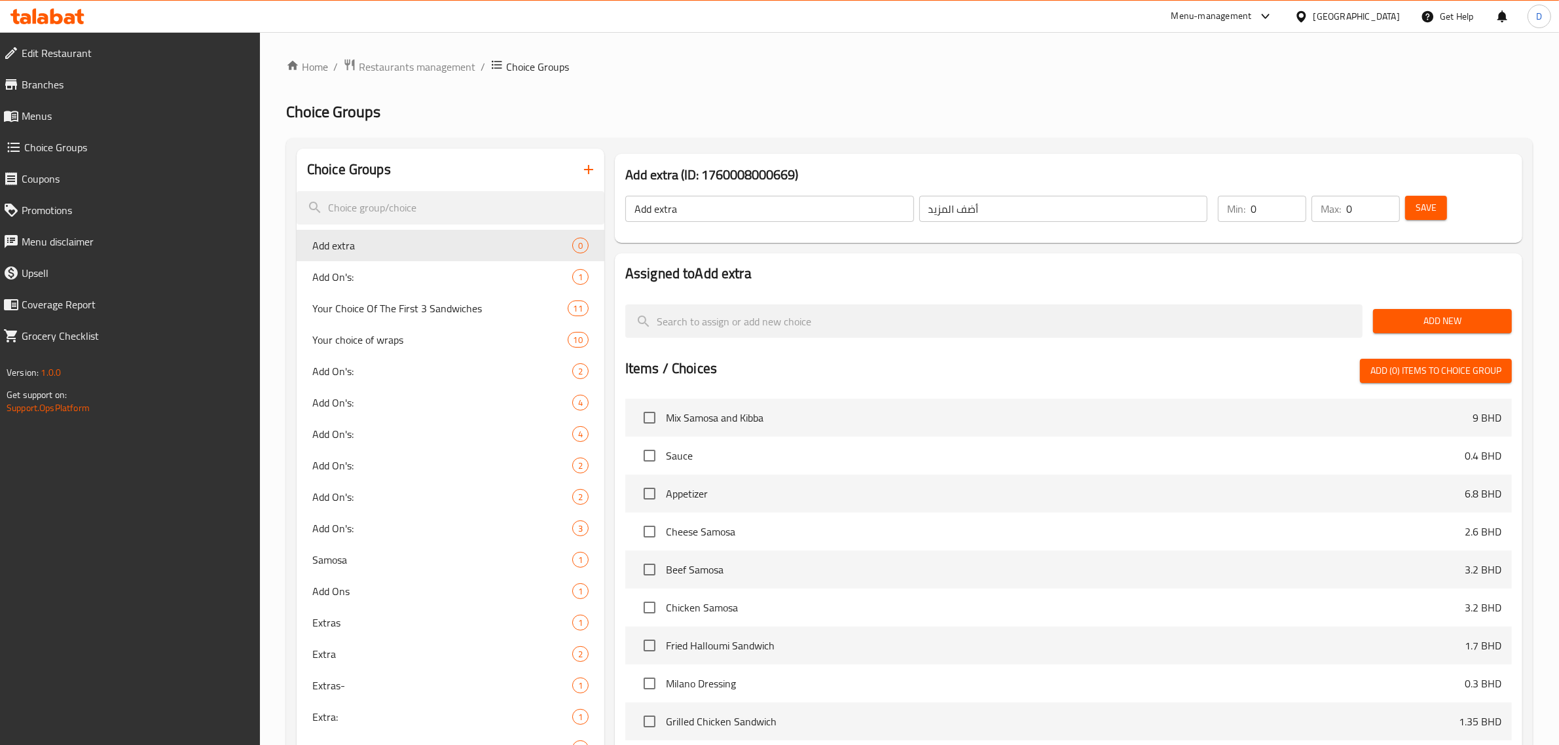
click at [1455, 324] on span "Add New" at bounding box center [1443, 321] width 118 height 16
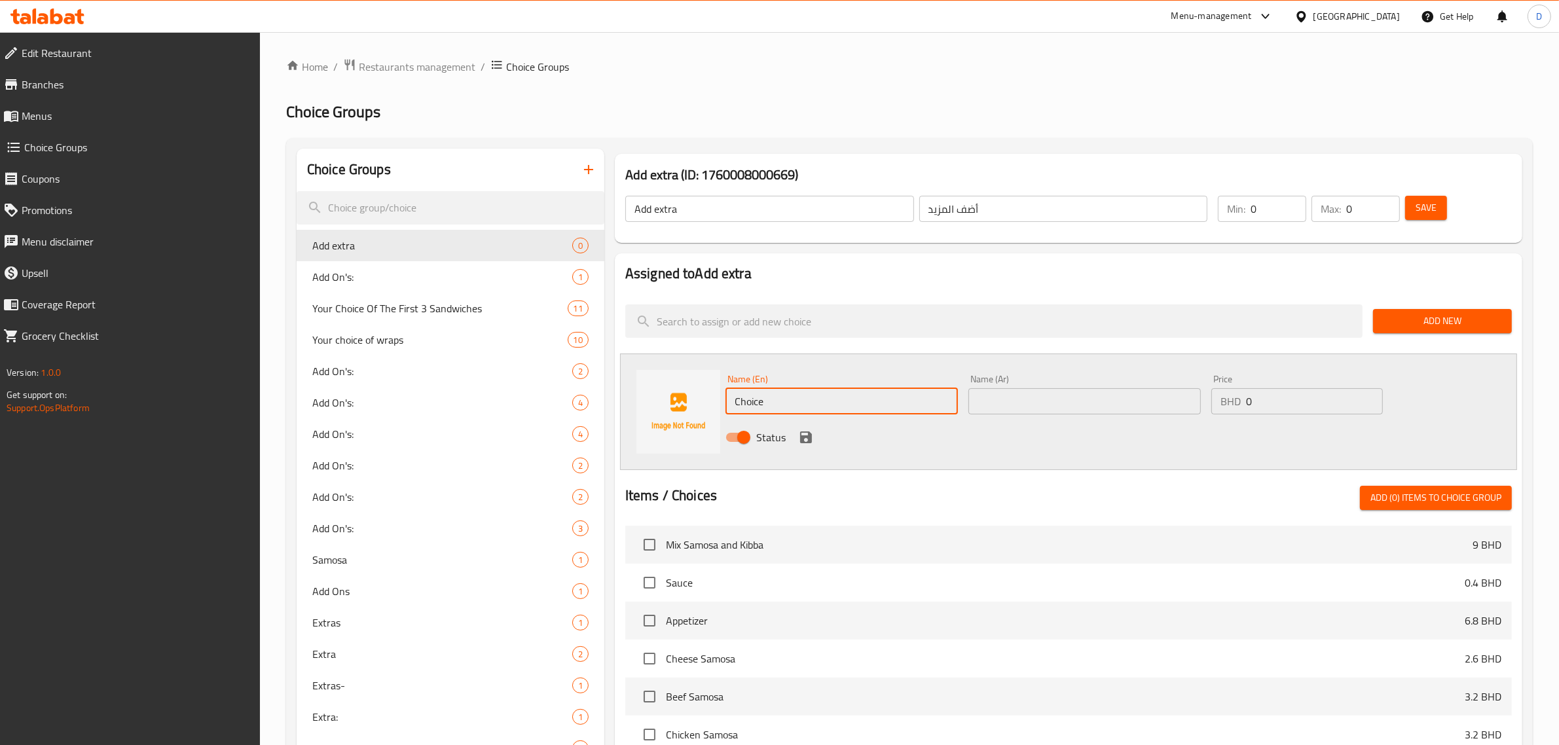
click at [914, 400] on input "Choice" at bounding box center [842, 401] width 232 height 26
click at [914, 400] on input "Extra Feta Cheese" at bounding box center [842, 401] width 232 height 26
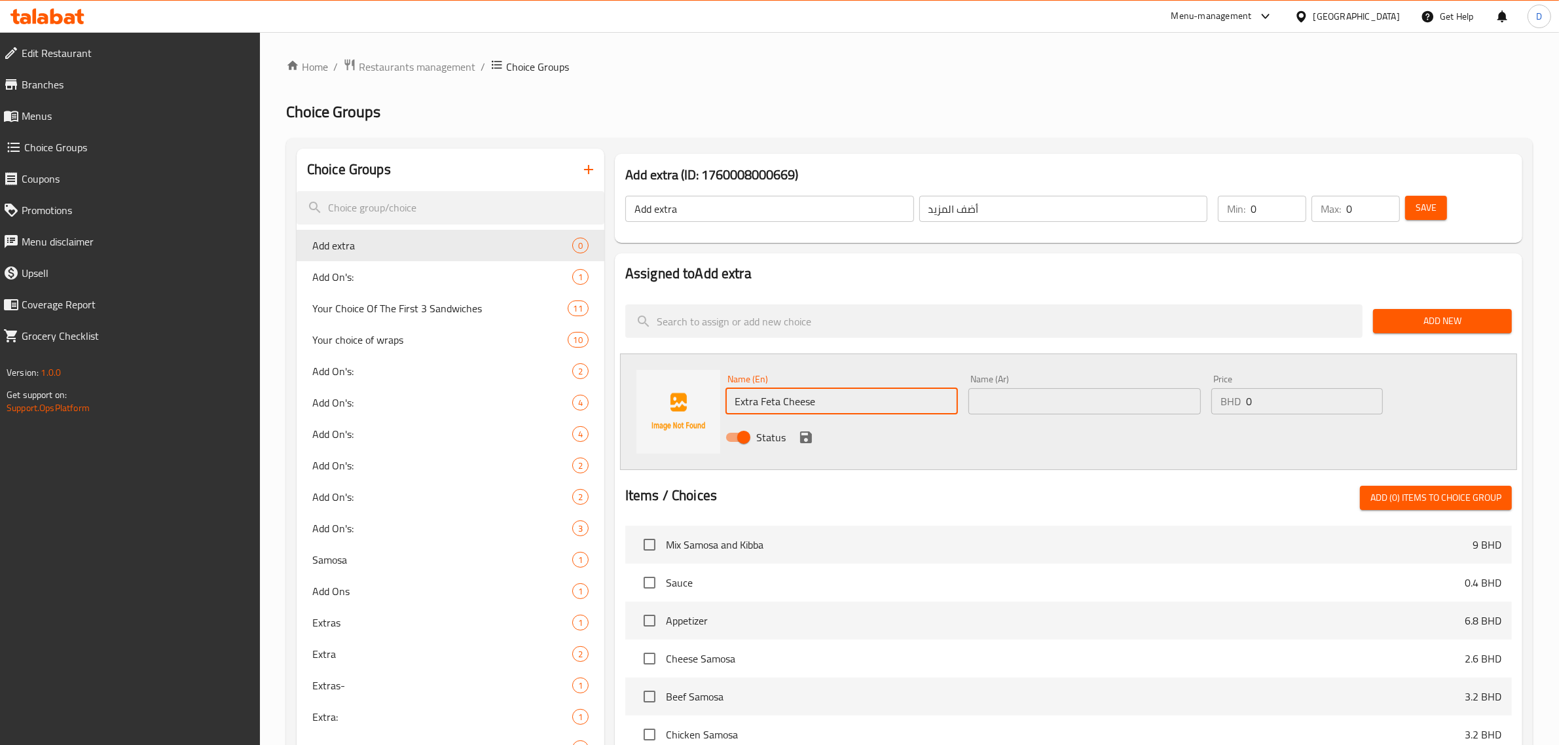
click at [914, 400] on input "Extra Feta Cheese" at bounding box center [842, 401] width 232 height 26
type input "Extra Feta Cheese"
click at [1016, 390] on input "text" at bounding box center [1085, 401] width 232 height 26
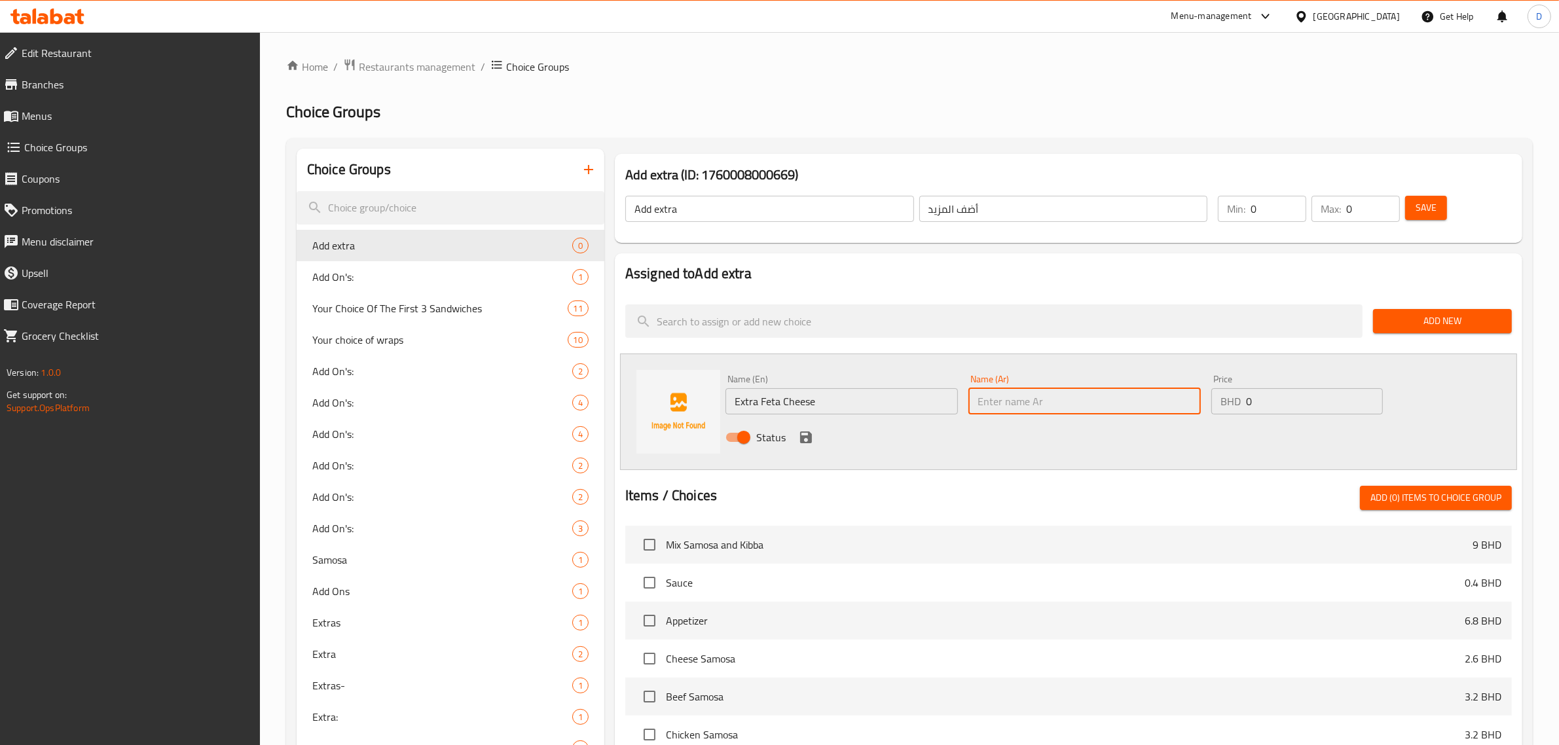
paste input "جبنة فيتا اضافية"
type input "جبنة فيتا اضافية"
click at [1262, 400] on input "0" at bounding box center [1314, 401] width 137 height 26
type input "0.5"
click at [804, 431] on icon "save" at bounding box center [806, 438] width 16 height 16
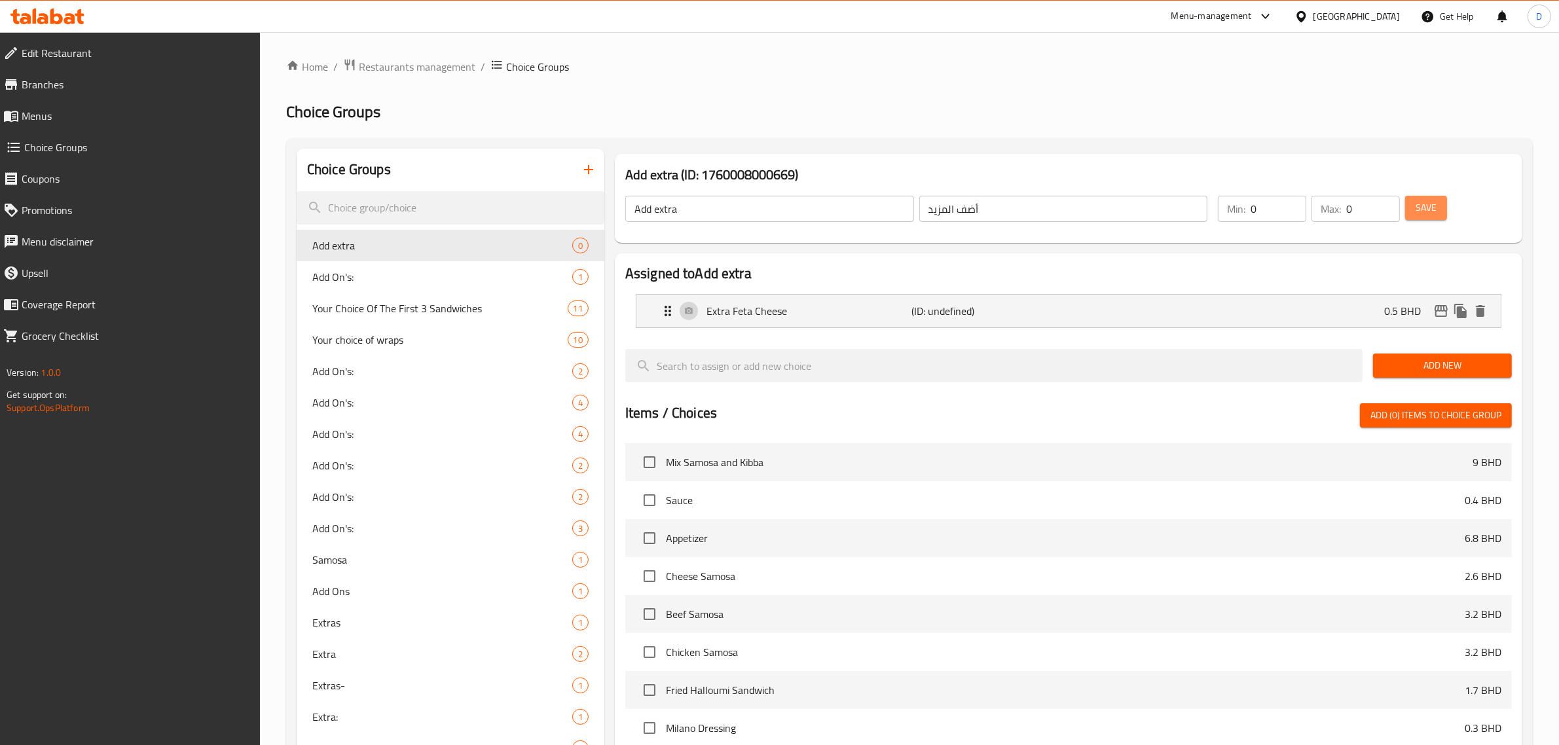
click at [1431, 203] on span "Save" at bounding box center [1426, 208] width 21 height 16
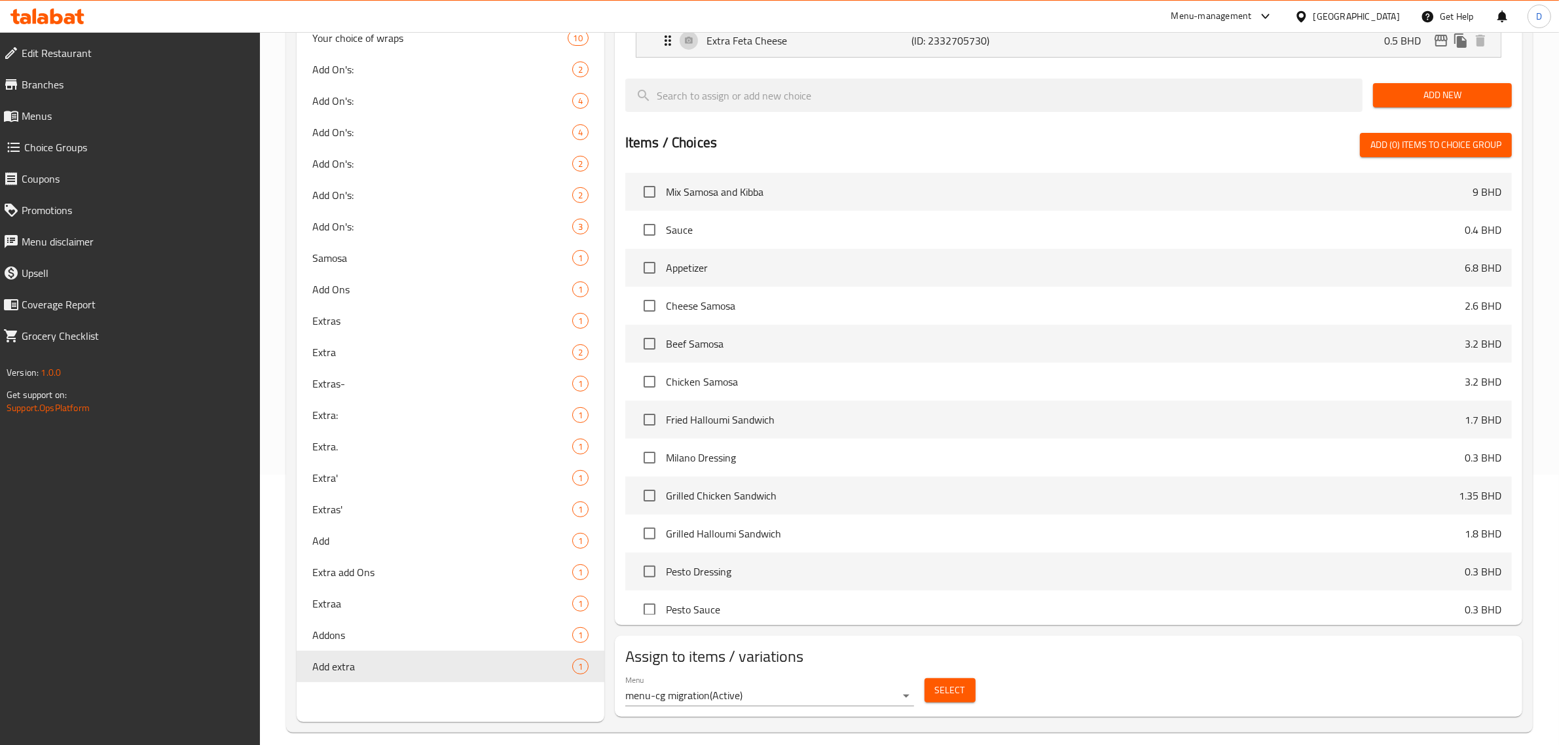
scroll to position [284, 0]
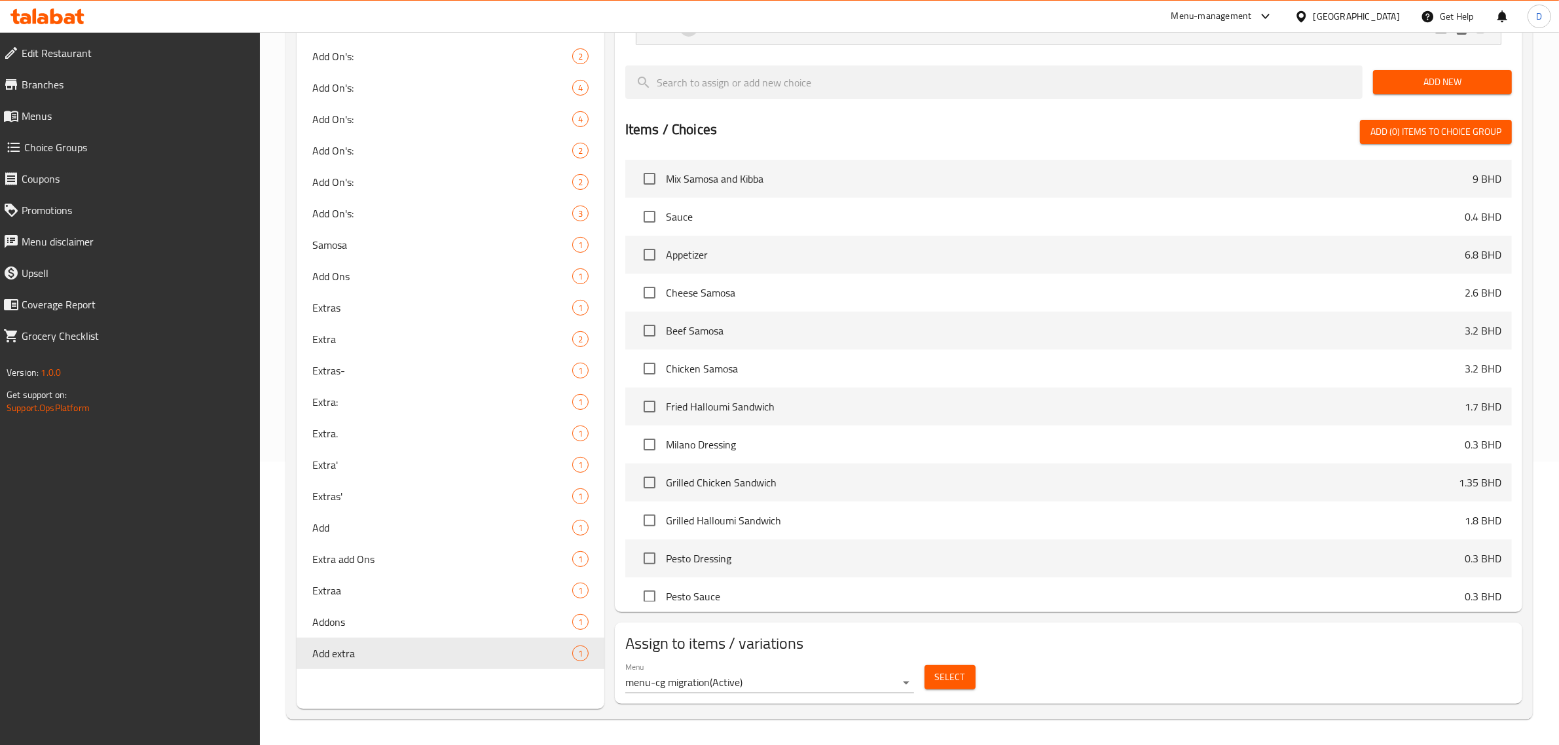
click at [963, 679] on span "Select" at bounding box center [950, 677] width 30 height 16
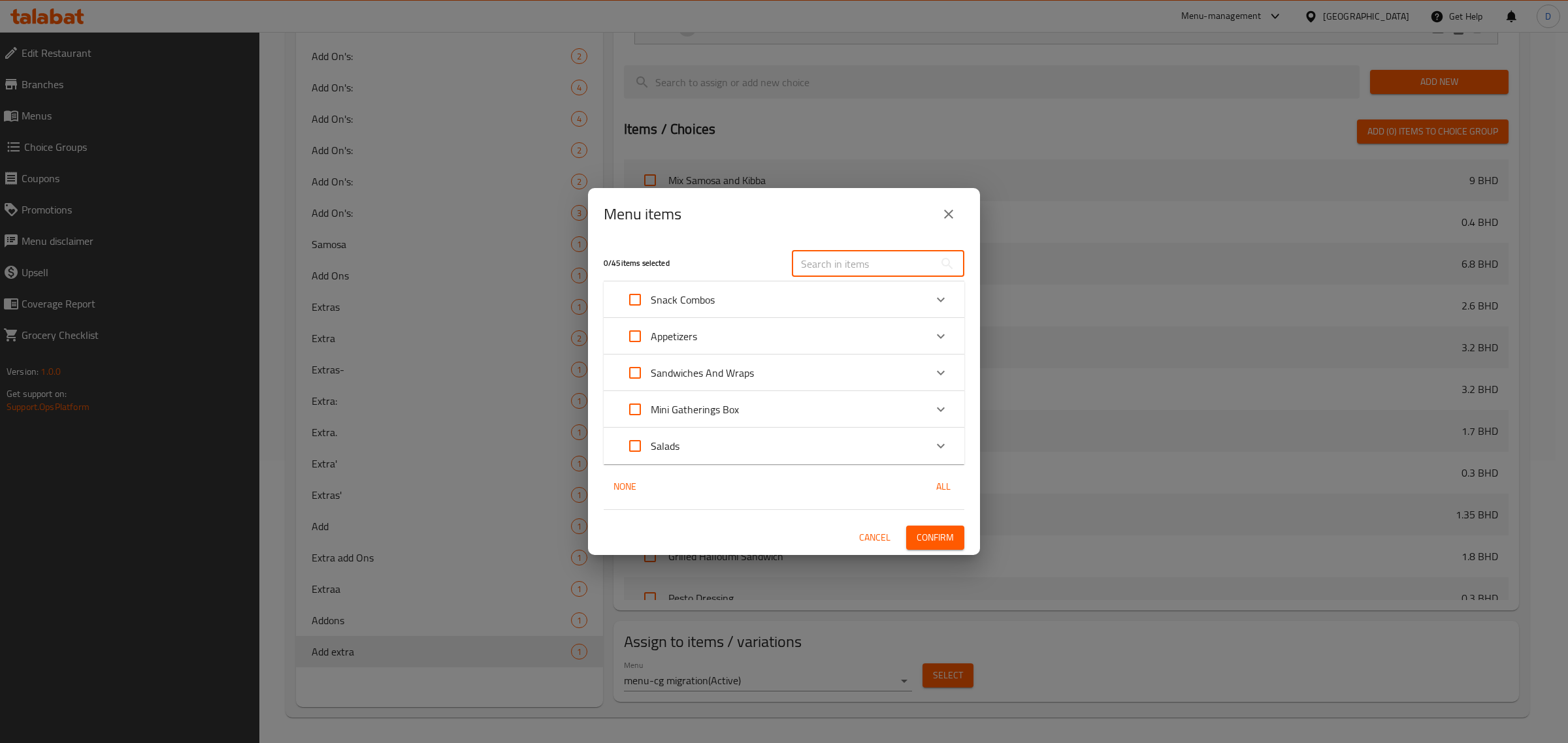
click at [851, 267] on input "text" at bounding box center [863, 263] width 143 height 26
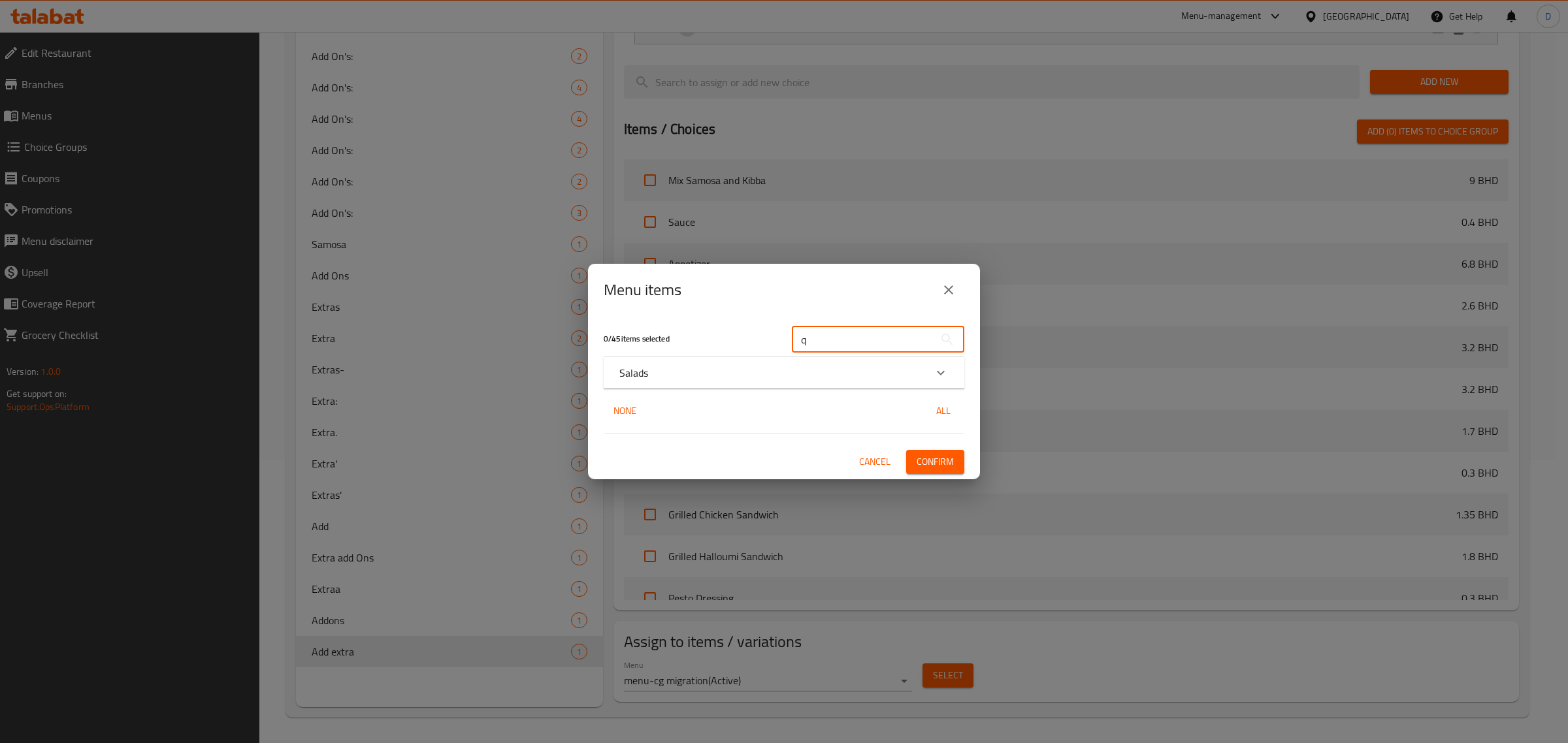
type input "q"
drag, startPoint x: 761, startPoint y: 387, endPoint x: 760, endPoint y: 380, distance: 7.1
click at [760, 387] on div "Salads" at bounding box center [783, 372] width 360 height 31
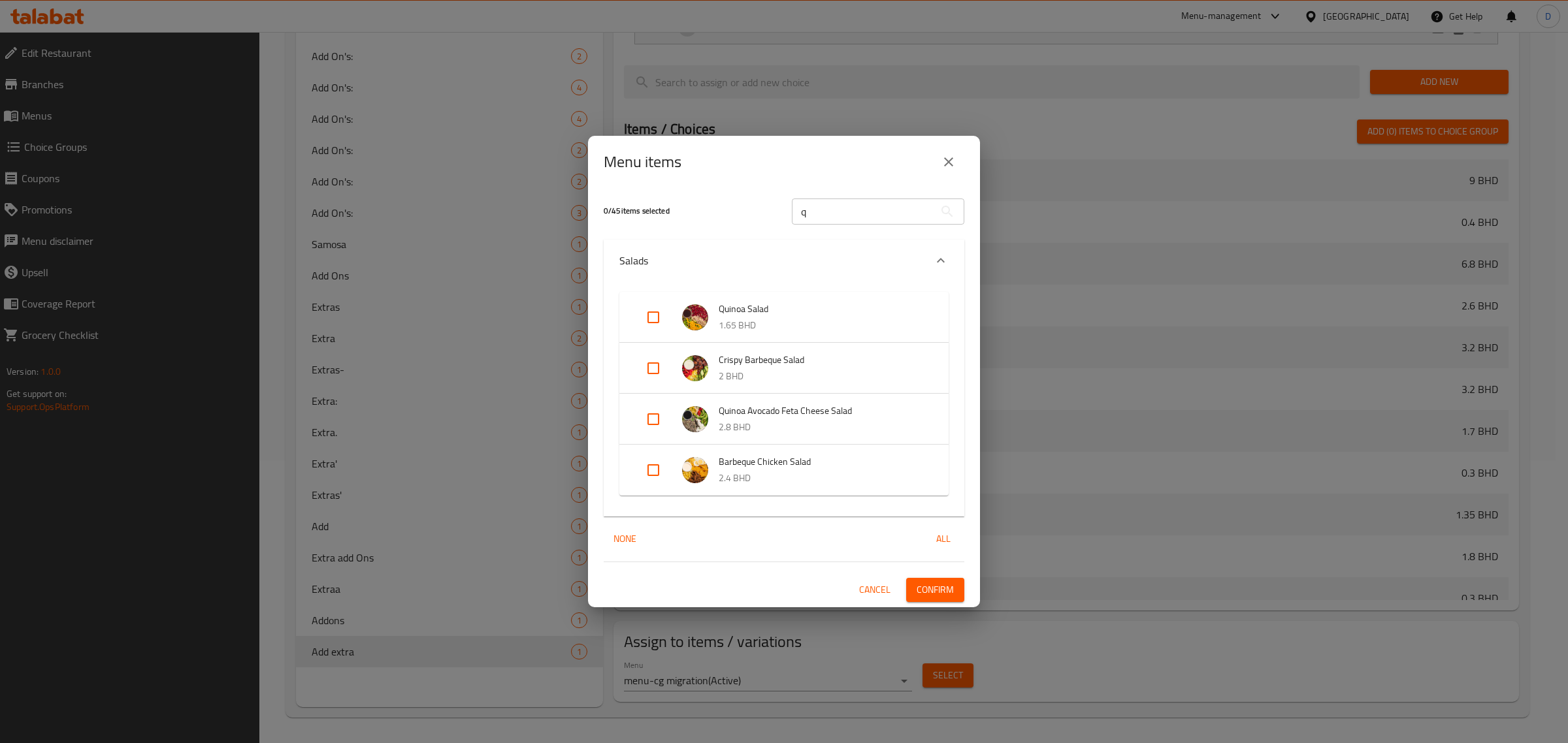
click at [648, 425] on input "Expand" at bounding box center [652, 419] width 31 height 31
checkbox input "true"
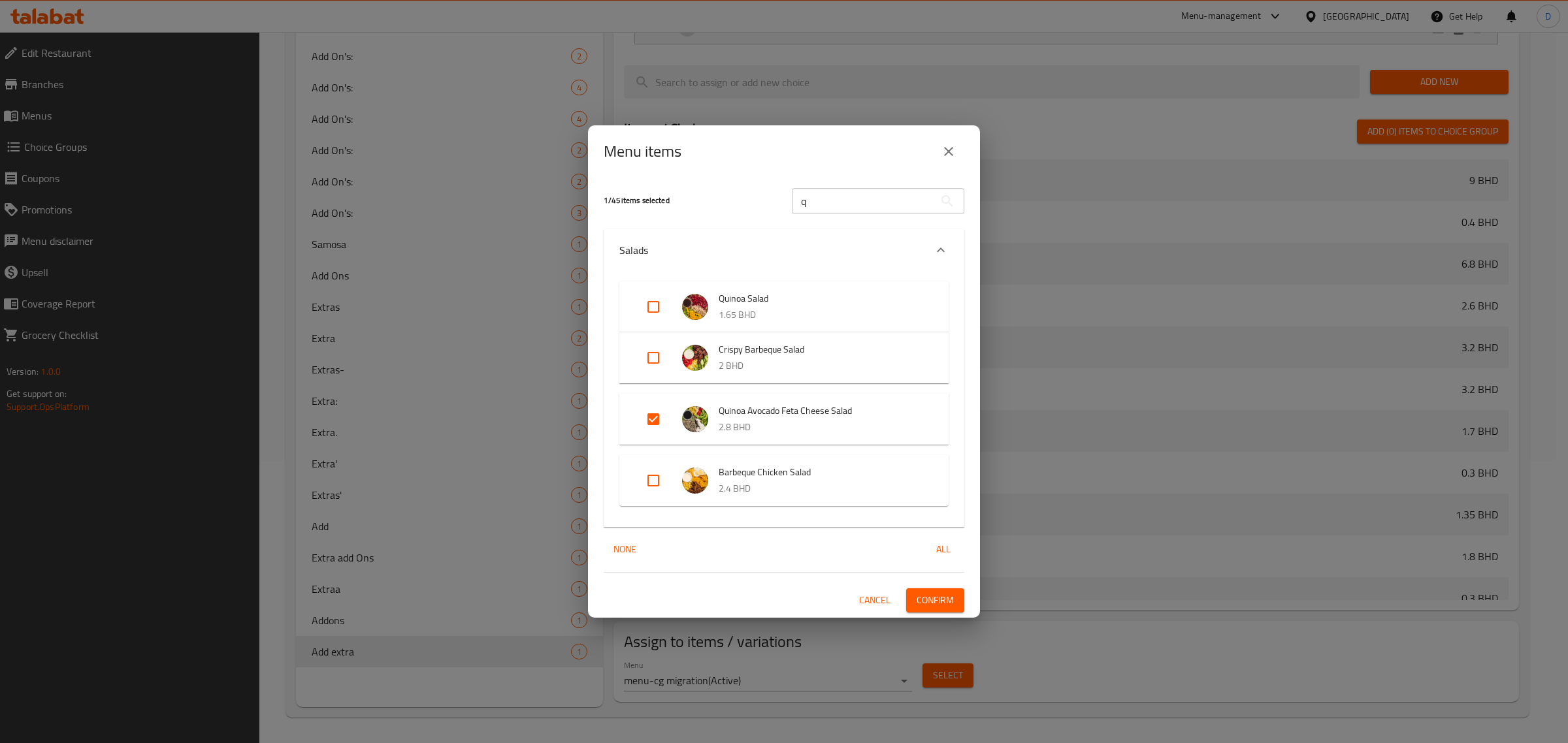
click at [929, 600] on span "Confirm" at bounding box center [935, 600] width 37 height 16
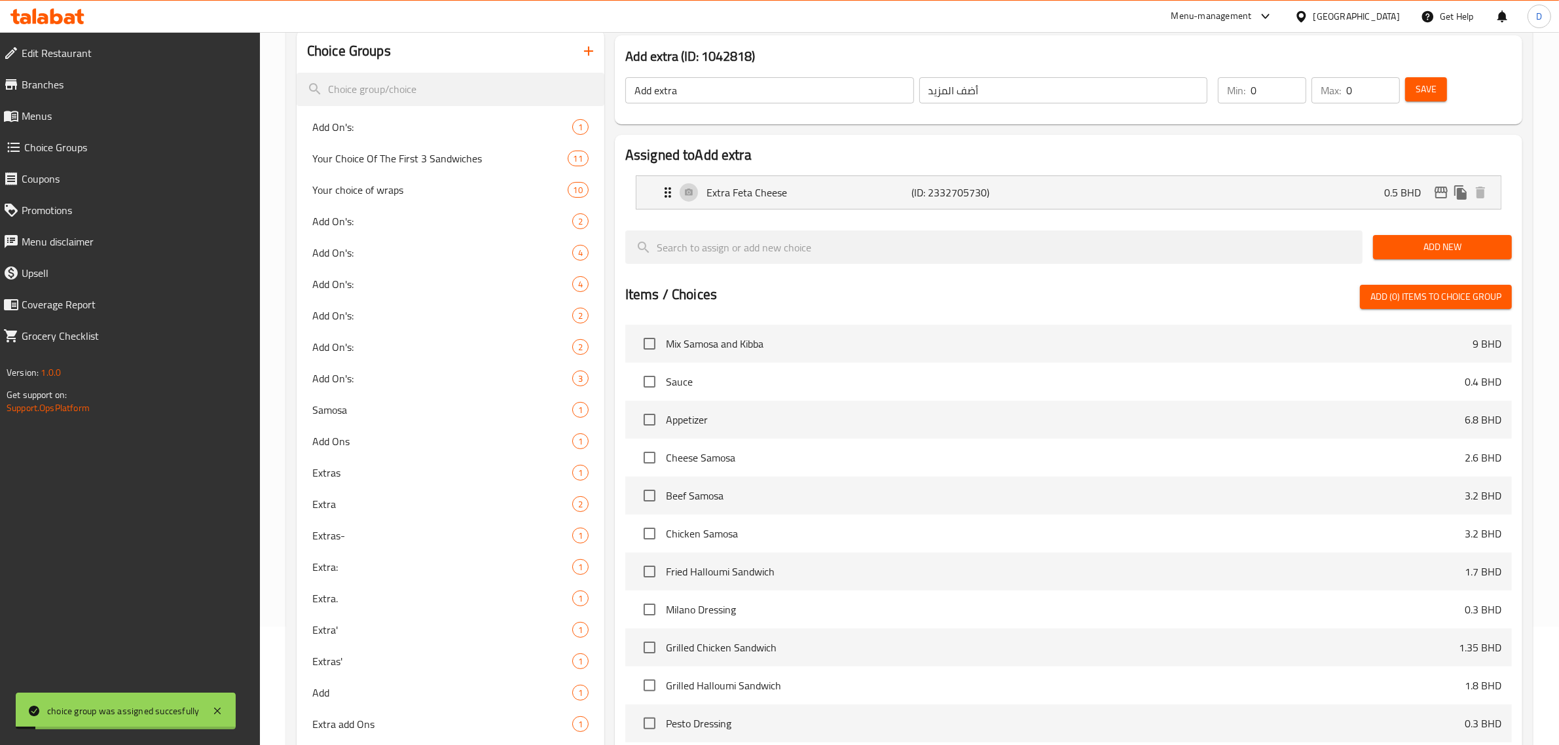
scroll to position [0, 0]
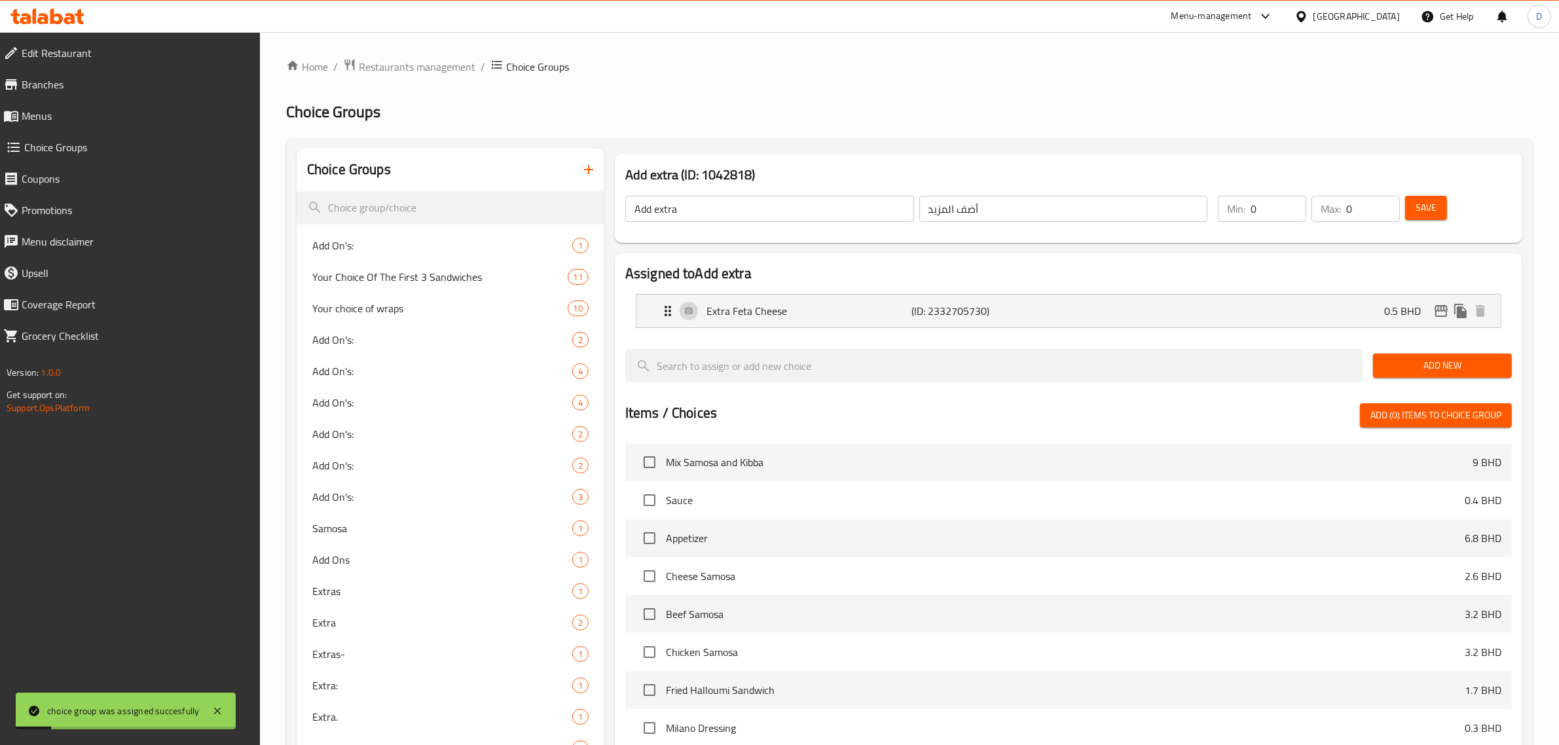
drag, startPoint x: 1442, startPoint y: 230, endPoint x: 1439, endPoint y: 223, distance: 7.3
click at [1442, 229] on div "Add extra ​ أضف المزيد ​ Min: 0 ​ Max: 0 ​ Save" at bounding box center [1068, 209] width 897 height 58
click at [1436, 217] on button "Save" at bounding box center [1426, 208] width 42 height 24
click at [1252, 14] on div "Menu-management" at bounding box center [1212, 17] width 81 height 16
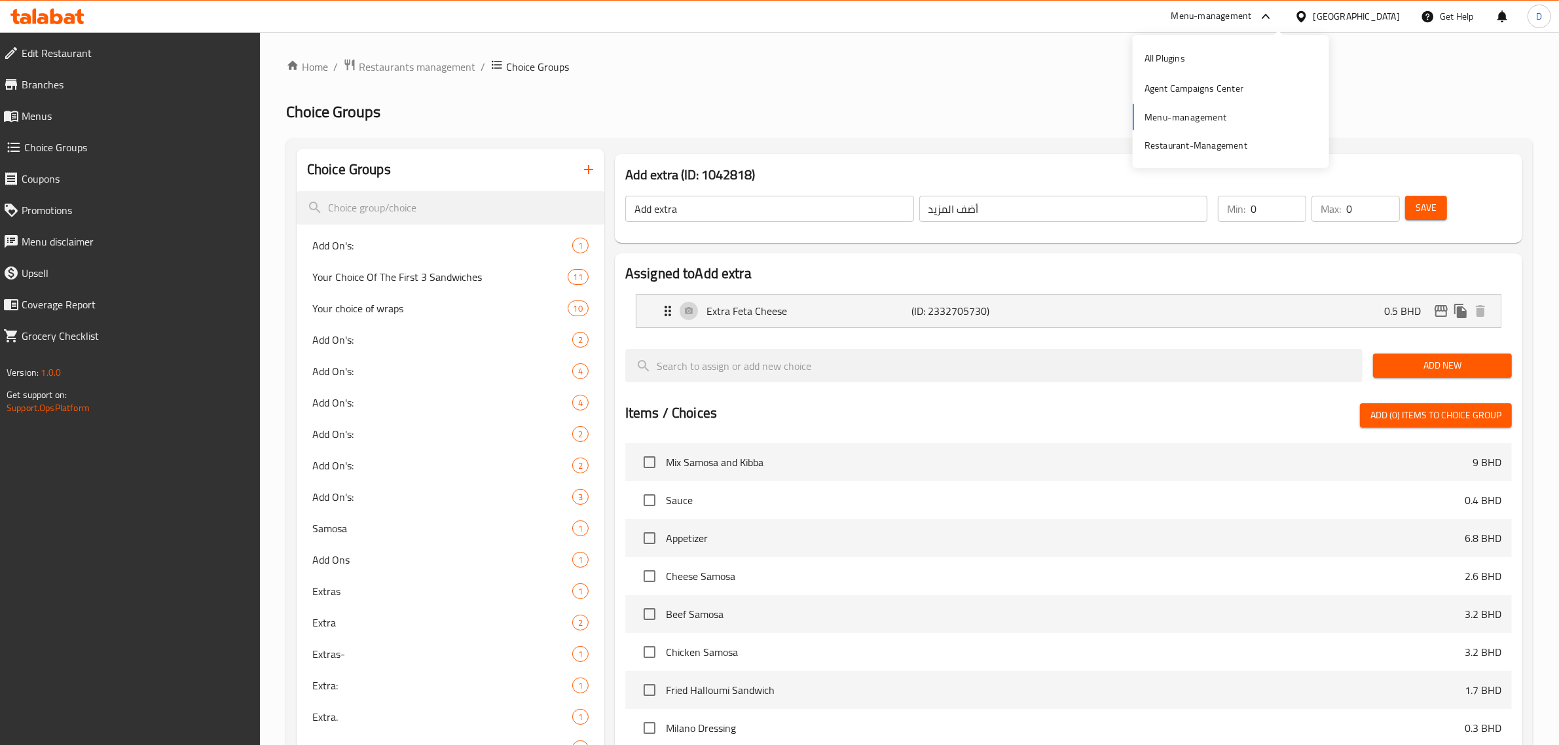
click at [449, 52] on div "Home / Restaurants management / Choice Groups Choice Groups Choice Groups Add O…" at bounding box center [909, 530] width 1299 height 997
click at [444, 64] on span "Restaurants management" at bounding box center [417, 67] width 117 height 16
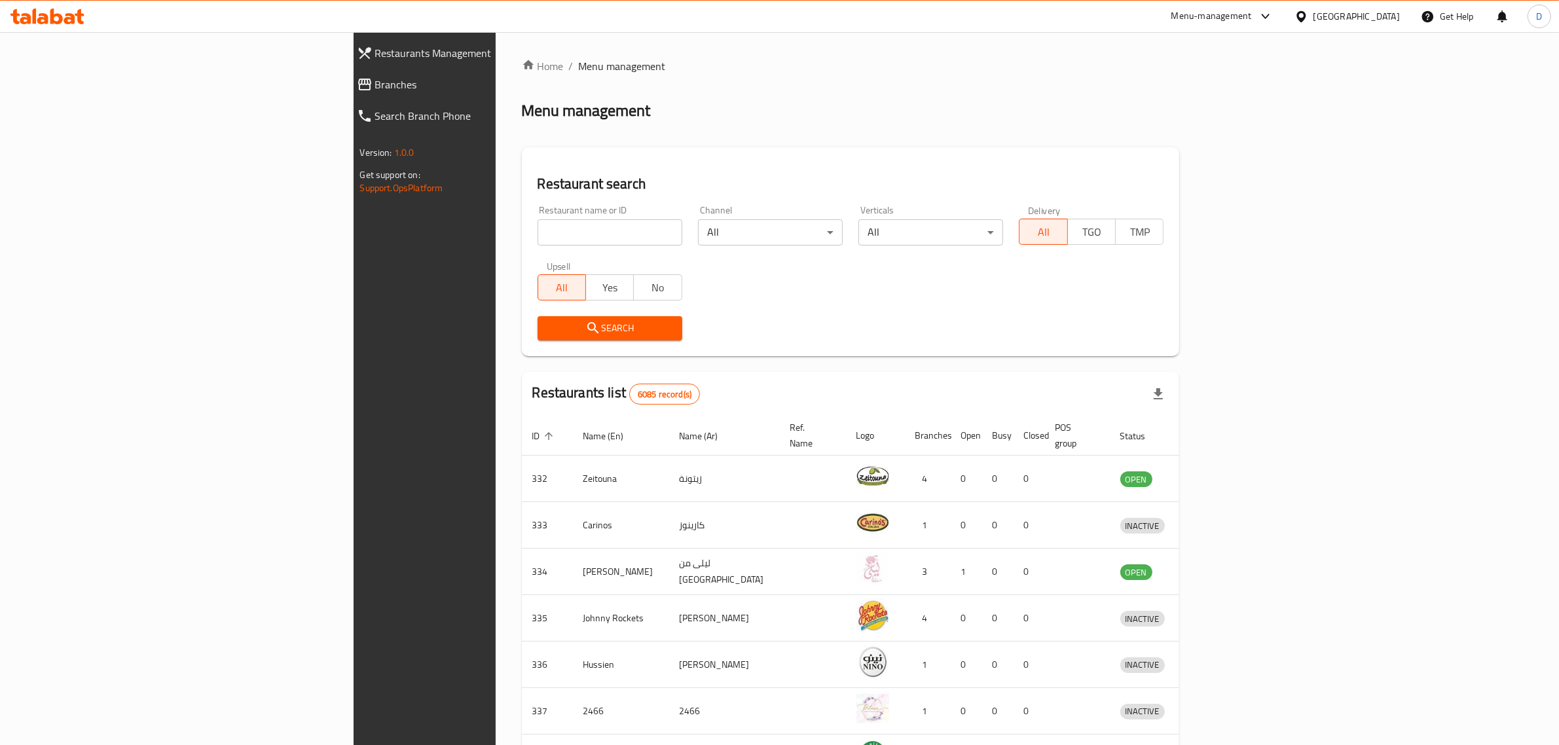
click at [538, 213] on div "Restaurant name or ID Restaurant name or ID" at bounding box center [610, 226] width 145 height 40
drag, startPoint x: 457, startPoint y: 223, endPoint x: 447, endPoint y: 229, distance: 12.4
click at [538, 223] on input "search" at bounding box center [610, 232] width 145 height 26
click button "Search" at bounding box center [610, 328] width 145 height 24
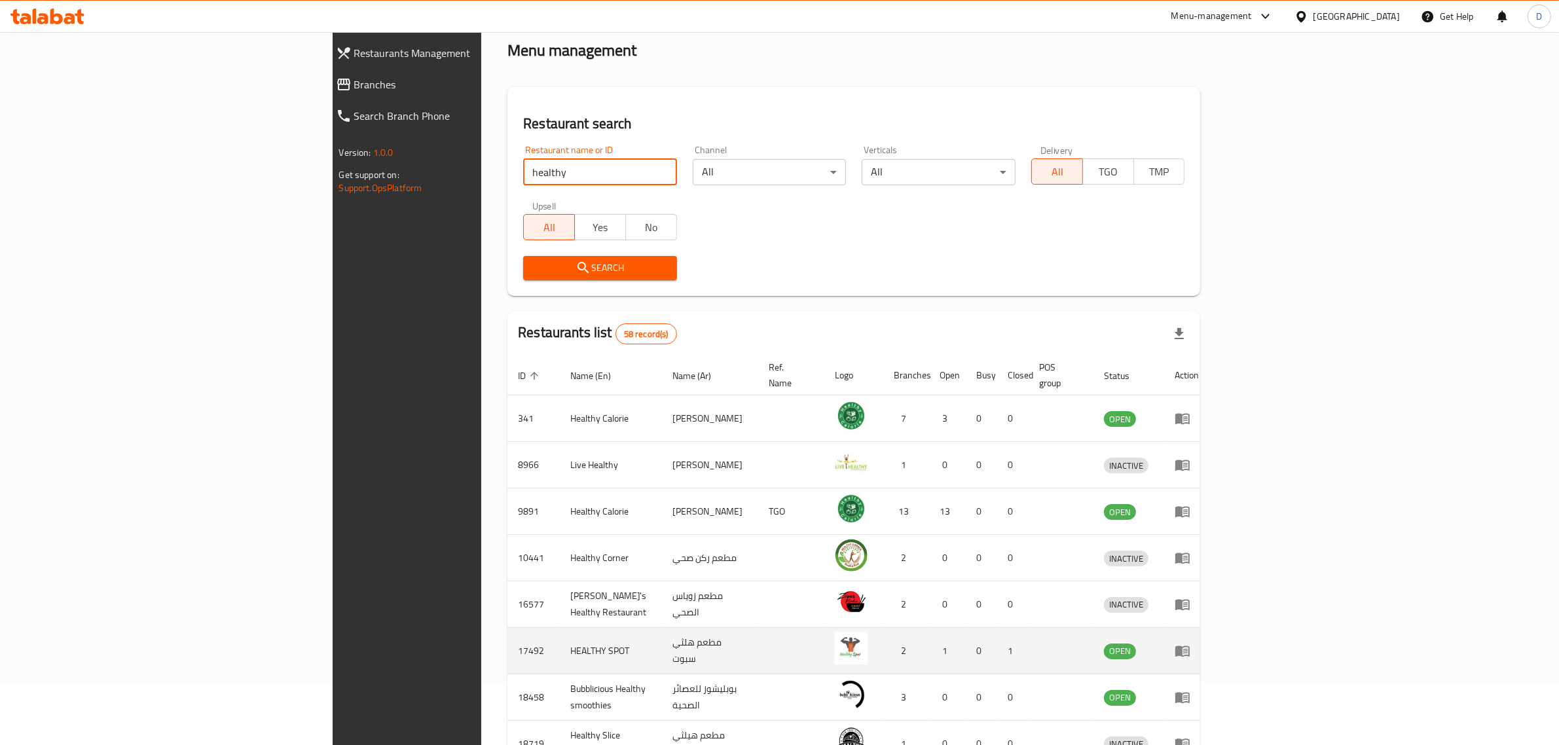
scroll to position [164, 0]
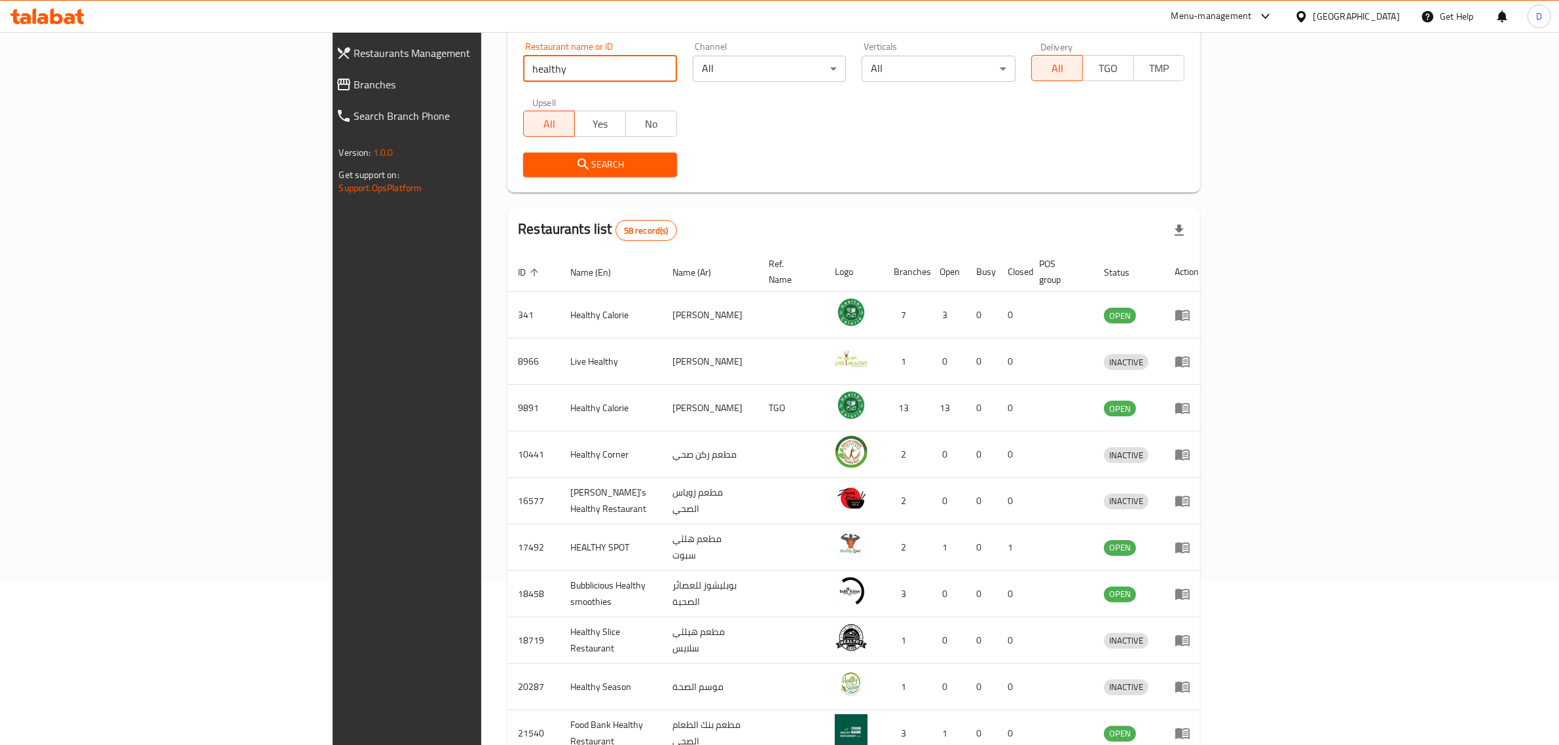
click at [523, 79] on input "healthy" at bounding box center [600, 69] width 154 height 26
type input "Healthy lab"
click at [534, 161] on span "Search" at bounding box center [600, 165] width 133 height 16
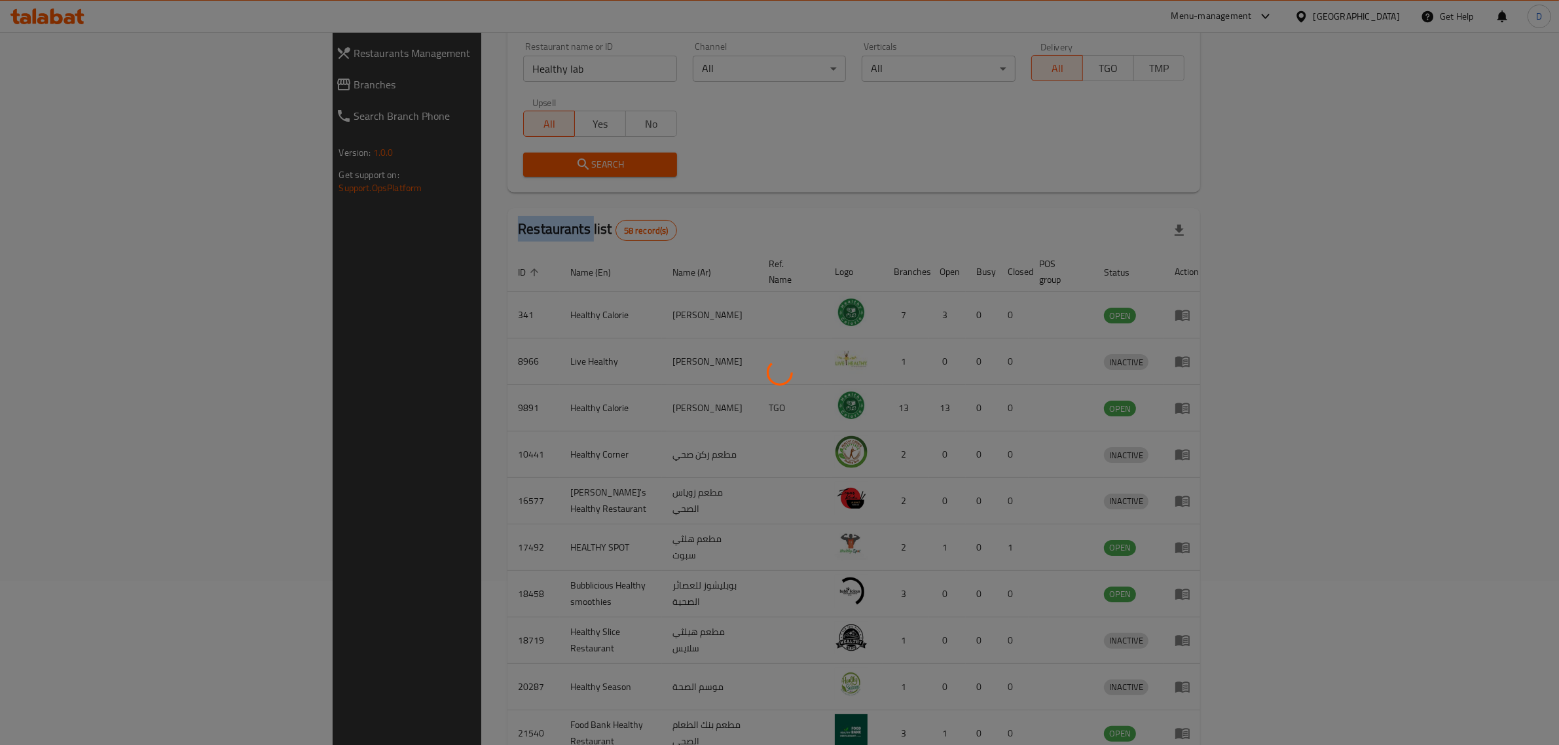
click at [447, 161] on div at bounding box center [779, 372] width 1559 height 745
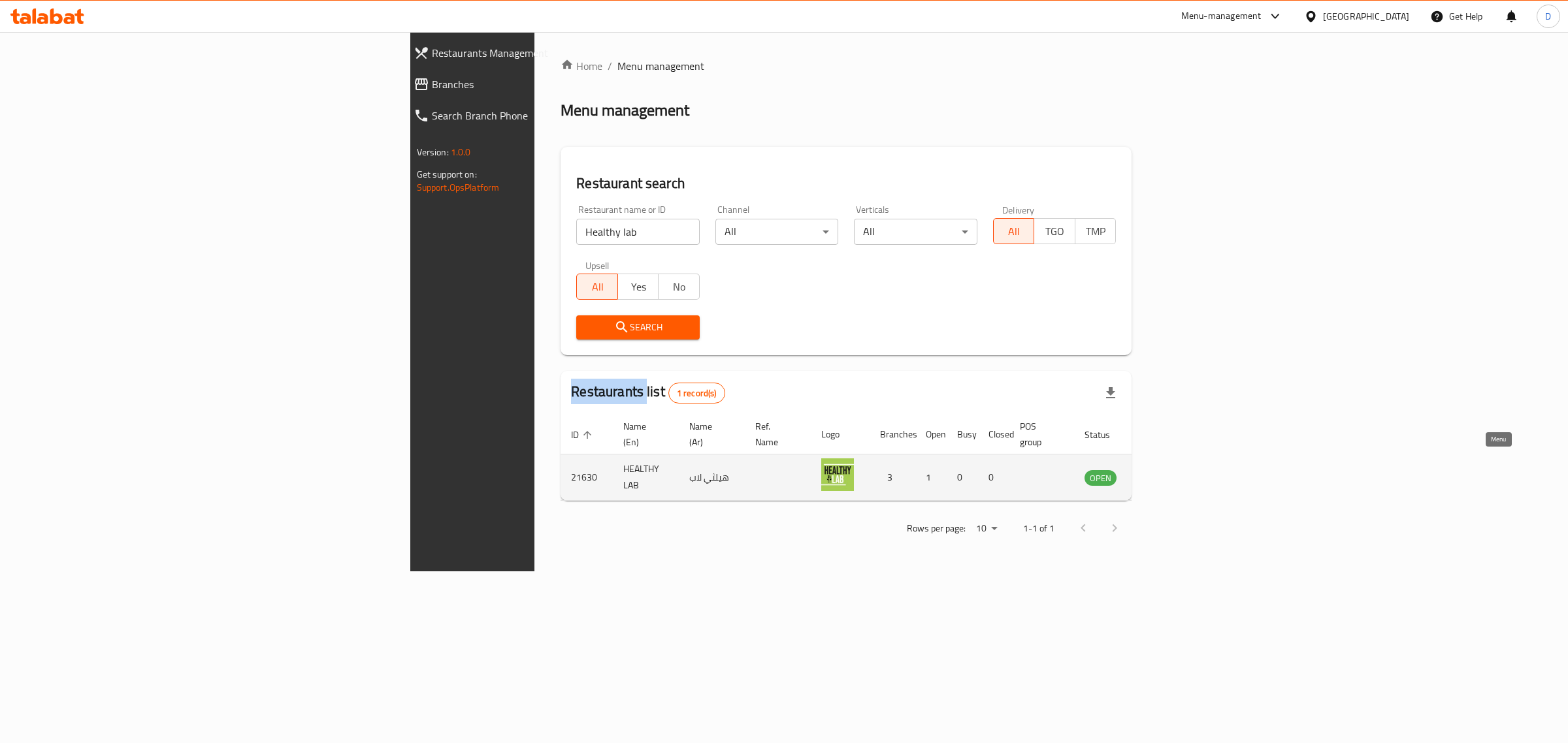
click at [1169, 470] on icon "enhanced table" at bounding box center [1161, 478] width 16 height 16
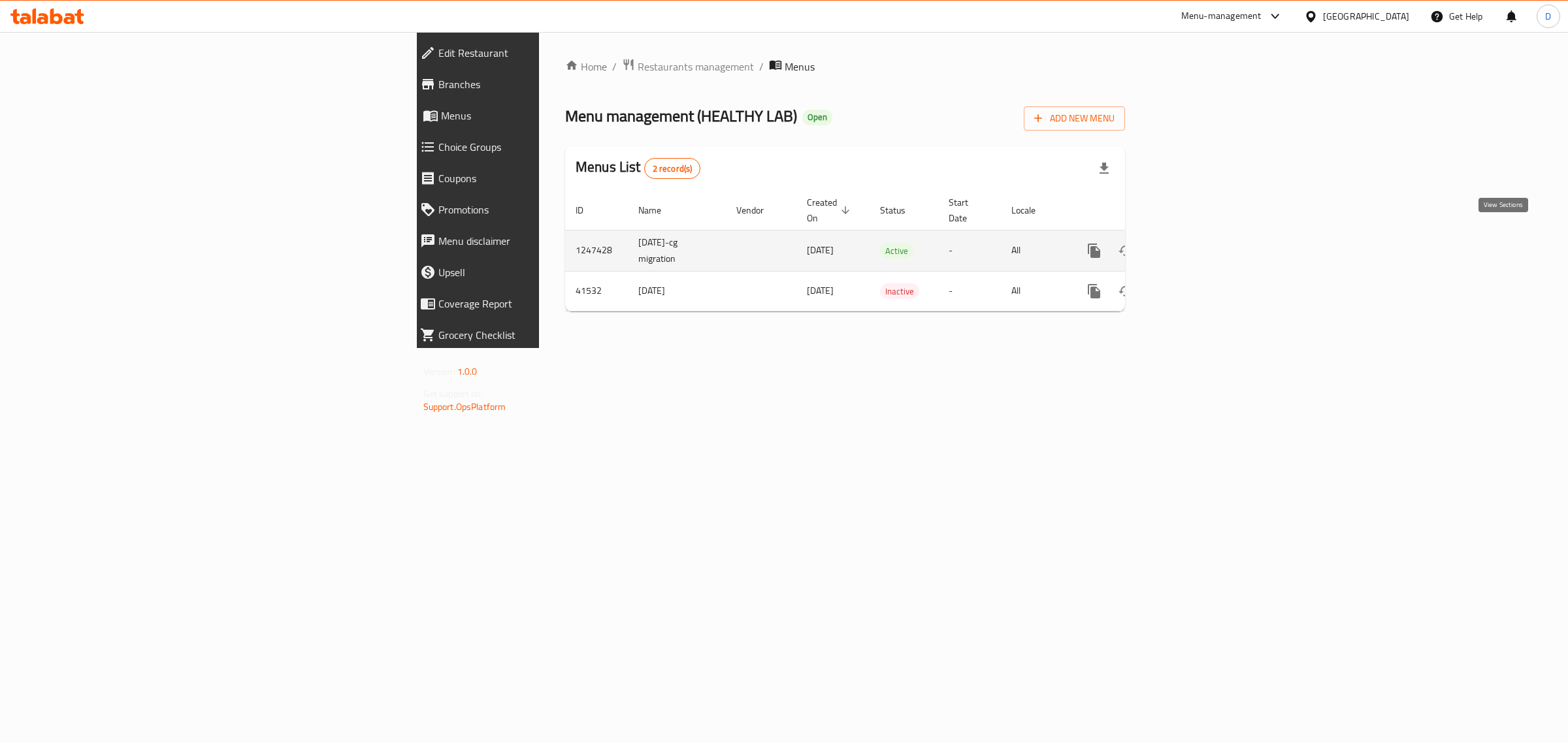
click at [1196, 243] on icon "enhanced table" at bounding box center [1188, 251] width 16 height 16
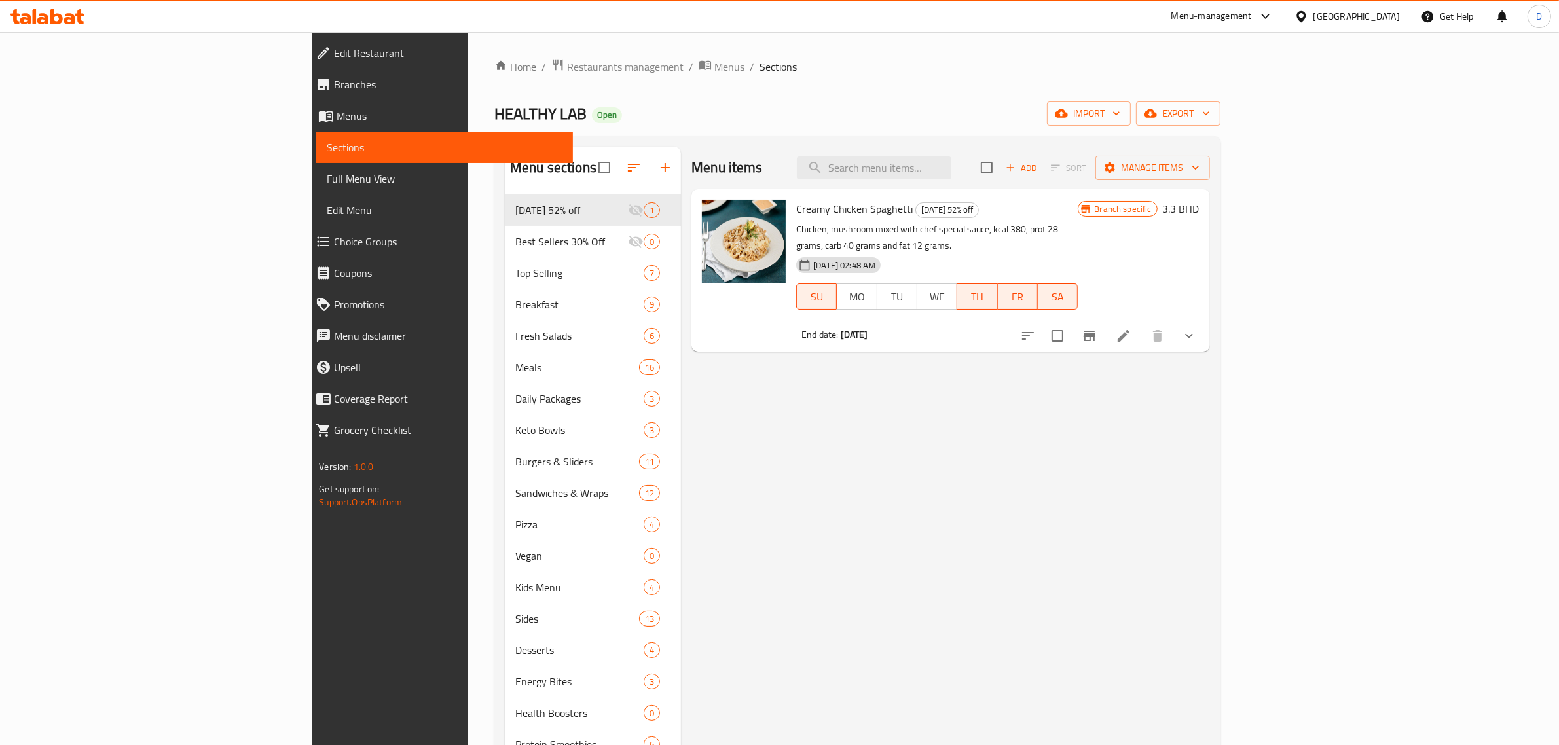
click at [334, 236] on span "Choice Groups" at bounding box center [448, 242] width 229 height 16
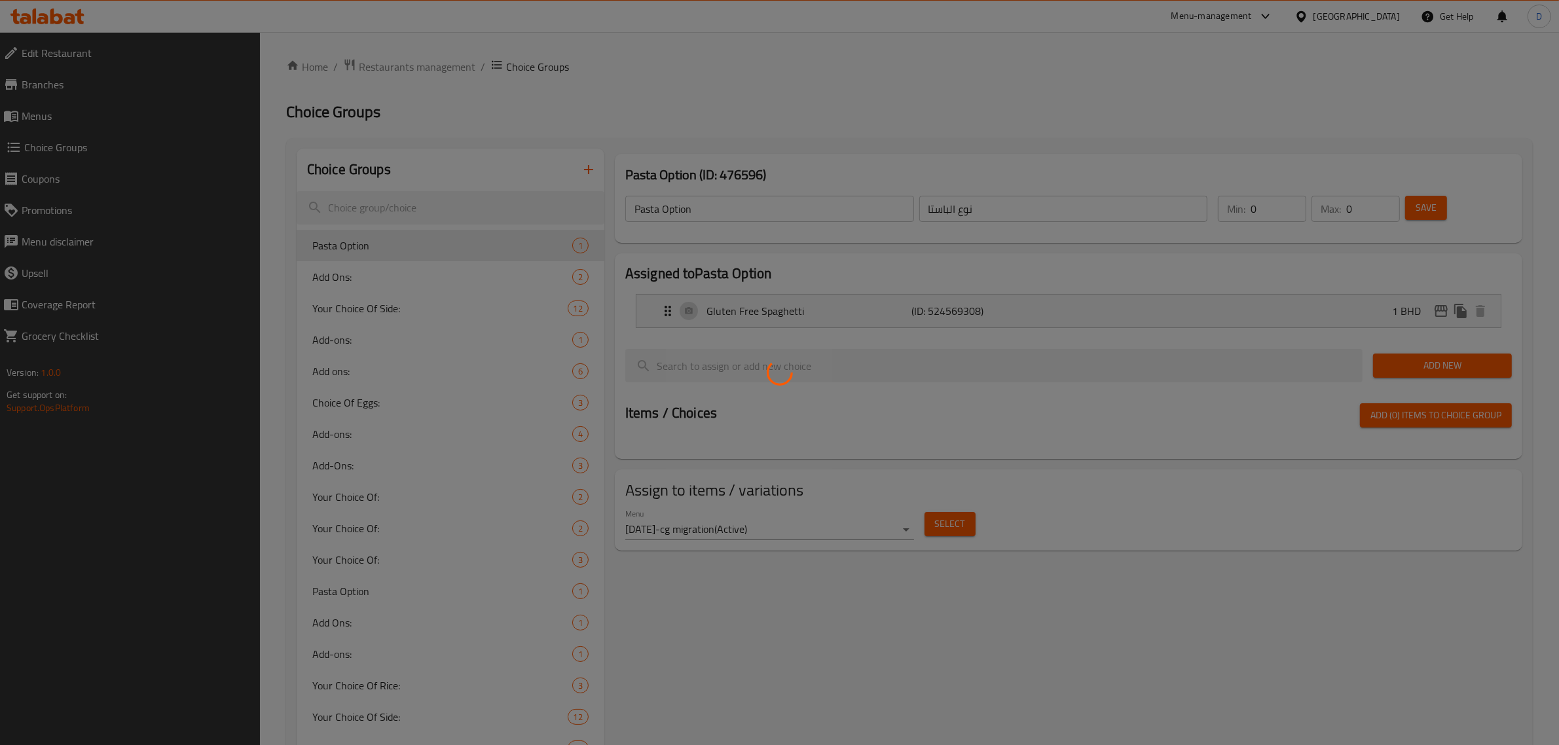
click at [424, 208] on div at bounding box center [779, 372] width 1559 height 745
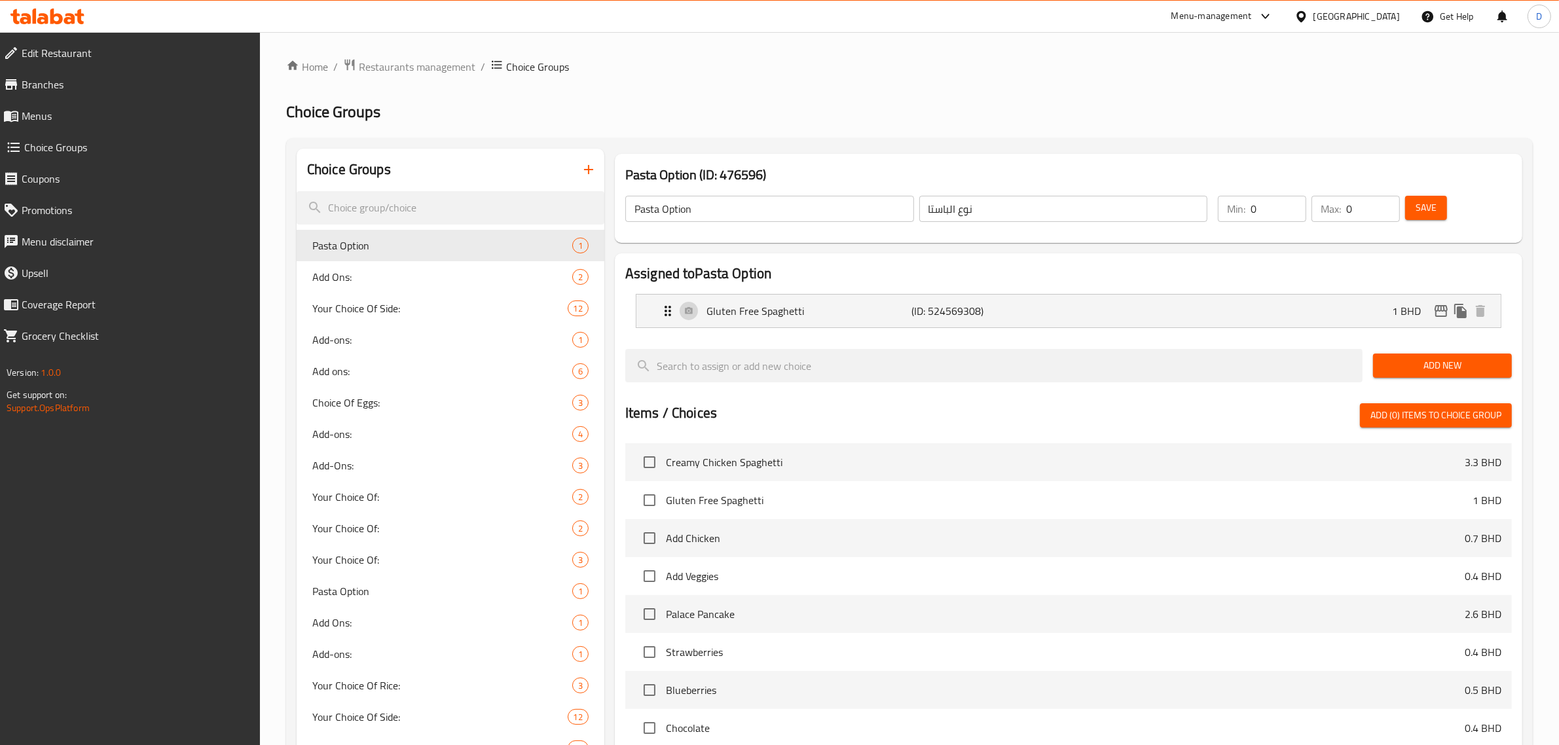
click at [424, 208] on input "search" at bounding box center [451, 207] width 308 height 33
type input "f"
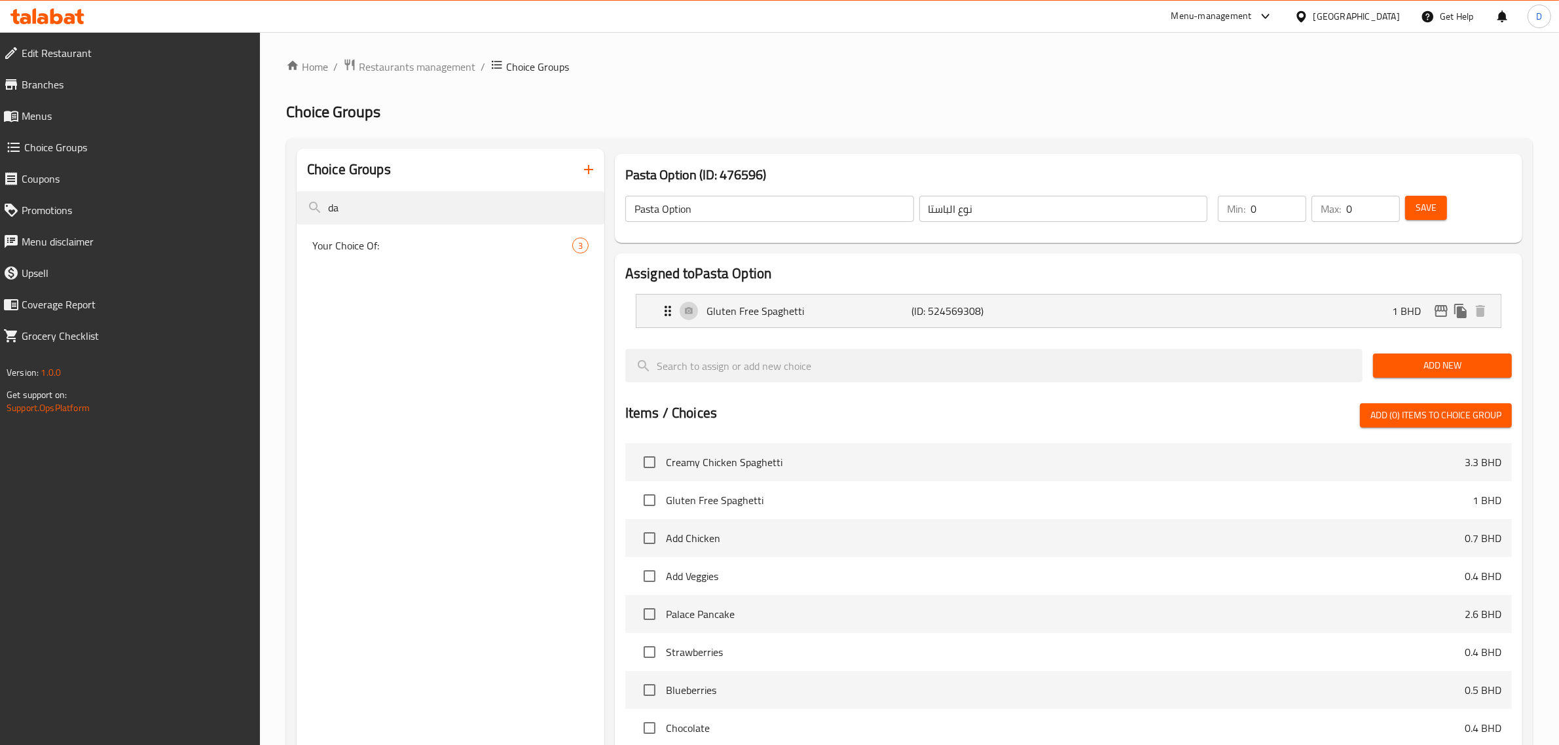
type input "d"
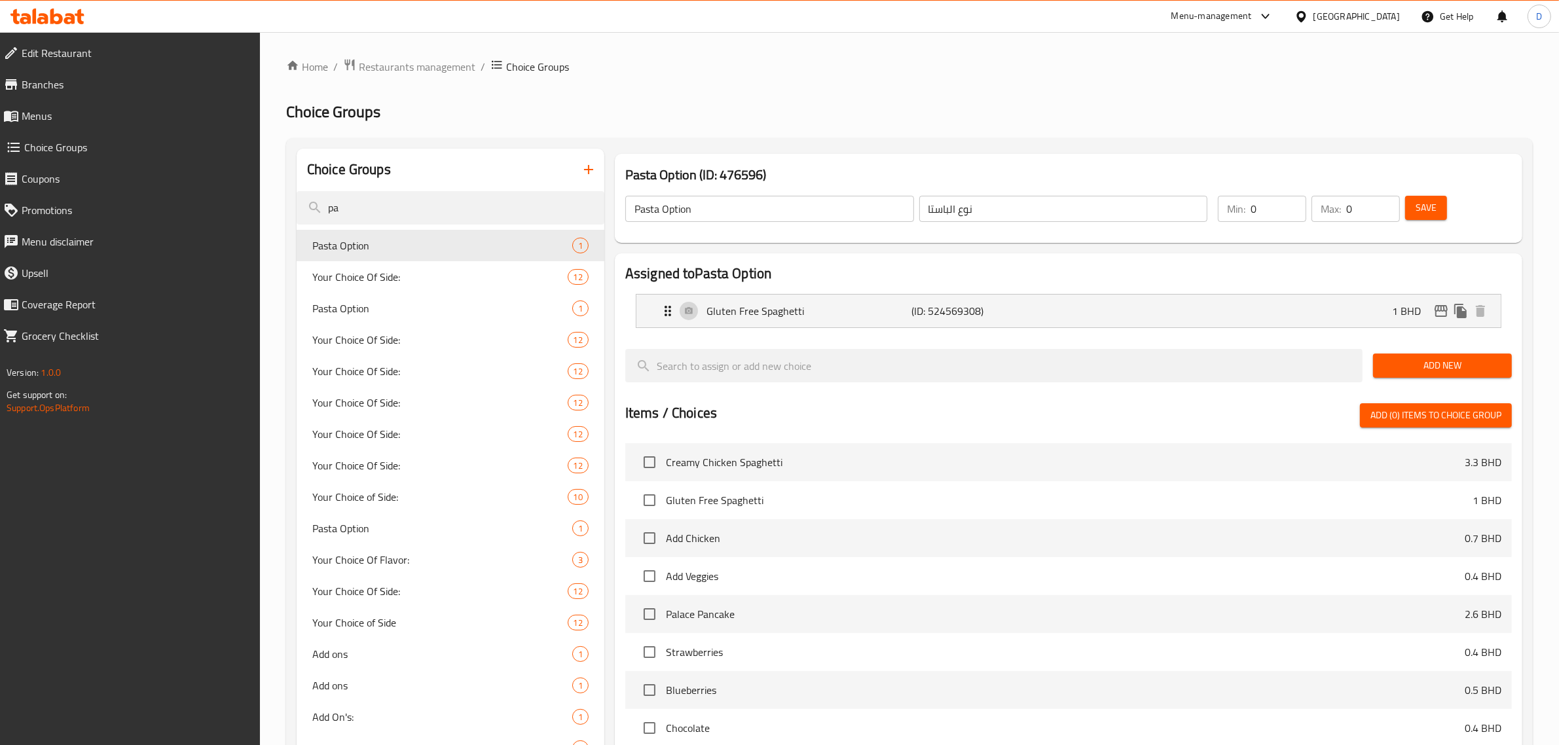
type input "p"
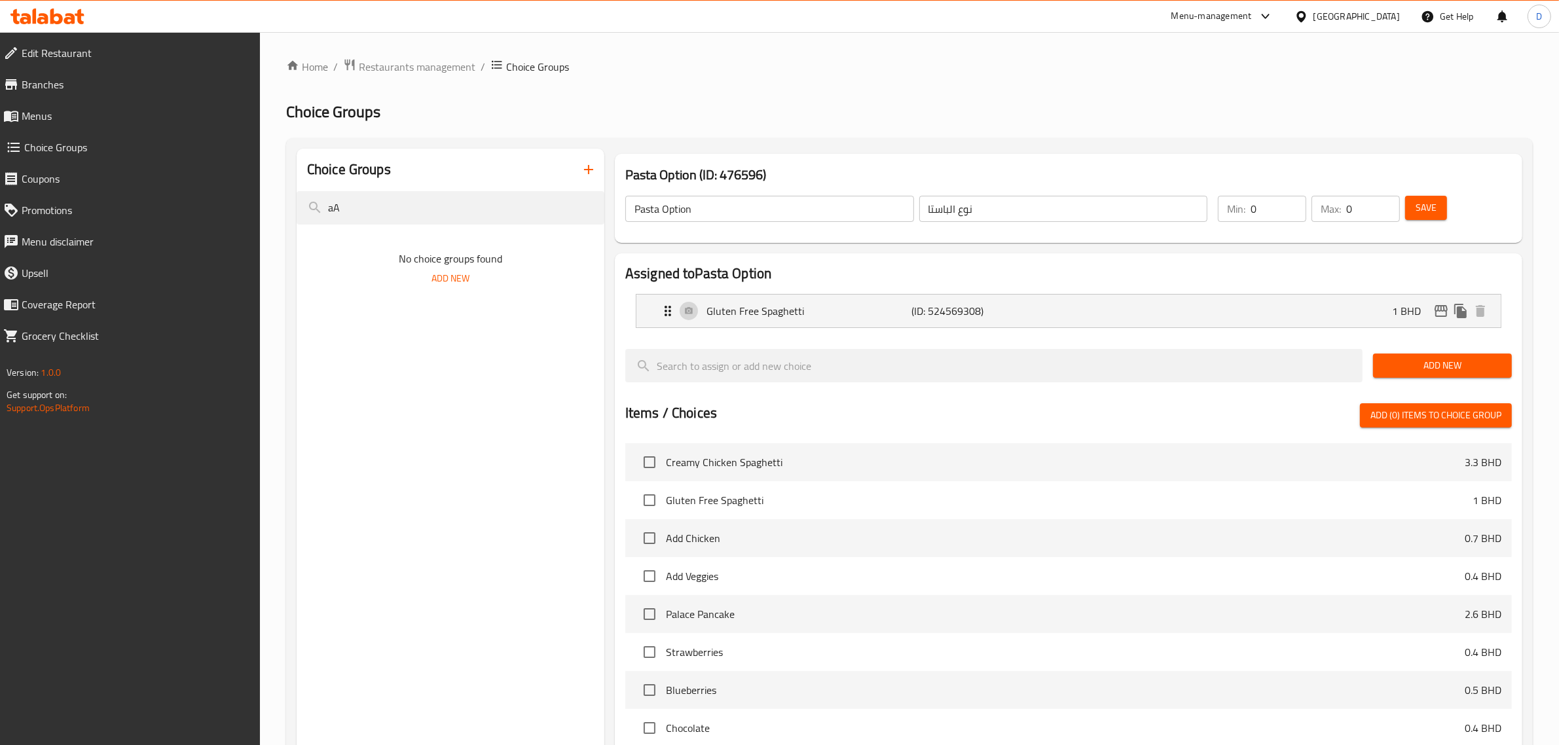
type input "a"
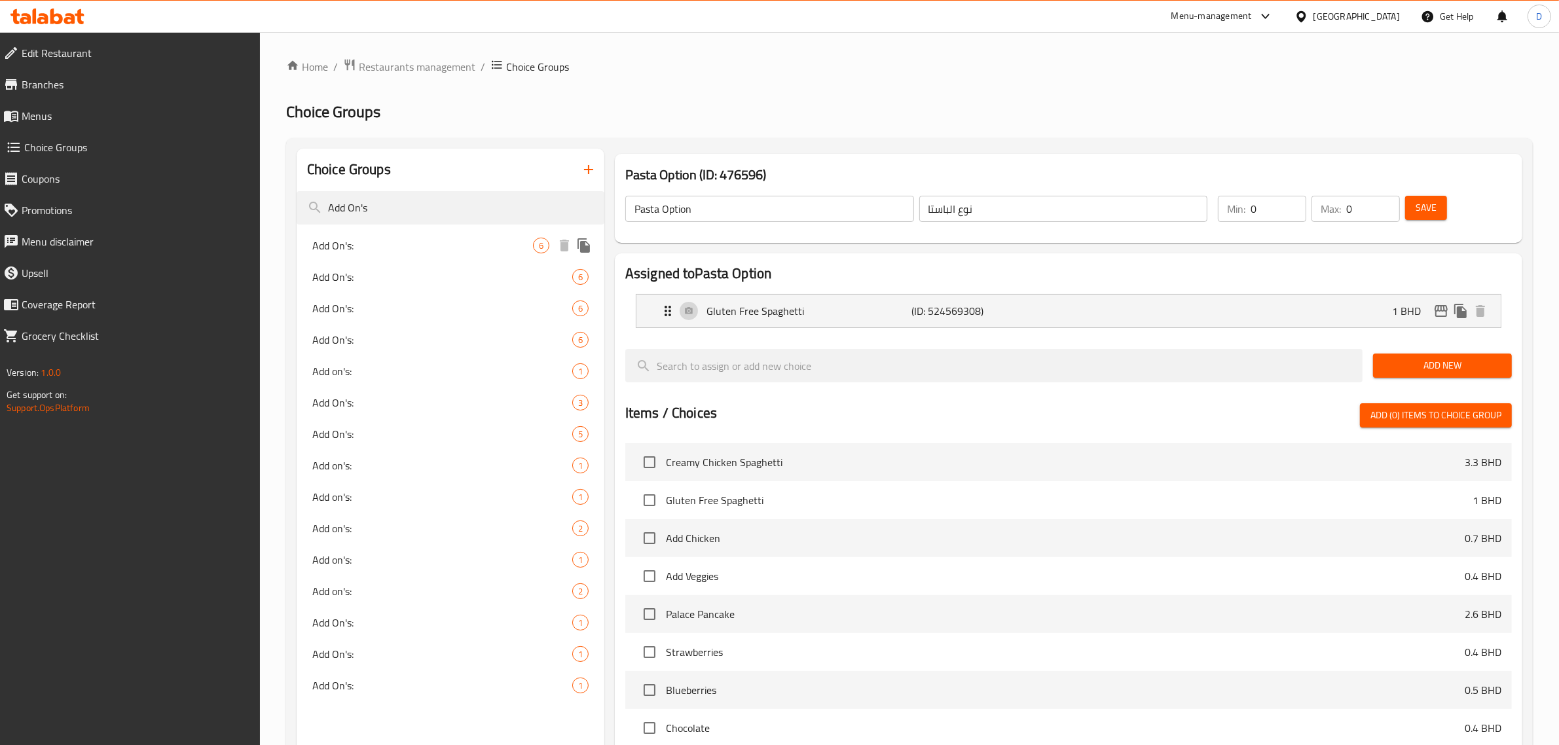
type input "Add On's"
click at [503, 252] on span "Add On's:" at bounding box center [422, 246] width 221 height 16
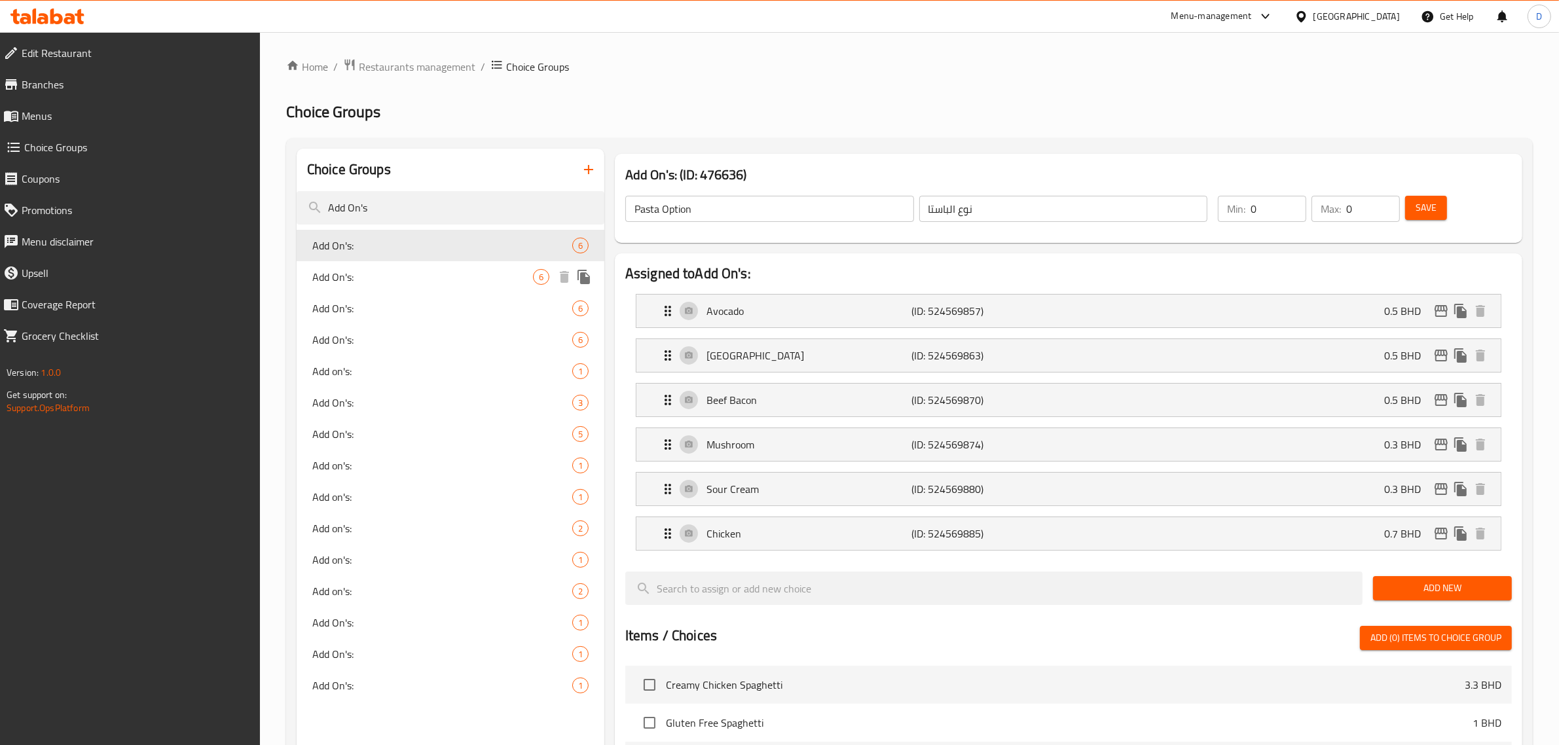
type input "Add On's:"
type input "الإضافات:"
type input "6"
click at [485, 283] on span "Add On's:" at bounding box center [422, 277] width 221 height 16
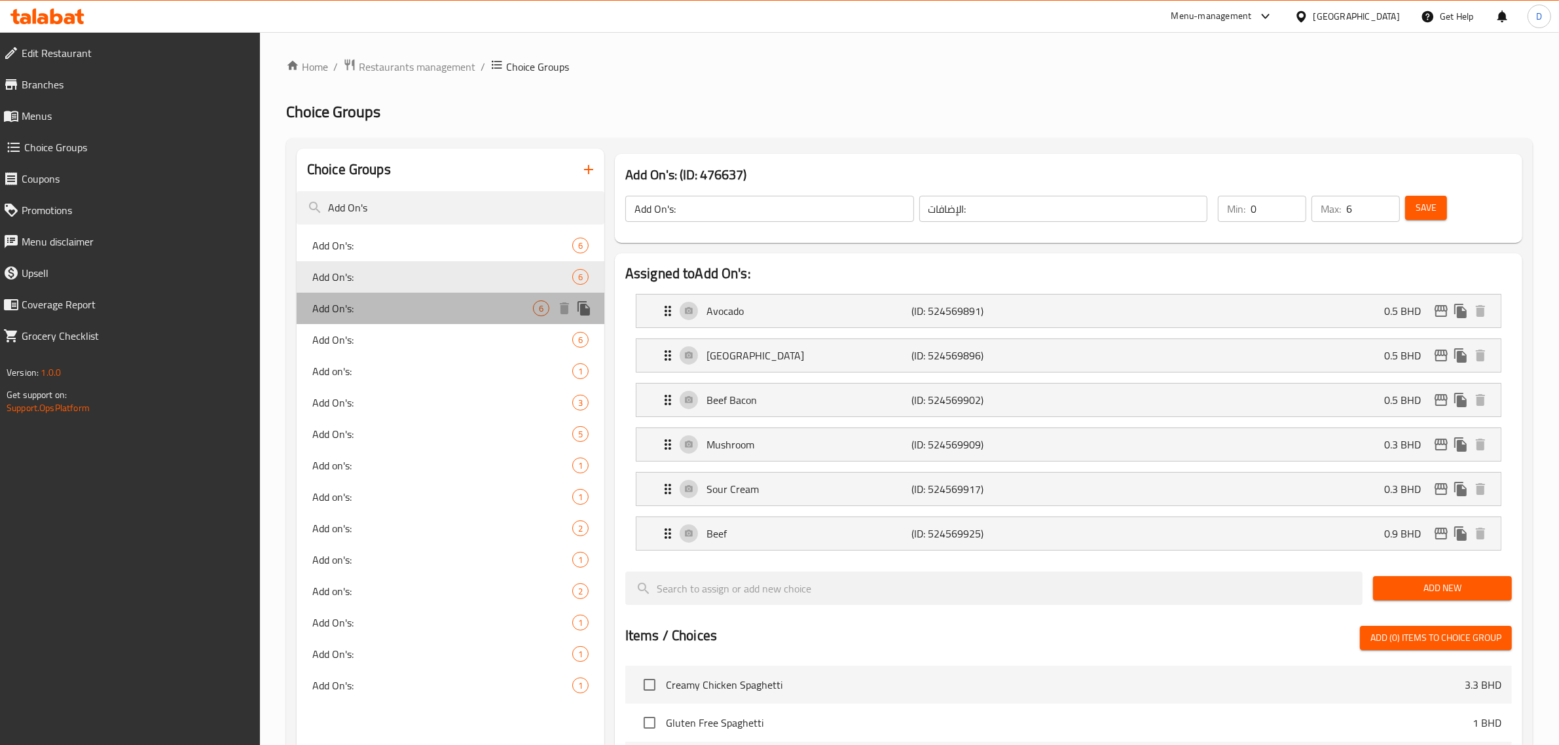
click at [476, 313] on span "Add On's:" at bounding box center [422, 309] width 221 height 16
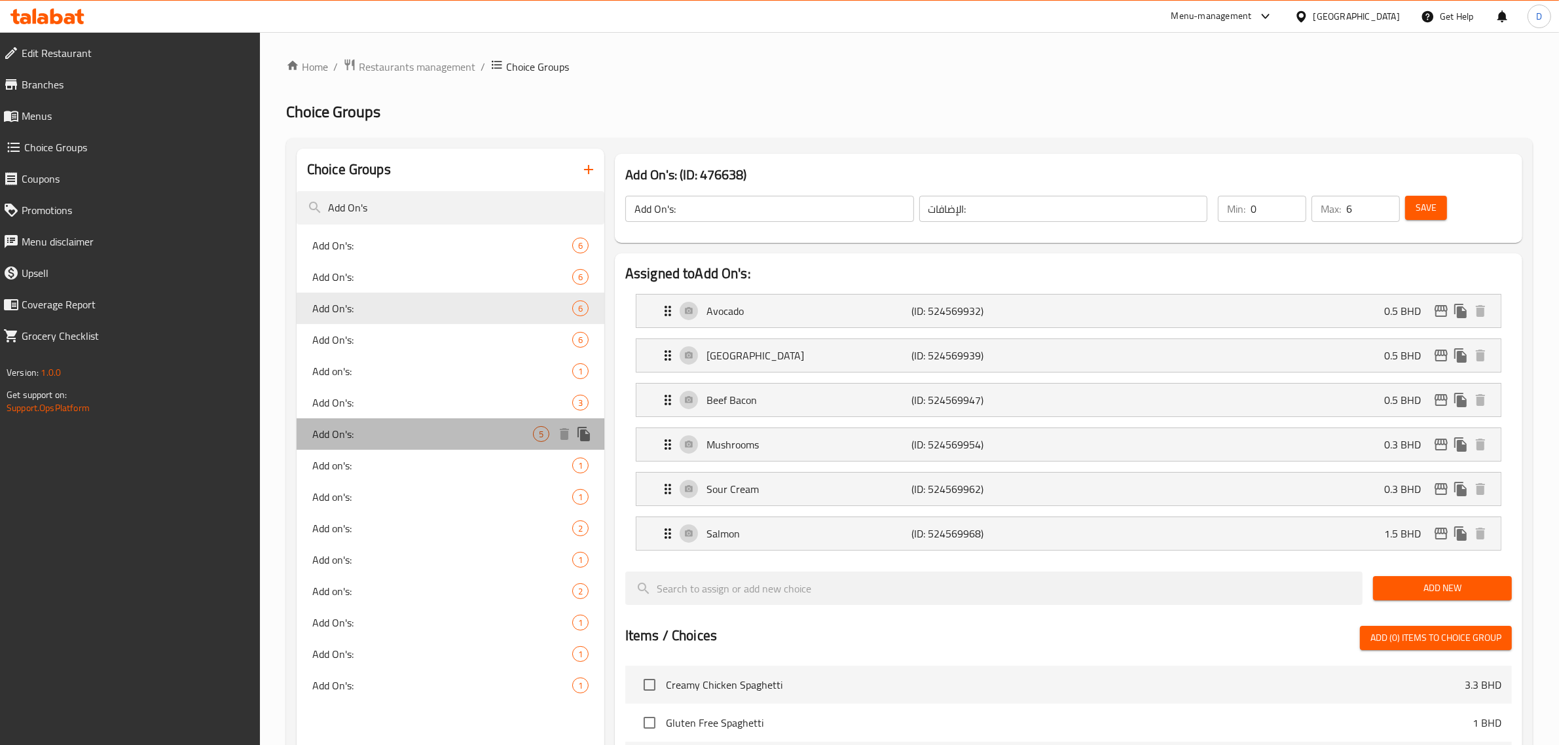
click at [349, 433] on span "Add On's:" at bounding box center [422, 434] width 221 height 16
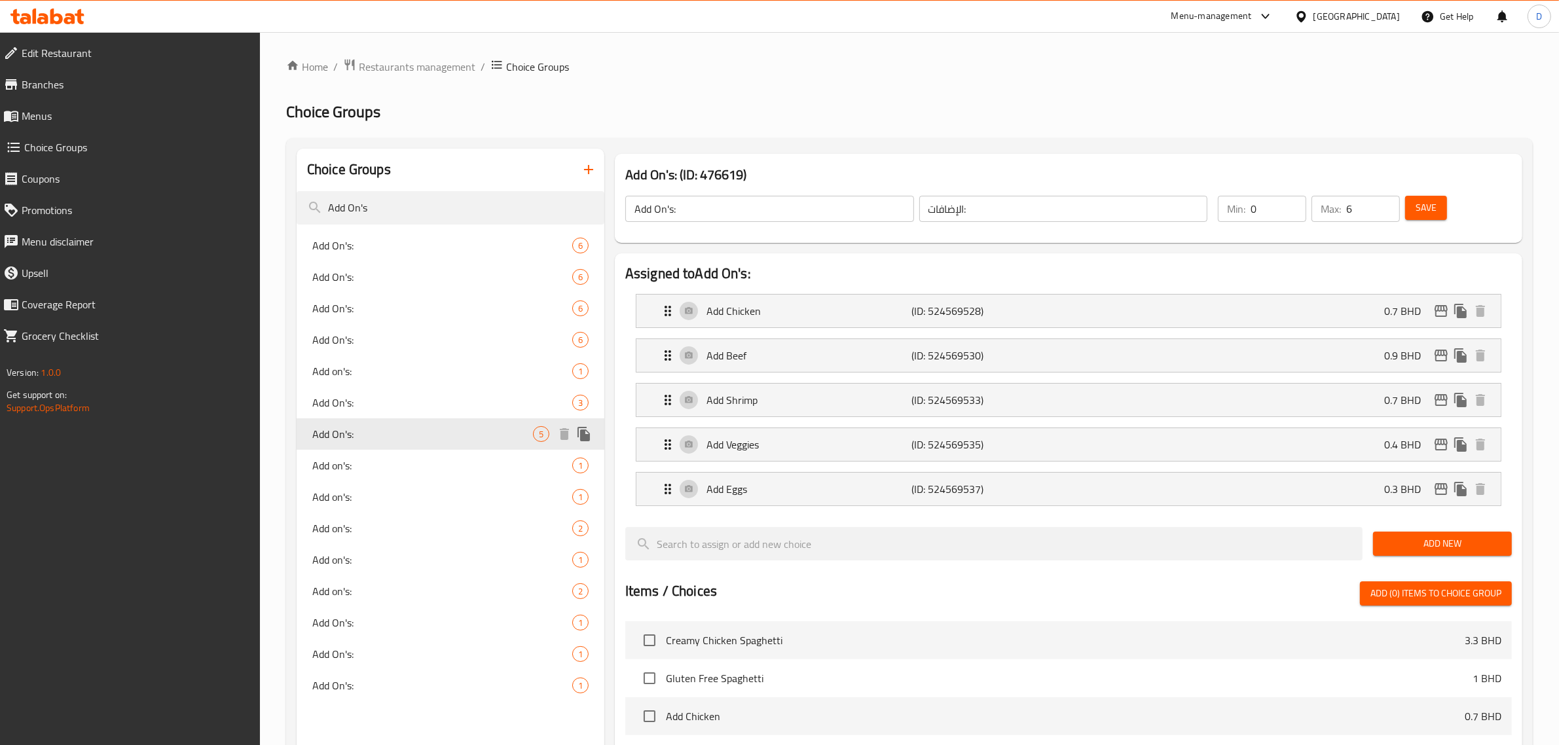
type input "إضافات:"
type input "0"
click at [361, 286] on div "Add On's: 6" at bounding box center [451, 276] width 308 height 31
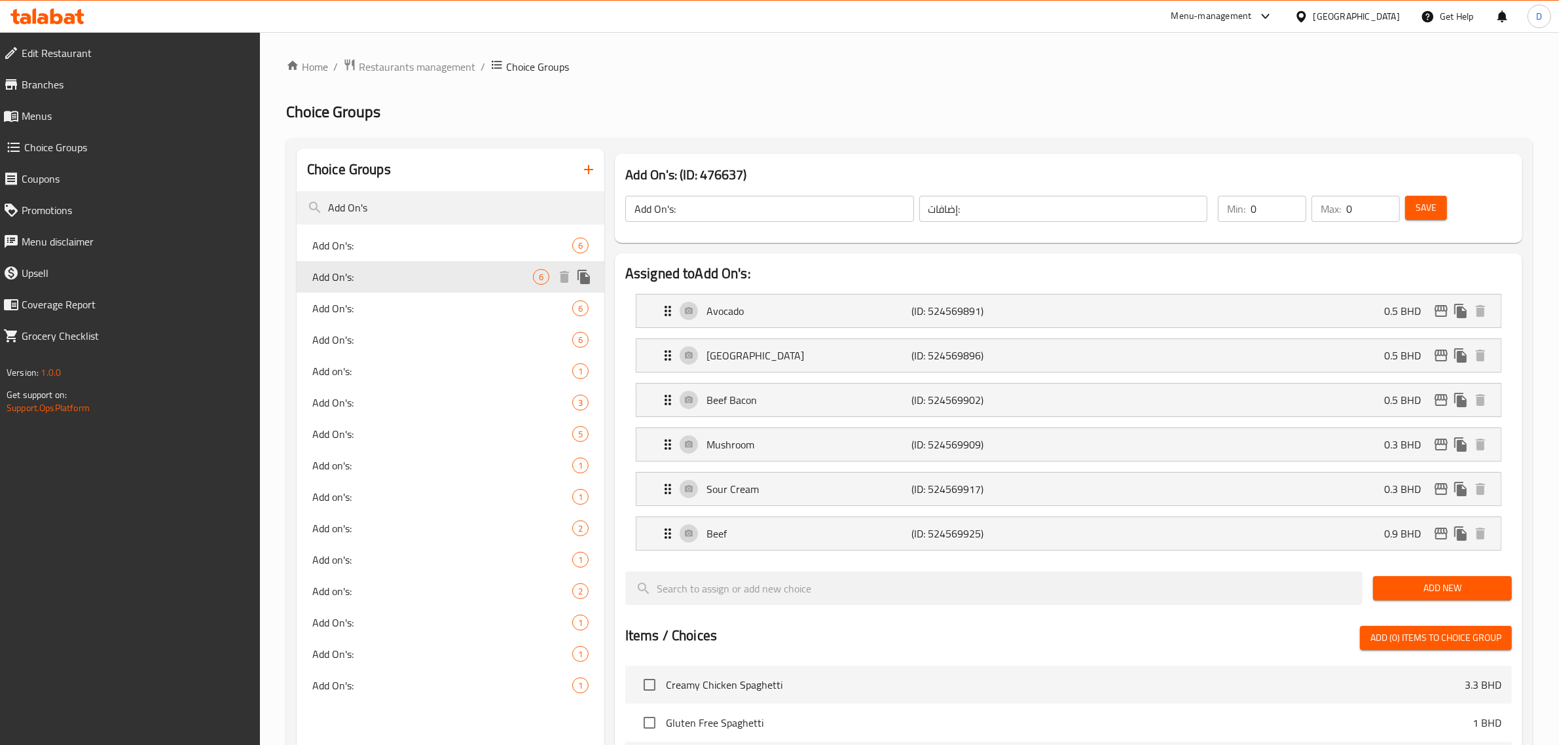
type input "الإضافات:"
type input "6"
click at [367, 306] on span "Add On's:" at bounding box center [422, 309] width 221 height 16
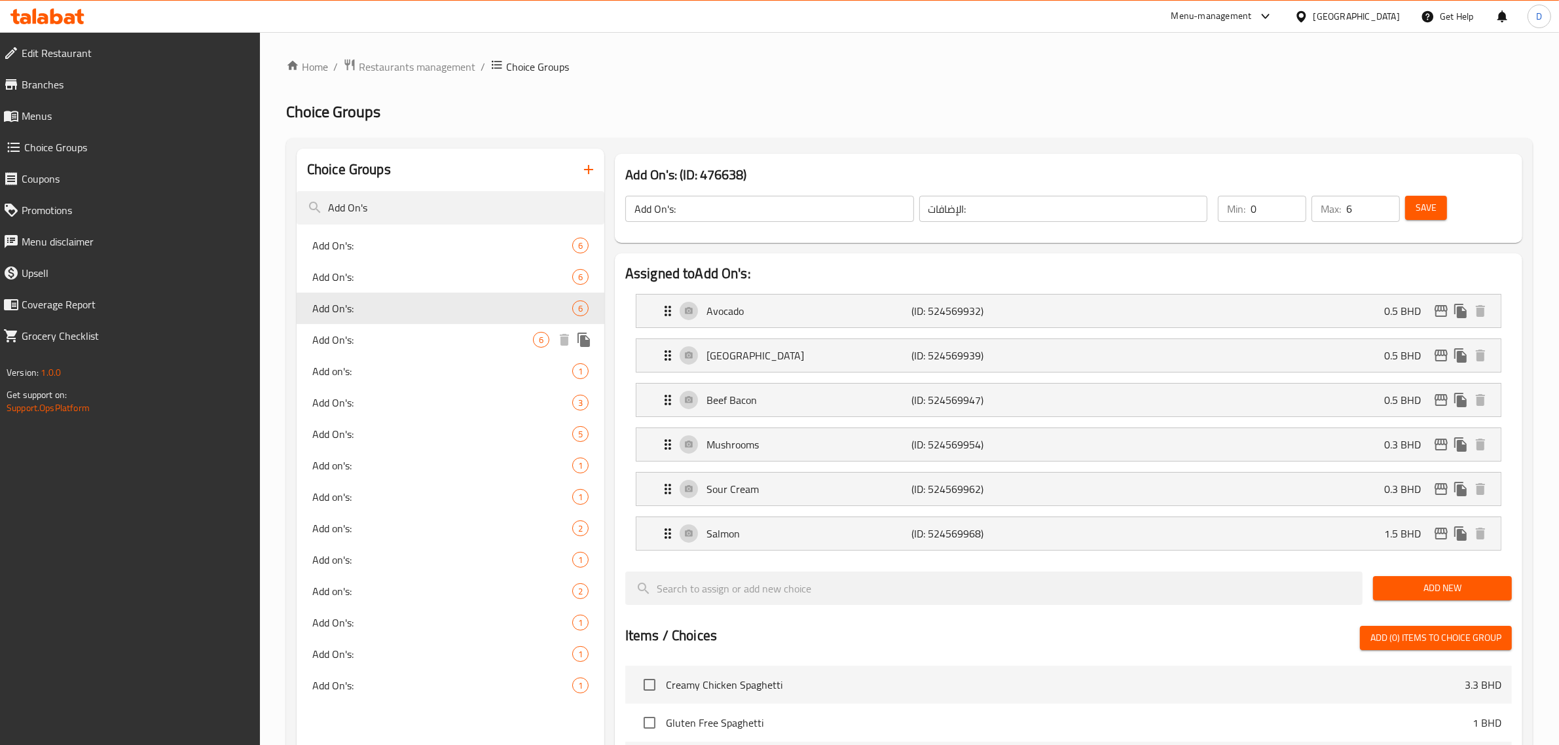
click at [373, 318] on div "Add On's: 6" at bounding box center [451, 308] width 308 height 31
click at [369, 345] on span "Add On's:" at bounding box center [422, 340] width 221 height 16
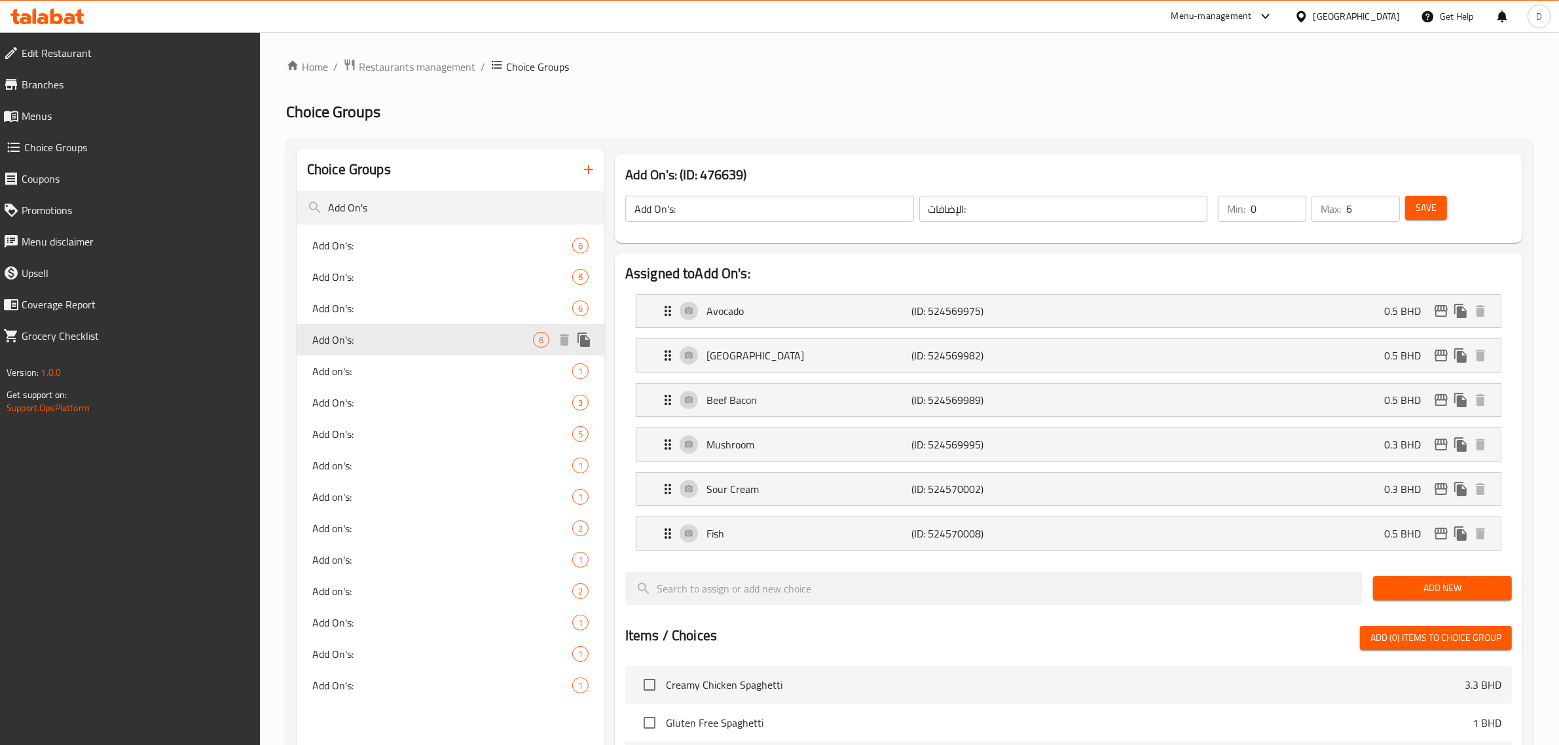
click at [380, 378] on span "Add on's:" at bounding box center [442, 371] width 260 height 16
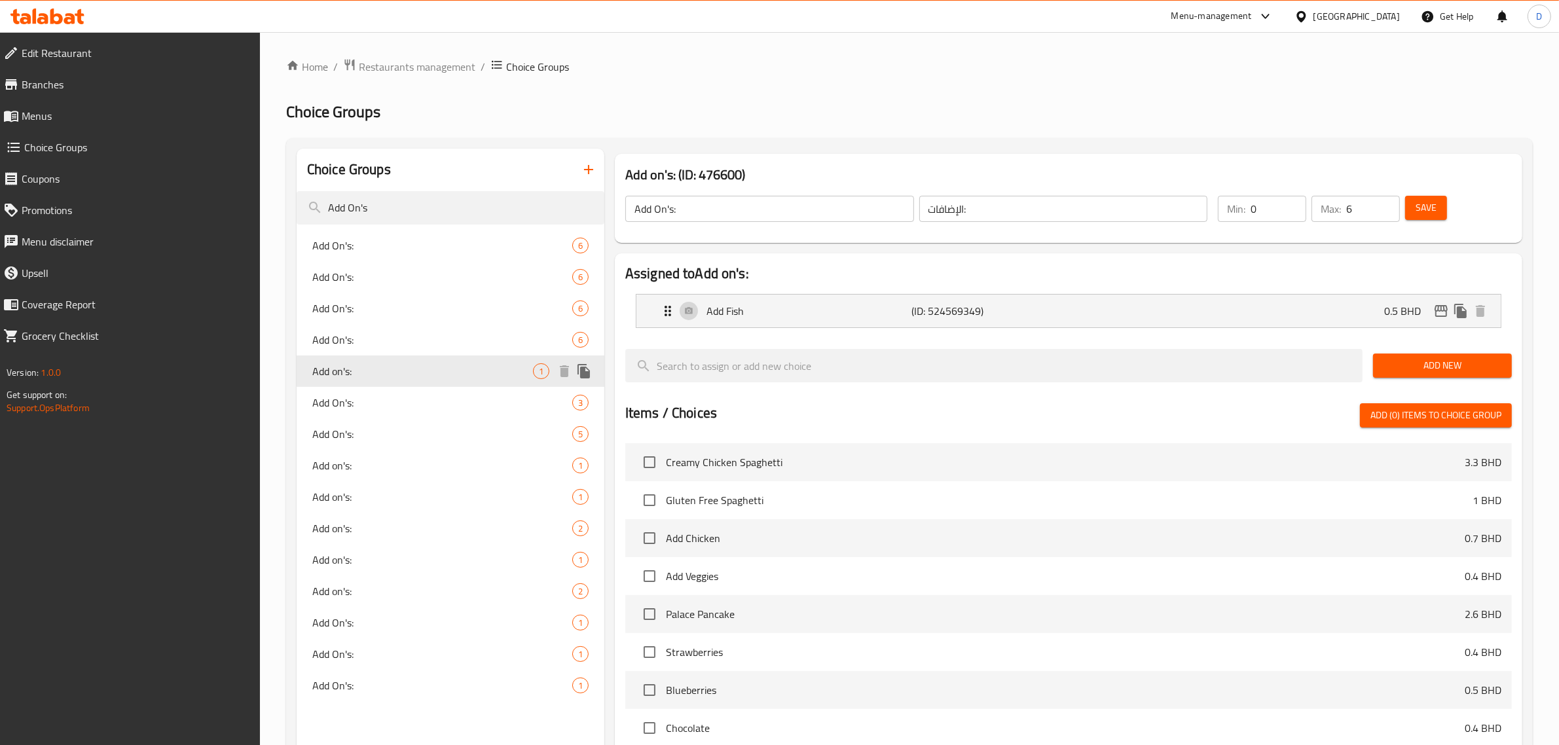
type input "Add on's:"
type input "إضافات:"
type input "0"
click at [384, 404] on span "Add On's:" at bounding box center [422, 403] width 221 height 16
type input "Add On's:"
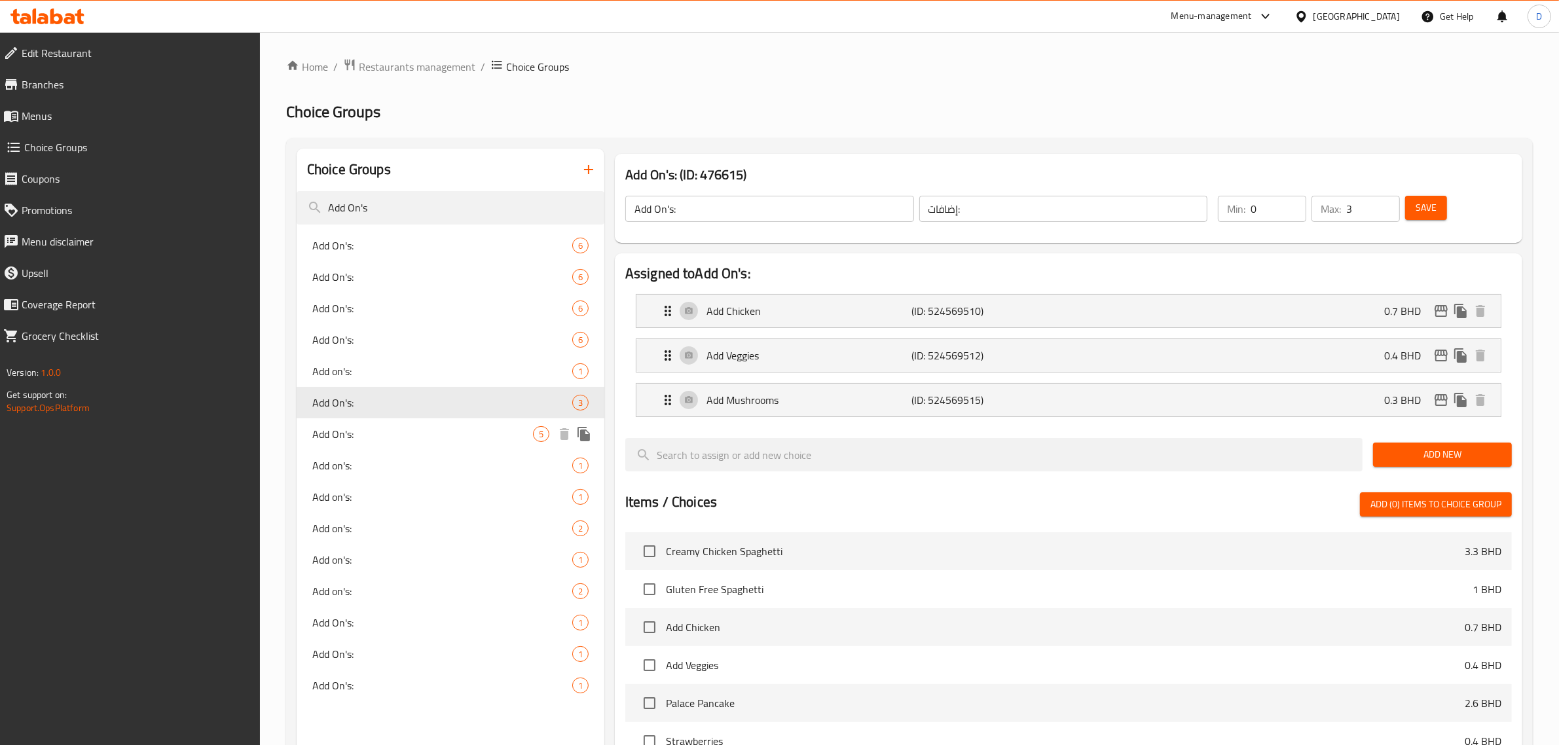
click at [384, 443] on div "Add On's: 5" at bounding box center [451, 433] width 308 height 31
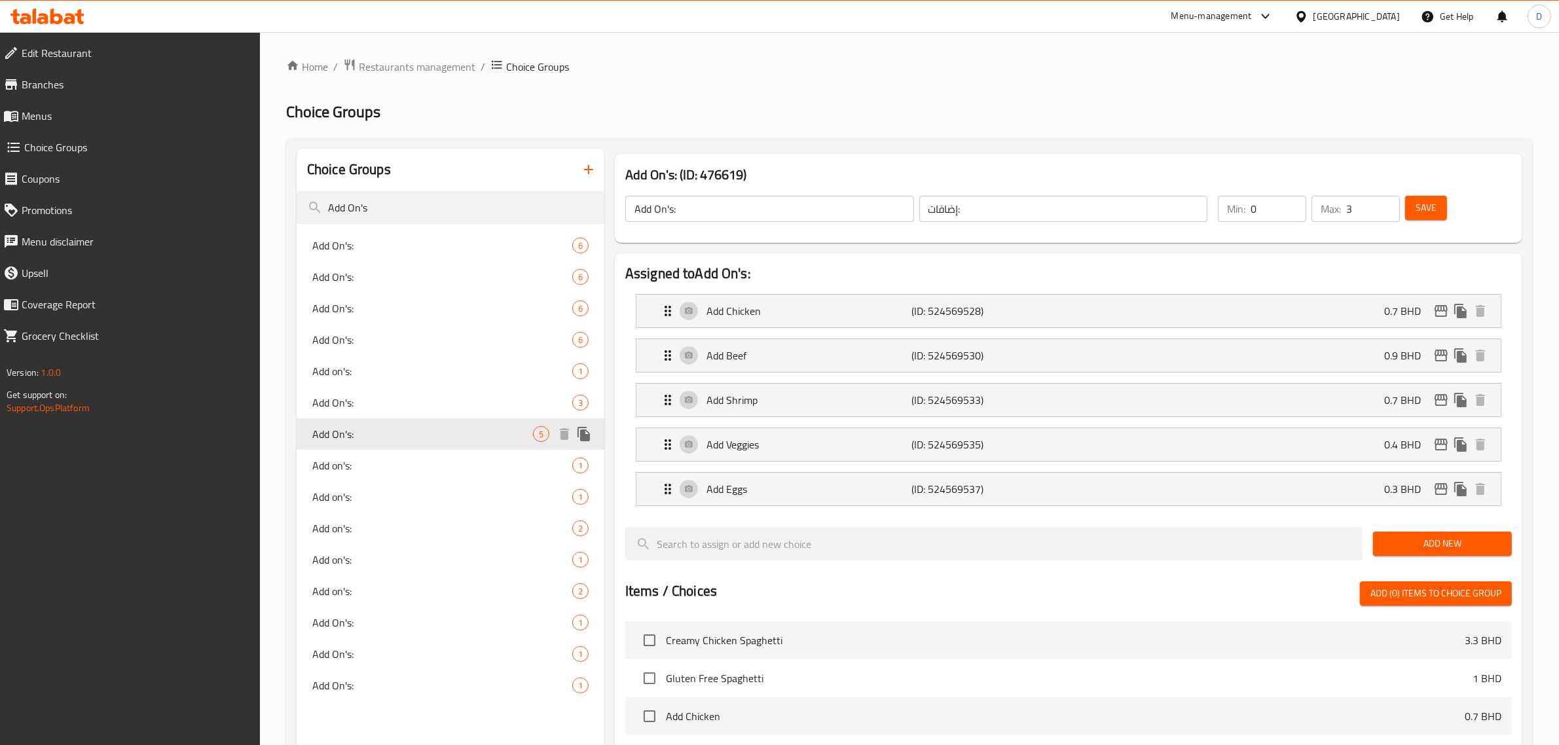
type input "0"
click at [384, 467] on span "Add on's:" at bounding box center [422, 466] width 221 height 16
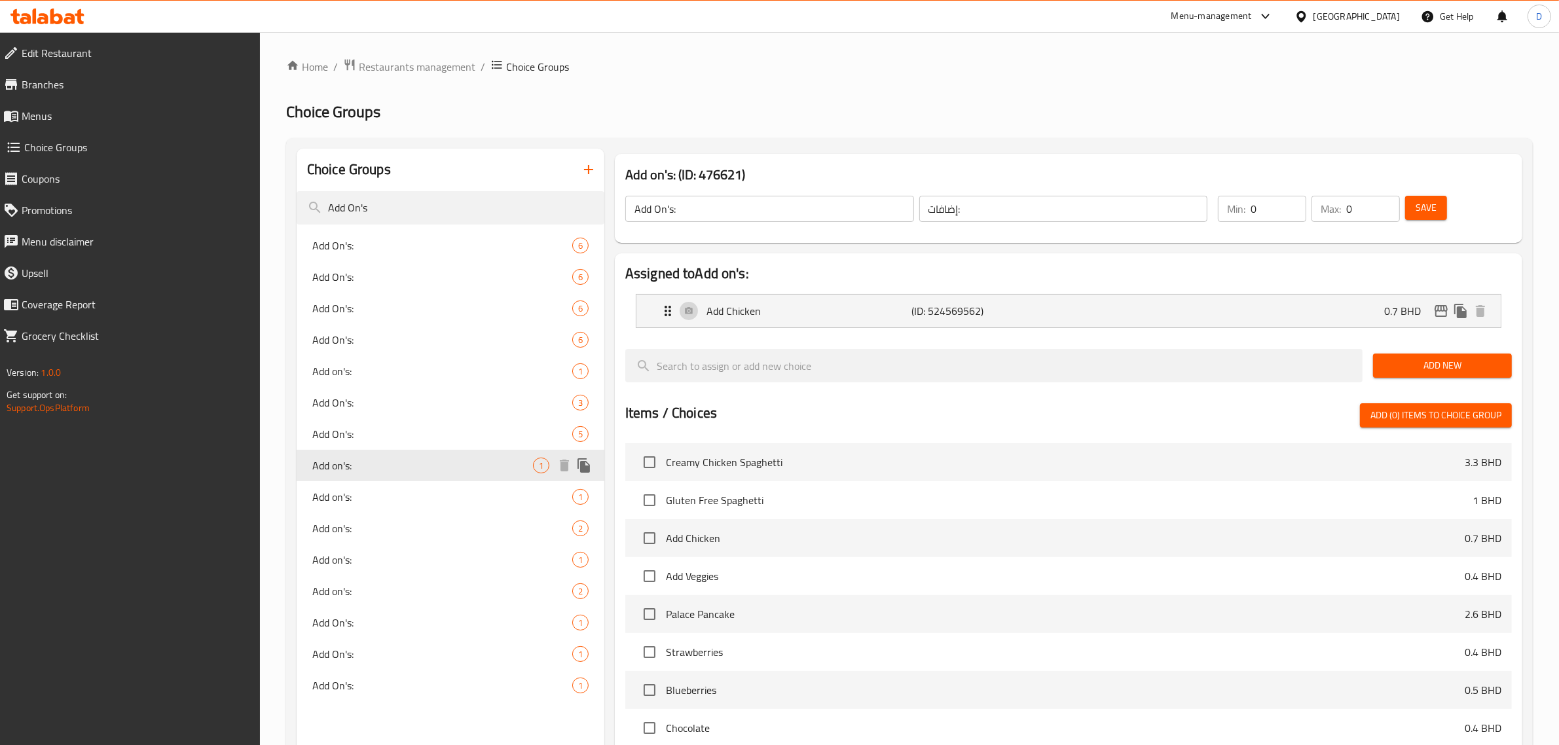
type input "Add on's:"
click at [382, 485] on div "Add on's: 1" at bounding box center [451, 496] width 308 height 31
type input "1"
click at [378, 526] on span "Add on's:" at bounding box center [422, 529] width 221 height 16
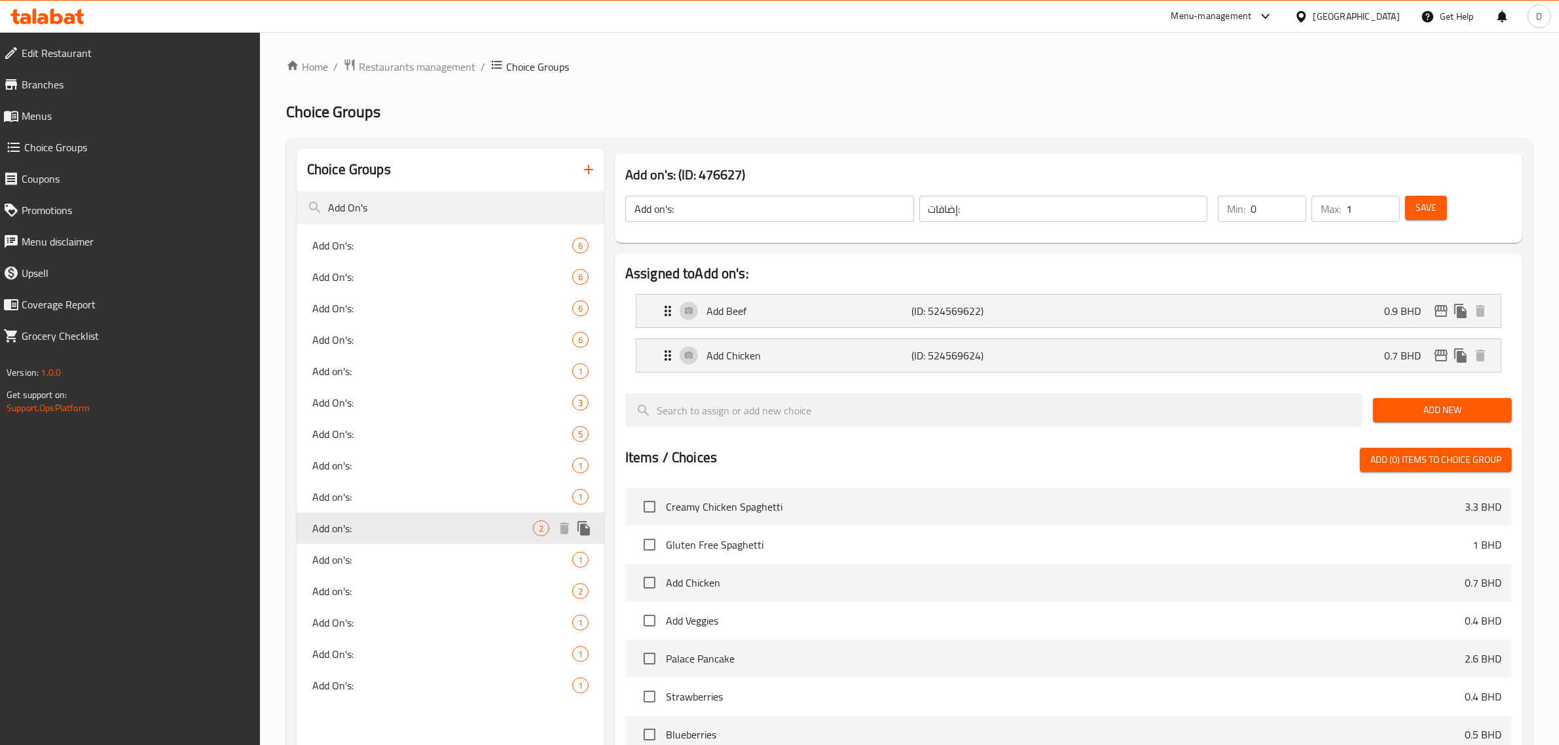
type input "إضافات"
type input "0"
click at [378, 558] on span "Add on's:" at bounding box center [422, 560] width 221 height 16
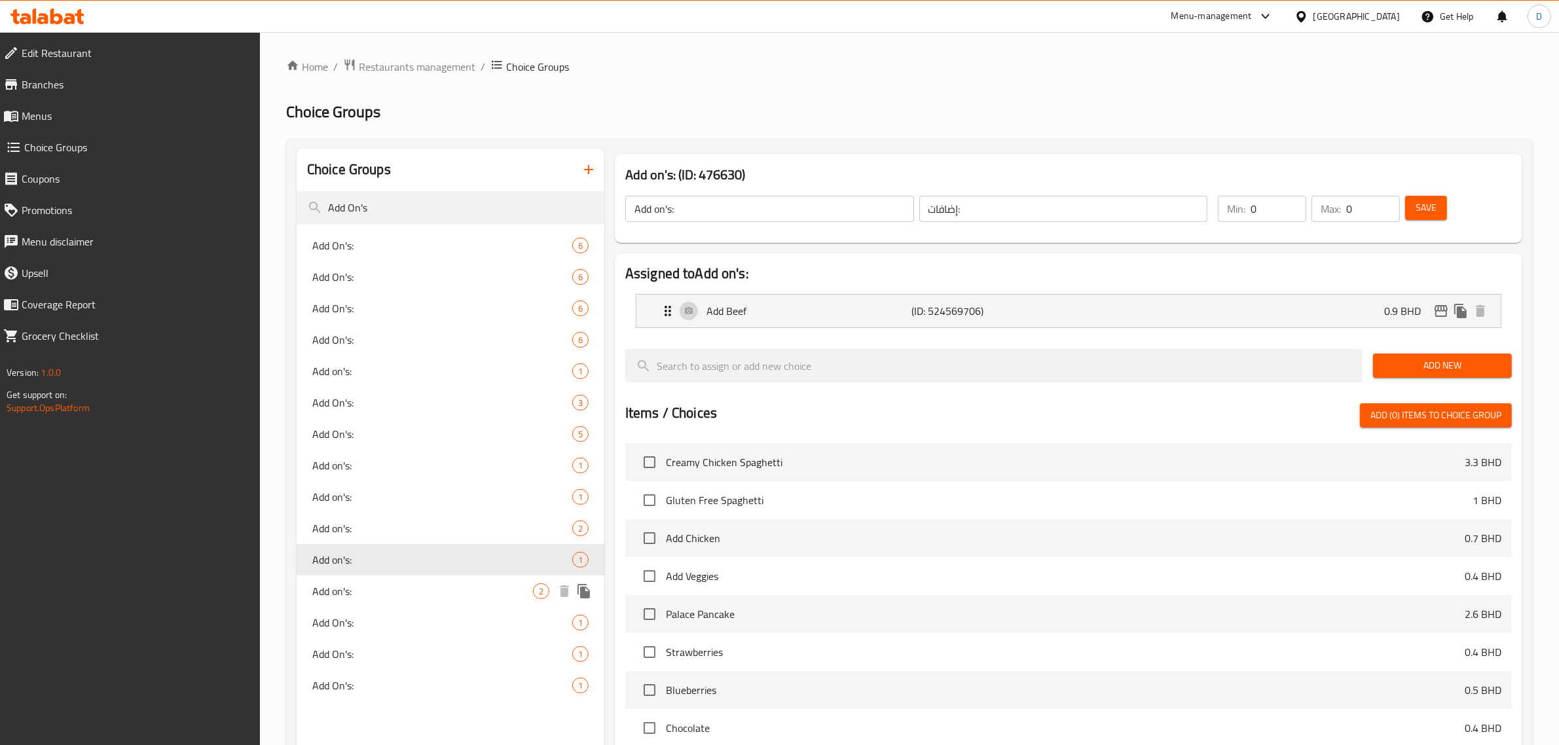
click at [377, 593] on span "Add on's:" at bounding box center [422, 591] width 221 height 16
type input "إضافات"
type input "2"
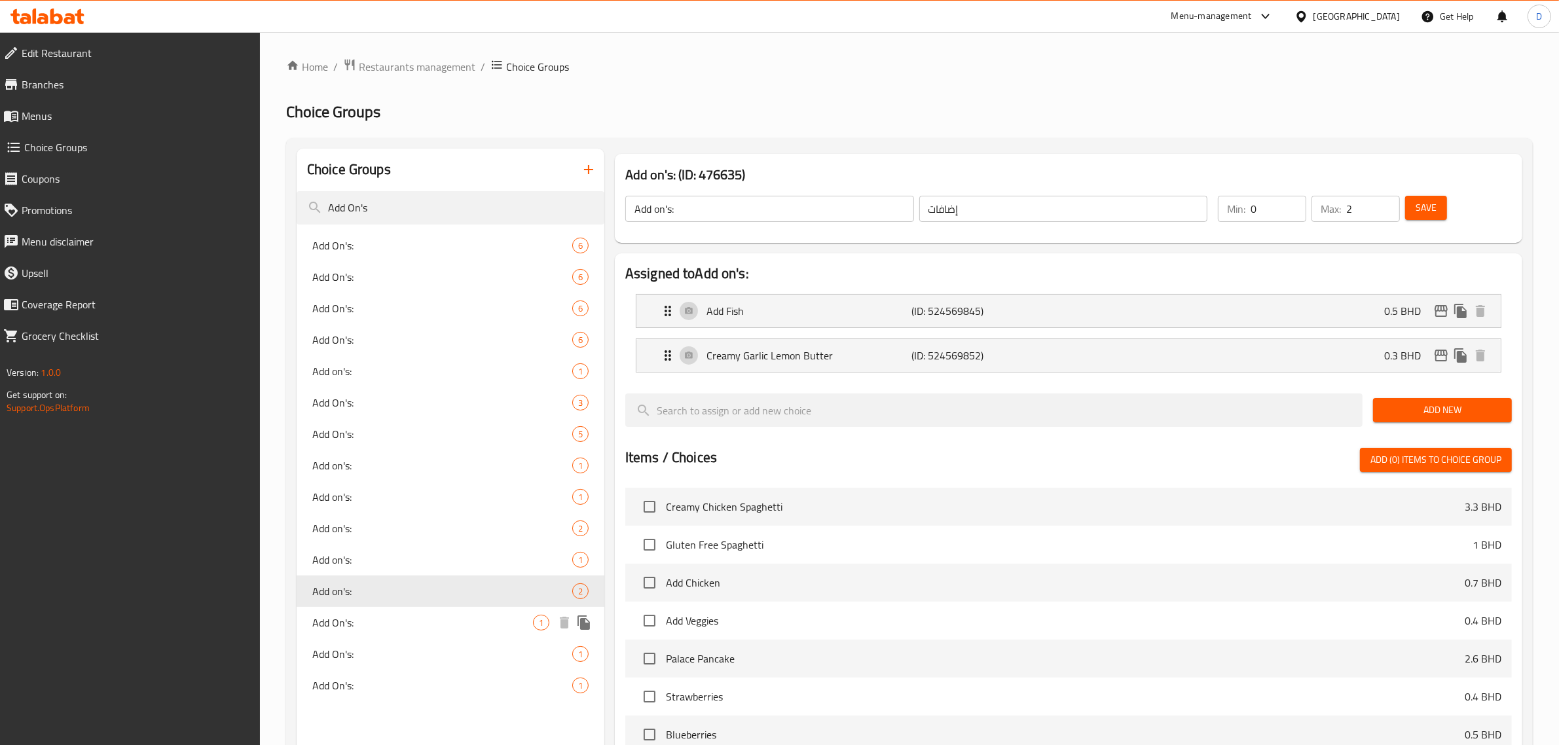
click at [384, 626] on span "Add On's:" at bounding box center [422, 623] width 221 height 16
type input "Add On's:"
type input "الإضافات:"
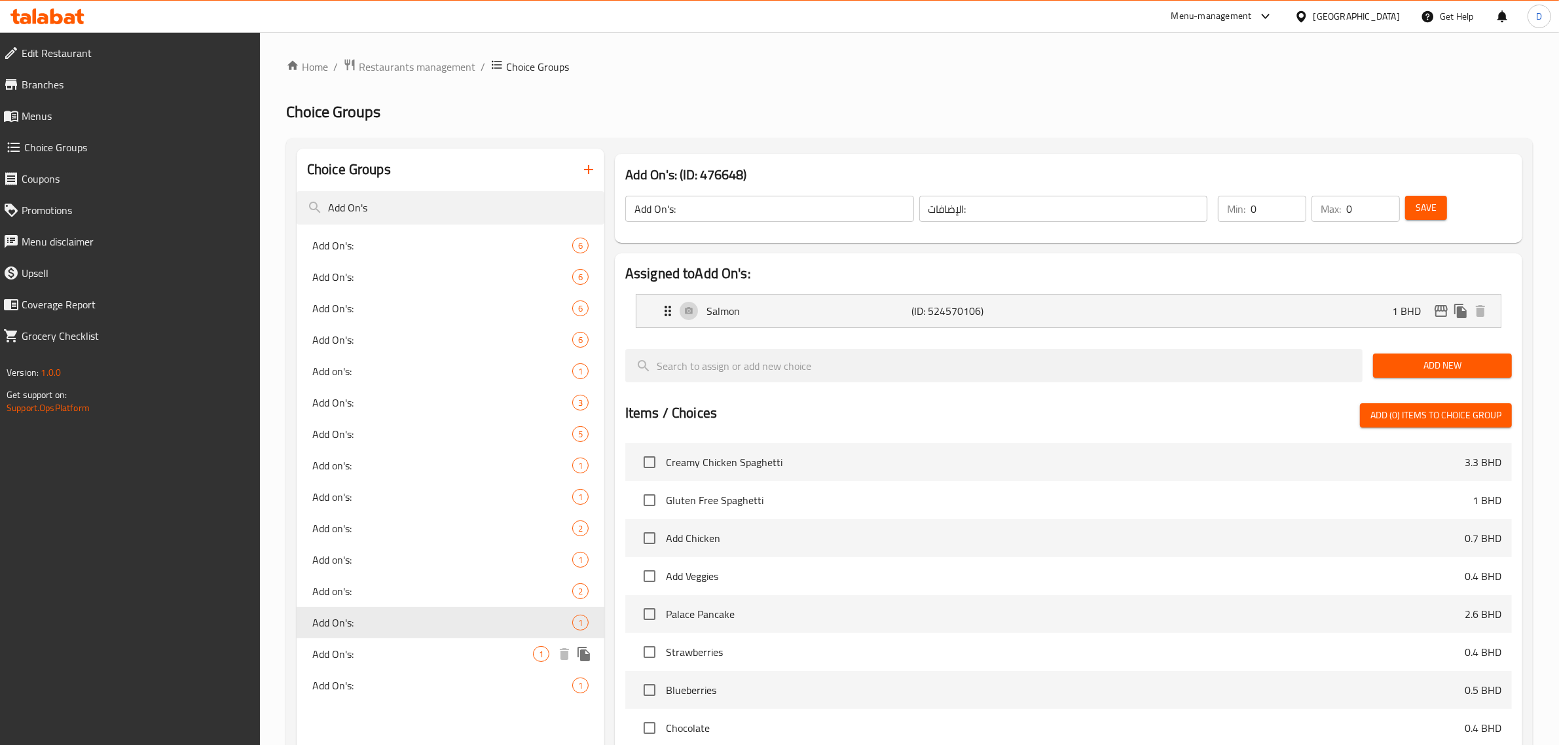
click at [385, 650] on span "Add On's:" at bounding box center [422, 654] width 221 height 16
click at [384, 674] on div "Add On's: 1" at bounding box center [451, 685] width 308 height 31
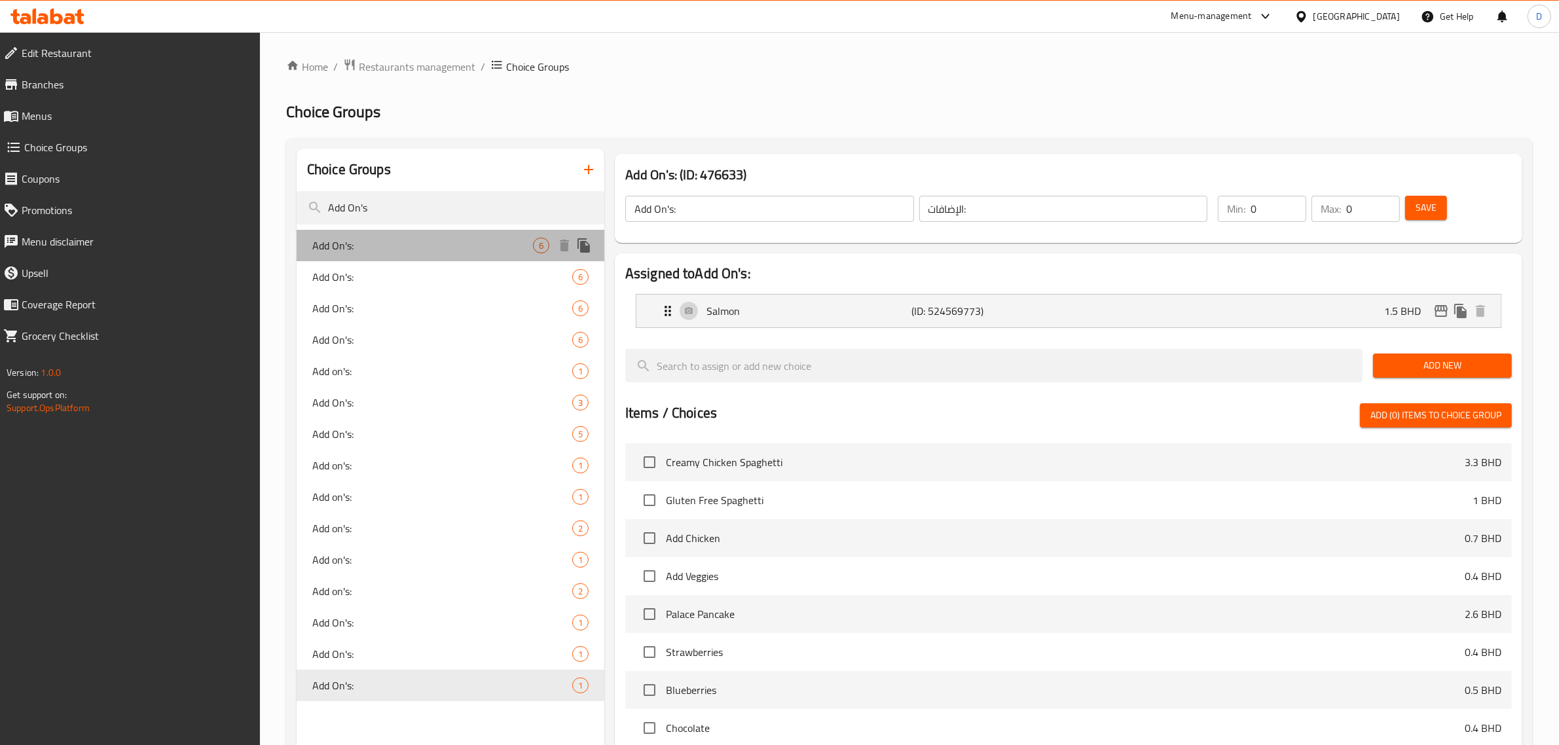
click at [383, 250] on span "Add On's:" at bounding box center [422, 246] width 221 height 16
type input "6"
